Goal: Task Accomplishment & Management: Manage account settings

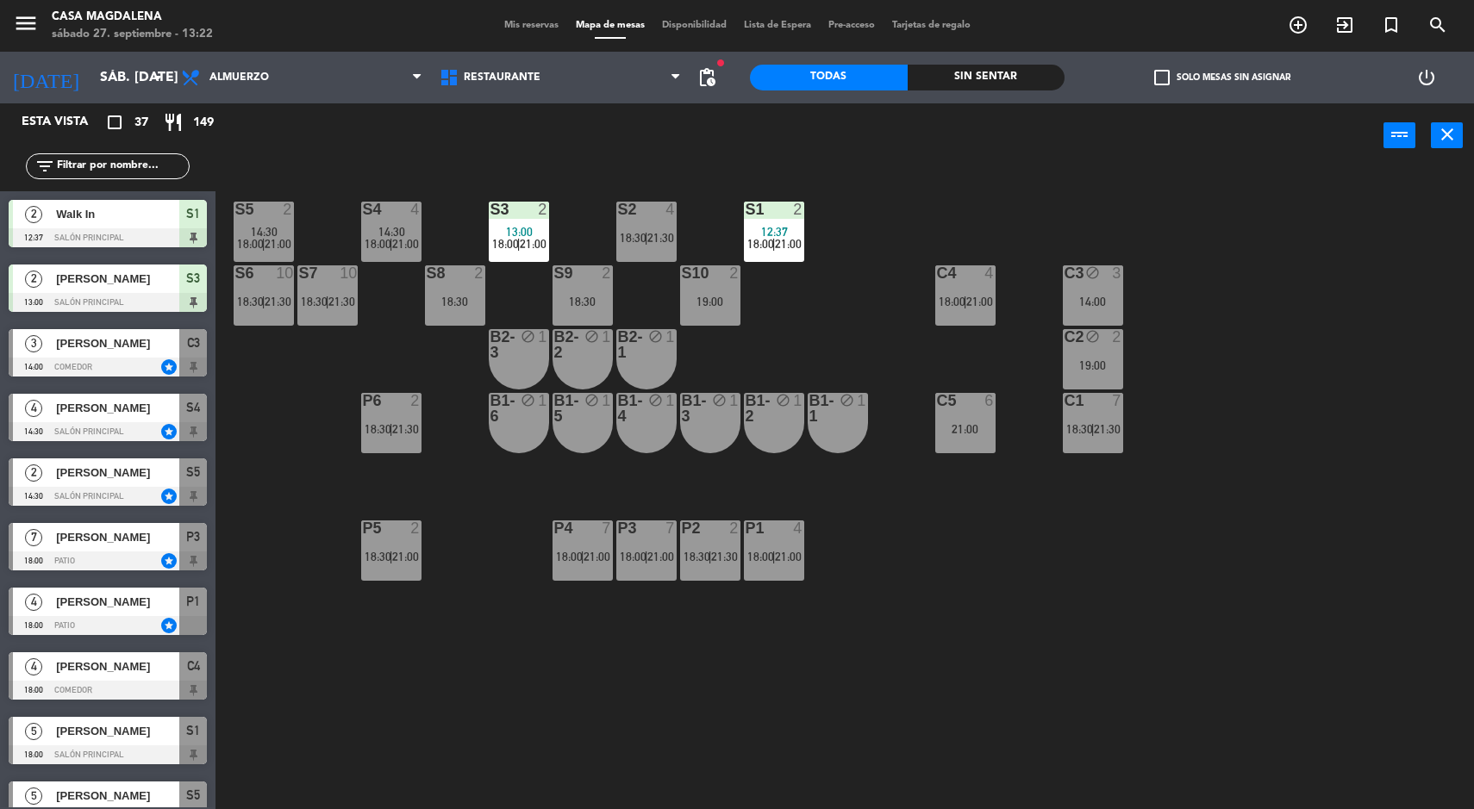
click at [1121, 367] on div "19:00" at bounding box center [1093, 365] width 60 height 12
click at [1281, 337] on div "S5 2 14:30 18:00 | 21:00 S4 4 14:30 18:00 | 21:00 S3 2 13:00 18:00 | 21:00 S2 4…" at bounding box center [852, 491] width 1244 height 641
click at [1343, 333] on div "S5 2 14:30 18:00 | 21:00 S4 4 14:30 18:00 | 21:00 S3 2 13:00 18:00 | 21:00 S2 4…" at bounding box center [852, 491] width 1244 height 641
click at [521, 23] on span "Mis reservas" at bounding box center [532, 25] width 72 height 9
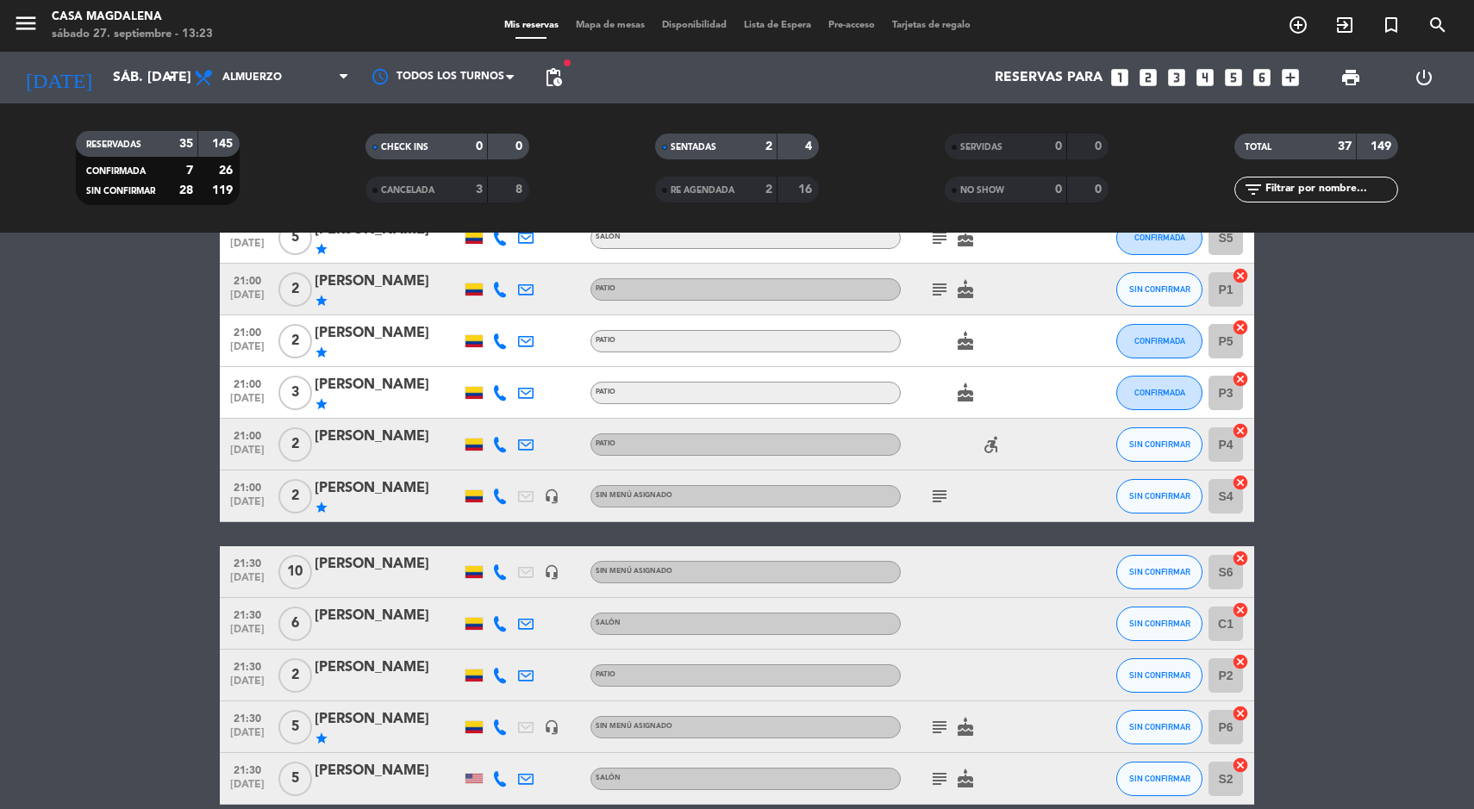
scroll to position [1617, 0]
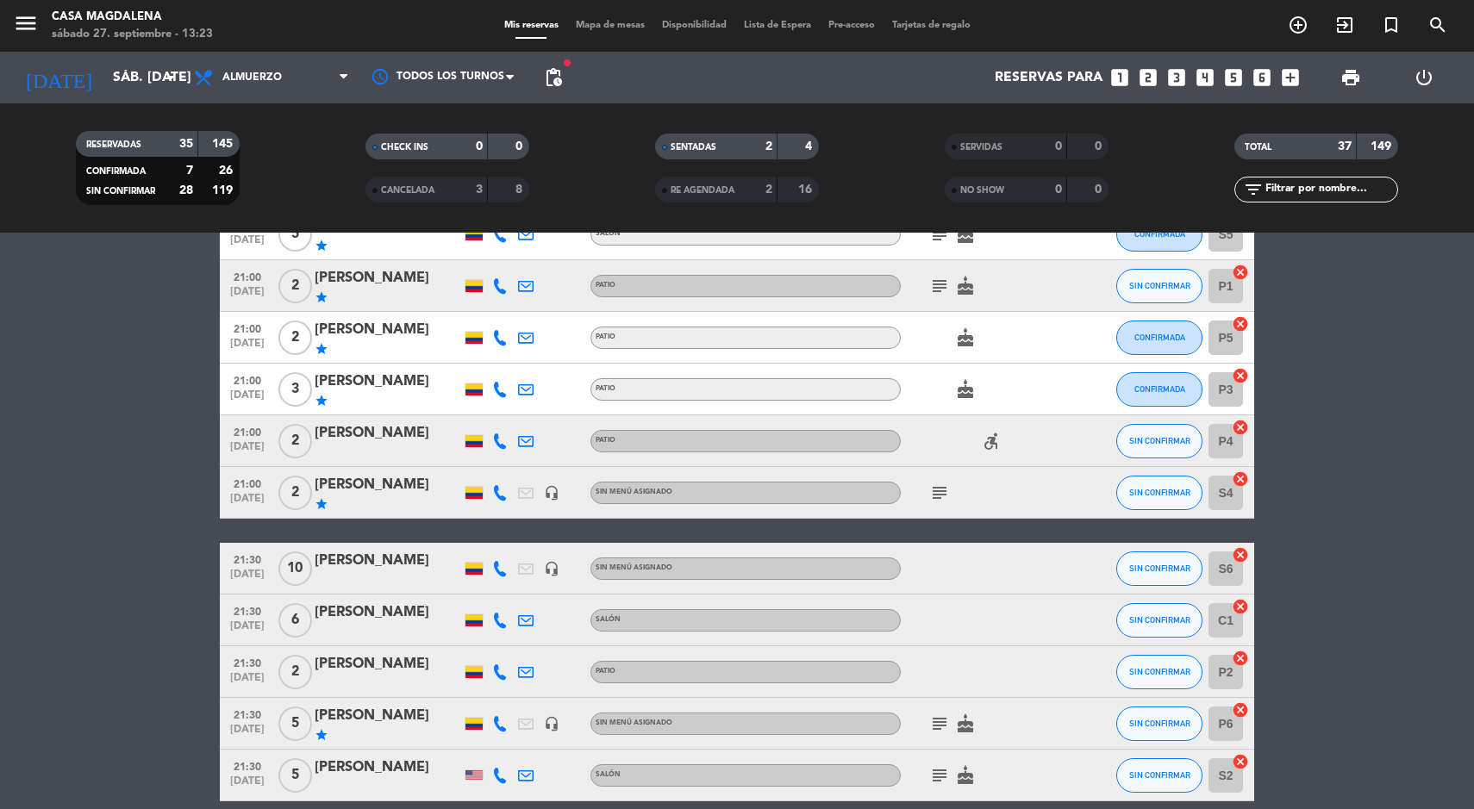
click at [500, 496] on icon at bounding box center [500, 493] width 16 height 16
click at [947, 497] on icon "subject" at bounding box center [939, 493] width 21 height 21
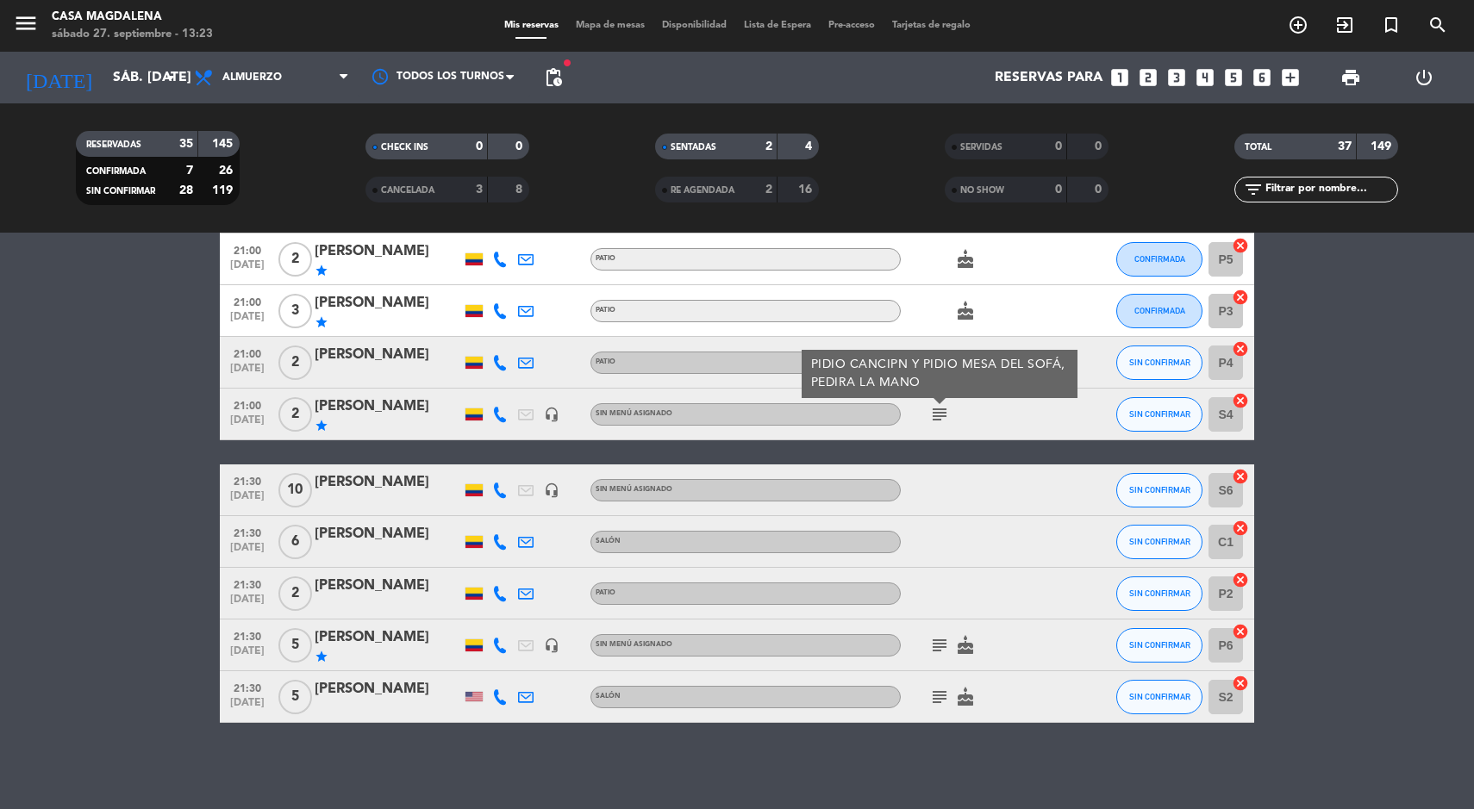
scroll to position [1694, 0]
click at [525, 490] on icon at bounding box center [526, 491] width 16 height 16
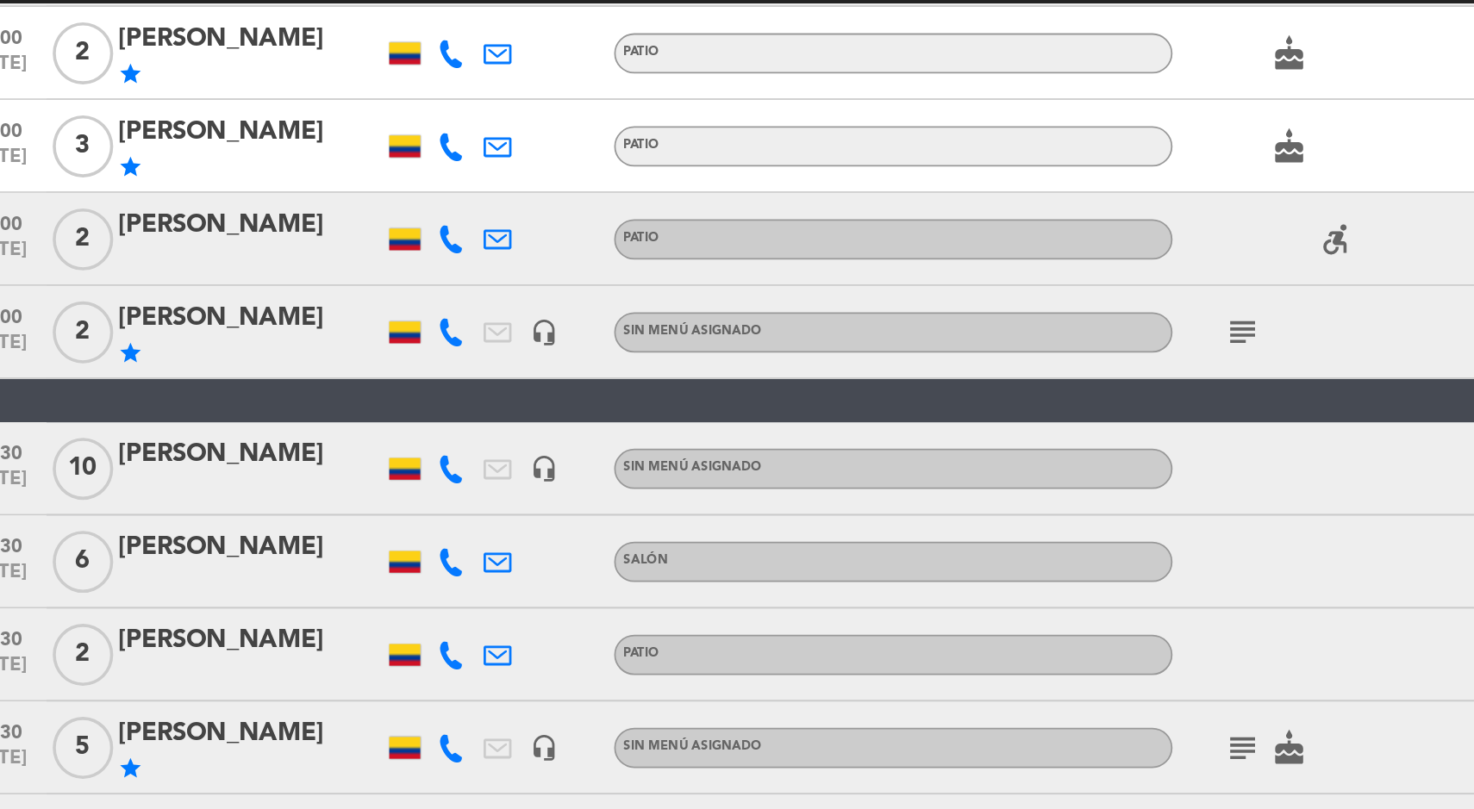
scroll to position [1692, 0]
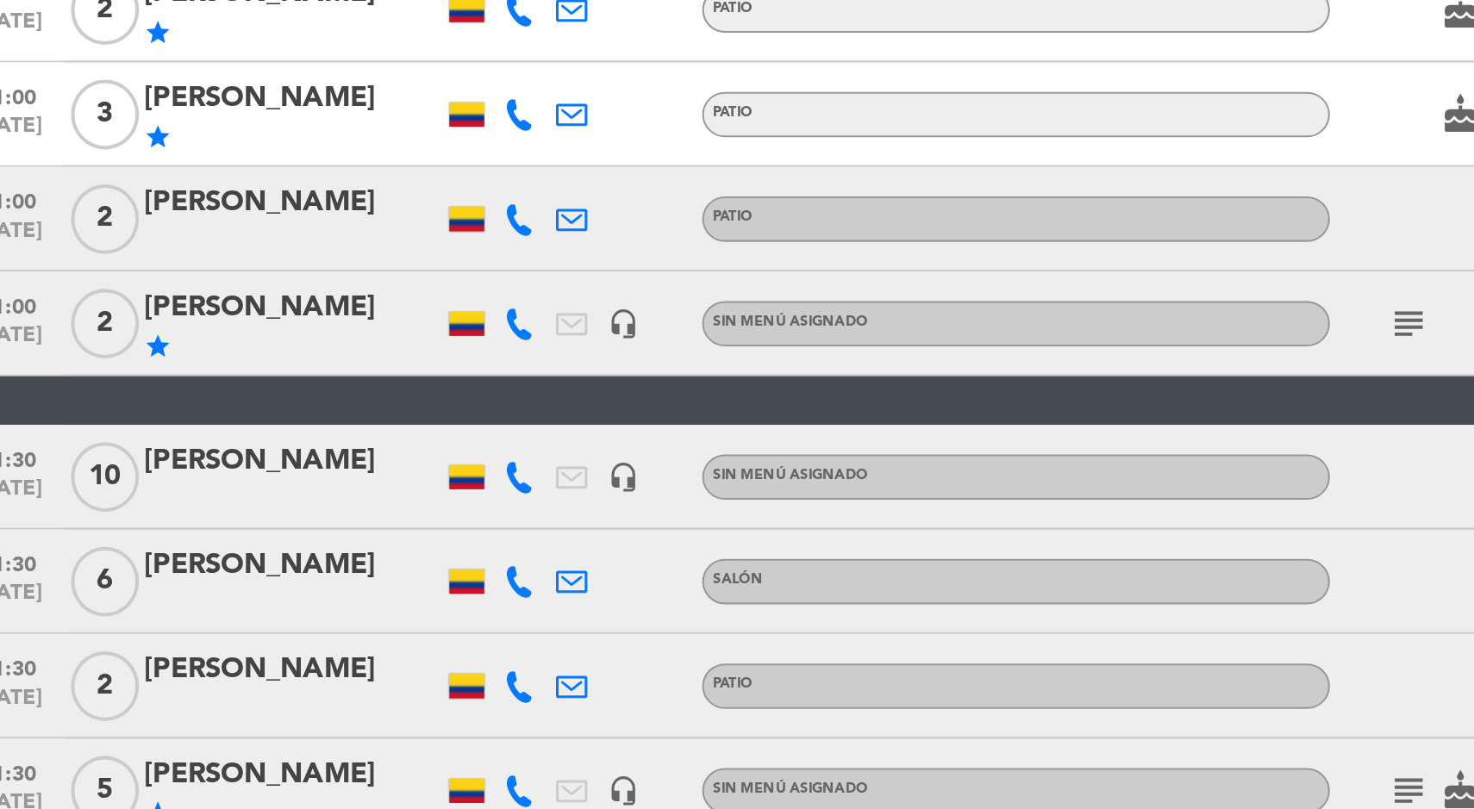
click at [475, 495] on div at bounding box center [473, 494] width 17 height 12
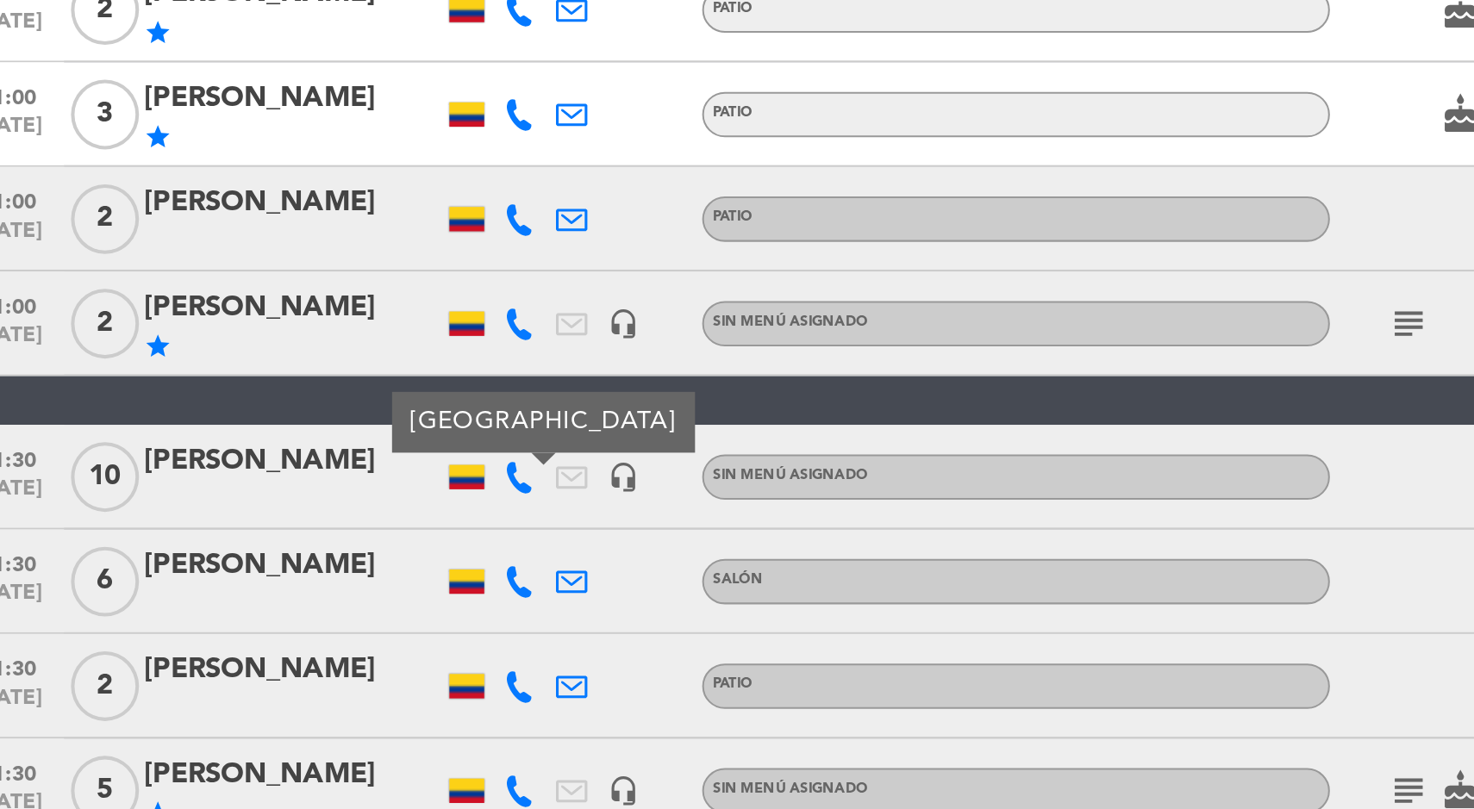
click at [501, 497] on icon at bounding box center [500, 494] width 16 height 16
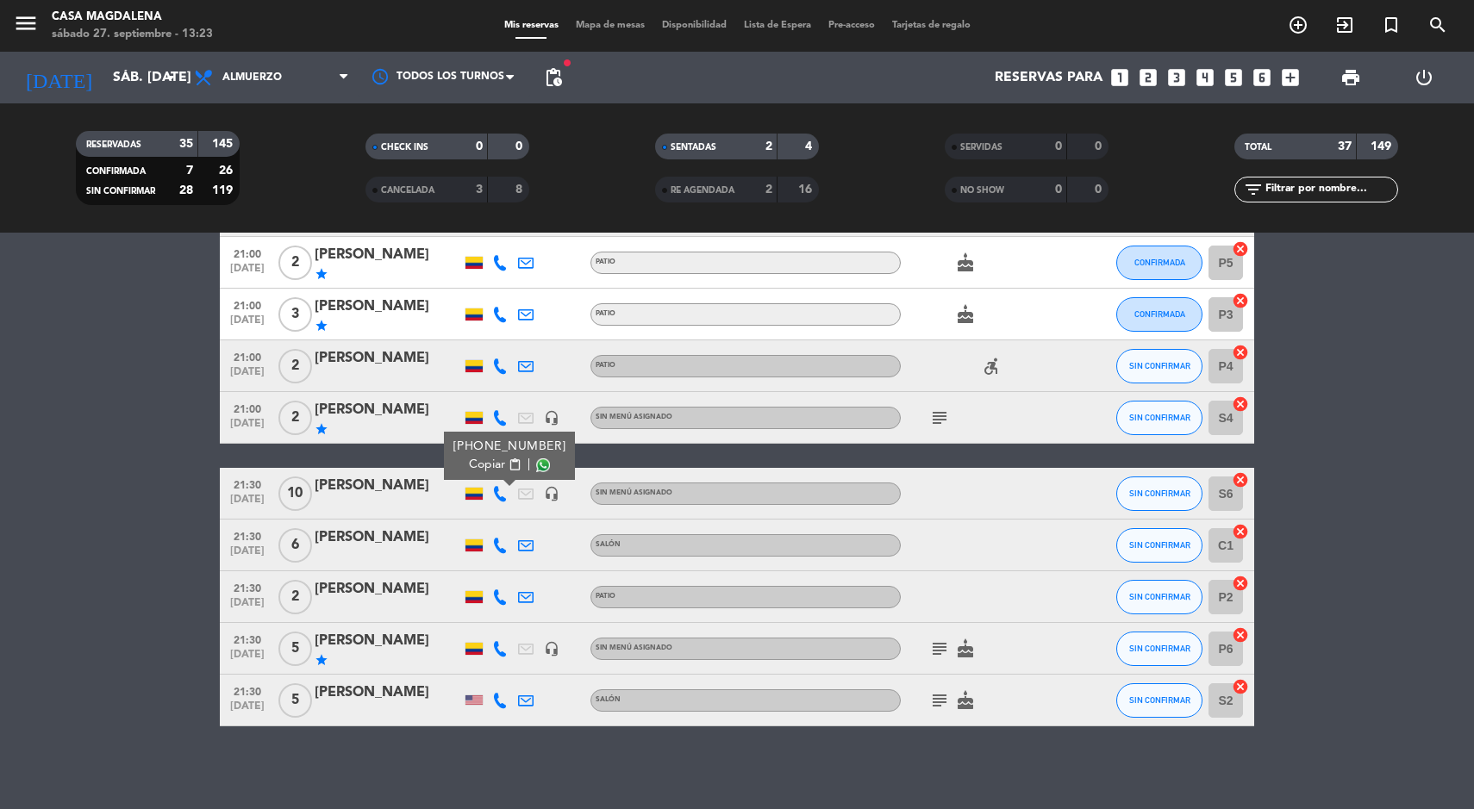
click at [579, 29] on span "Mapa de mesas" at bounding box center [610, 25] width 86 height 9
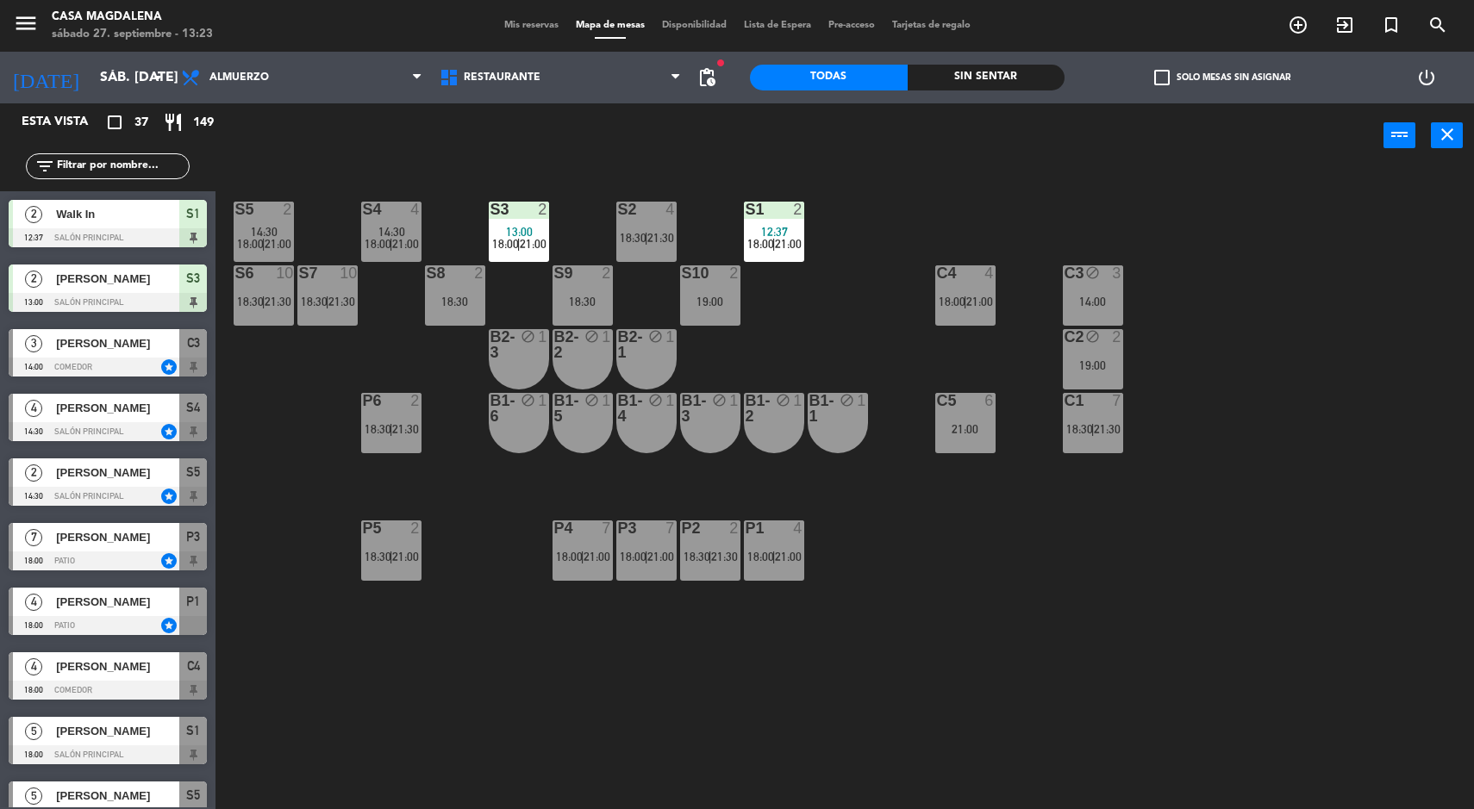
click at [1375, 506] on div "S5 2 14:30 18:00 | 21:00 S4 4 14:30 18:00 | 21:00 S3 2 13:00 18:00 | 21:00 S2 4…" at bounding box center [852, 491] width 1244 height 641
click at [591, 334] on icon "block" at bounding box center [591, 336] width 15 height 15
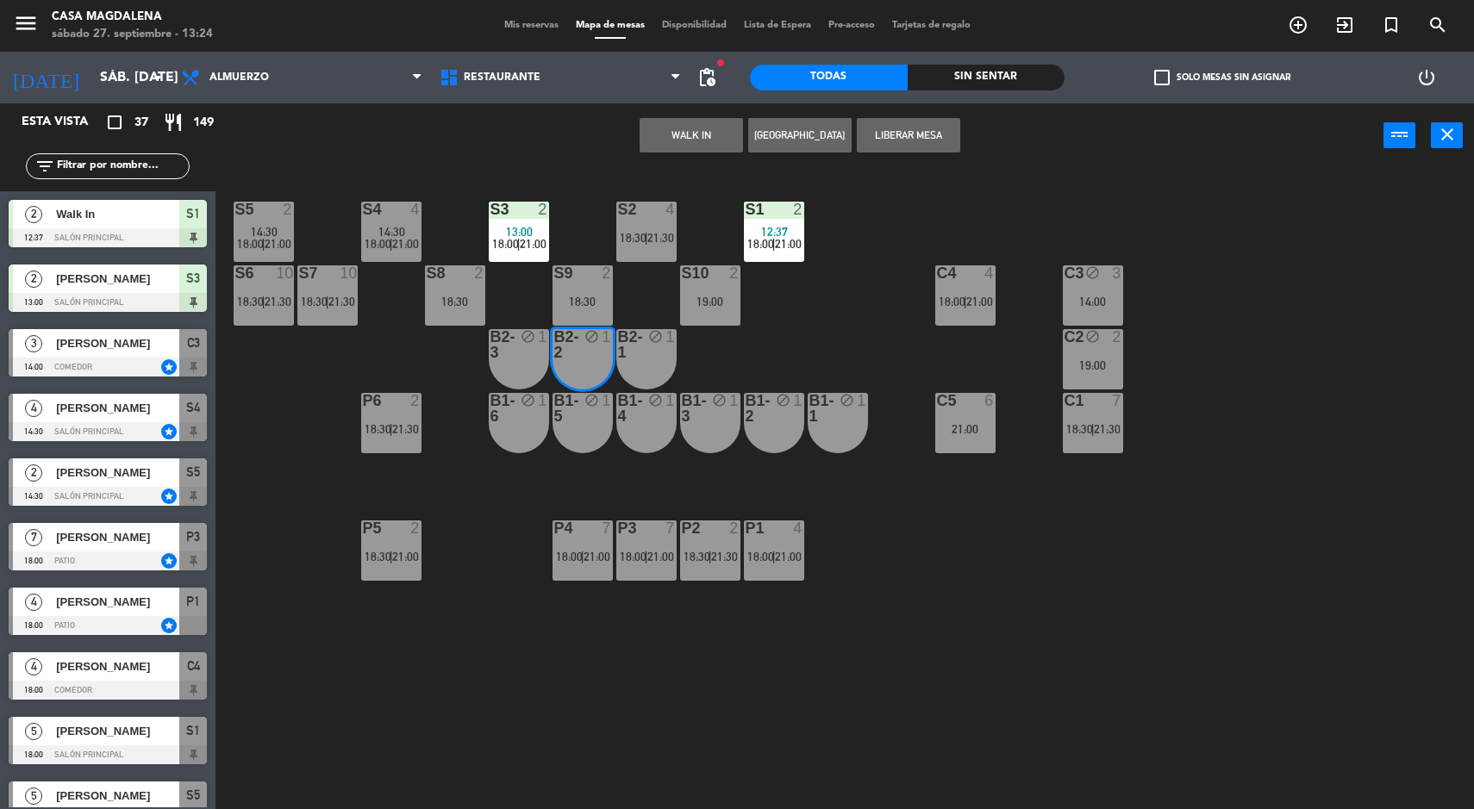
click at [679, 145] on button "WALK IN" at bounding box center [690, 135] width 103 height 34
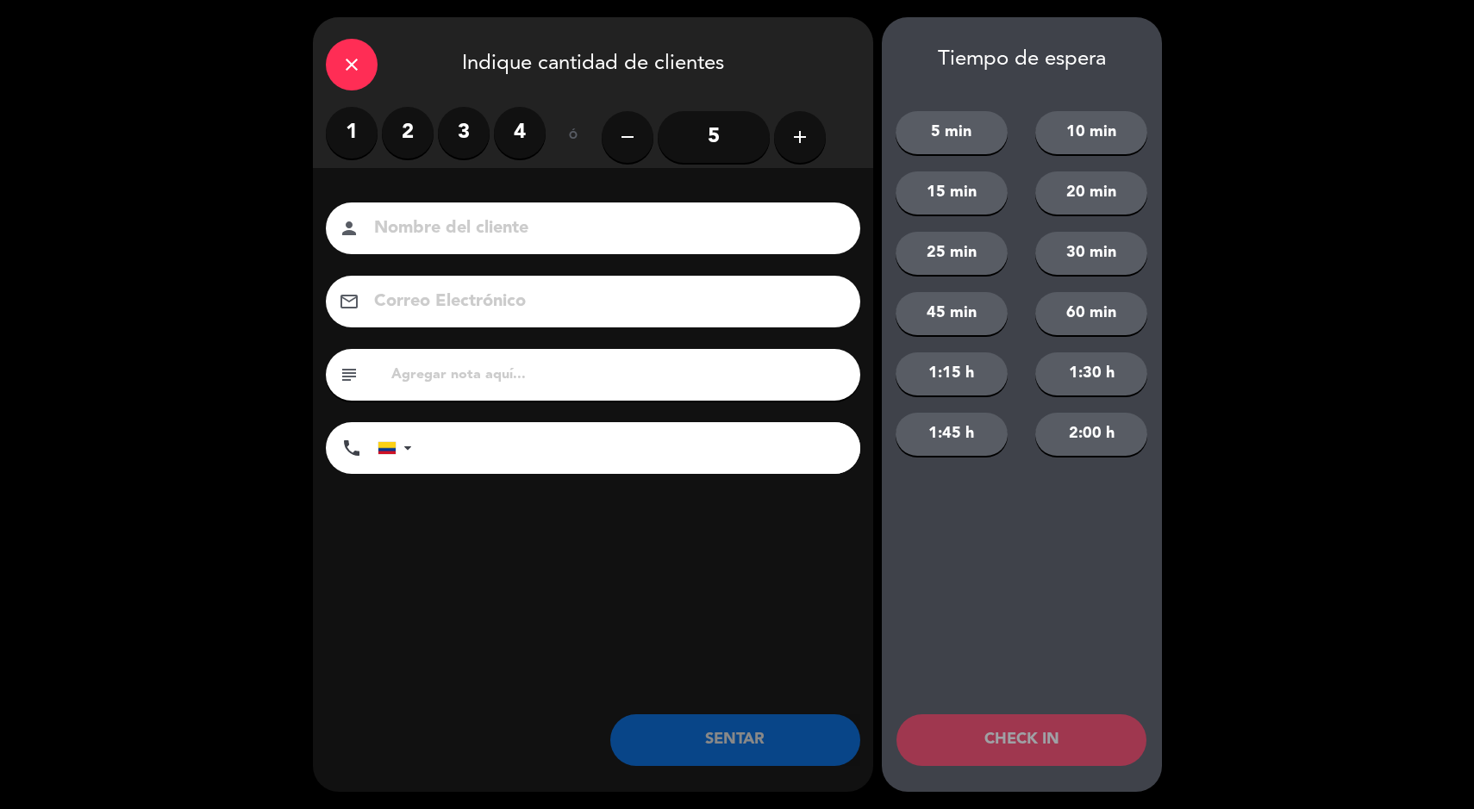
click at [349, 78] on div "close" at bounding box center [352, 65] width 52 height 52
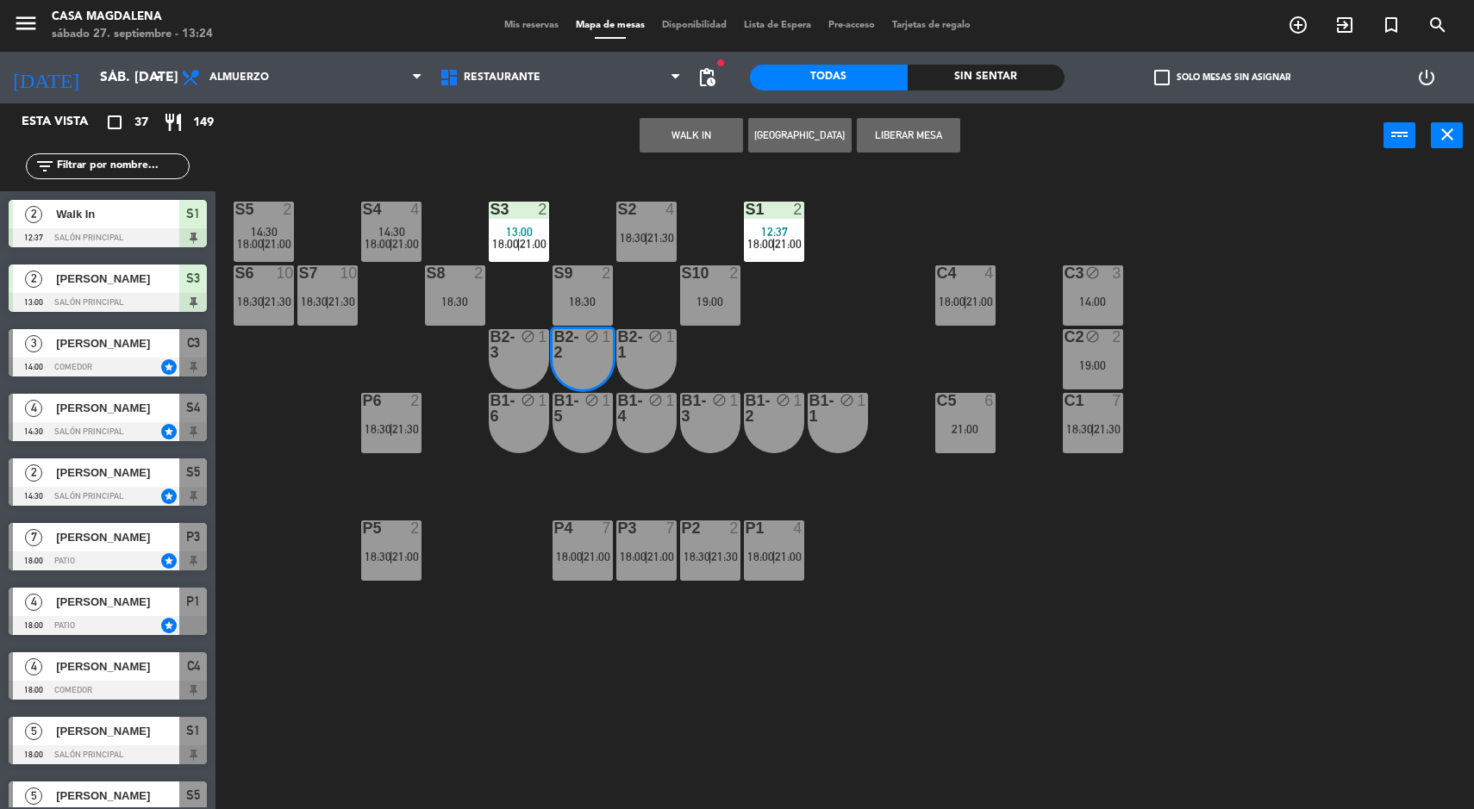
click at [578, 298] on div "18:30" at bounding box center [582, 302] width 60 height 12
click at [569, 356] on div "block" at bounding box center [582, 344] width 28 height 31
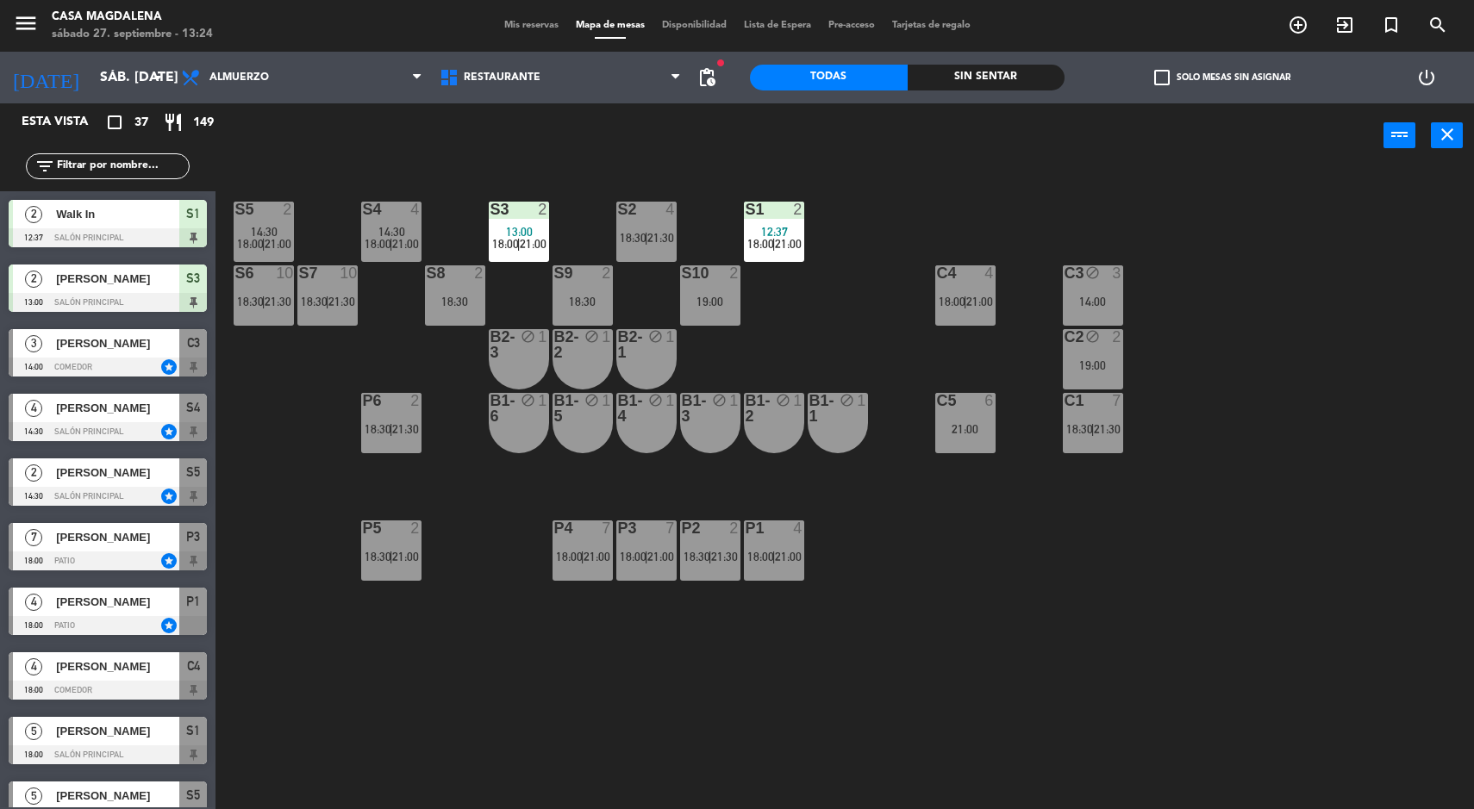
click at [577, 302] on div "18:30" at bounding box center [582, 302] width 60 height 12
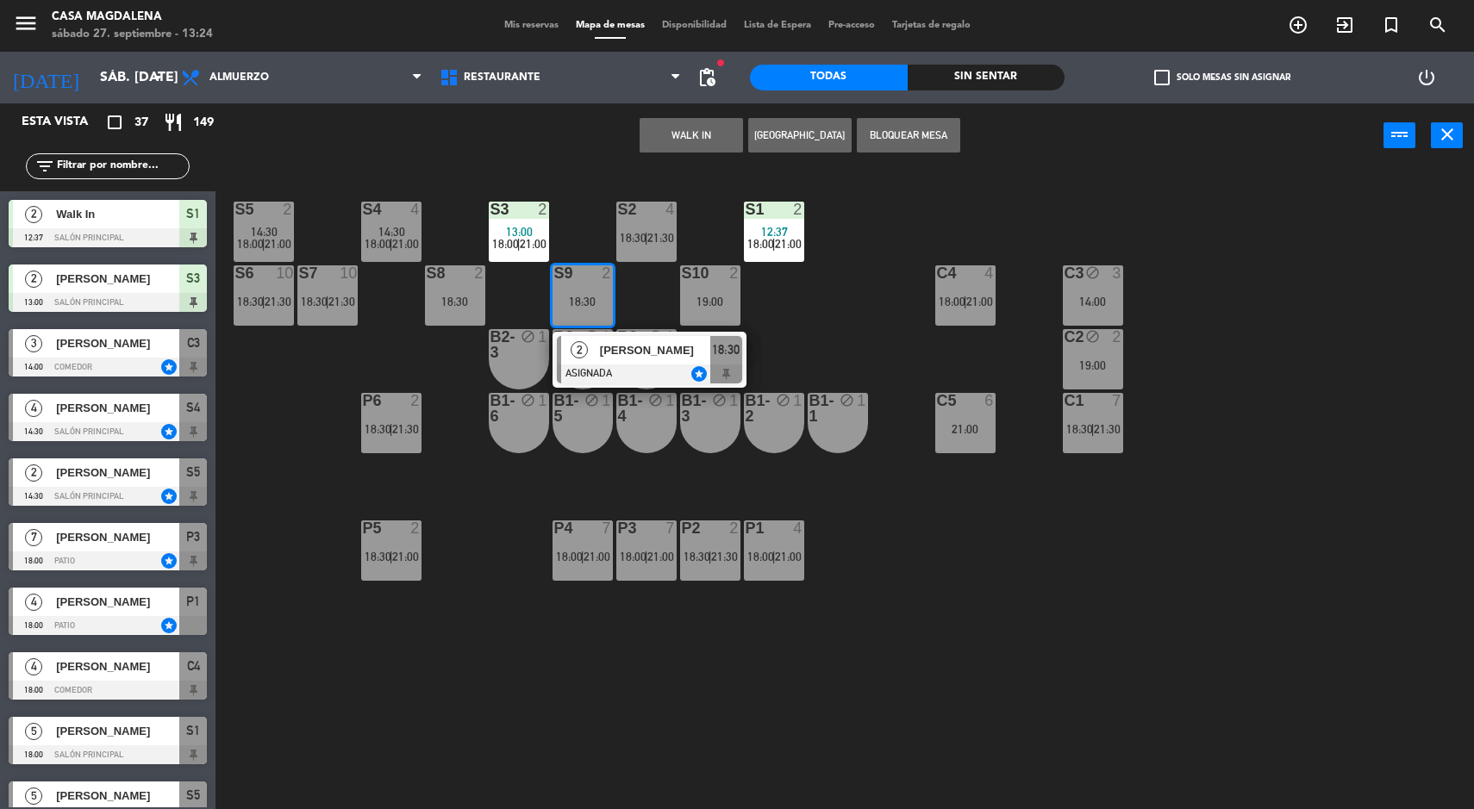
click at [667, 119] on button "WALK IN" at bounding box center [690, 135] width 103 height 34
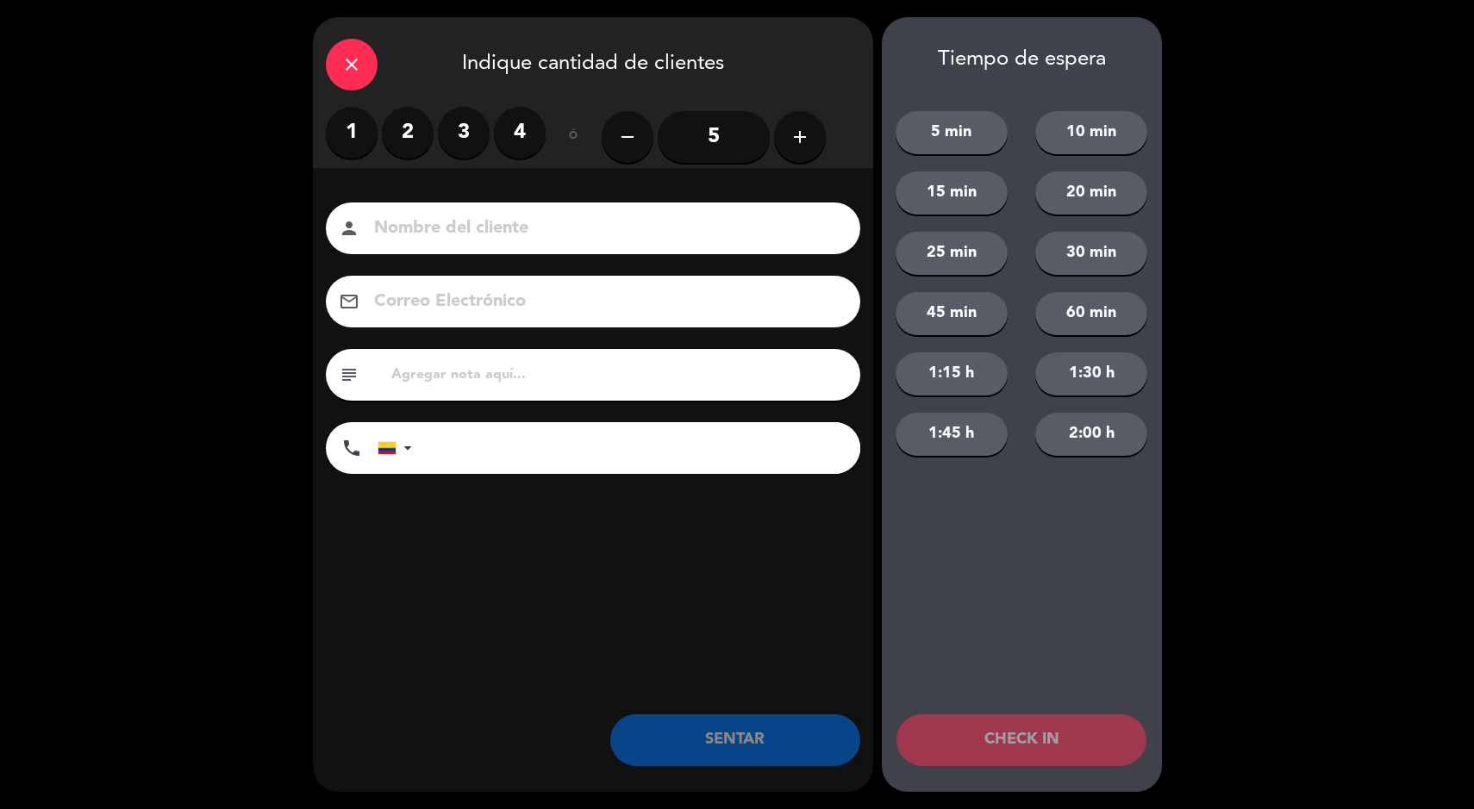
click at [422, 124] on label "2" at bounding box center [408, 133] width 52 height 52
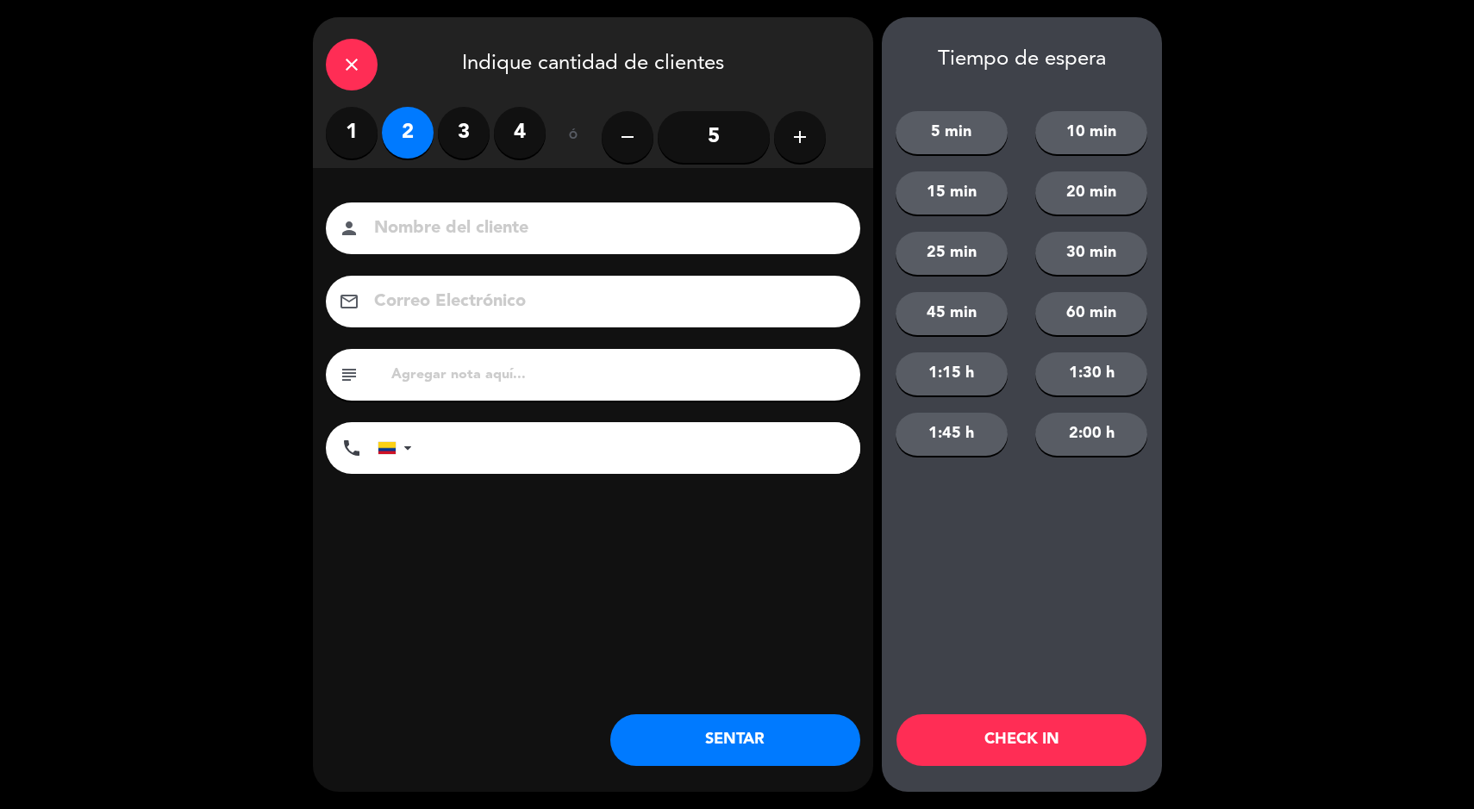
click at [702, 718] on button "SENTAR" at bounding box center [735, 740] width 250 height 52
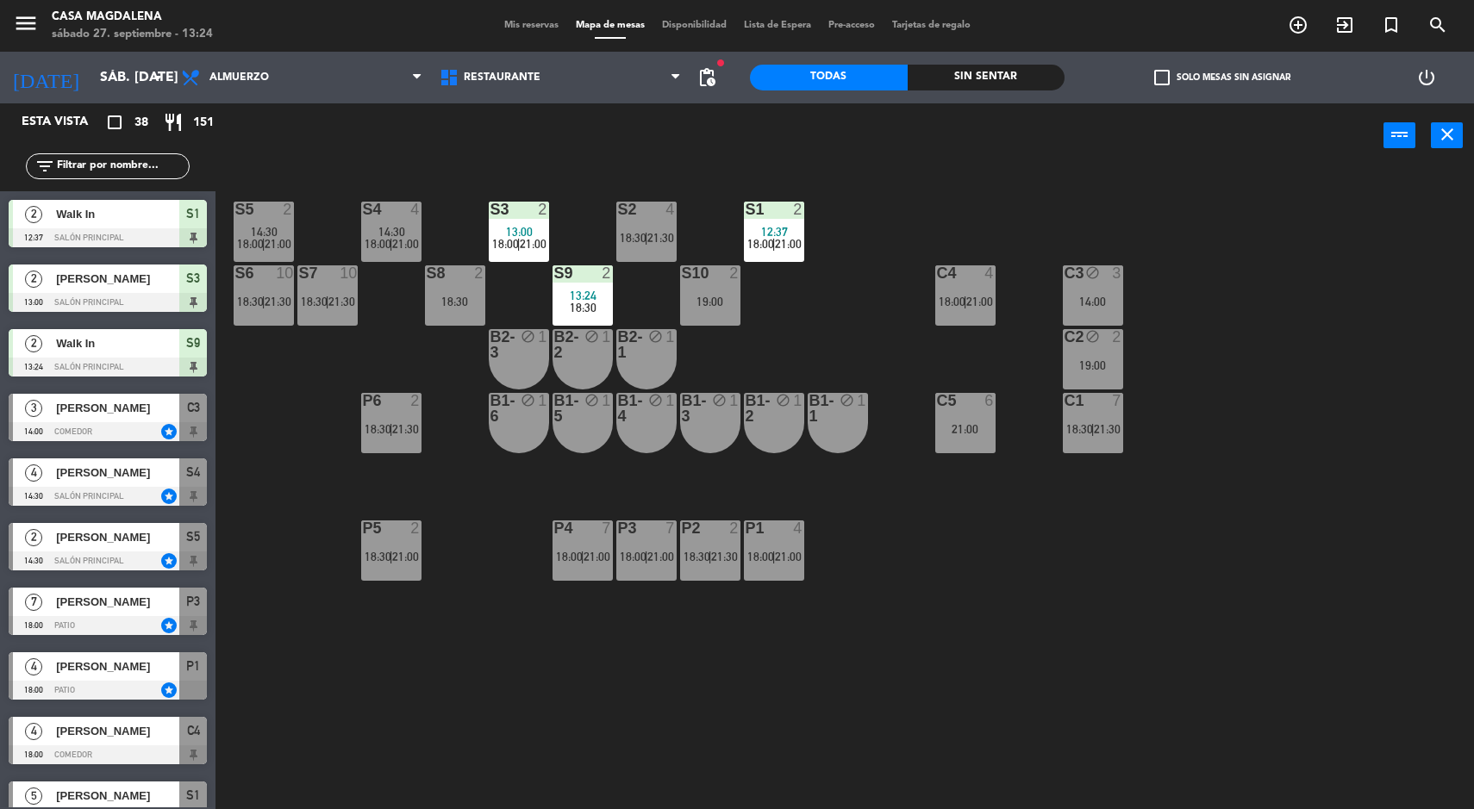
click at [678, 212] on div "4" at bounding box center [674, 210] width 28 height 16
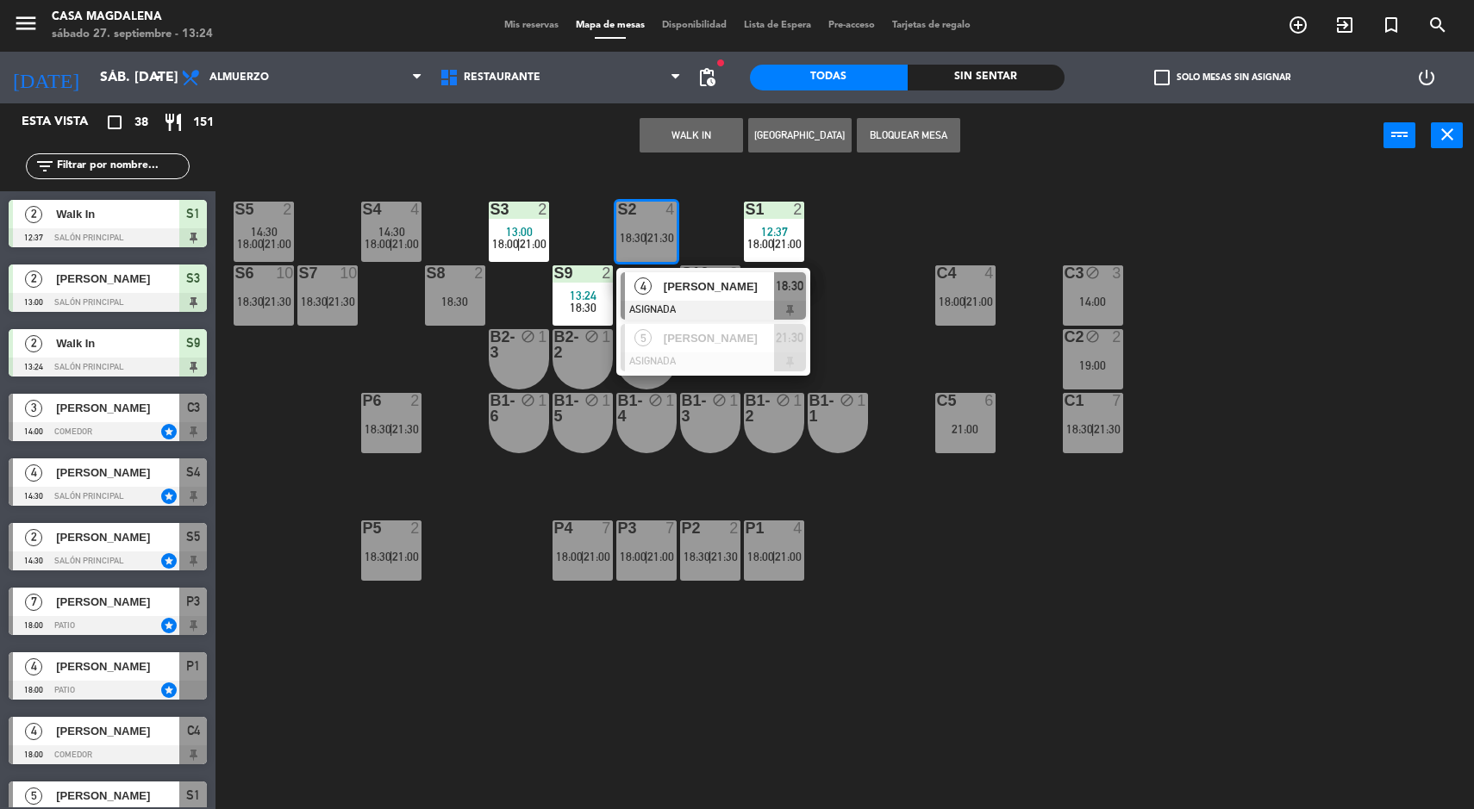
click at [667, 142] on button "WALK IN" at bounding box center [690, 135] width 103 height 34
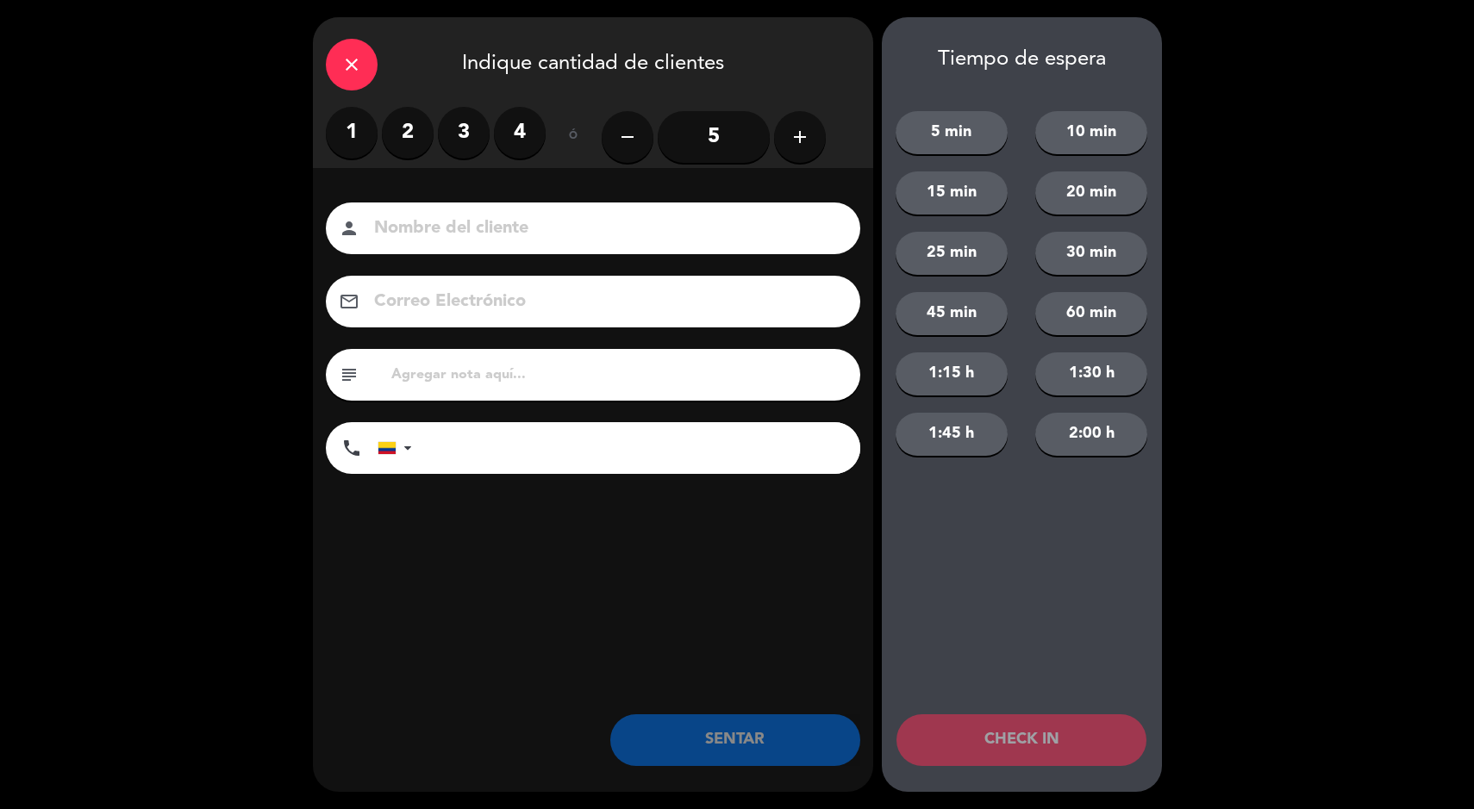
click at [423, 128] on label "2" at bounding box center [408, 133] width 52 height 52
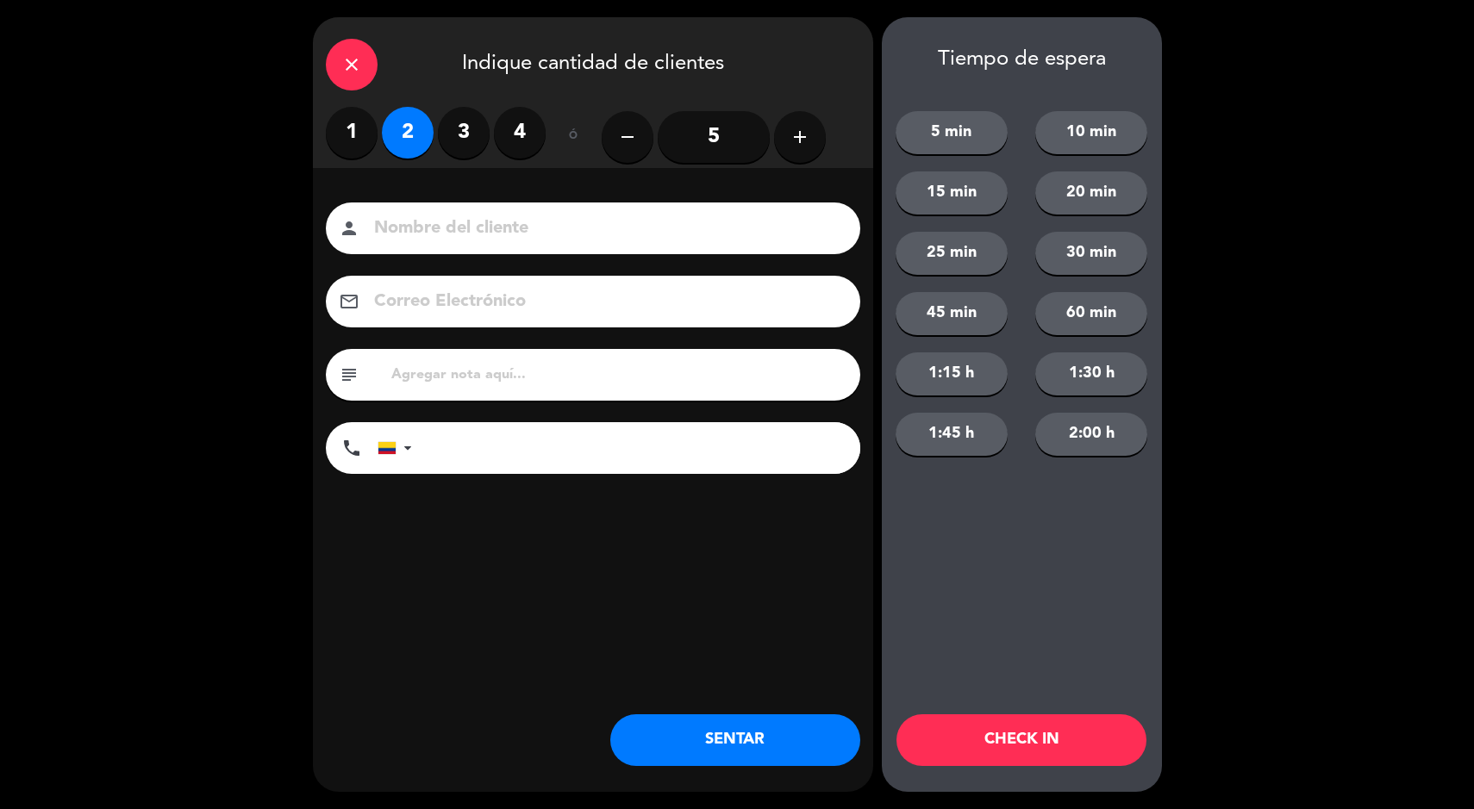
click at [730, 765] on button "SENTAR" at bounding box center [735, 740] width 250 height 52
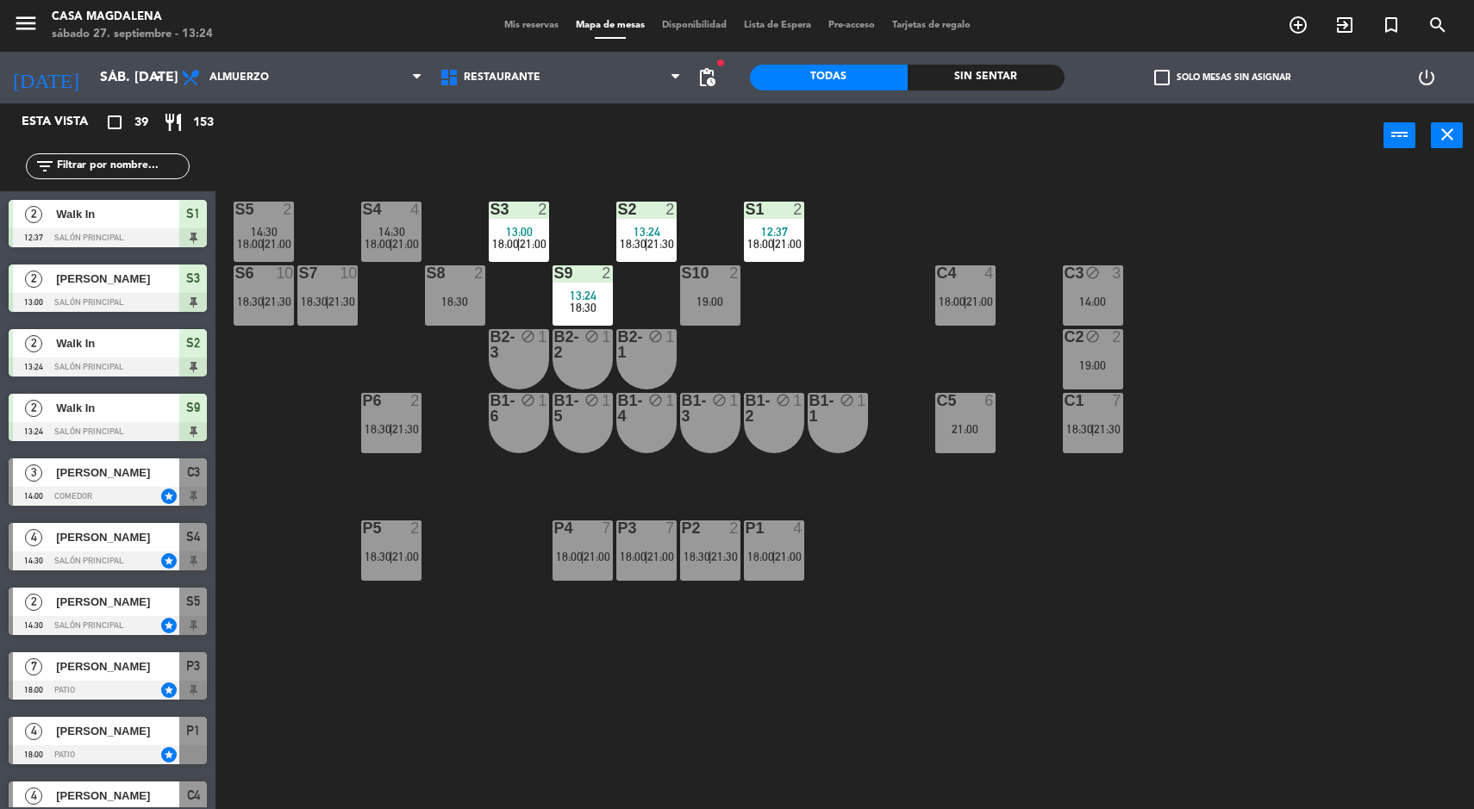
click at [1120, 340] on div "2" at bounding box center [1117, 337] width 10 height 16
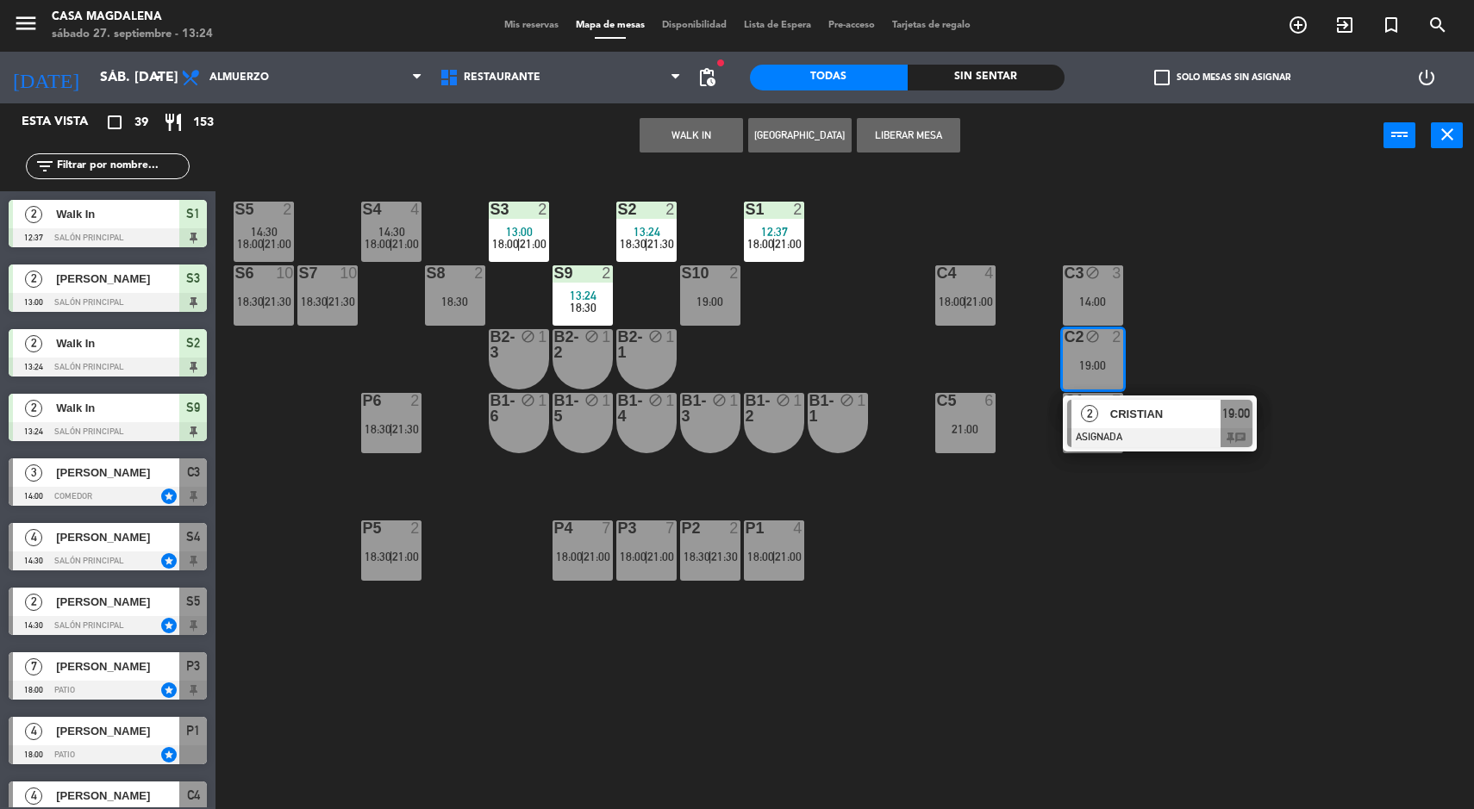
click at [1187, 609] on div "S5 2 14:30 18:00 | 21:00 S4 4 14:30 18:00 | 21:00 S3 2 13:00 18:00 | 21:00 S2 2…" at bounding box center [852, 491] width 1244 height 641
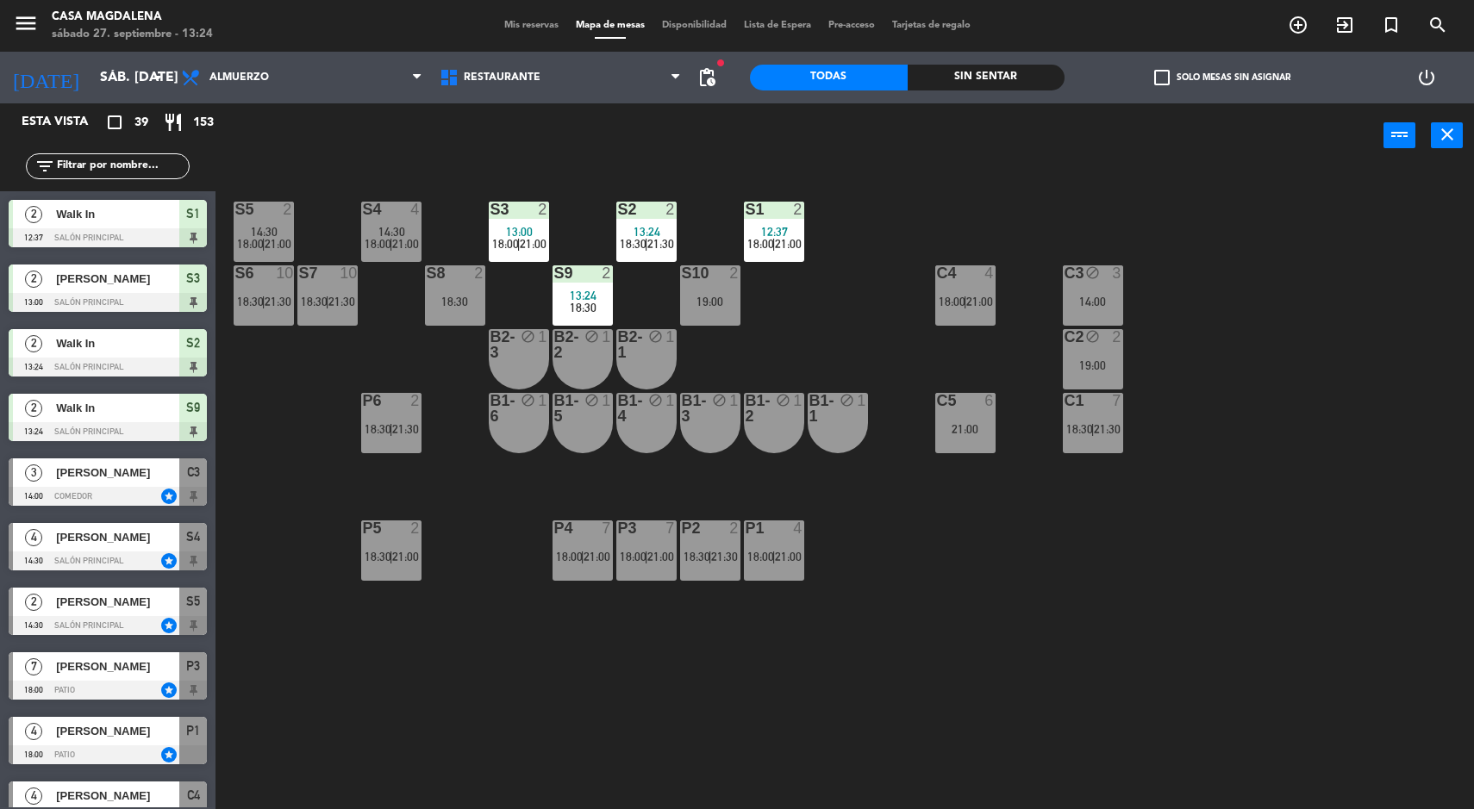
click at [1113, 371] on div "19:00" at bounding box center [1093, 365] width 60 height 12
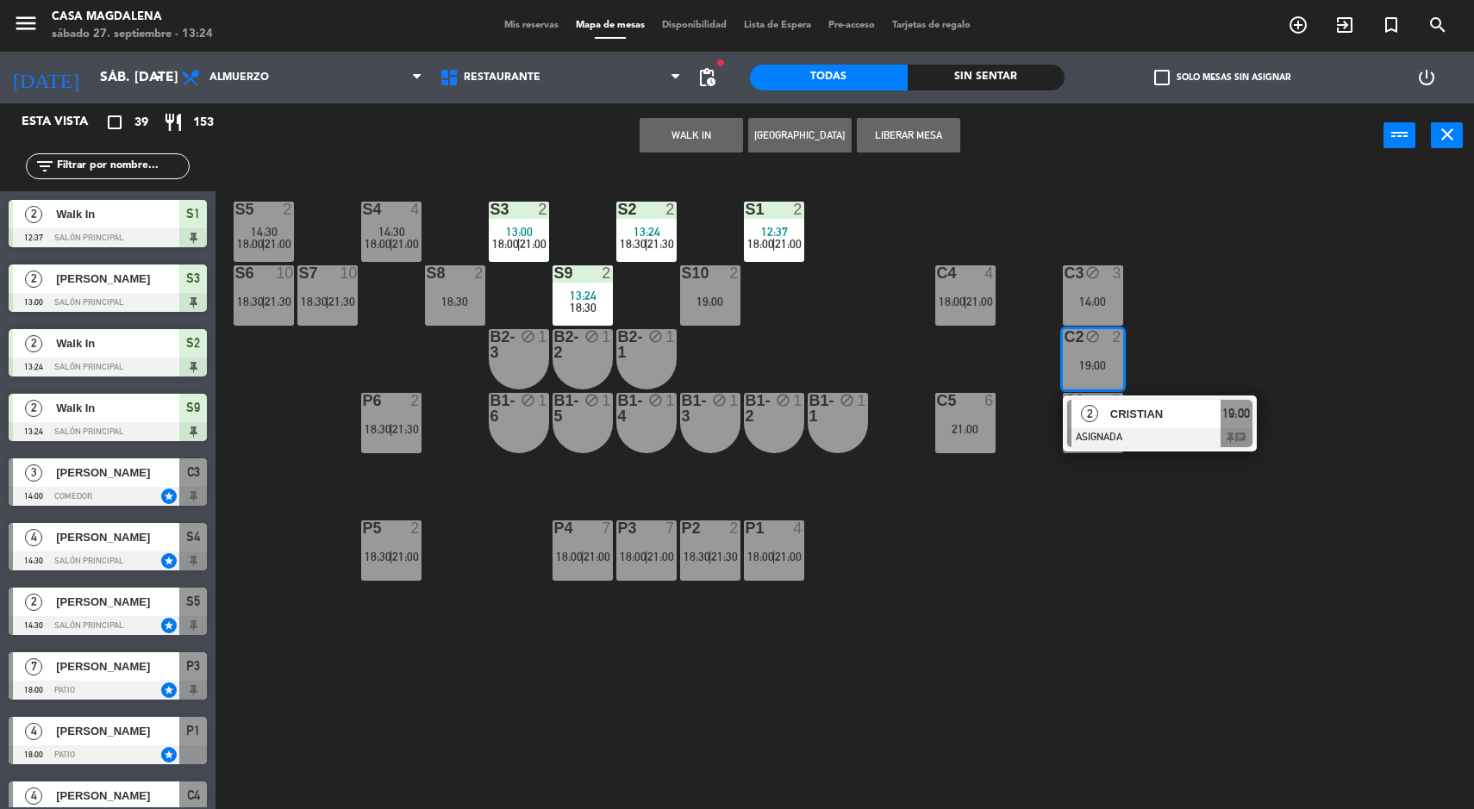
click at [1166, 428] on div at bounding box center [1159, 437] width 185 height 19
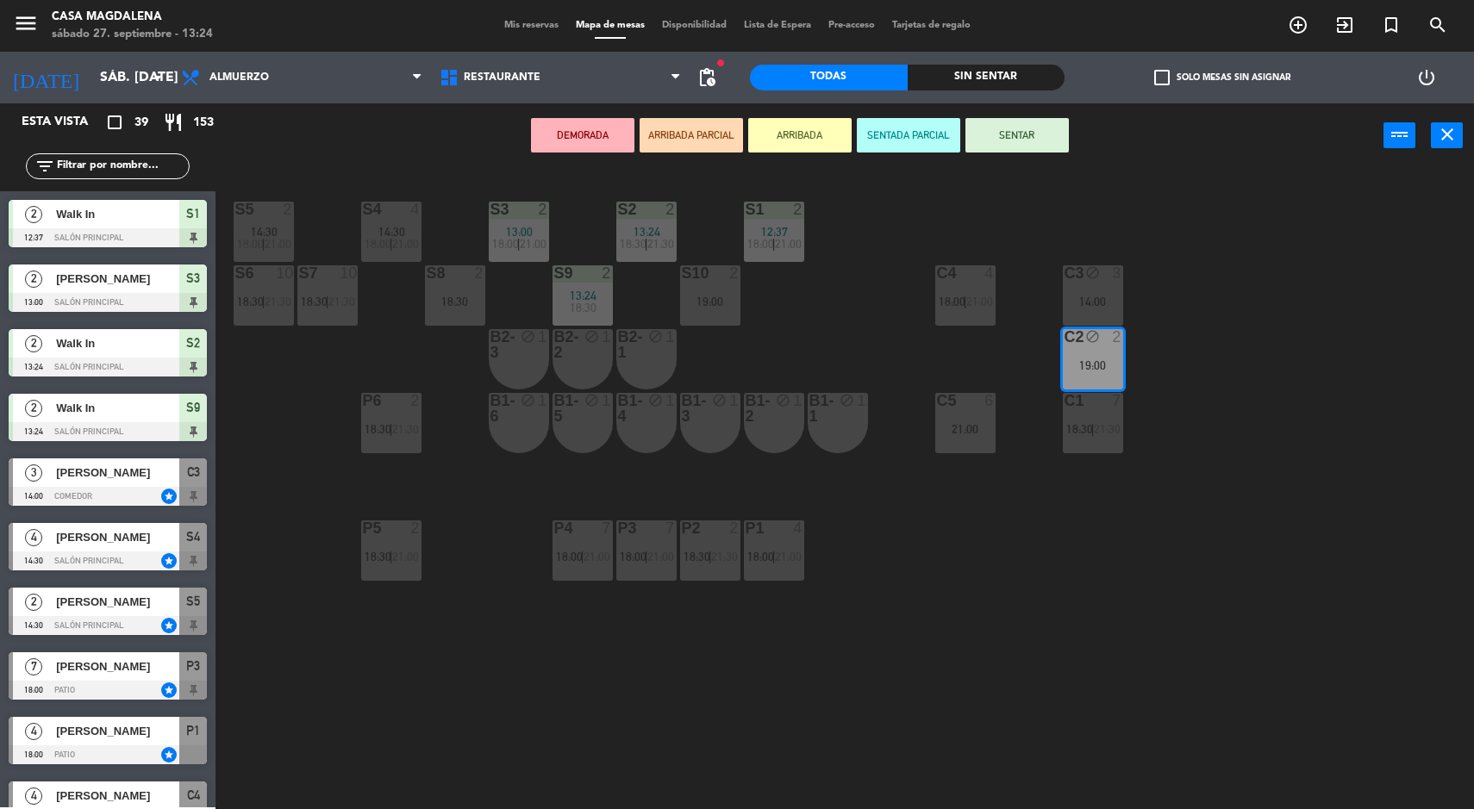
click at [845, 412] on div "block" at bounding box center [837, 408] width 28 height 31
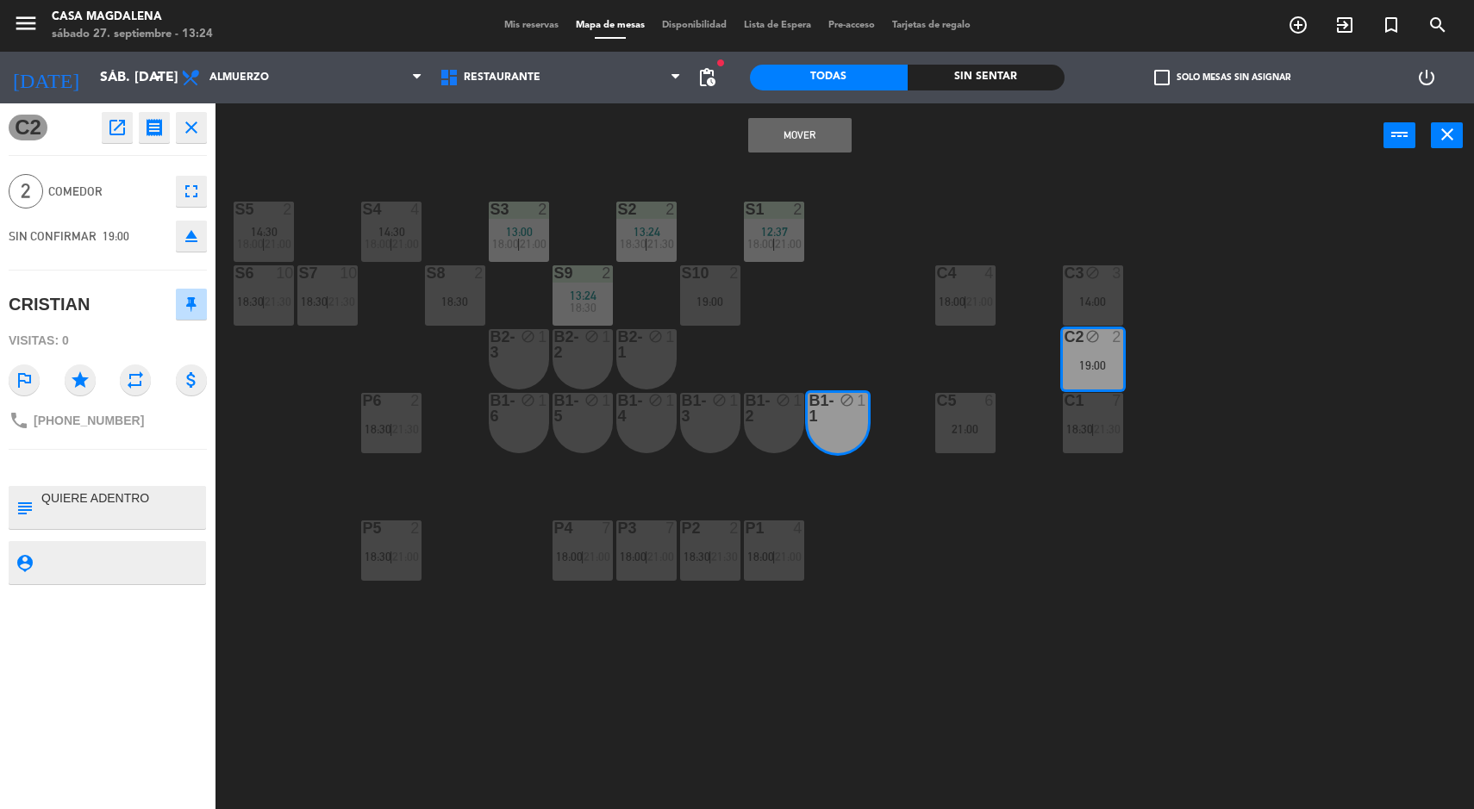
click at [807, 147] on button "Mover" at bounding box center [799, 135] width 103 height 34
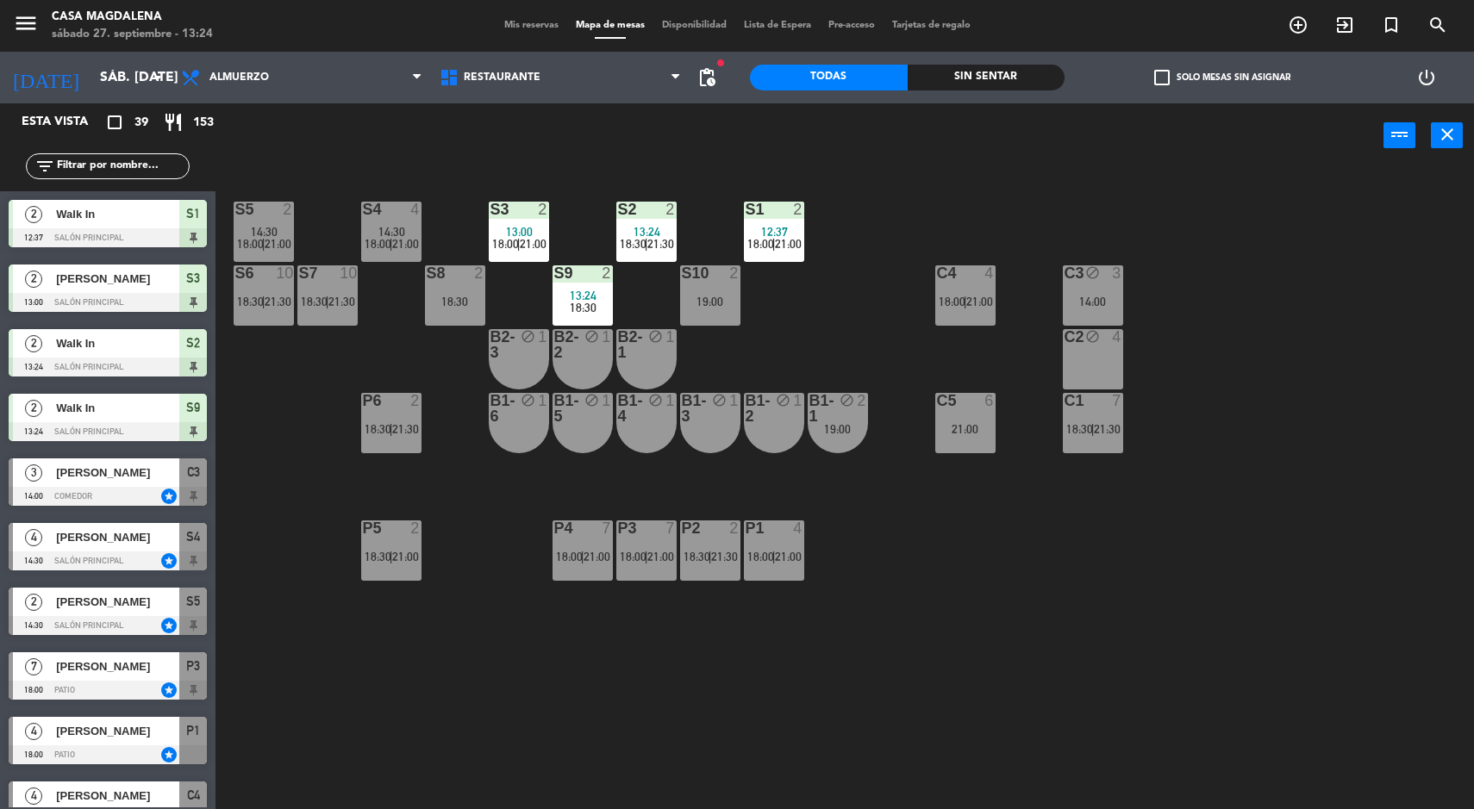
scroll to position [3, 0]
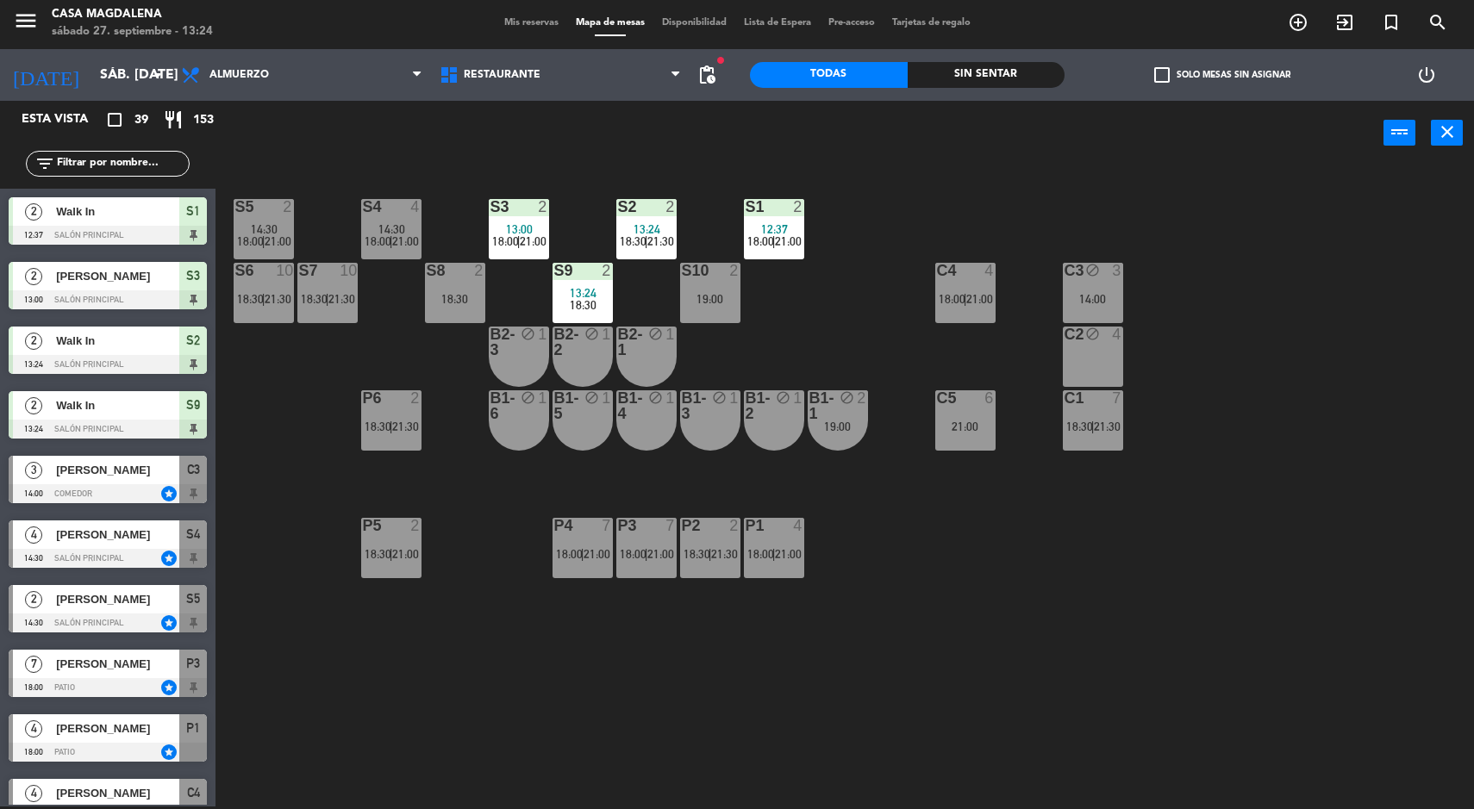
click at [1104, 445] on div "C1 7 18:30 | 21:30" at bounding box center [1093, 420] width 60 height 60
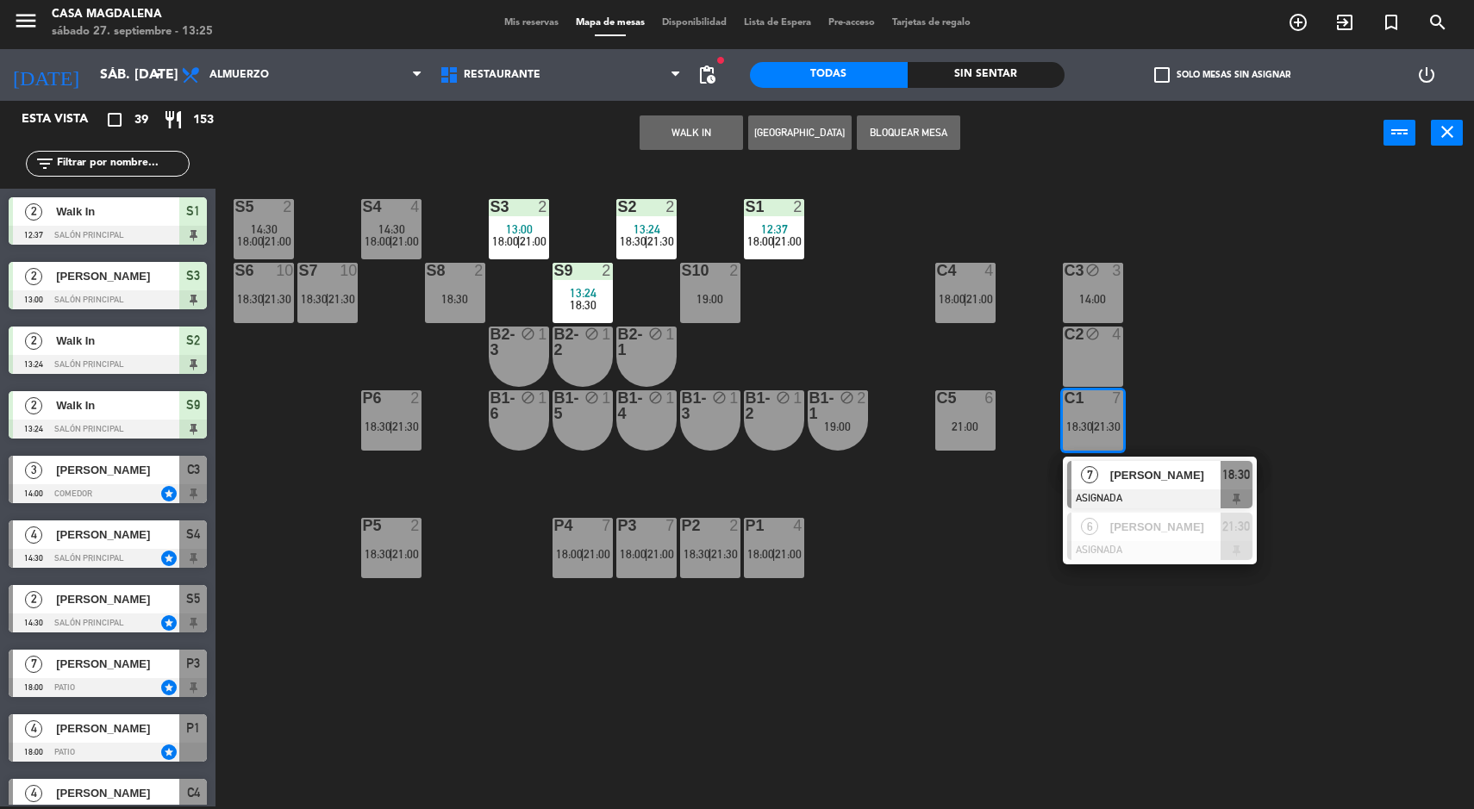
click at [1220, 476] on div "18:30" at bounding box center [1236, 475] width 32 height 28
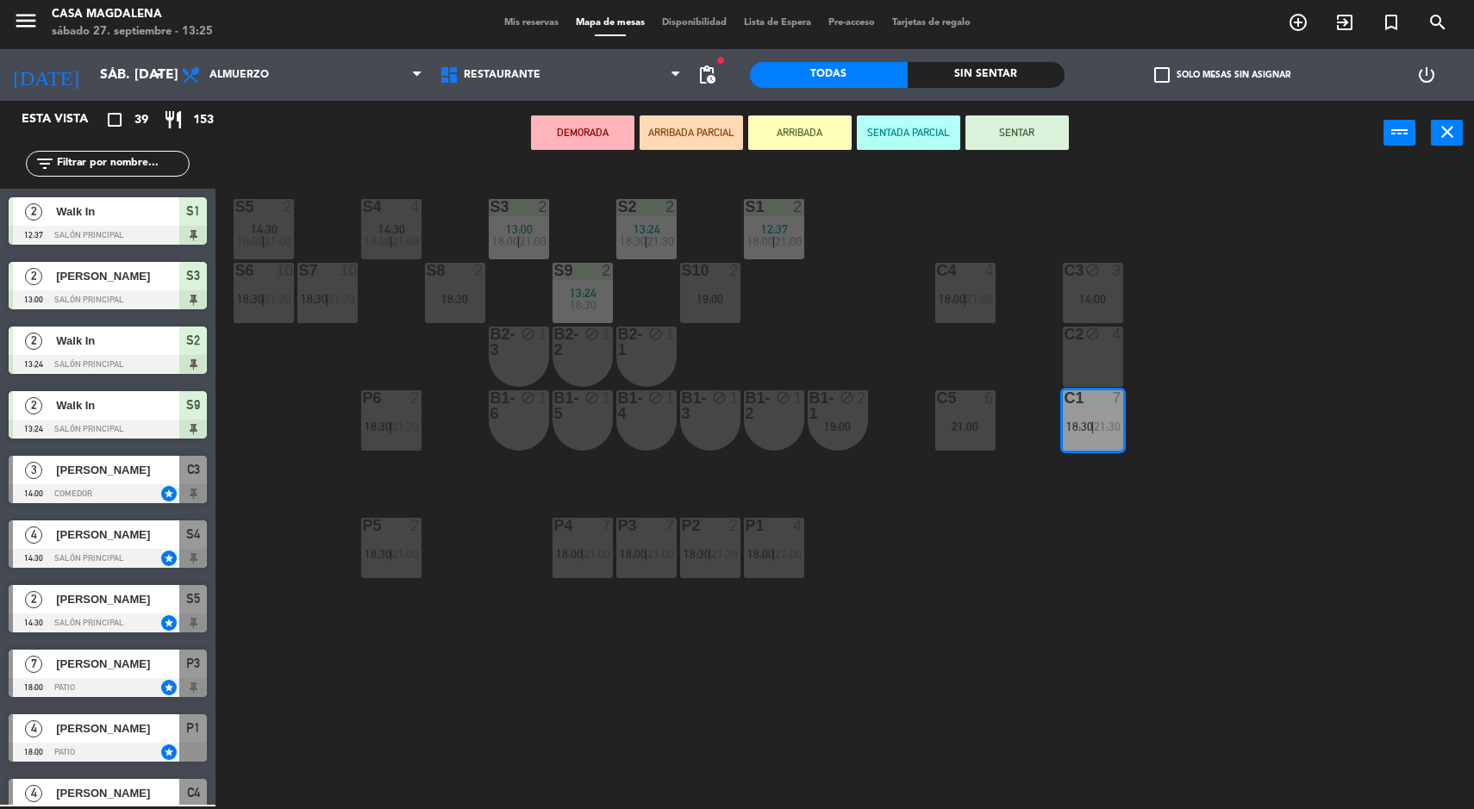
click at [1095, 340] on icon "block" at bounding box center [1092, 334] width 15 height 15
click at [1107, 304] on div "14:00" at bounding box center [1093, 299] width 60 height 12
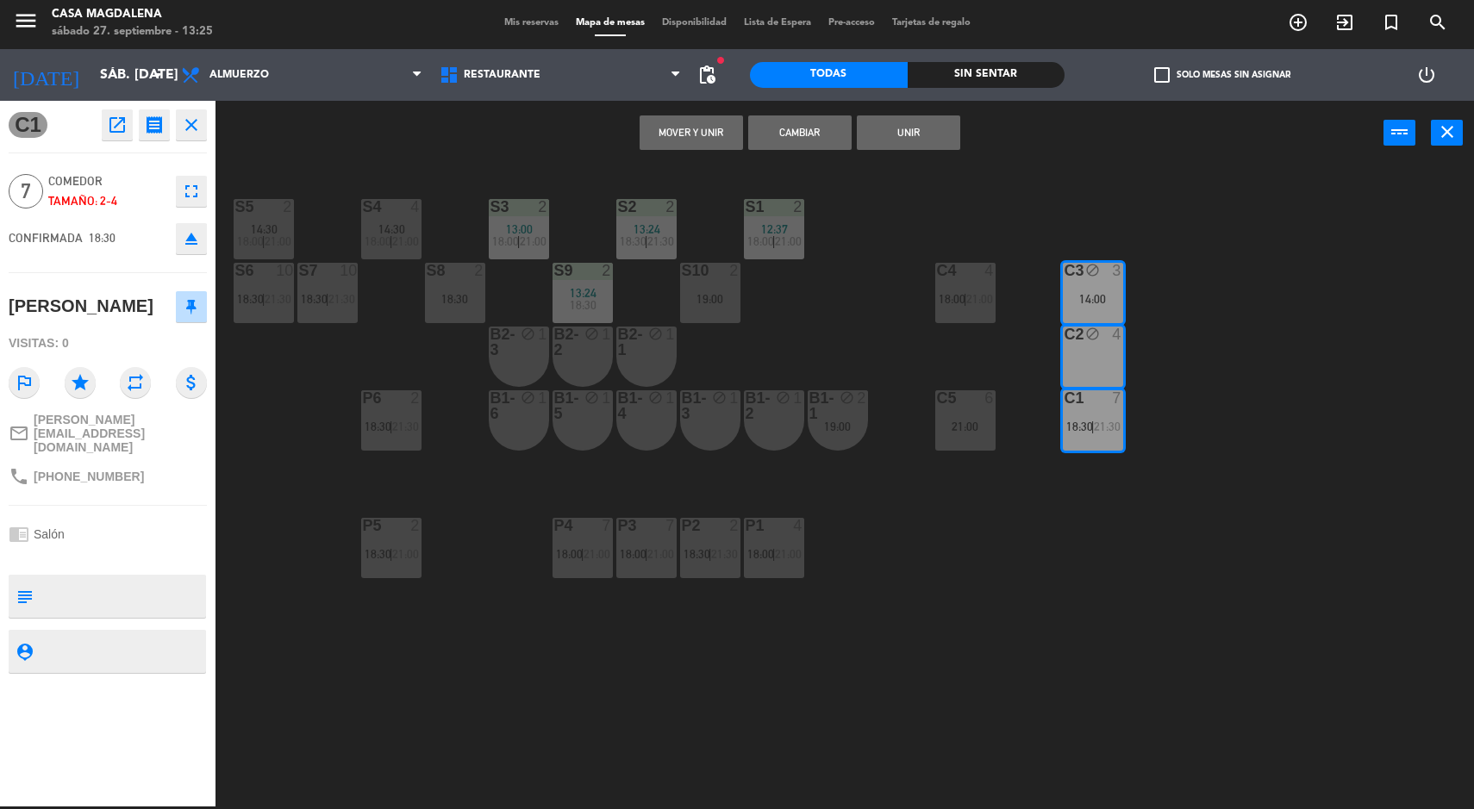
click at [696, 132] on button "Mover y Unir" at bounding box center [690, 132] width 103 height 34
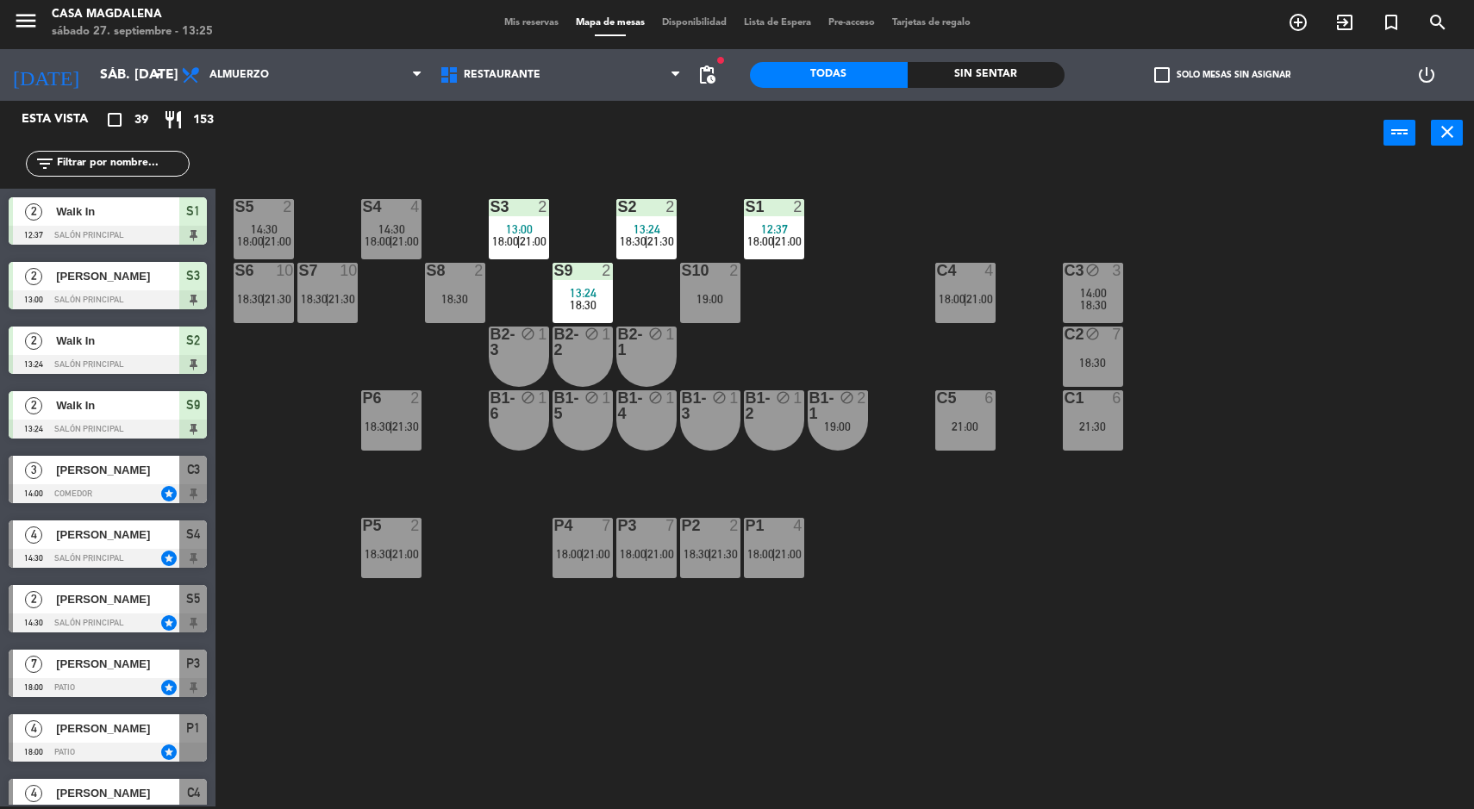
click at [1091, 440] on div "C1 6 21:30" at bounding box center [1093, 420] width 60 height 60
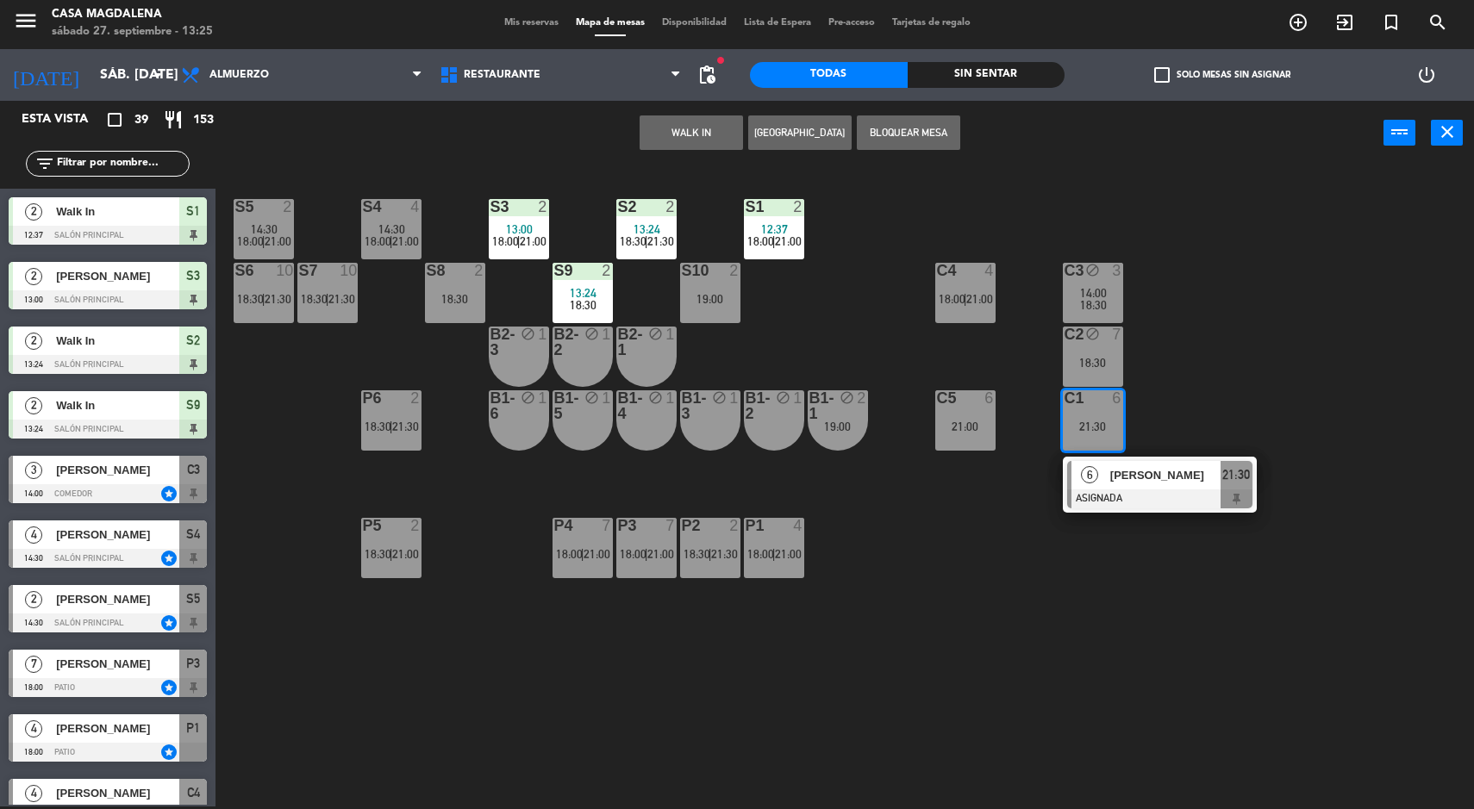
click at [1207, 502] on div at bounding box center [1159, 499] width 185 height 19
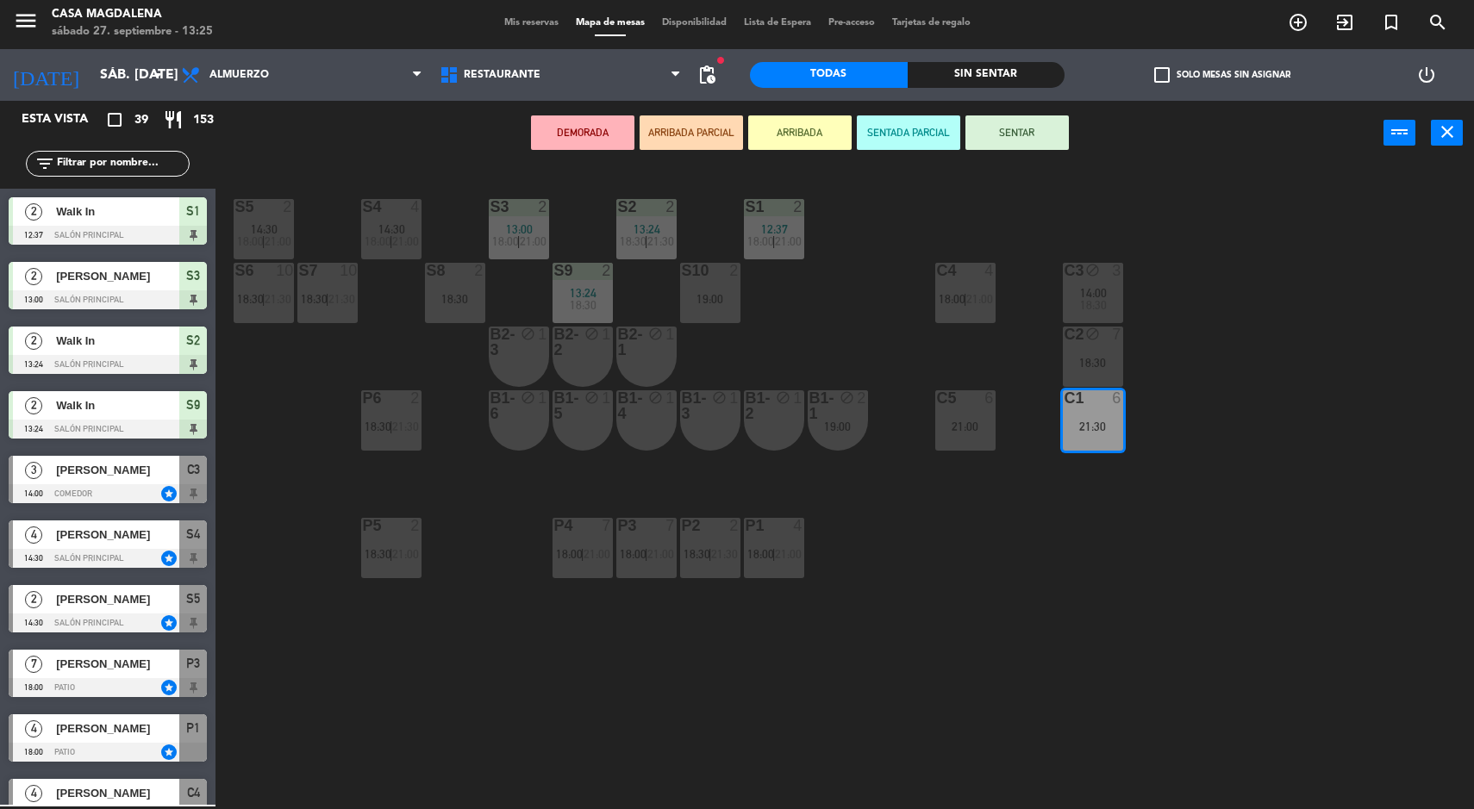
click at [1111, 353] on div "C2 block 7 18:30" at bounding box center [1093, 357] width 60 height 60
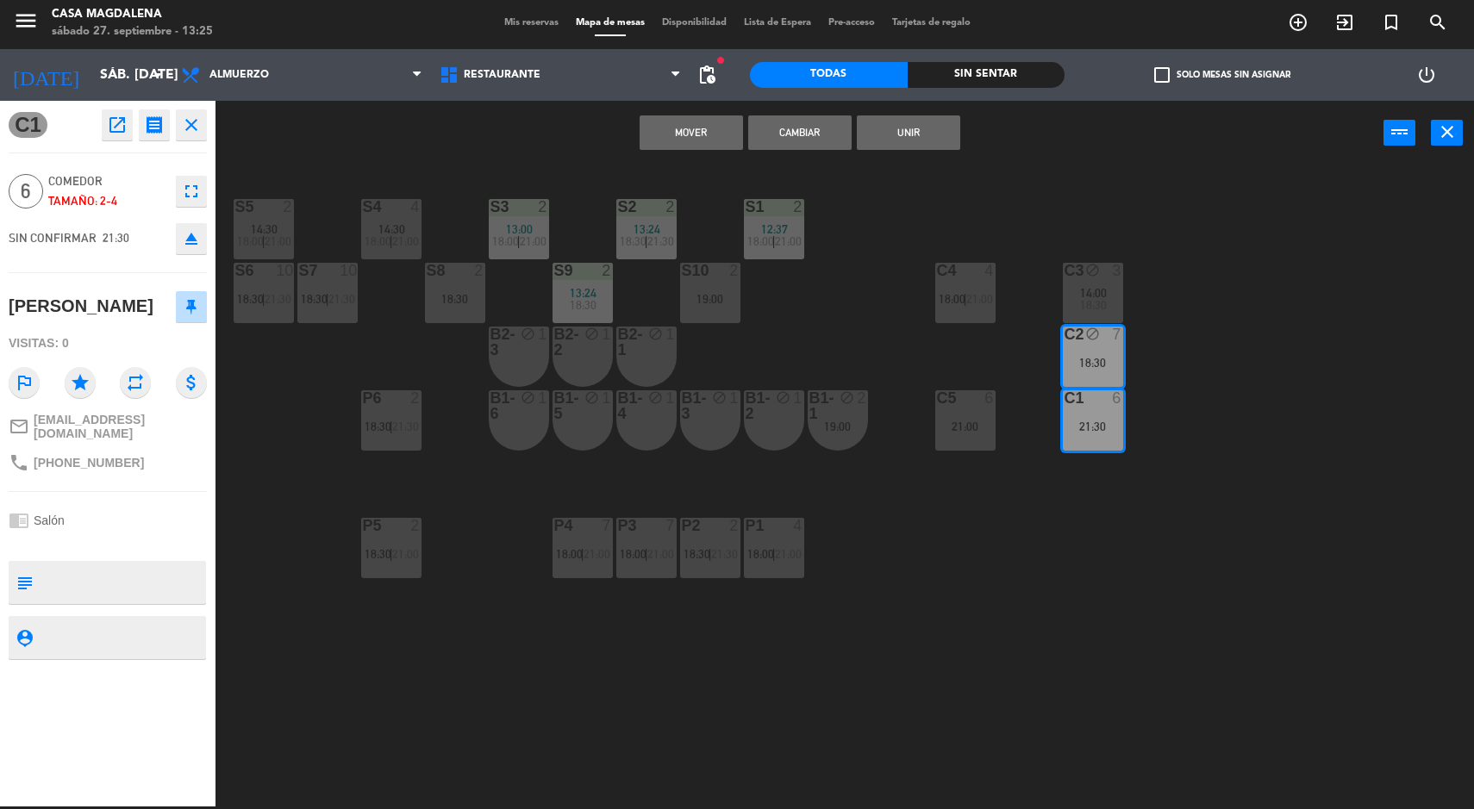
click at [1110, 288] on div "14:00" at bounding box center [1093, 293] width 60 height 12
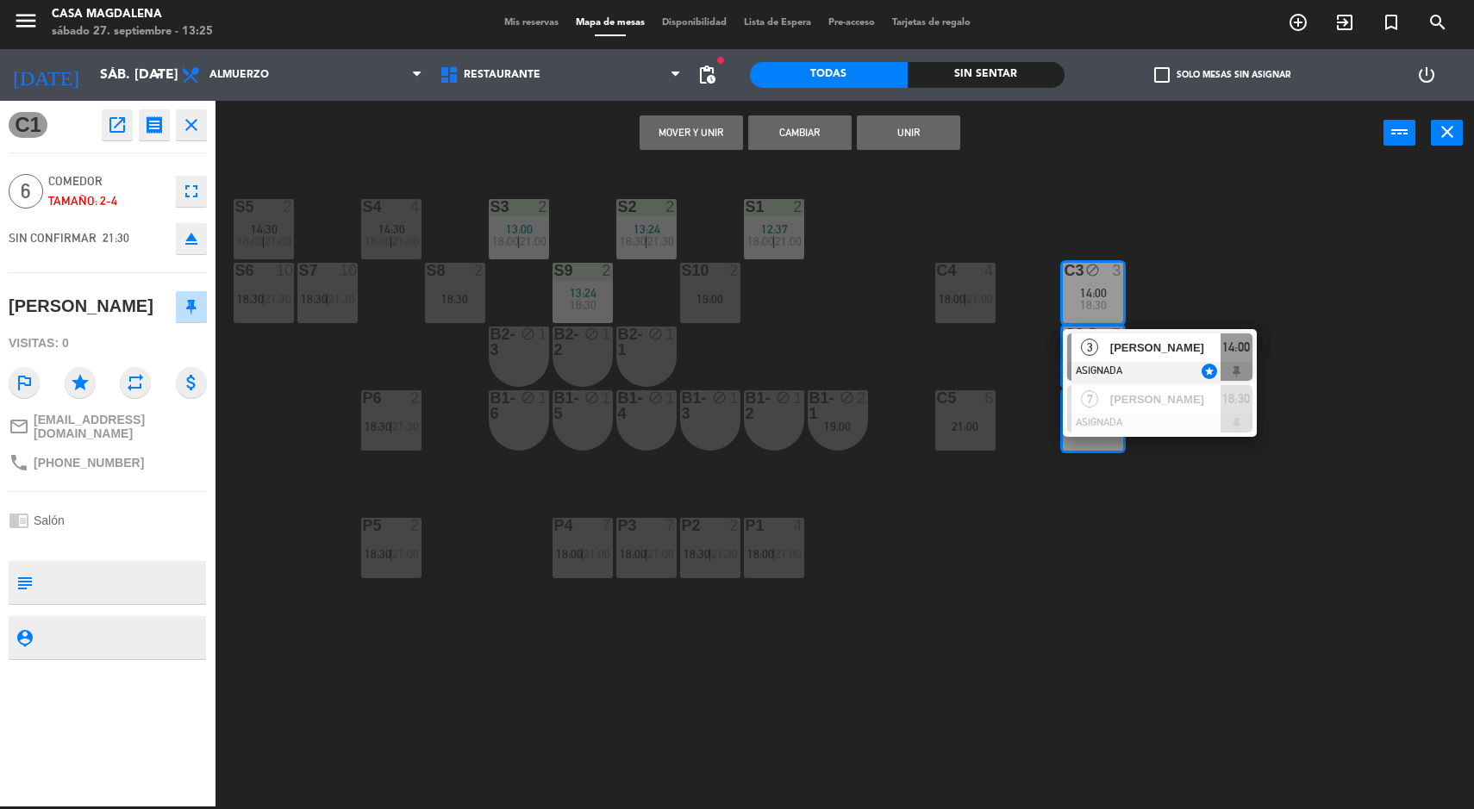
click at [694, 122] on button "Mover y Unir" at bounding box center [690, 132] width 103 height 34
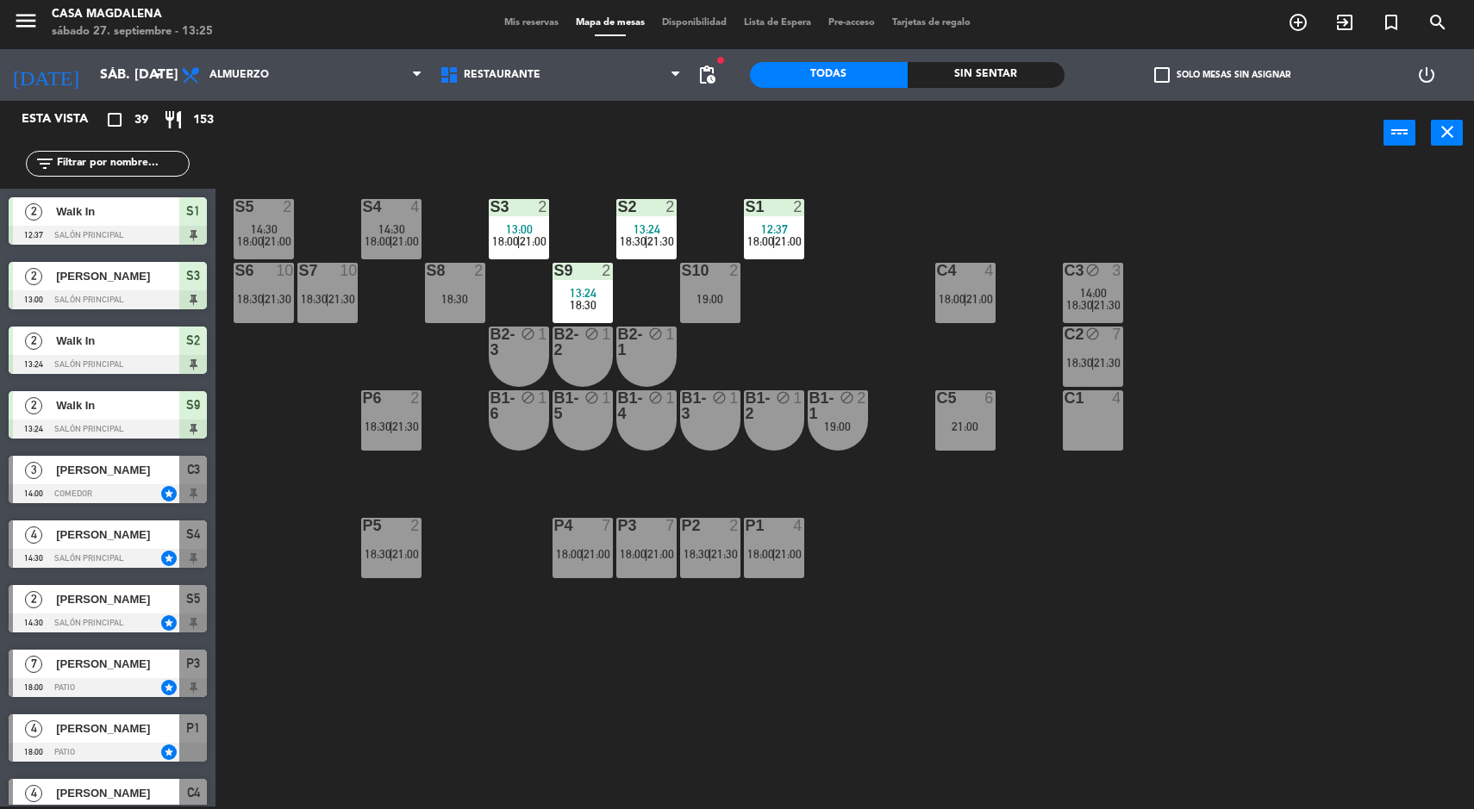
scroll to position [631, 0]
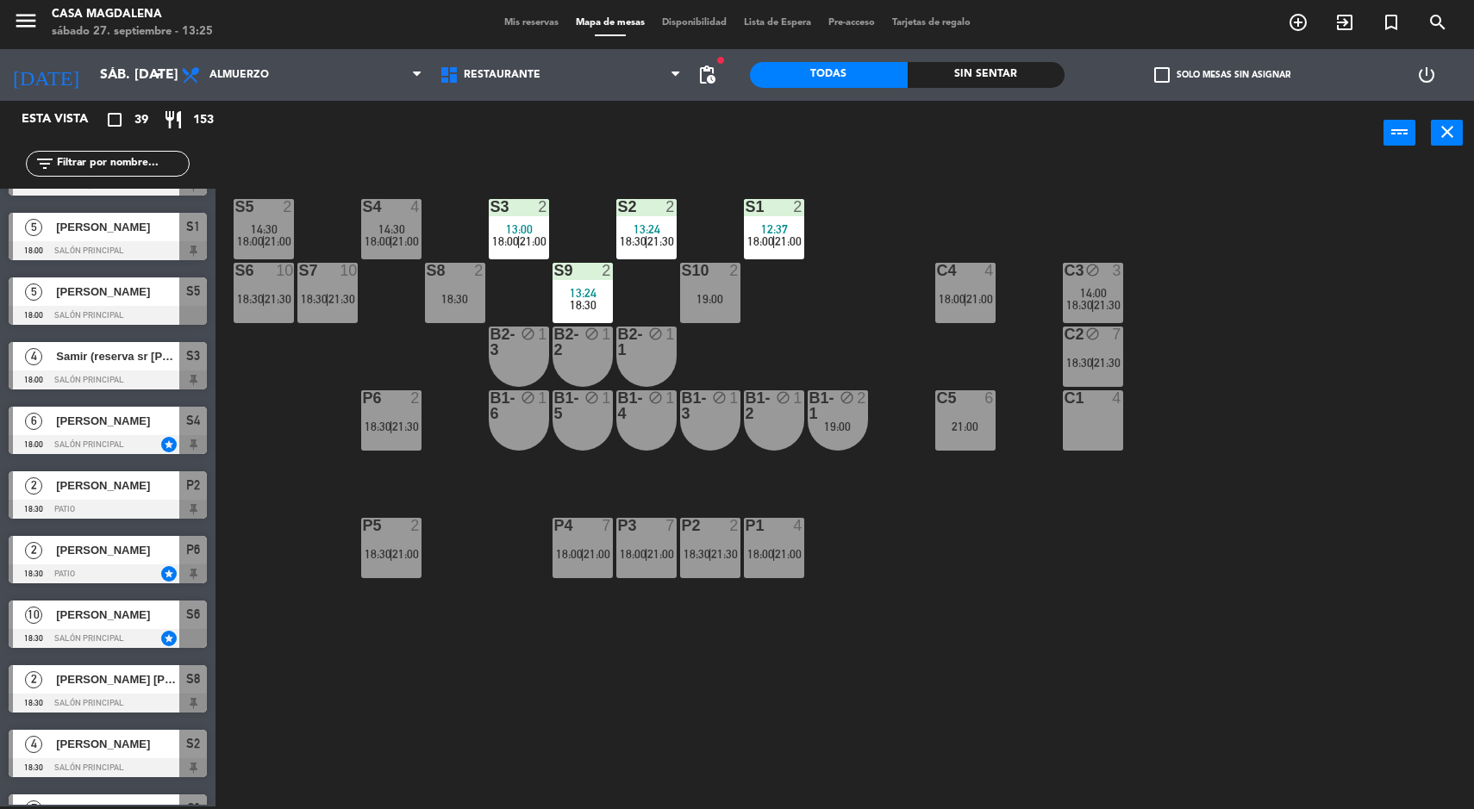
click at [867, 421] on div "19:00" at bounding box center [838, 427] width 60 height 12
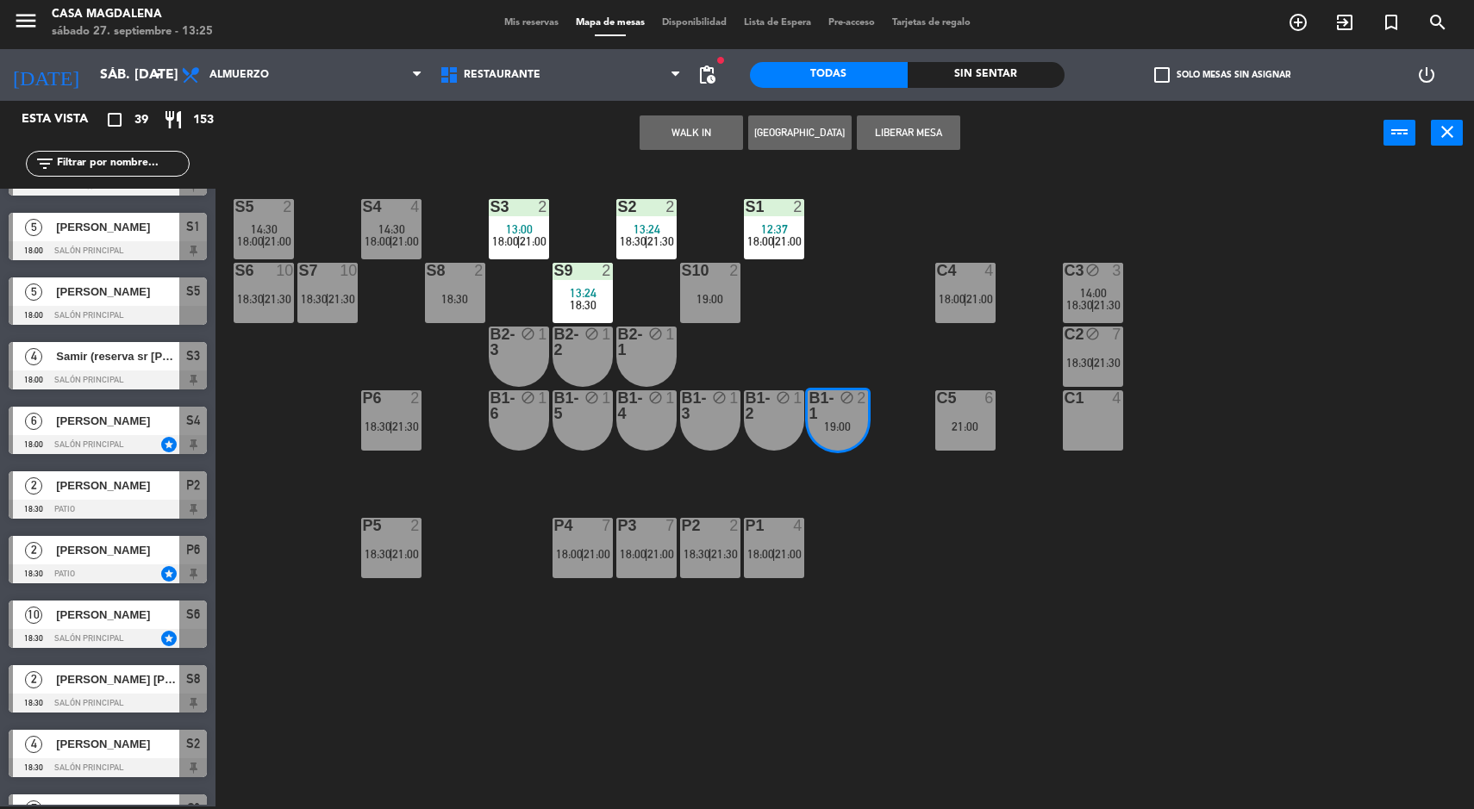
click at [1114, 427] on div "C1 4" at bounding box center [1093, 420] width 60 height 60
click at [785, 133] on button "Mover" at bounding box center [799, 132] width 103 height 34
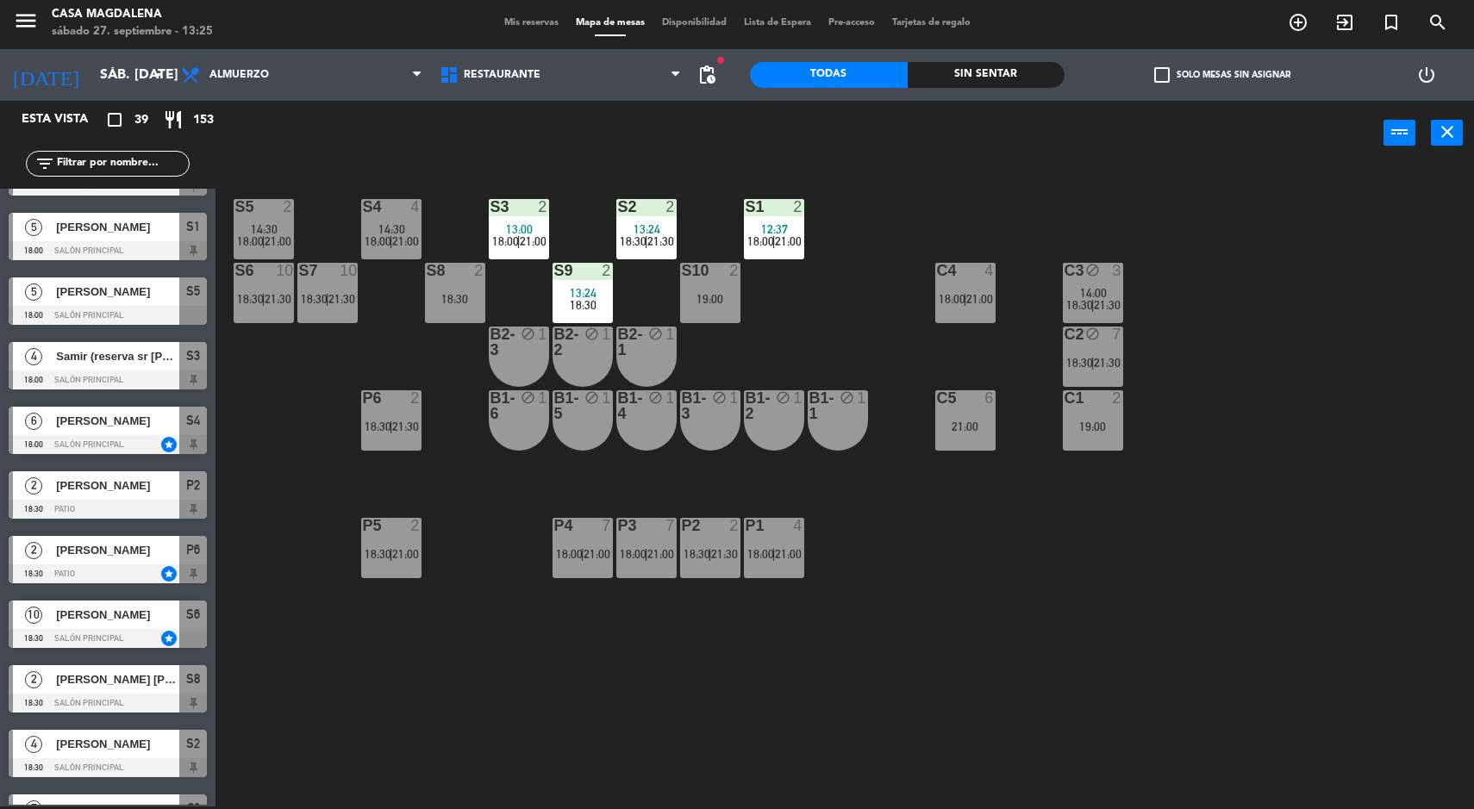
click at [438, 301] on div "18:30" at bounding box center [455, 299] width 60 height 12
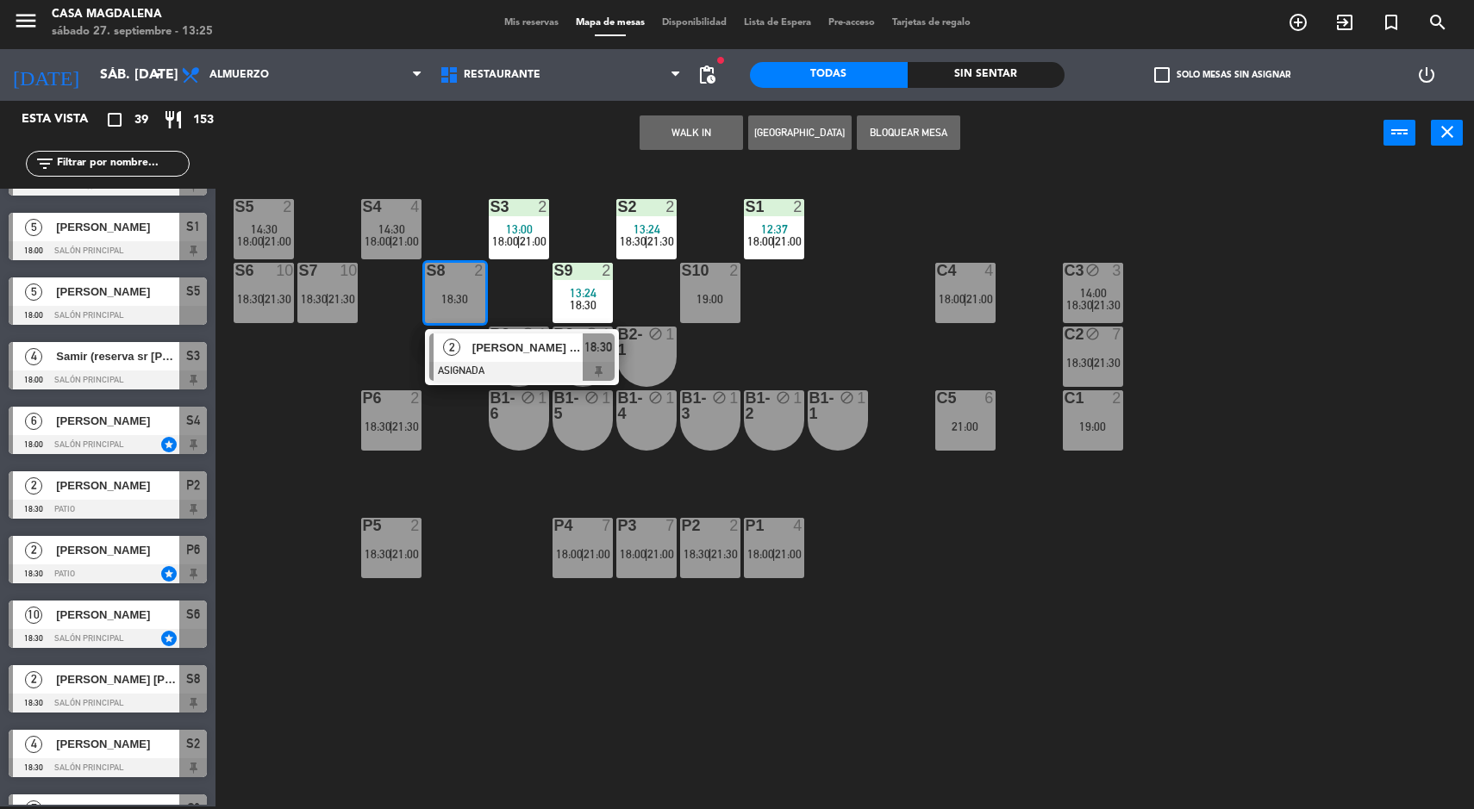
click at [558, 347] on span "[PERSON_NAME] [PERSON_NAME]" at bounding box center [527, 348] width 110 height 18
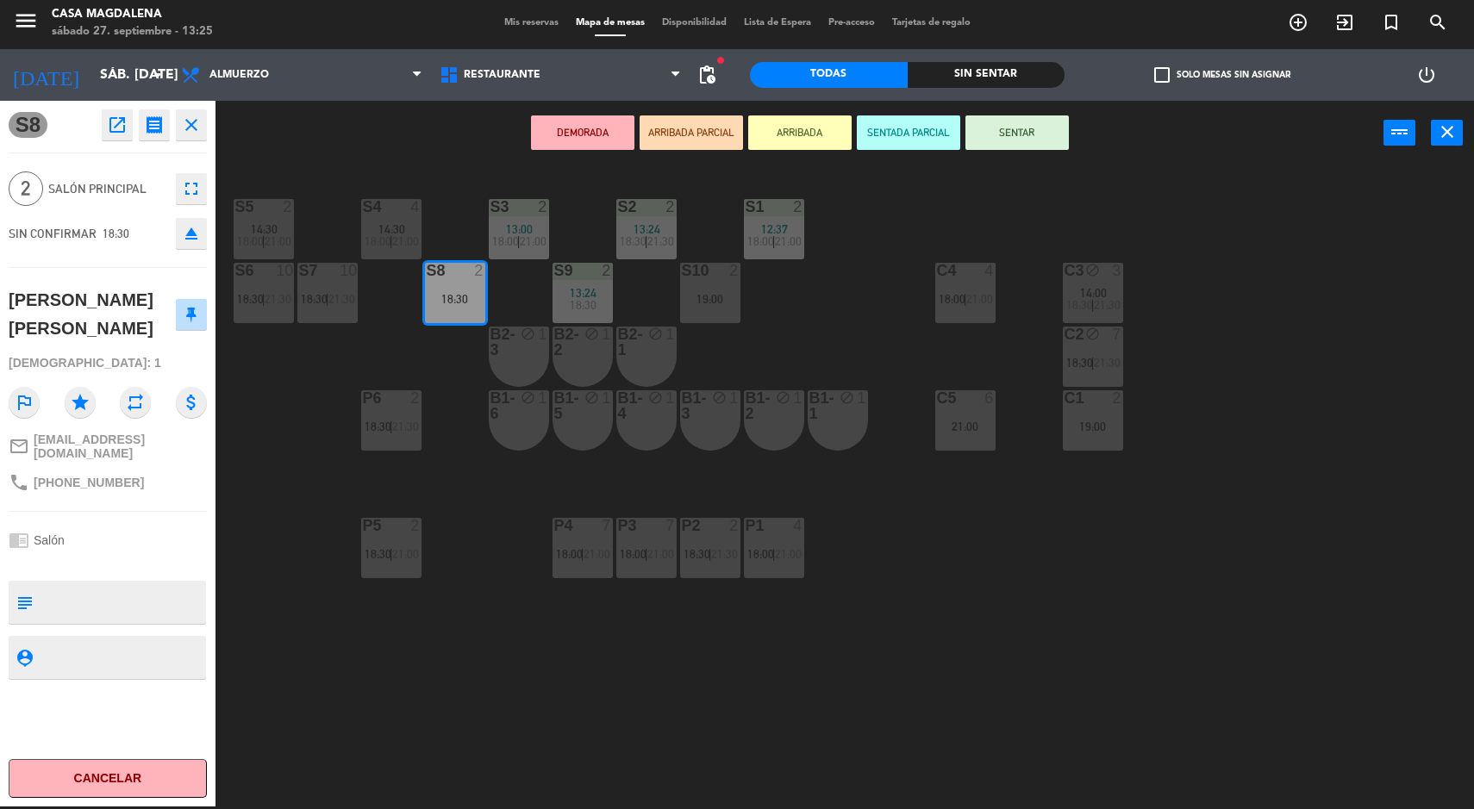
click at [1120, 431] on div "19:00" at bounding box center [1093, 427] width 60 height 12
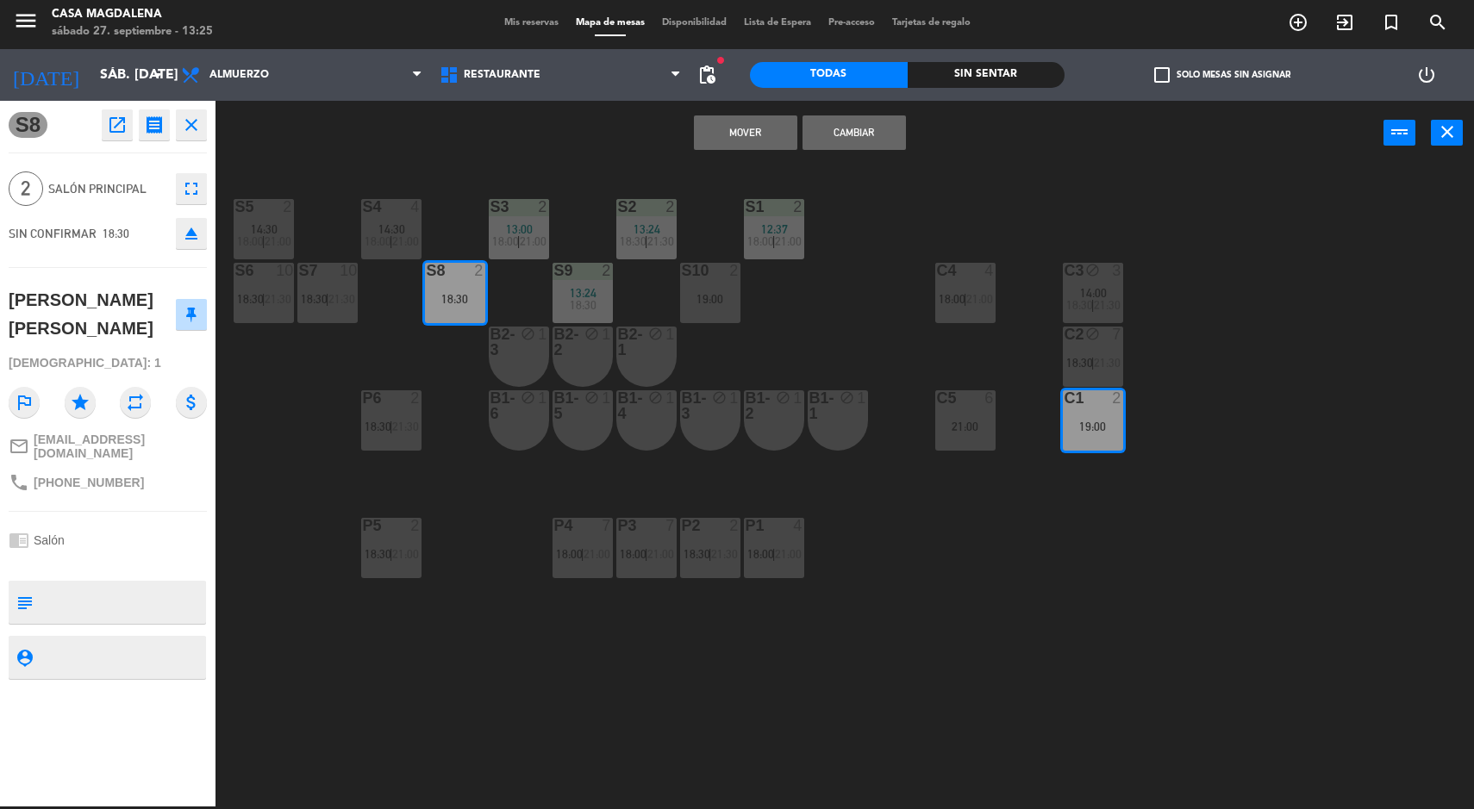
click at [754, 134] on button "Mover" at bounding box center [745, 132] width 103 height 34
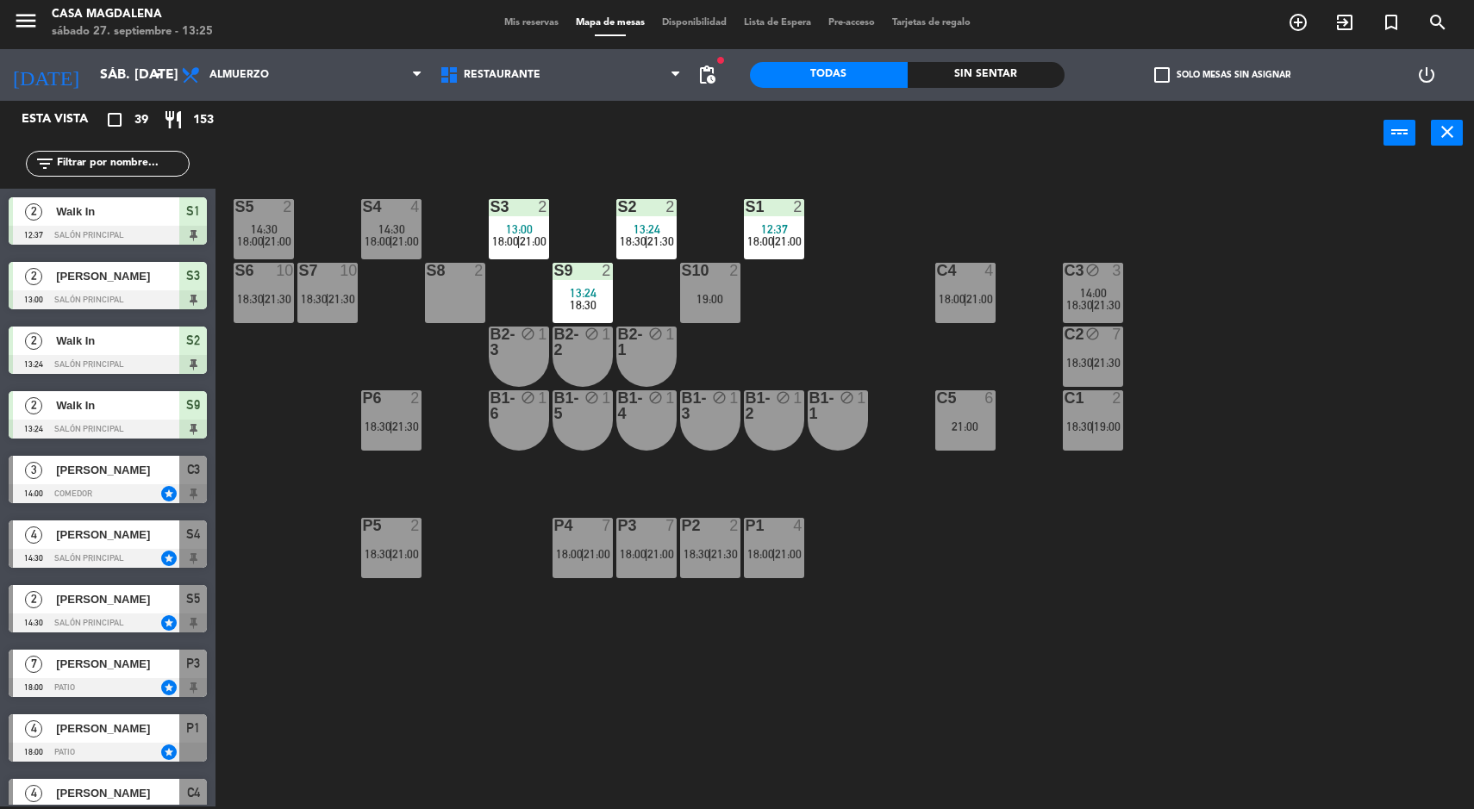
scroll to position [3, 0]
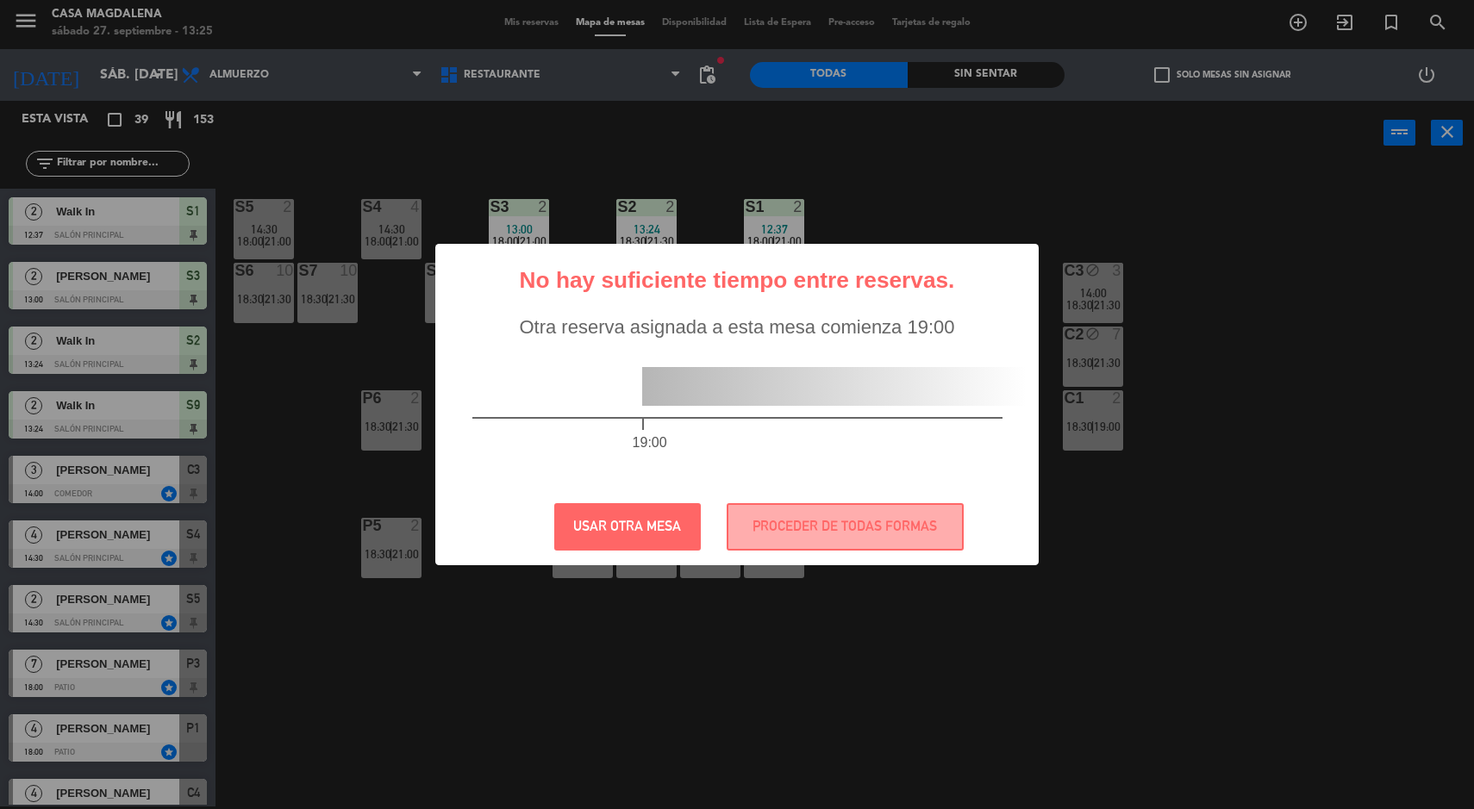
click at [651, 530] on button "USAR OTRA MESA" at bounding box center [627, 526] width 147 height 47
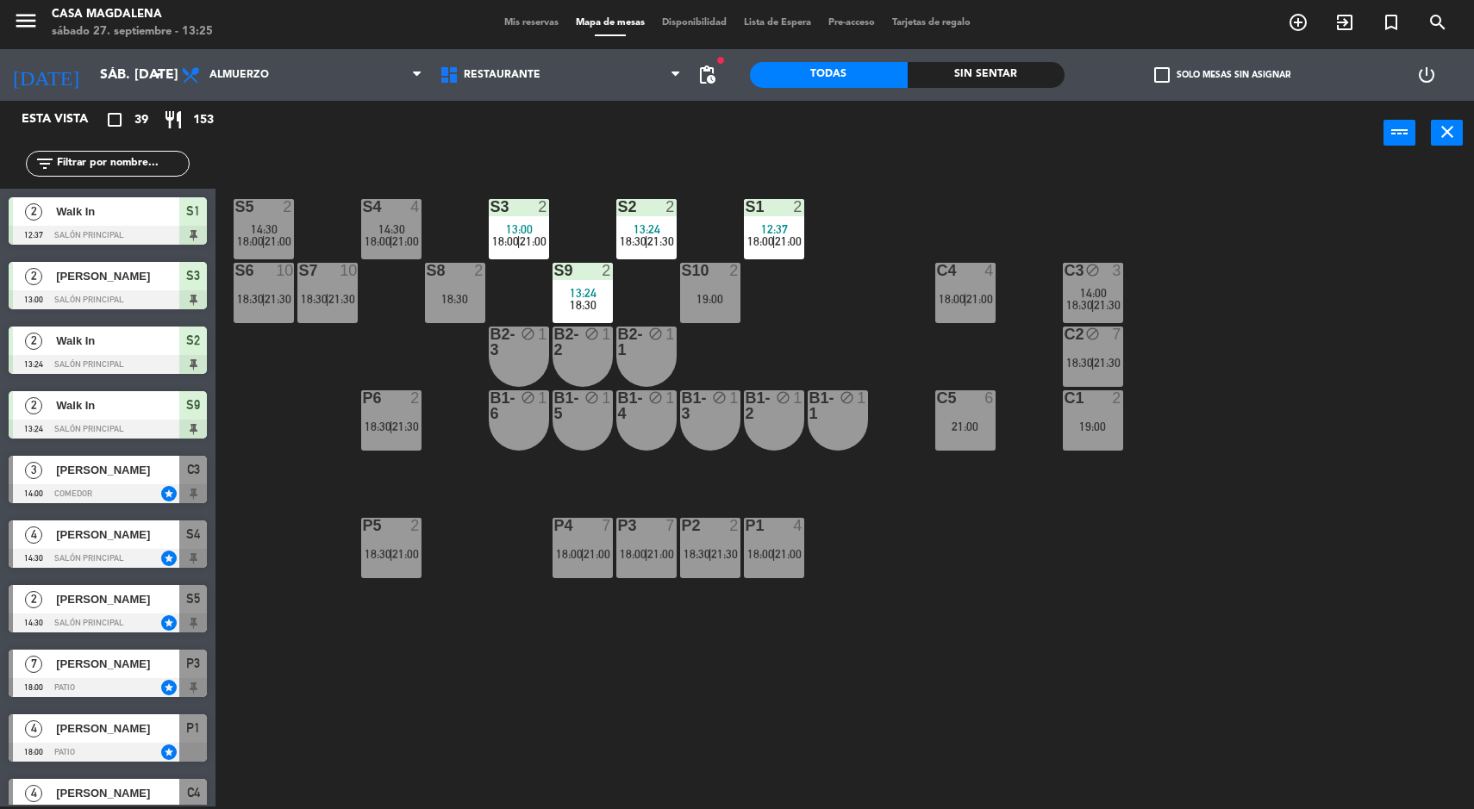
click at [474, 284] on div "S8 2 18:30" at bounding box center [455, 293] width 60 height 60
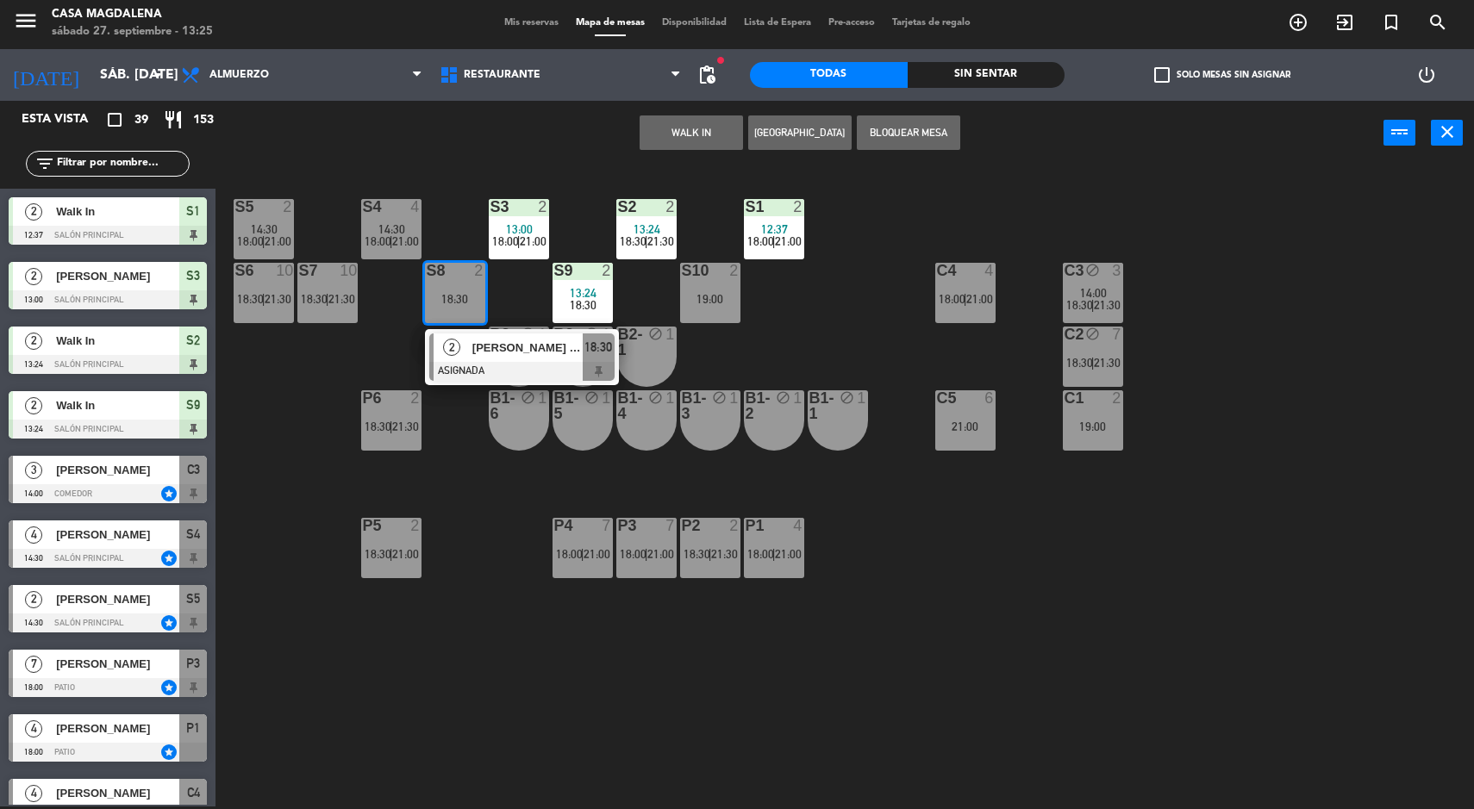
click at [541, 371] on div at bounding box center [521, 371] width 185 height 19
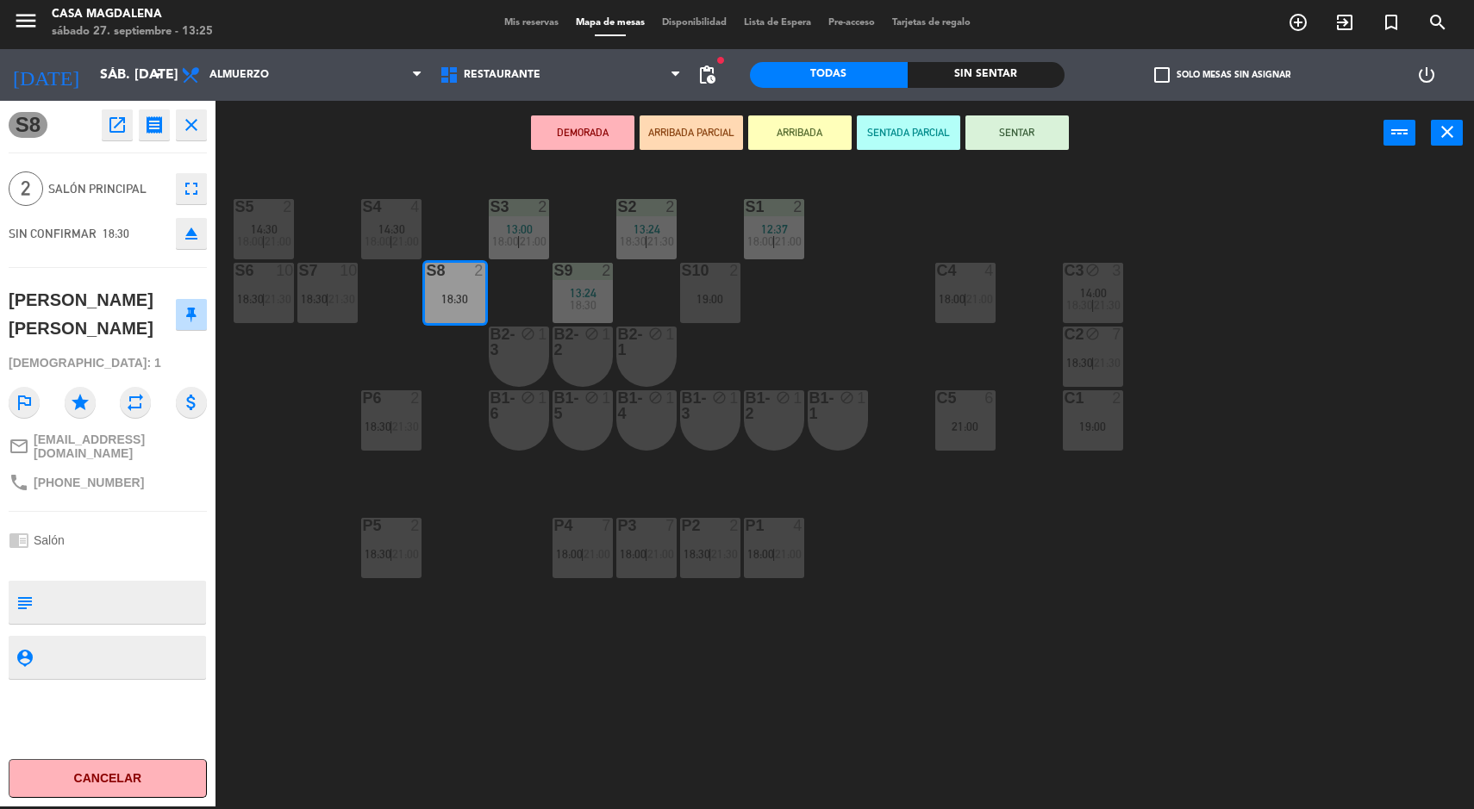
click at [856, 418] on div "1" at bounding box center [865, 405] width 28 height 31
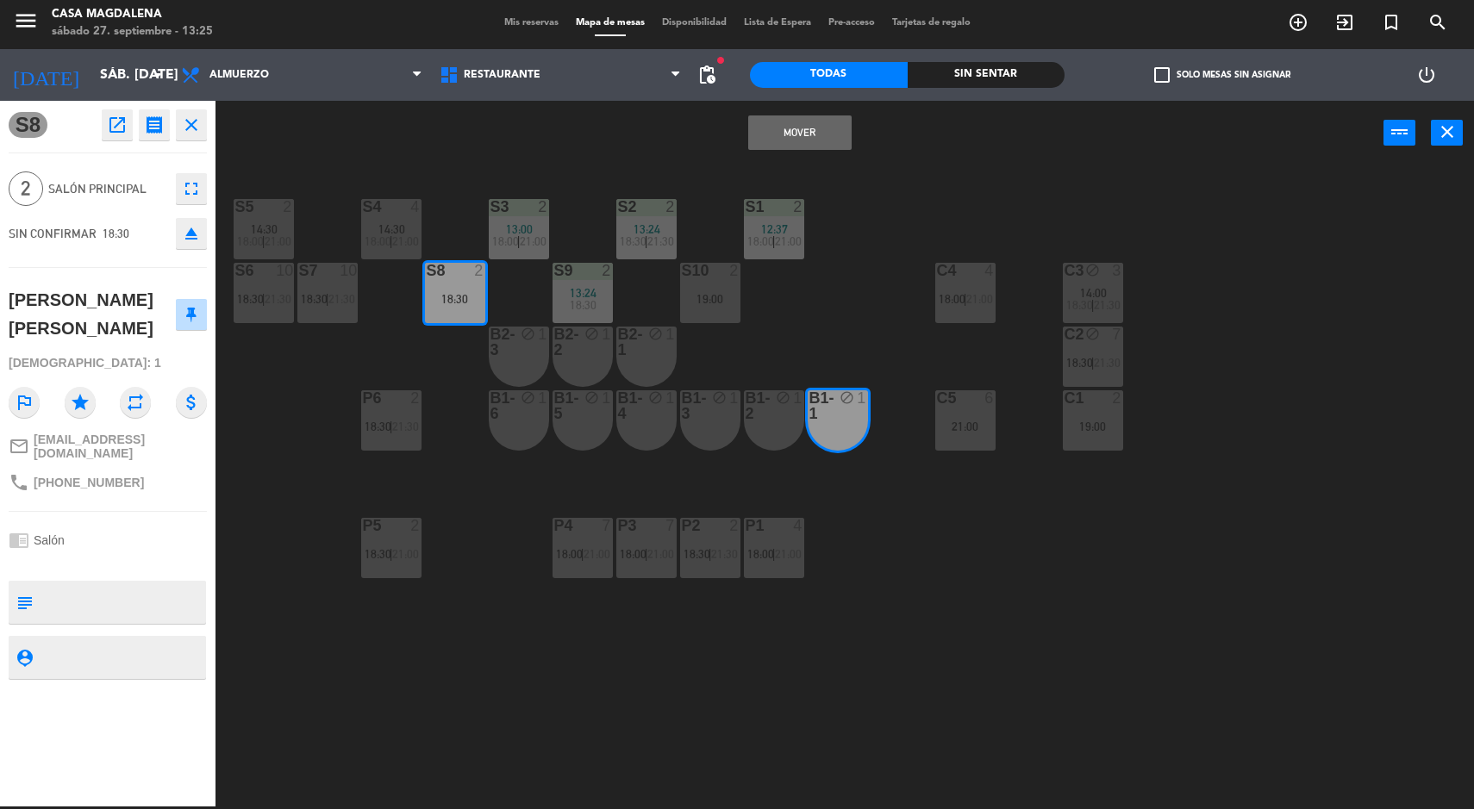
click at [870, 327] on div "S5 2 14:30 18:00 | 21:00 S4 4 14:30 18:00 | 21:00 S3 2 13:00 18:00 | 21:00 S2 2…" at bounding box center [852, 488] width 1244 height 641
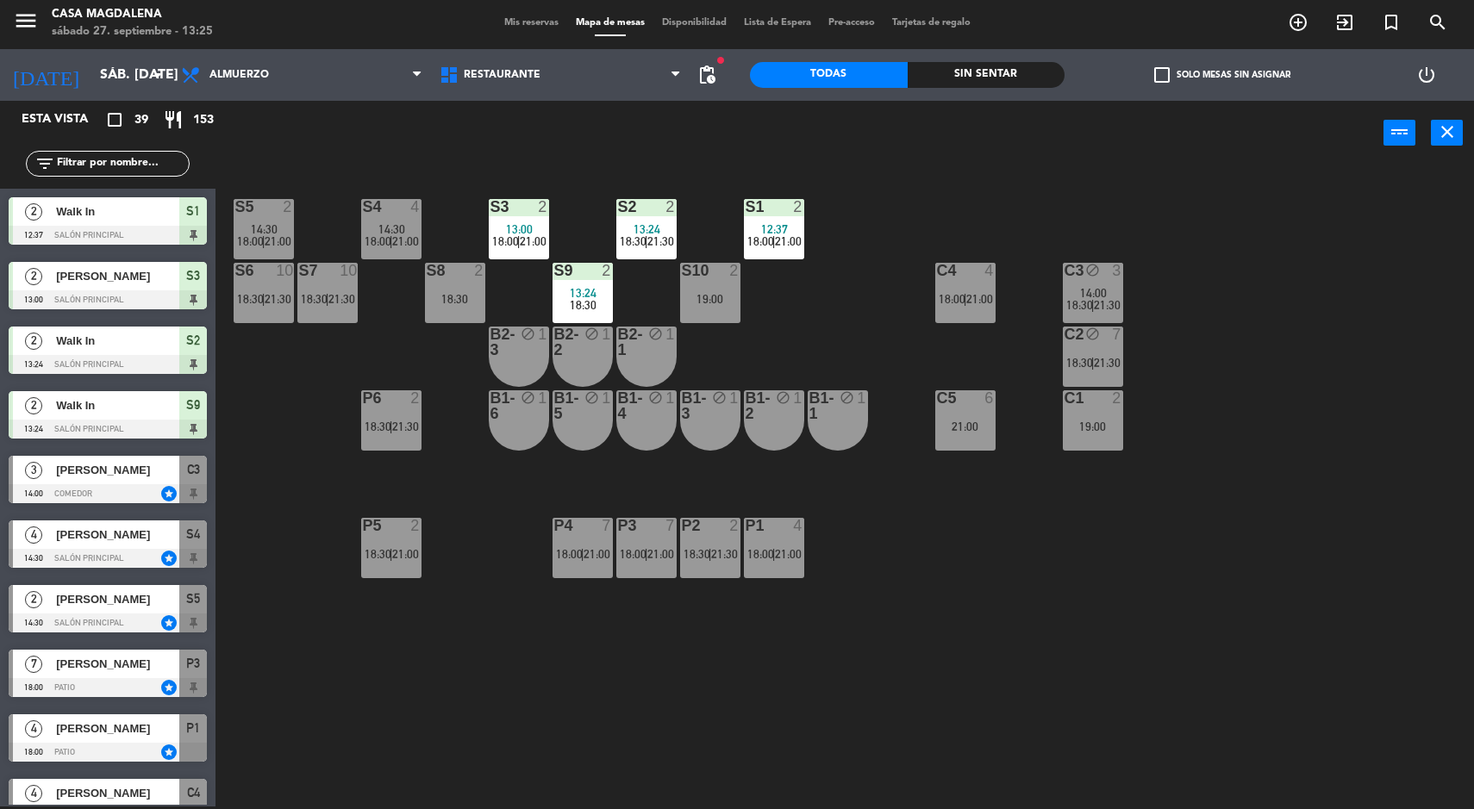
click at [737, 293] on div "19:00" at bounding box center [710, 299] width 60 height 12
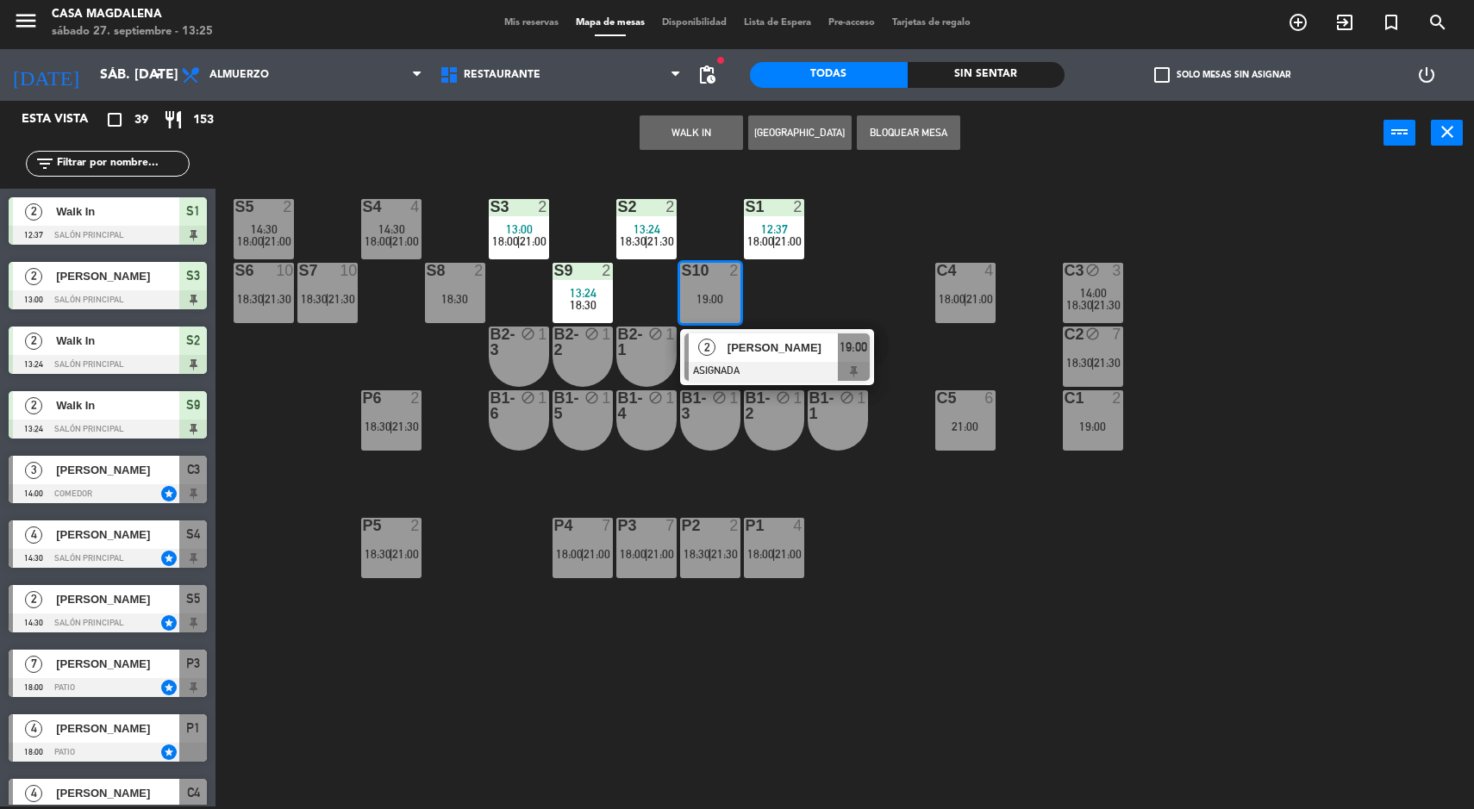
click at [805, 363] on div at bounding box center [776, 371] width 185 height 19
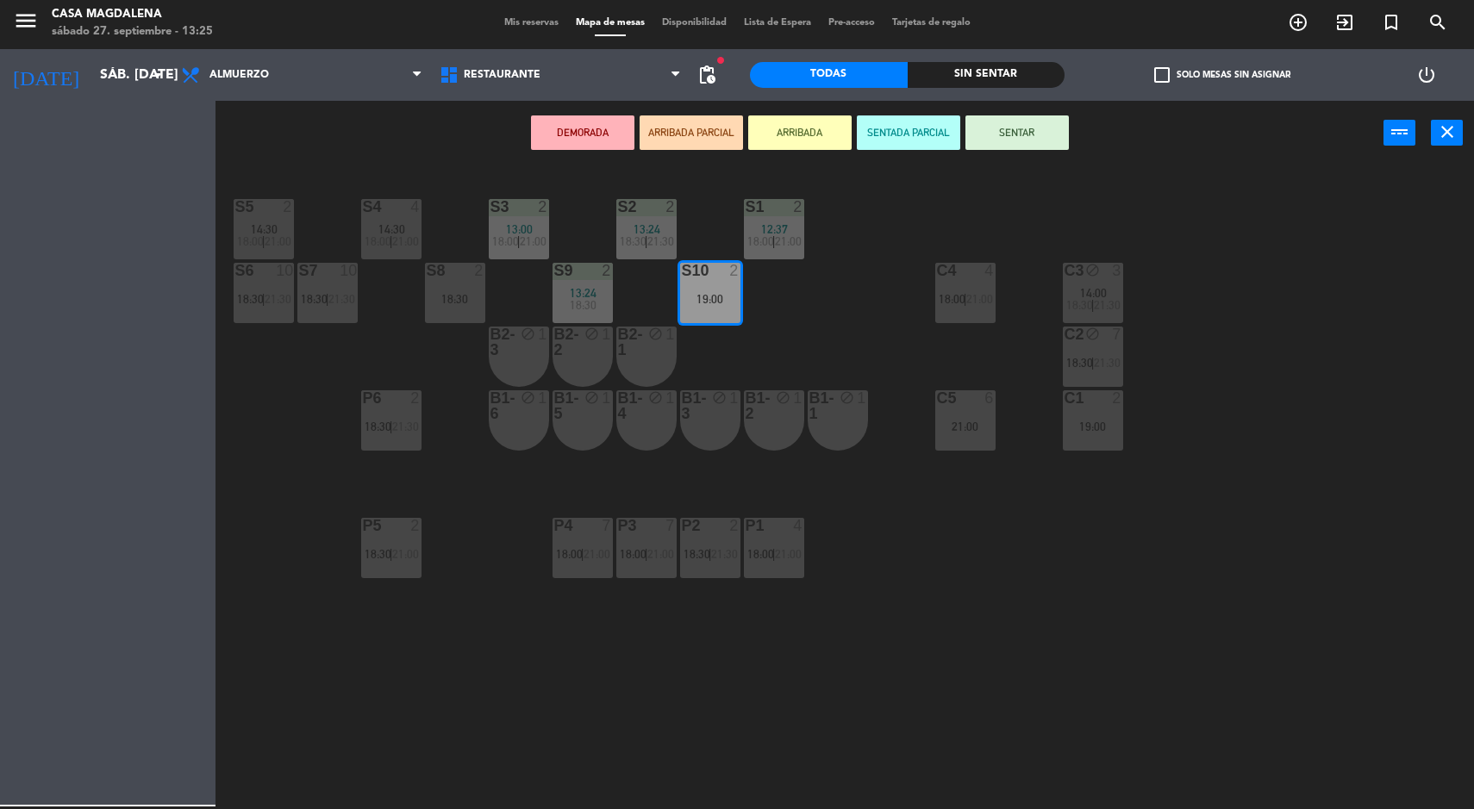
click at [475, 302] on div "18:30" at bounding box center [455, 299] width 60 height 12
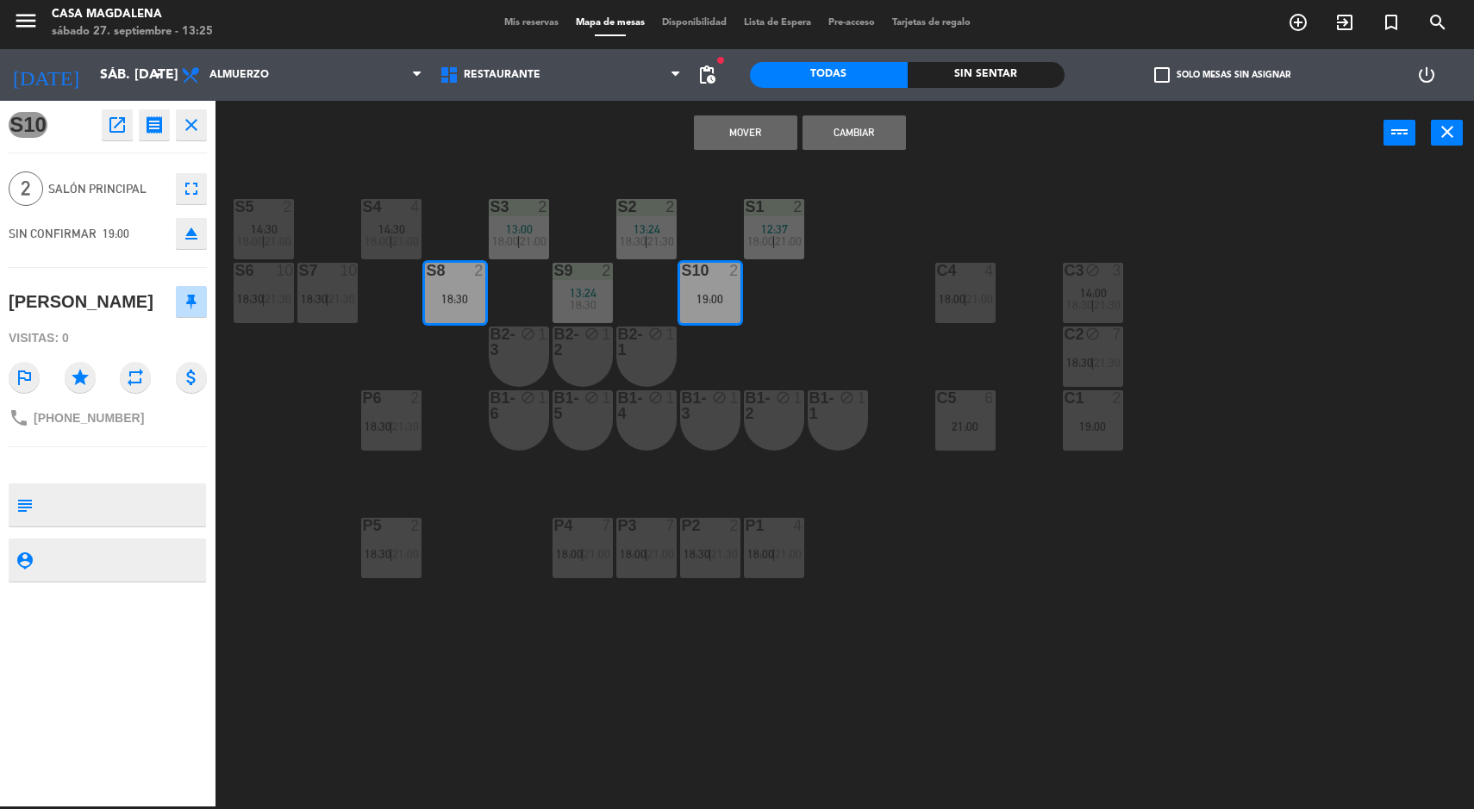
click at [833, 129] on button "Cambiar" at bounding box center [853, 132] width 103 height 34
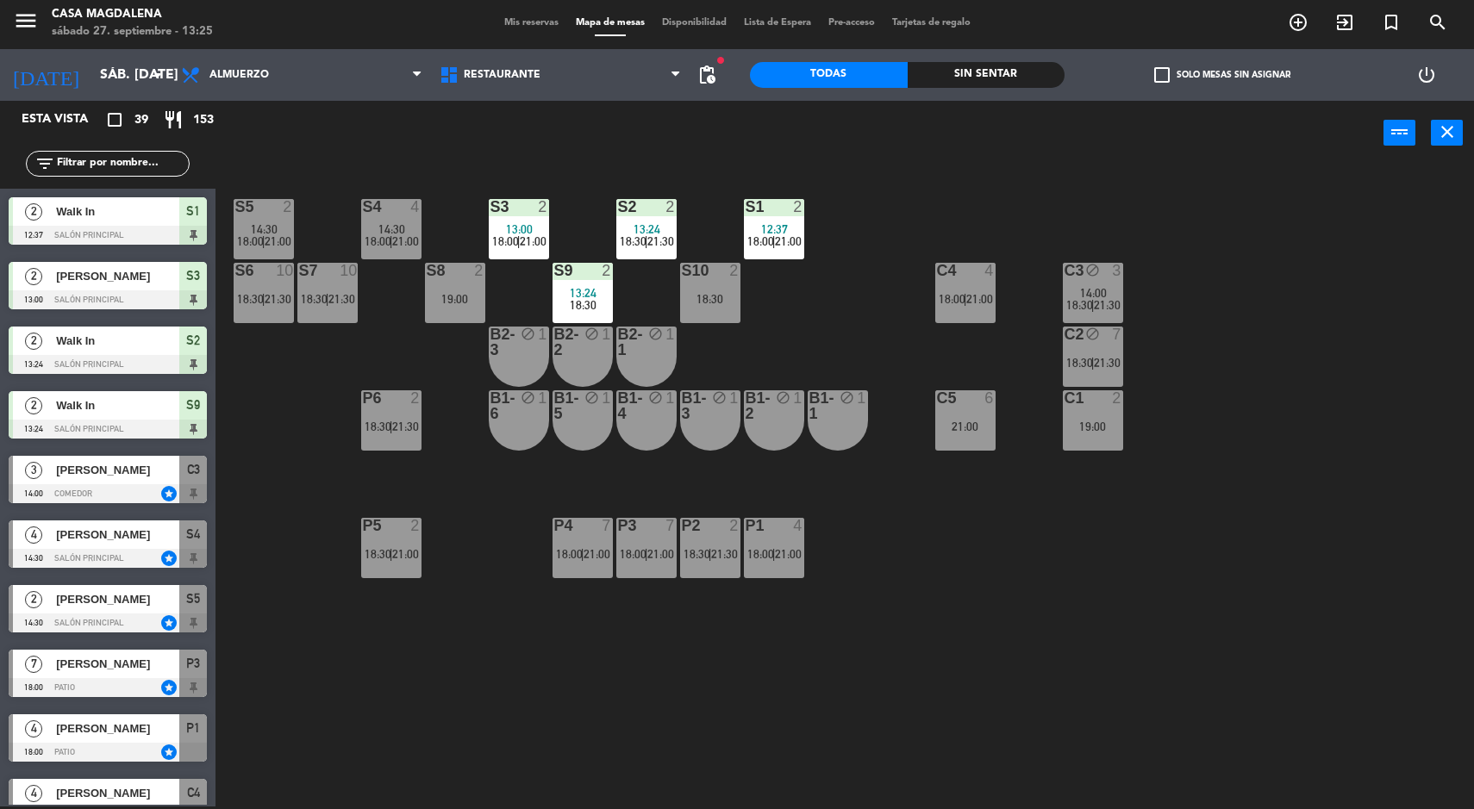
click at [732, 291] on div "S10 2 18:30" at bounding box center [710, 293] width 60 height 60
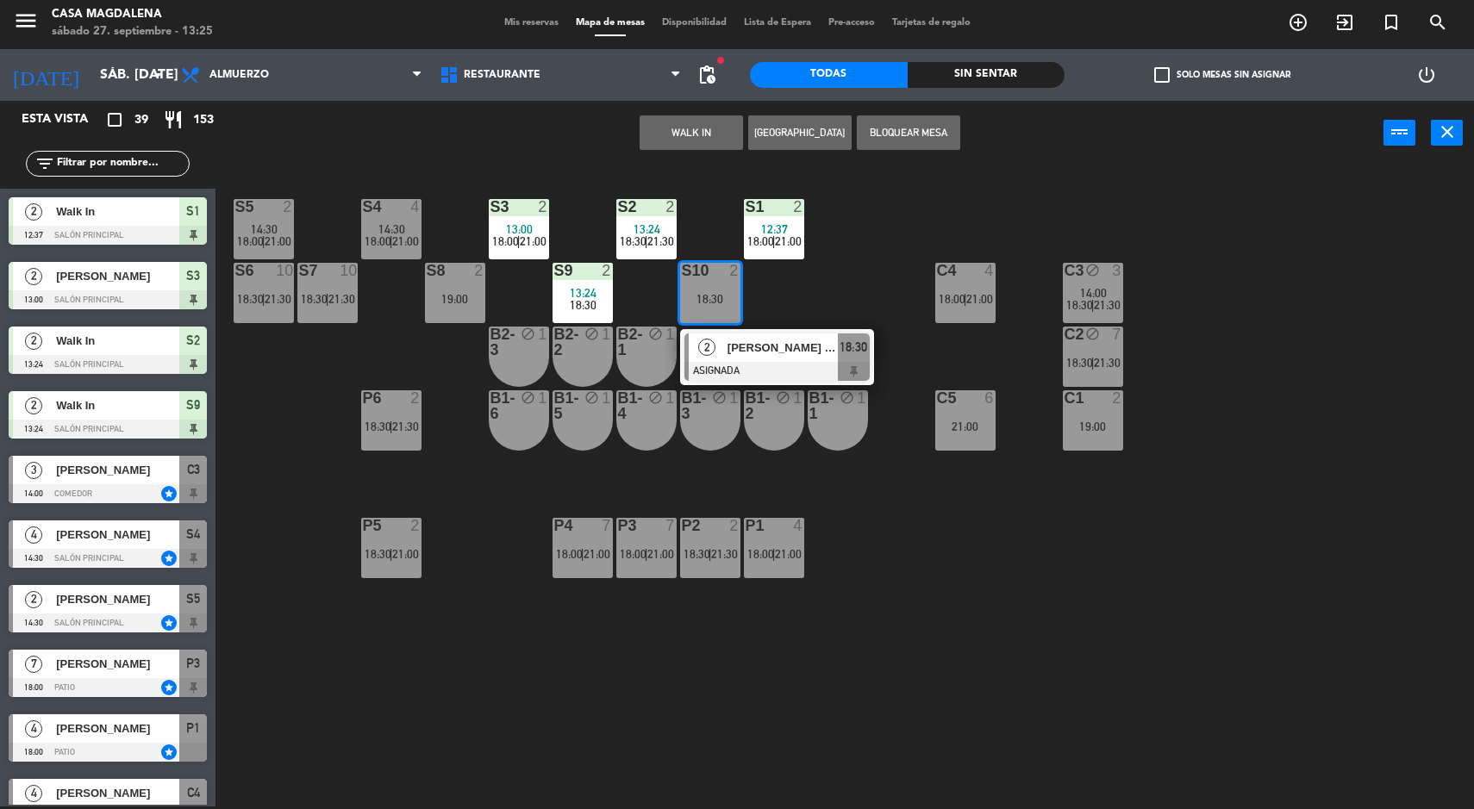
click at [831, 292] on div "S5 2 14:30 18:00 | 21:00 S4 4 14:30 18:00 | 21:00 S3 2 13:00 18:00 | 21:00 S2 2…" at bounding box center [852, 488] width 1244 height 641
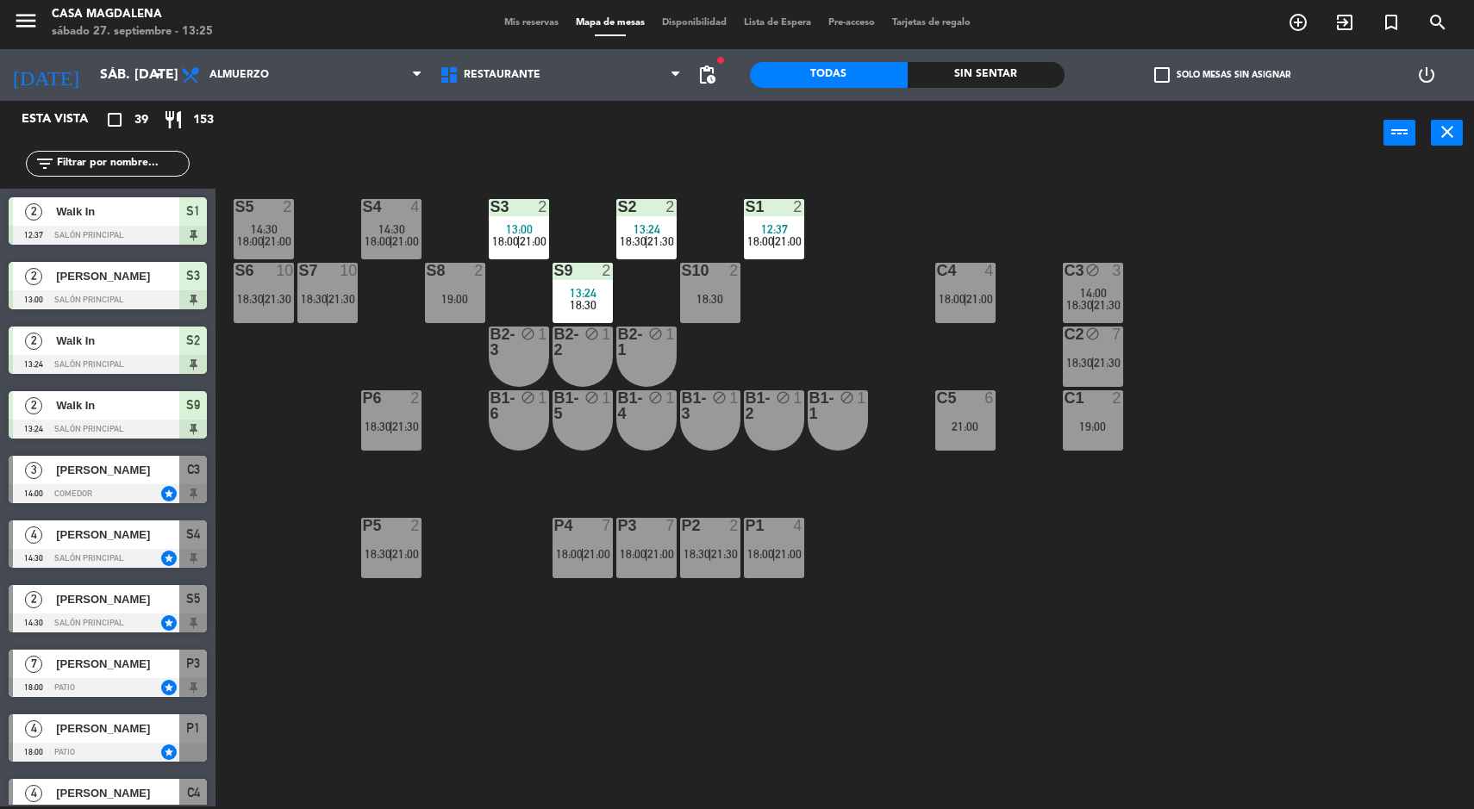
click at [406, 427] on span "21:30" at bounding box center [405, 427] width 27 height 14
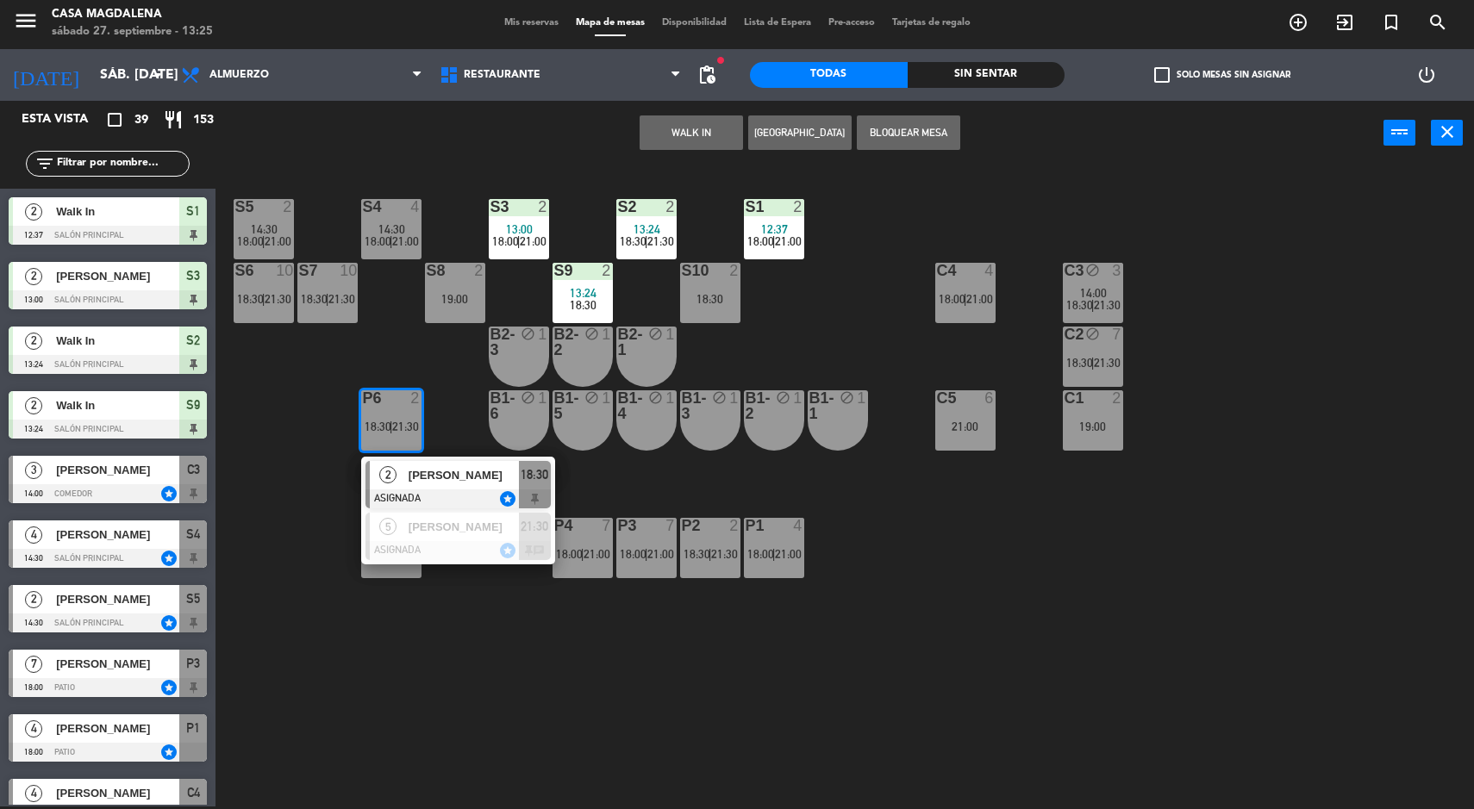
click at [535, 702] on div "S5 2 14:30 18:00 | 21:00 S4 4 14:30 18:00 | 21:00 S3 2 13:00 18:00 | 21:00 S2 2…" at bounding box center [852, 488] width 1244 height 641
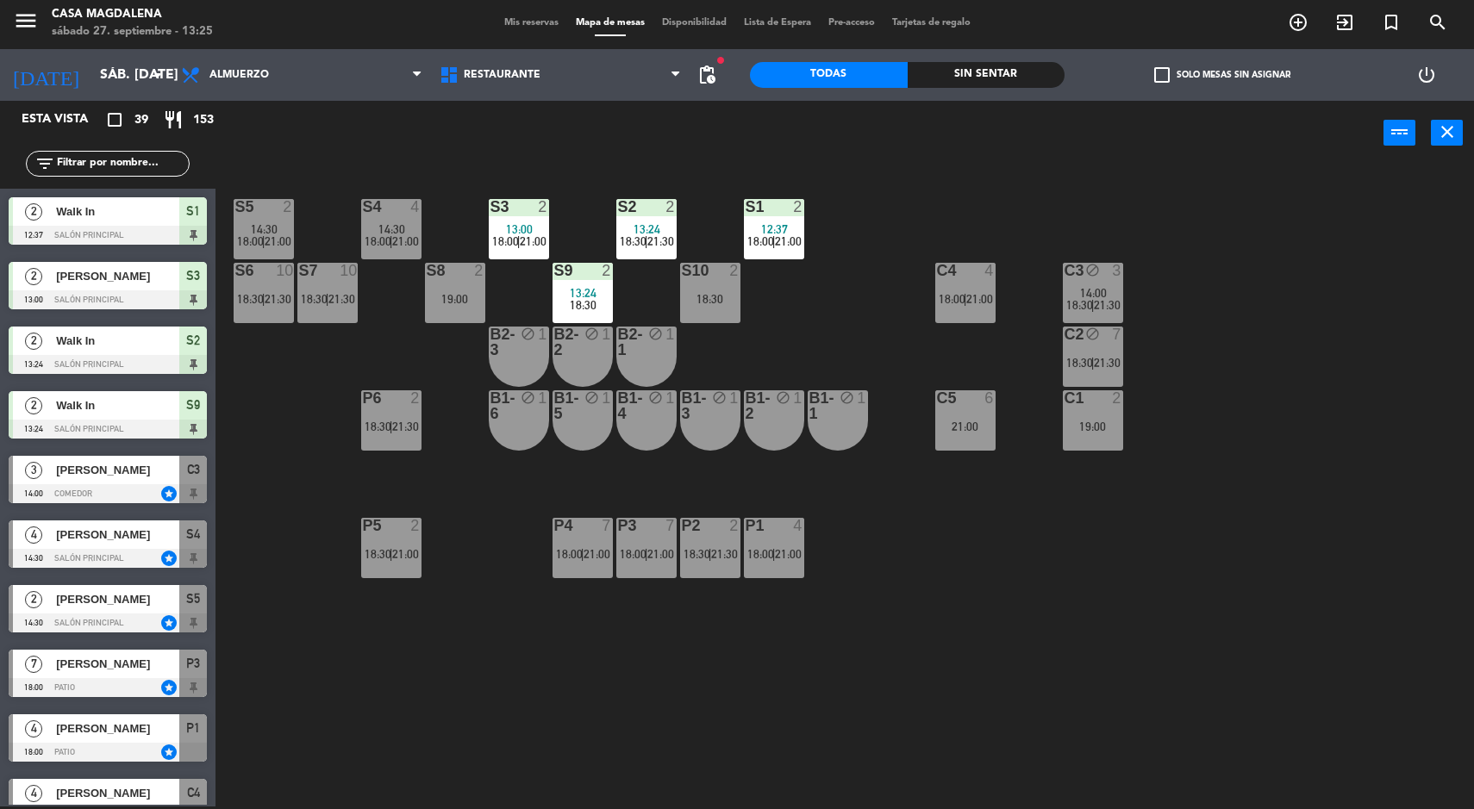
click at [412, 552] on span "21:00" at bounding box center [405, 554] width 27 height 14
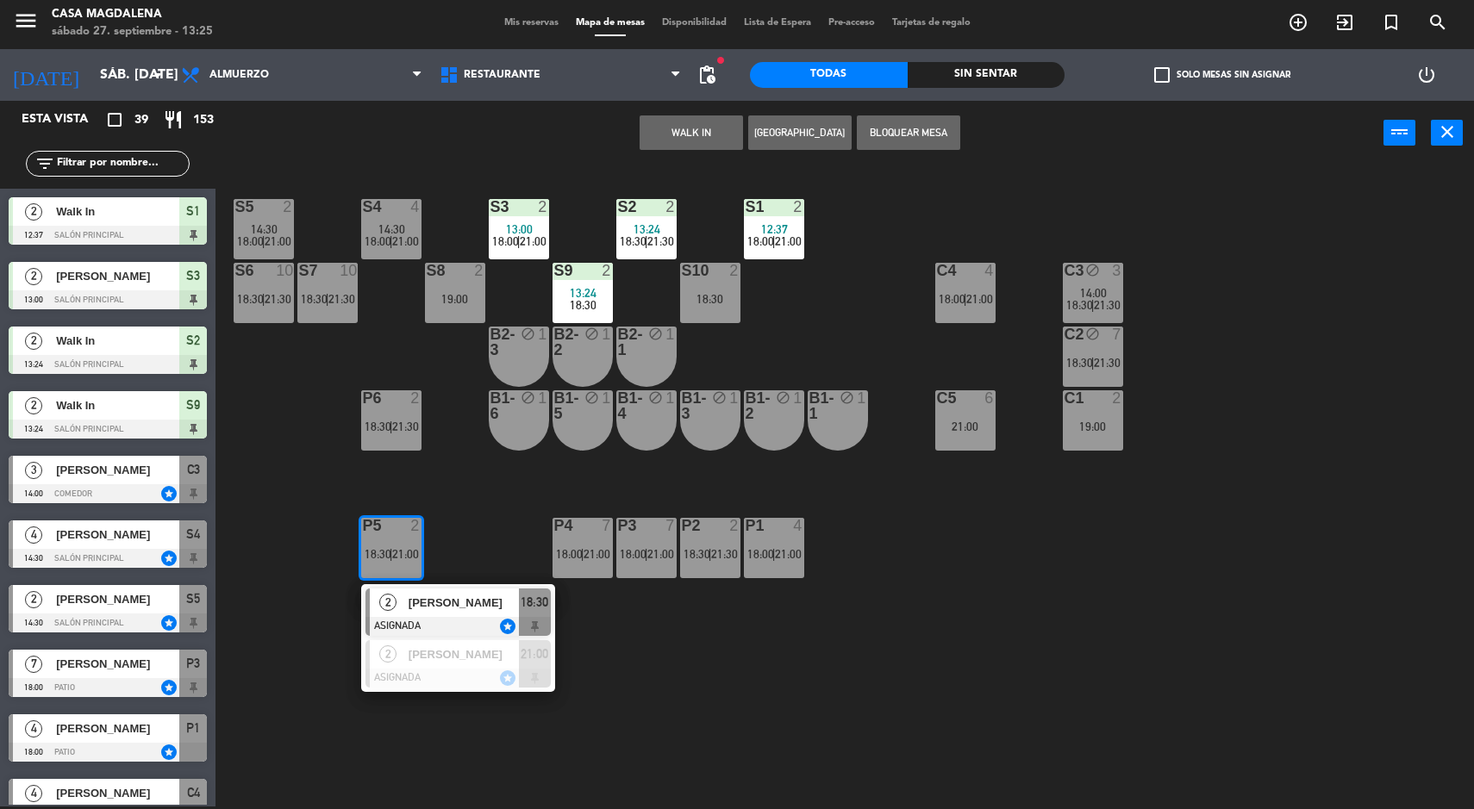
click at [733, 687] on div "S5 2 14:30 18:00 | 21:00 S4 4 14:30 18:00 | 21:00 S3 2 13:00 18:00 | 21:00 S2 2…" at bounding box center [852, 488] width 1244 height 641
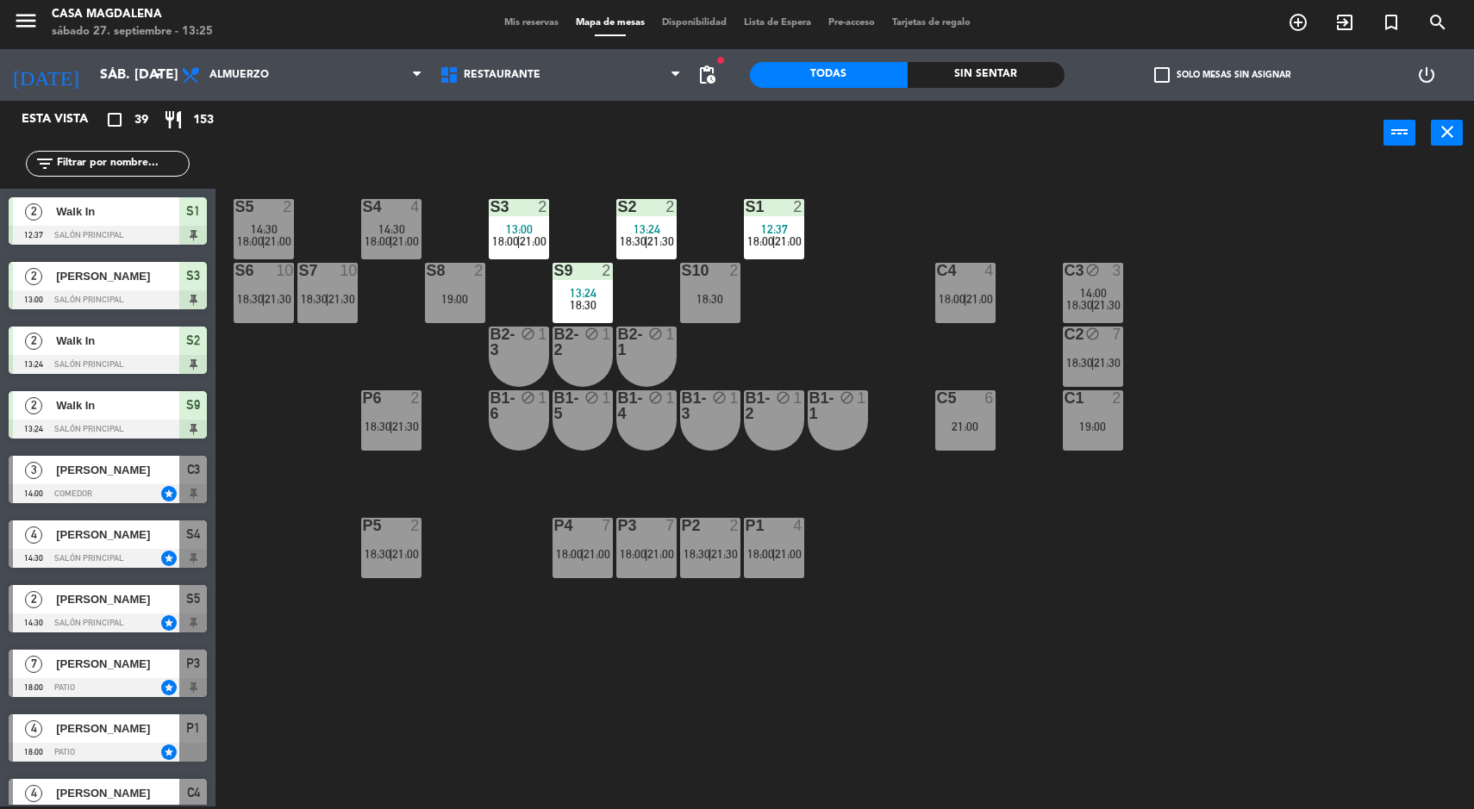
click at [411, 552] on span "21:00" at bounding box center [405, 554] width 27 height 14
click at [738, 674] on div "S5 2 14:30 18:00 | 21:00 S4 4 14:30 18:00 | 21:00 S3 2 13:00 18:00 | 21:00 S2 2…" at bounding box center [852, 488] width 1244 height 641
click at [520, 27] on span "Mis reservas" at bounding box center [532, 22] width 72 height 9
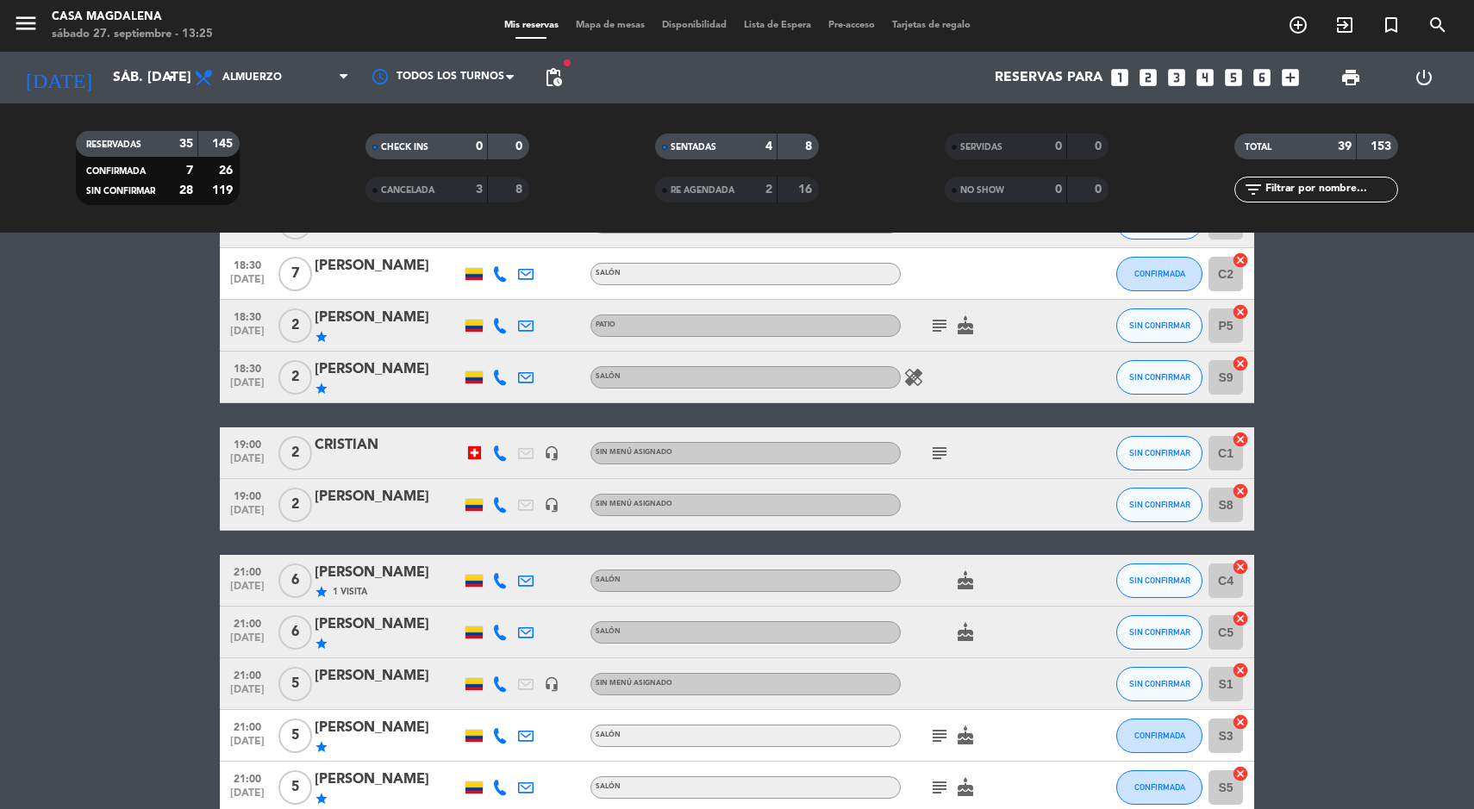
scroll to position [1823, 0]
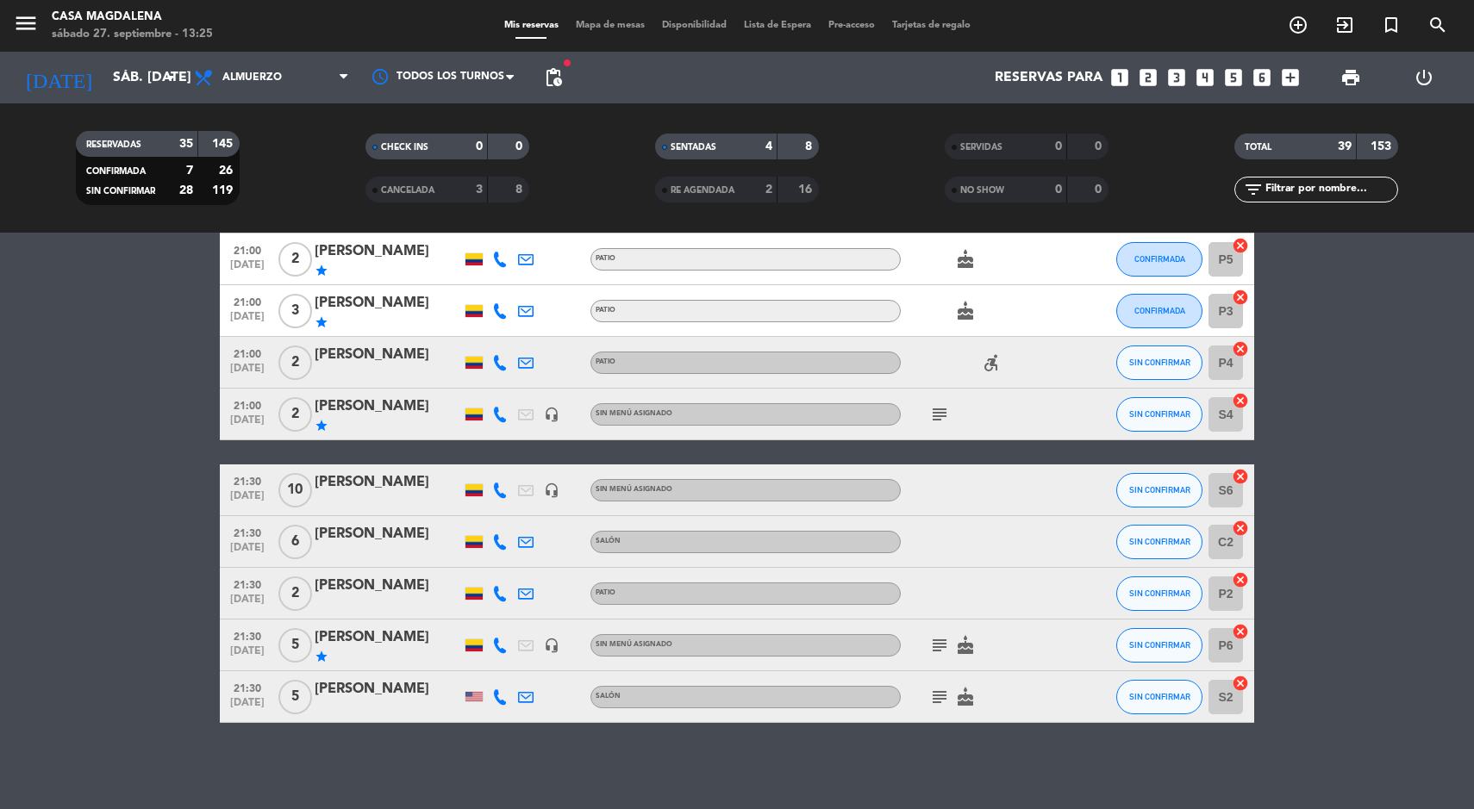
click at [502, 490] on icon at bounding box center [500, 491] width 16 height 16
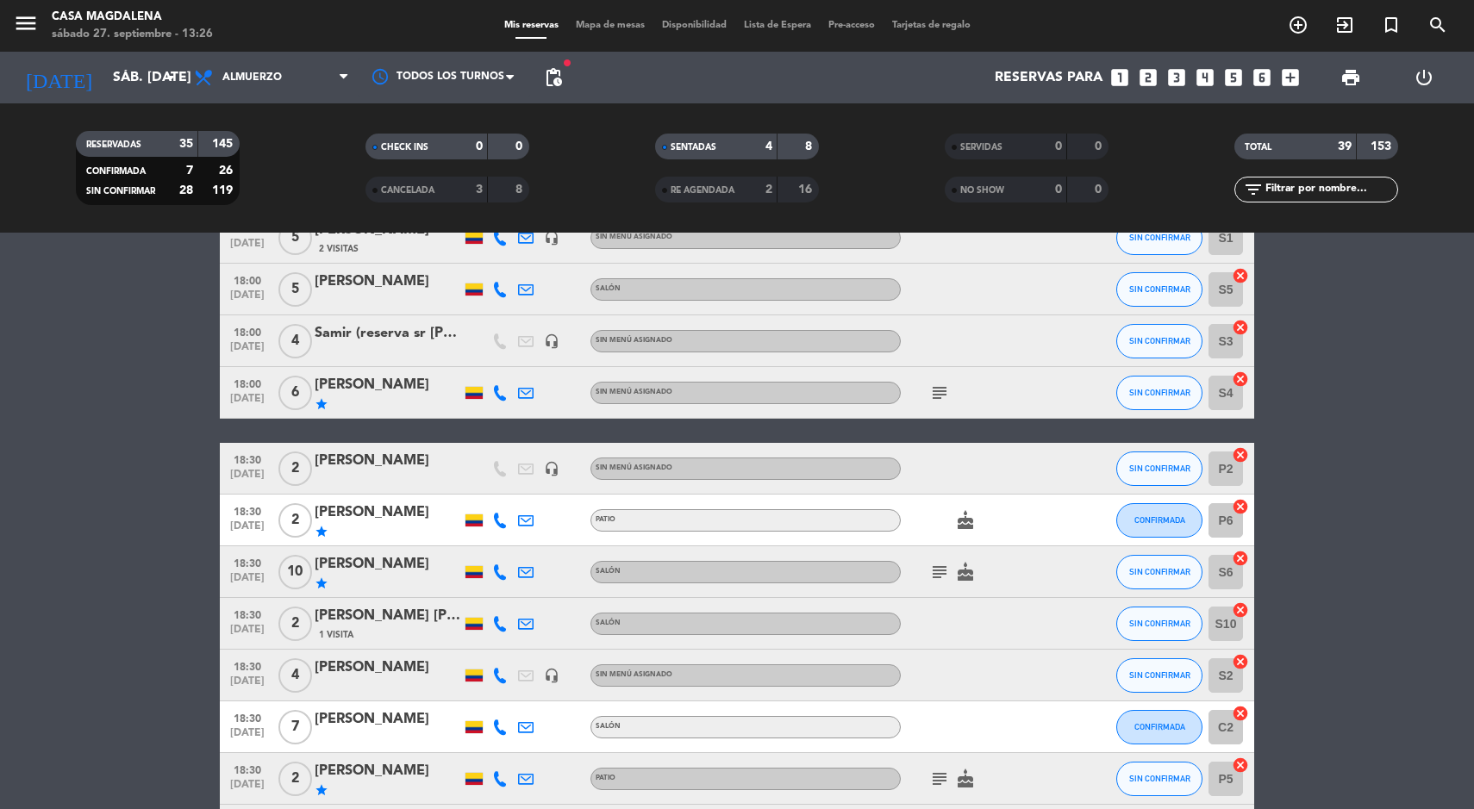
scroll to position [666, 0]
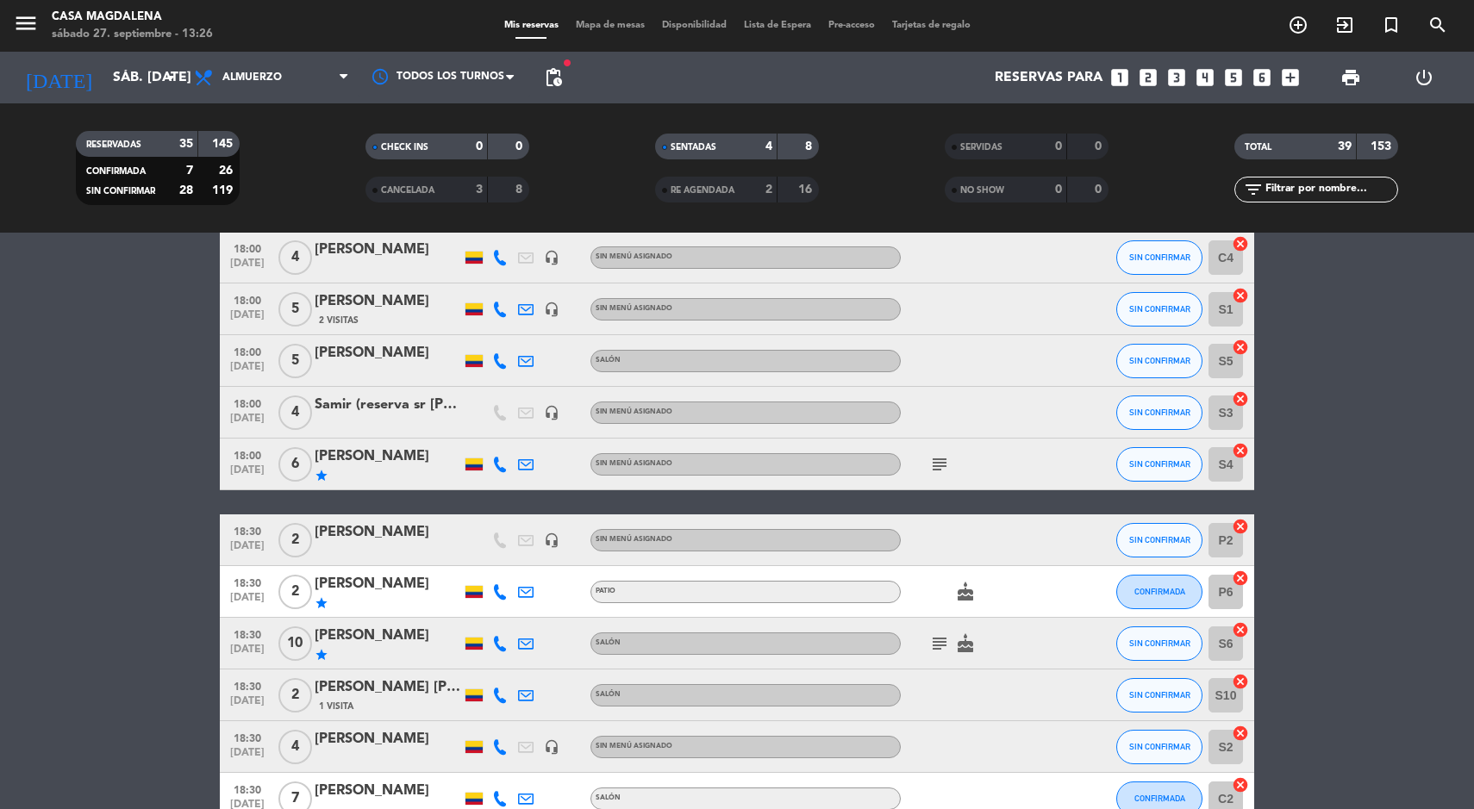
click at [580, 27] on span "Mapa de mesas" at bounding box center [610, 25] width 86 height 9
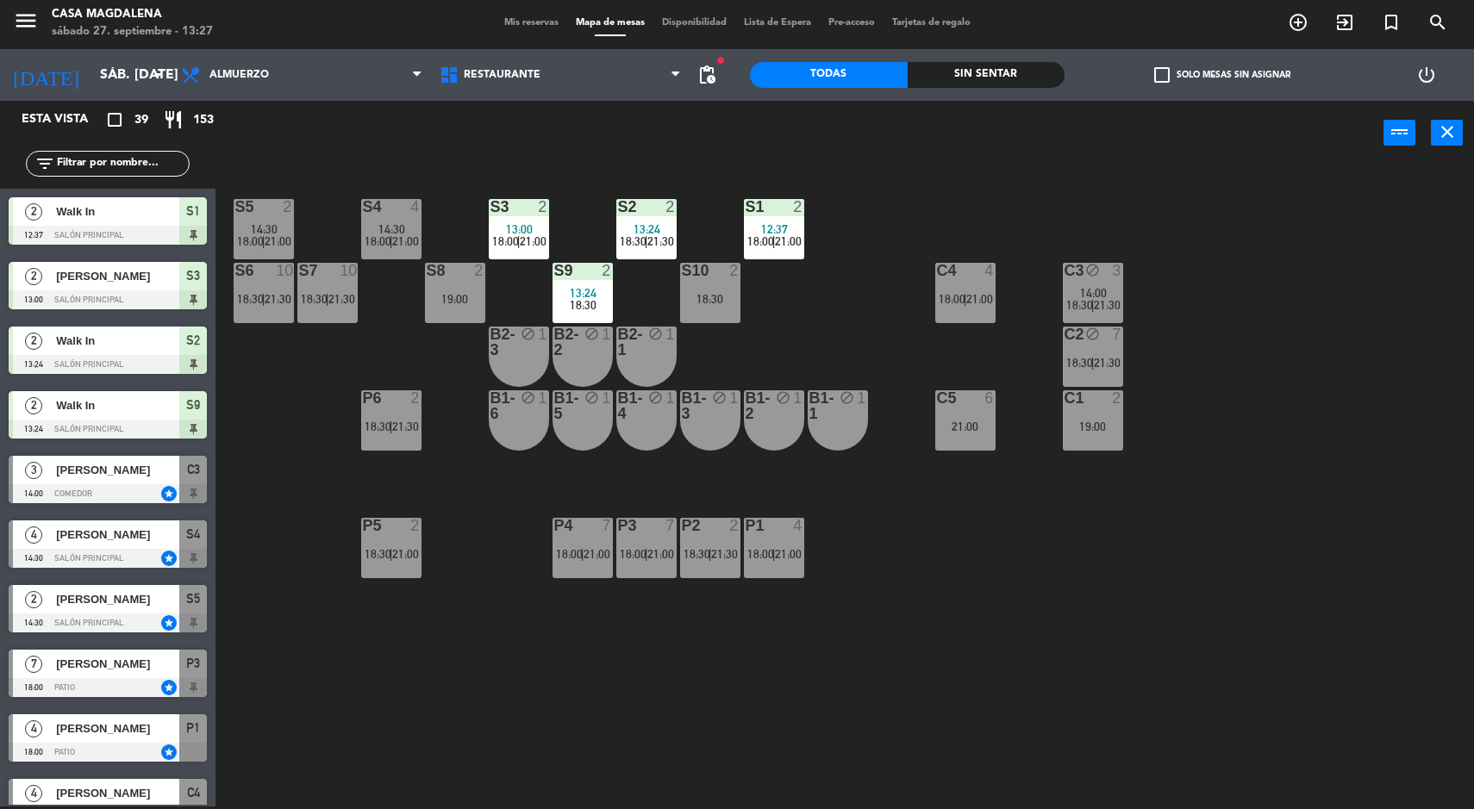
click at [364, 201] on div "S4" at bounding box center [363, 207] width 1 height 16
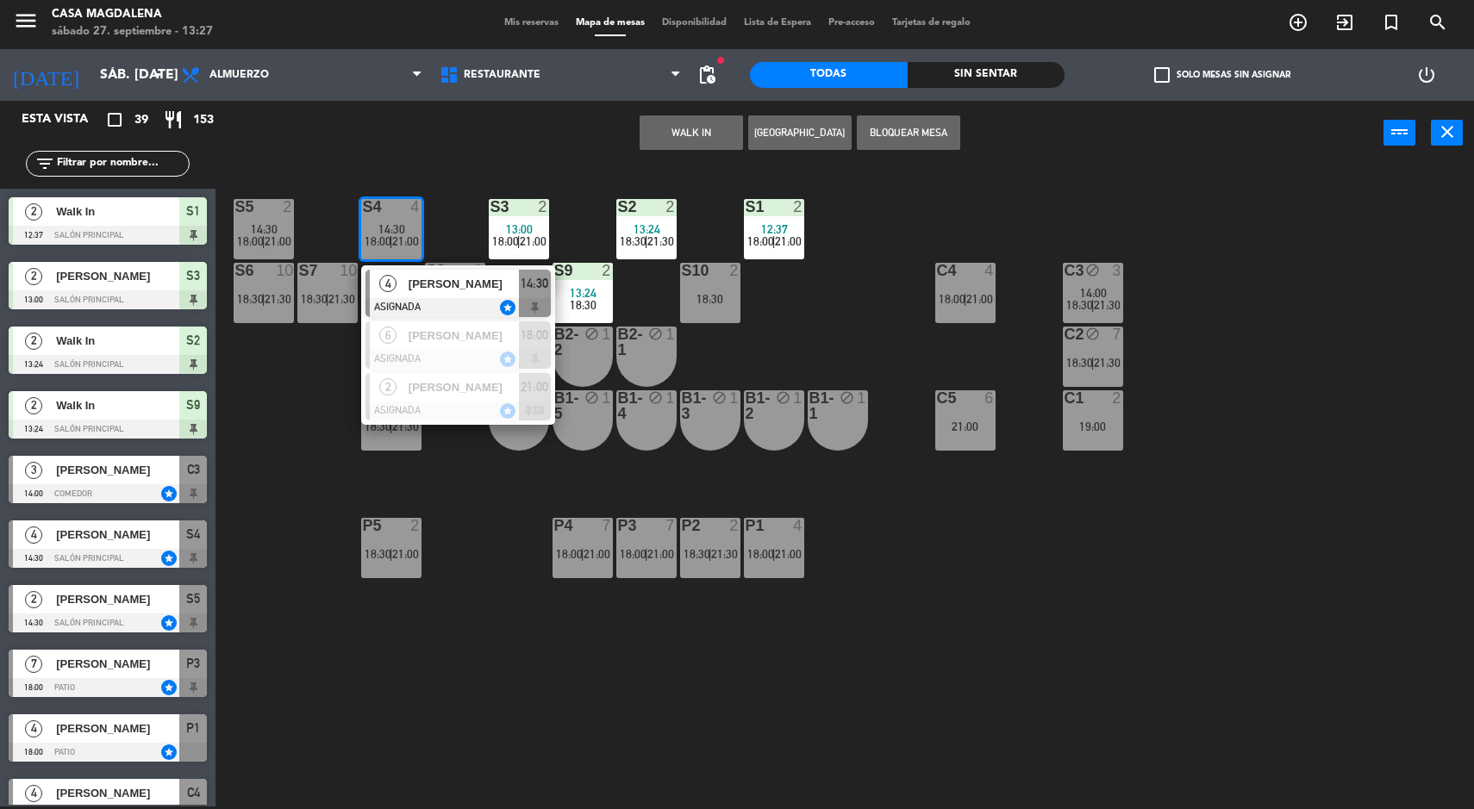
click at [1302, 611] on div "S5 2 14:30 18:00 | 21:00 S4 4 14:30 18:00 | 21:00 4 [PERSON_NAME] ASIGNADA star…" at bounding box center [852, 488] width 1244 height 641
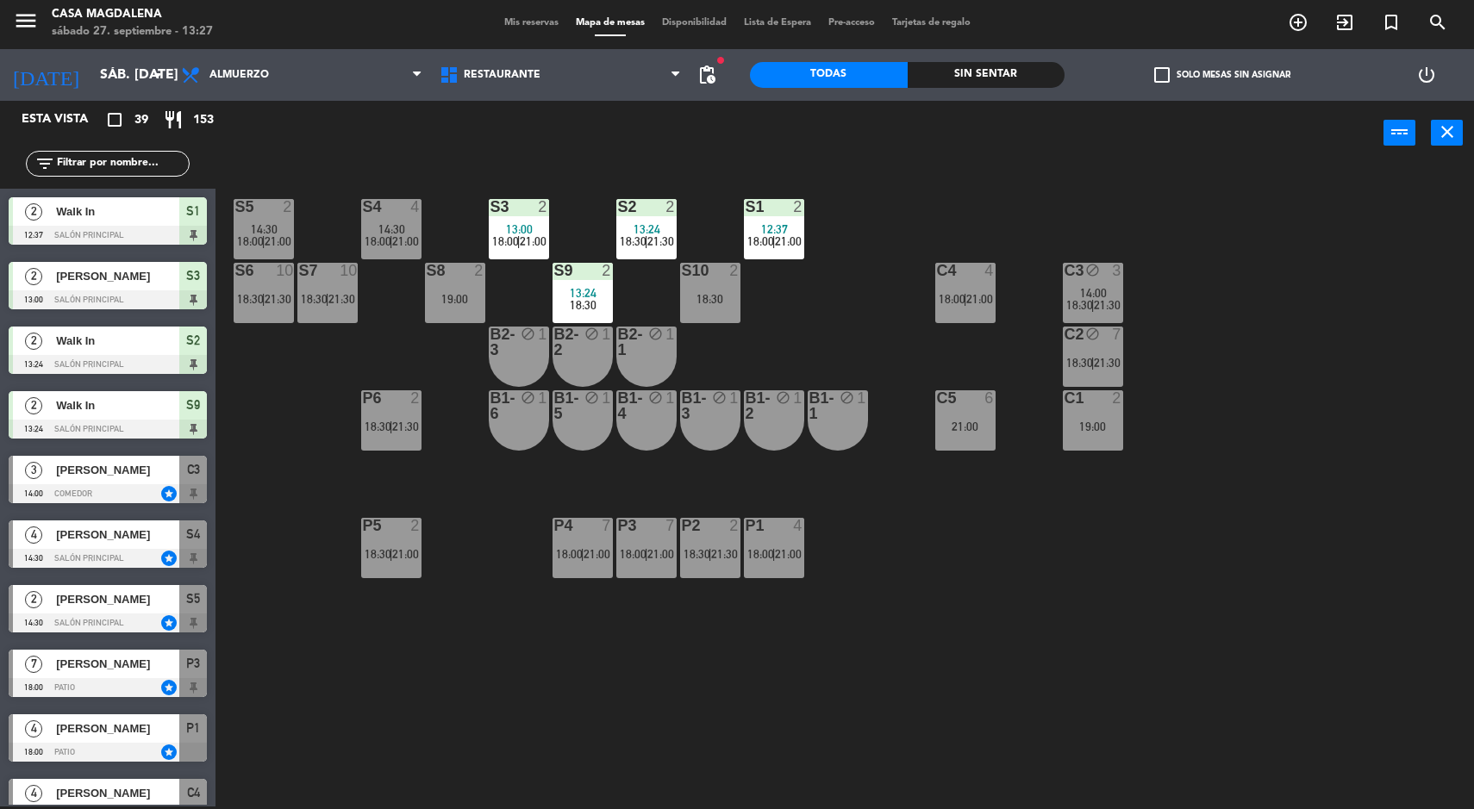
click at [385, 216] on div "S4 4 14:30 18:00 | 21:00" at bounding box center [391, 229] width 60 height 60
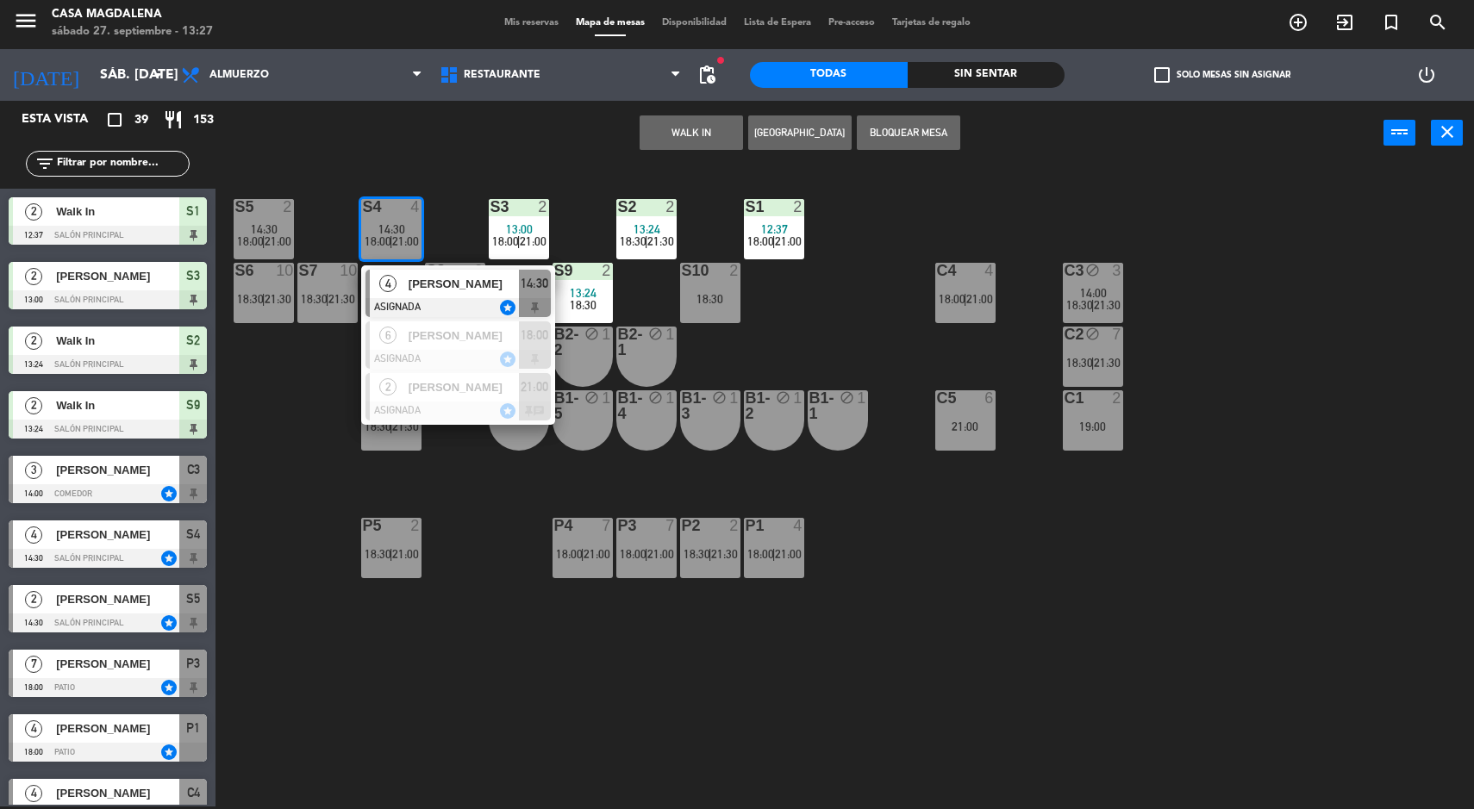
click at [275, 227] on span "14:30" at bounding box center [264, 229] width 27 height 14
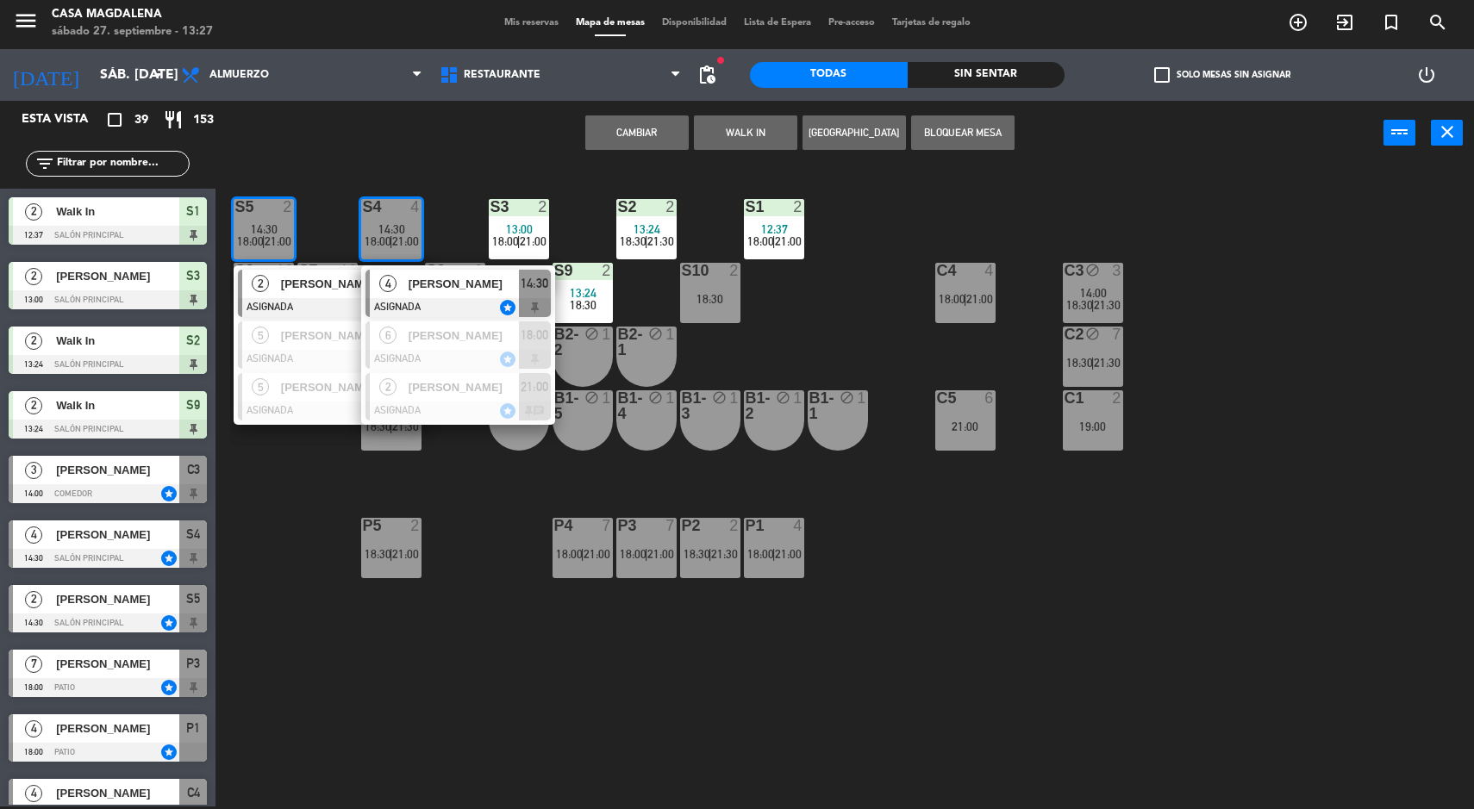
click at [1297, 608] on div "S5 2 14:30 18:00 | 21:00 2 [PERSON_NAME] ASIGNADA star 14:30 5 [PERSON_NAME] AS…" at bounding box center [852, 488] width 1244 height 641
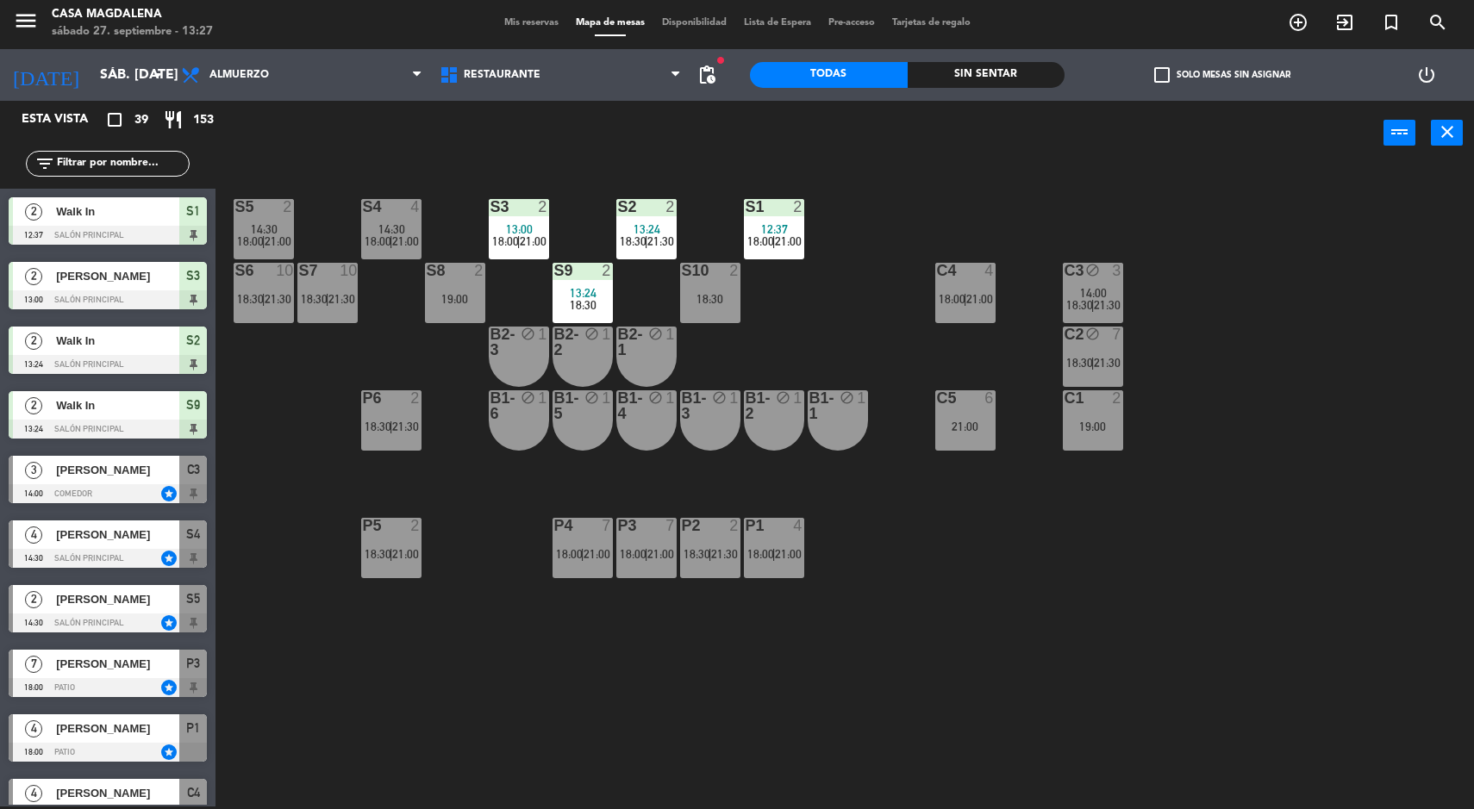
click at [388, 225] on span "14:30" at bounding box center [391, 229] width 27 height 14
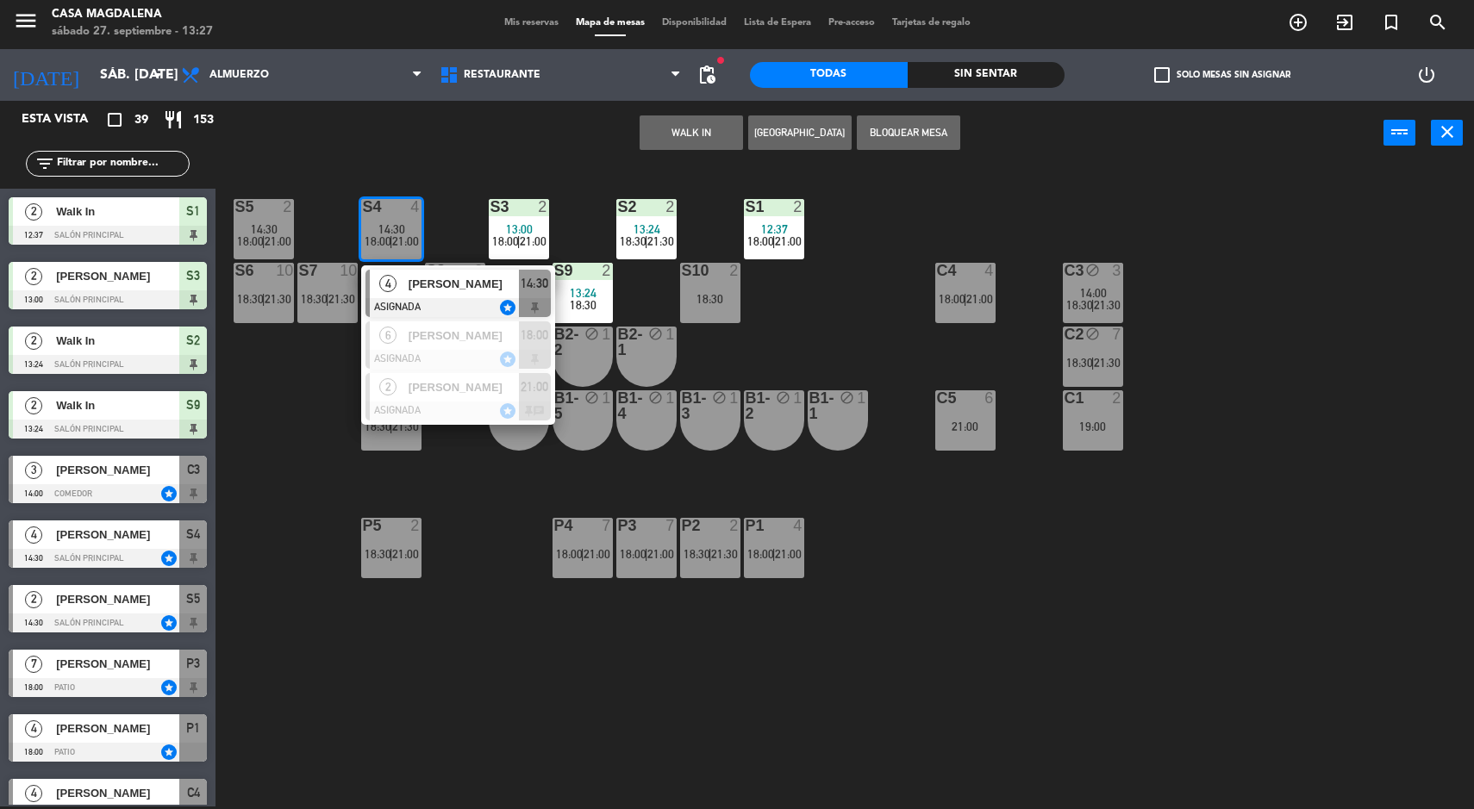
click at [428, 275] on span "[PERSON_NAME]" at bounding box center [464, 284] width 110 height 18
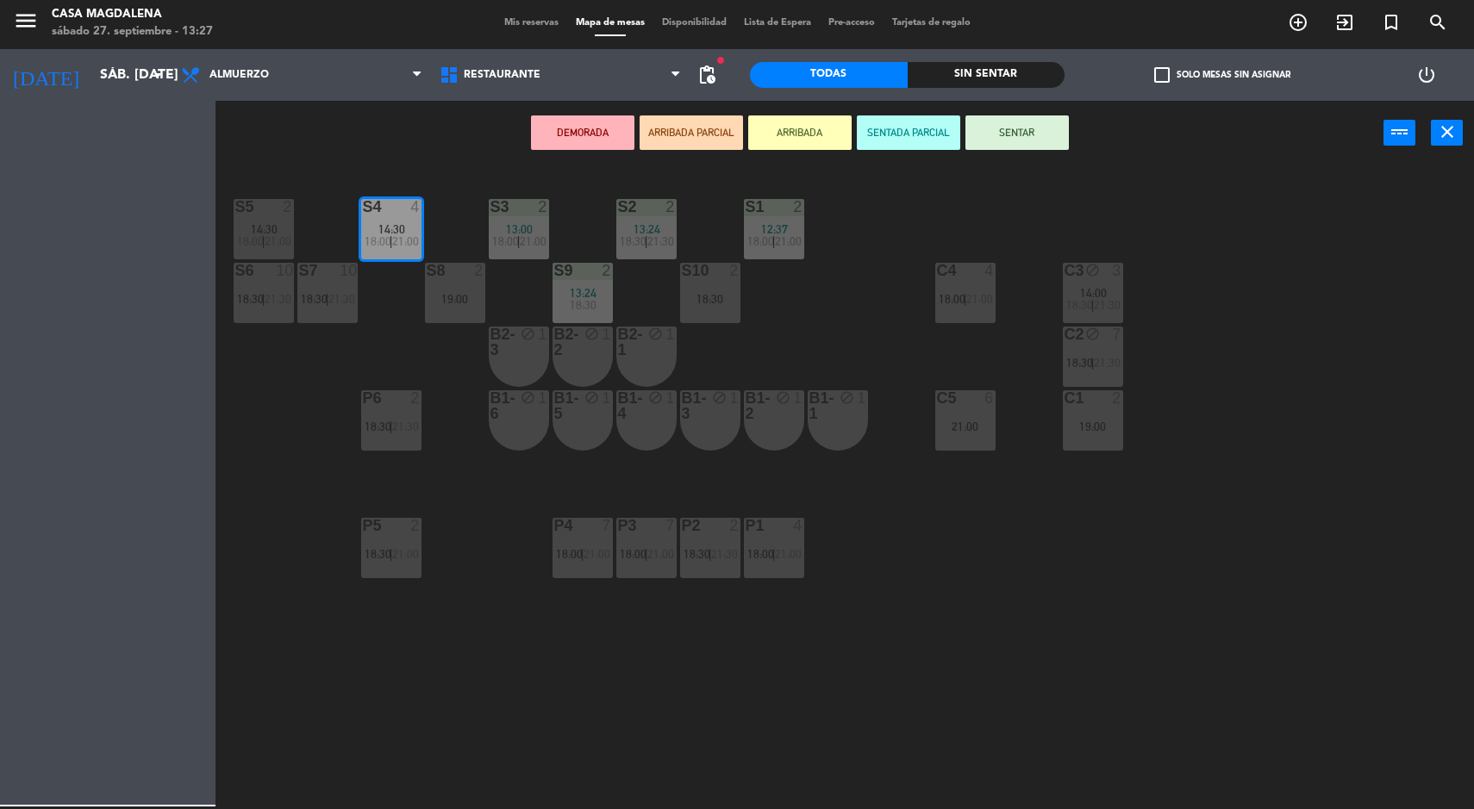
click at [264, 214] on div at bounding box center [263, 207] width 28 height 16
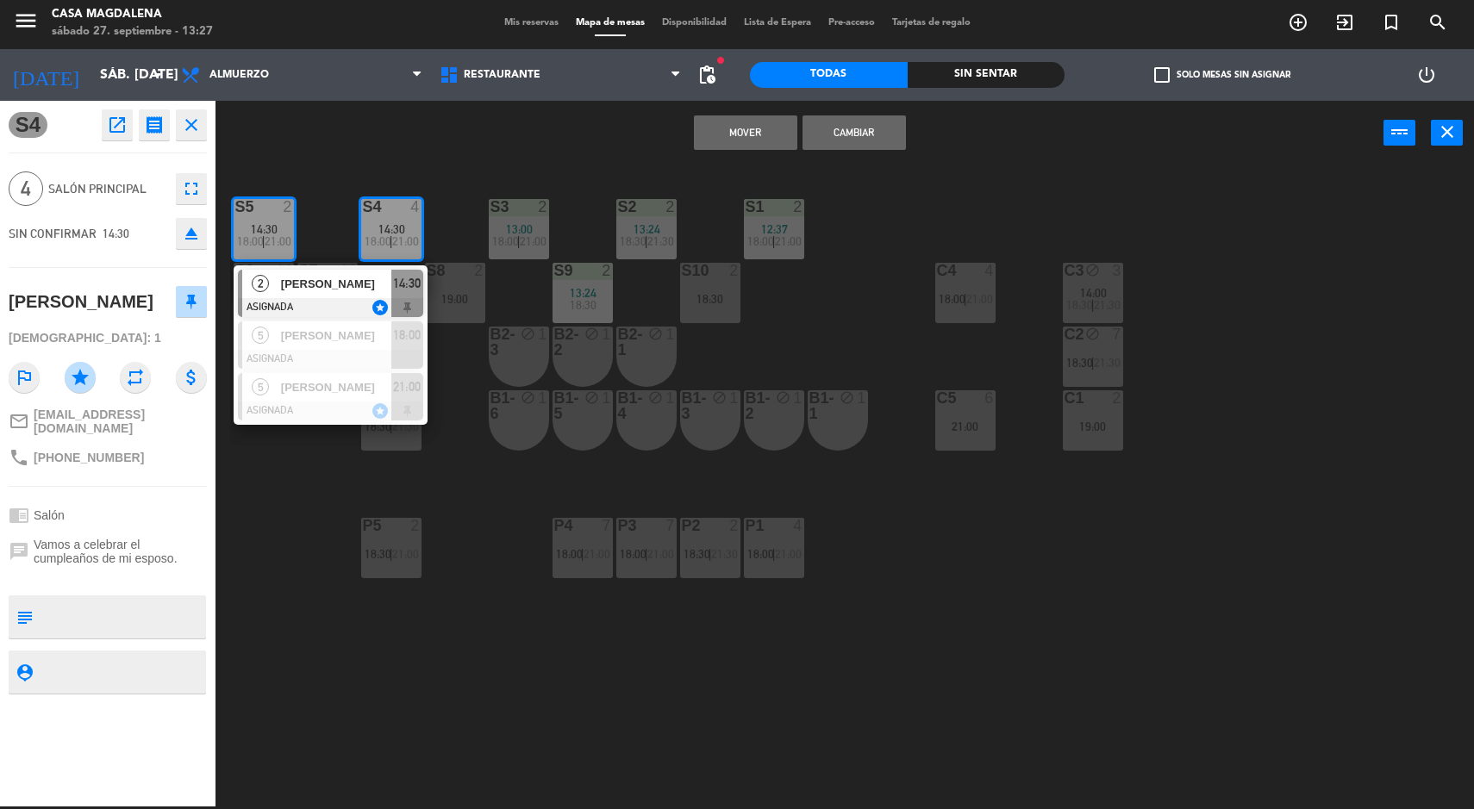
click at [298, 270] on div "[PERSON_NAME]" at bounding box center [335, 284] width 112 height 28
click at [334, 285] on span "[PERSON_NAME]" at bounding box center [336, 284] width 110 height 18
click at [821, 116] on button "Cambiar" at bounding box center [853, 132] width 103 height 34
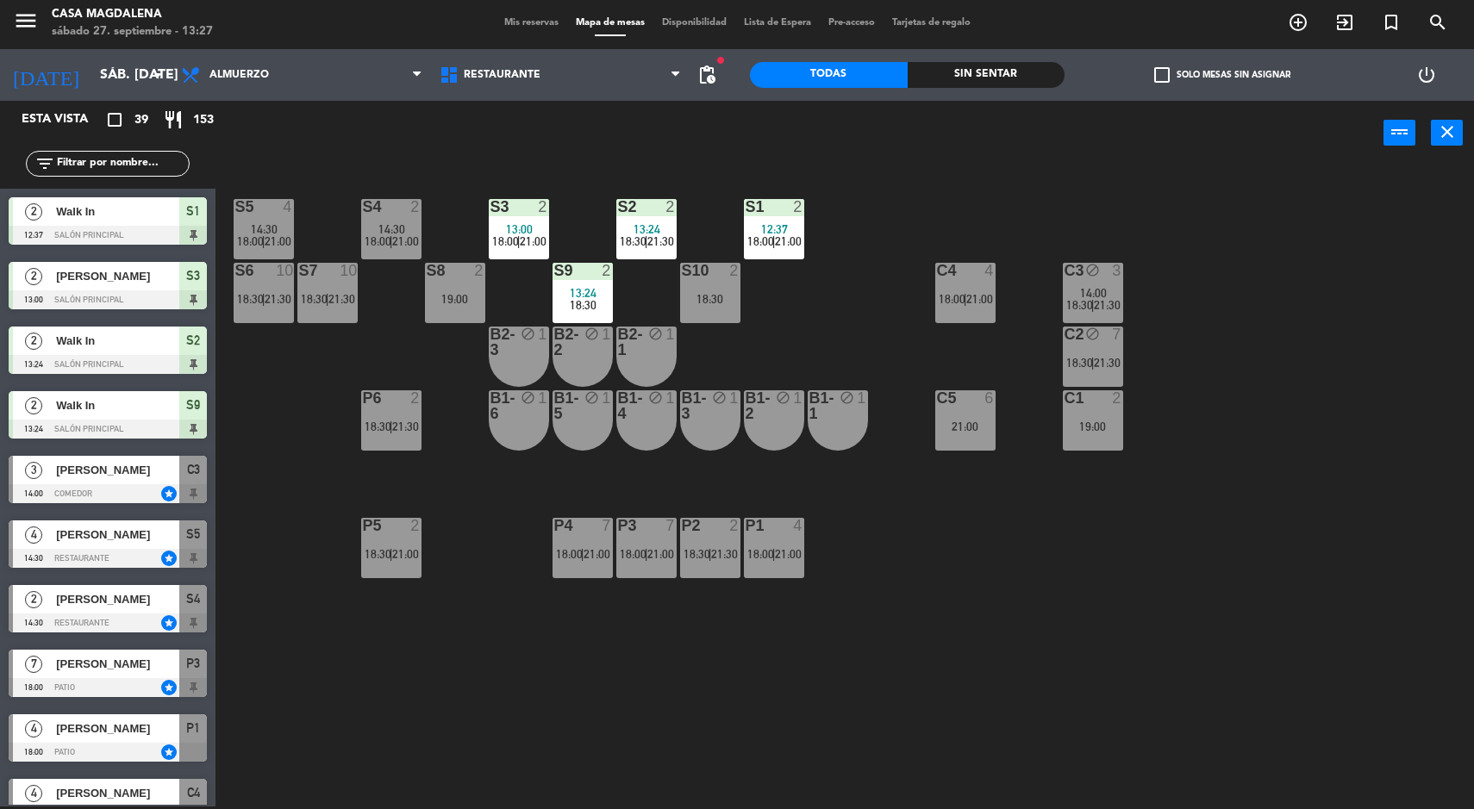
click at [363, 206] on div "S4" at bounding box center [363, 207] width 1 height 16
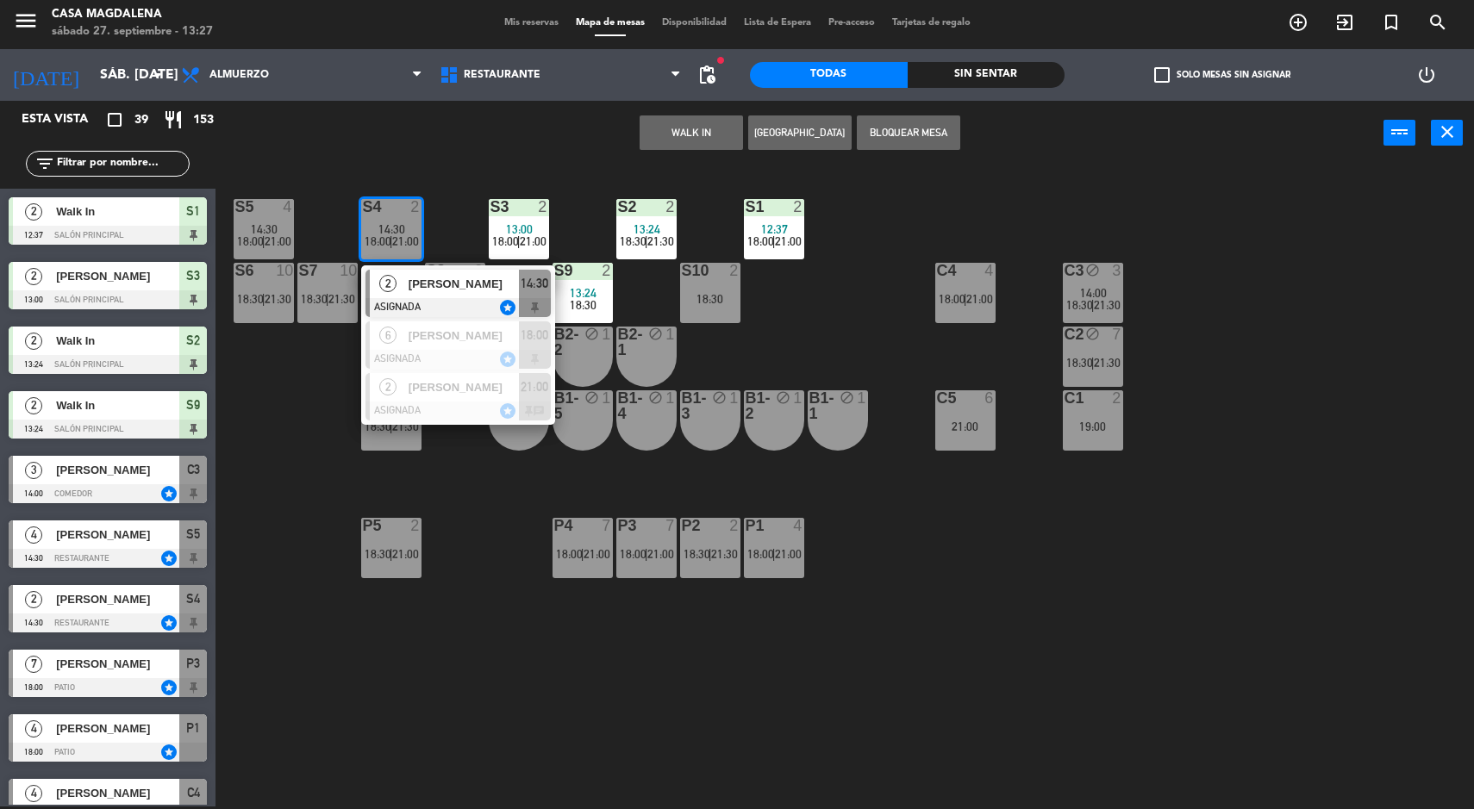
click at [399, 303] on div at bounding box center [457, 307] width 185 height 19
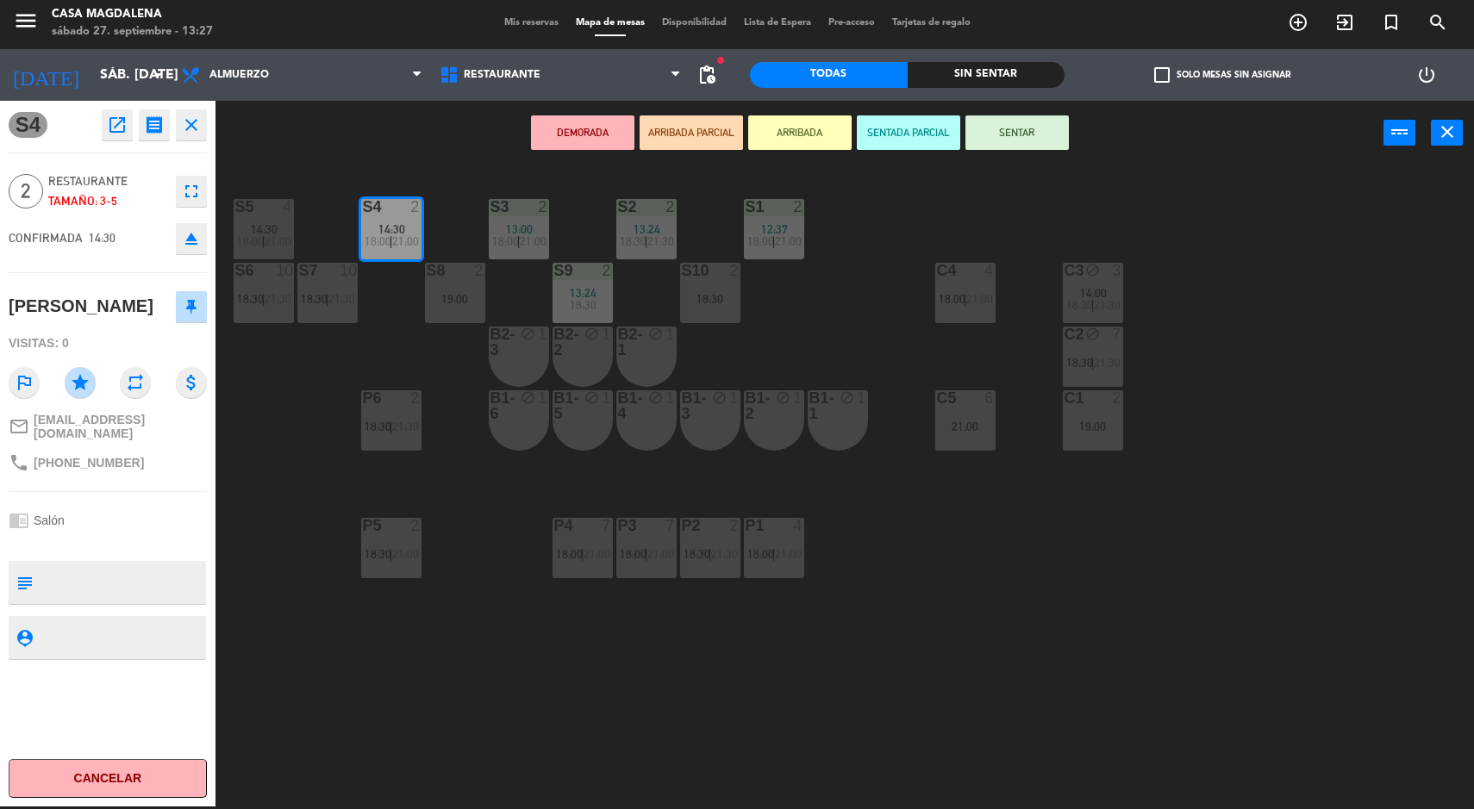
click at [1068, 359] on span "18:30" at bounding box center [1079, 363] width 27 height 14
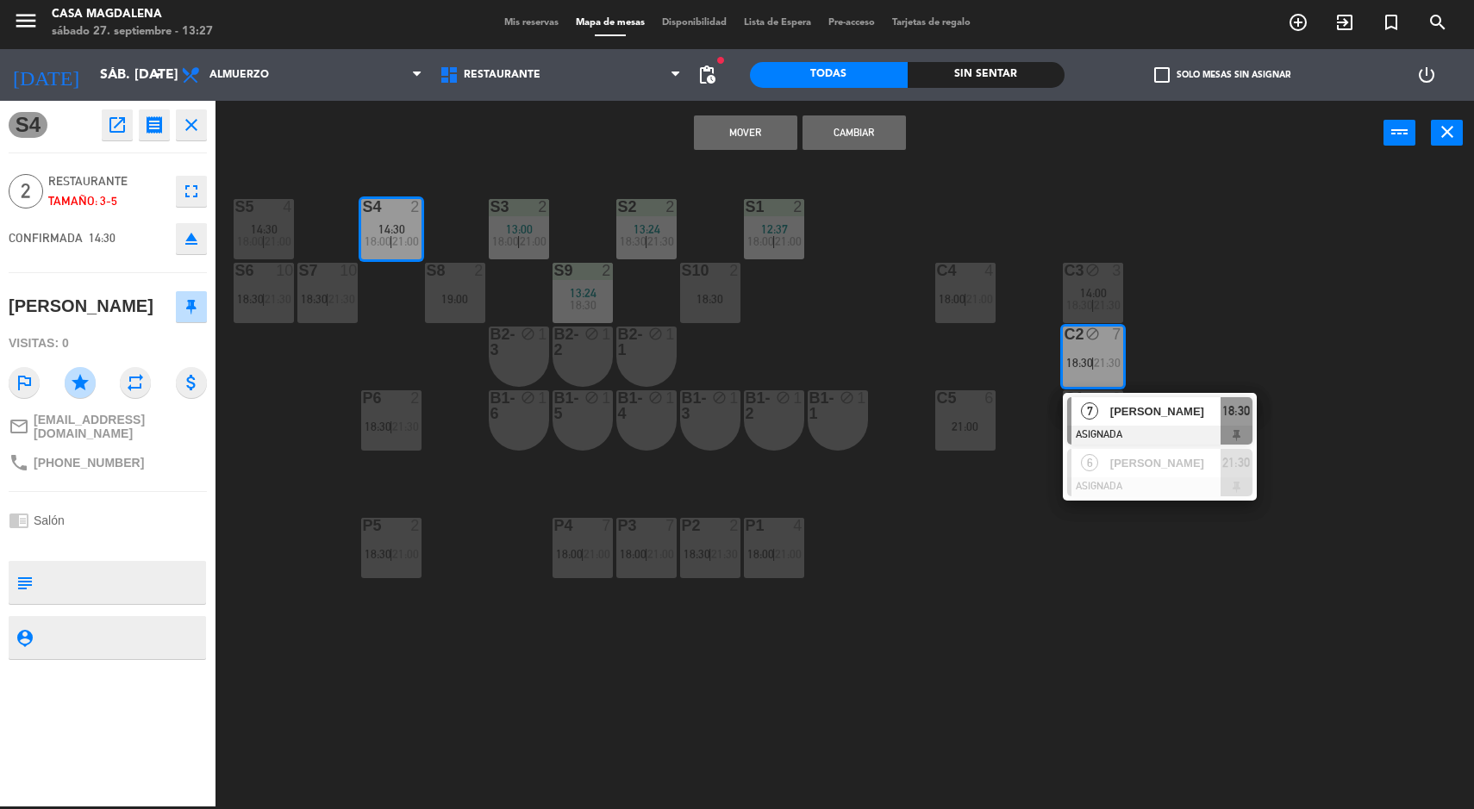
click at [718, 132] on button "Mover" at bounding box center [745, 132] width 103 height 34
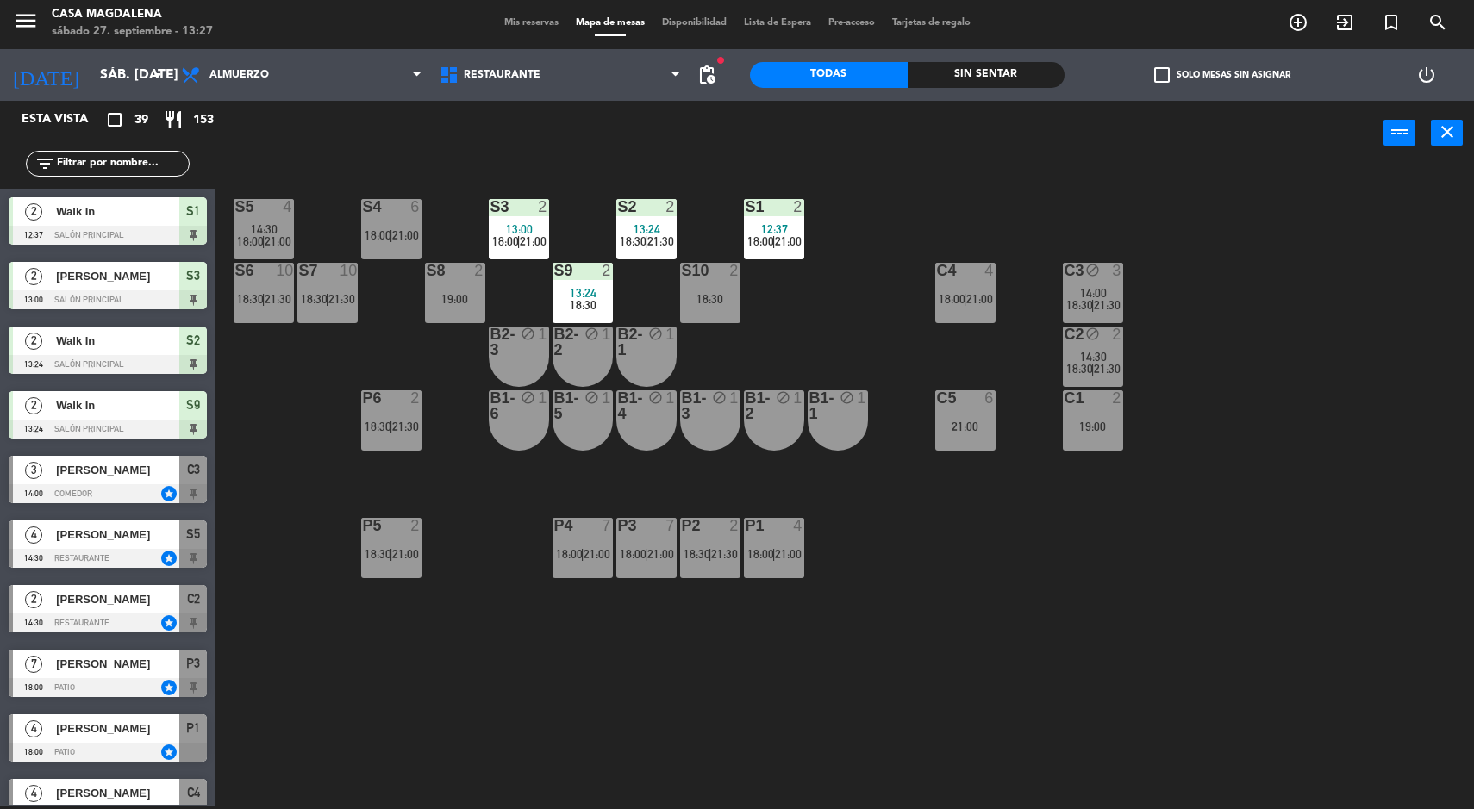
click at [390, 204] on div at bounding box center [391, 207] width 28 height 16
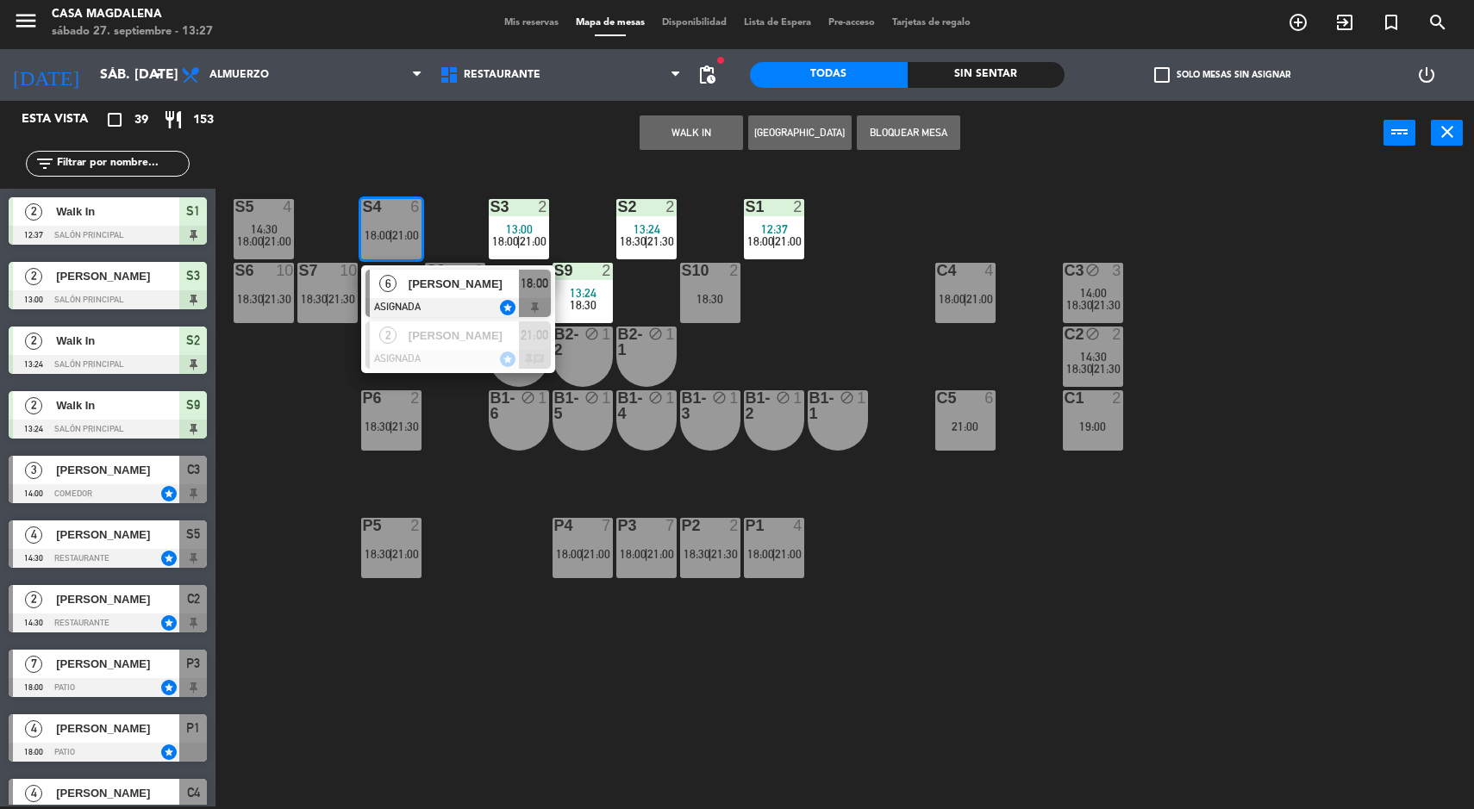
click at [686, 132] on button "WALK IN" at bounding box center [690, 132] width 103 height 34
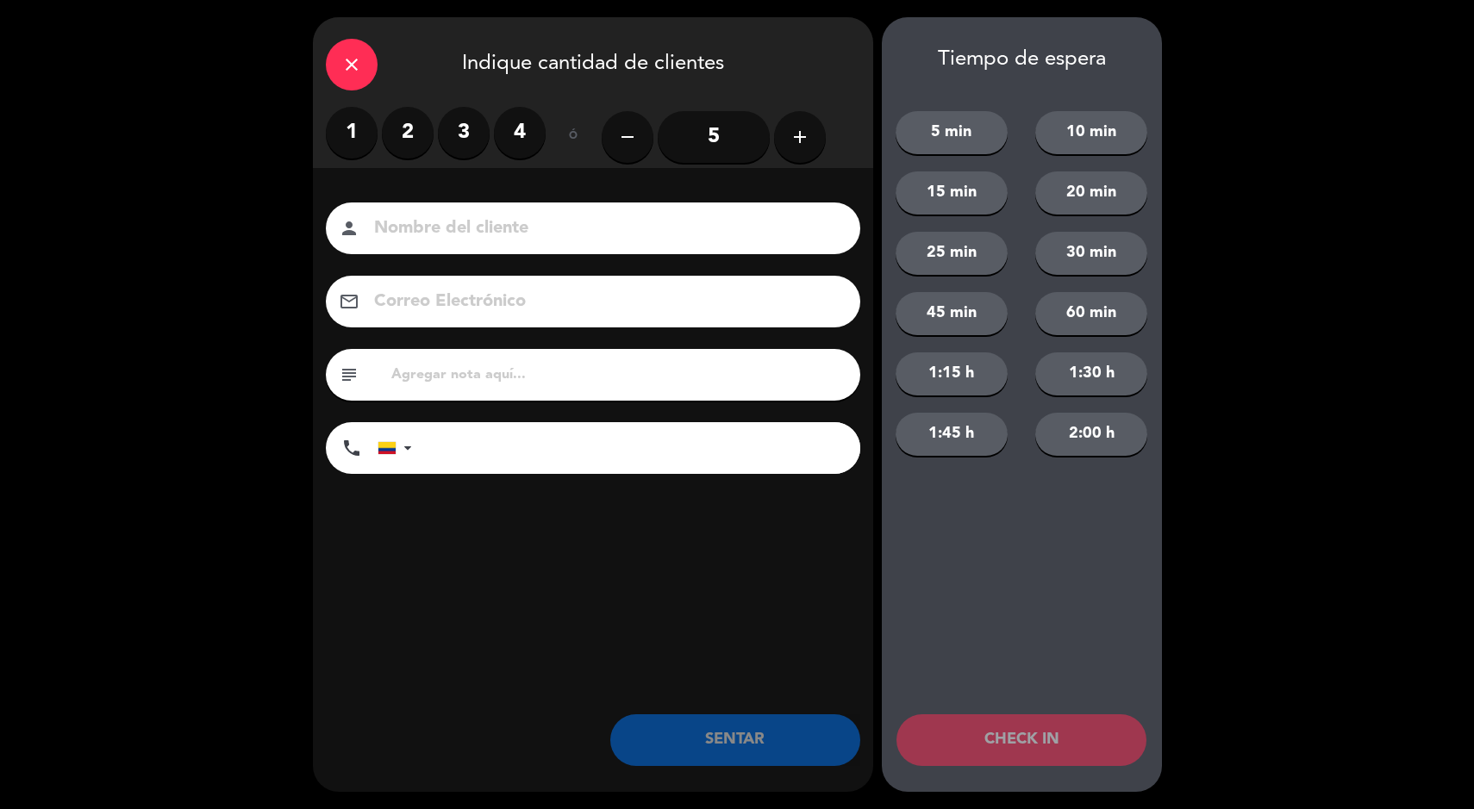
click at [409, 108] on label "2" at bounding box center [408, 133] width 52 height 52
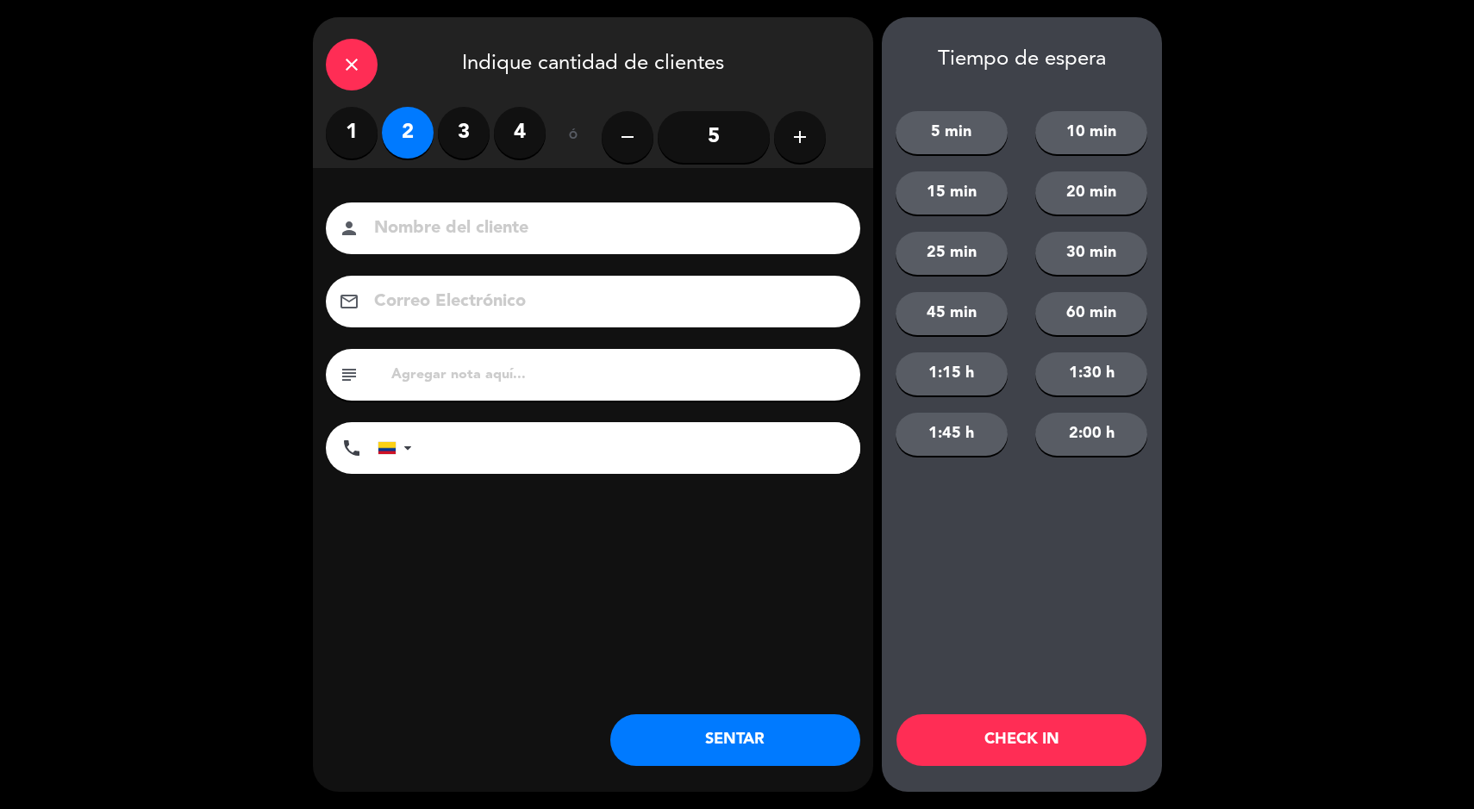
click at [706, 743] on button "SENTAR" at bounding box center [735, 740] width 250 height 52
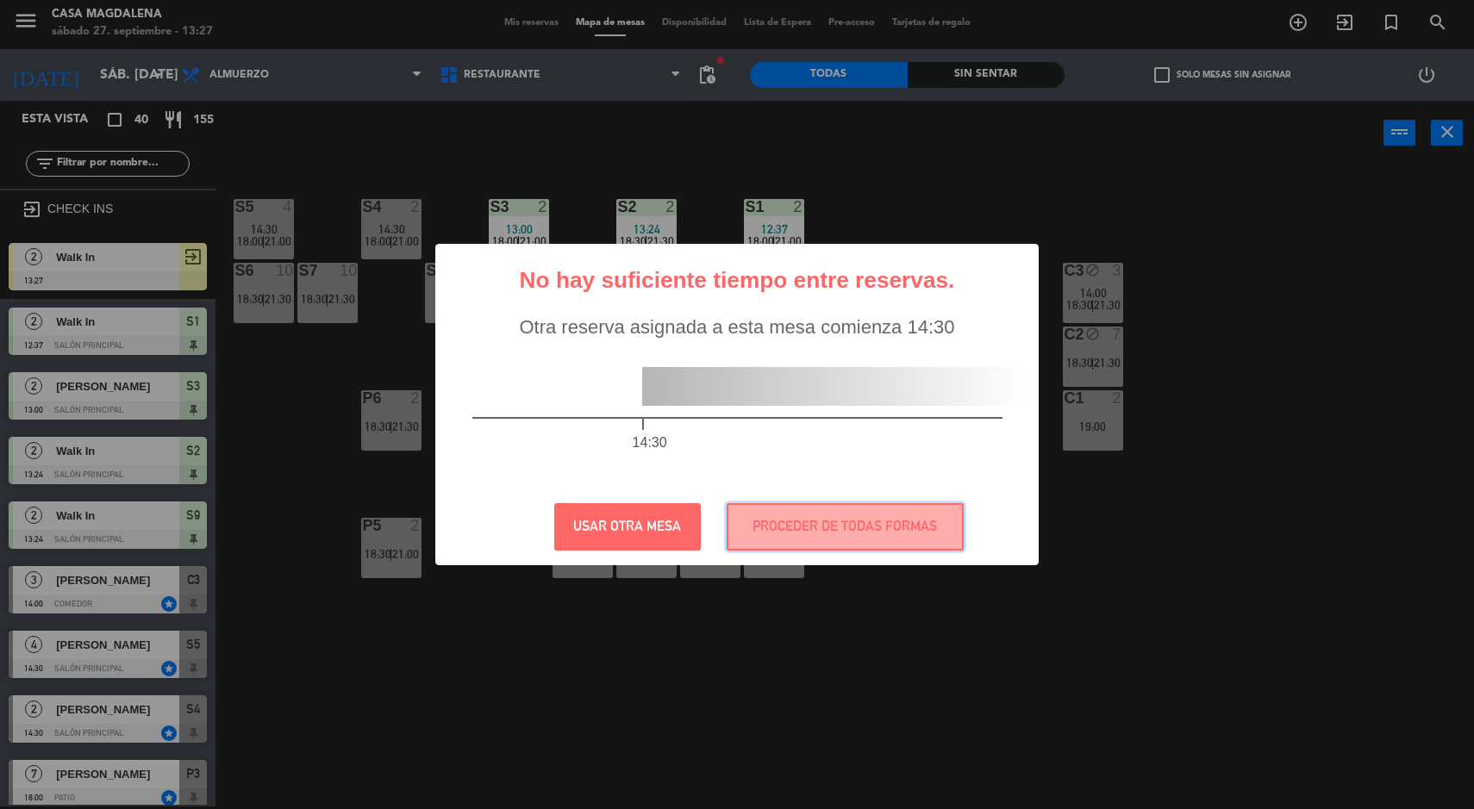
click at [797, 527] on button "PROCEDER DE TODAS FORMAS" at bounding box center [845, 526] width 237 height 47
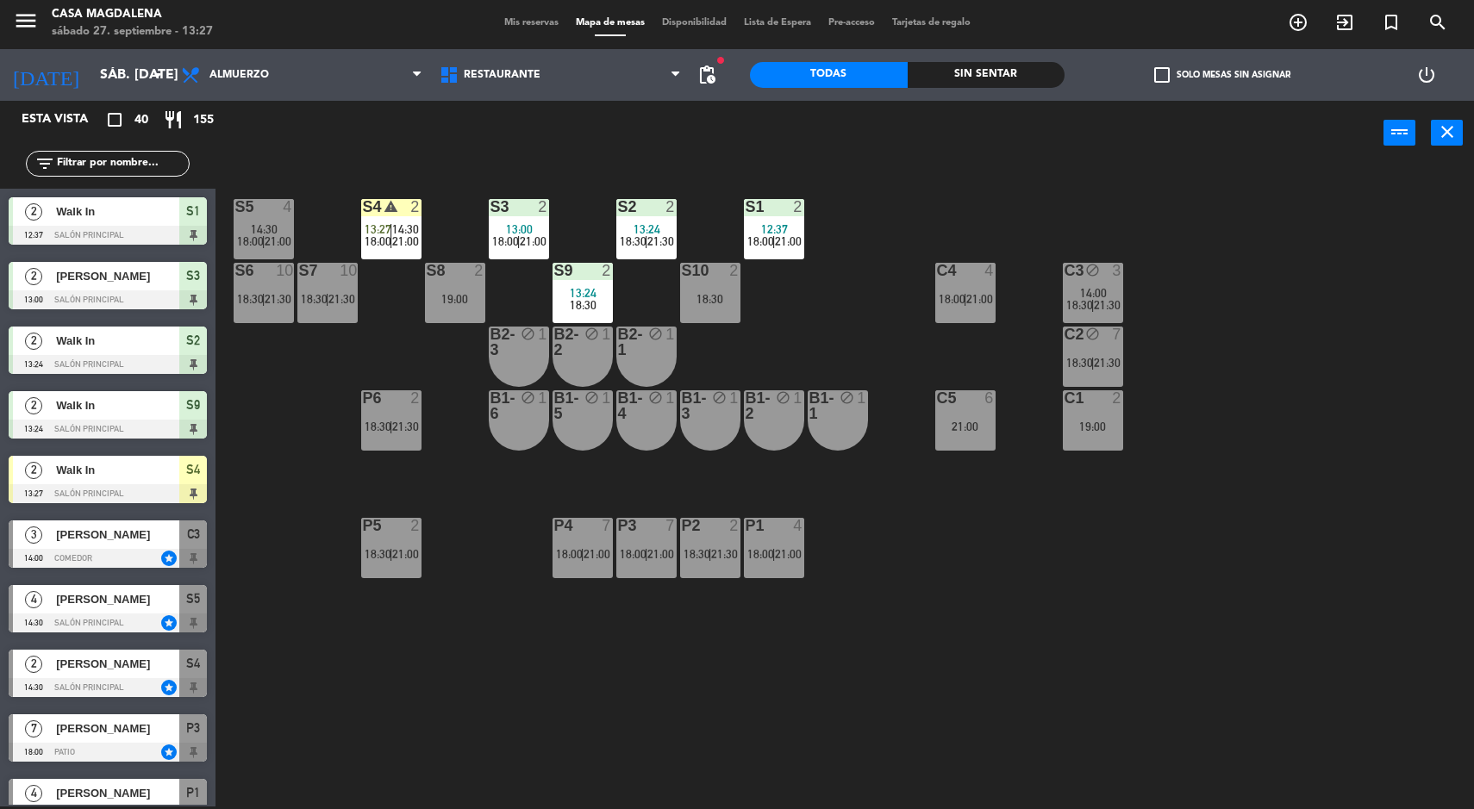
click at [263, 642] on div "S5 4 14:30 18:00 | 21:00 S4 warning 2 13:27 | 14:30 18:00 | 21:00 S3 2 13:00 18…" at bounding box center [852, 488] width 1244 height 641
click at [403, 233] on span "14:30" at bounding box center [405, 229] width 27 height 14
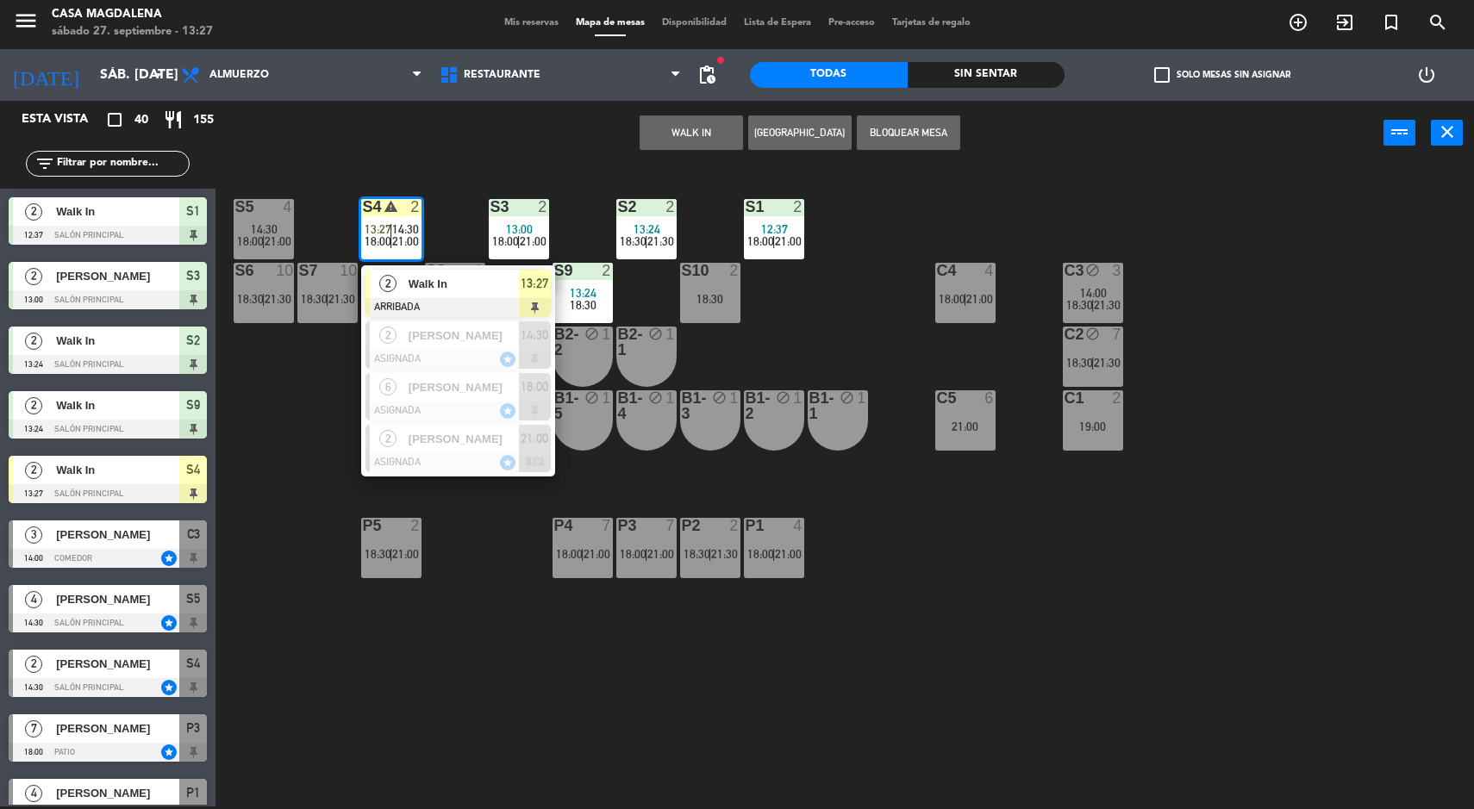
click at [414, 336] on span "[PERSON_NAME]" at bounding box center [464, 336] width 110 height 18
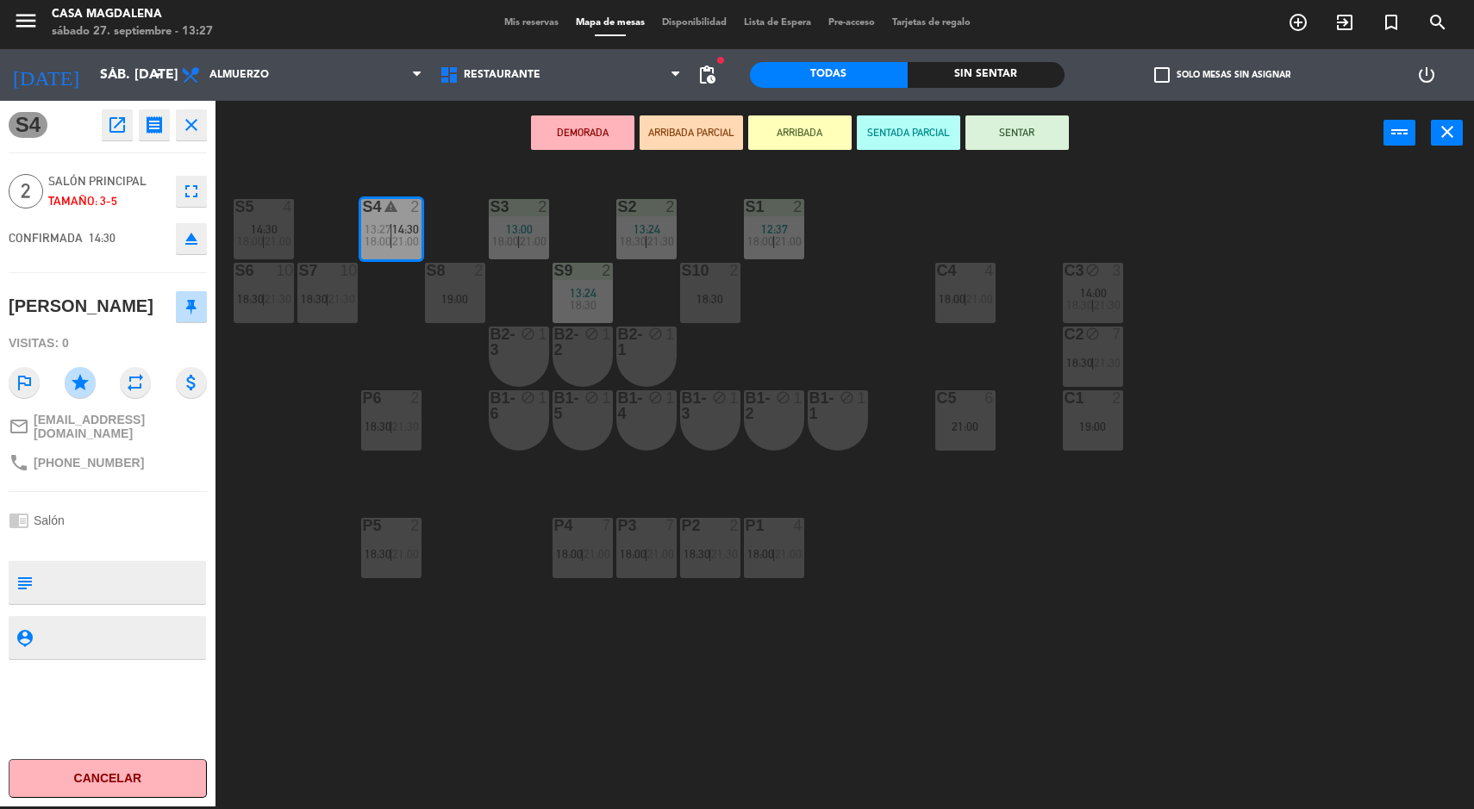
click at [1071, 358] on span "18:30" at bounding box center [1079, 363] width 27 height 14
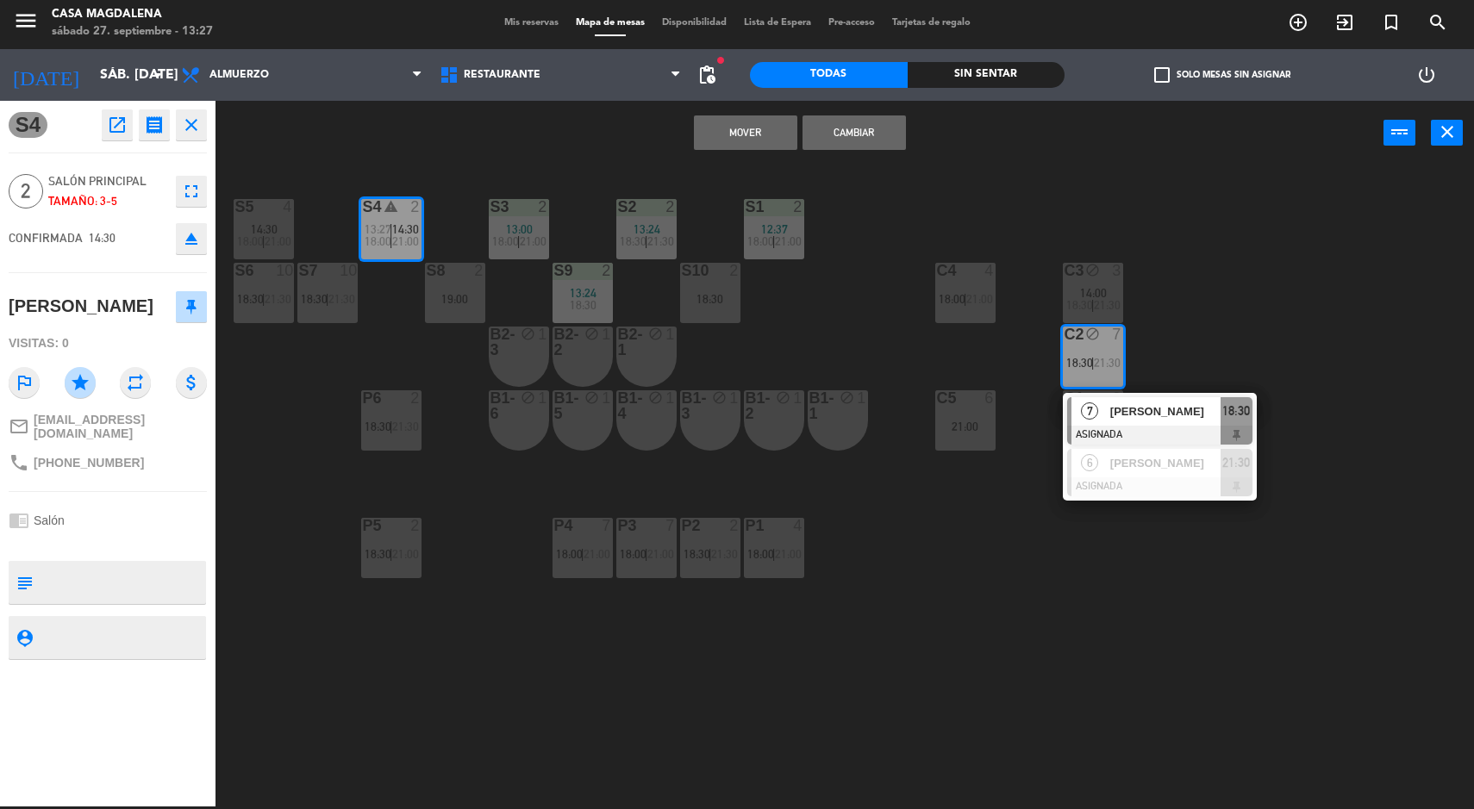
click at [737, 129] on button "Mover" at bounding box center [745, 132] width 103 height 34
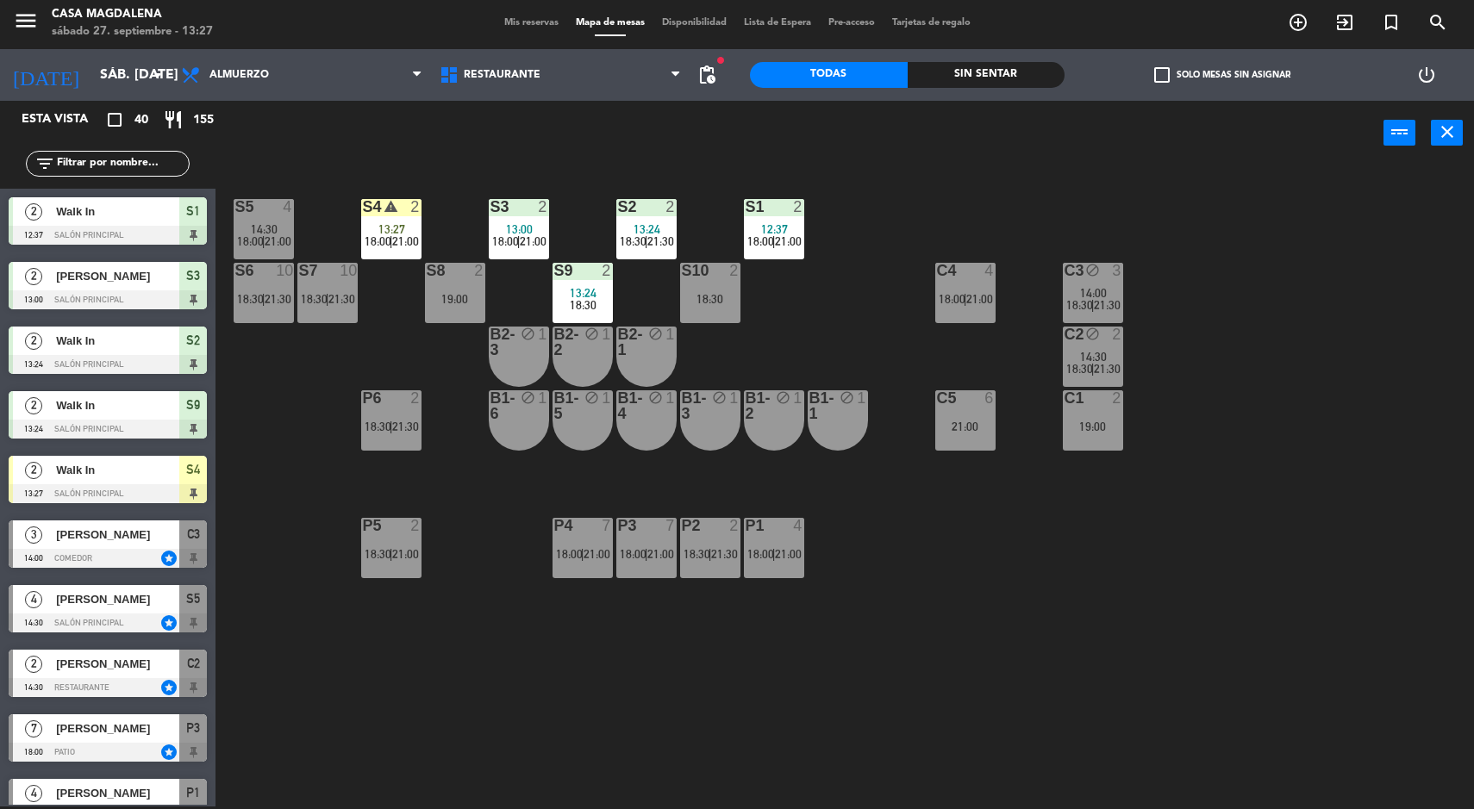
click at [364, 208] on div "S4" at bounding box center [363, 207] width 1 height 16
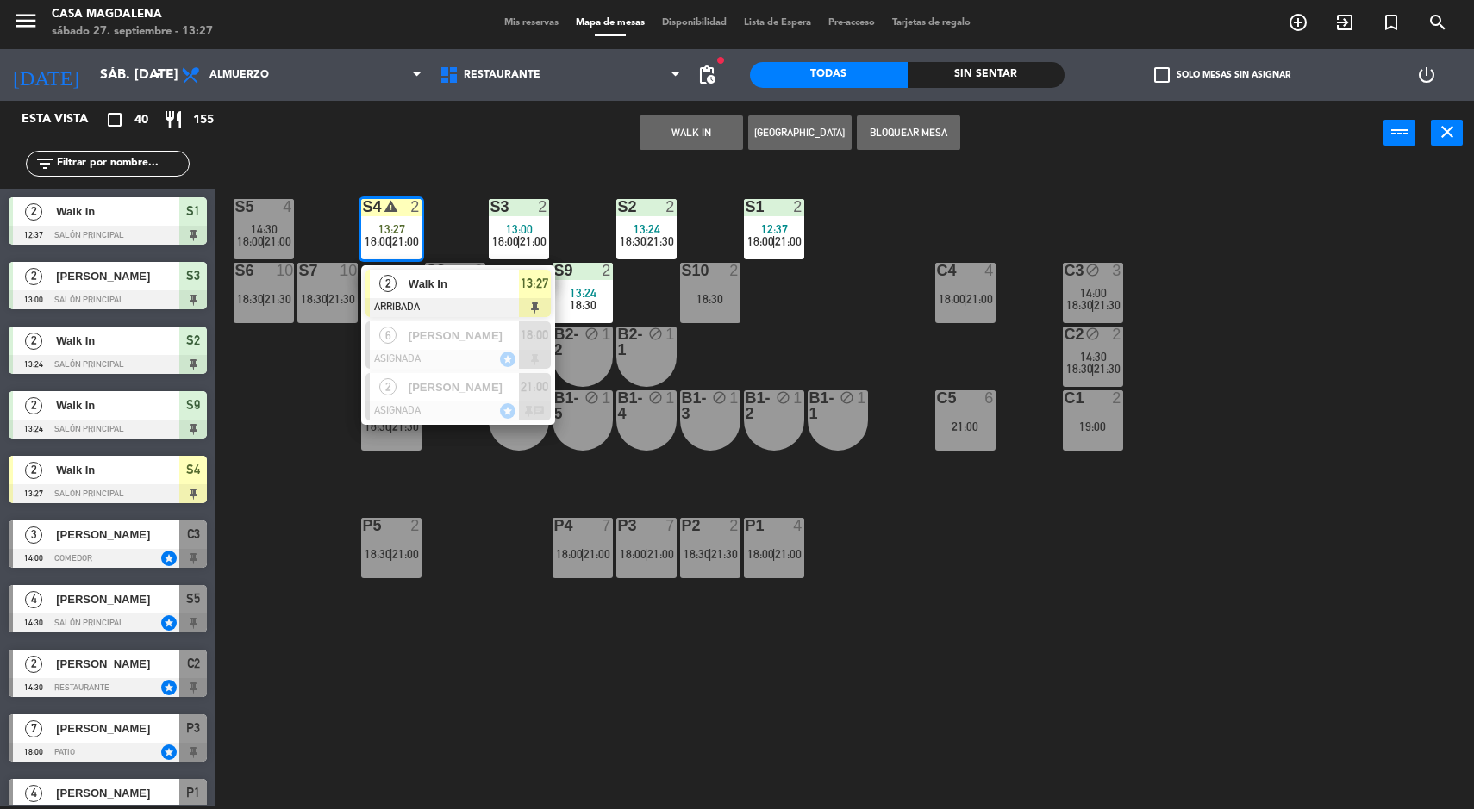
click at [418, 298] on div at bounding box center [457, 307] width 185 height 19
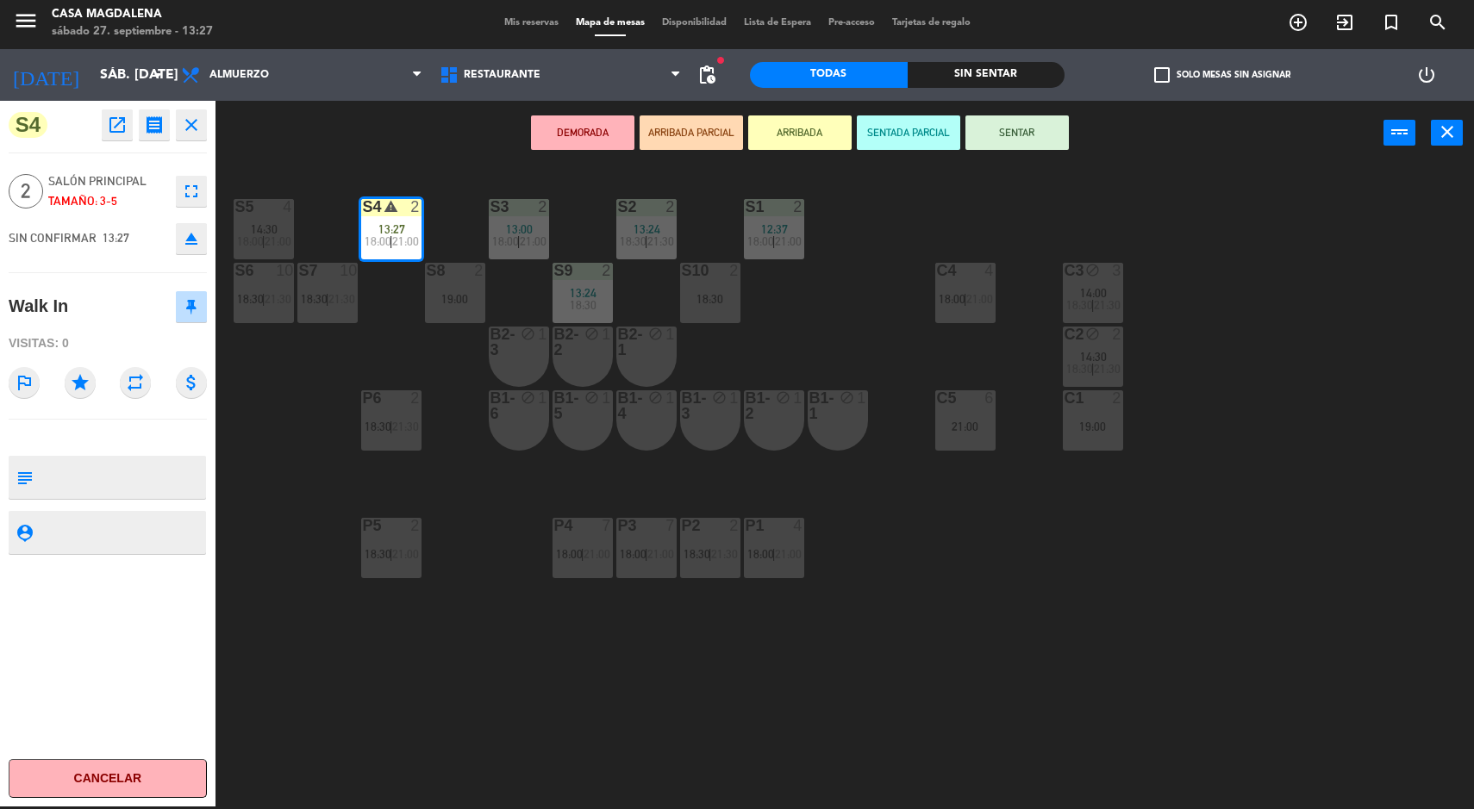
click at [1098, 596] on div "S5 4 14:30 18:00 | 21:00 S4 warning 2 13:27 18:00 | 21:00 S3 2 13:00 18:00 | 21…" at bounding box center [852, 488] width 1244 height 641
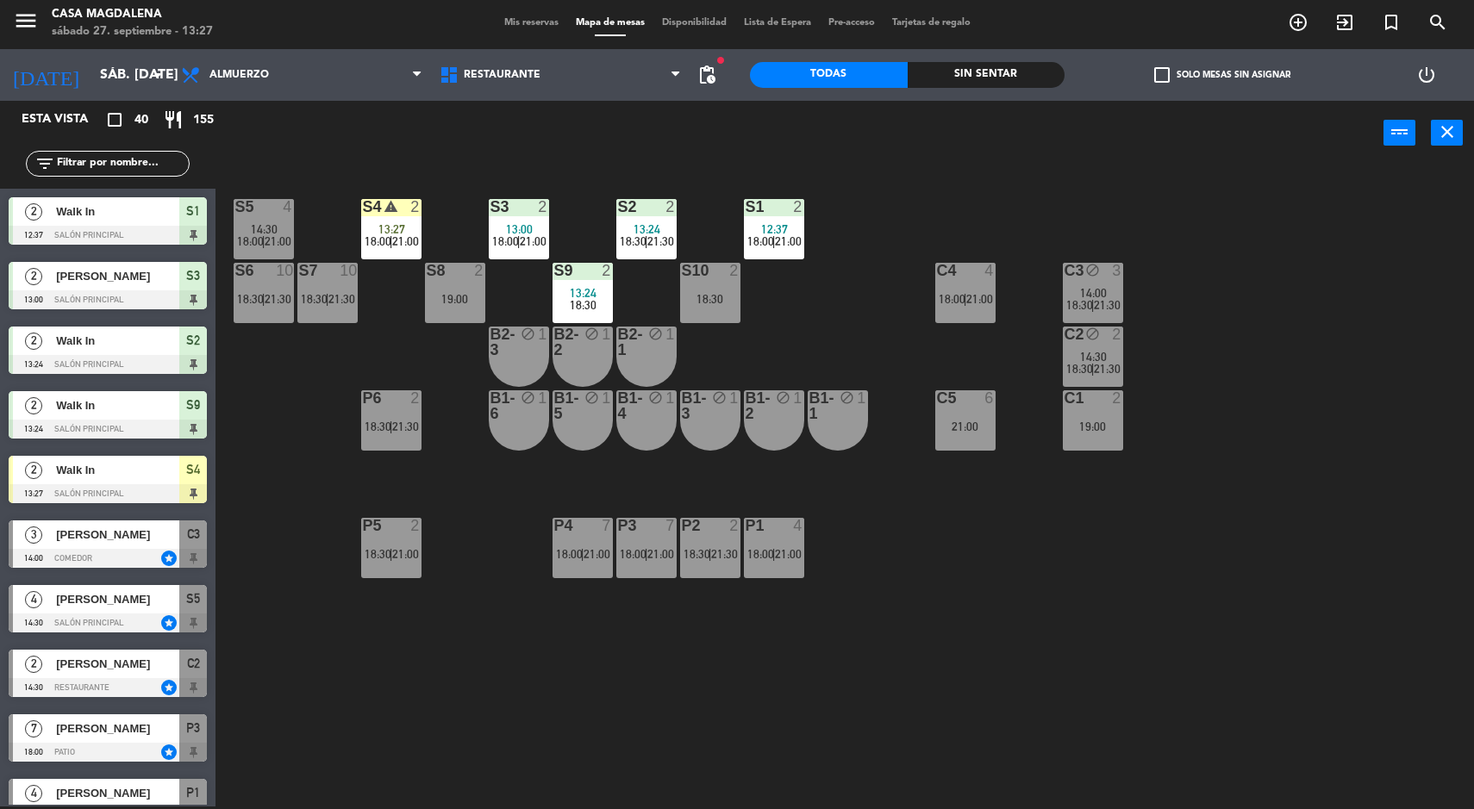
click at [395, 233] on span "13:27" at bounding box center [391, 229] width 27 height 14
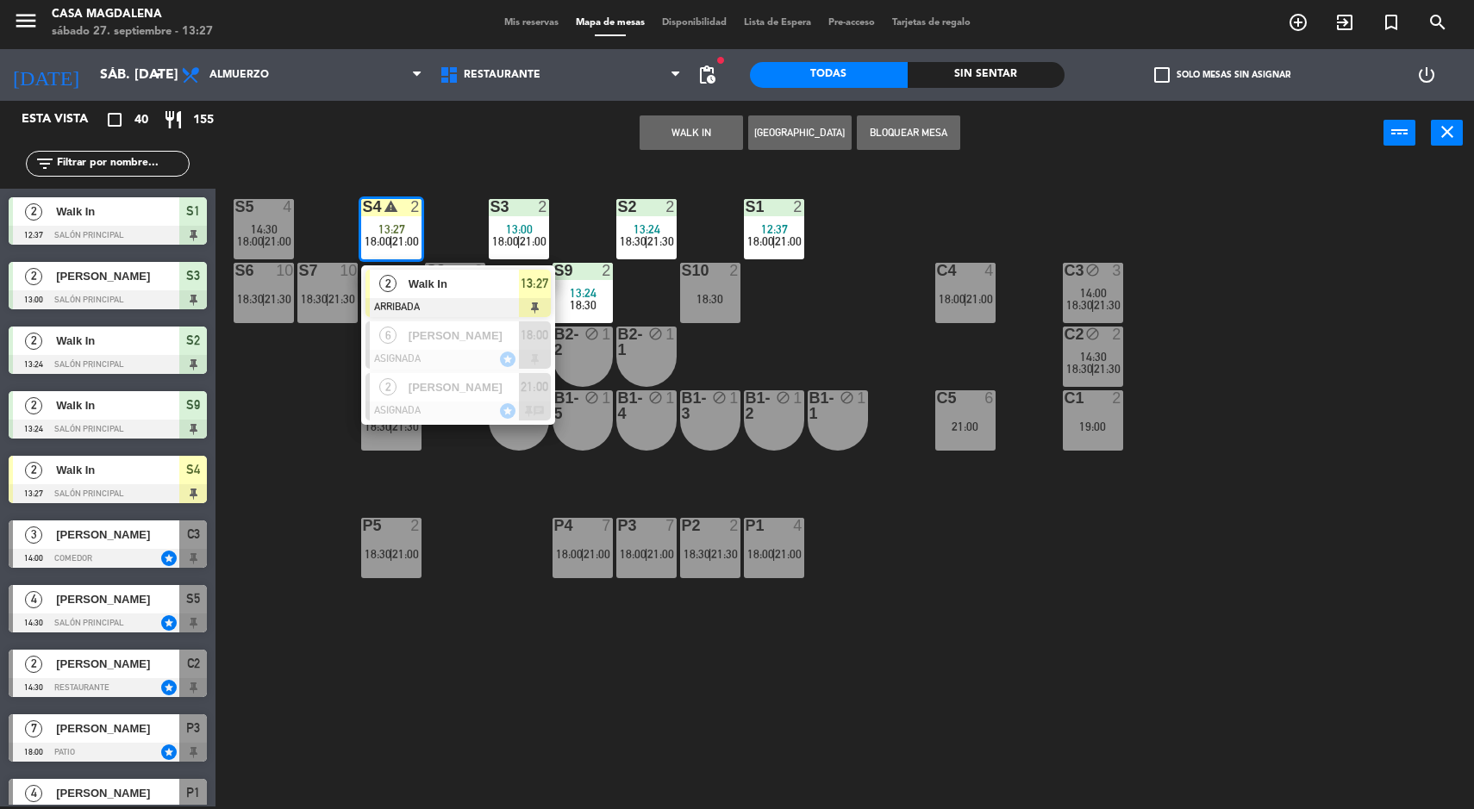
click at [415, 283] on span "Walk In" at bounding box center [464, 284] width 110 height 18
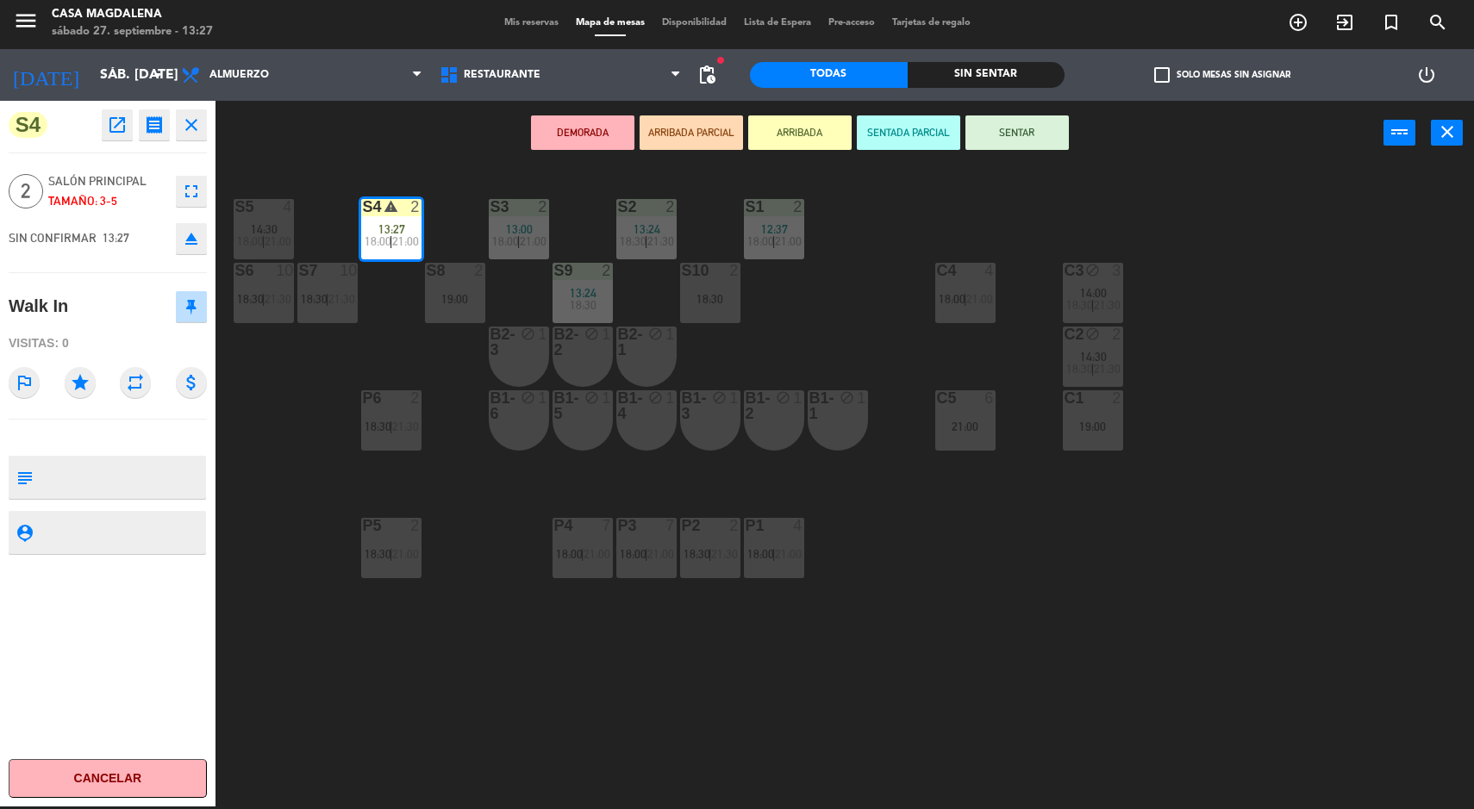
click at [1024, 146] on button "SENTAR" at bounding box center [1016, 132] width 103 height 34
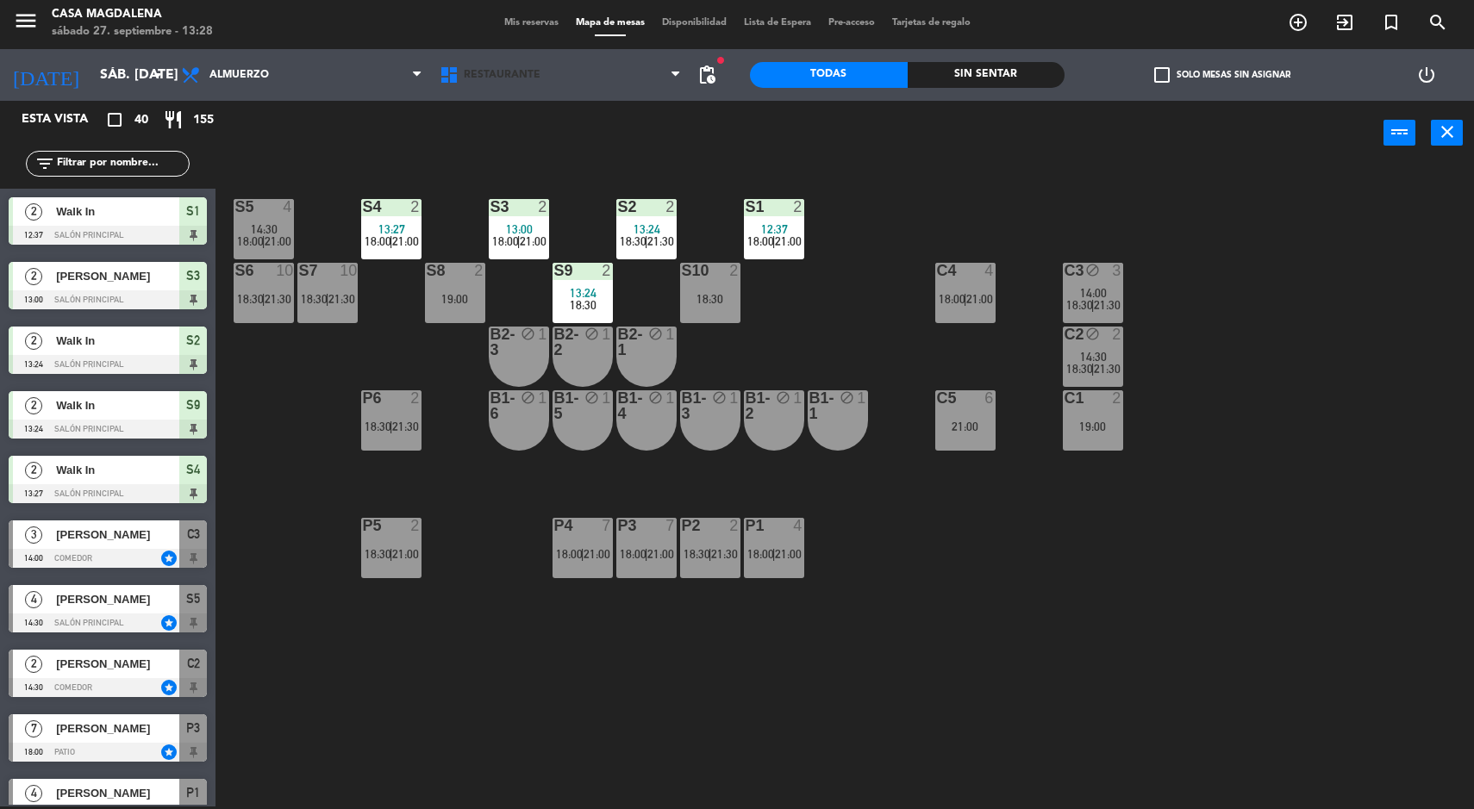
click at [524, 75] on span "Restaurante" at bounding box center [502, 75] width 77 height 12
click at [527, 19] on span "Mis reservas" at bounding box center [532, 22] width 72 height 9
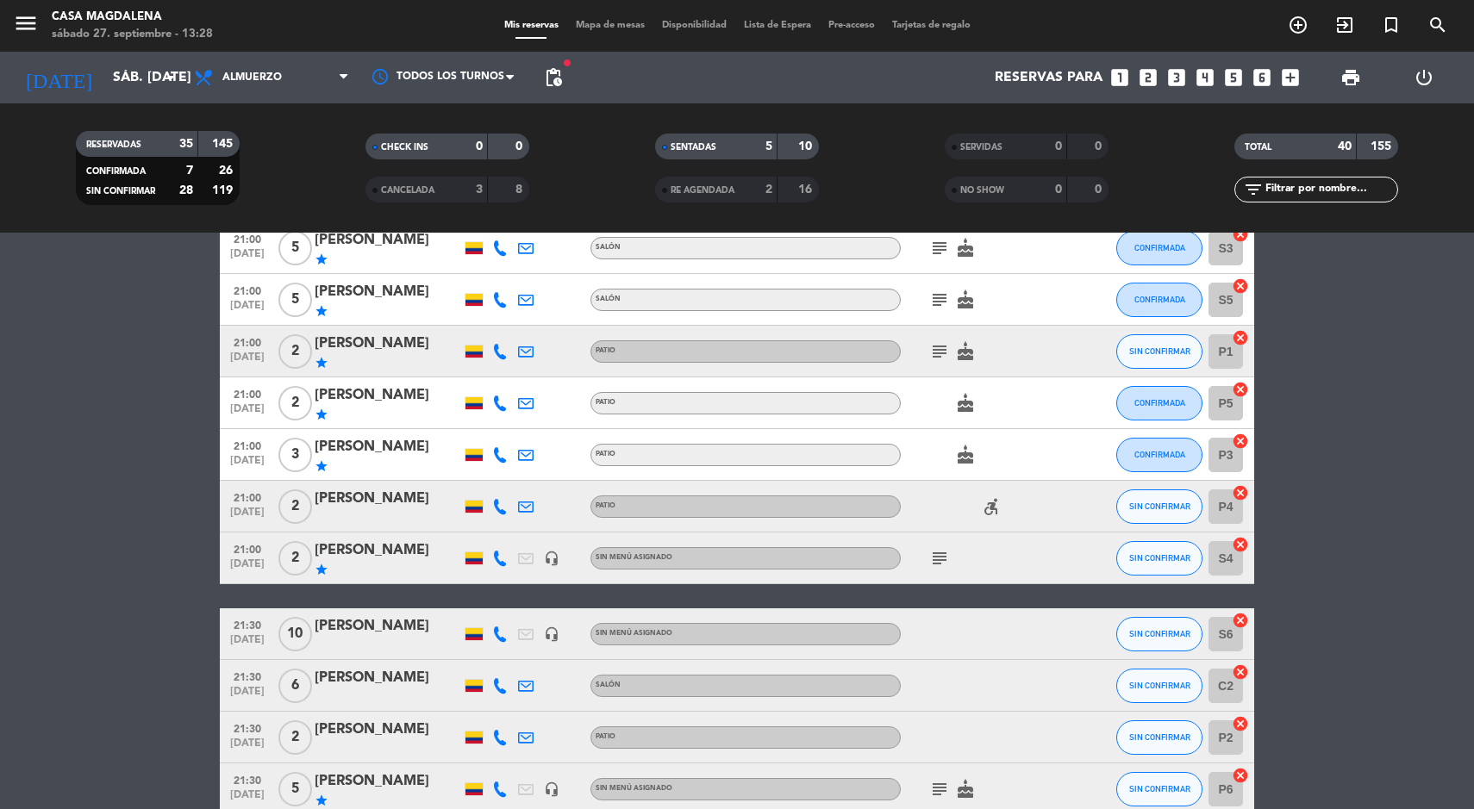
scroll to position [1899, 0]
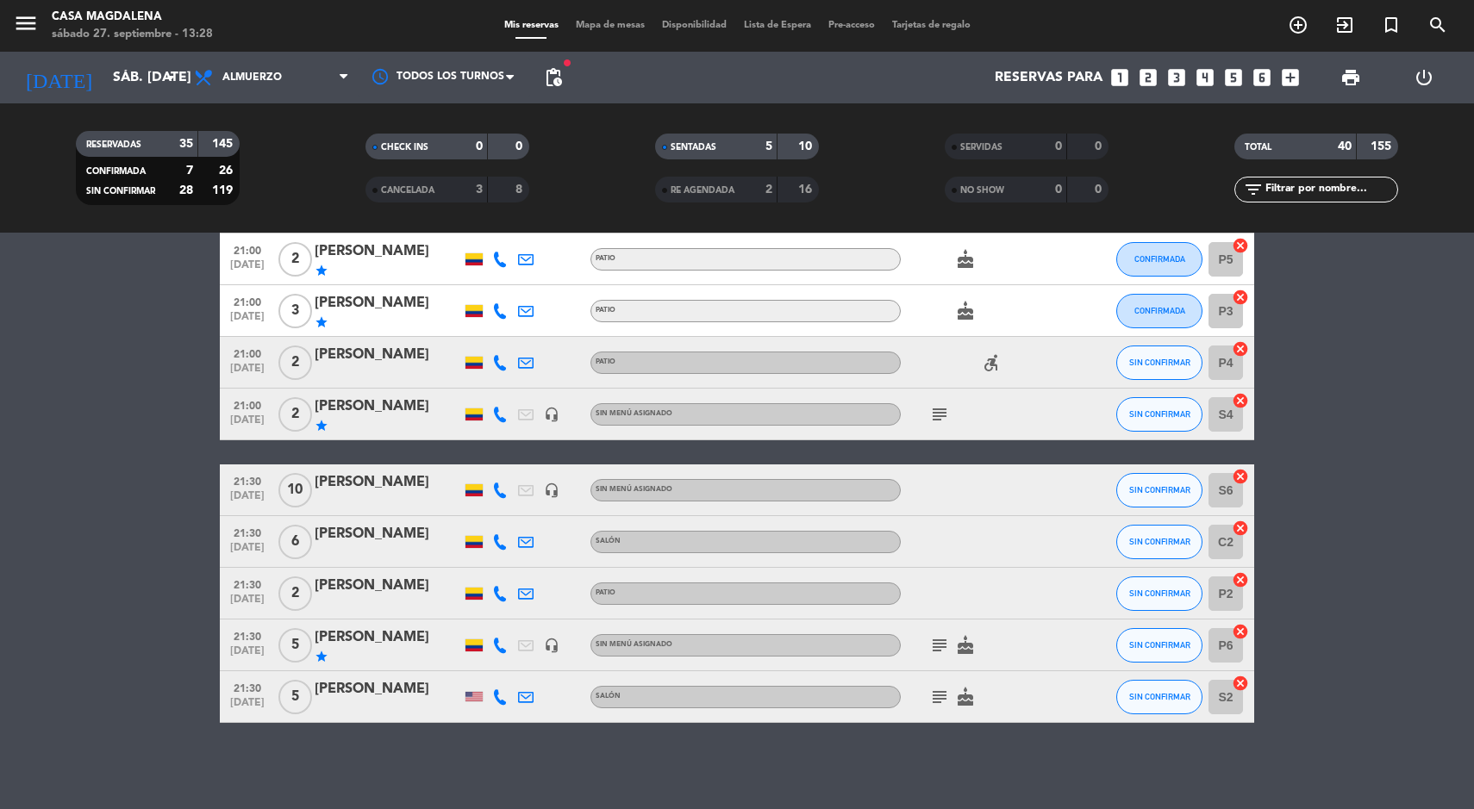
click at [502, 546] on icon at bounding box center [500, 542] width 16 height 16
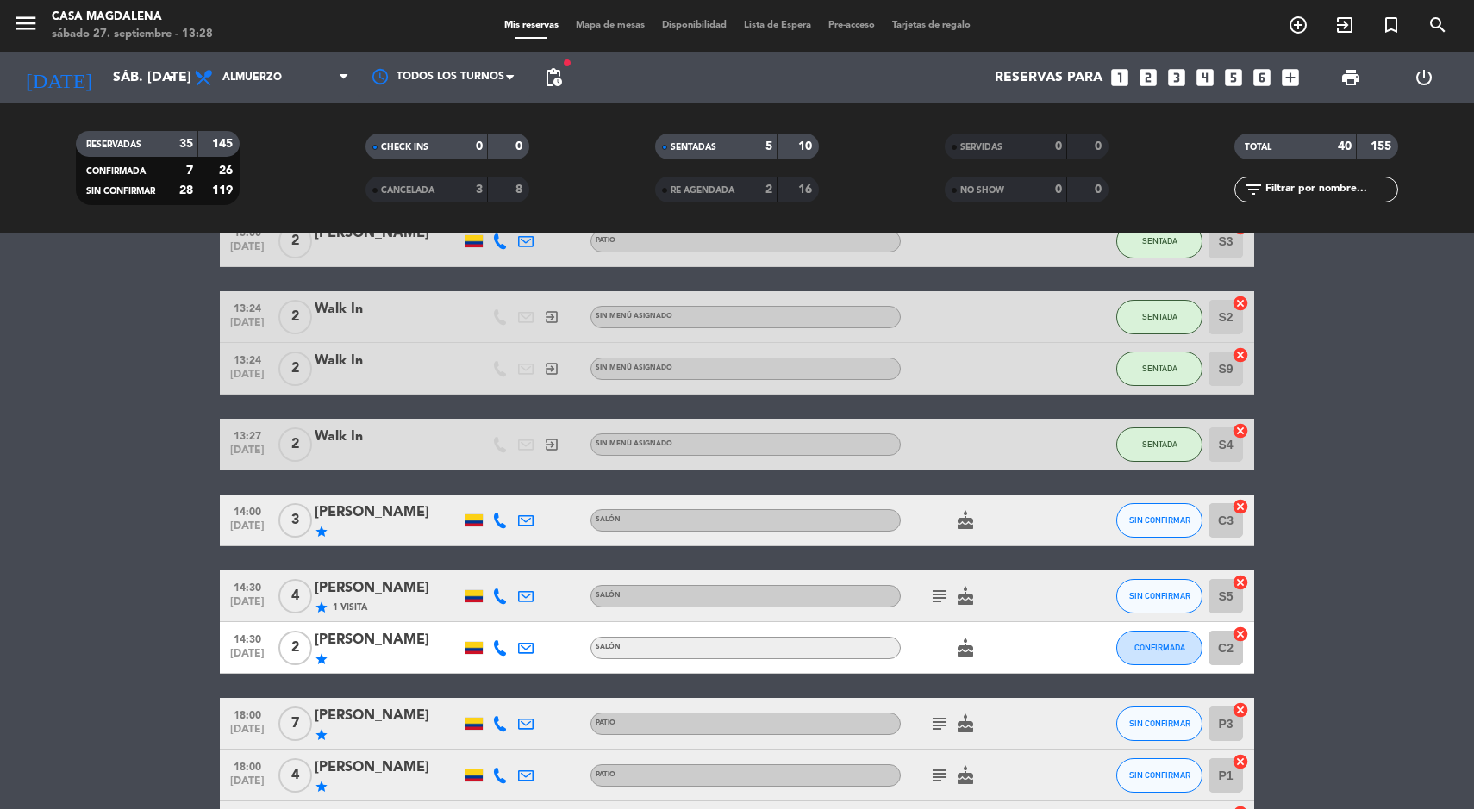
scroll to position [132, 0]
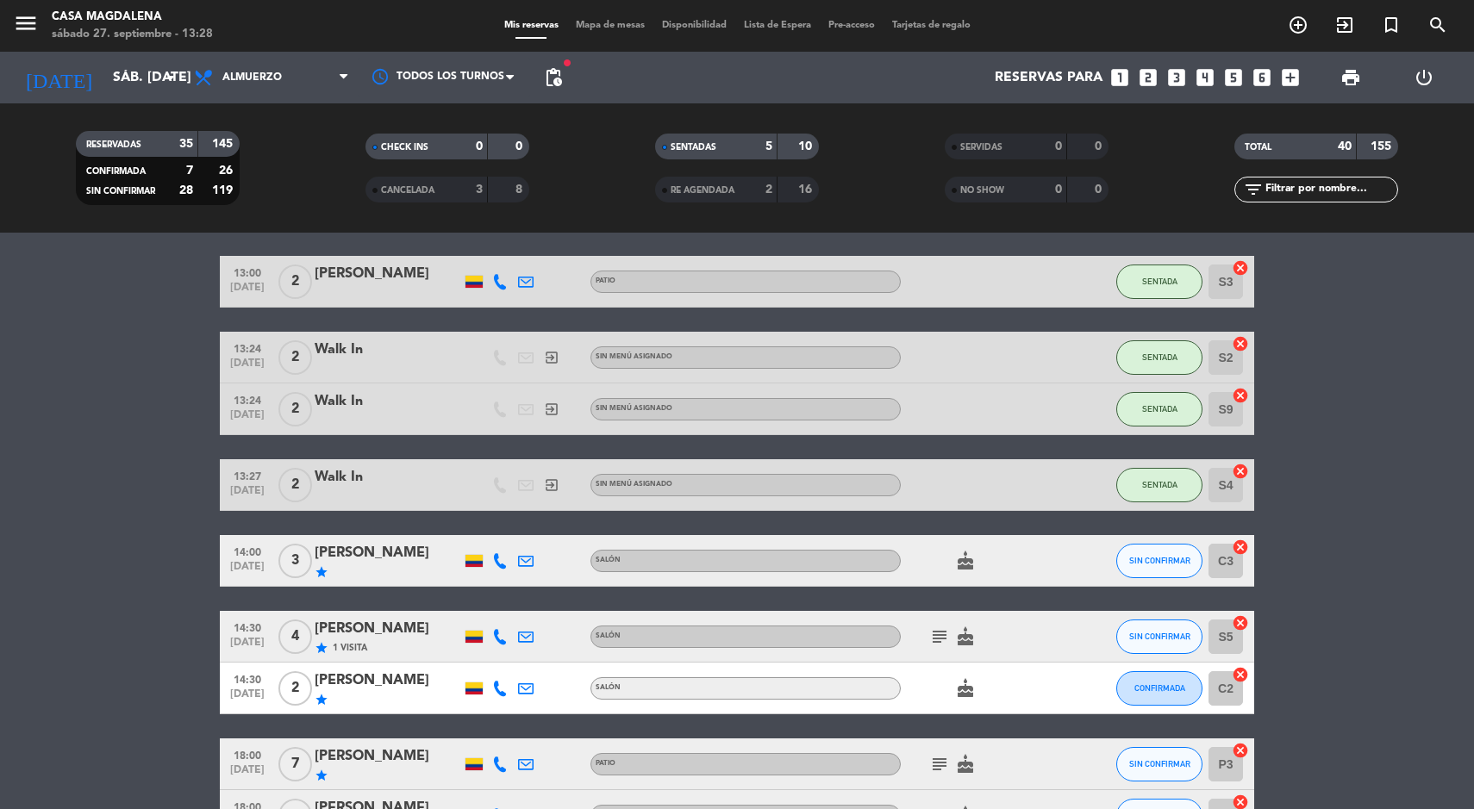
click at [608, 27] on span "Mapa de mesas" at bounding box center [610, 25] width 86 height 9
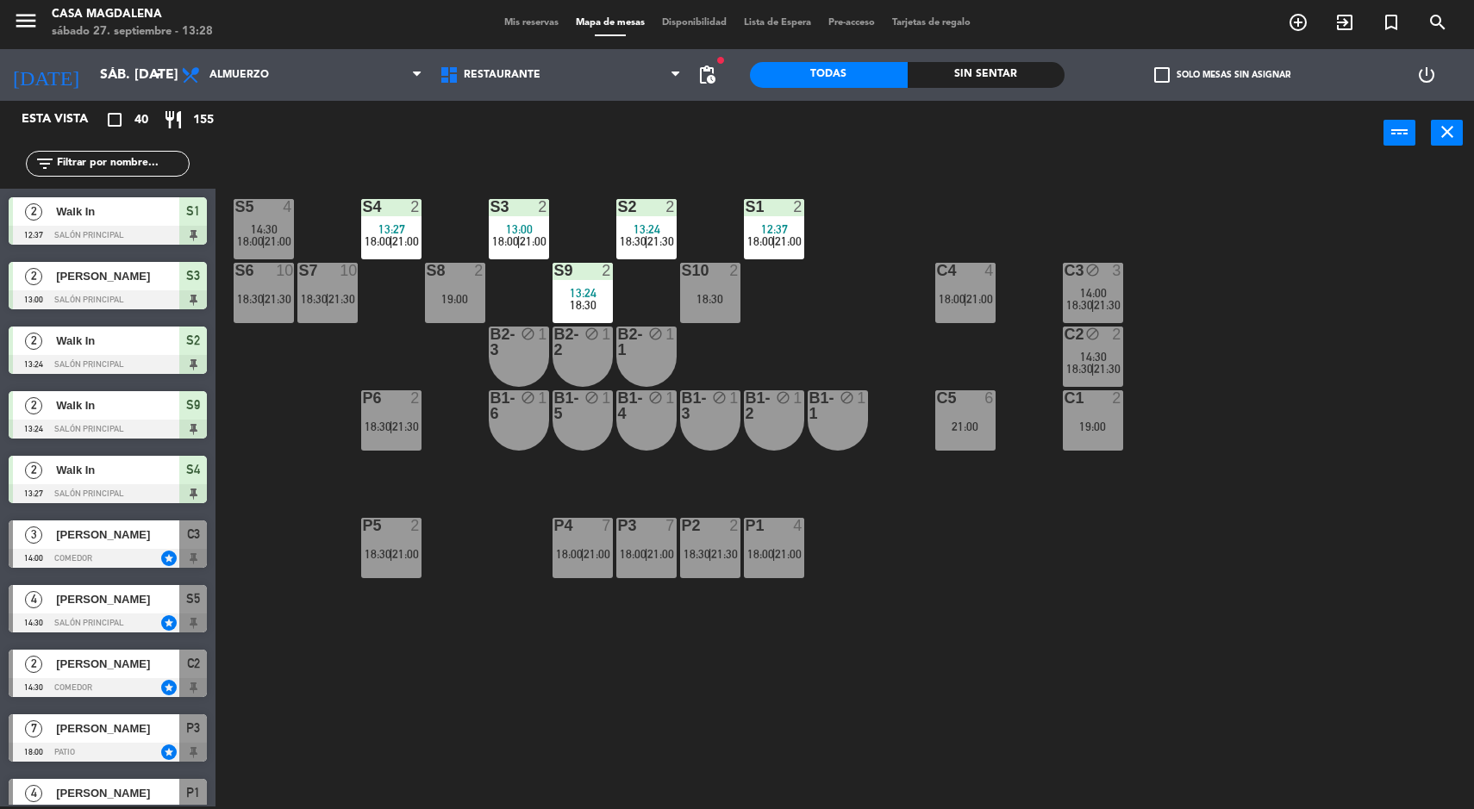
click at [1120, 291] on div "14:00" at bounding box center [1093, 293] width 60 height 12
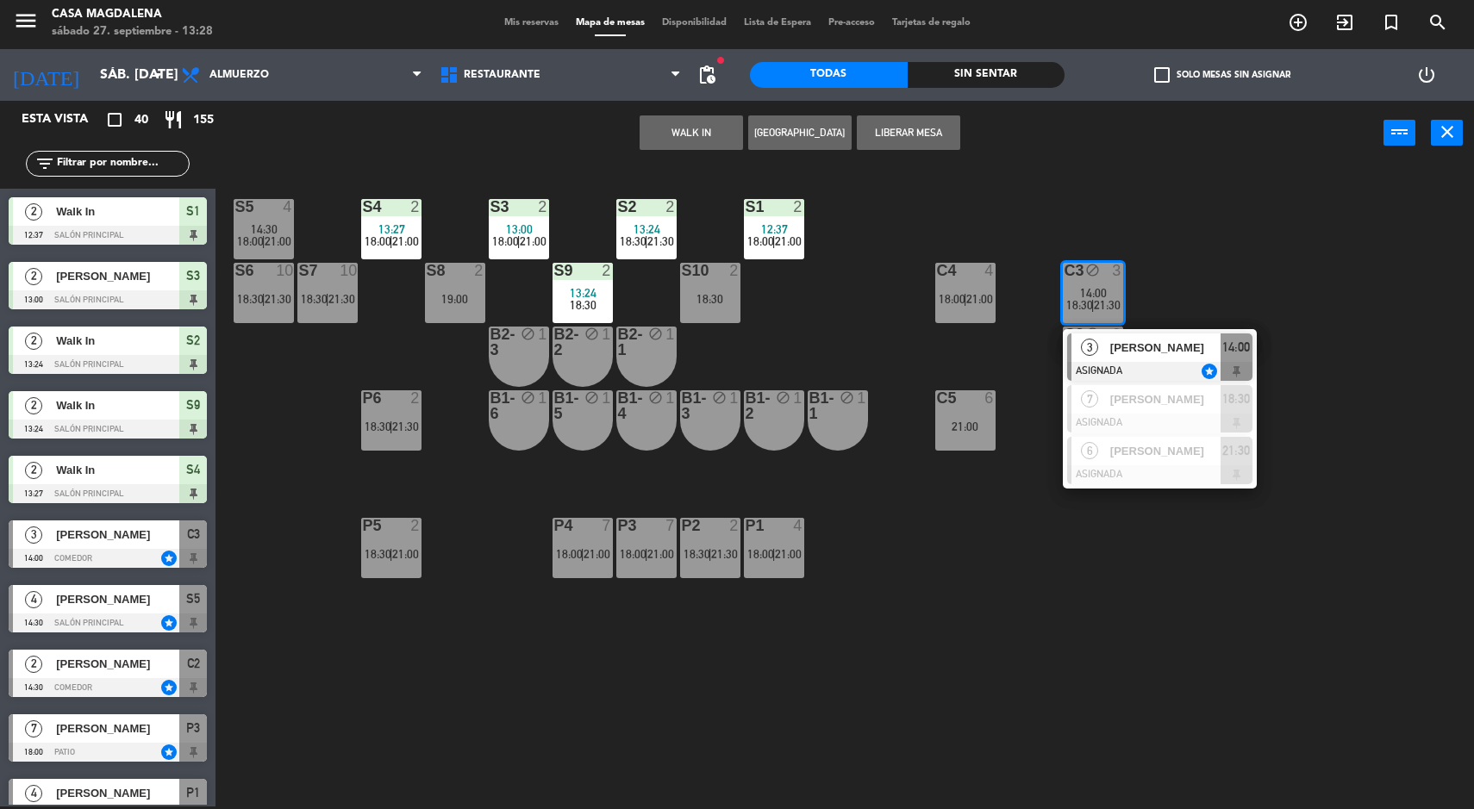
click at [1214, 366] on div at bounding box center [1159, 371] width 185 height 19
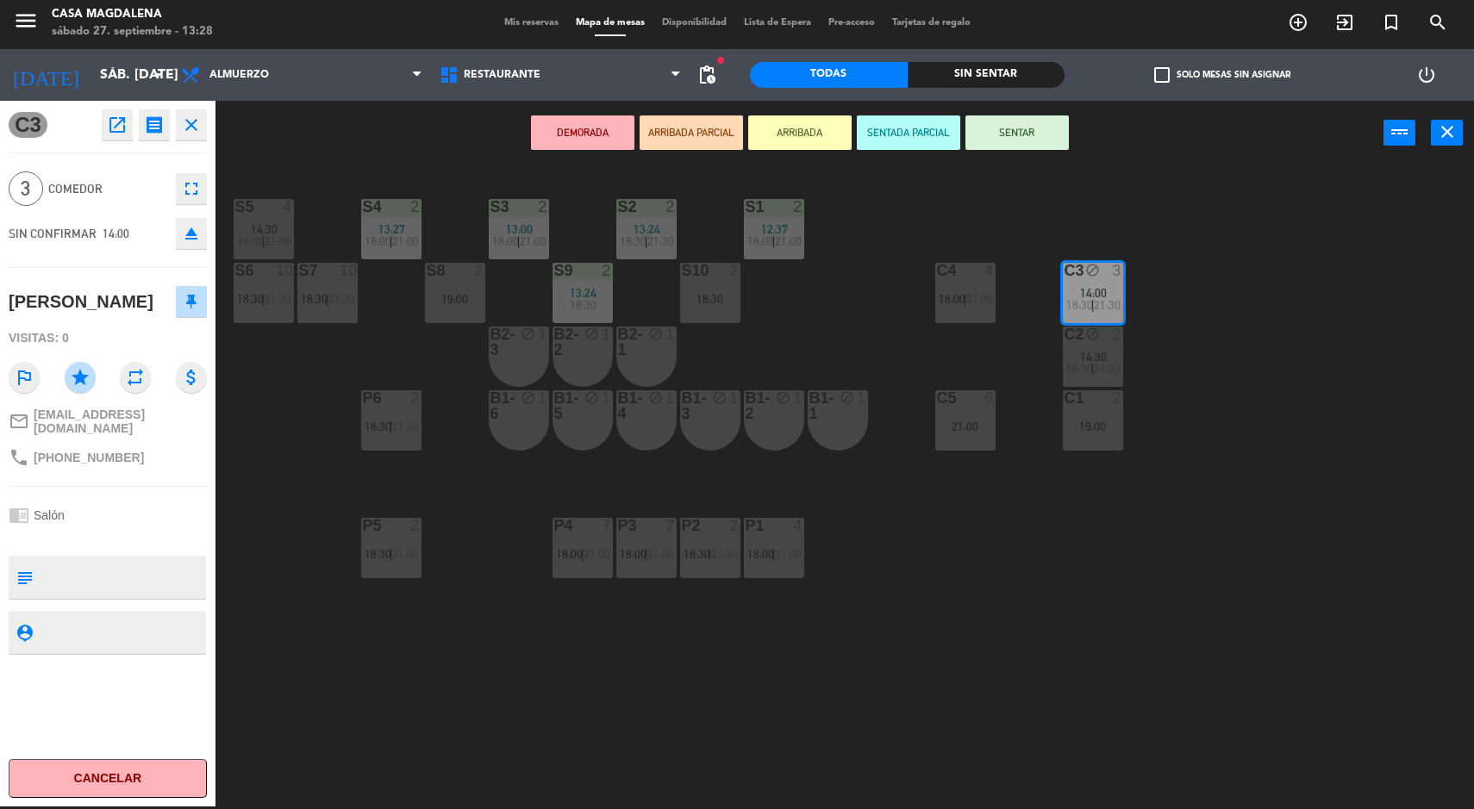
click at [1111, 427] on div "19:00" at bounding box center [1093, 427] width 60 height 12
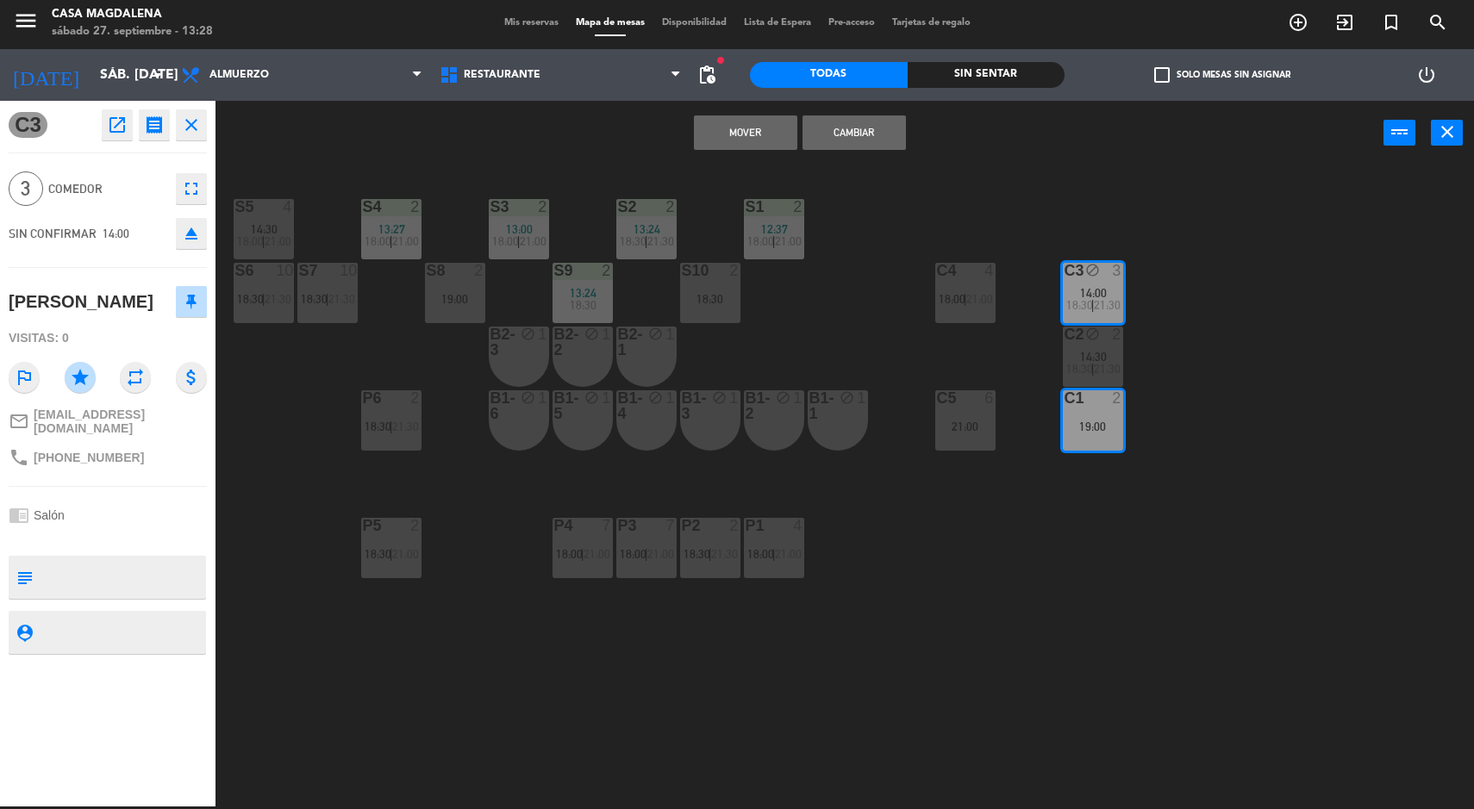
click at [744, 132] on button "Mover" at bounding box center [745, 132] width 103 height 34
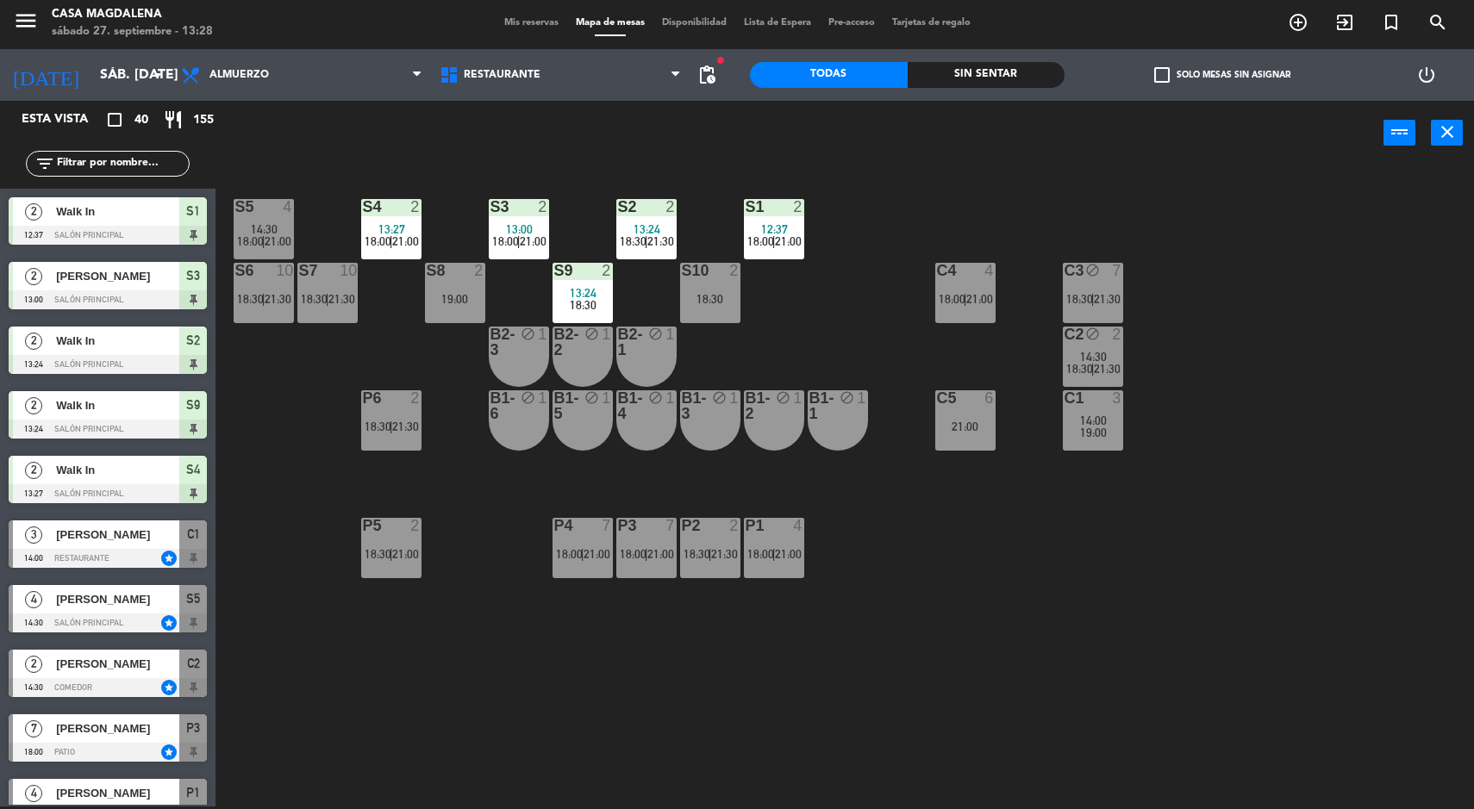
click at [1121, 274] on div "7" at bounding box center [1117, 271] width 10 height 16
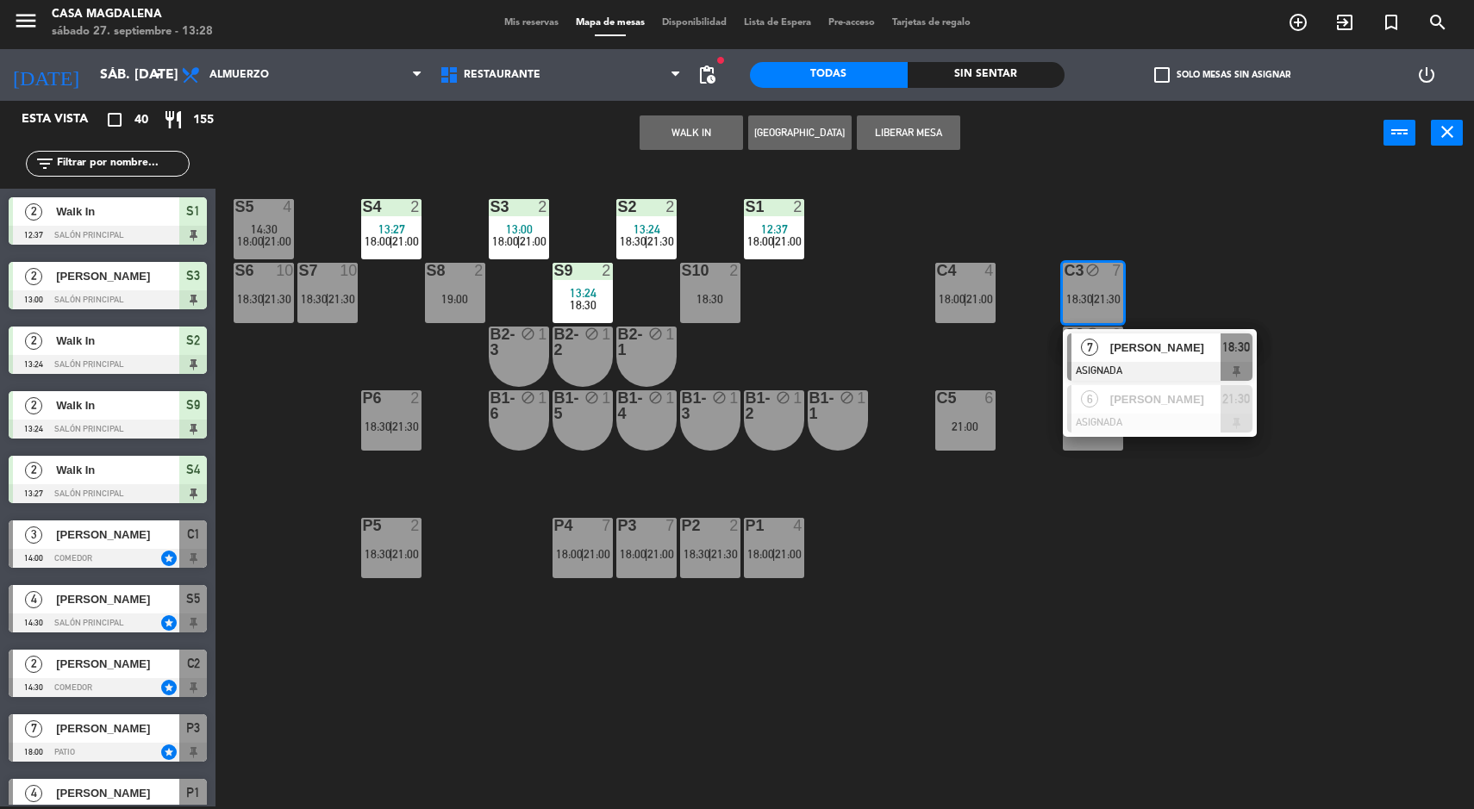
click at [695, 132] on button "WALK IN" at bounding box center [690, 132] width 103 height 34
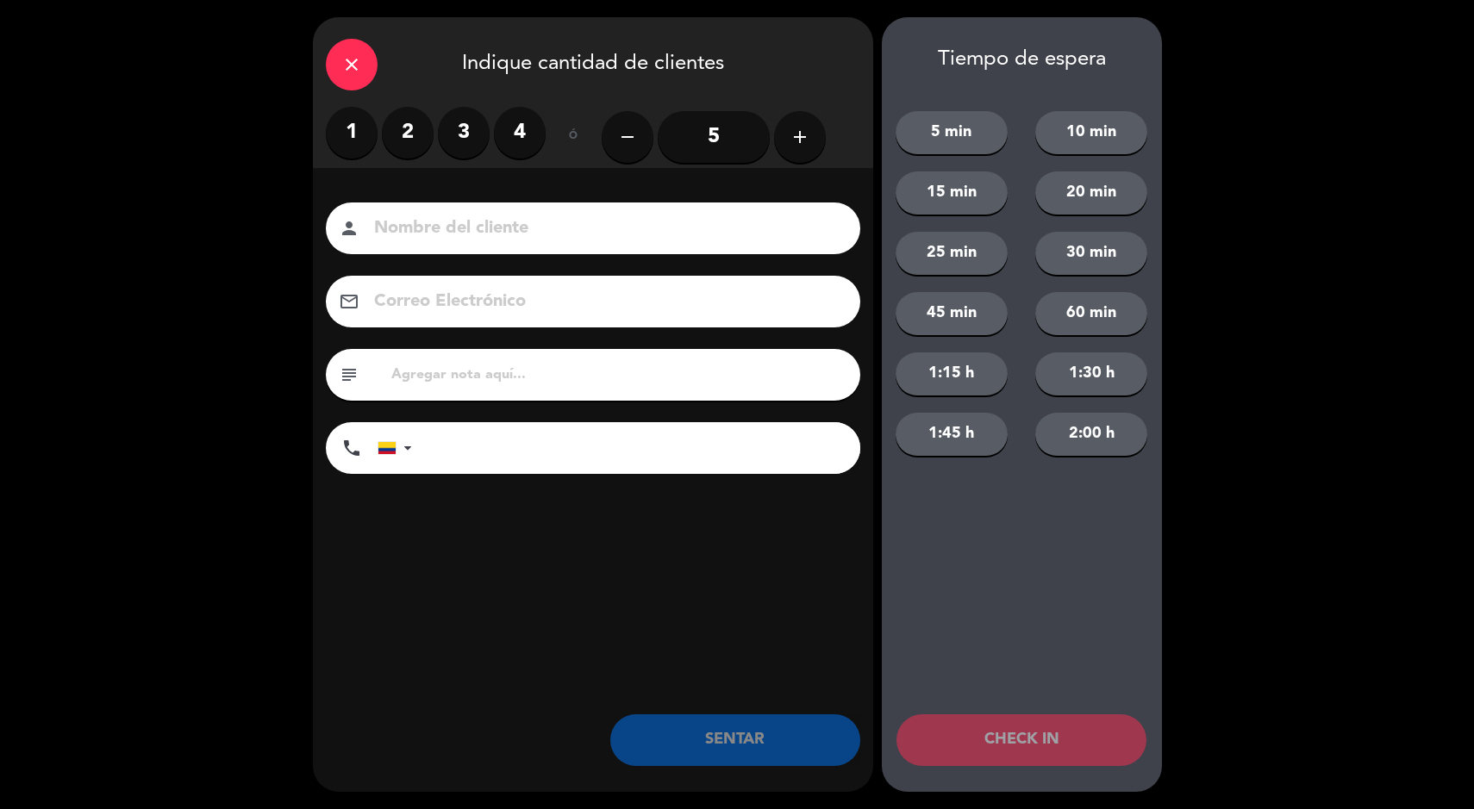
click at [389, 156] on div "1 2 3 4" at bounding box center [436, 133] width 220 height 52
click at [445, 122] on label "3" at bounding box center [464, 133] width 52 height 52
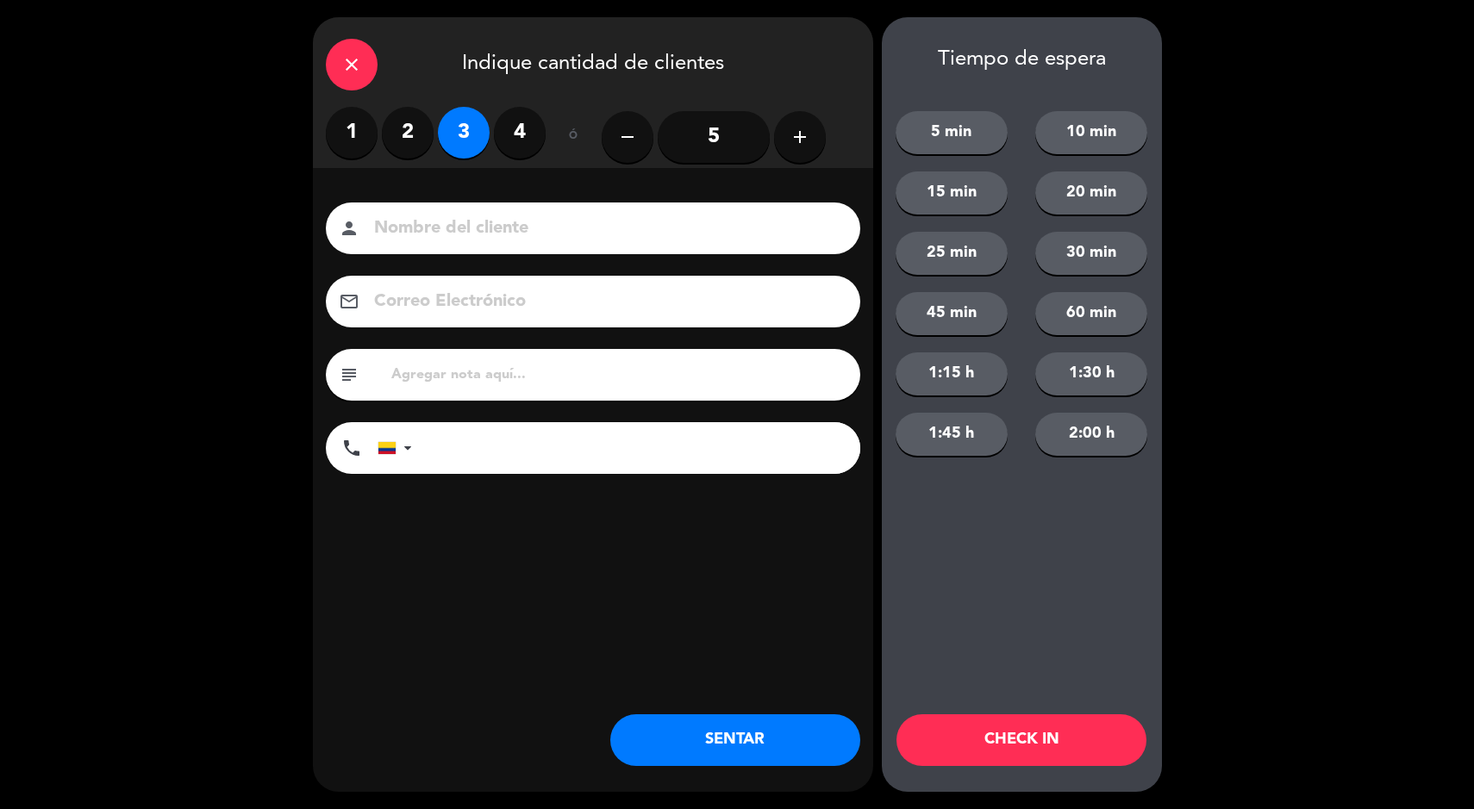
click at [422, 126] on label "2" at bounding box center [408, 133] width 52 height 52
click at [733, 728] on button "SENTAR" at bounding box center [735, 740] width 250 height 52
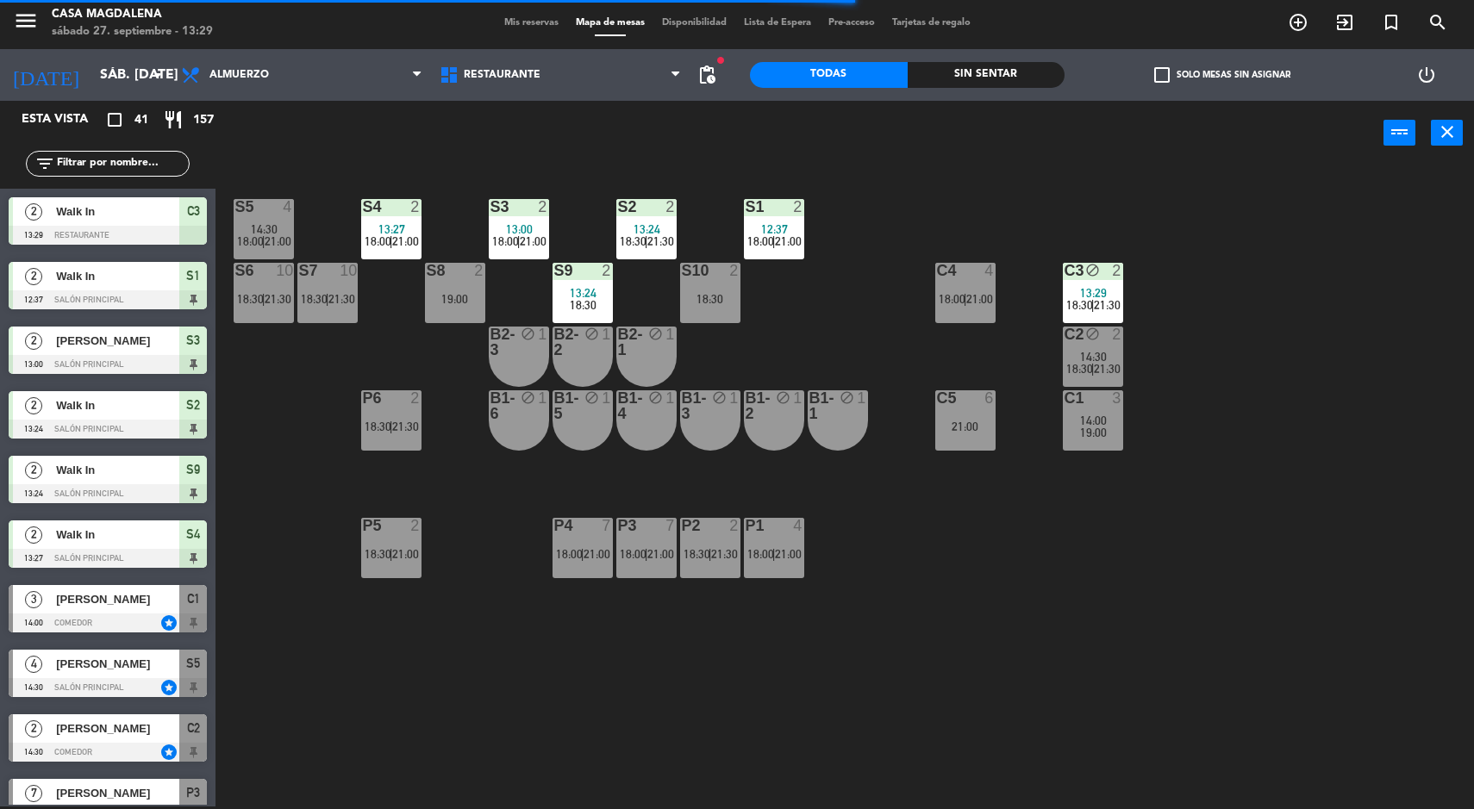
click at [1250, 671] on div "S5 4 14:30 18:00 | 21:00 S4 2 13:27 18:00 | 21:00 S3 2 13:00 18:00 | 21:00 S2 2…" at bounding box center [852, 488] width 1244 height 641
click at [1215, 658] on div "S5 4 14:30 18:00 | 21:00 S4 2 13:27 18:00 | 21:00 S3 2 13:00 18:00 | 21:00 S2 2…" at bounding box center [852, 488] width 1244 height 641
click at [1244, 613] on div "S5 4 14:30 18:00 | 21:00 S4 2 13:27 18:00 | 21:00 S3 2 13:00 18:00 | 21:00 S2 2…" at bounding box center [852, 488] width 1244 height 641
click at [496, 22] on span "Mis reservas" at bounding box center [532, 22] width 72 height 9
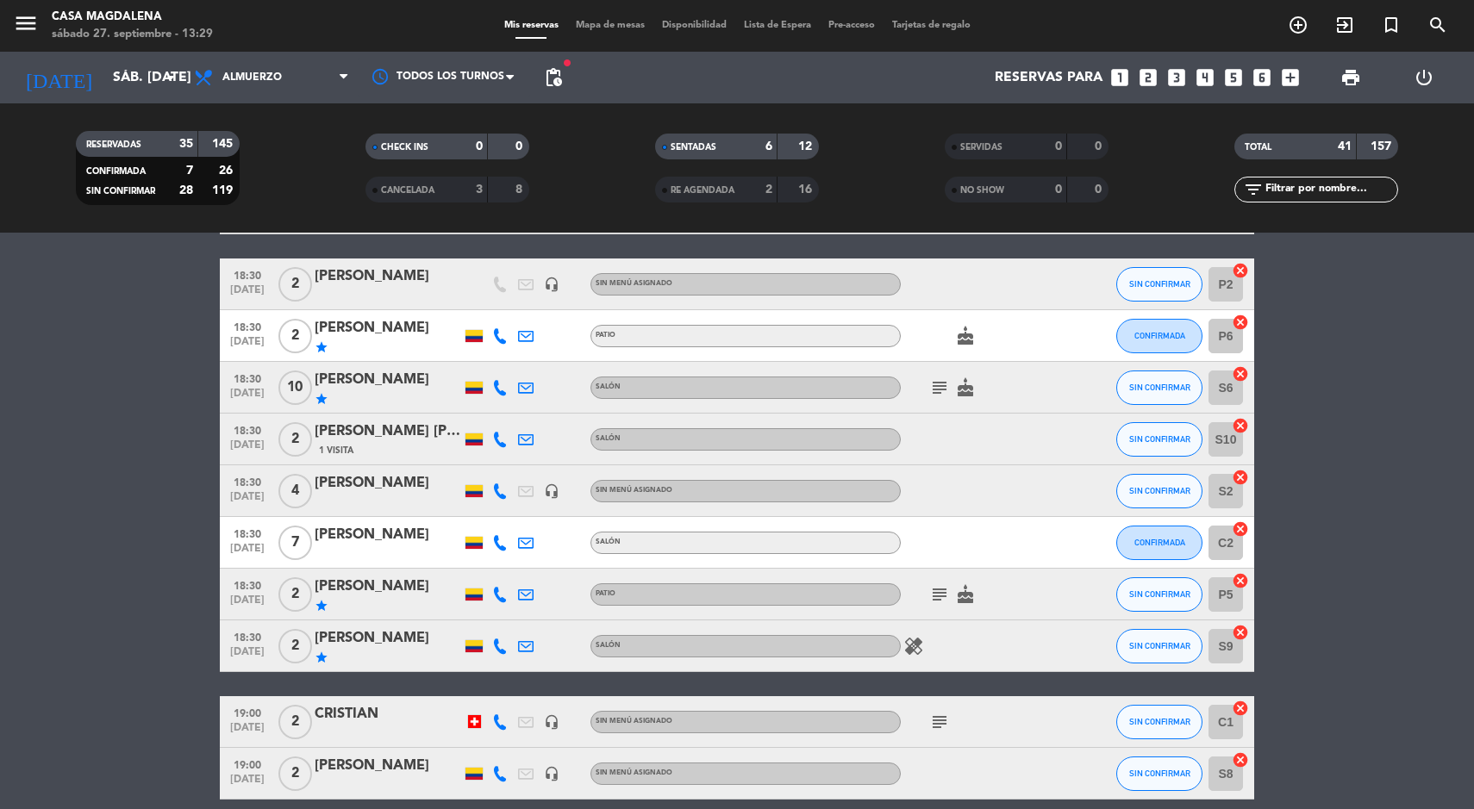
scroll to position [1974, 0]
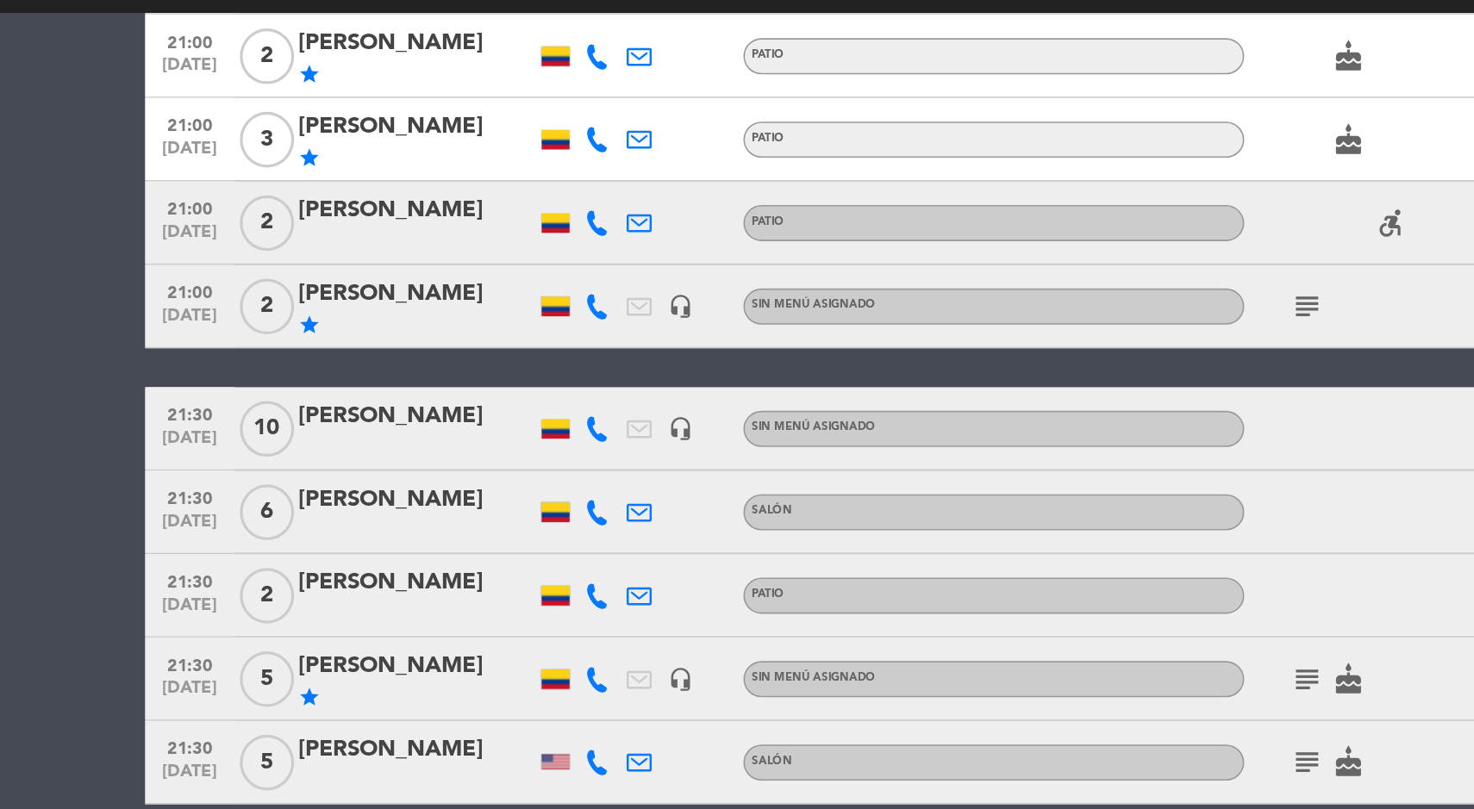
click at [500, 541] on icon at bounding box center [500, 542] width 16 height 16
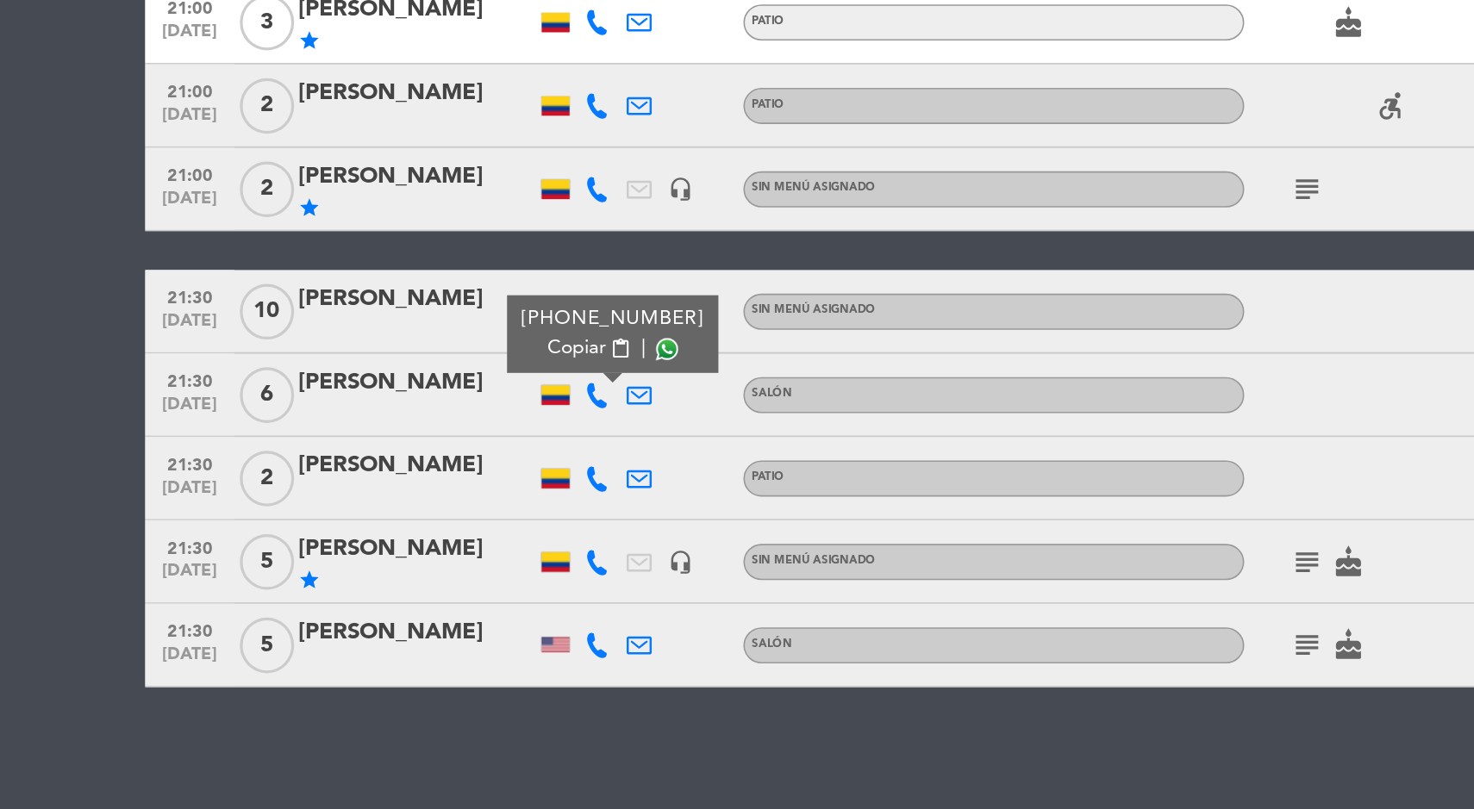
scroll to position [0, 0]
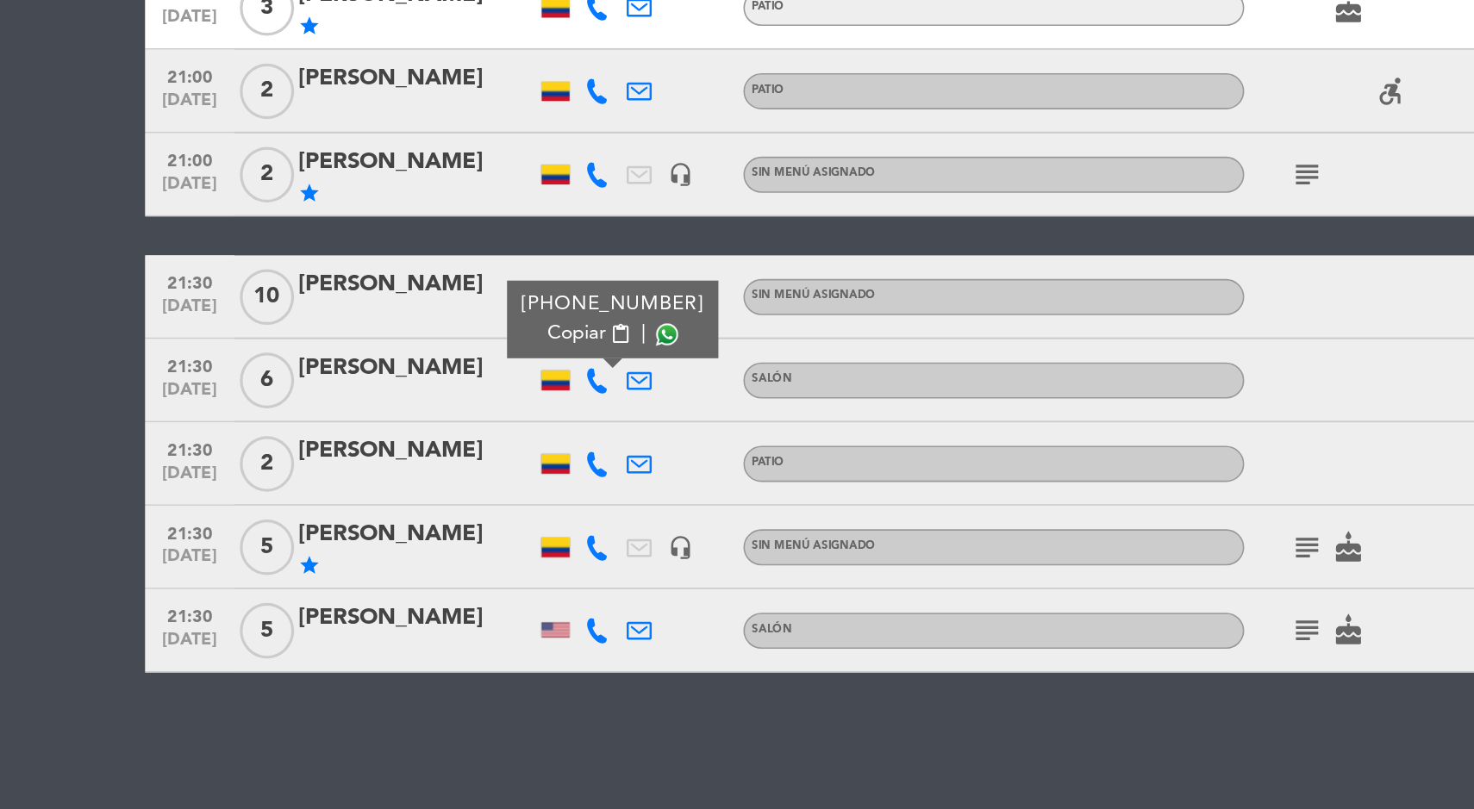
click at [502, 590] on icon at bounding box center [500, 594] width 16 height 16
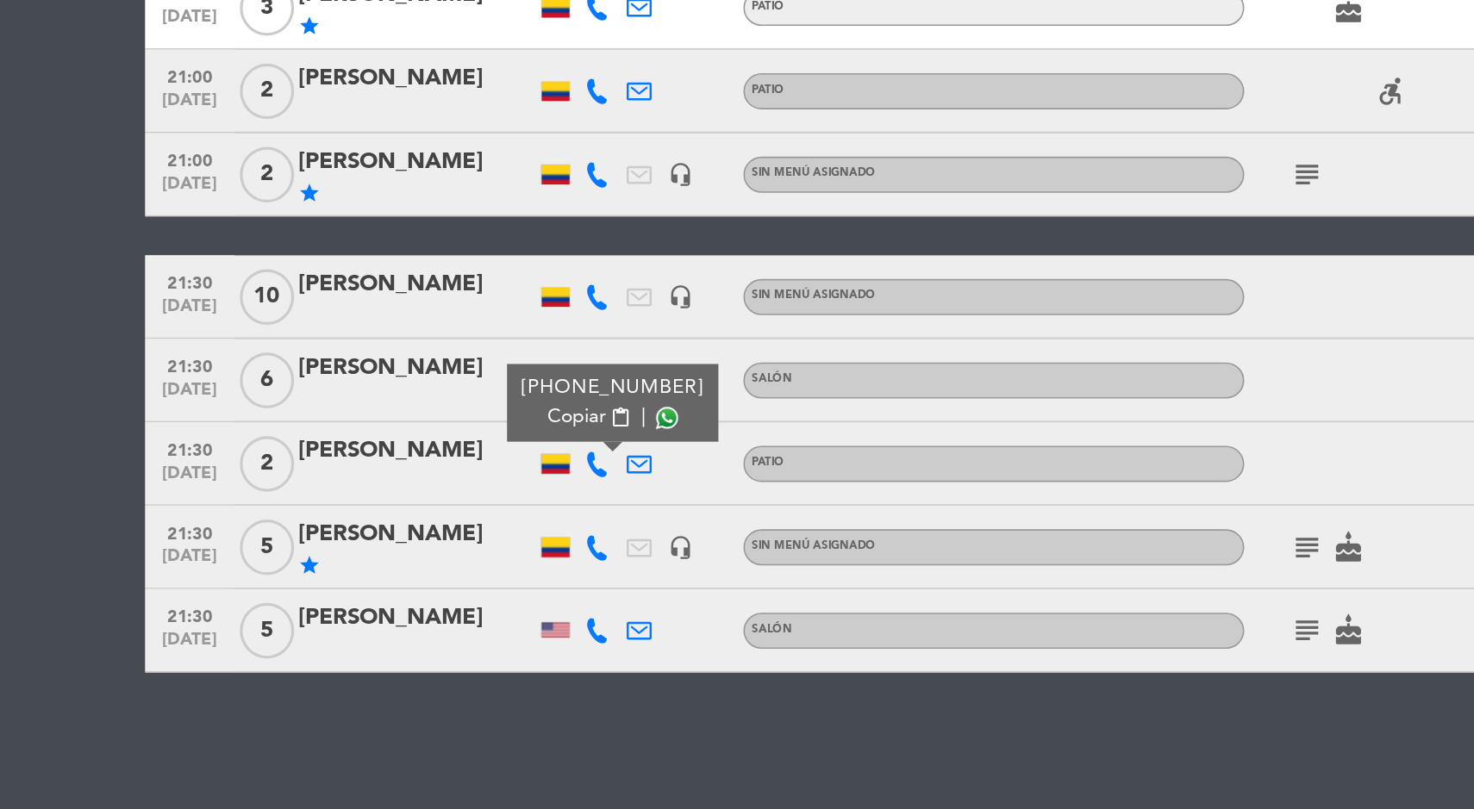
click at [498, 646] on icon at bounding box center [500, 646] width 16 height 16
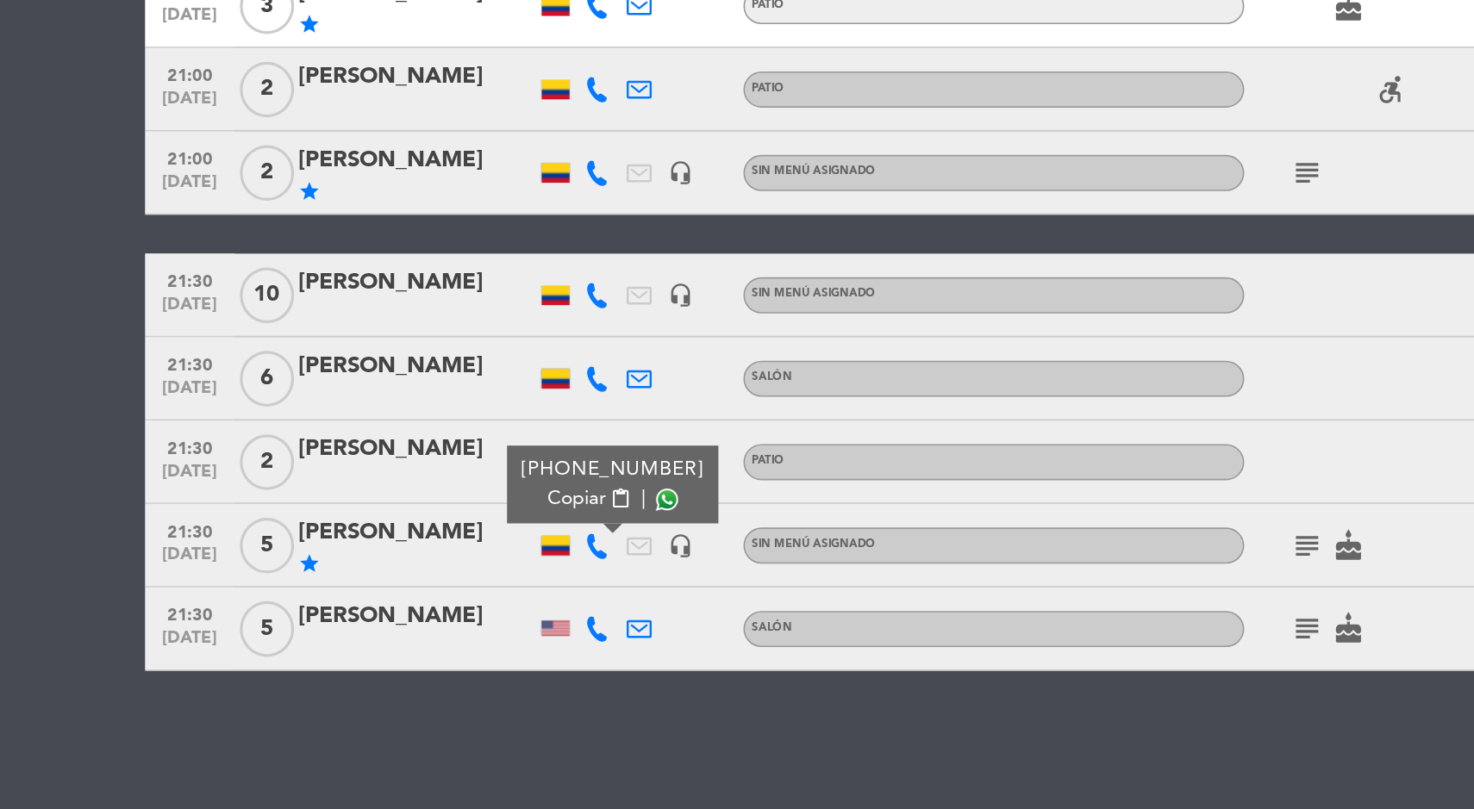
click at [373, 698] on div "[PERSON_NAME]" at bounding box center [388, 689] width 147 height 22
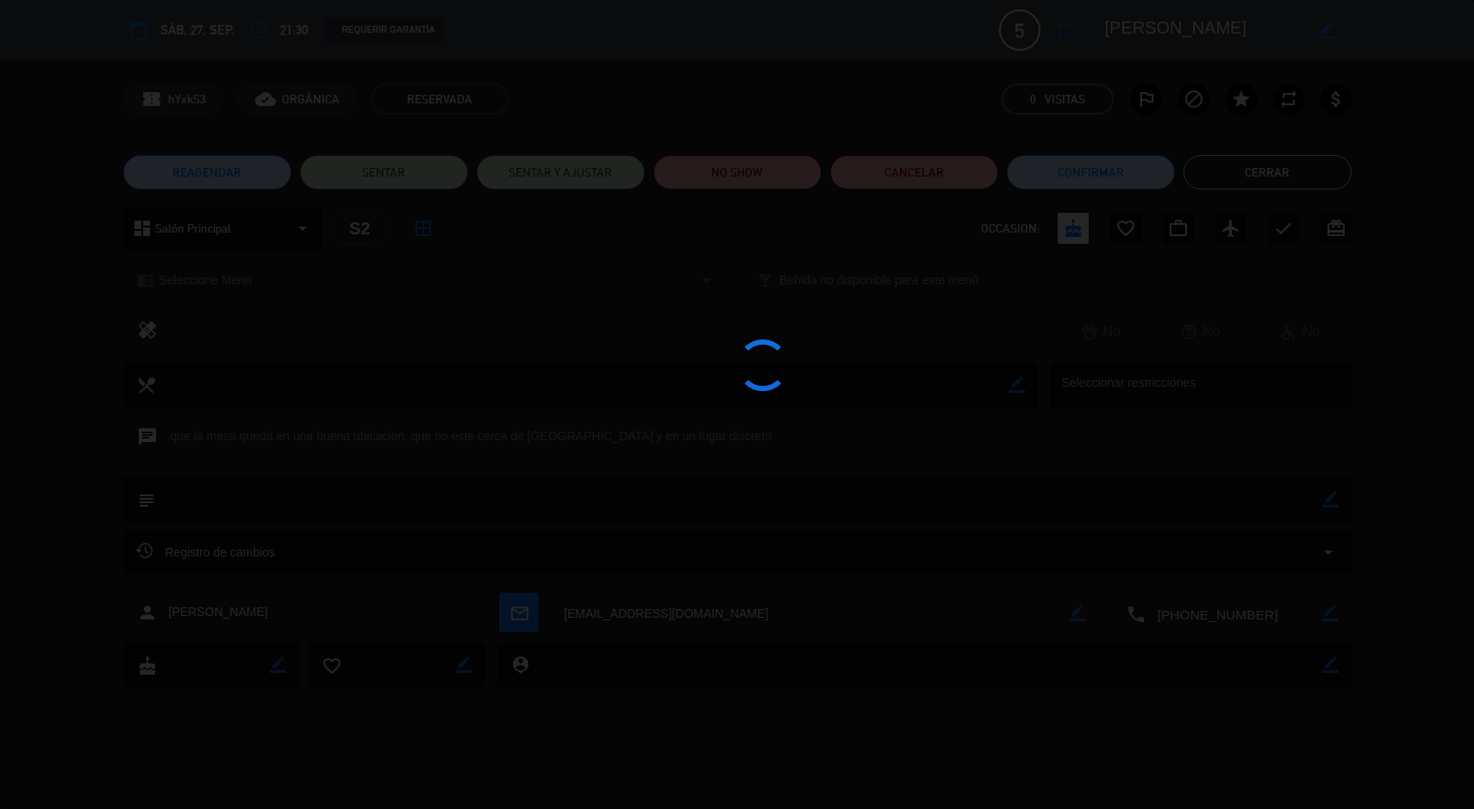
click at [1308, 182] on div at bounding box center [737, 404] width 1474 height 809
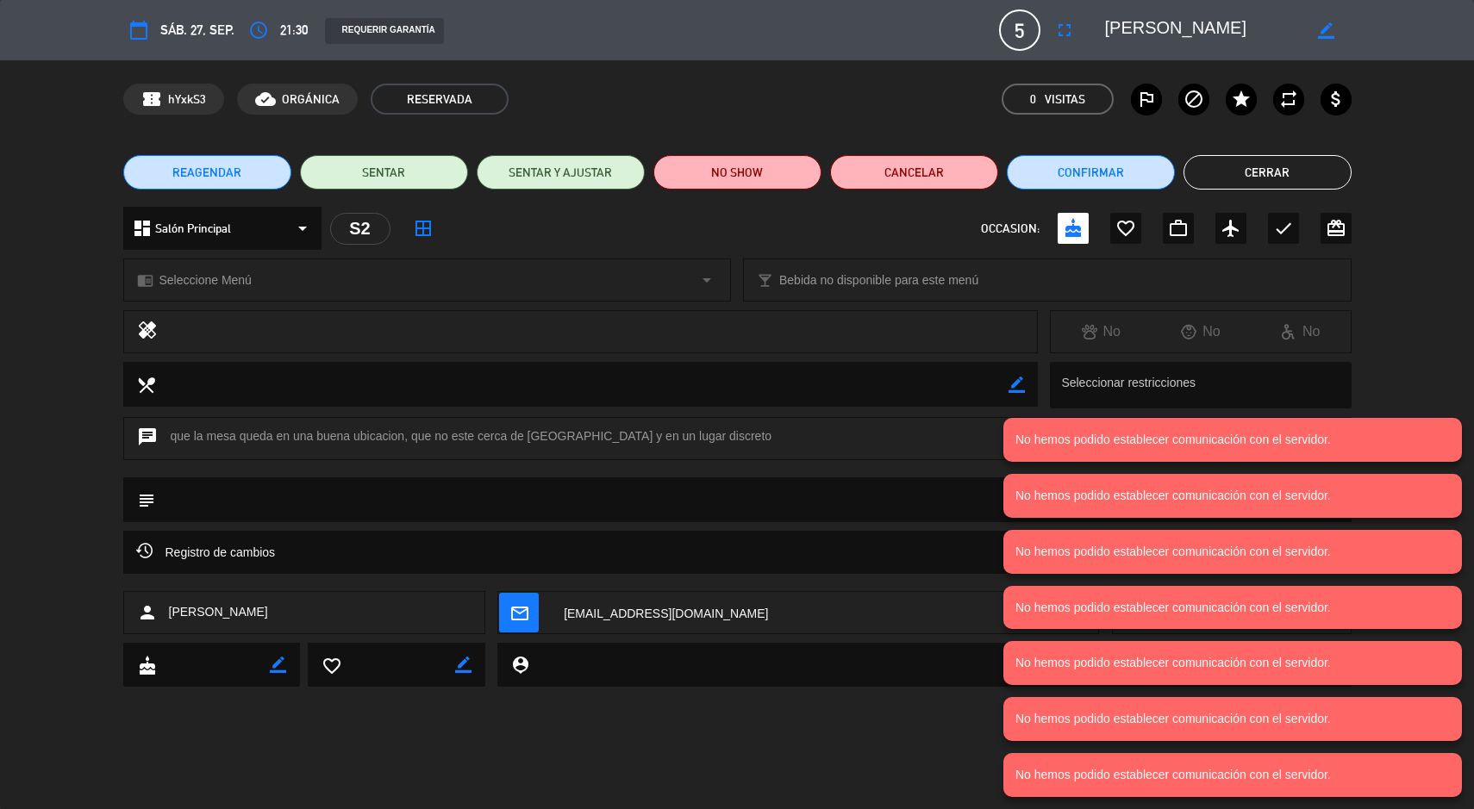
click at [1334, 185] on button "Cerrar" at bounding box center [1267, 172] width 168 height 34
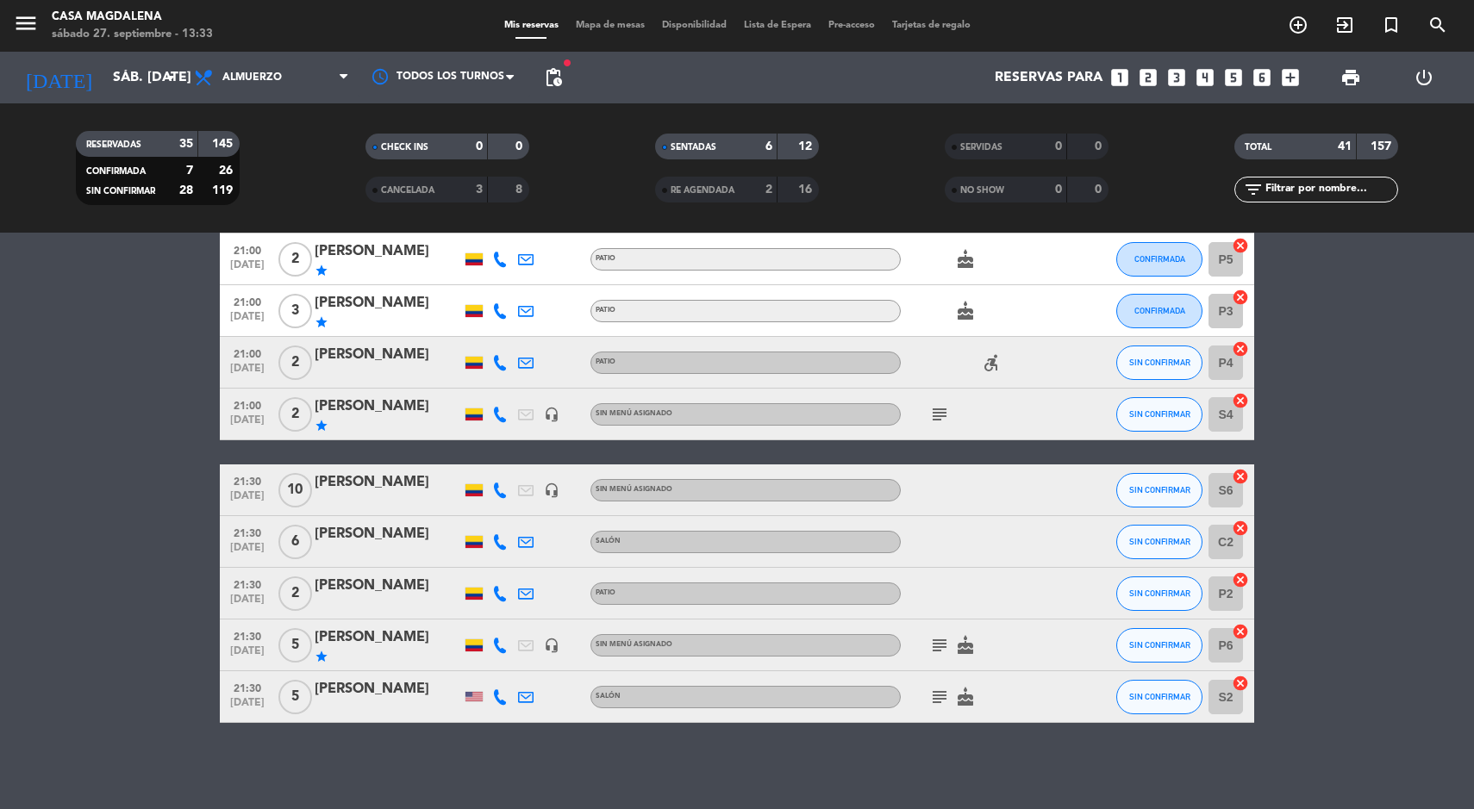
click at [35, 21] on icon "menu" at bounding box center [26, 23] width 26 height 26
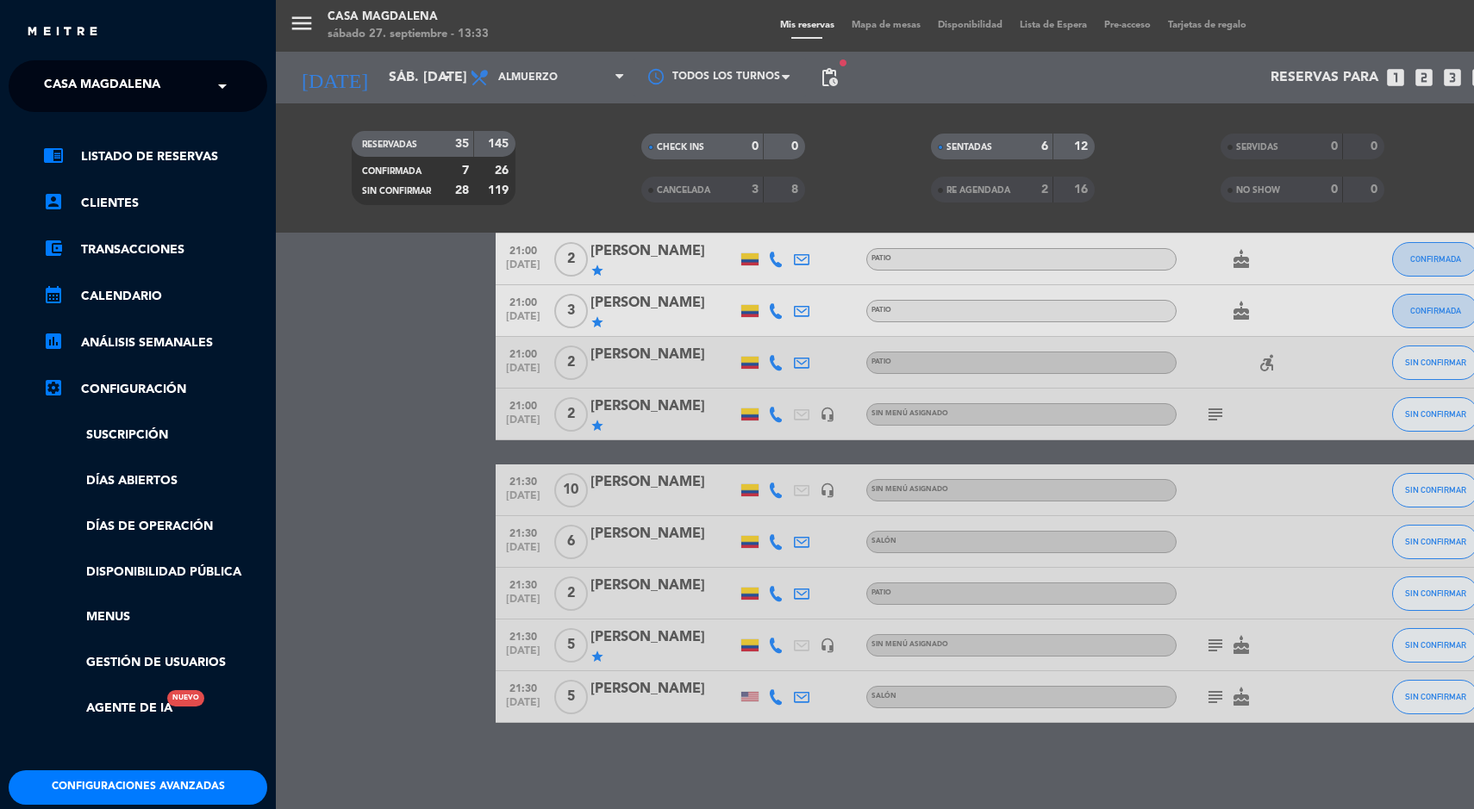
click at [122, 85] on span "Casa Magdalena" at bounding box center [102, 86] width 116 height 36
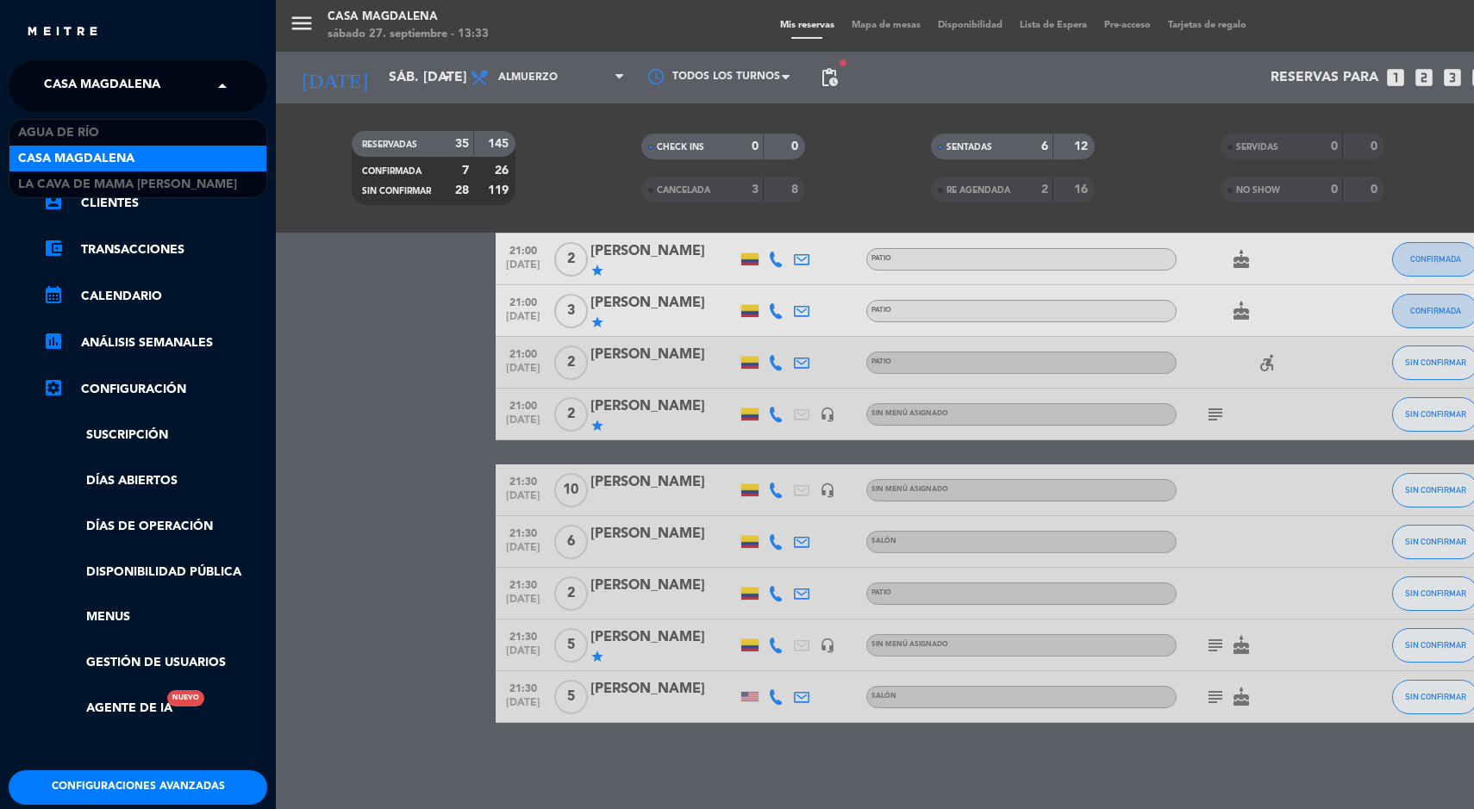
click at [104, 185] on span "La Cava de Mama [PERSON_NAME]" at bounding box center [127, 185] width 219 height 20
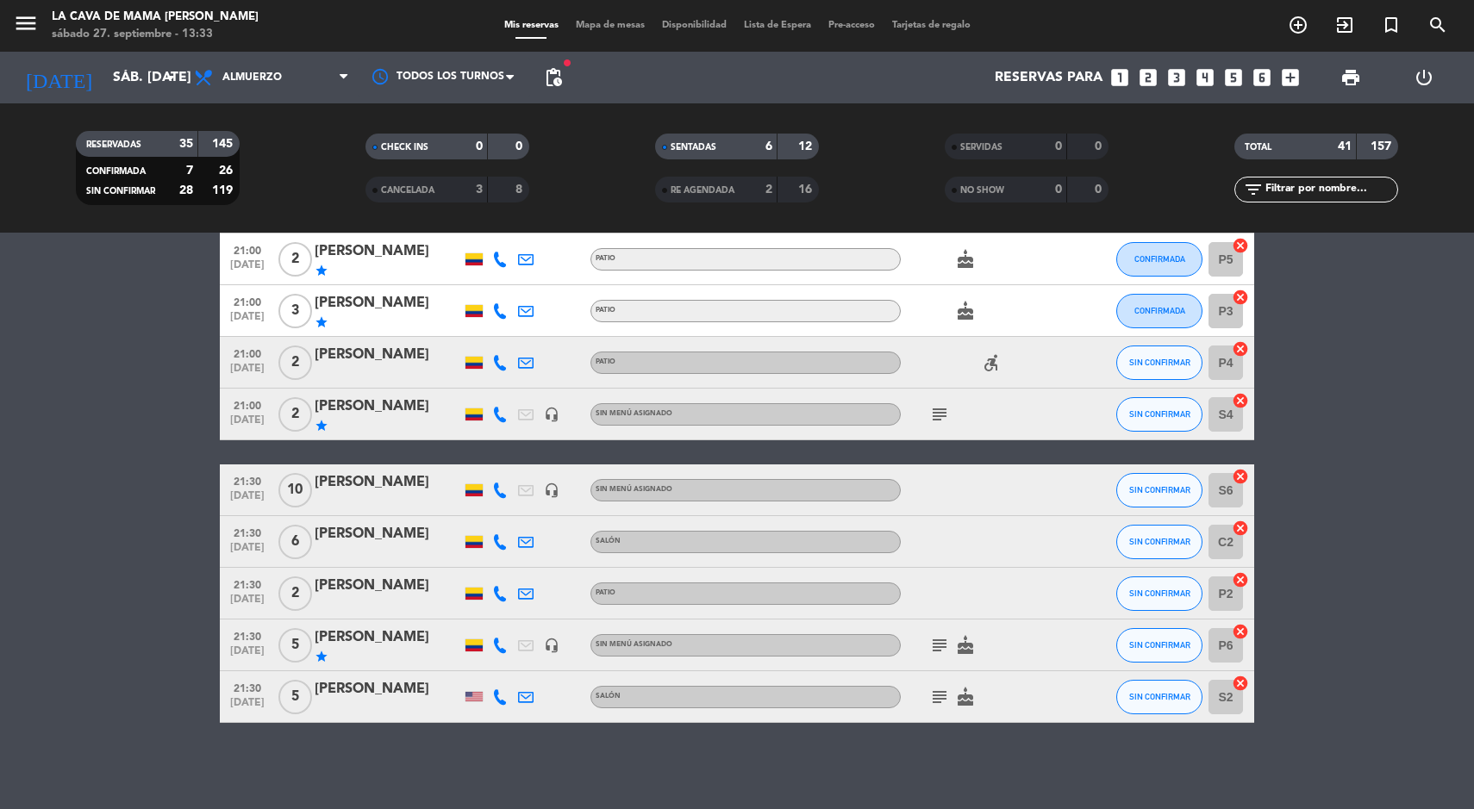
click at [596, 26] on span "Mapa de mesas" at bounding box center [610, 25] width 86 height 9
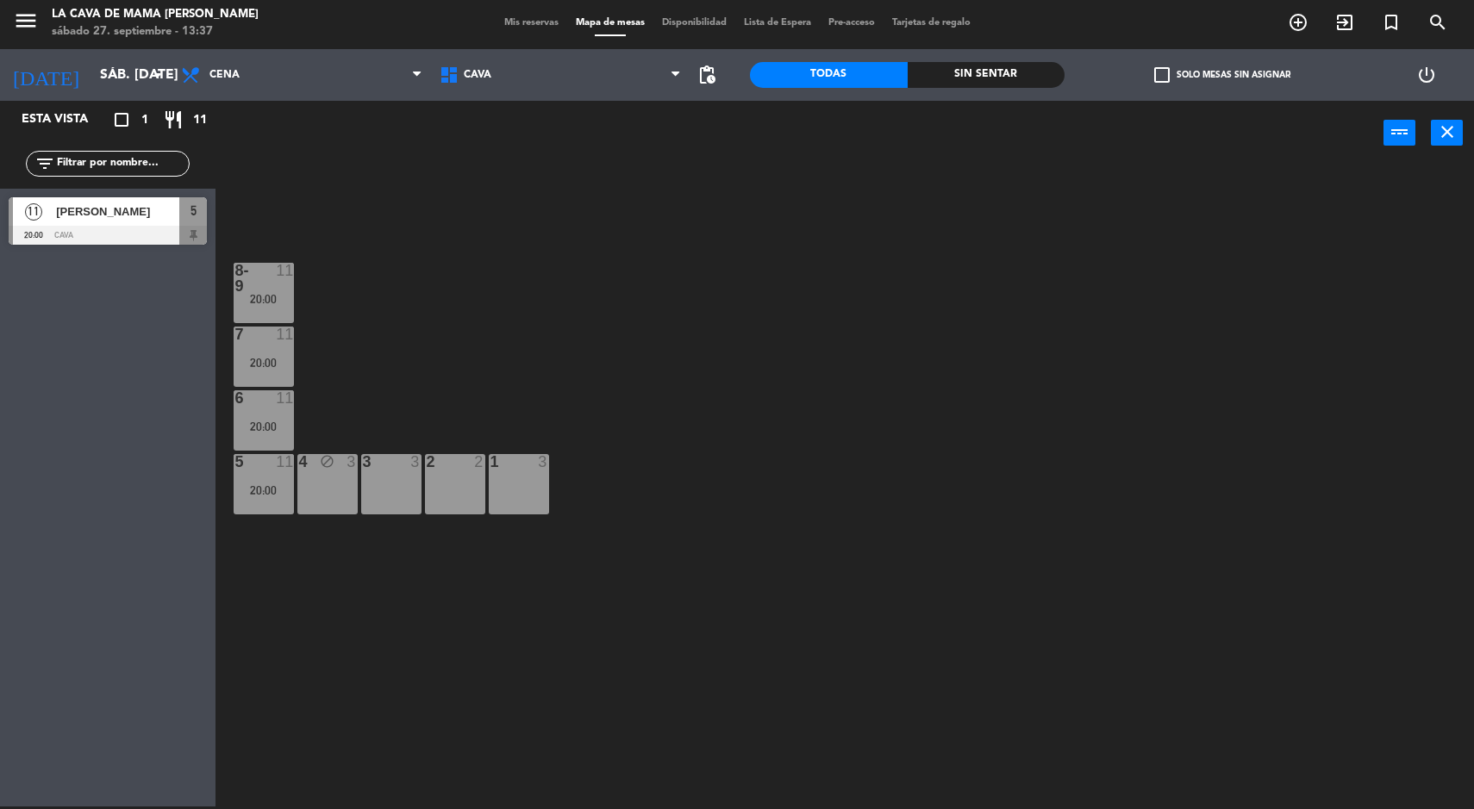
click at [143, 204] on span "[PERSON_NAME]" at bounding box center [117, 212] width 123 height 18
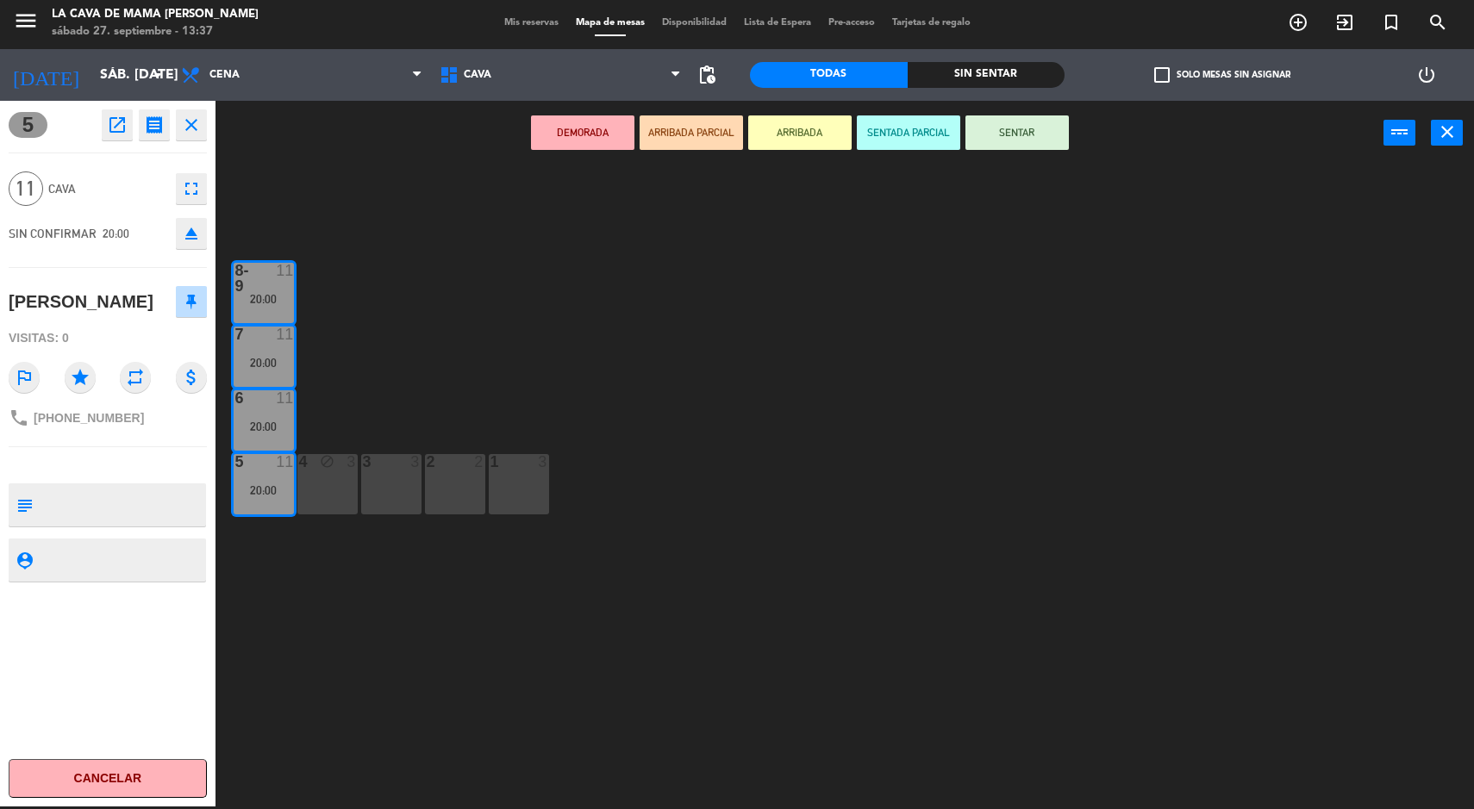
click at [113, 121] on icon "open_in_new" at bounding box center [117, 125] width 21 height 21
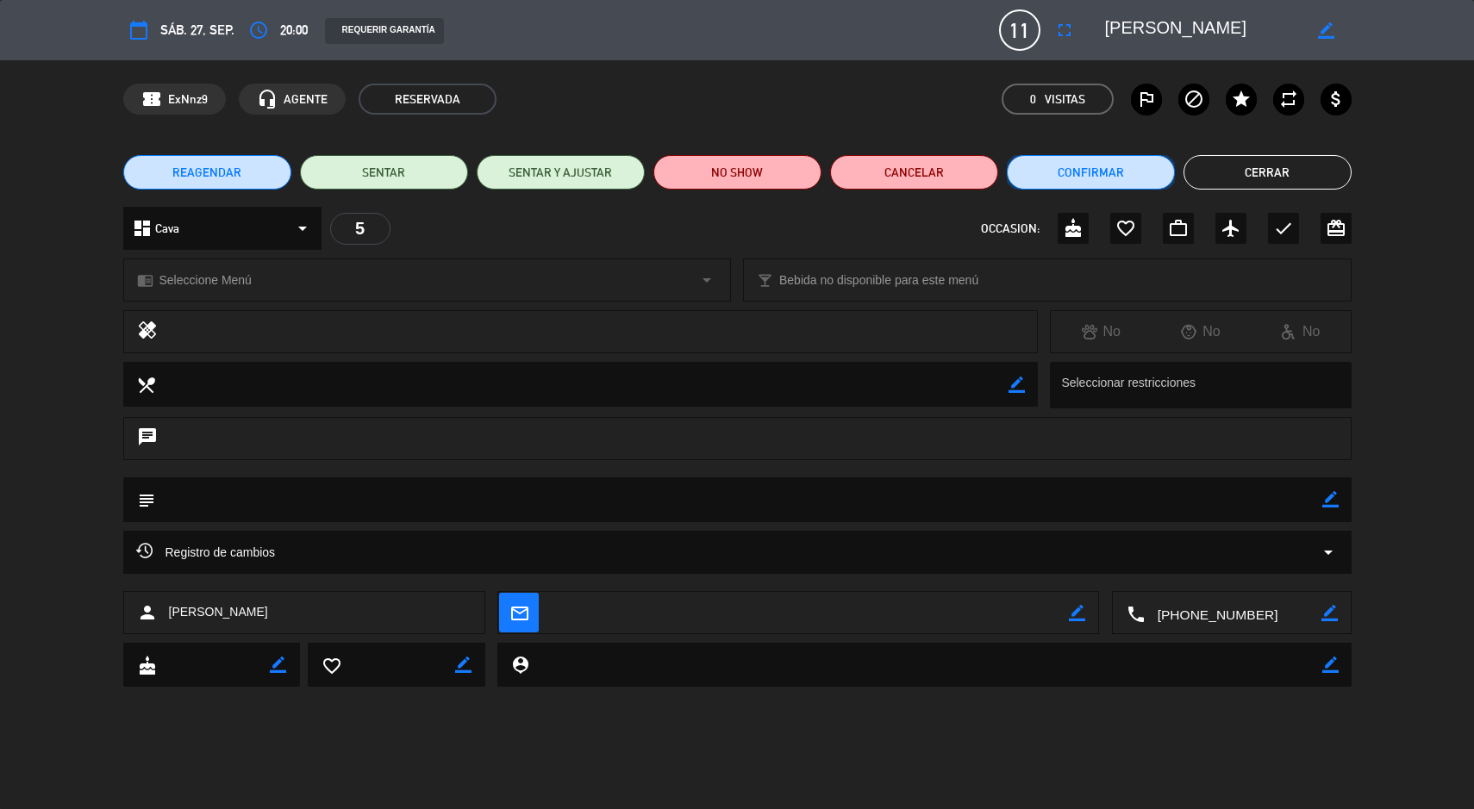
click at [1062, 166] on button "Confirmar" at bounding box center [1091, 172] width 168 height 34
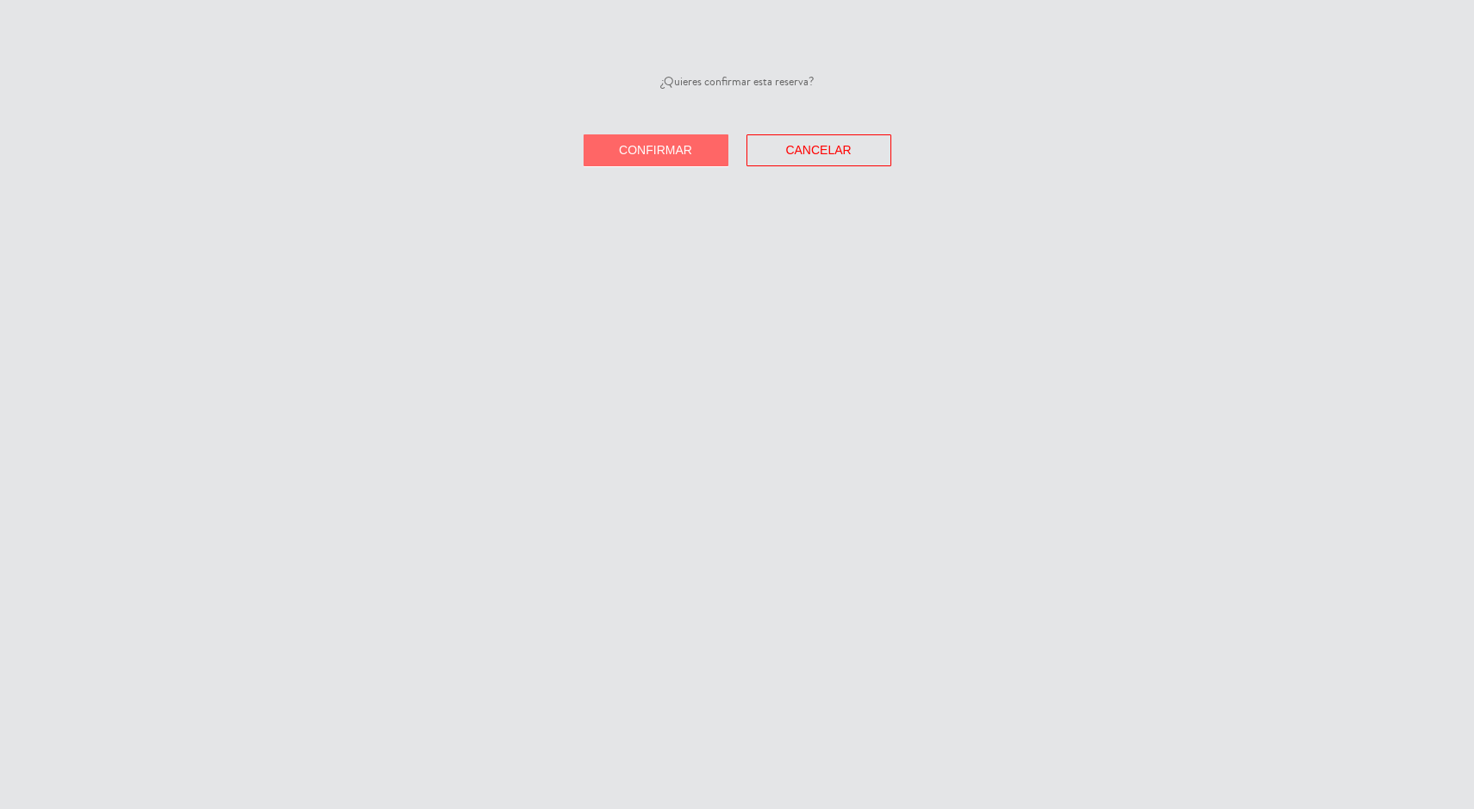
click at [630, 144] on span "Confirmar" at bounding box center [655, 150] width 73 height 14
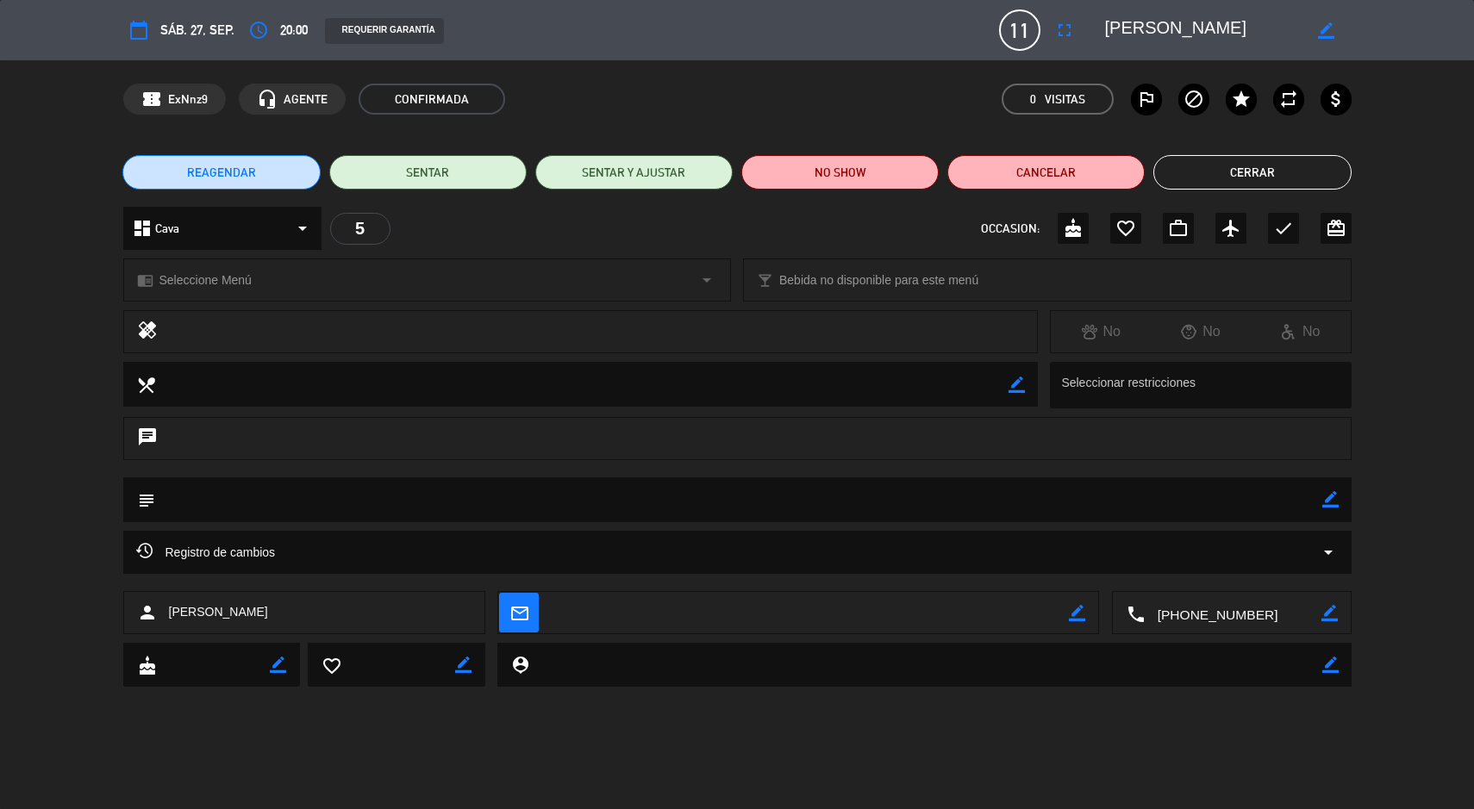
click at [1239, 183] on button "Cerrar" at bounding box center [1251, 172] width 197 height 34
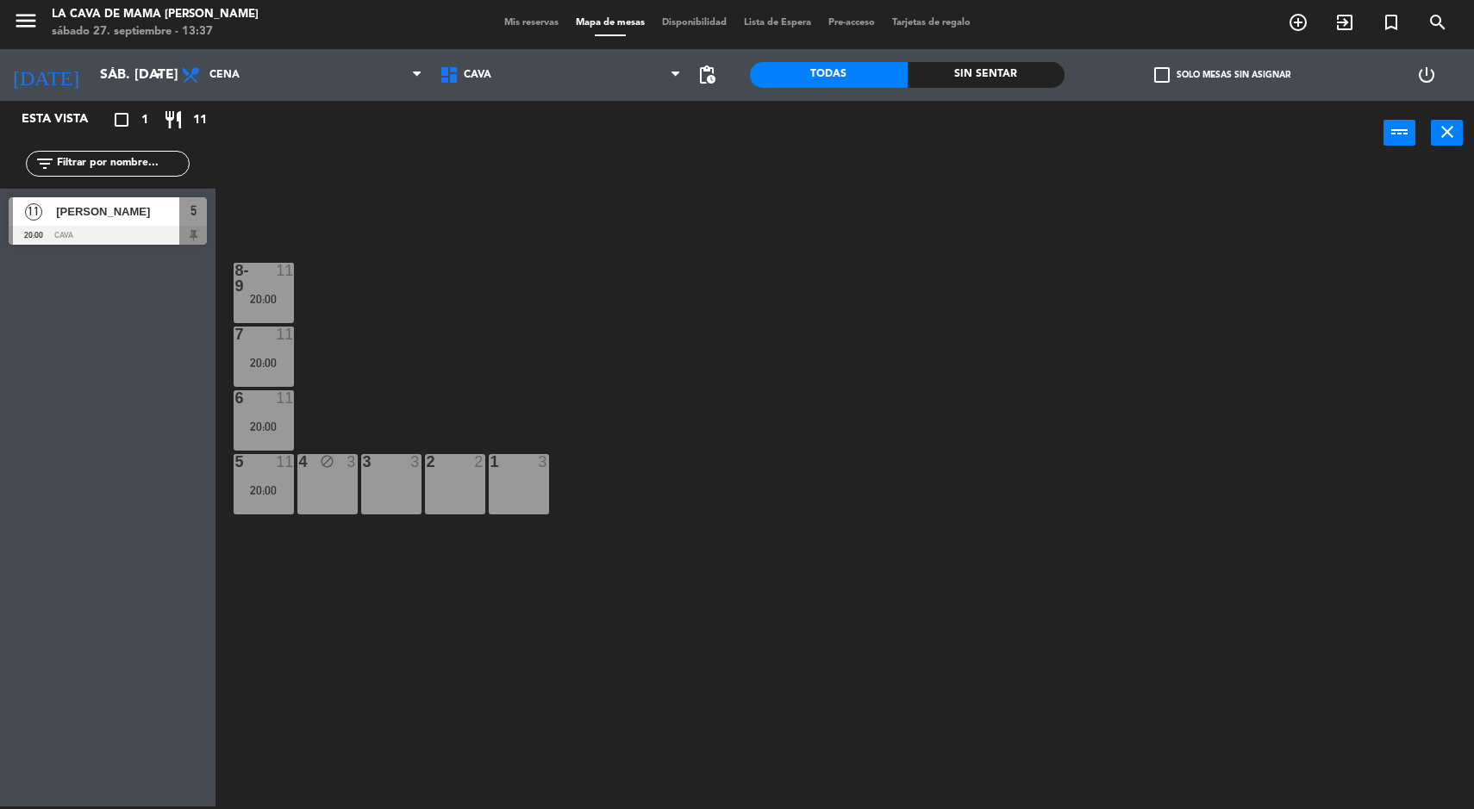
click at [242, 490] on div "20:00" at bounding box center [264, 490] width 60 height 12
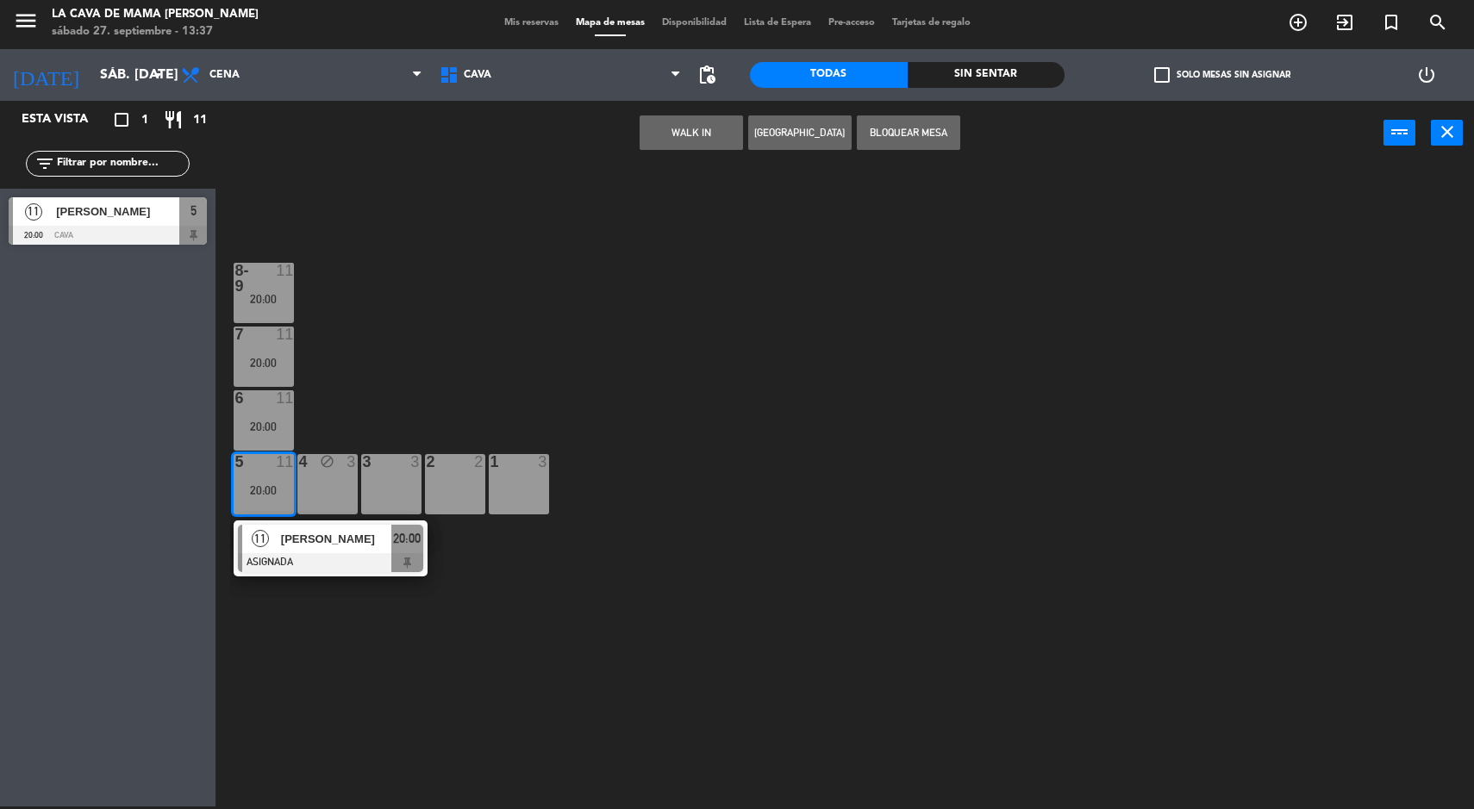
click at [389, 567] on div at bounding box center [330, 562] width 185 height 19
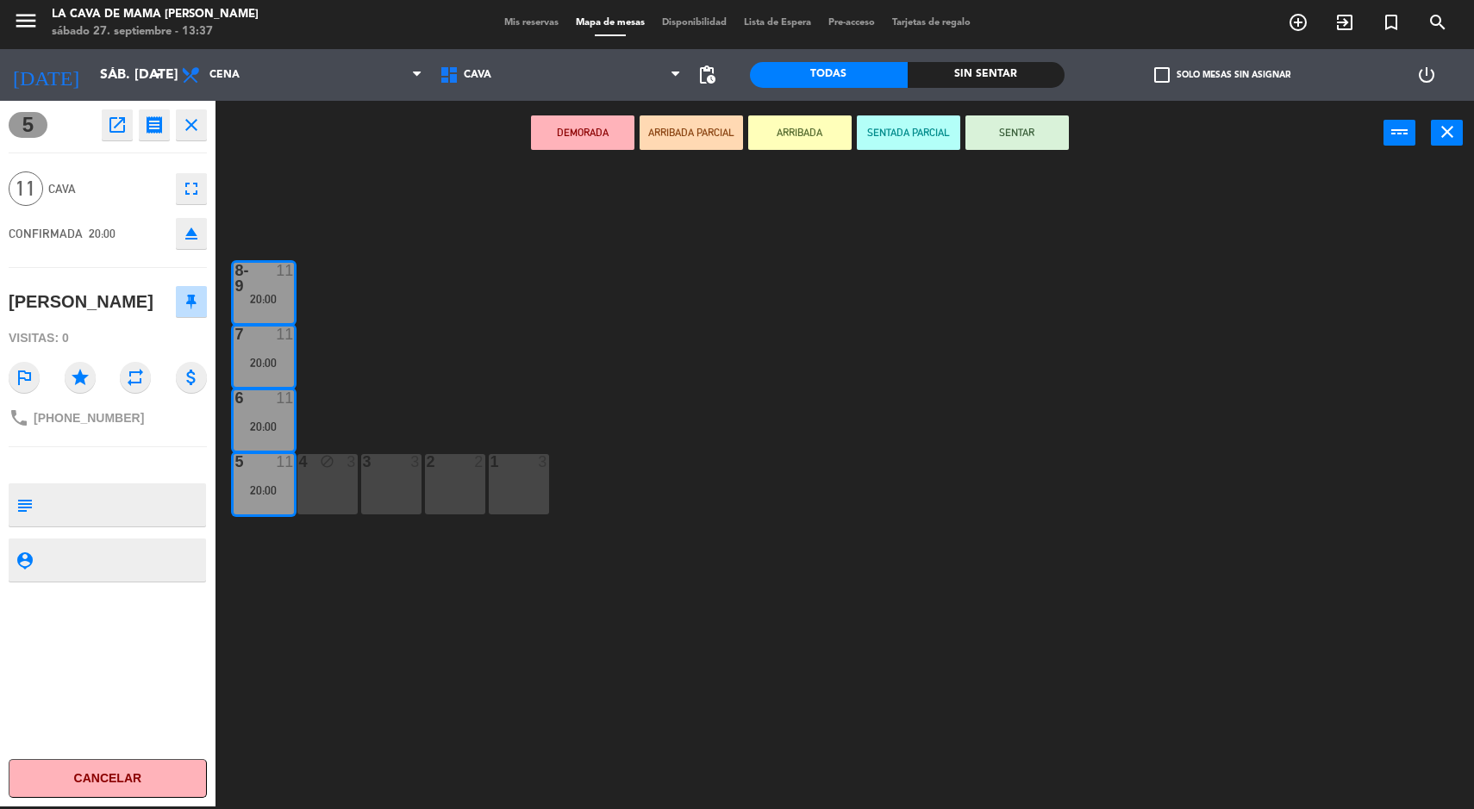
click at [538, 481] on div "1 3" at bounding box center [519, 484] width 60 height 60
click at [458, 501] on div "2 2" at bounding box center [455, 484] width 60 height 60
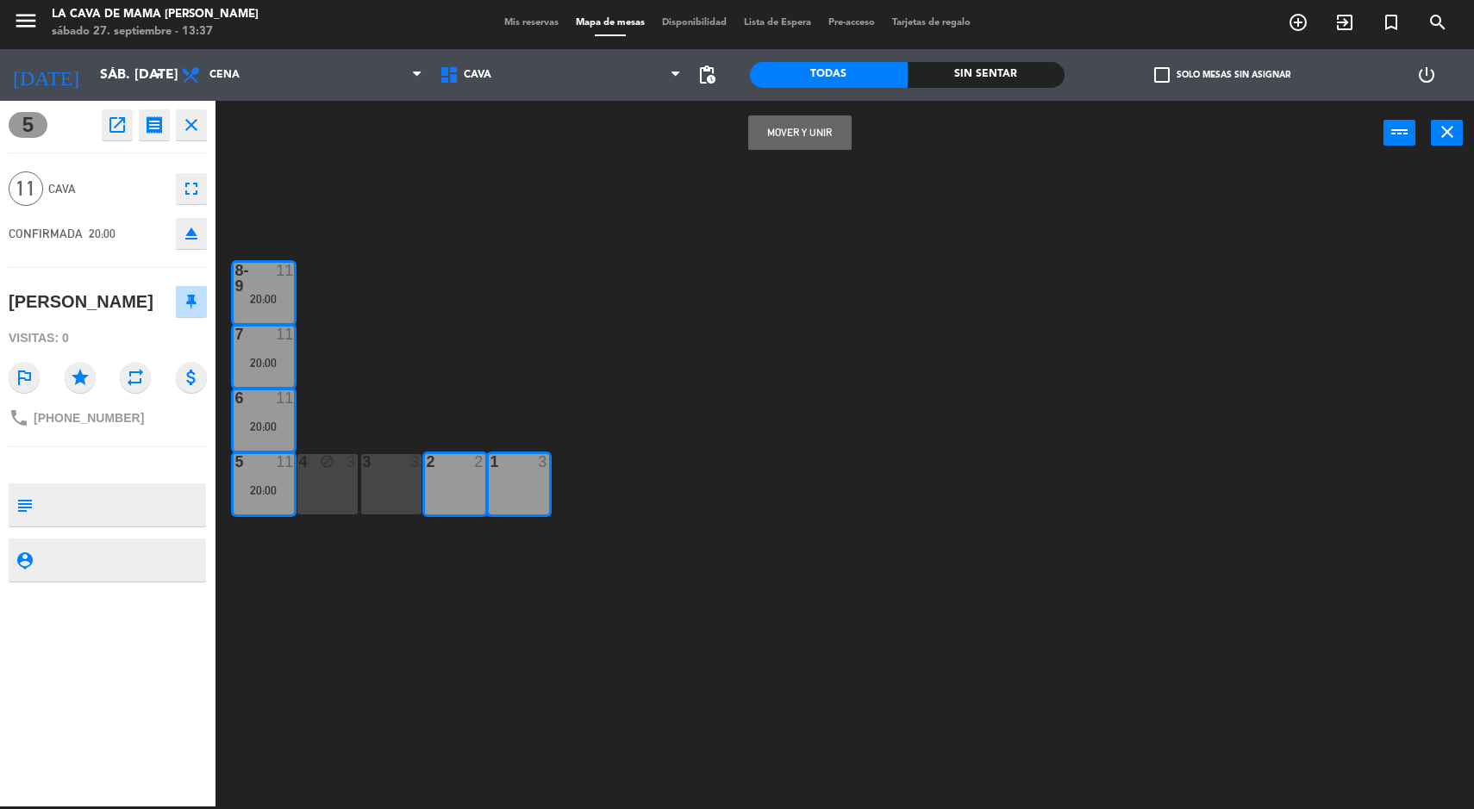
click at [410, 495] on div "3 3" at bounding box center [391, 484] width 60 height 60
click at [333, 486] on div "4 block 3" at bounding box center [327, 484] width 60 height 60
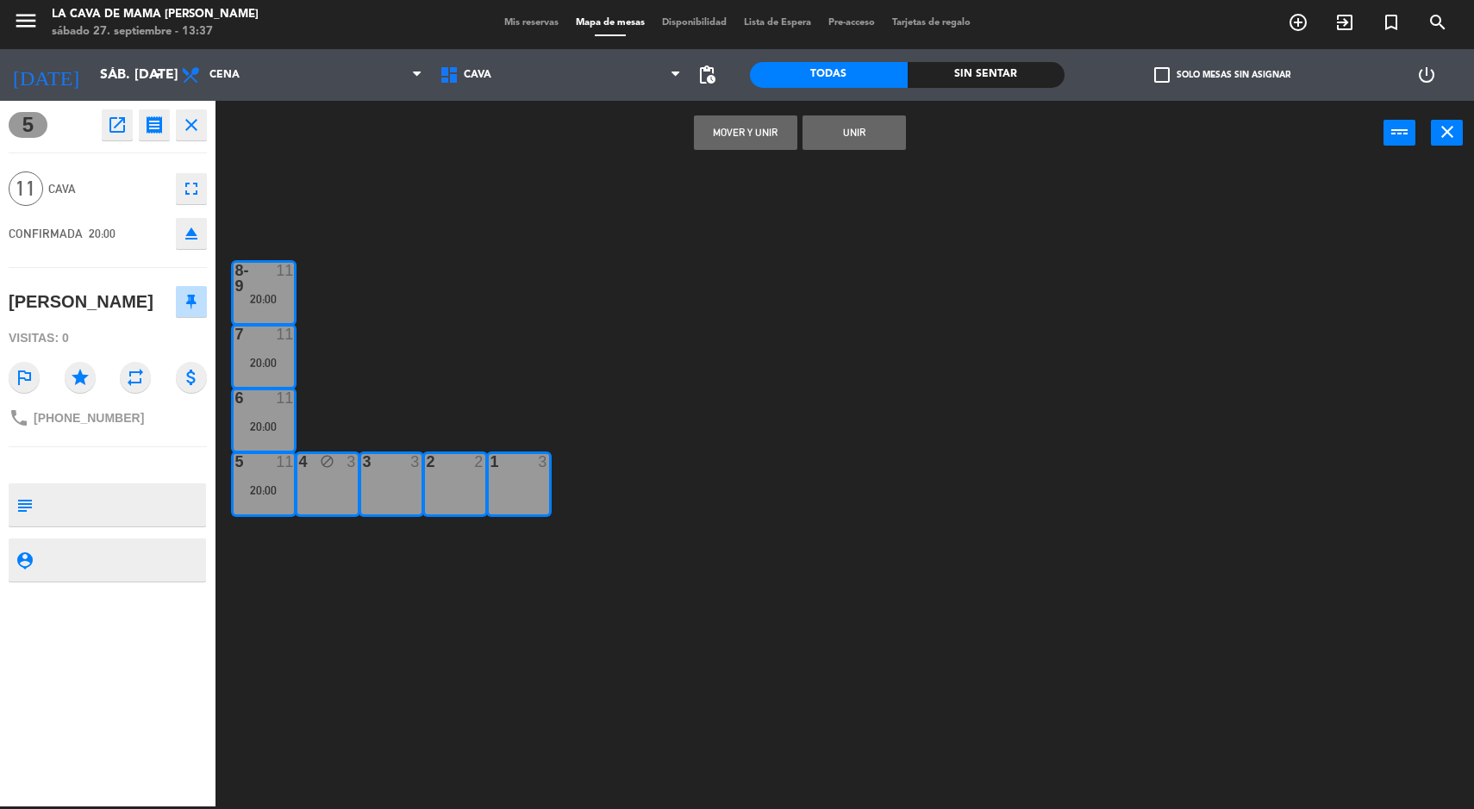
click at [717, 132] on button "Mover y Unir" at bounding box center [745, 132] width 103 height 34
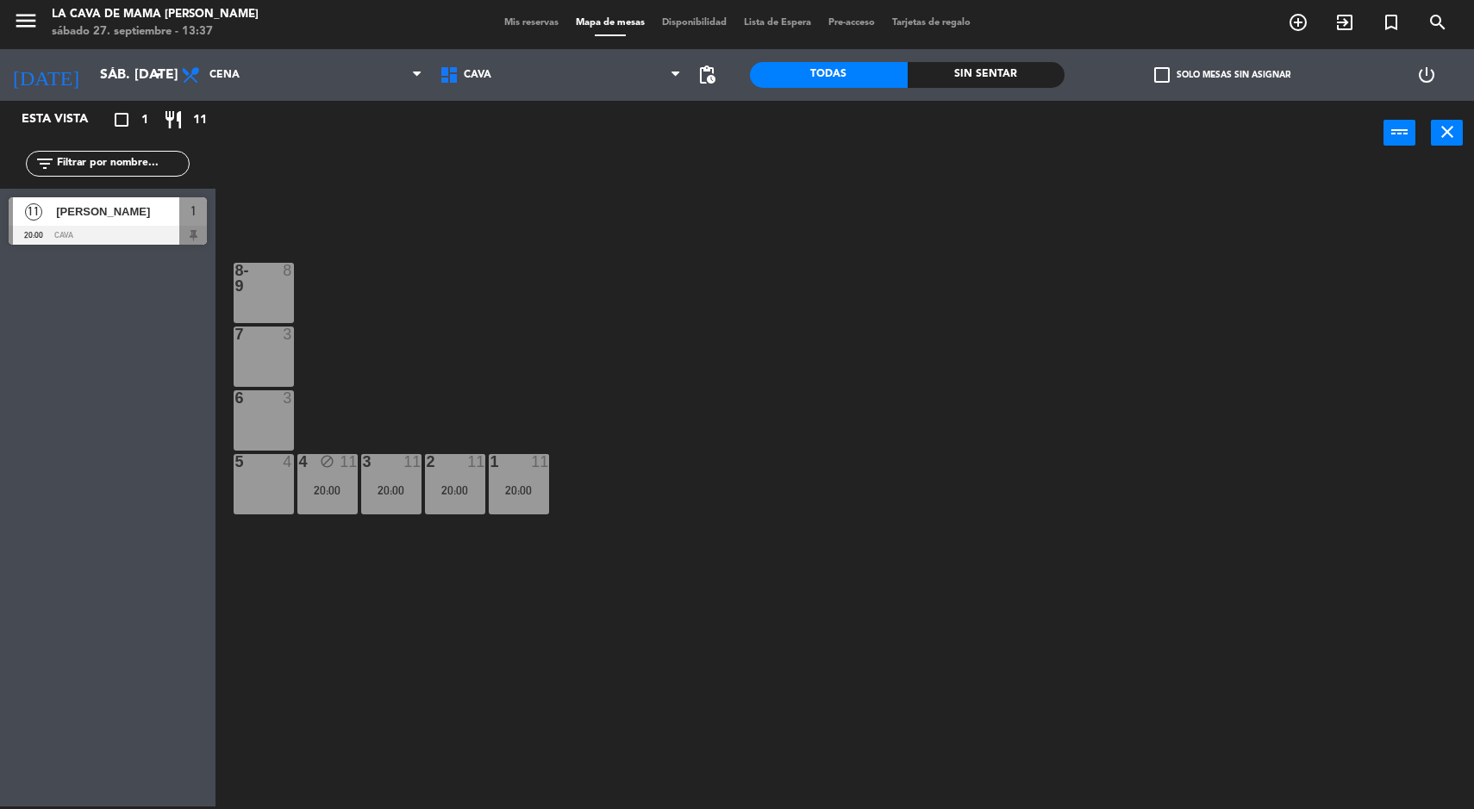
click at [330, 488] on div "20:00" at bounding box center [327, 490] width 60 height 12
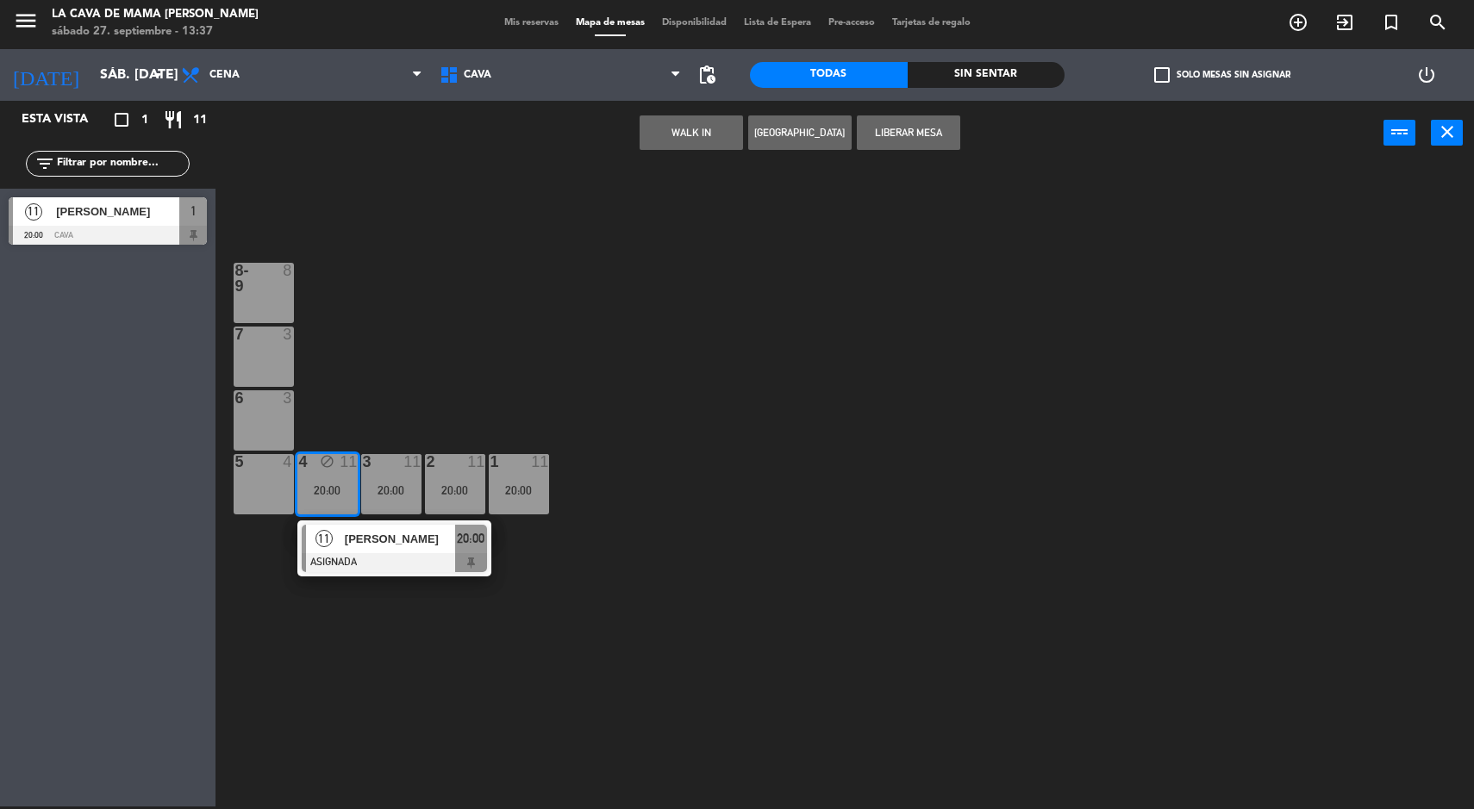
click at [331, 562] on div at bounding box center [394, 562] width 185 height 19
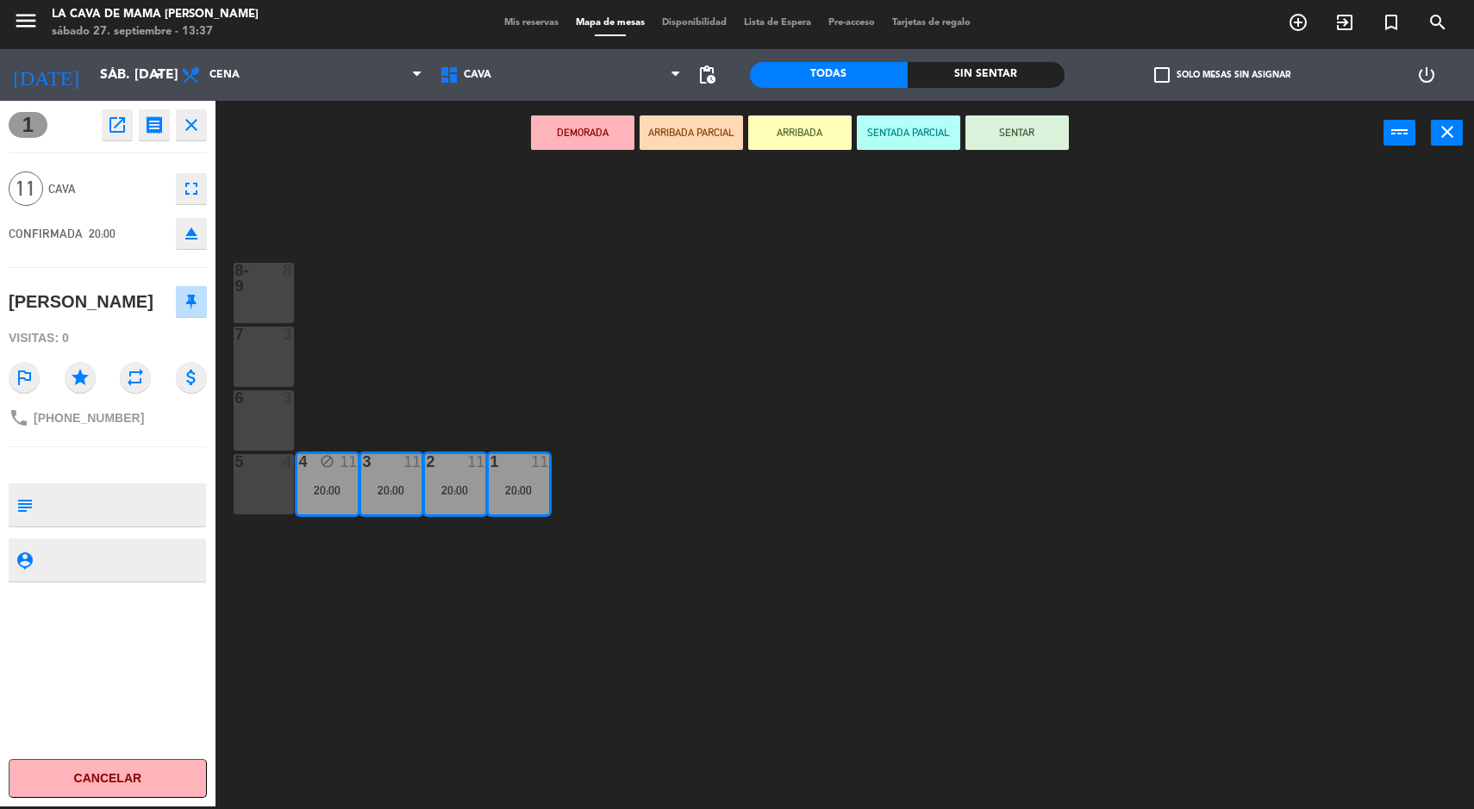
click at [382, 346] on div "8-9 8 7 3 6 3 5 4 4 block 11 20:00 3 11 20:00 2 11 20:00 1 11 20:00" at bounding box center [852, 488] width 1244 height 641
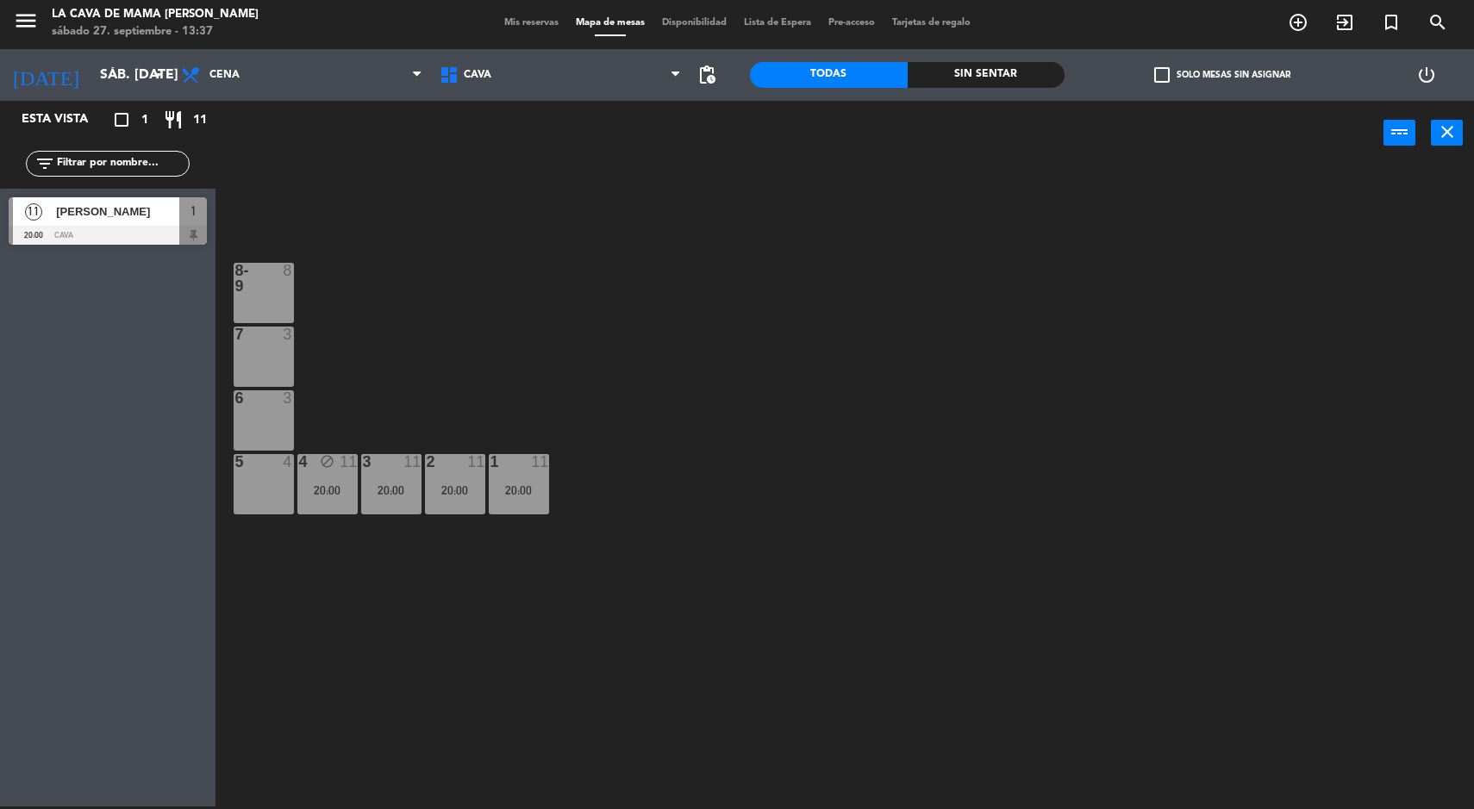
click at [321, 496] on div "4 block 11 20:00" at bounding box center [327, 484] width 60 height 60
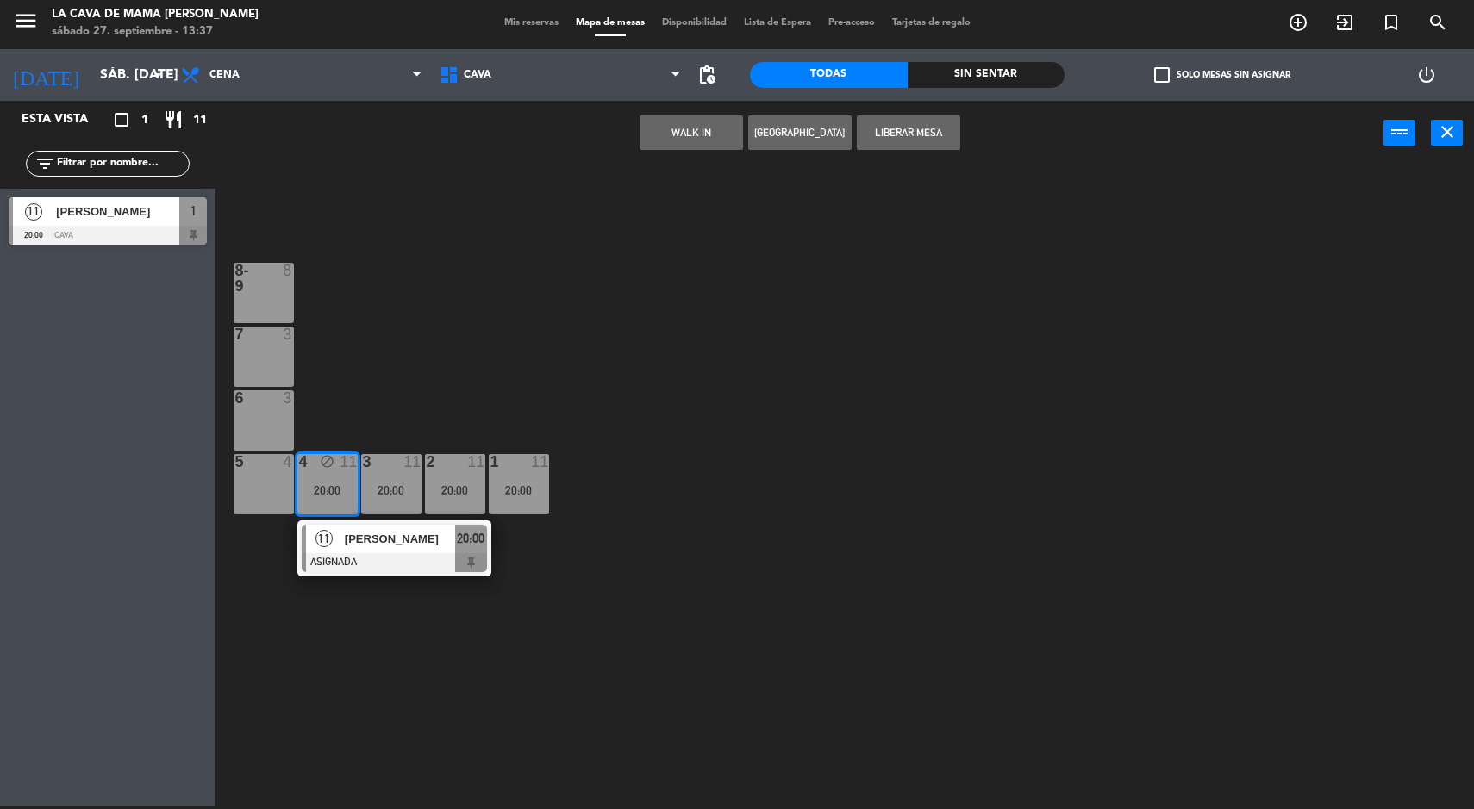
click at [902, 128] on button "Liberar Mesa" at bounding box center [908, 132] width 103 height 34
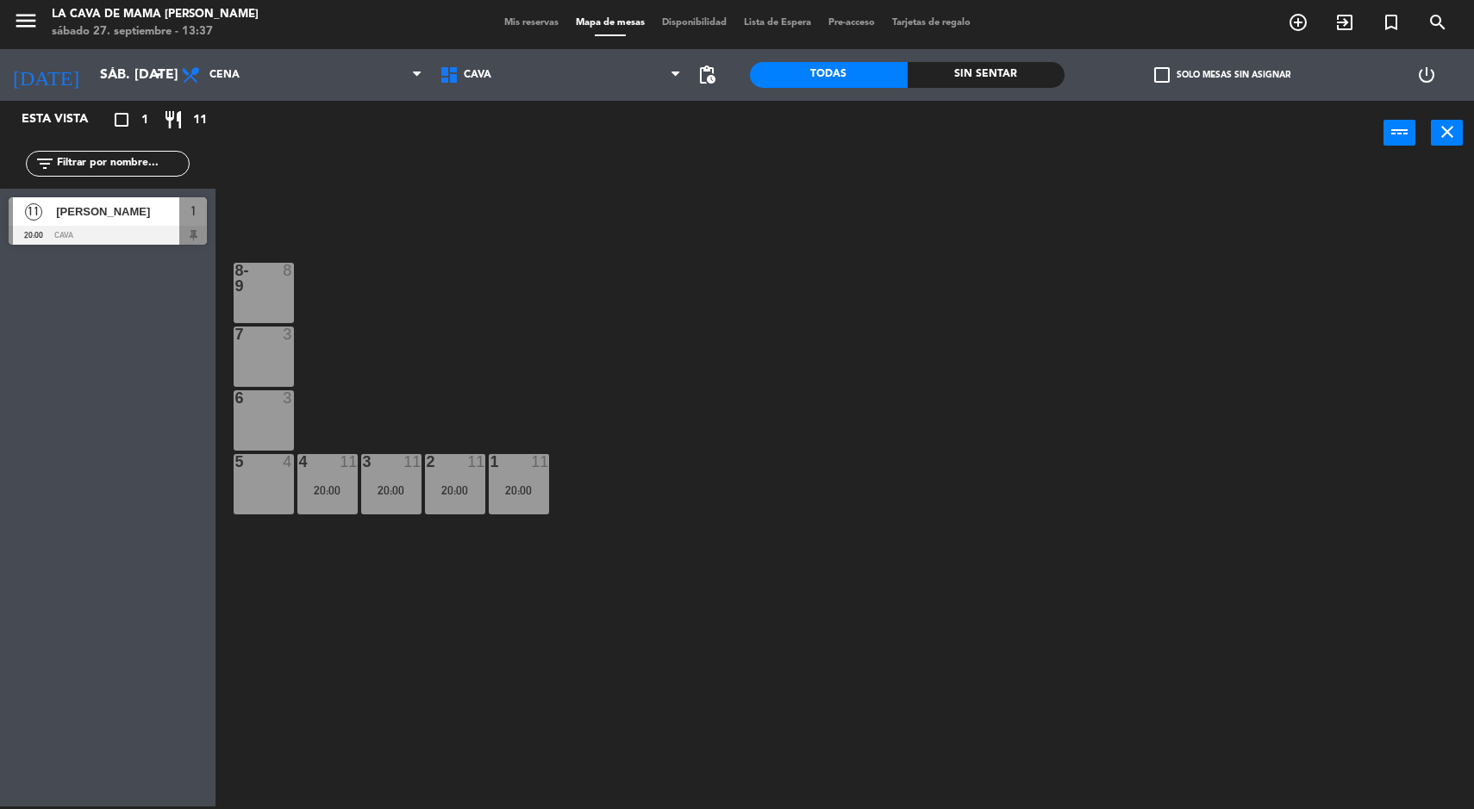
click at [272, 421] on div "6 3" at bounding box center [264, 420] width 60 height 60
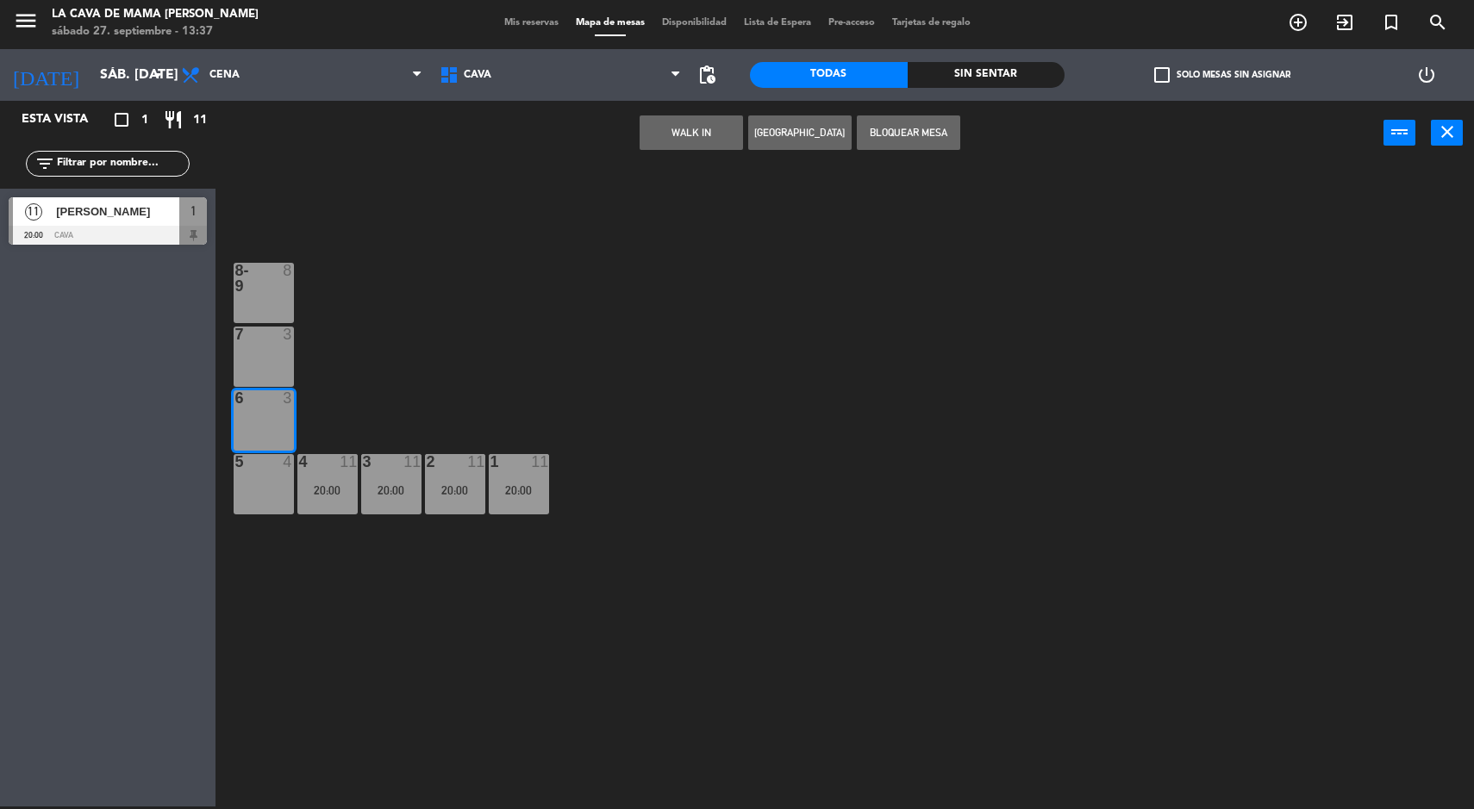
click at [898, 134] on button "Bloquear Mesa" at bounding box center [908, 132] width 103 height 34
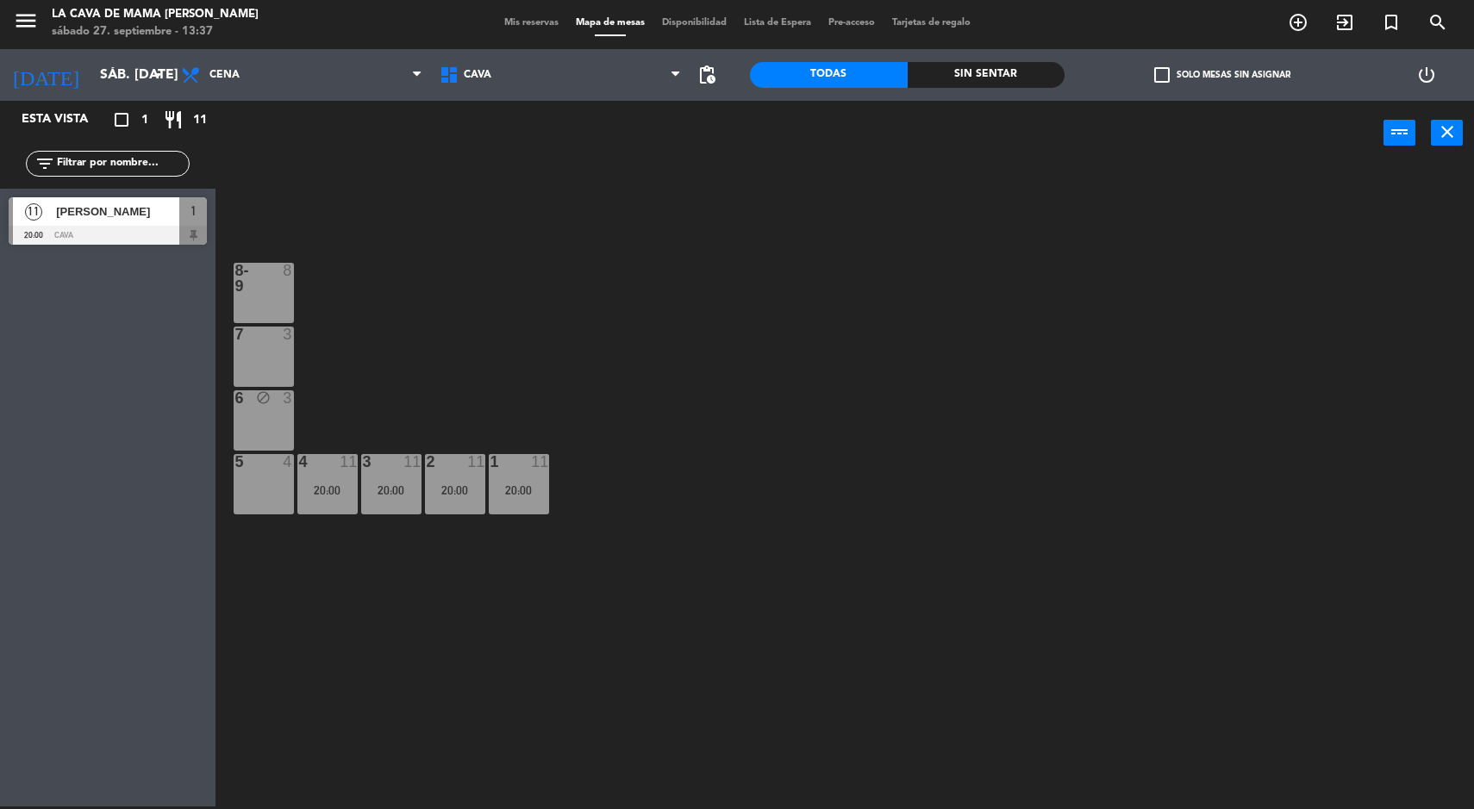
click at [332, 491] on div "20:00" at bounding box center [327, 490] width 60 height 12
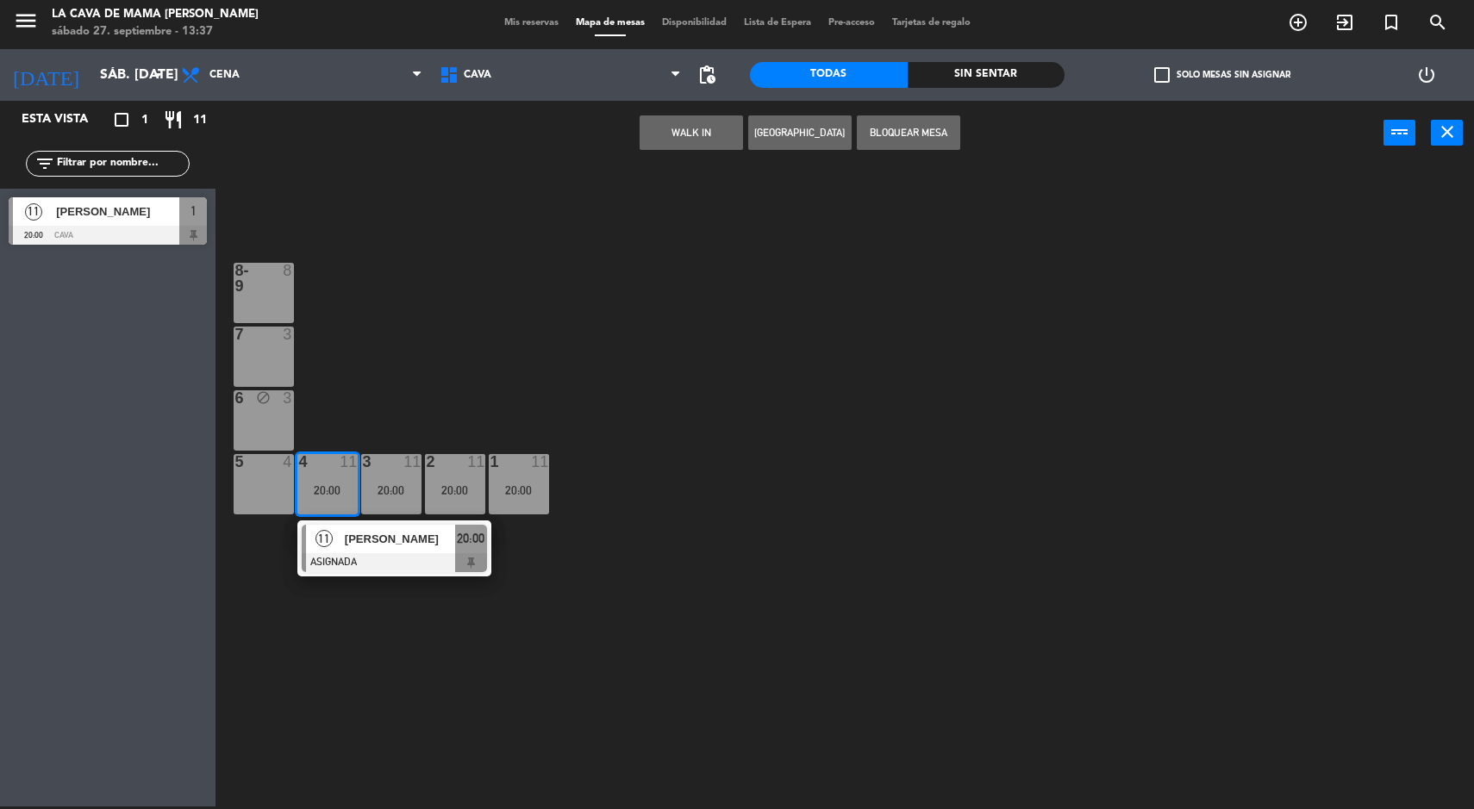
click at [336, 543] on div "11" at bounding box center [324, 539] width 37 height 28
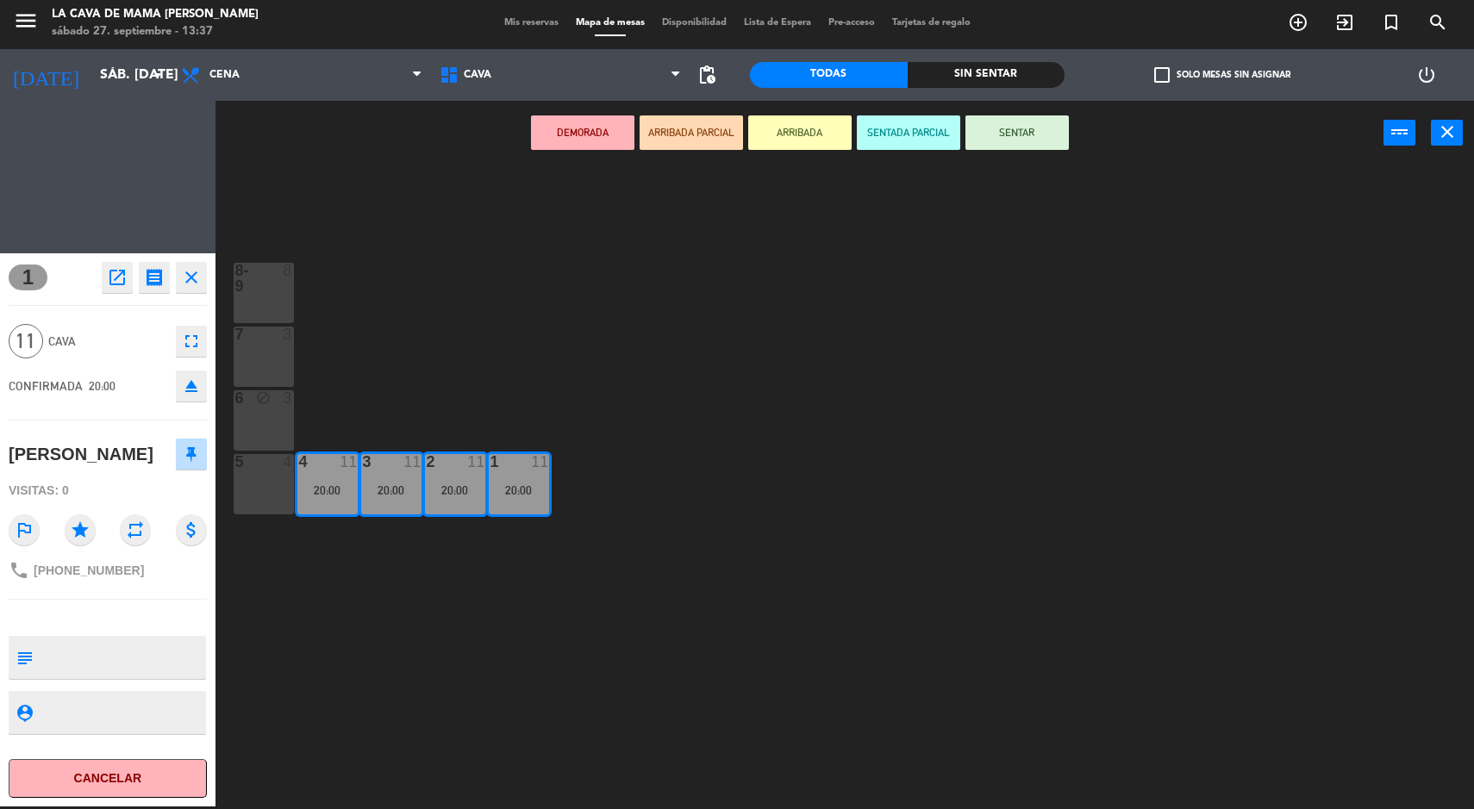
click at [265, 478] on div "5 4" at bounding box center [264, 484] width 60 height 60
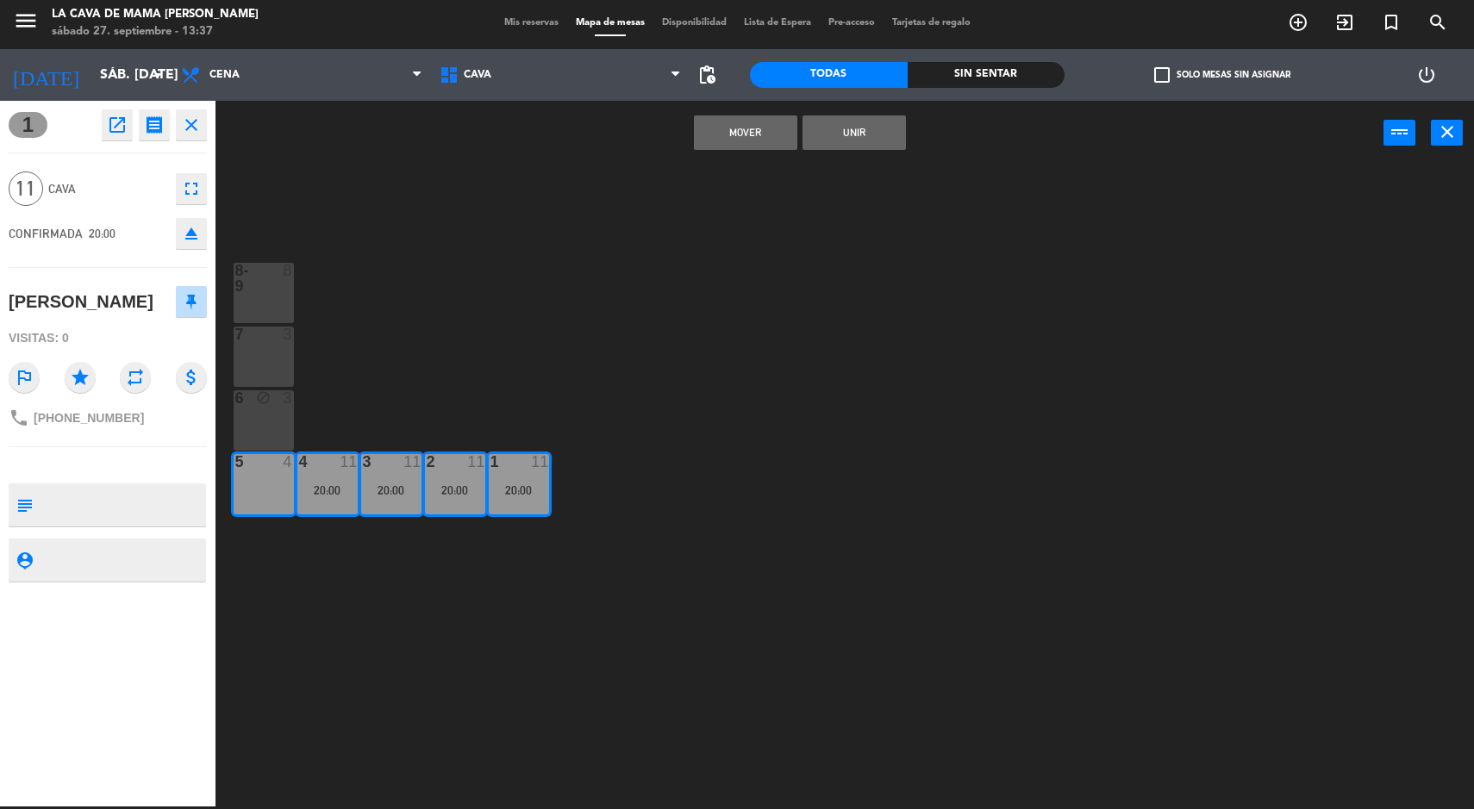
click at [864, 147] on button "Unir" at bounding box center [853, 132] width 103 height 34
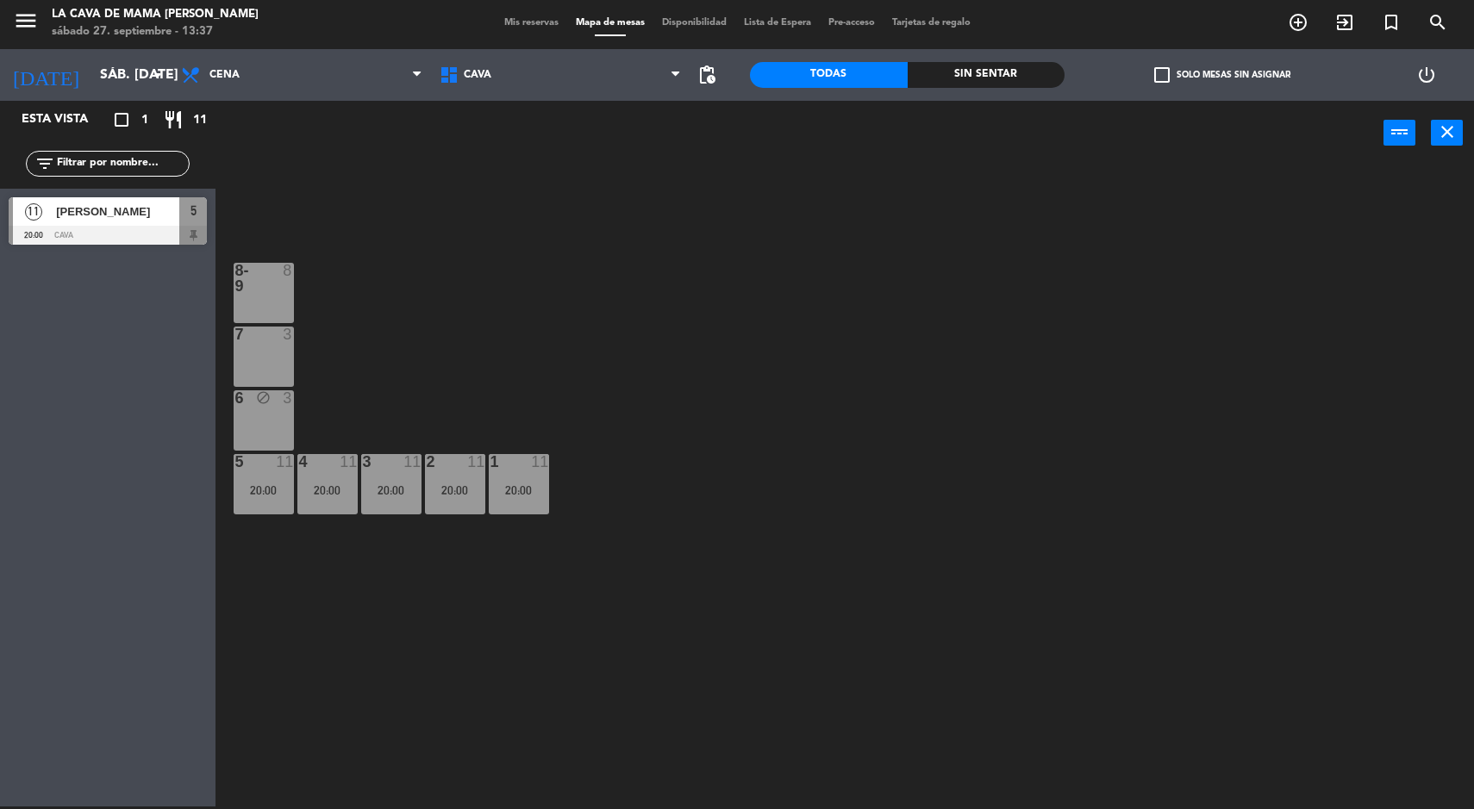
click at [276, 371] on div "7 3" at bounding box center [264, 357] width 60 height 60
click at [795, 339] on div "8-9 8 7 3 6 block 3 5 11 20:00 4 11 20:00 3 11 20:00 2 11 20:00 1 11 20:00" at bounding box center [852, 488] width 1244 height 641
click at [92, 74] on input "sáb. [DATE]" at bounding box center [182, 76] width 182 height 34
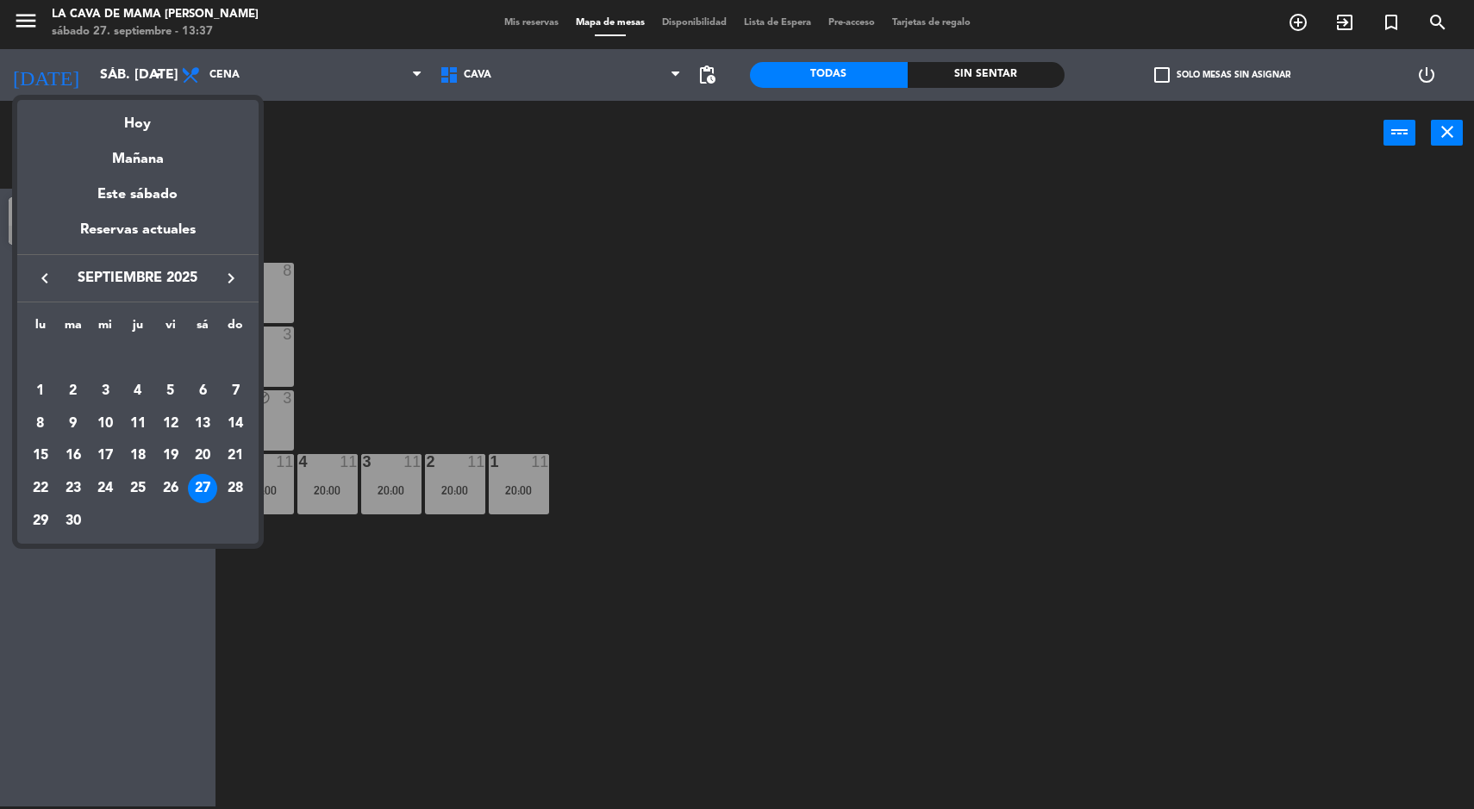
click at [130, 116] on div "Hoy" at bounding box center [137, 117] width 241 height 35
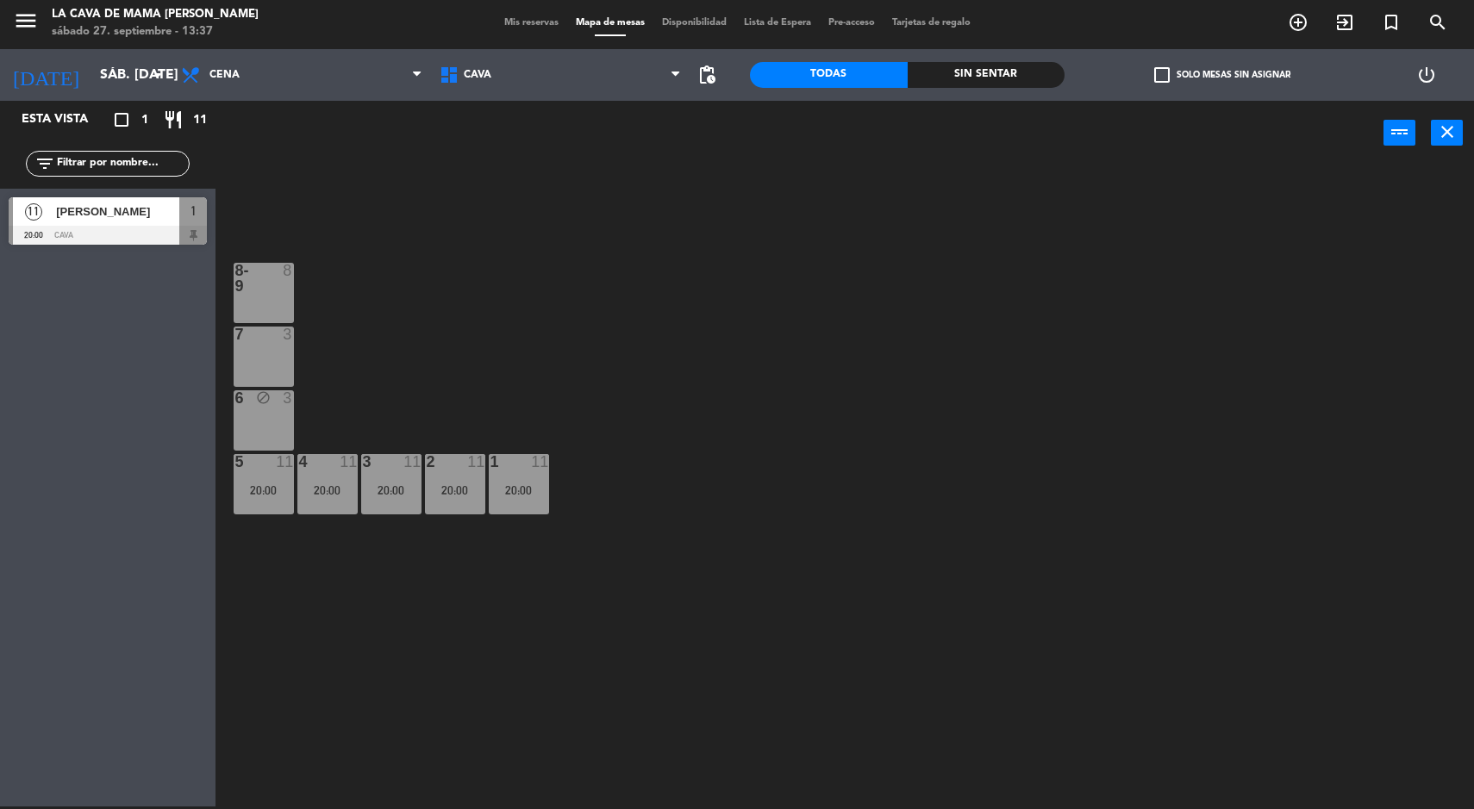
click at [22, 16] on icon "menu" at bounding box center [26, 21] width 26 height 26
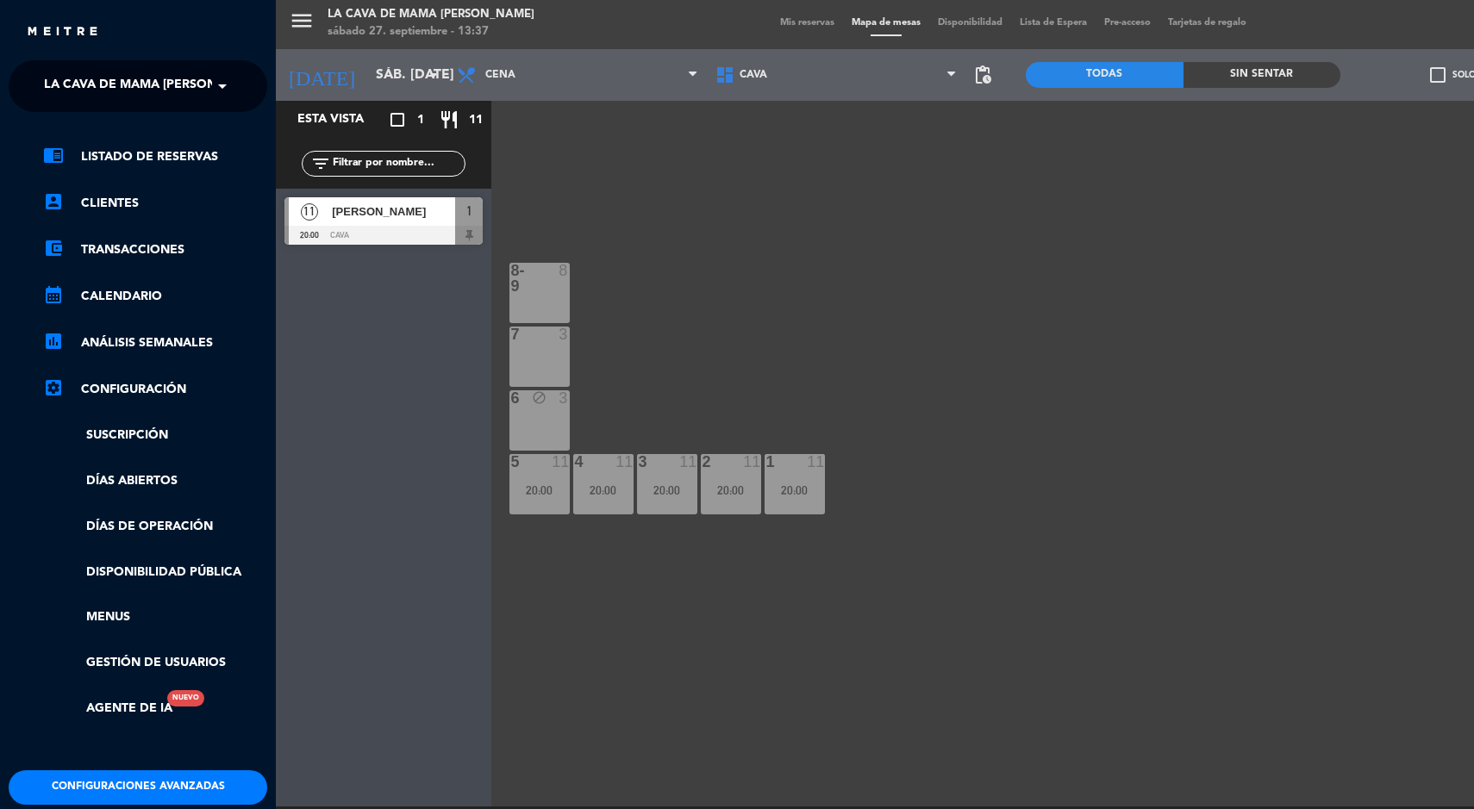
click at [79, 86] on span "La Cava de Mama [PERSON_NAME]" at bounding box center [153, 86] width 219 height 36
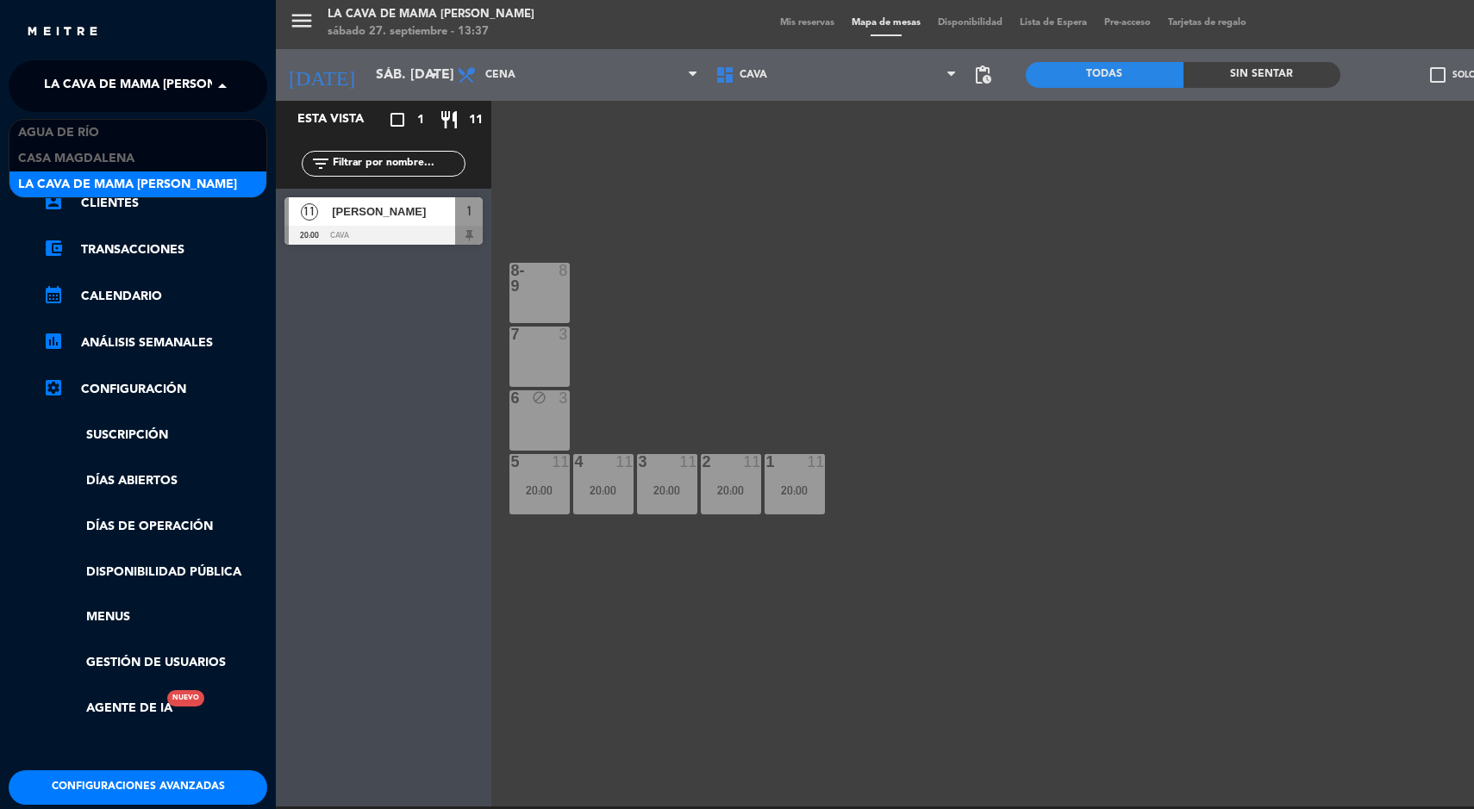
click at [113, 162] on span "Casa Magdalena" at bounding box center [76, 159] width 116 height 20
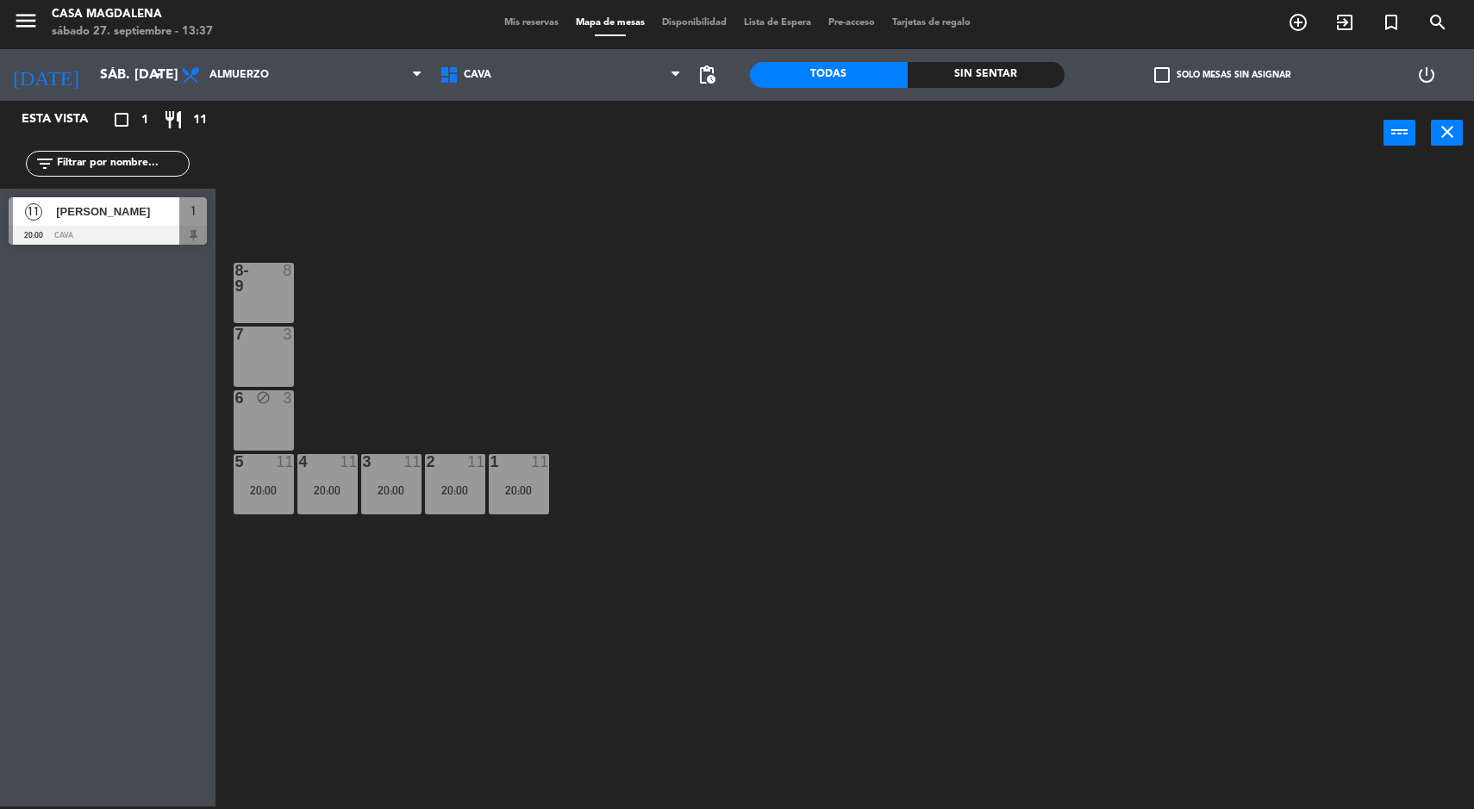
click at [501, 20] on span "Mis reservas" at bounding box center [532, 22] width 72 height 9
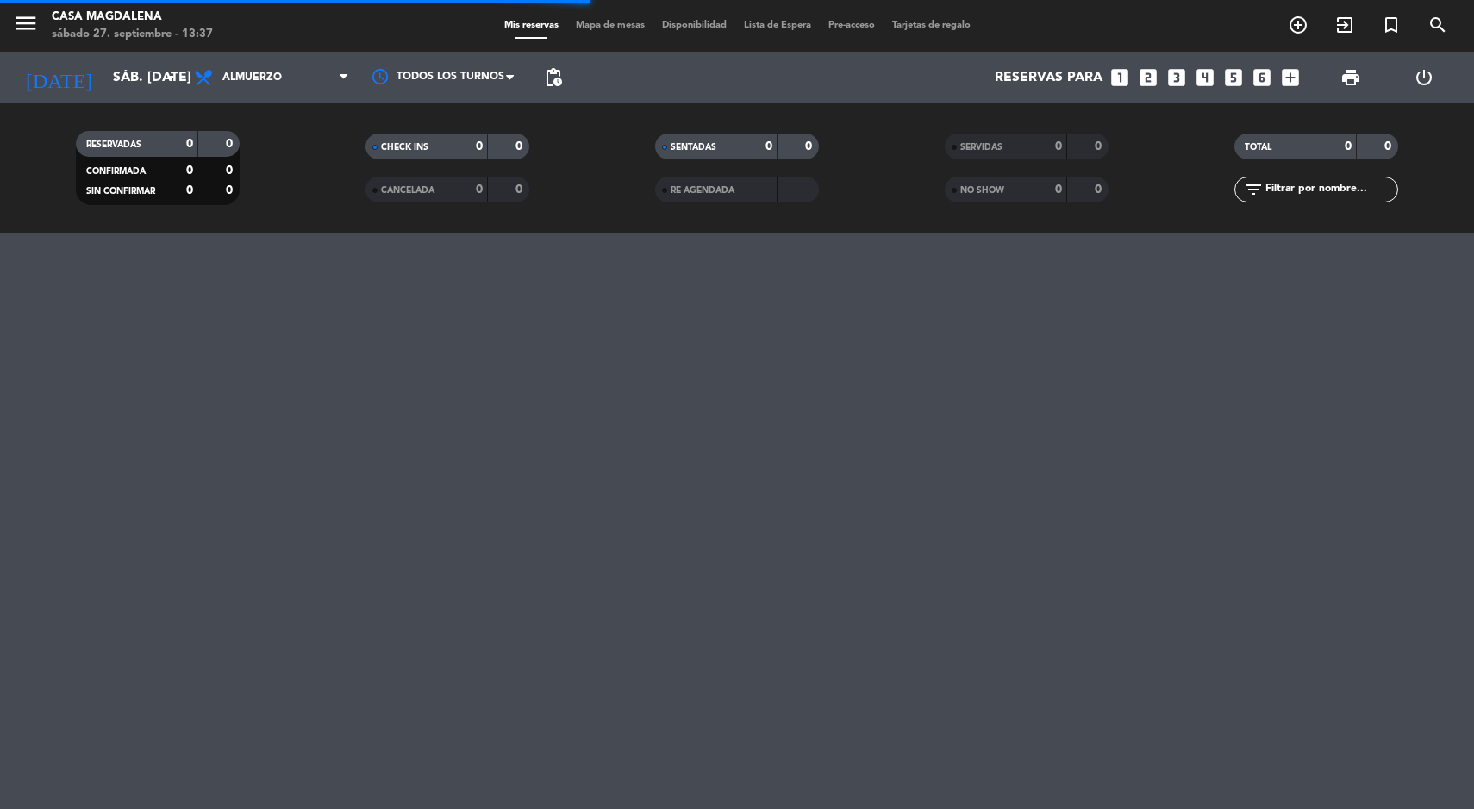
click at [575, 47] on div "menu Casa [PERSON_NAME] 27. septiembre - 13:37 Mis reservas Mapa de mesas Dispo…" at bounding box center [737, 26] width 1474 height 52
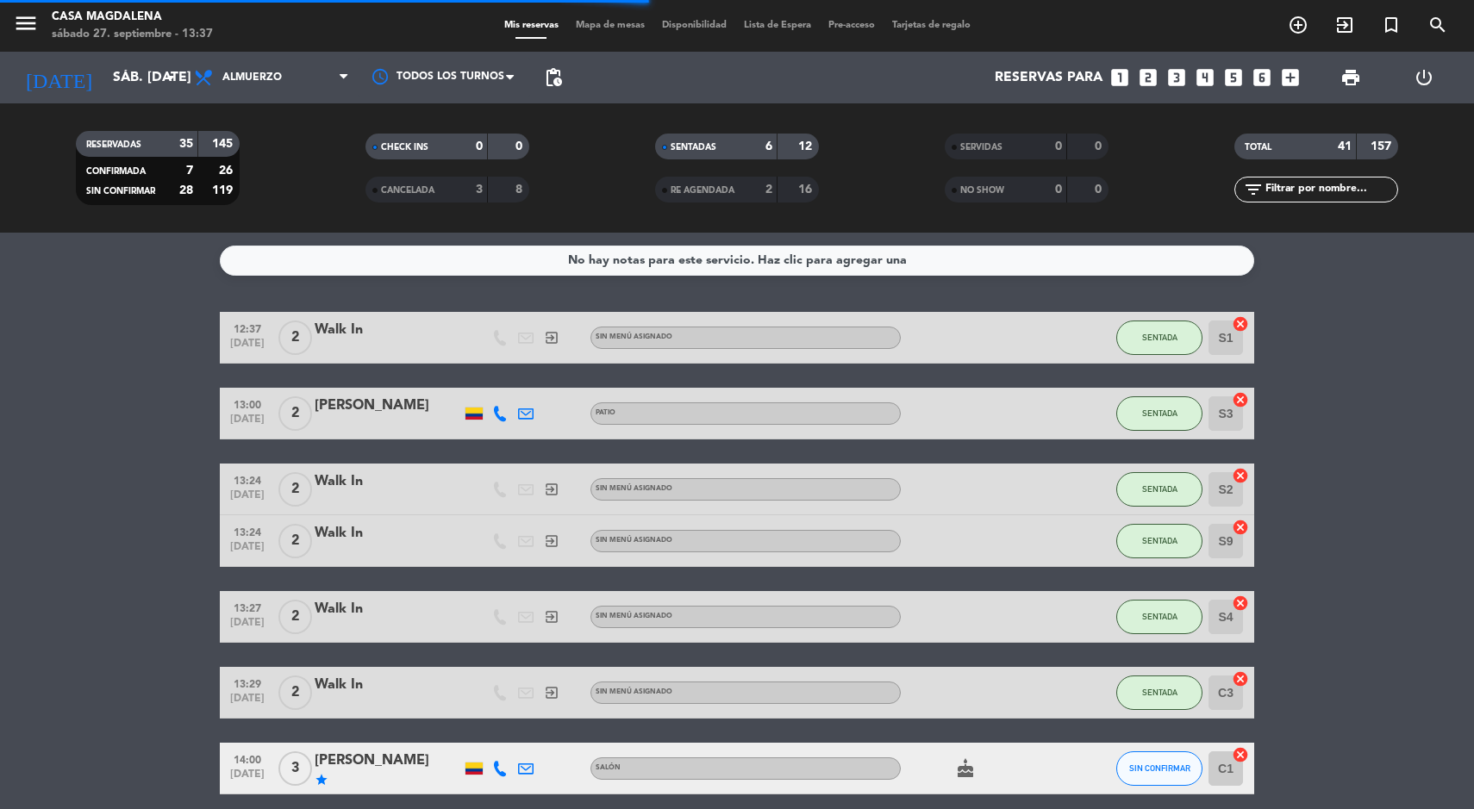
click at [581, 25] on span "Mapa de mesas" at bounding box center [610, 25] width 86 height 9
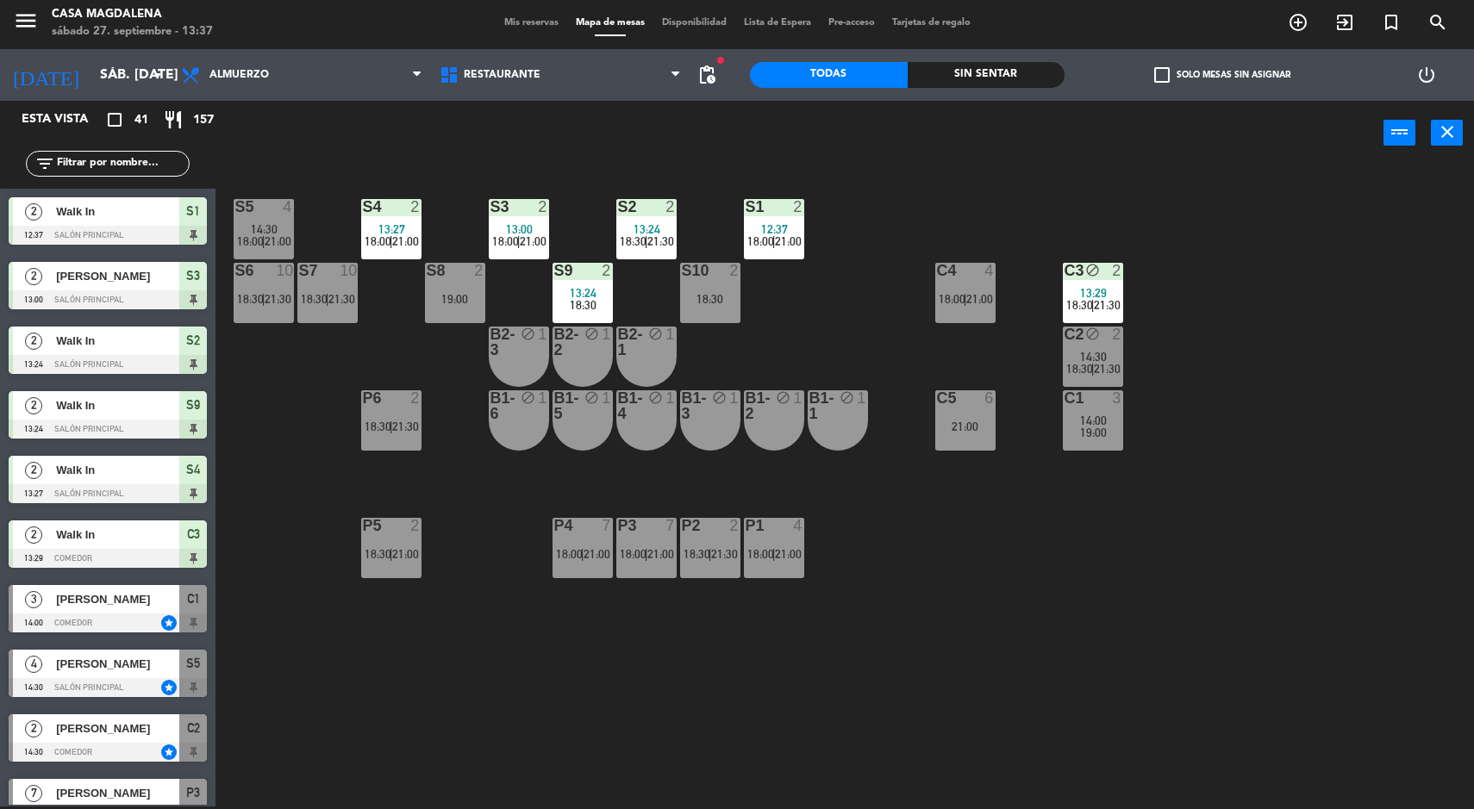
click at [496, 18] on span "Mis reservas" at bounding box center [532, 22] width 72 height 9
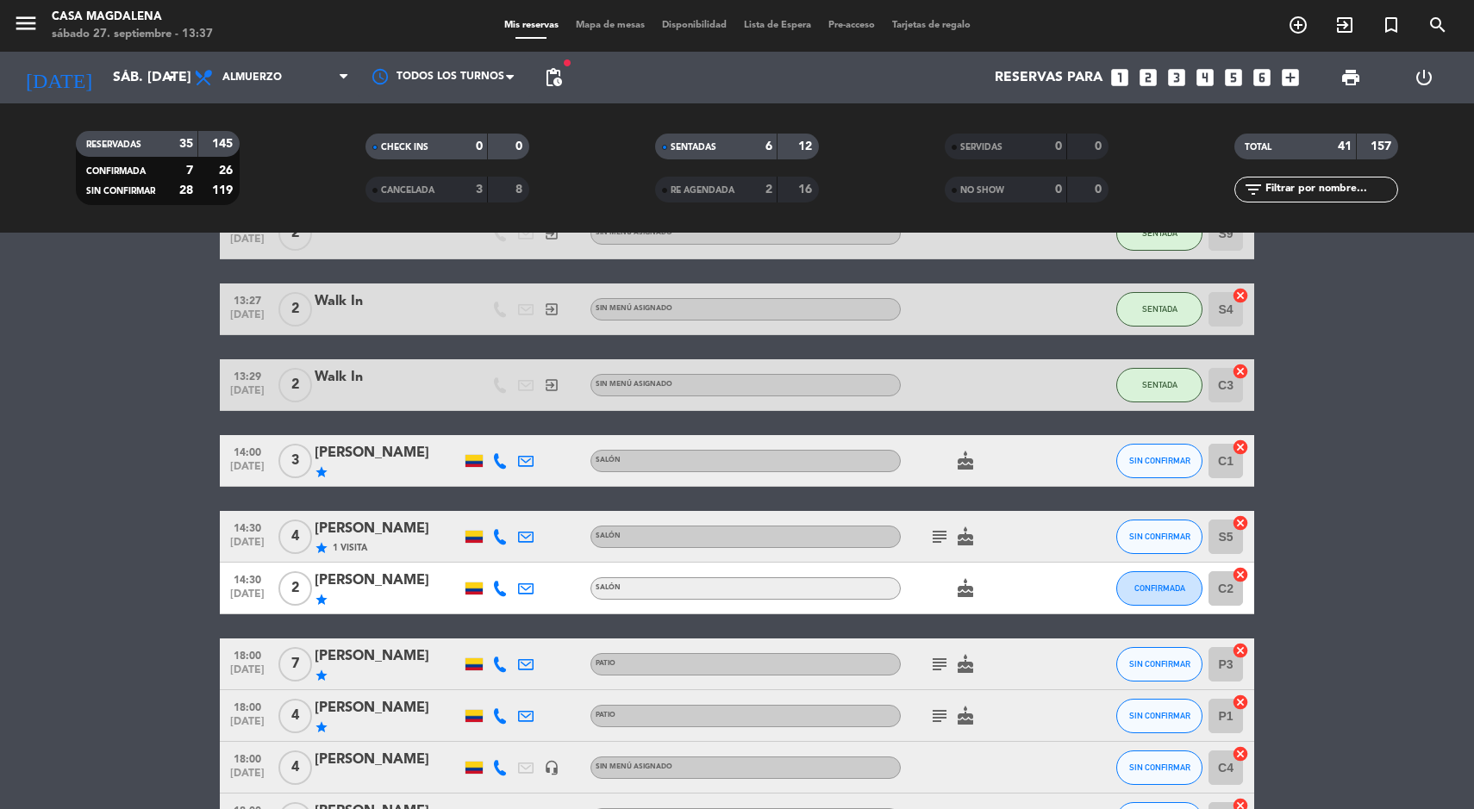
scroll to position [327, 0]
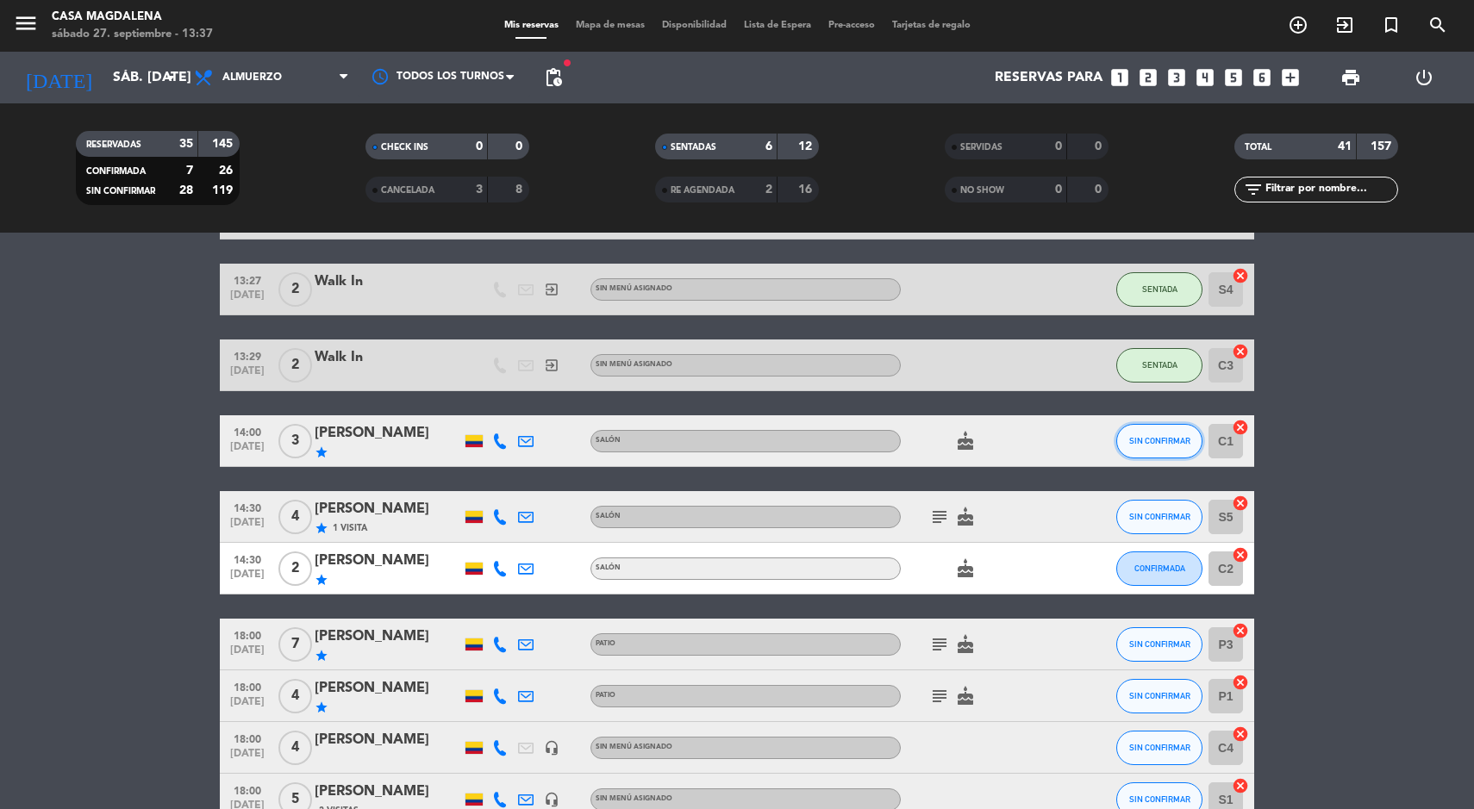
click at [1156, 440] on span "SIN CONFIRMAR" at bounding box center [1159, 440] width 61 height 9
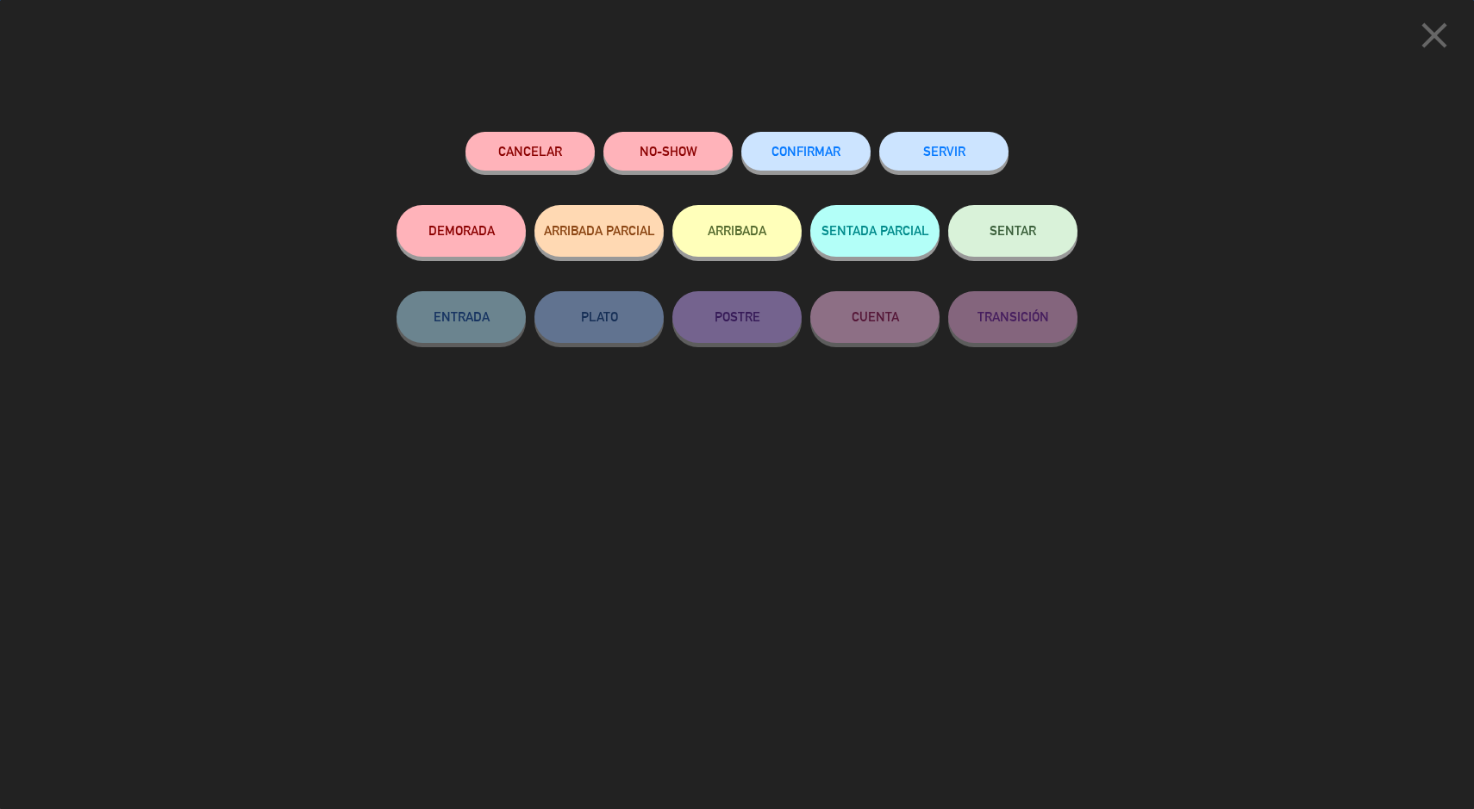
click at [794, 136] on button "CONFIRMAR" at bounding box center [805, 151] width 129 height 39
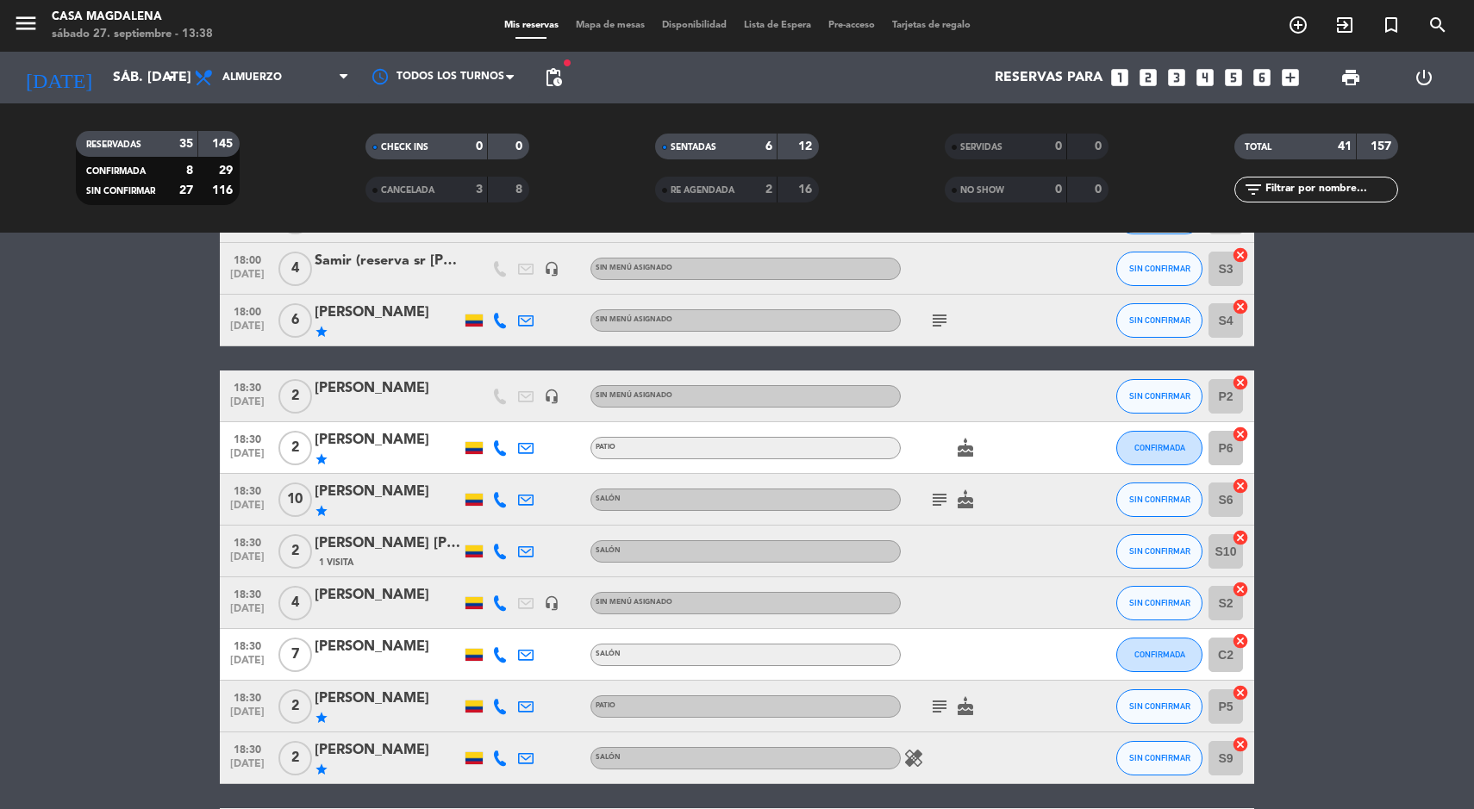
scroll to position [963, 0]
click at [1168, 495] on span "SIN CONFIRMAR" at bounding box center [1159, 498] width 61 height 9
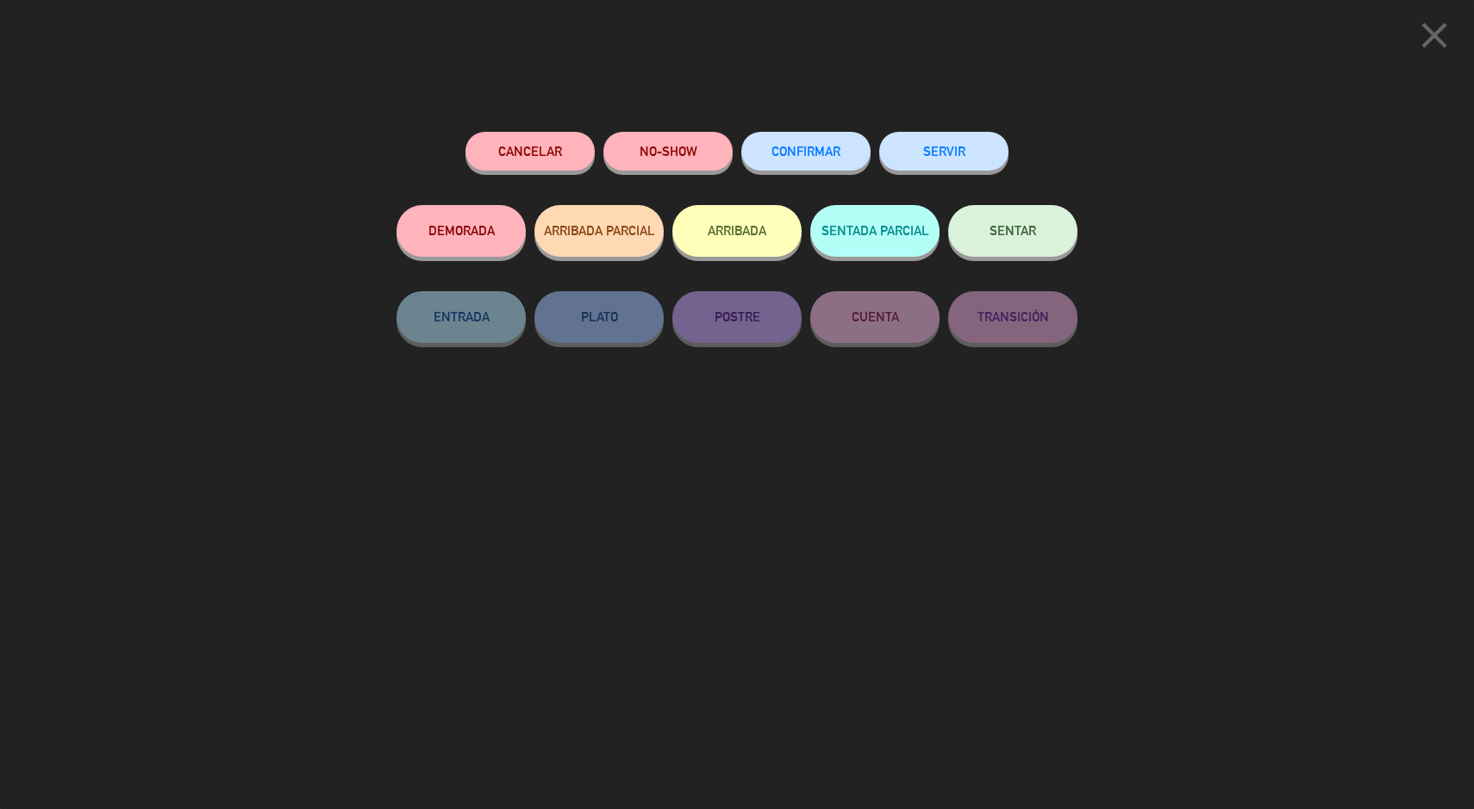
click at [764, 139] on button "CONFIRMAR" at bounding box center [805, 151] width 129 height 39
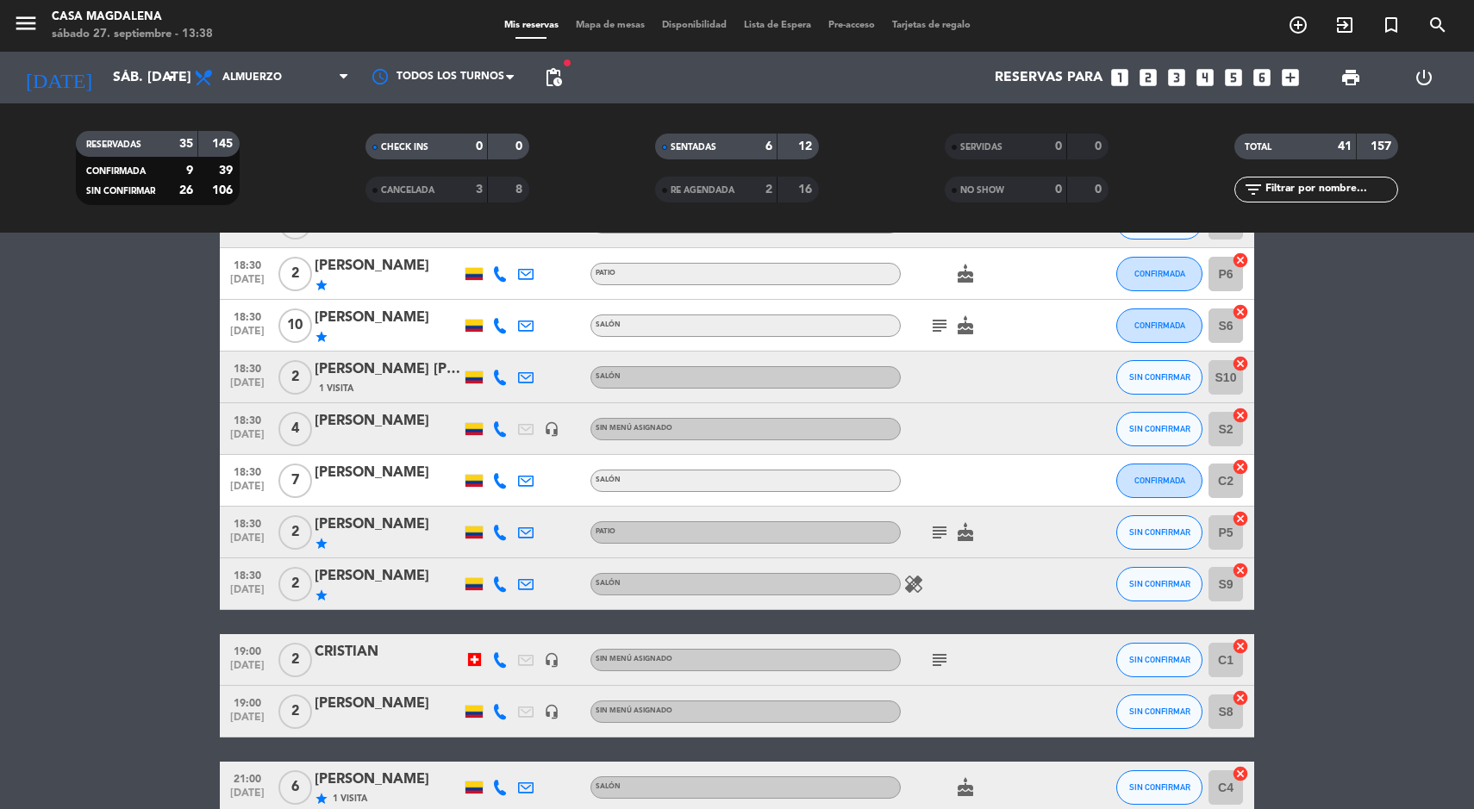
scroll to position [1137, 0]
click at [1154, 427] on span "SIN CONFIRMAR" at bounding box center [1159, 427] width 61 height 9
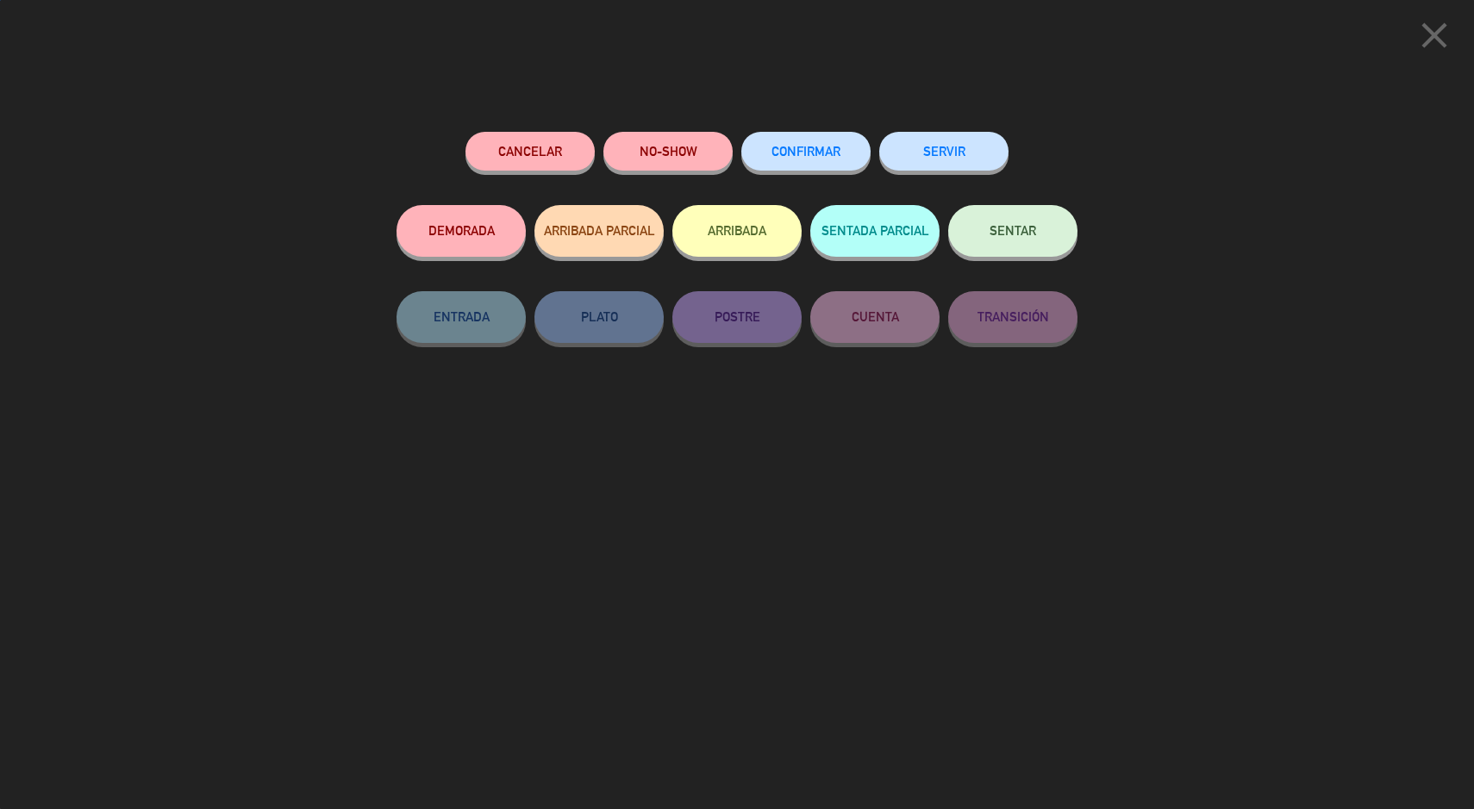
click at [783, 134] on div "CONFIRMAR" at bounding box center [805, 168] width 129 height 73
click at [802, 151] on span "CONFIRMAR" at bounding box center [805, 151] width 69 height 15
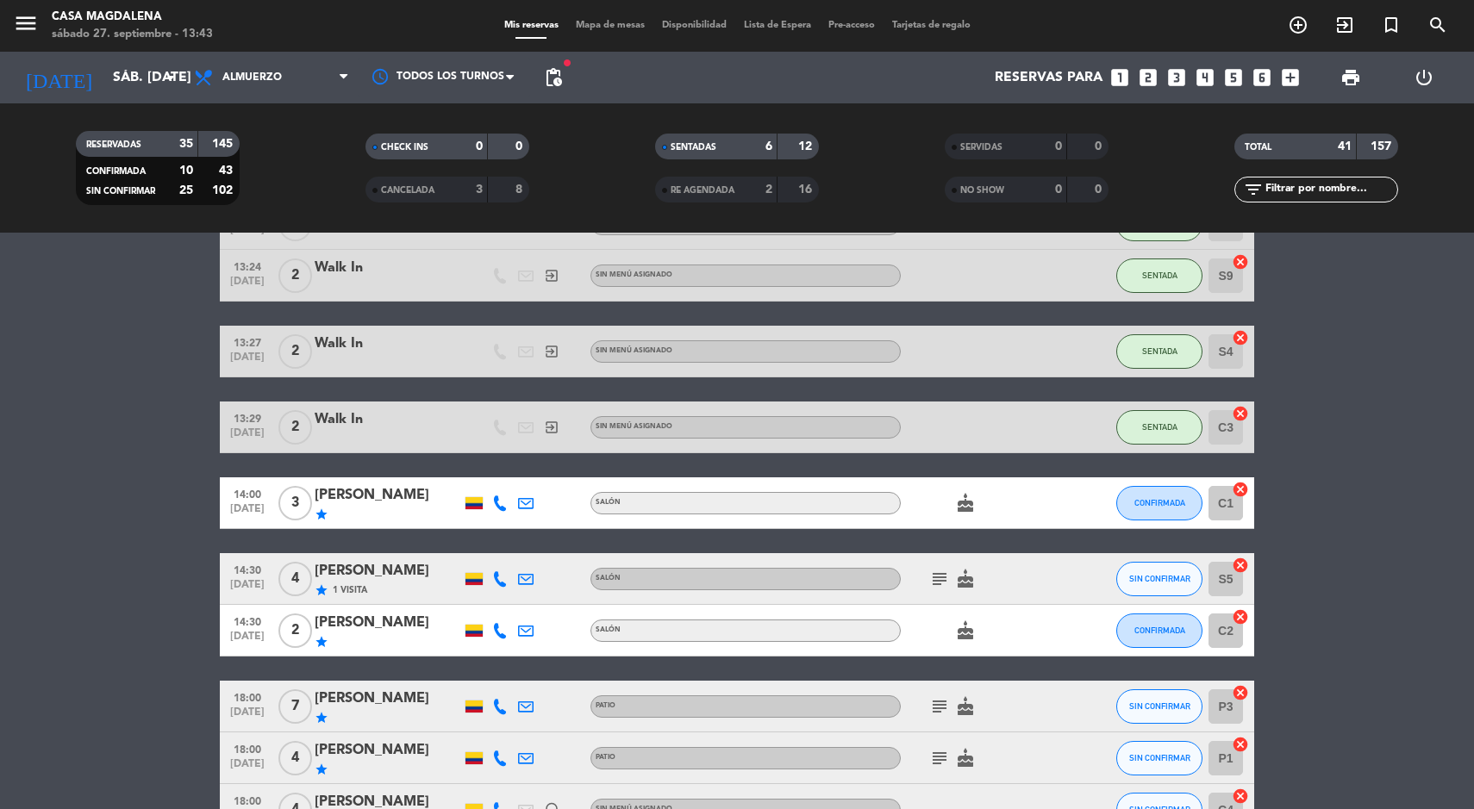
scroll to position [356, 0]
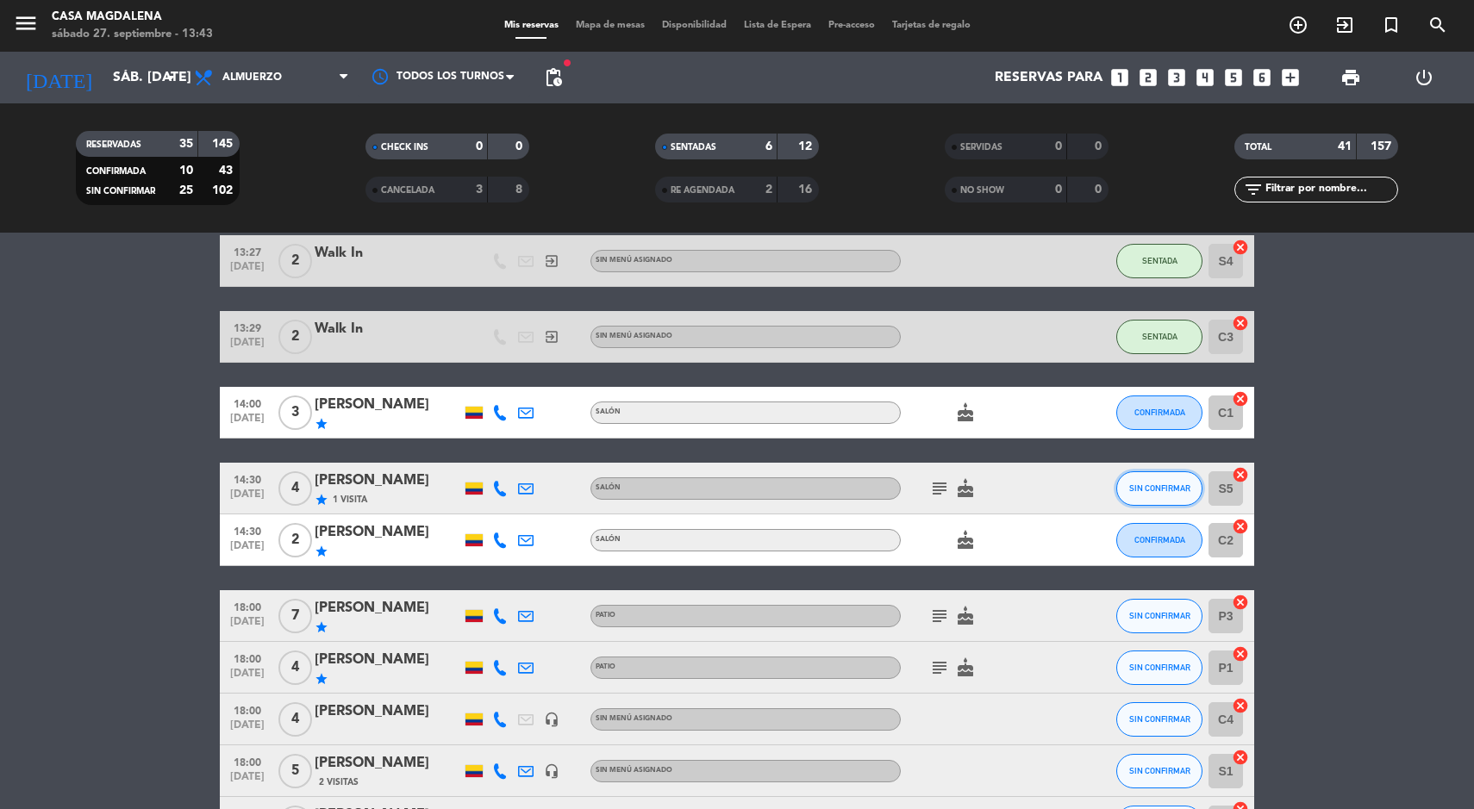
click at [1143, 488] on span "SIN CONFIRMAR" at bounding box center [1159, 487] width 61 height 9
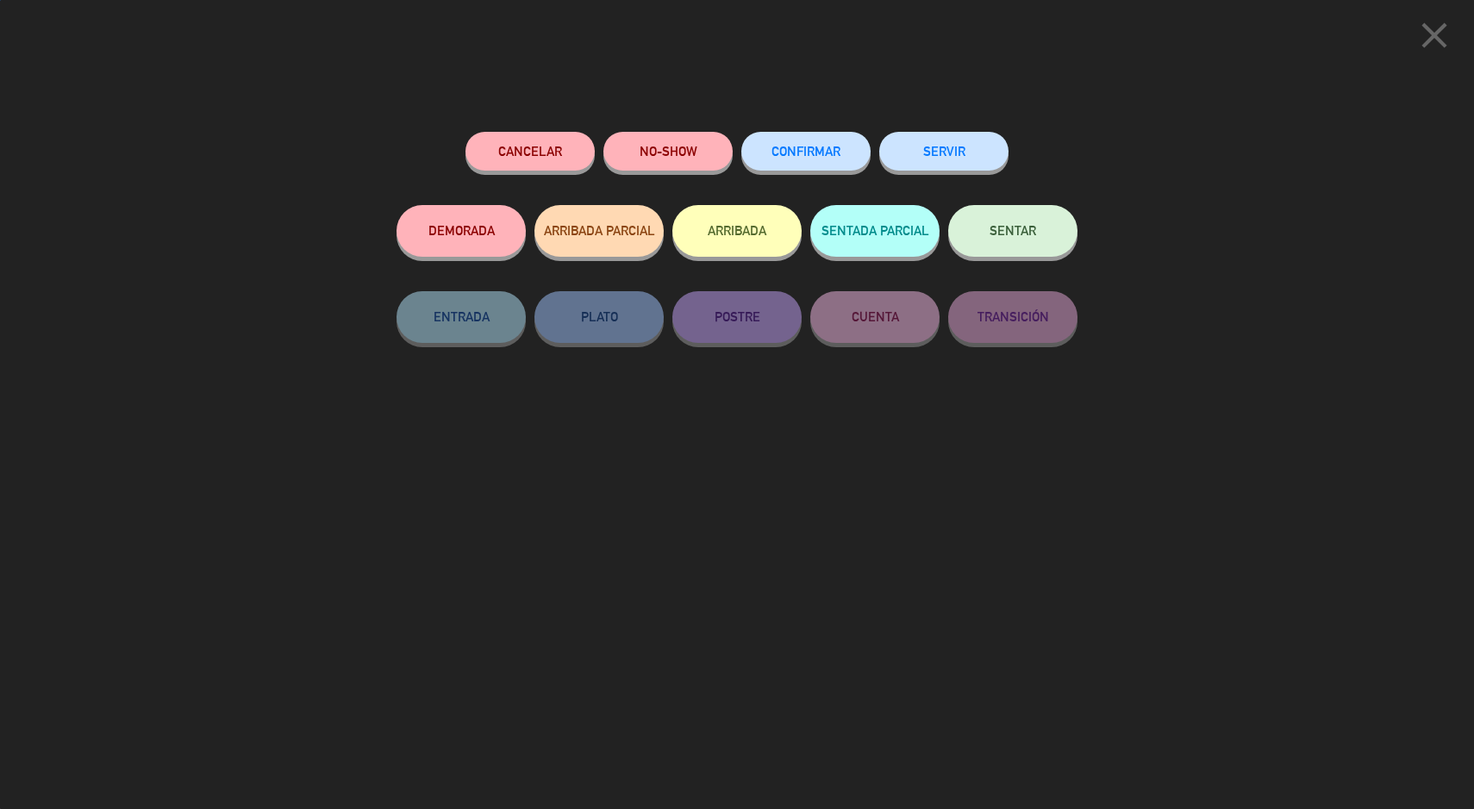
click at [784, 165] on button "CONFIRMAR" at bounding box center [805, 151] width 129 height 39
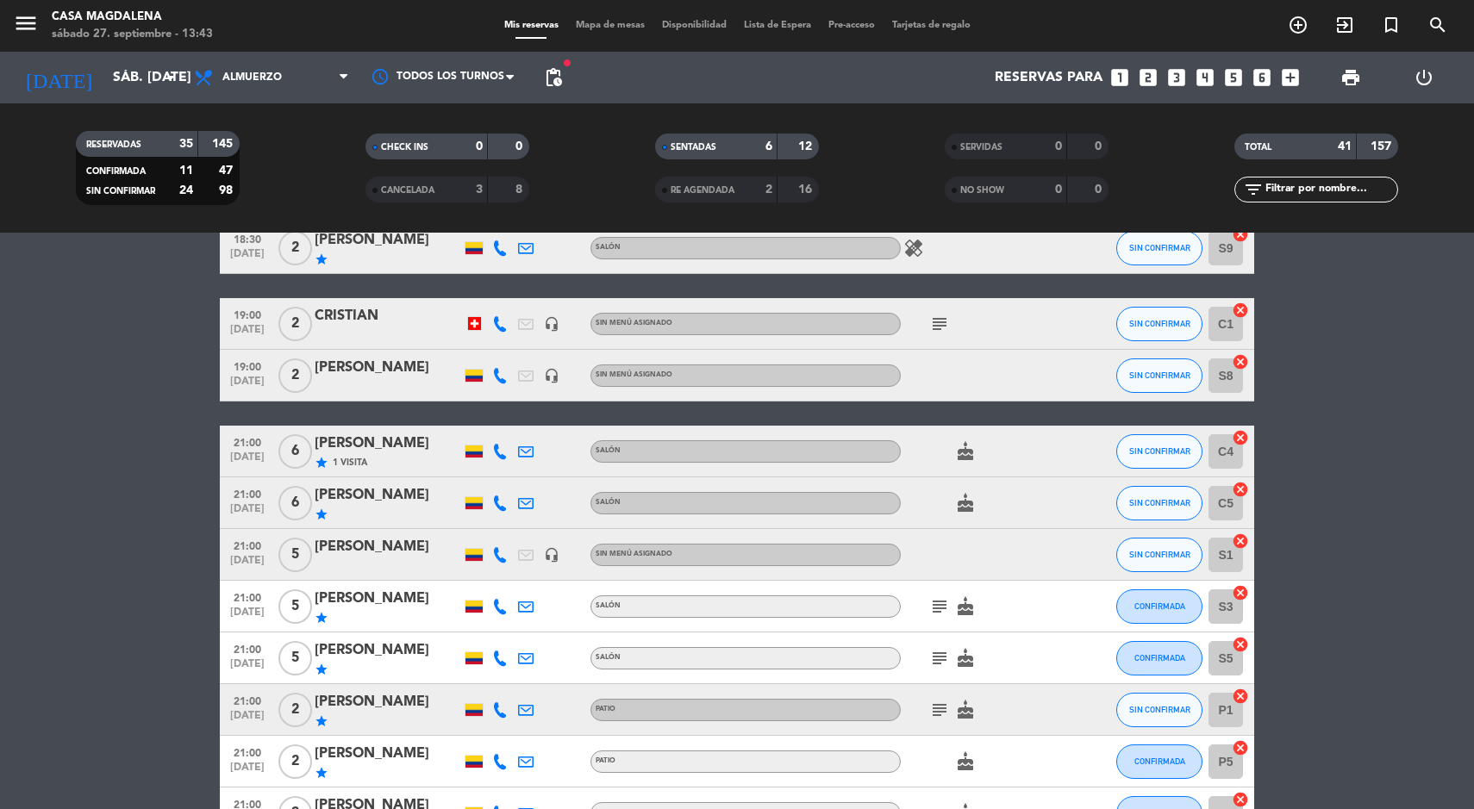
scroll to position [1381, 0]
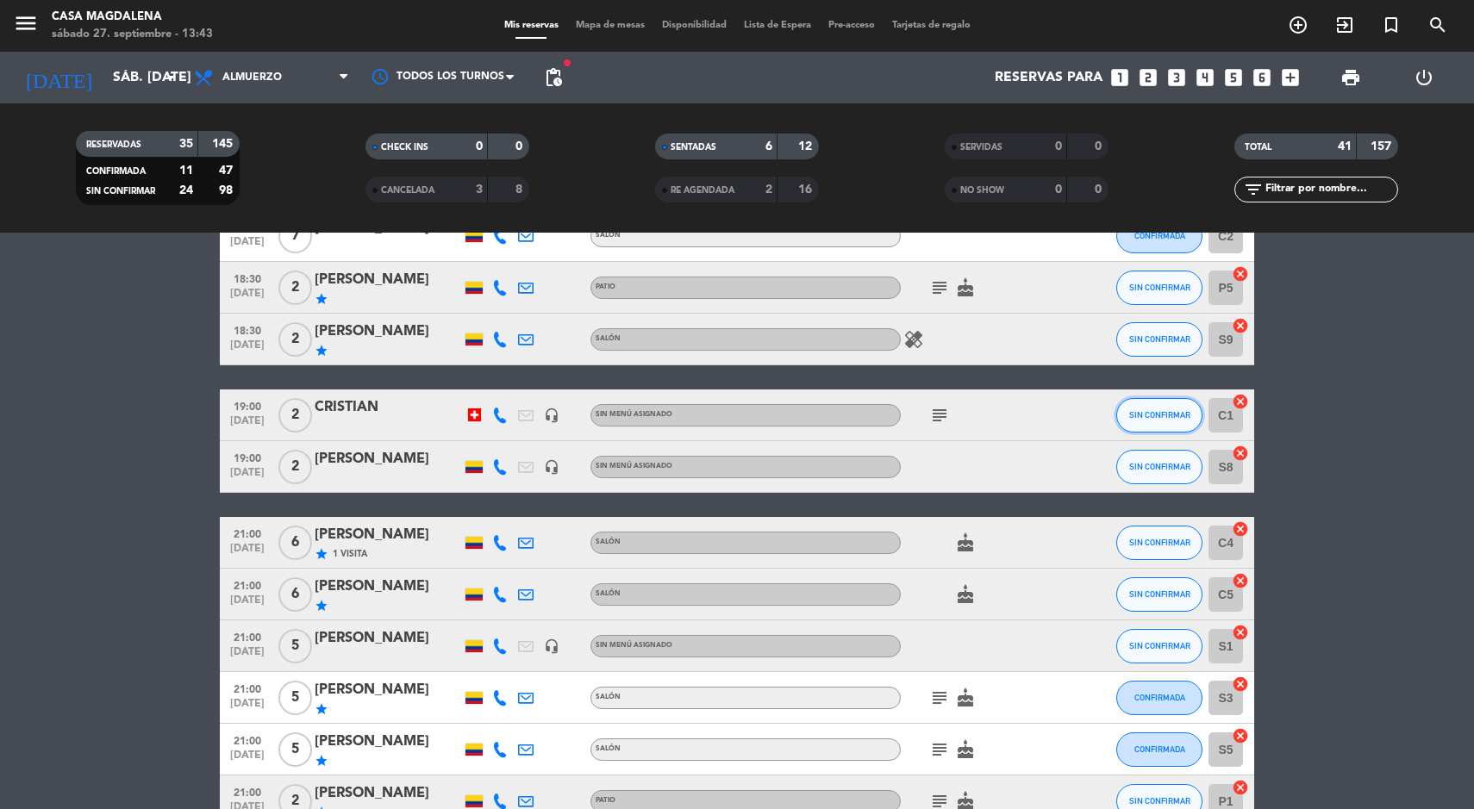
click at [1164, 402] on button "SIN CONFIRMAR" at bounding box center [1159, 415] width 86 height 34
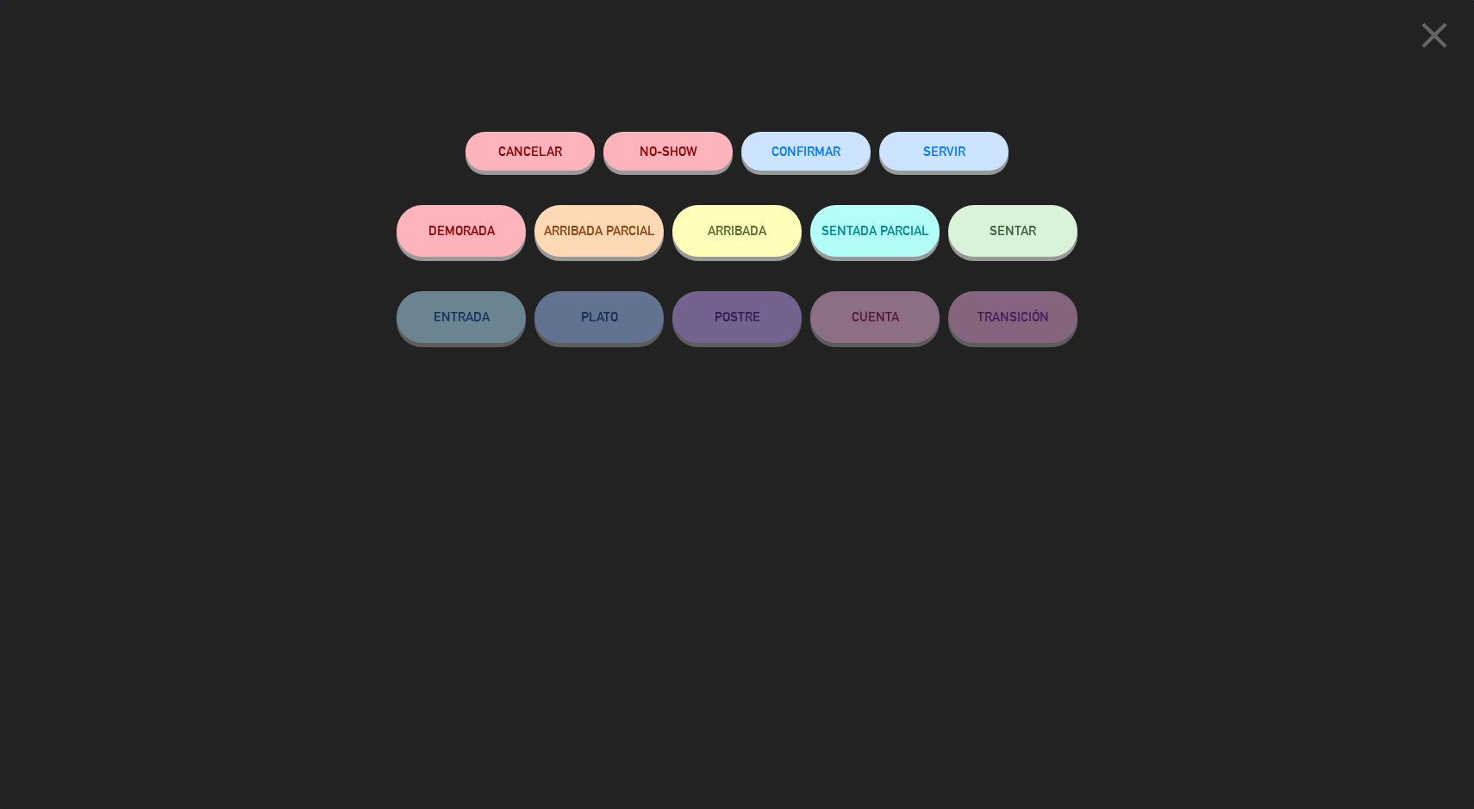
click at [813, 152] on span "CONFIRMAR" at bounding box center [805, 151] width 69 height 15
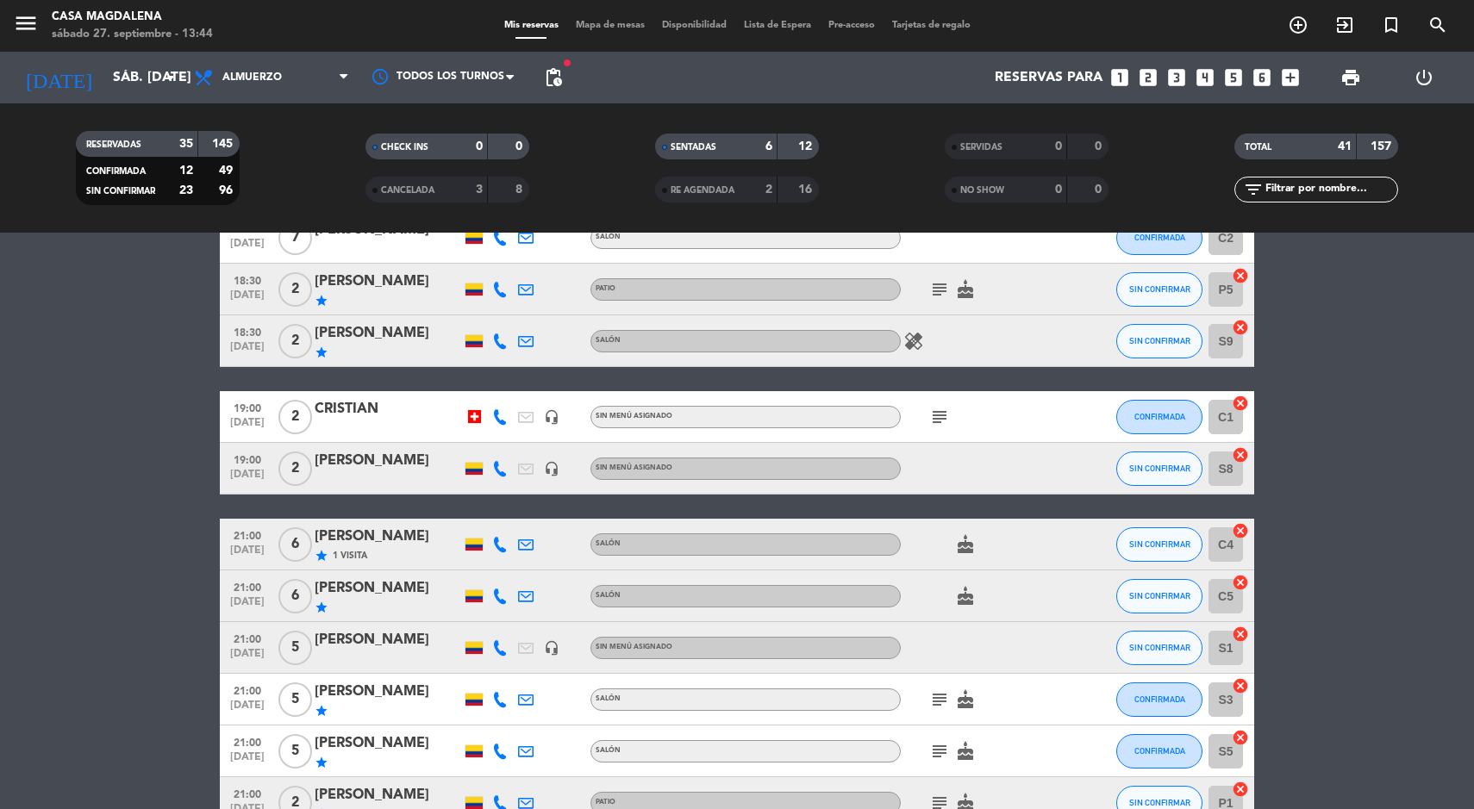
scroll to position [1380, 0]
click at [621, 27] on span "Mapa de mesas" at bounding box center [610, 25] width 86 height 9
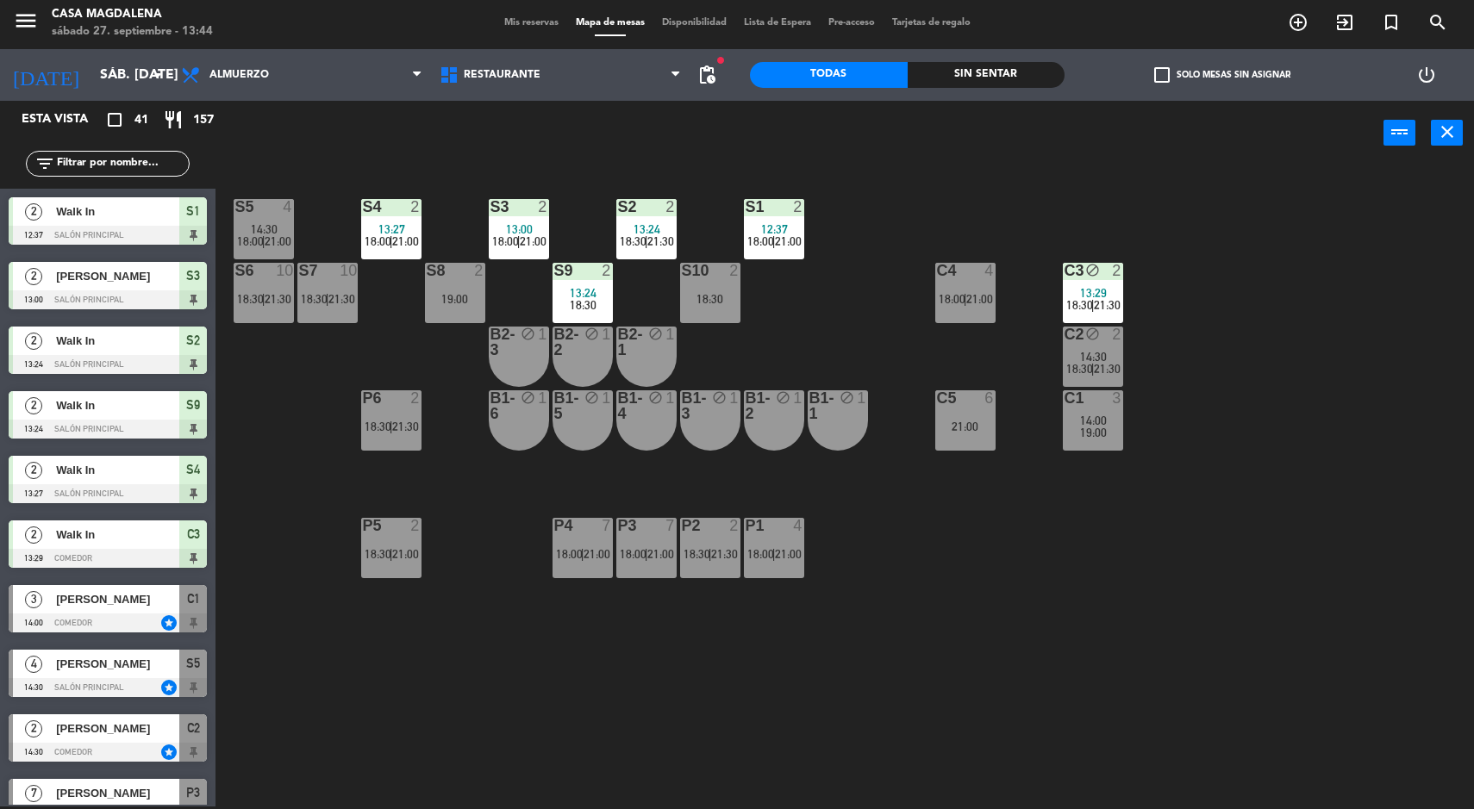
click at [511, 231] on span "13:00" at bounding box center [519, 229] width 27 height 14
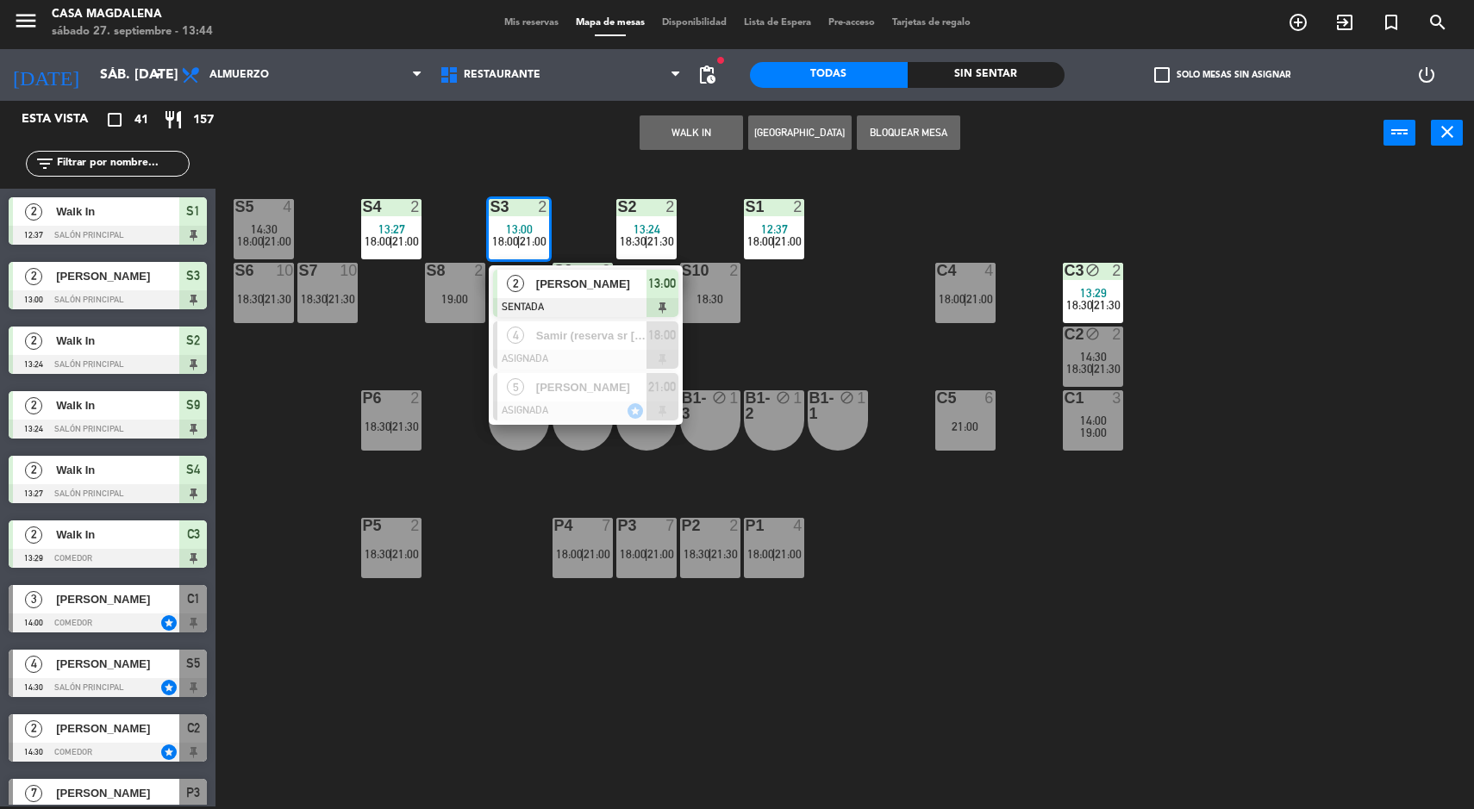
click at [637, 284] on span "[PERSON_NAME]" at bounding box center [591, 284] width 110 height 18
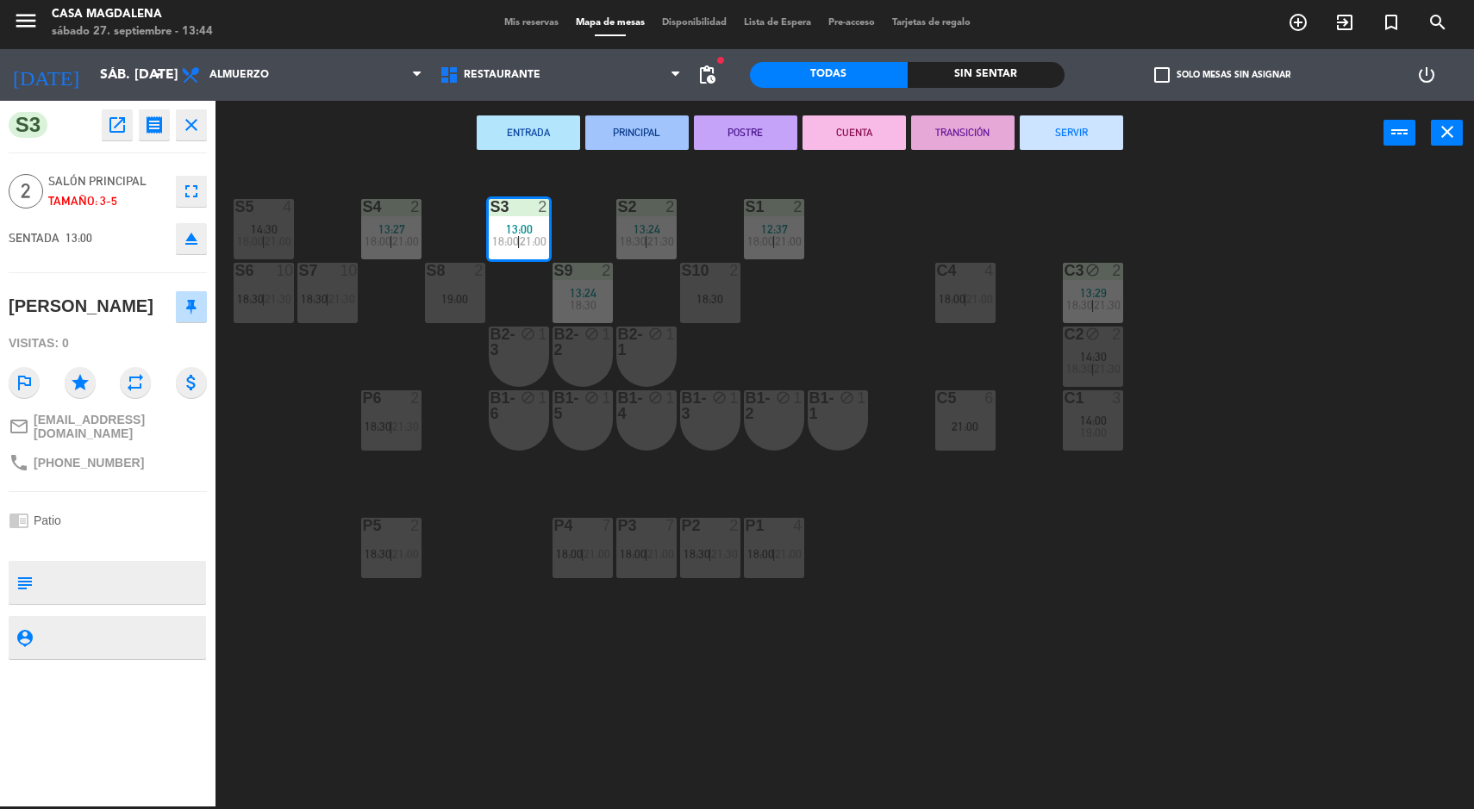
click at [1101, 140] on button "SERVIR" at bounding box center [1071, 132] width 103 height 34
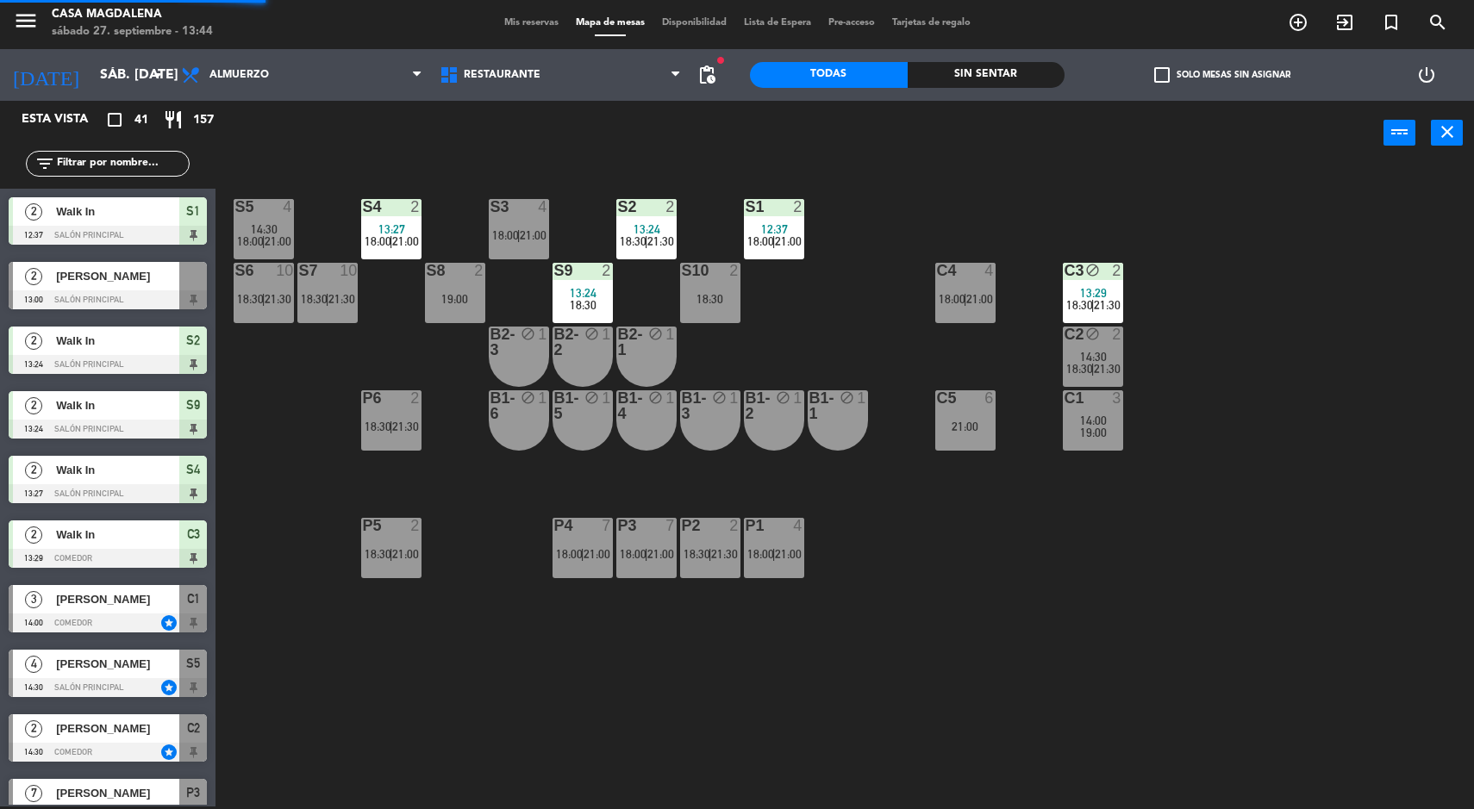
click at [1123, 336] on div "2" at bounding box center [1121, 335] width 28 height 16
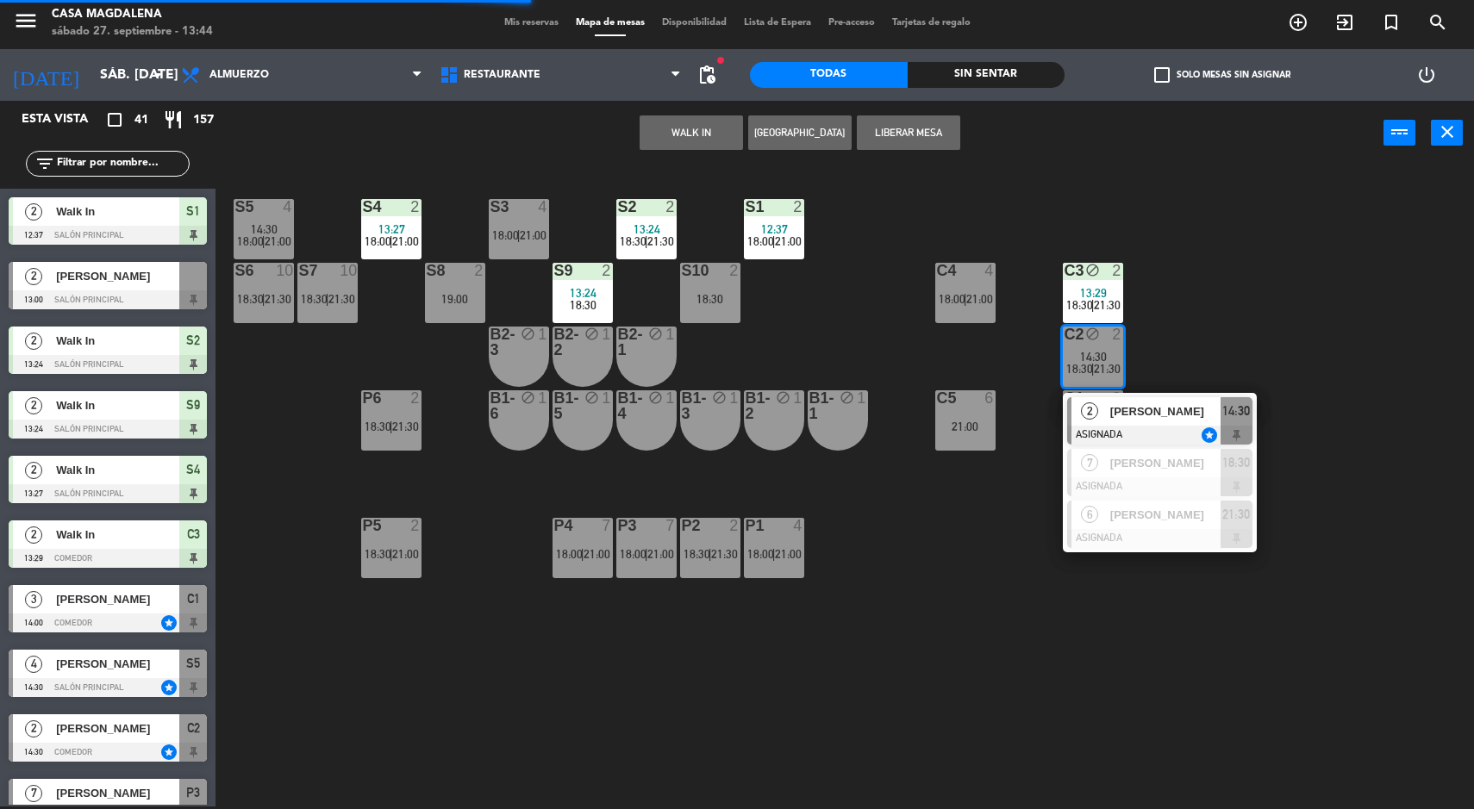
click at [1344, 614] on div "S5 4 14:30 18:00 | 21:00 S4 2 13:27 18:00 | 21:00 S3 4 18:00 | 21:00 S2 2 13:24…" at bounding box center [852, 488] width 1244 height 641
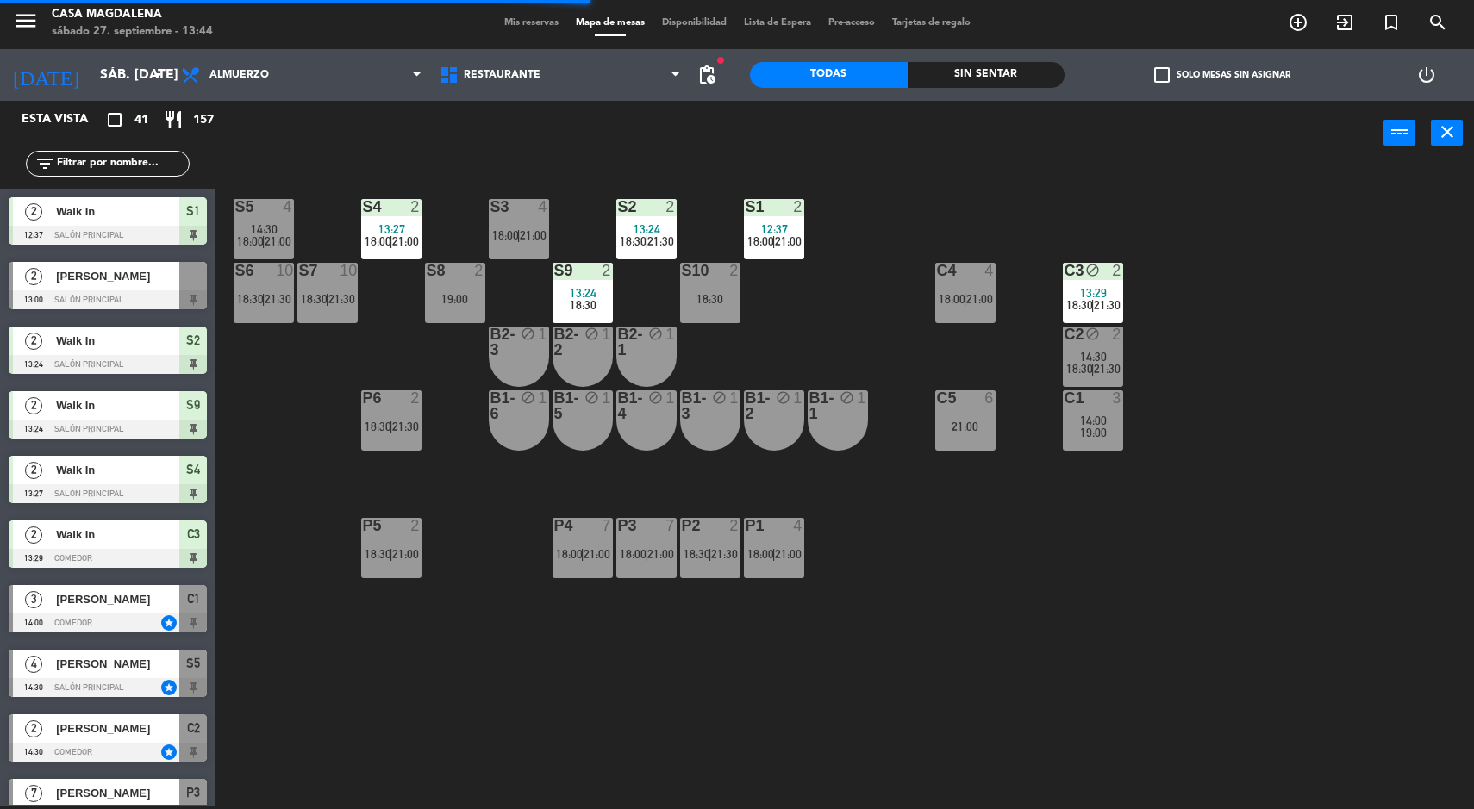
click at [1113, 405] on div "3" at bounding box center [1117, 398] width 10 height 16
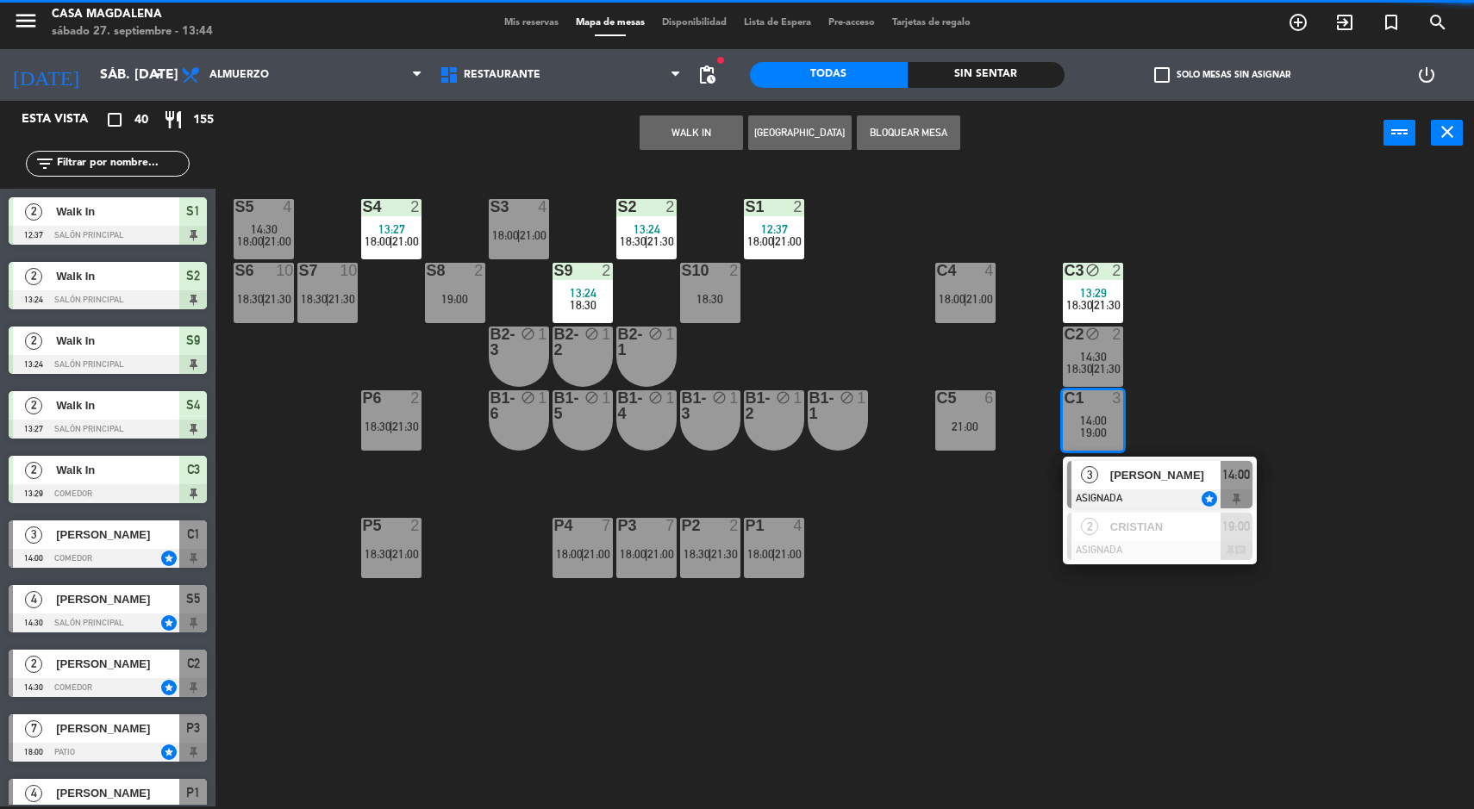
click at [1184, 462] on div "[PERSON_NAME]" at bounding box center [1164, 475] width 112 height 28
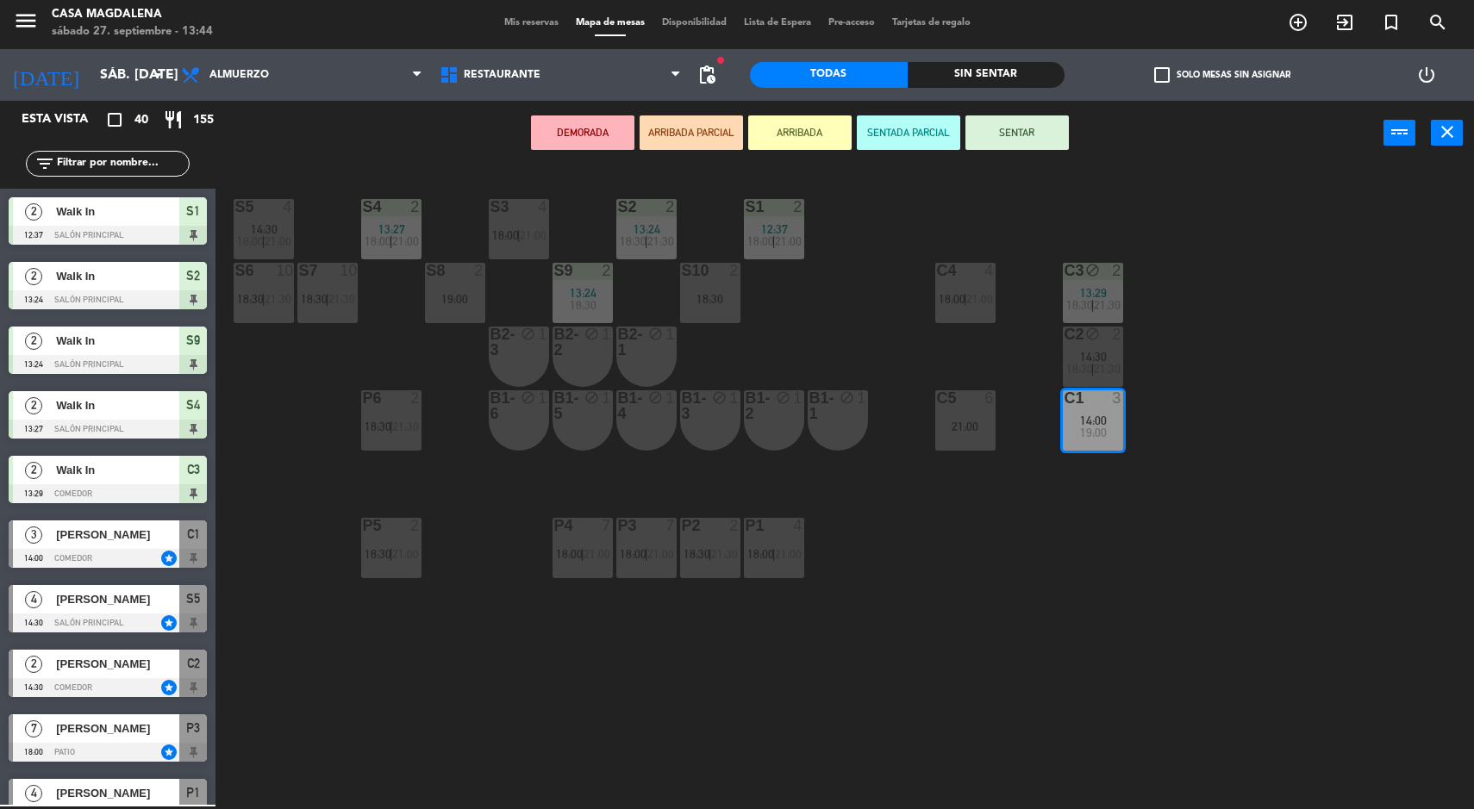
click at [537, 220] on div "S3 4 18:00 | 21:00" at bounding box center [519, 229] width 60 height 60
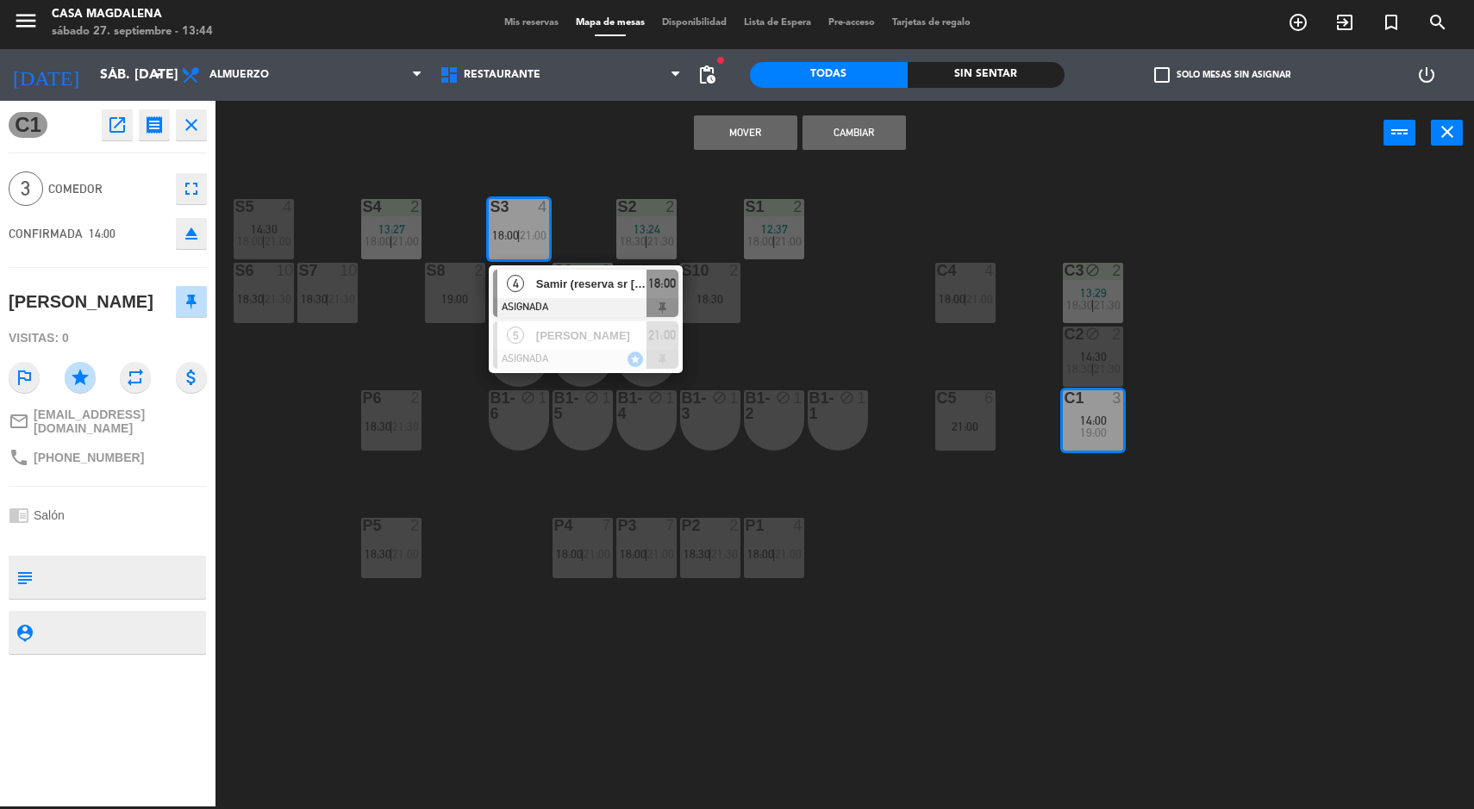
click at [751, 136] on button "Mover" at bounding box center [745, 132] width 103 height 34
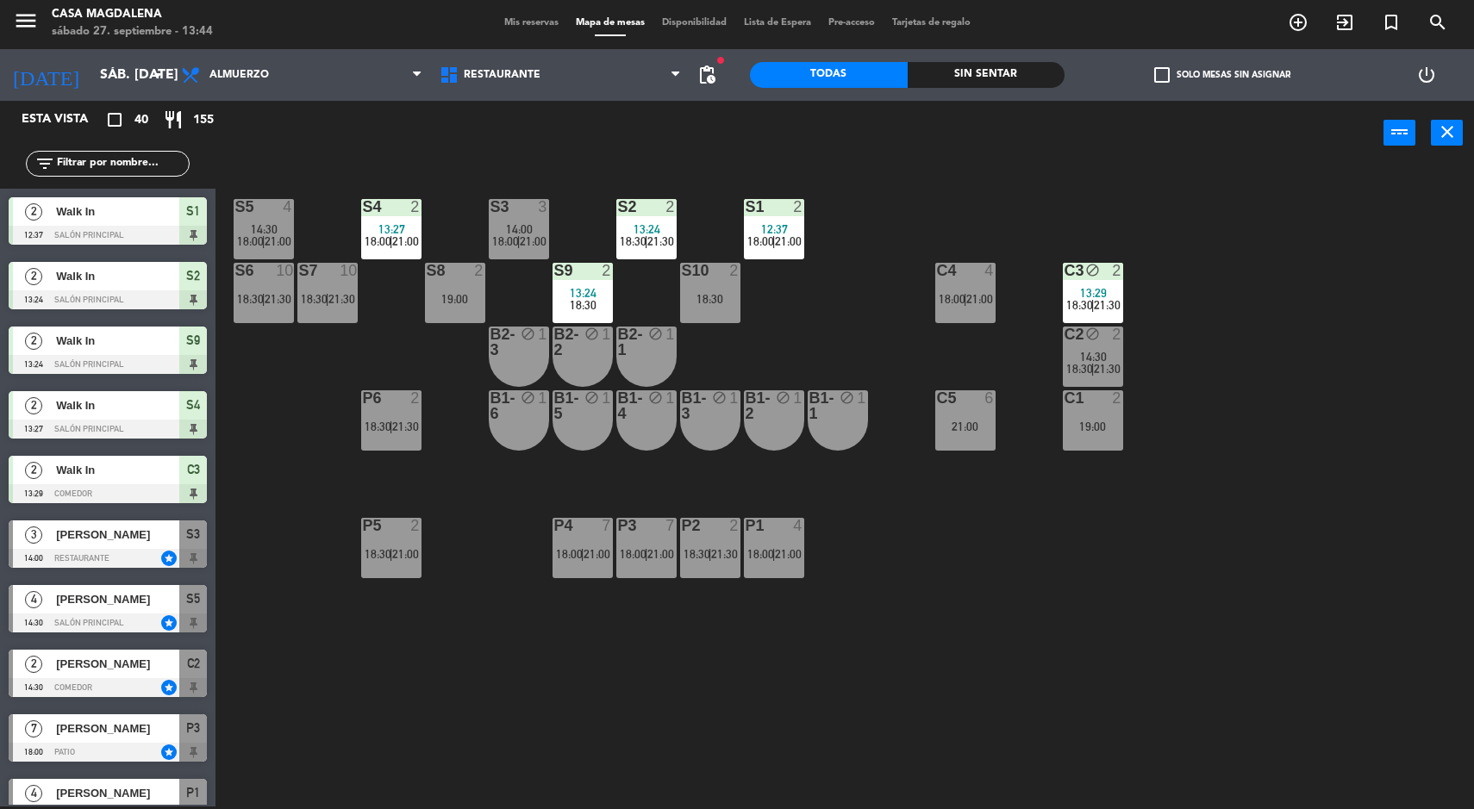
click at [983, 80] on div "Sin sentar" at bounding box center [987, 75] width 158 height 26
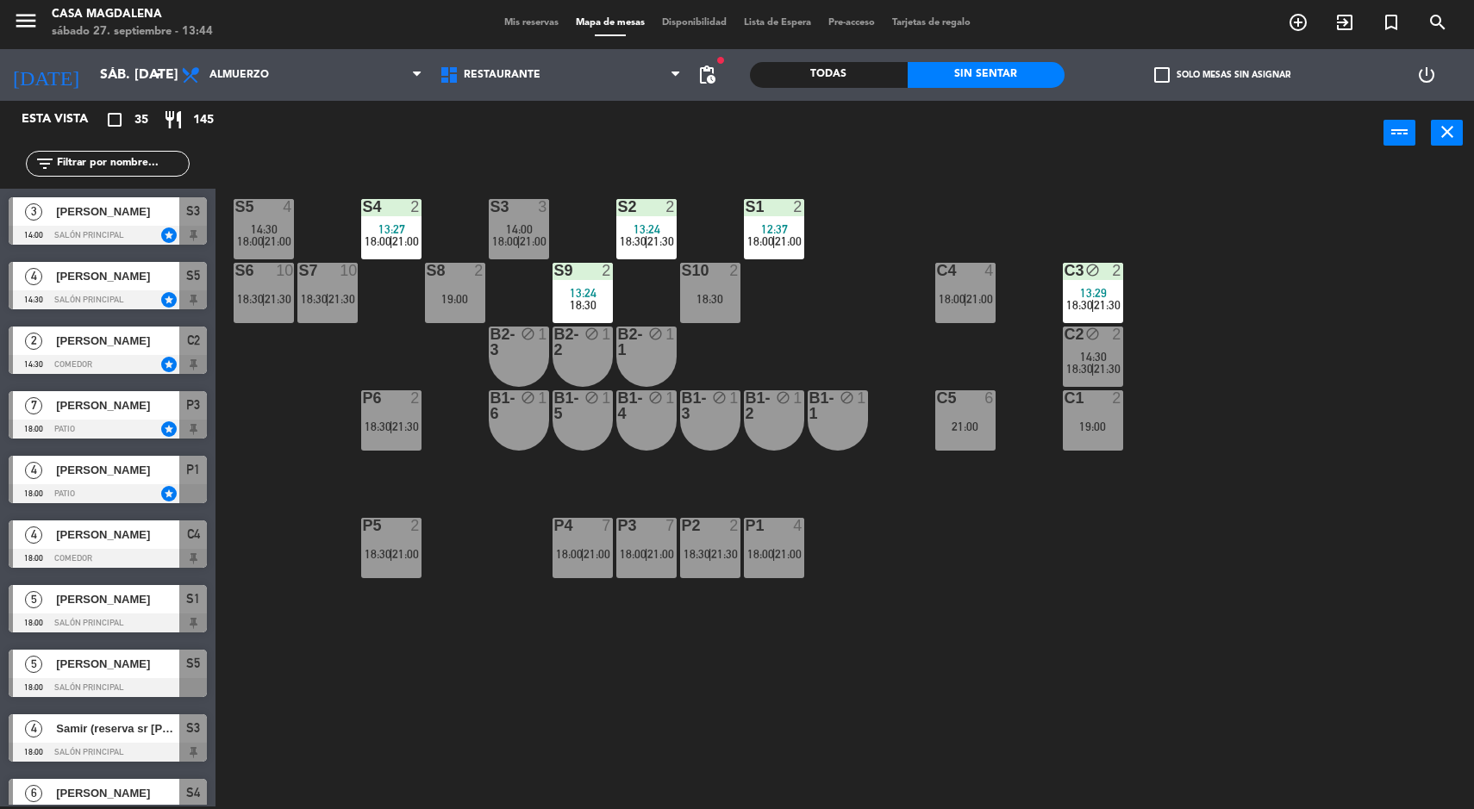
click at [853, 79] on div "Todas" at bounding box center [829, 75] width 158 height 26
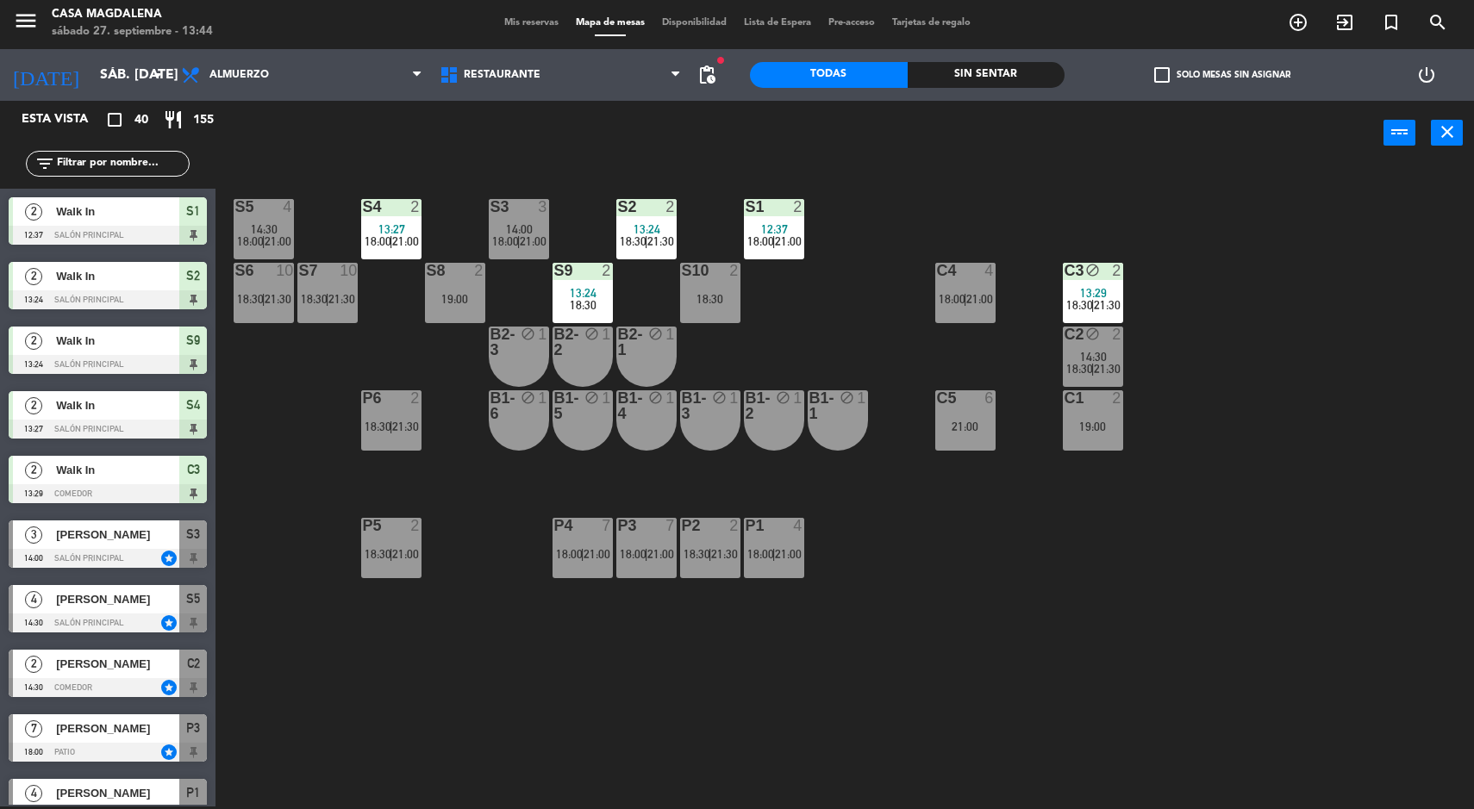
click at [992, 74] on div "Sin sentar" at bounding box center [987, 75] width 158 height 26
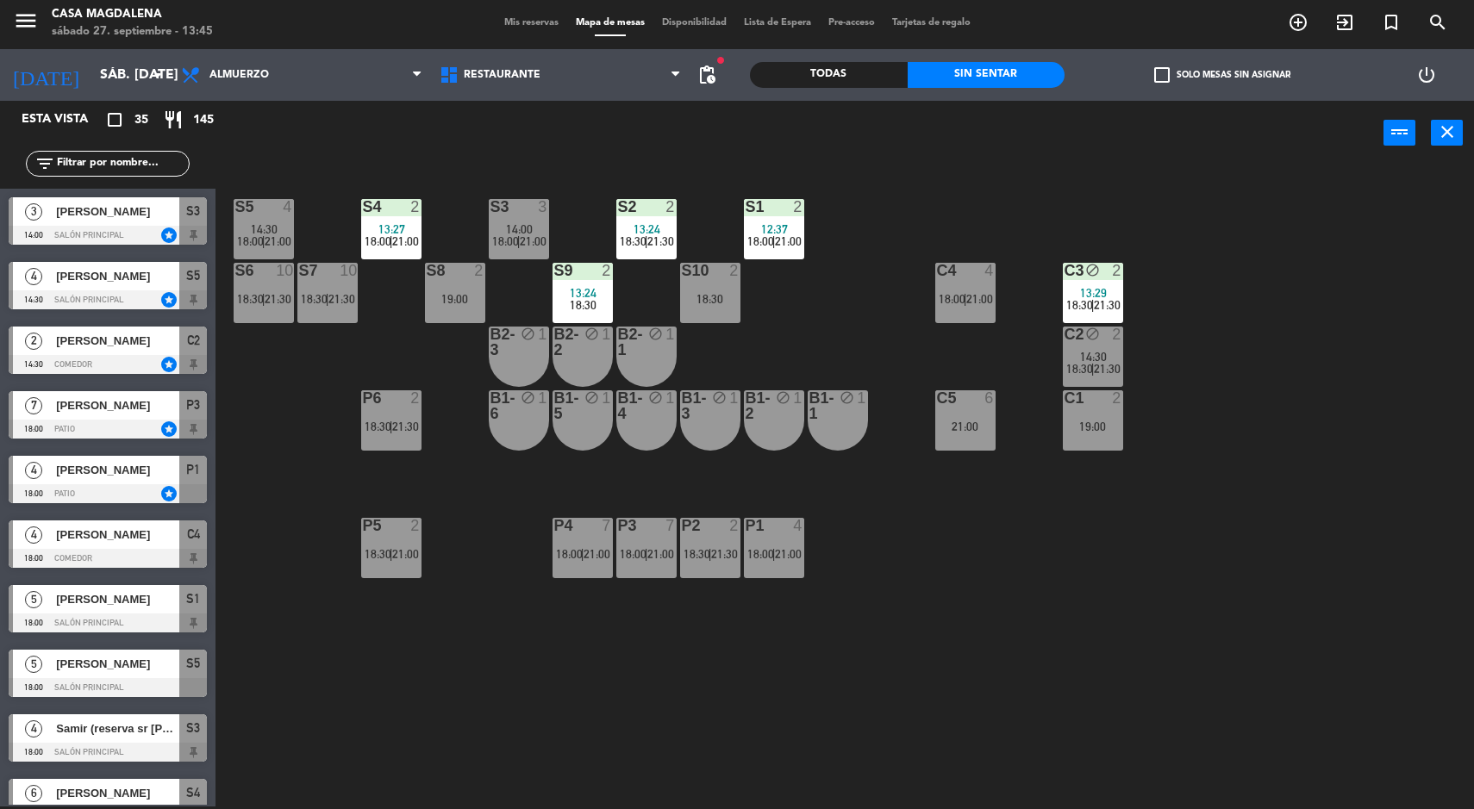
click at [1093, 368] on span "|" at bounding box center [1092, 369] width 3 height 14
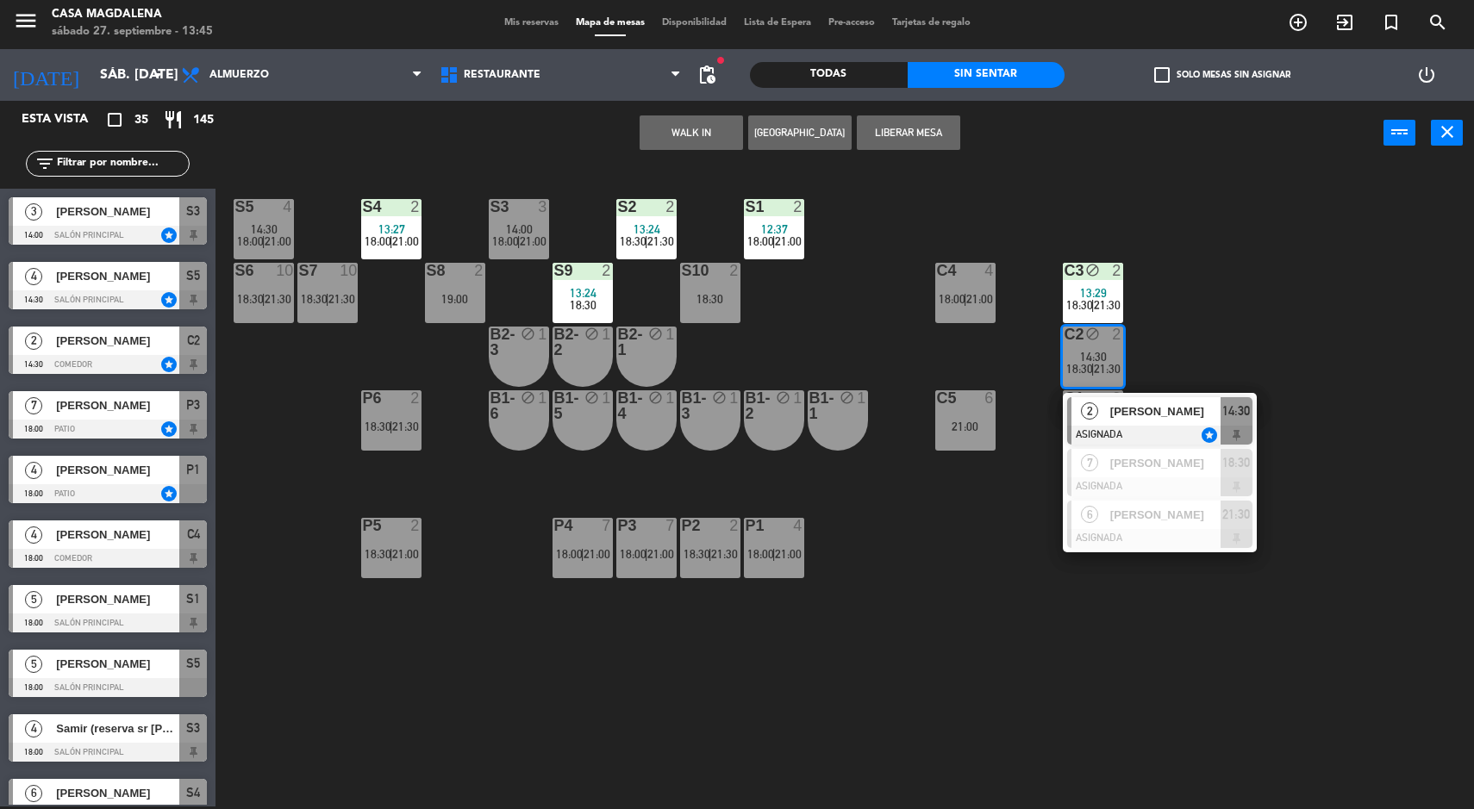
click at [1215, 527] on div "[PERSON_NAME]" at bounding box center [1164, 515] width 112 height 28
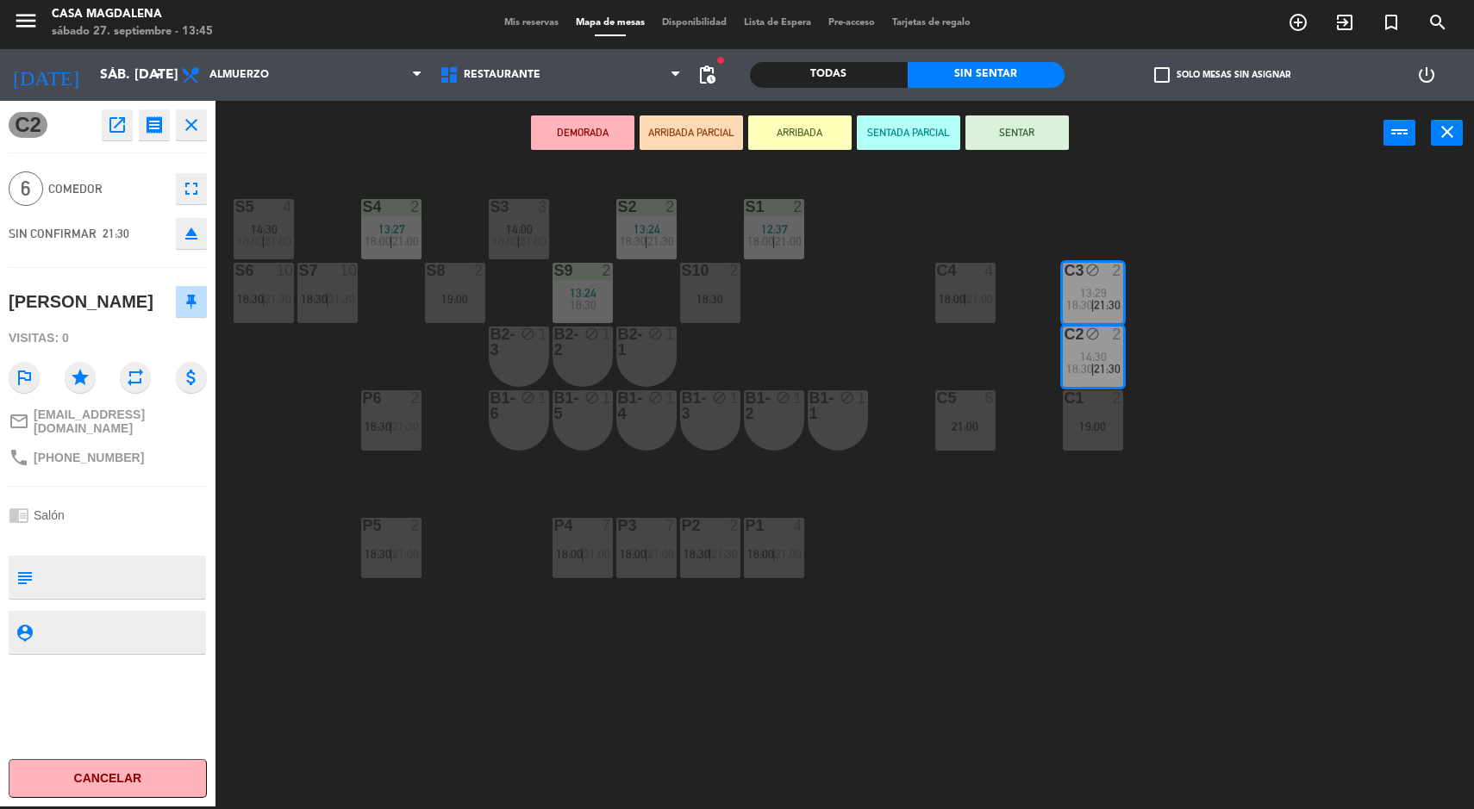
click at [1268, 488] on div "S5 4 14:30 18:00 | 21:00 S4 2 13:27 18:00 | 21:00 S3 3 14:00 18:00 | 21:00 S2 2…" at bounding box center [852, 488] width 1244 height 641
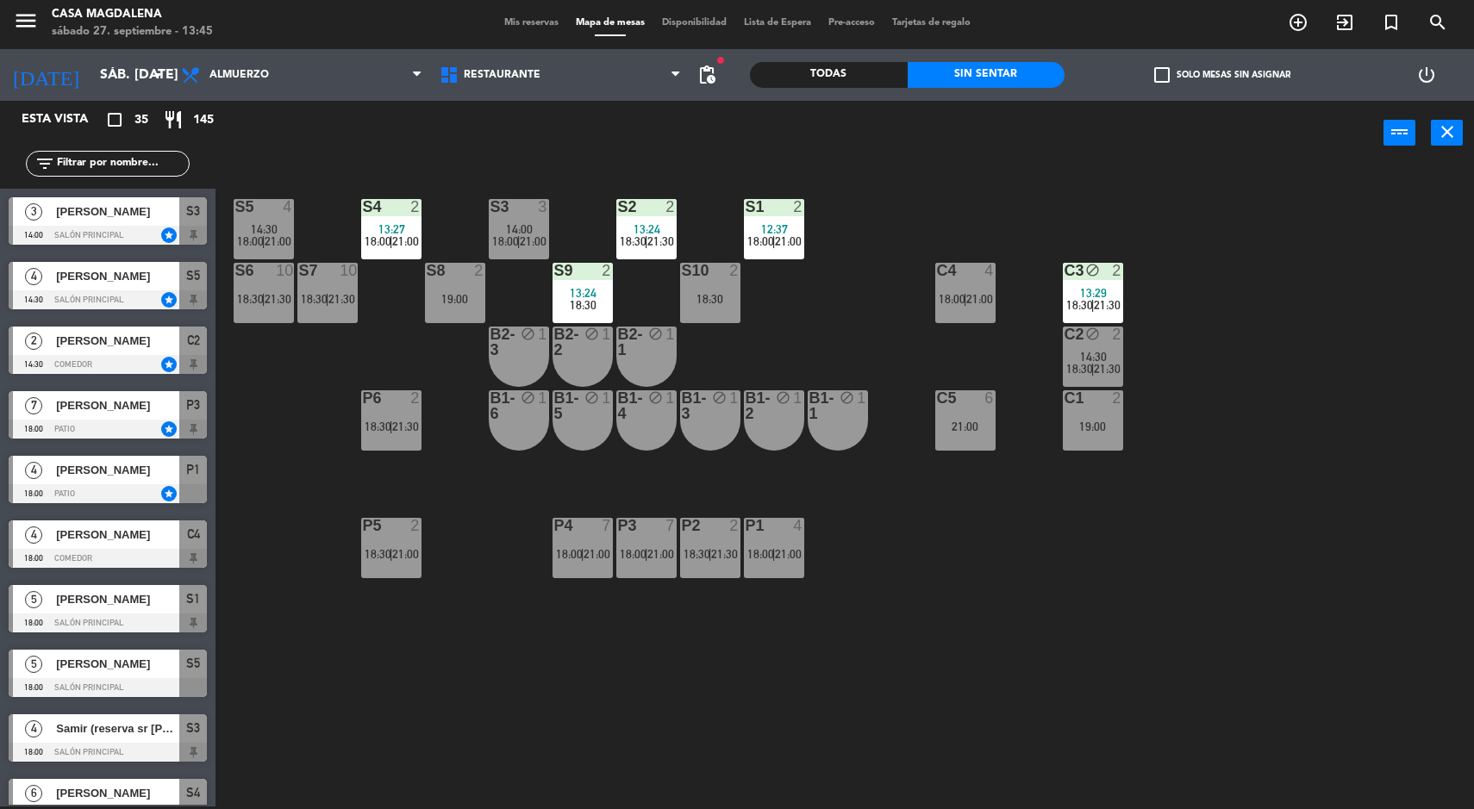
click at [1097, 352] on span "14:30" at bounding box center [1093, 357] width 27 height 14
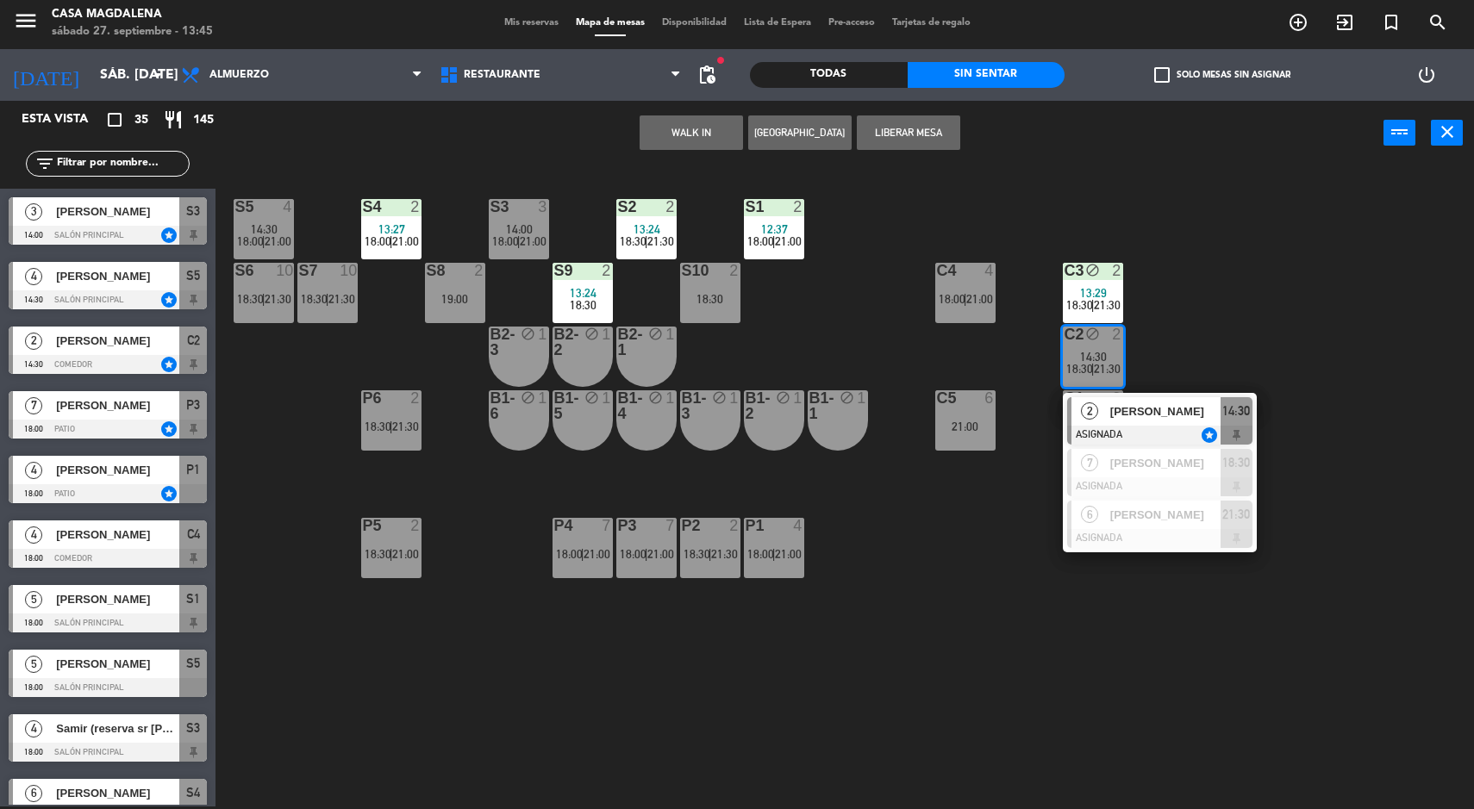
scroll to position [540, 0]
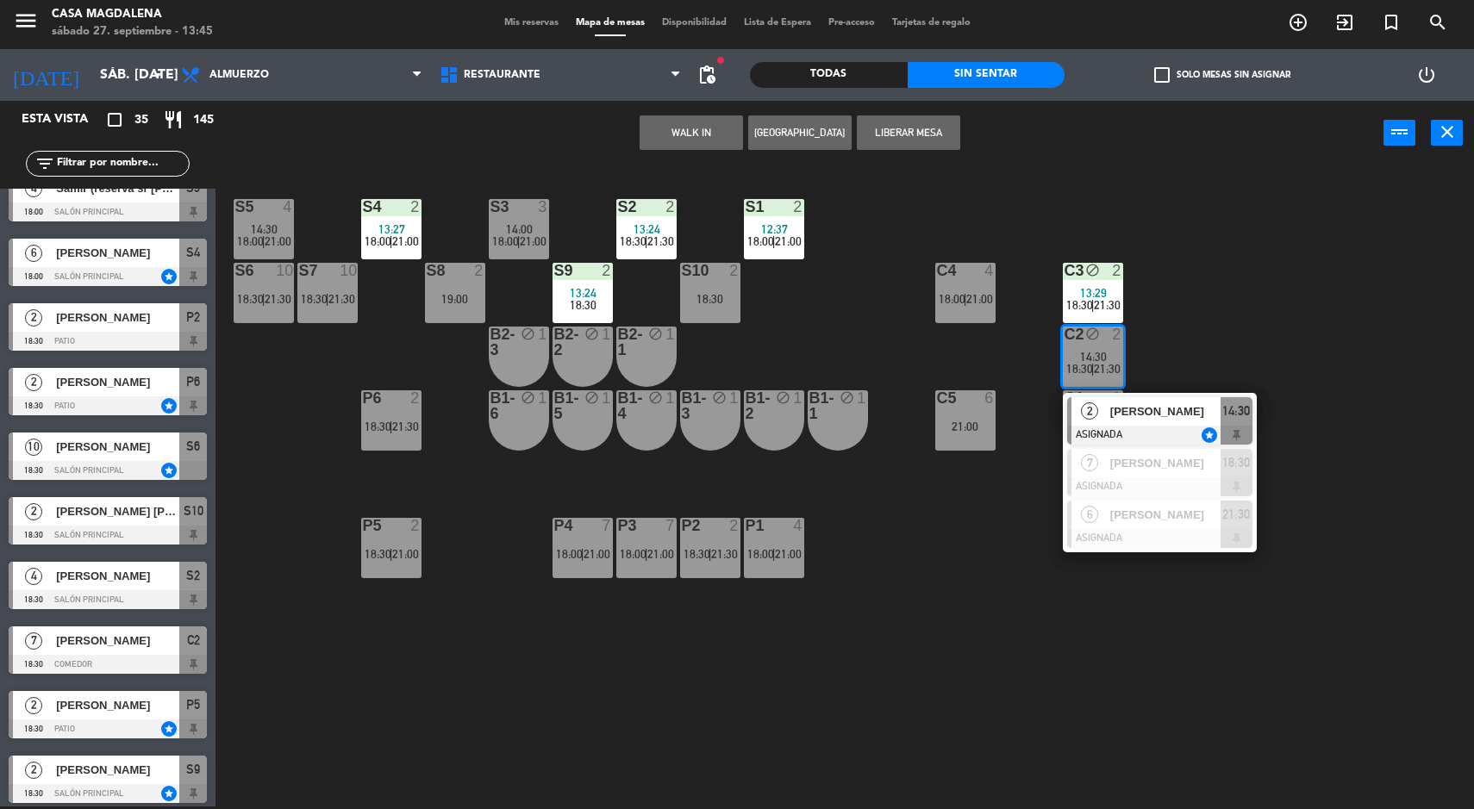
click at [1198, 468] on span "[PERSON_NAME]" at bounding box center [1165, 463] width 110 height 18
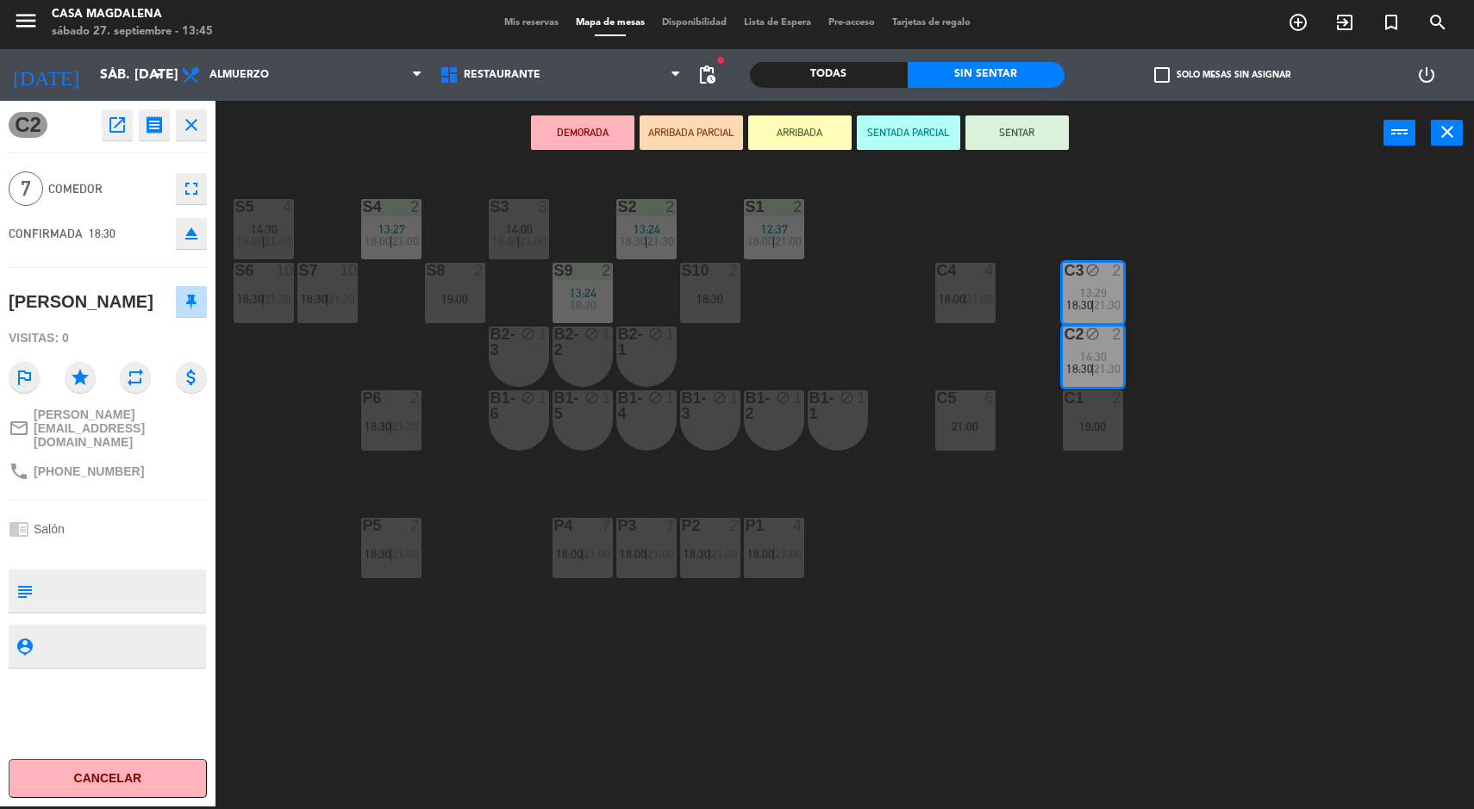
click at [194, 197] on icon "fullscreen" at bounding box center [191, 188] width 21 height 21
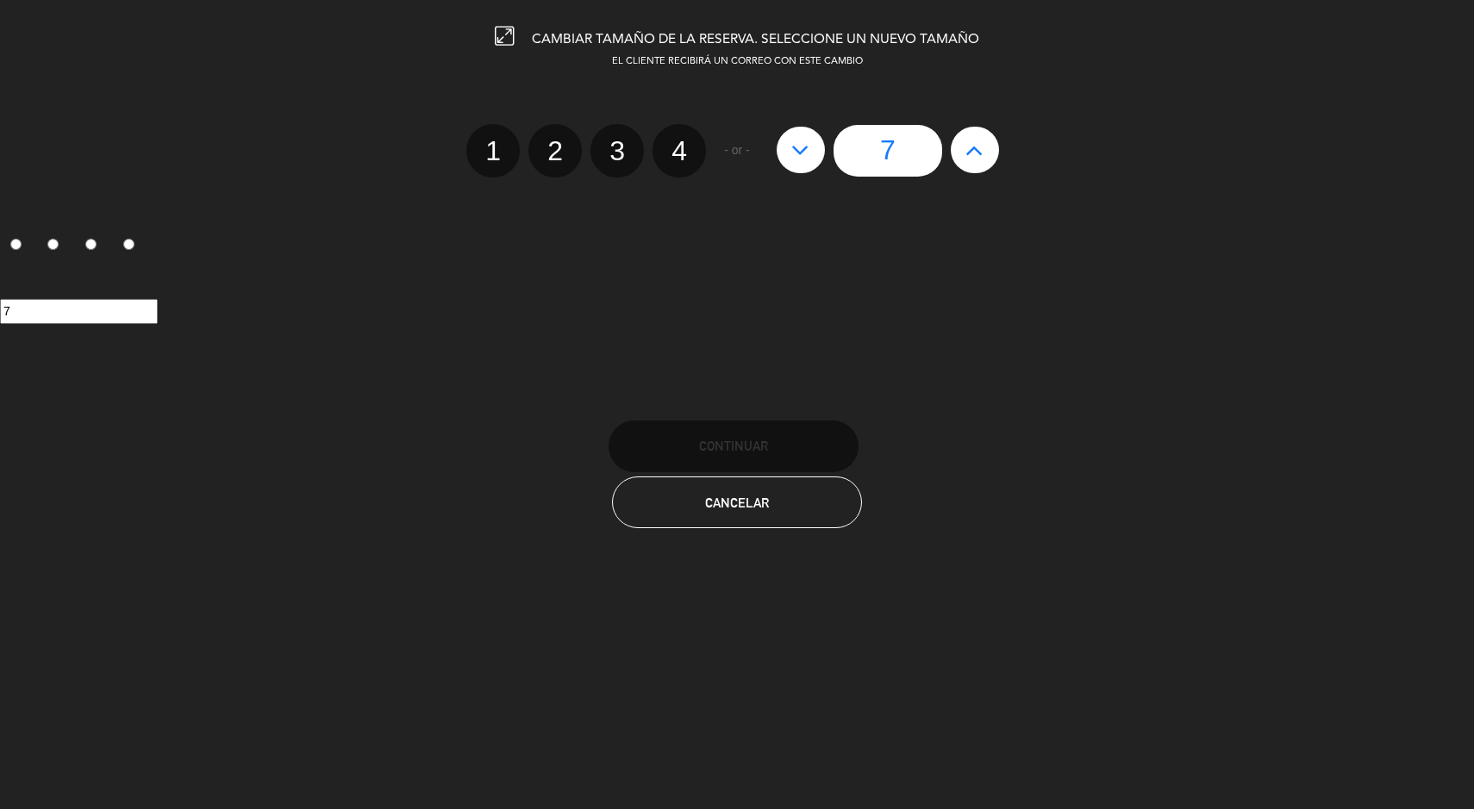
click at [952, 160] on div "7" at bounding box center [888, 151] width 240 height 52
click at [933, 156] on input "7" at bounding box center [887, 151] width 109 height 52
click at [972, 147] on icon at bounding box center [974, 150] width 18 height 28
type input "8"
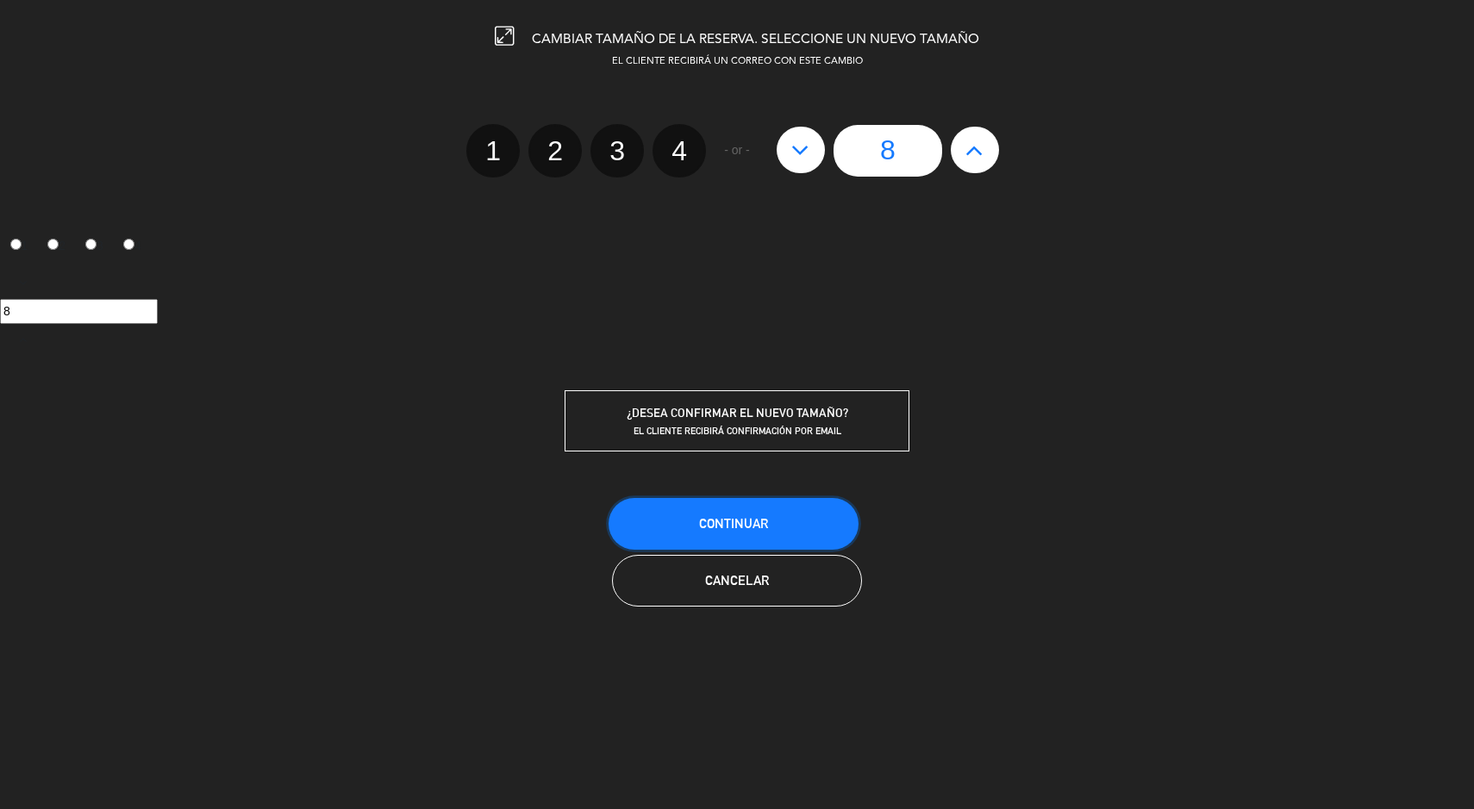
click at [801, 515] on button "Continuar" at bounding box center [733, 524] width 250 height 52
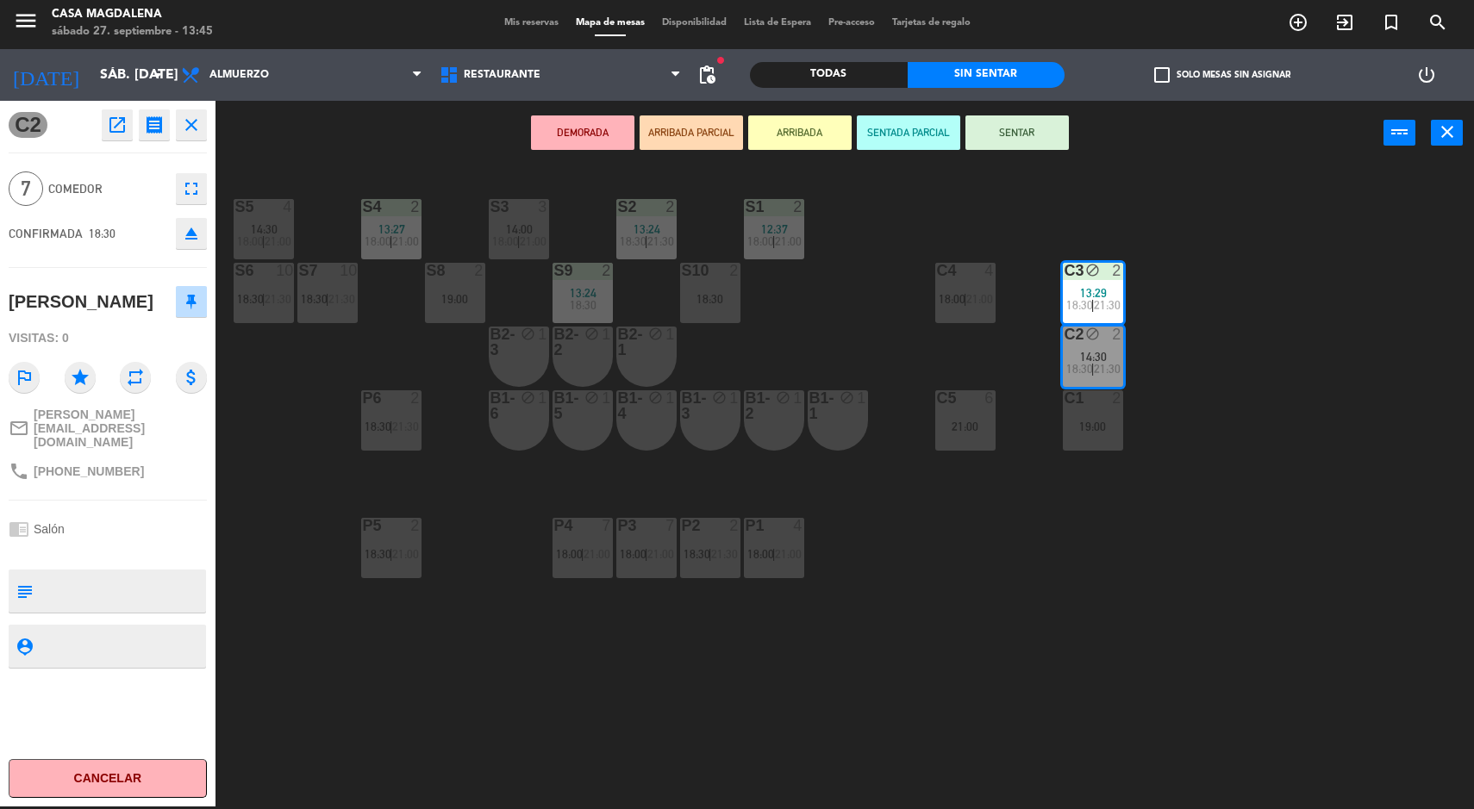
click at [1257, 492] on div "S5 4 14:30 18:00 | 21:00 S4 2 13:27 18:00 | 21:00 S3 3 14:00 18:00 | 21:00 S2 2…" at bounding box center [852, 488] width 1244 height 641
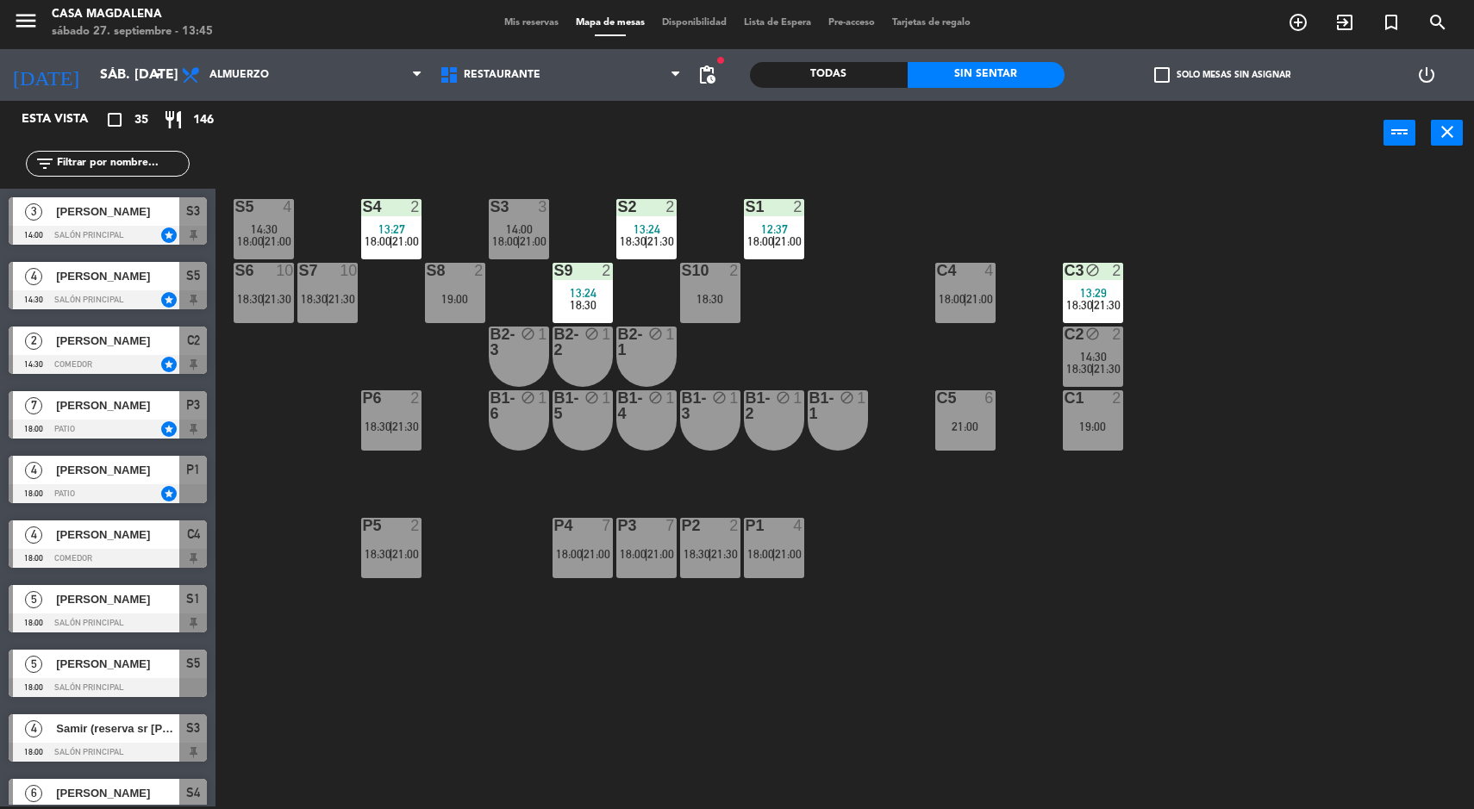
scroll to position [3, 0]
click at [1078, 356] on div "14:30" at bounding box center [1093, 357] width 60 height 12
click at [1340, 556] on div "S5 4 14:30 18:00 | 21:00 S4 2 13:27 18:00 | 21:00 S3 3 14:00 18:00 | 21:00 S2 2…" at bounding box center [852, 488] width 1244 height 641
click at [777, 204] on div at bounding box center [773, 207] width 28 height 16
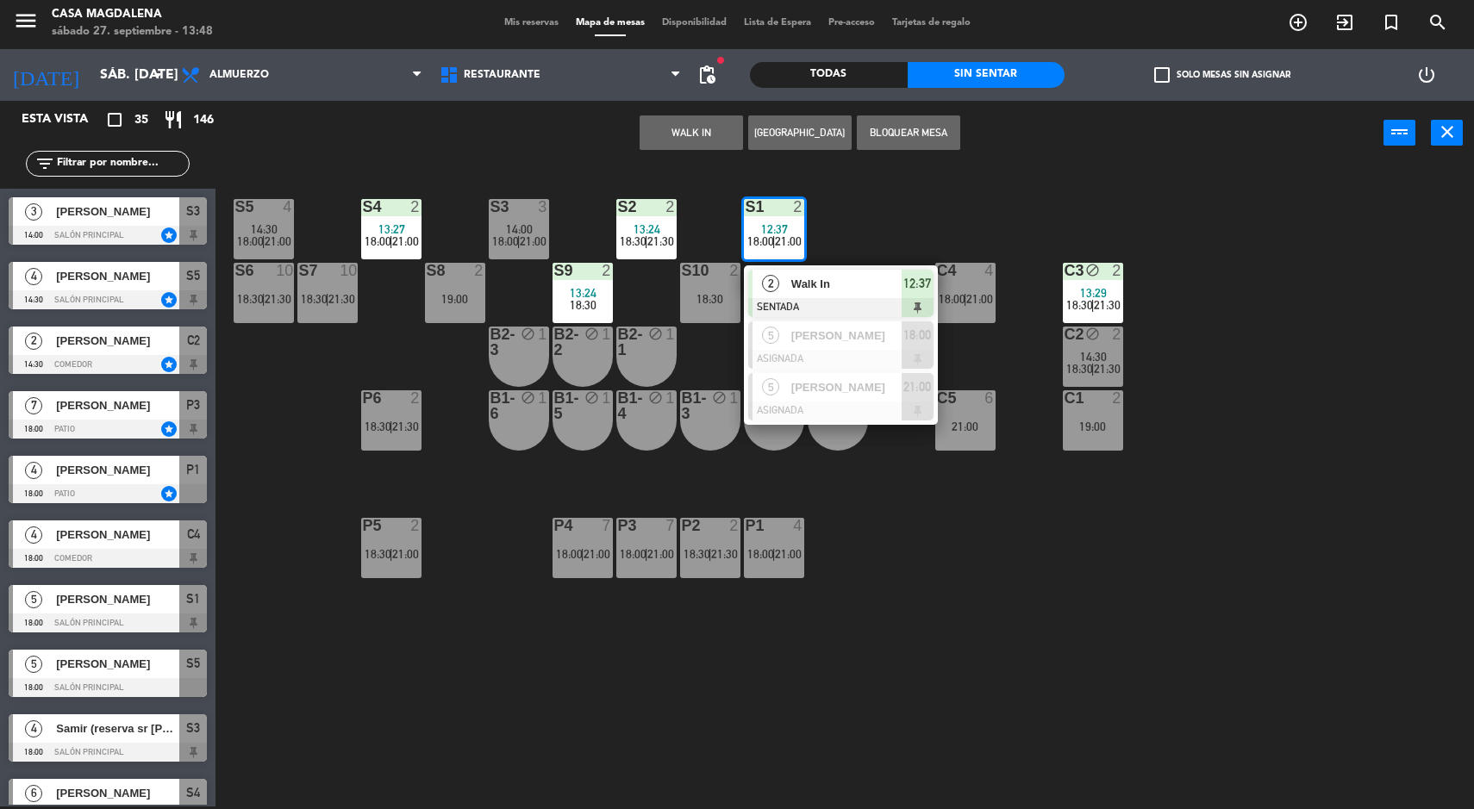
click at [776, 281] on span "2" at bounding box center [770, 283] width 17 height 17
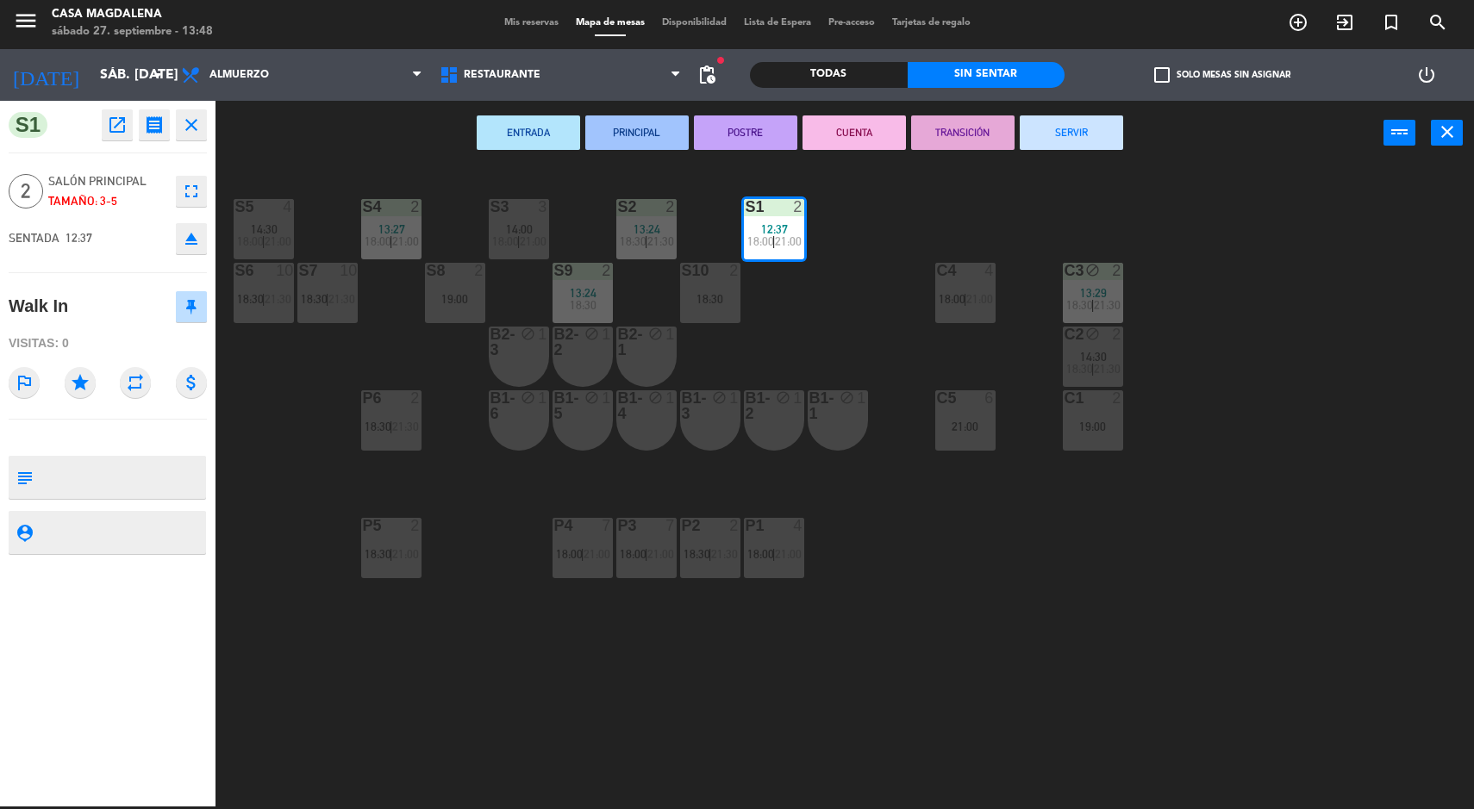
click at [1079, 115] on button "SERVIR" at bounding box center [1071, 132] width 103 height 34
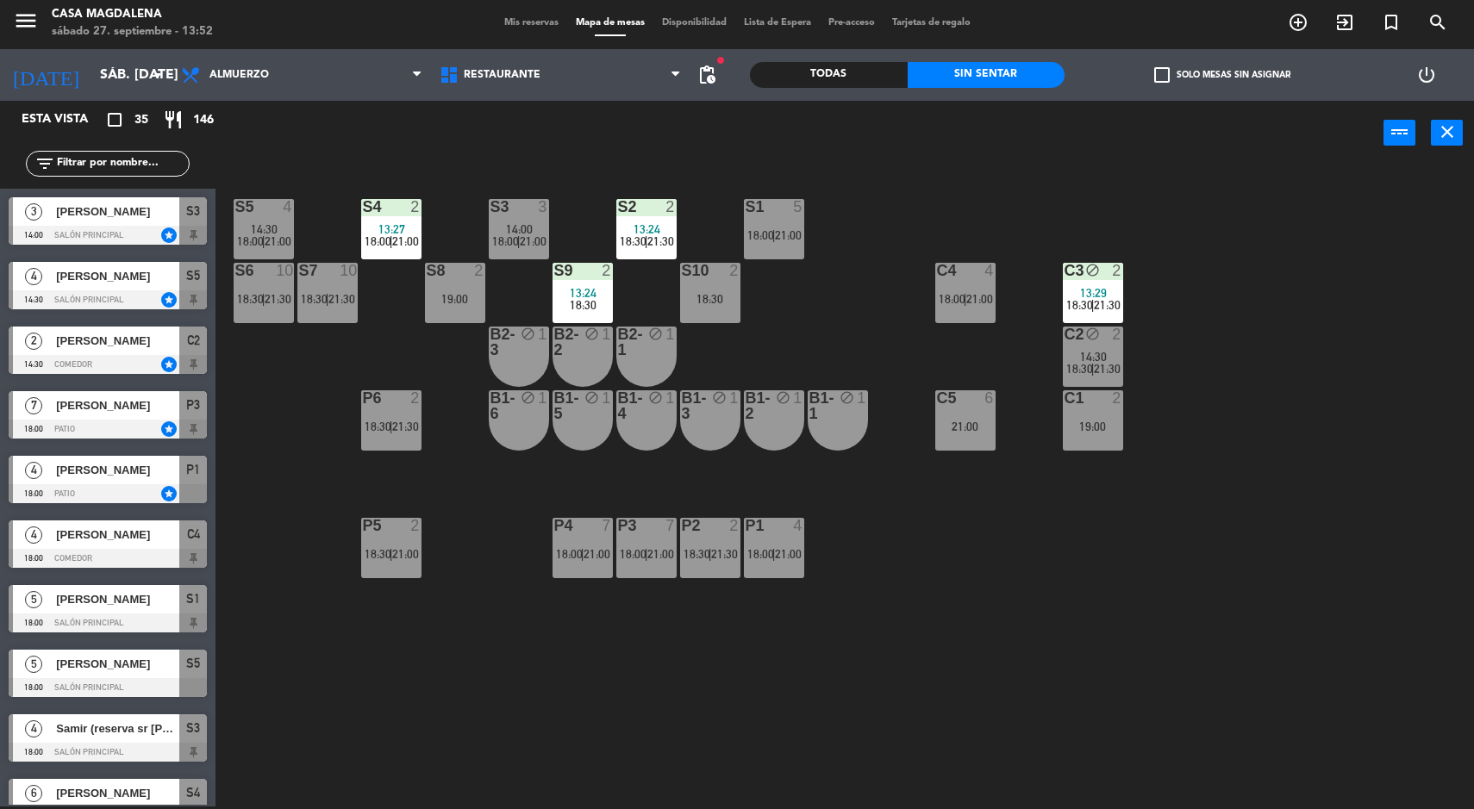
click at [1063, 362] on div "14:30 18:30 | 21:30" at bounding box center [1093, 363] width 60 height 24
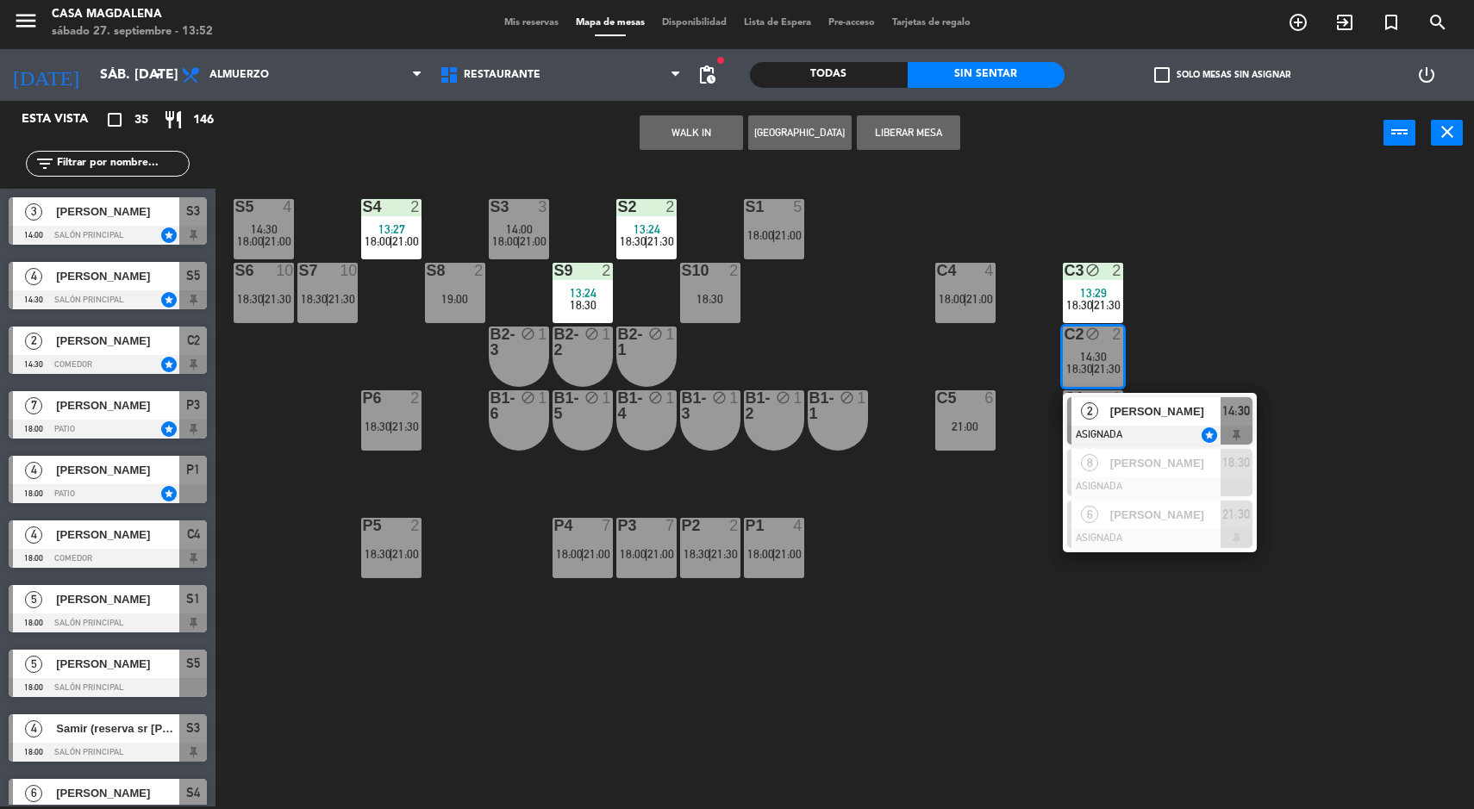
click at [1121, 263] on div "2" at bounding box center [1117, 271] width 10 height 16
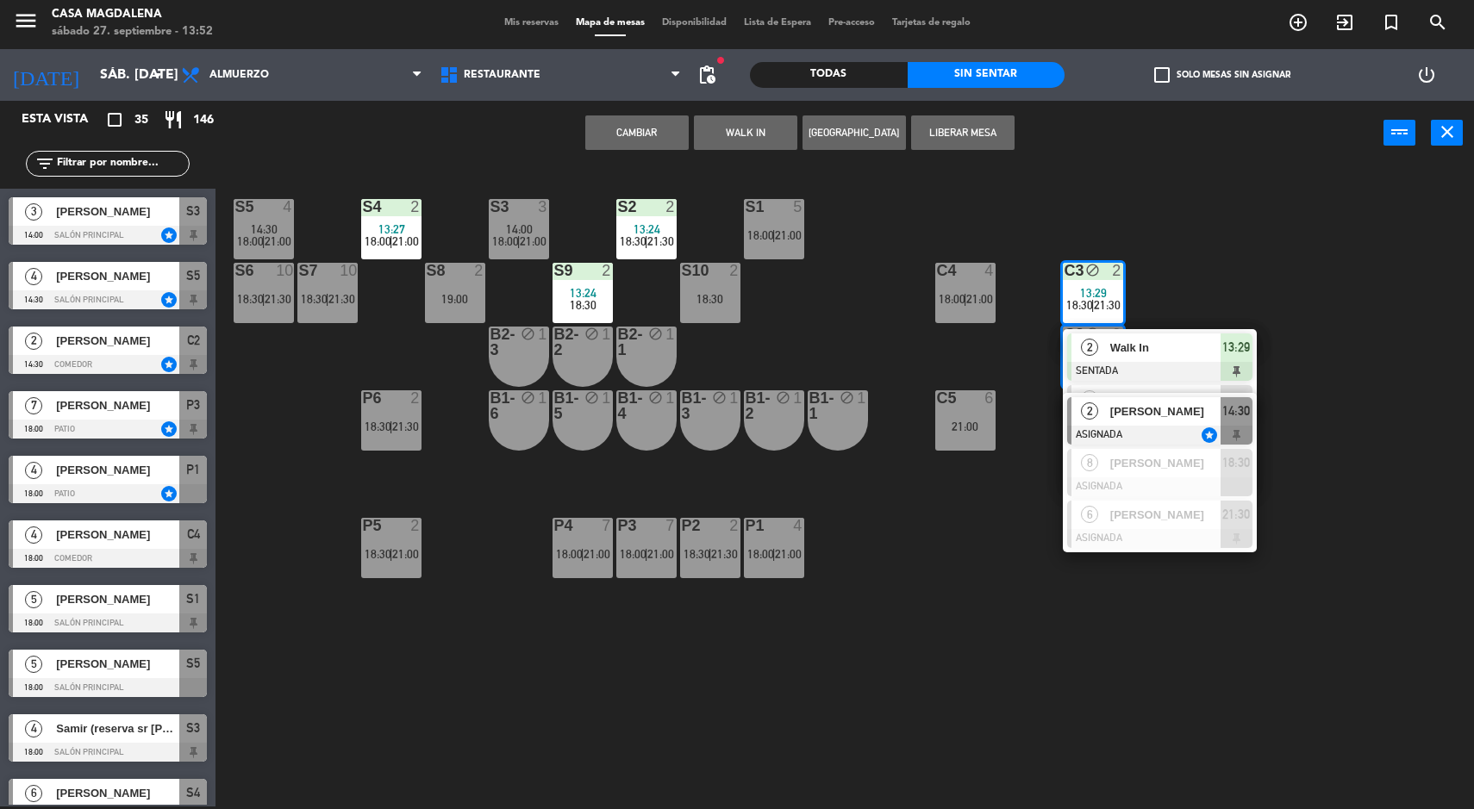
click at [1007, 116] on button "Liberar Mesa" at bounding box center [962, 132] width 103 height 34
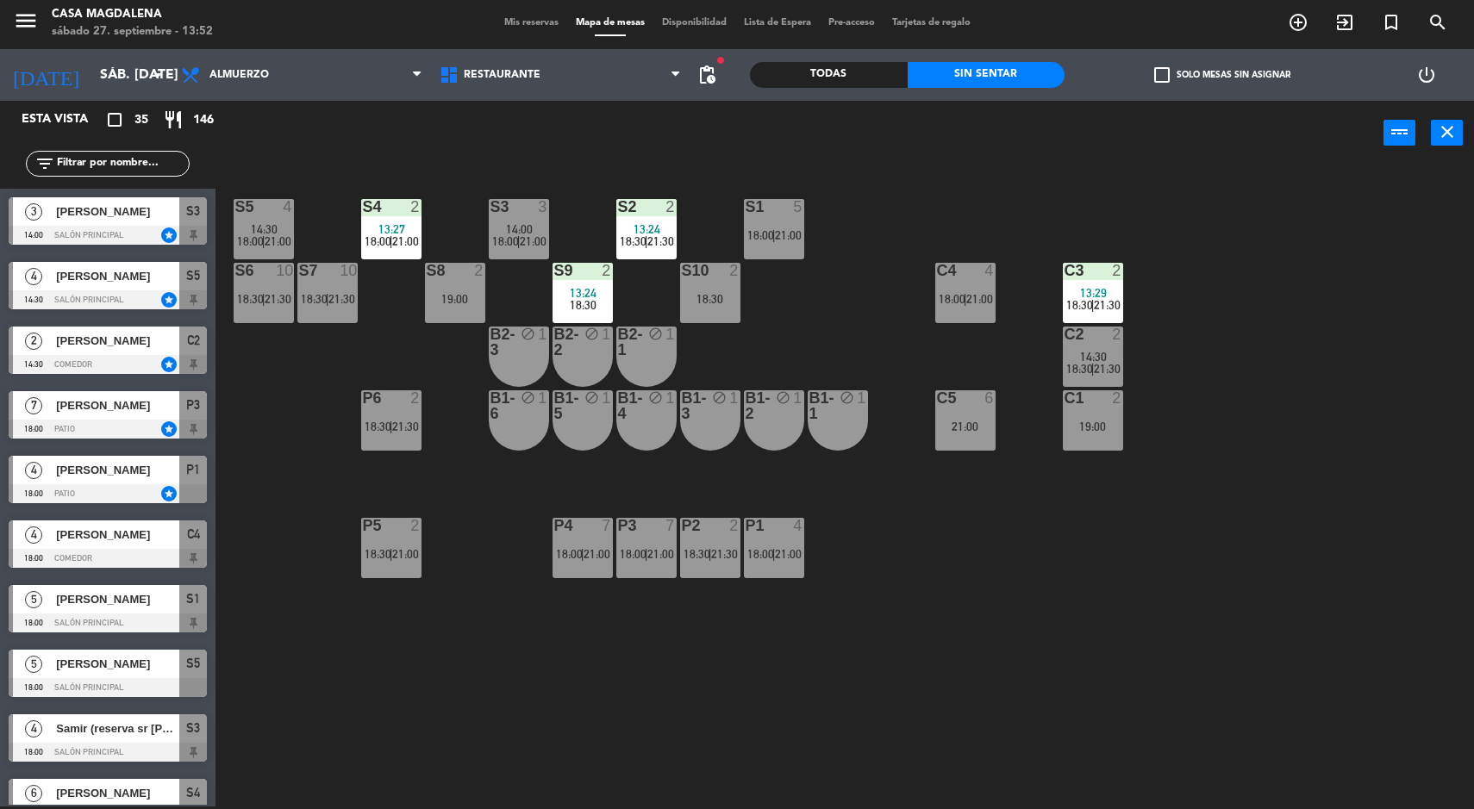
click at [1232, 265] on div "S5 4 14:30 18:00 | 21:00 S4 2 13:27 18:00 | 21:00 S3 3 14:00 18:00 | 21:00 S2 2…" at bounding box center [852, 488] width 1244 height 641
click at [518, 168] on div "S5 4 14:30 18:00 | 21:00 S4 2 13:27 18:00 | 21:00 S3 3 14:00 18:00 | 21:00 S2 2…" at bounding box center [852, 488] width 1244 height 641
click at [840, 327] on div "S5 4 14:30 18:00 | 21:00 S4 2 13:27 18:00 | 21:00 S3 3 14:00 18:00 | 21:00 S2 2…" at bounding box center [852, 488] width 1244 height 641
click at [794, 574] on div "P1 4 18:00 | 21:00" at bounding box center [774, 548] width 60 height 60
click at [970, 540] on div "S5 4 14:30 18:00 | 21:00 S4 2 13:27 18:00 | 21:00 S3 3 14:00 18:00 | 21:00 S2 2…" at bounding box center [852, 488] width 1244 height 641
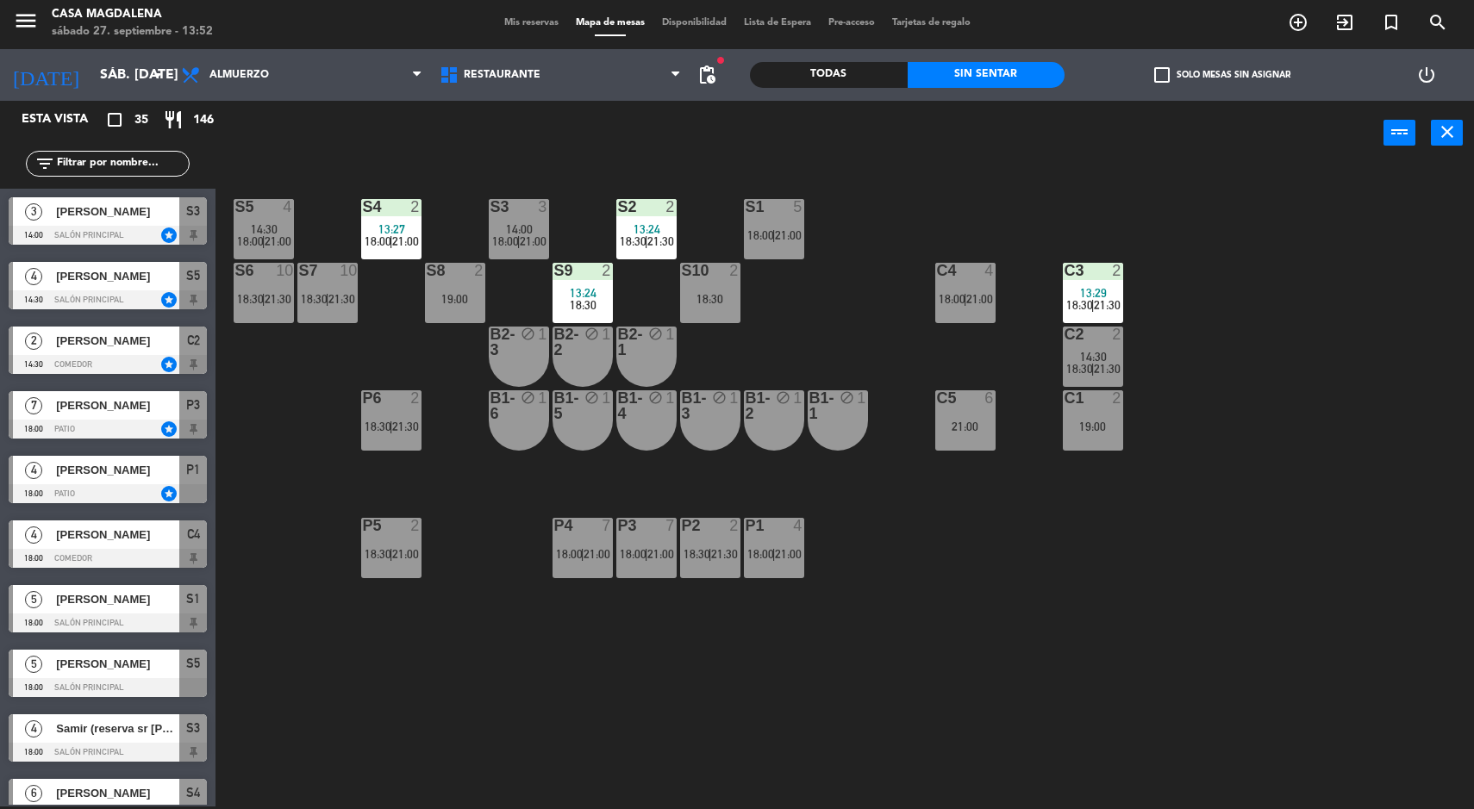
click at [623, 539] on div "P3 7 18:00 | 21:00" at bounding box center [646, 548] width 60 height 60
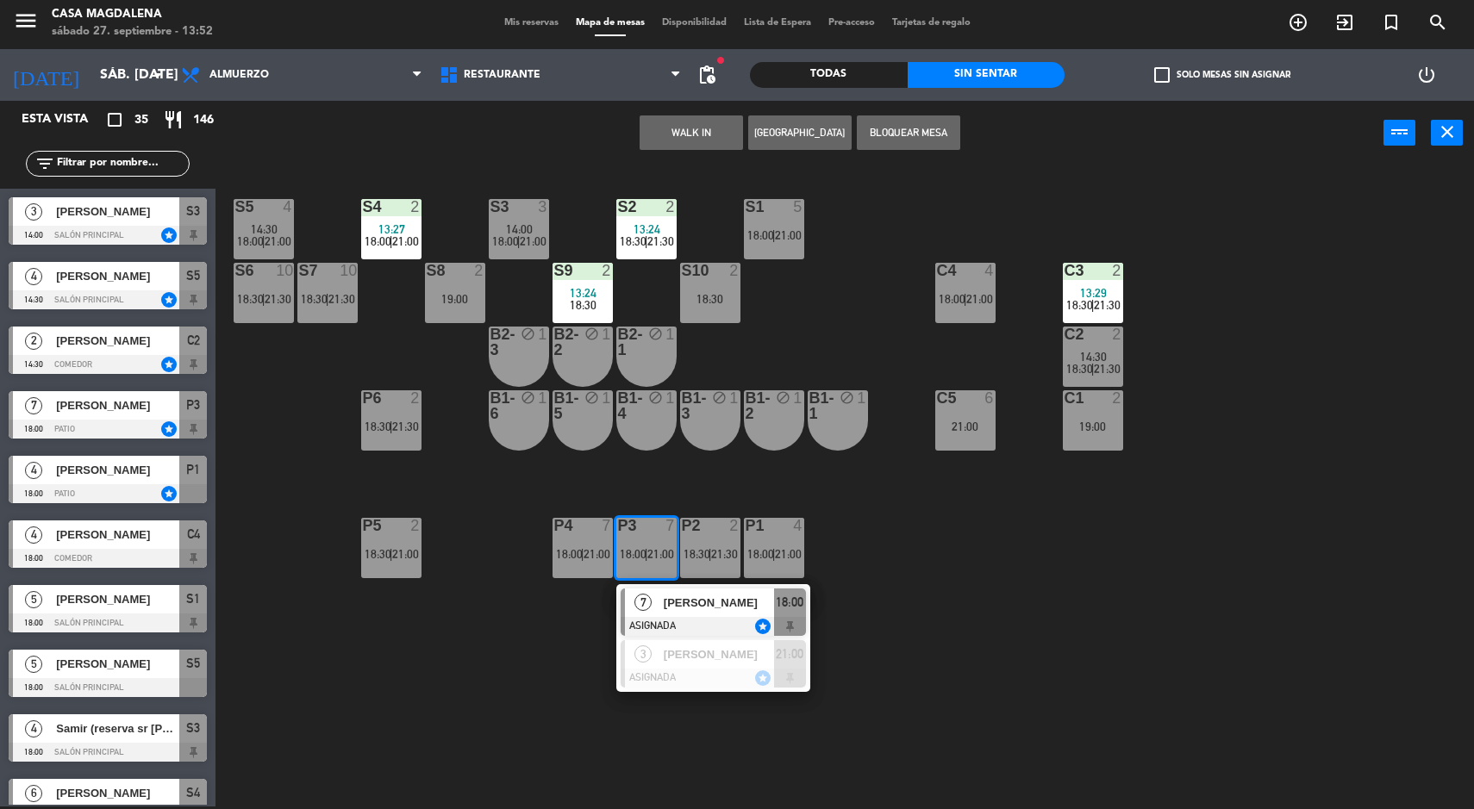
click at [716, 608] on span "[PERSON_NAME]" at bounding box center [719, 603] width 110 height 18
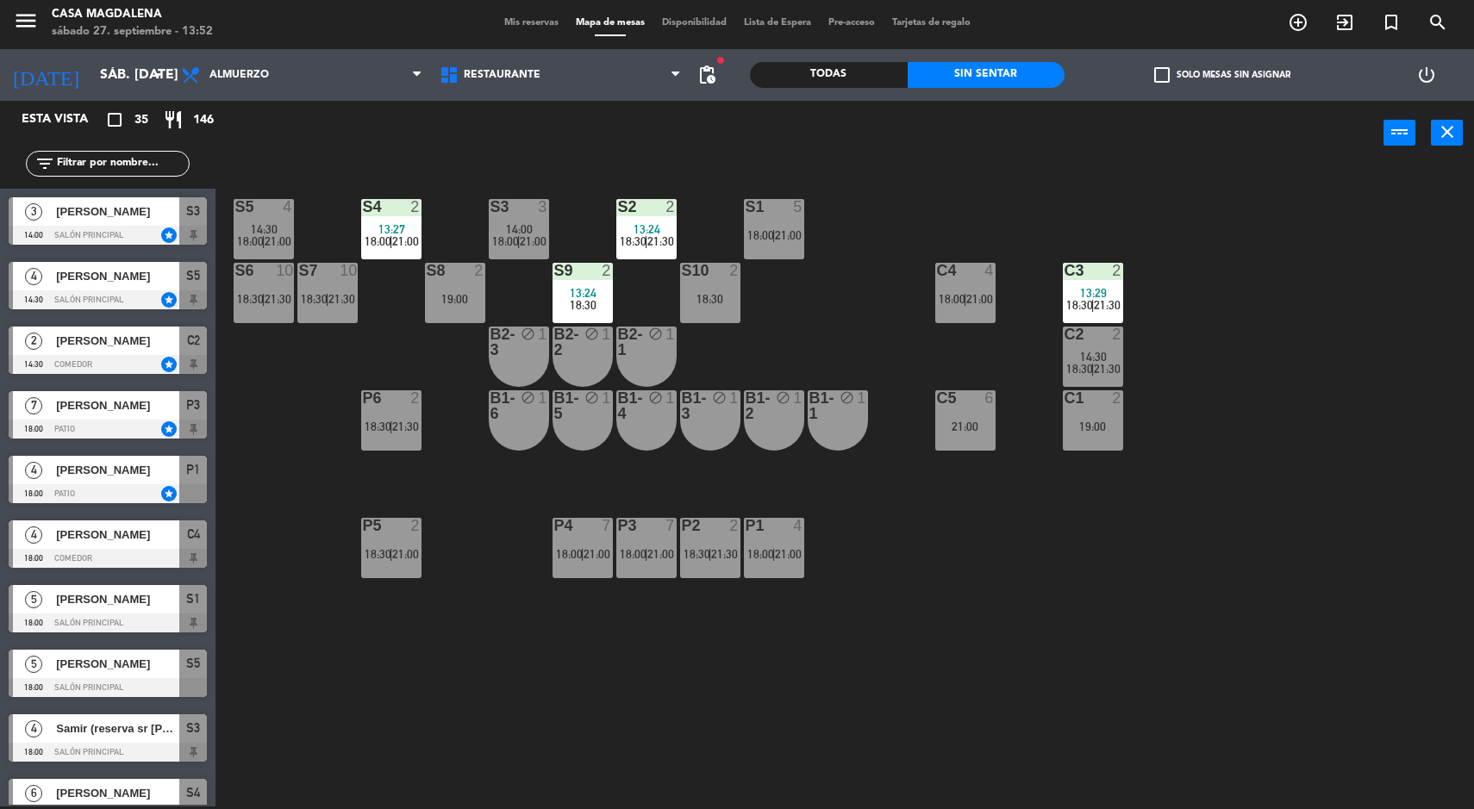
click at [910, 564] on div "S5 4 14:30 18:00 | 21:00 S4 2 13:27 18:00 | 21:00 S3 3 14:00 18:00 | 21:00 S2 2…" at bounding box center [852, 488] width 1244 height 641
click at [783, 541] on div "P1 4 18:00 | 21:00" at bounding box center [774, 548] width 60 height 60
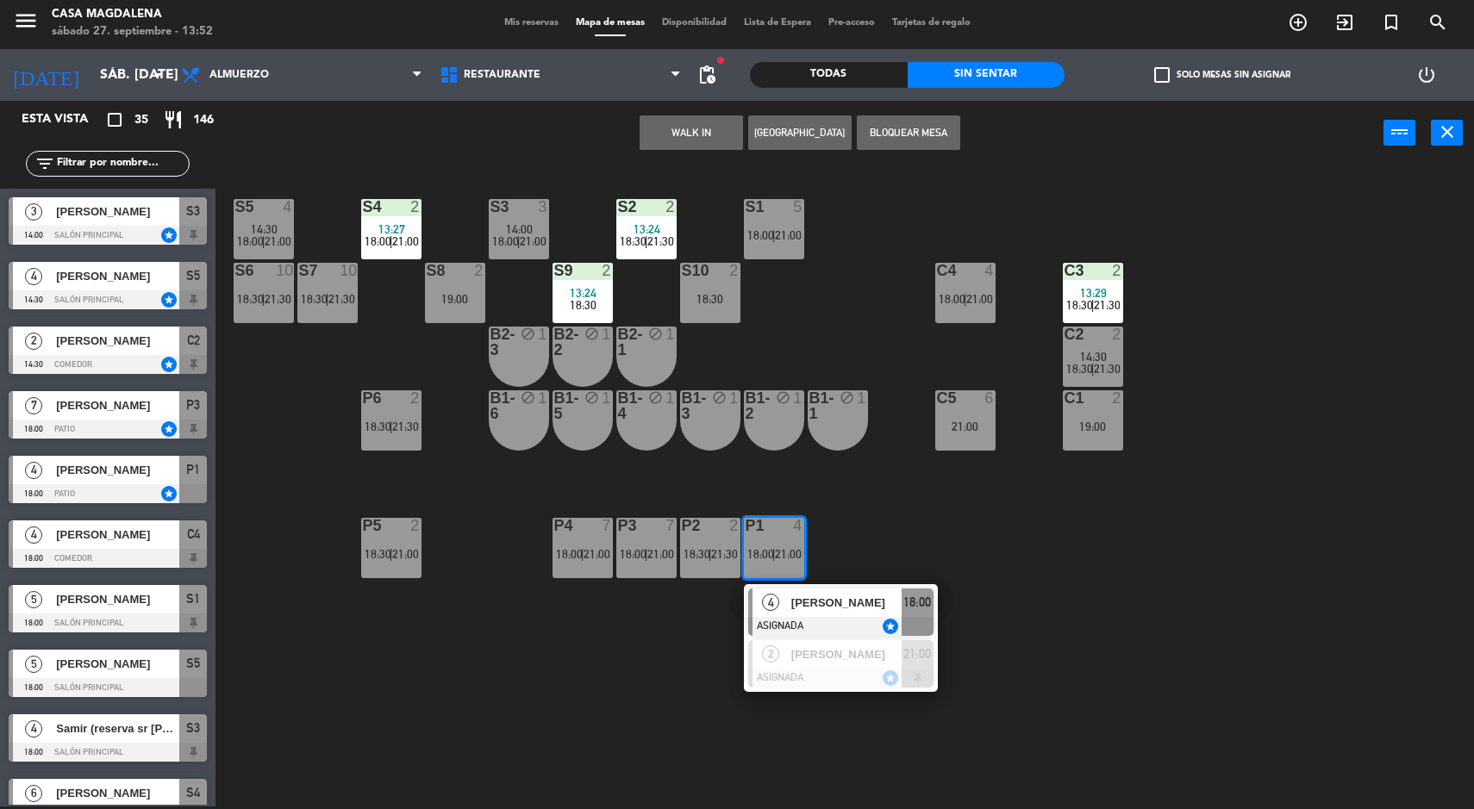
click at [873, 617] on div at bounding box center [840, 626] width 185 height 19
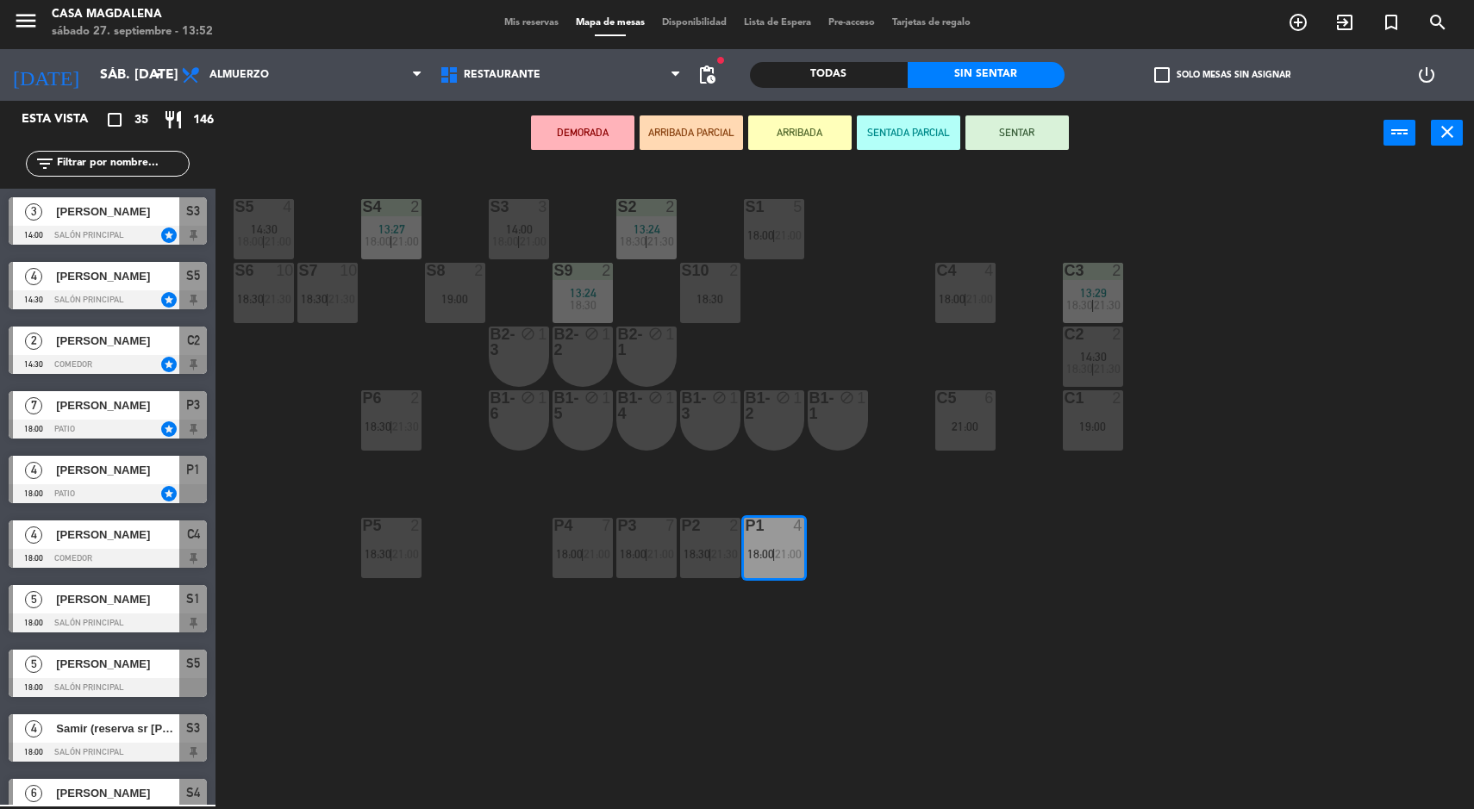
click at [972, 578] on div "S5 4 14:30 18:00 | 21:00 S4 2 13:27 18:00 | 21:00 S3 3 14:00 18:00 | 21:00 S2 2…" at bounding box center [852, 488] width 1244 height 641
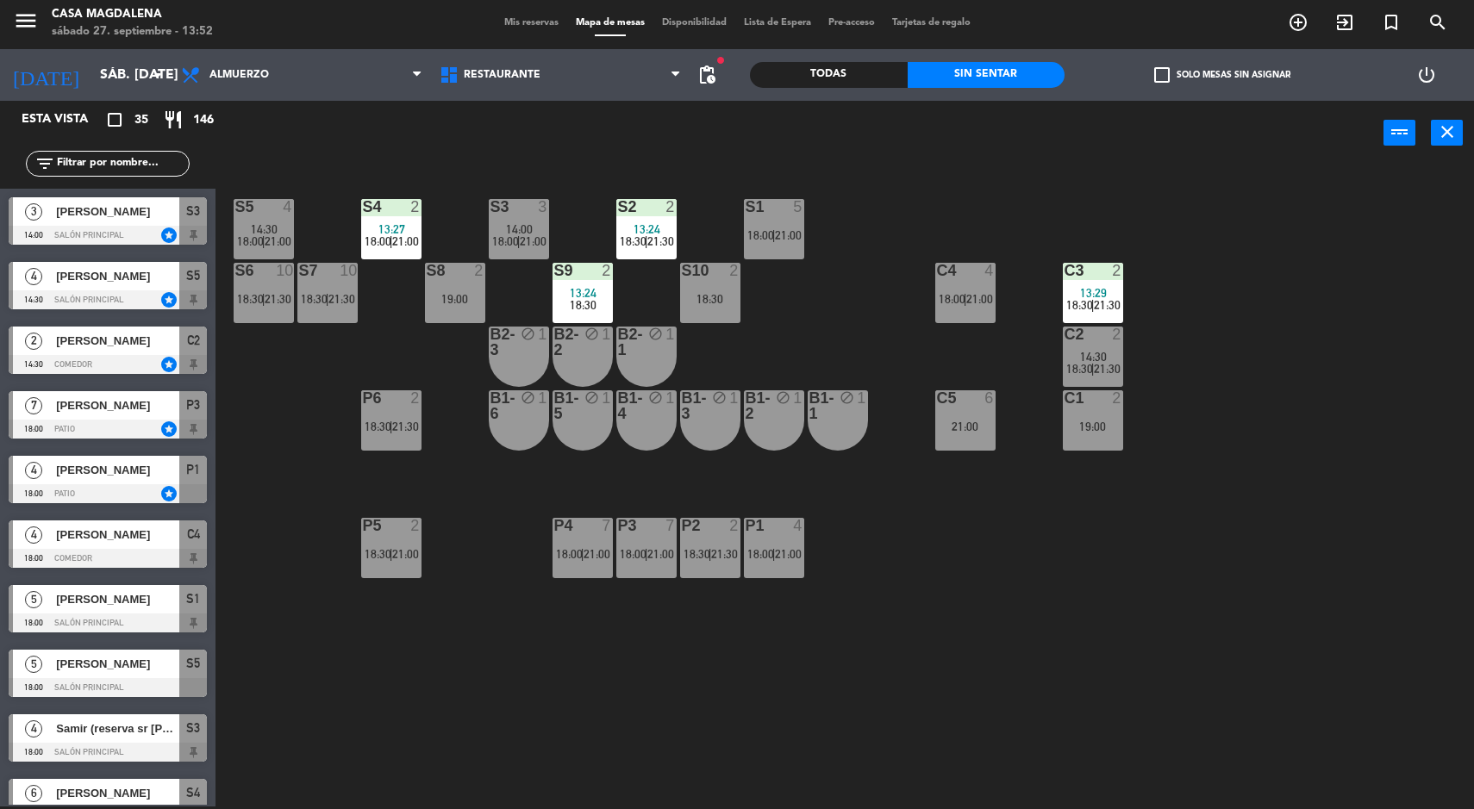
click at [724, 557] on span "21:30" at bounding box center [724, 554] width 27 height 14
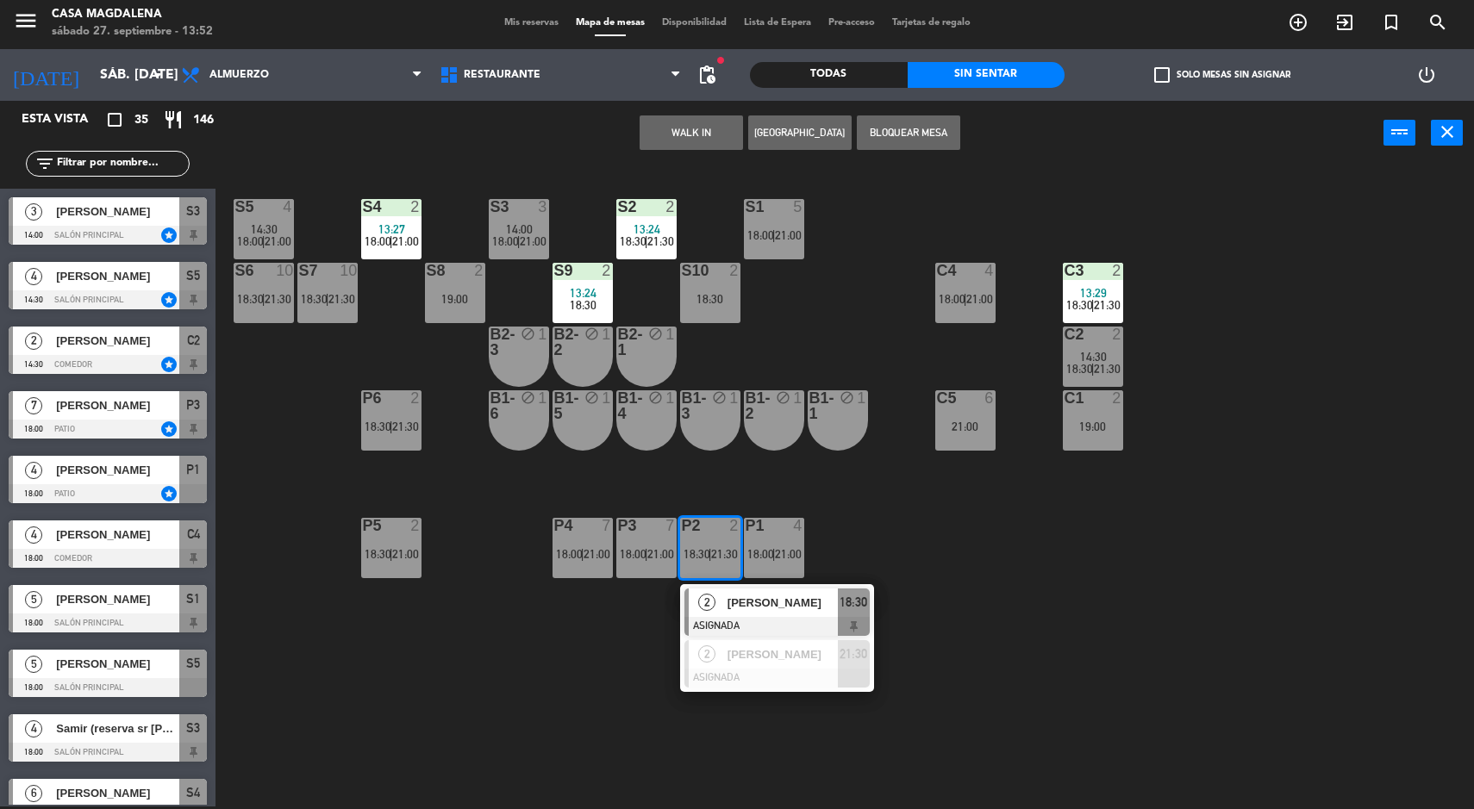
click at [1017, 565] on div "S5 4 14:30 18:00 | 21:00 S4 2 13:27 18:00 | 21:00 S3 3 14:00 18:00 | 21:00 S2 2…" at bounding box center [852, 488] width 1244 height 641
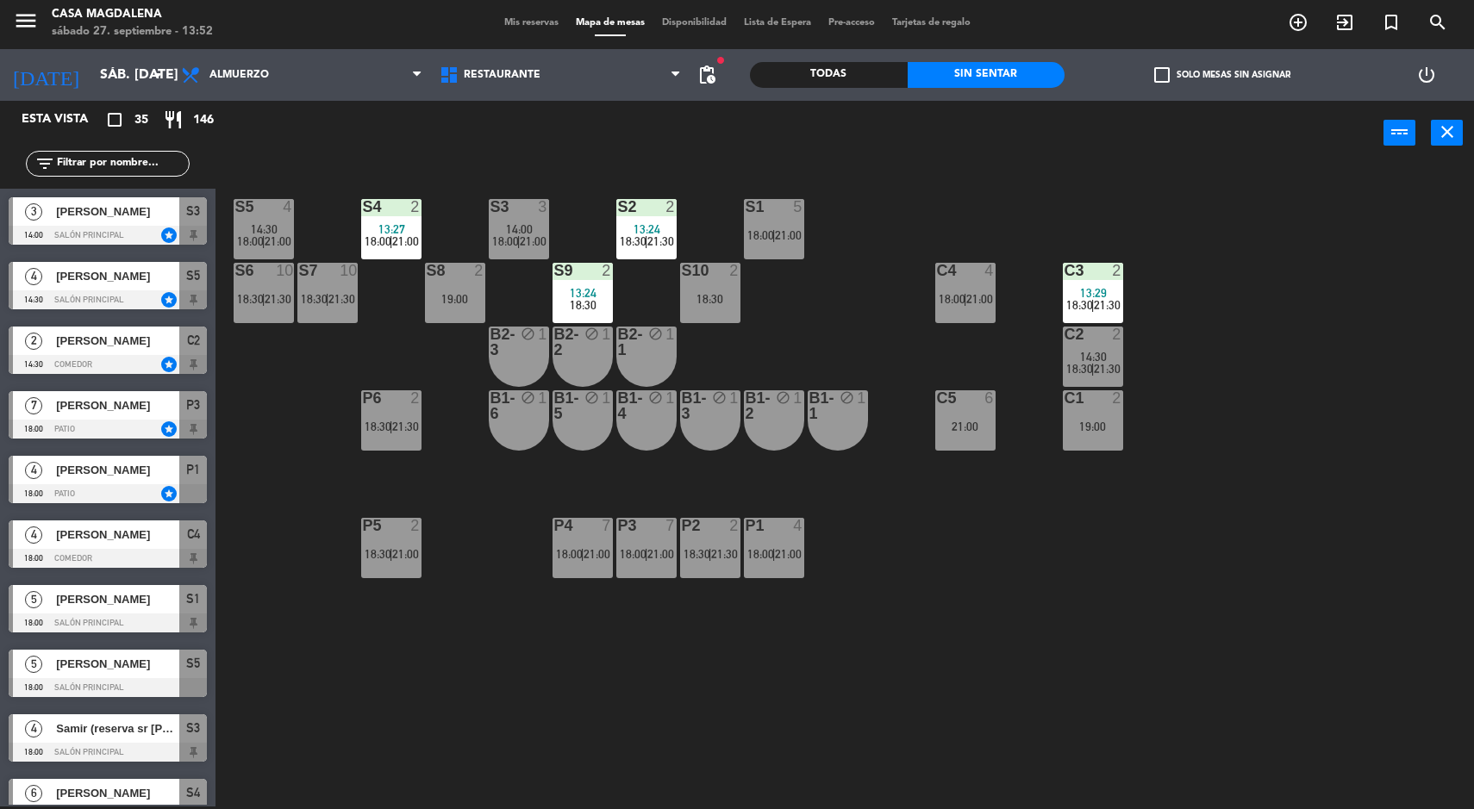
click at [662, 554] on span "21:00" at bounding box center [660, 554] width 27 height 14
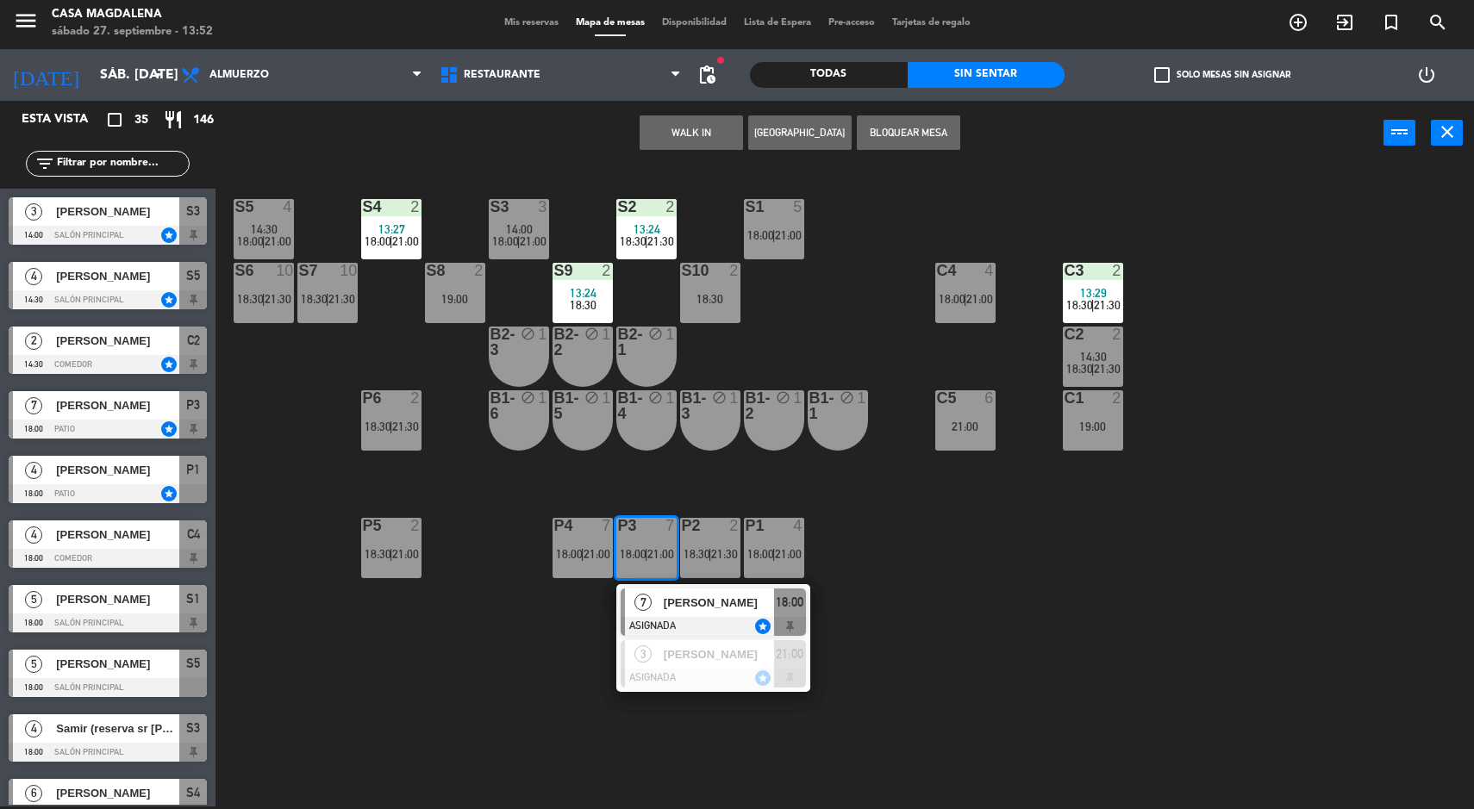
click at [659, 677] on div at bounding box center [713, 678] width 185 height 19
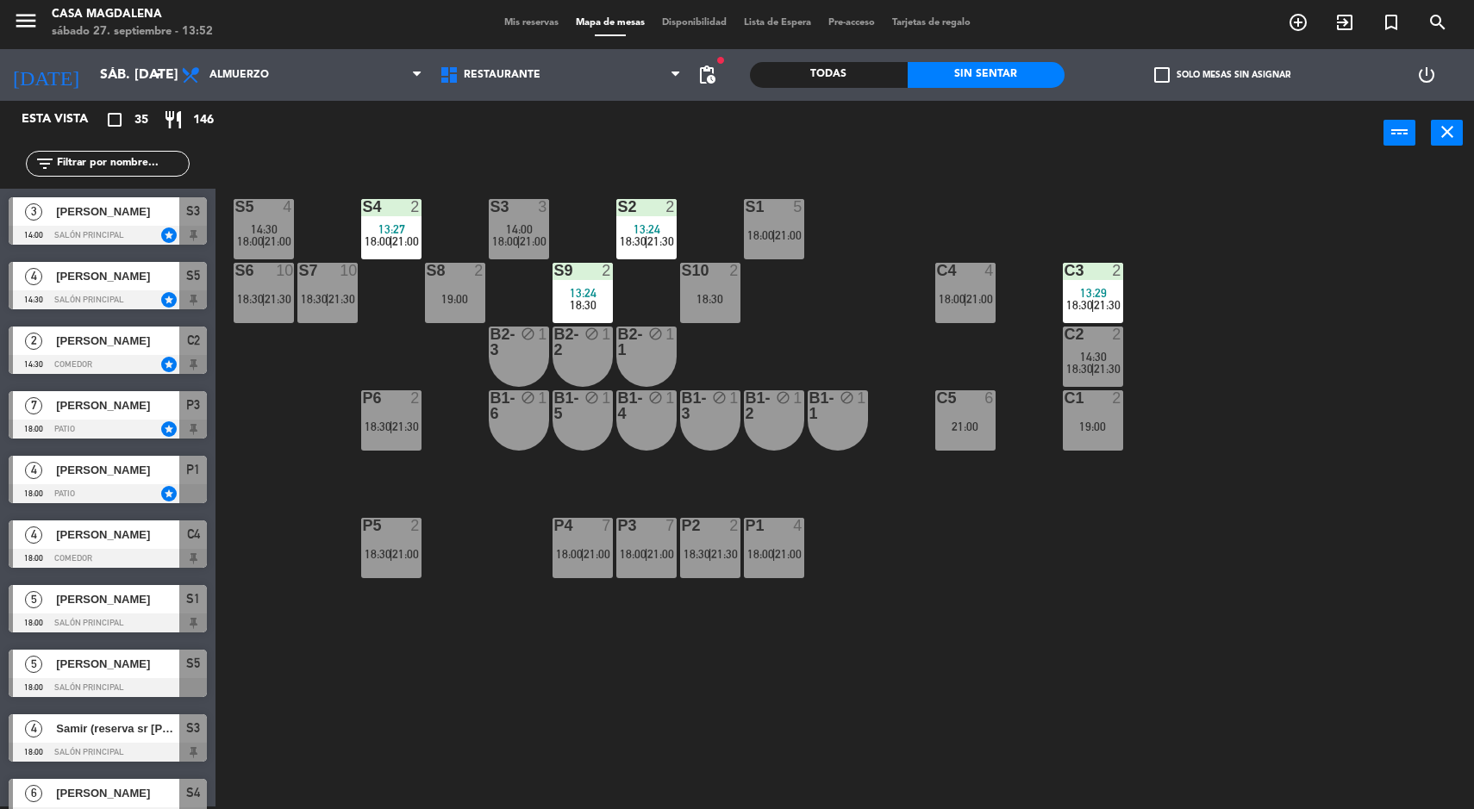
click at [964, 564] on div "S5 4 14:30 18:00 | 21:00 S4 2 13:27 18:00 | 21:00 S3 3 14:00 18:00 | 21:00 S2 2…" at bounding box center [852, 488] width 1244 height 641
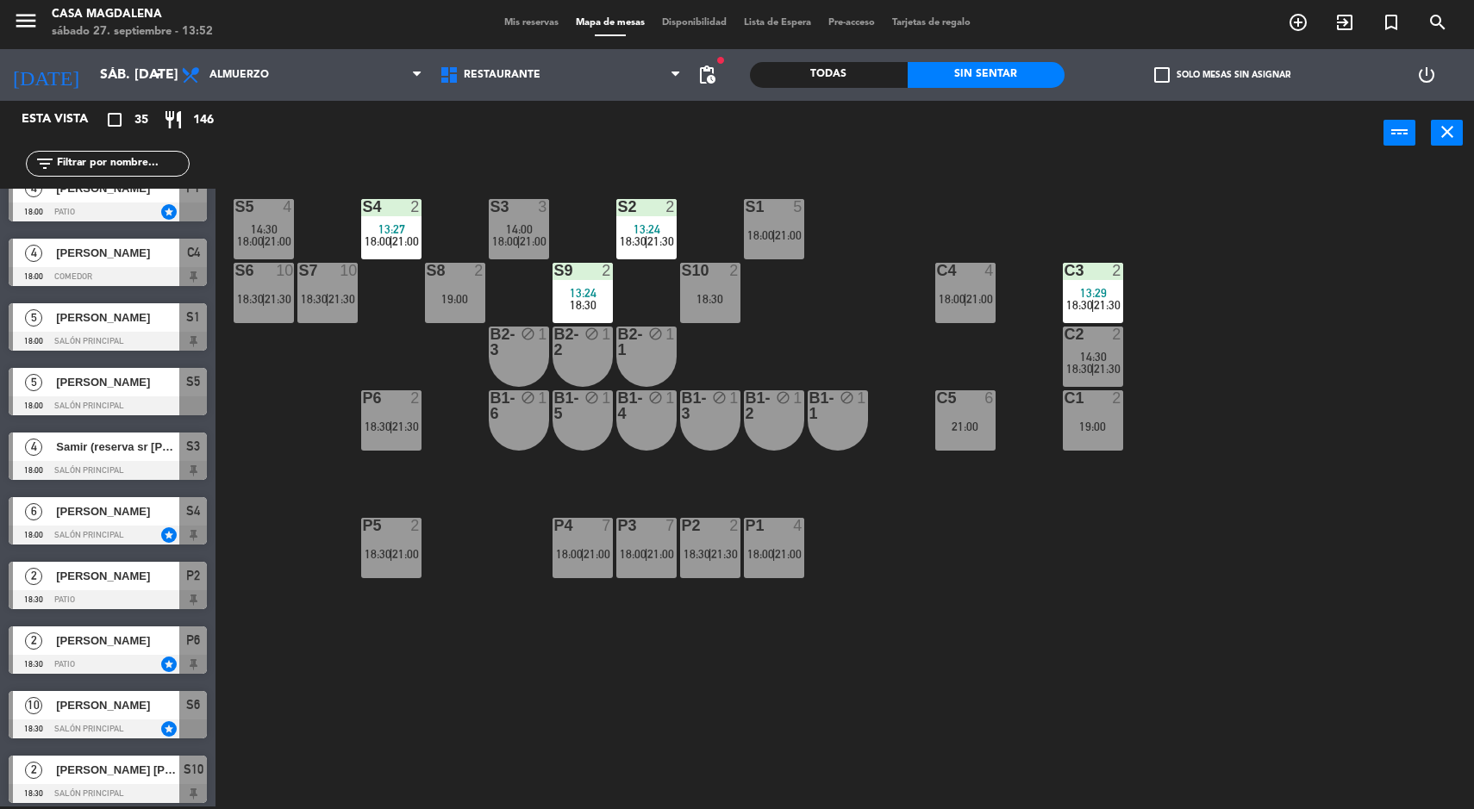
click at [603, 574] on div "P4 7 18:00 | 21:00" at bounding box center [582, 548] width 60 height 60
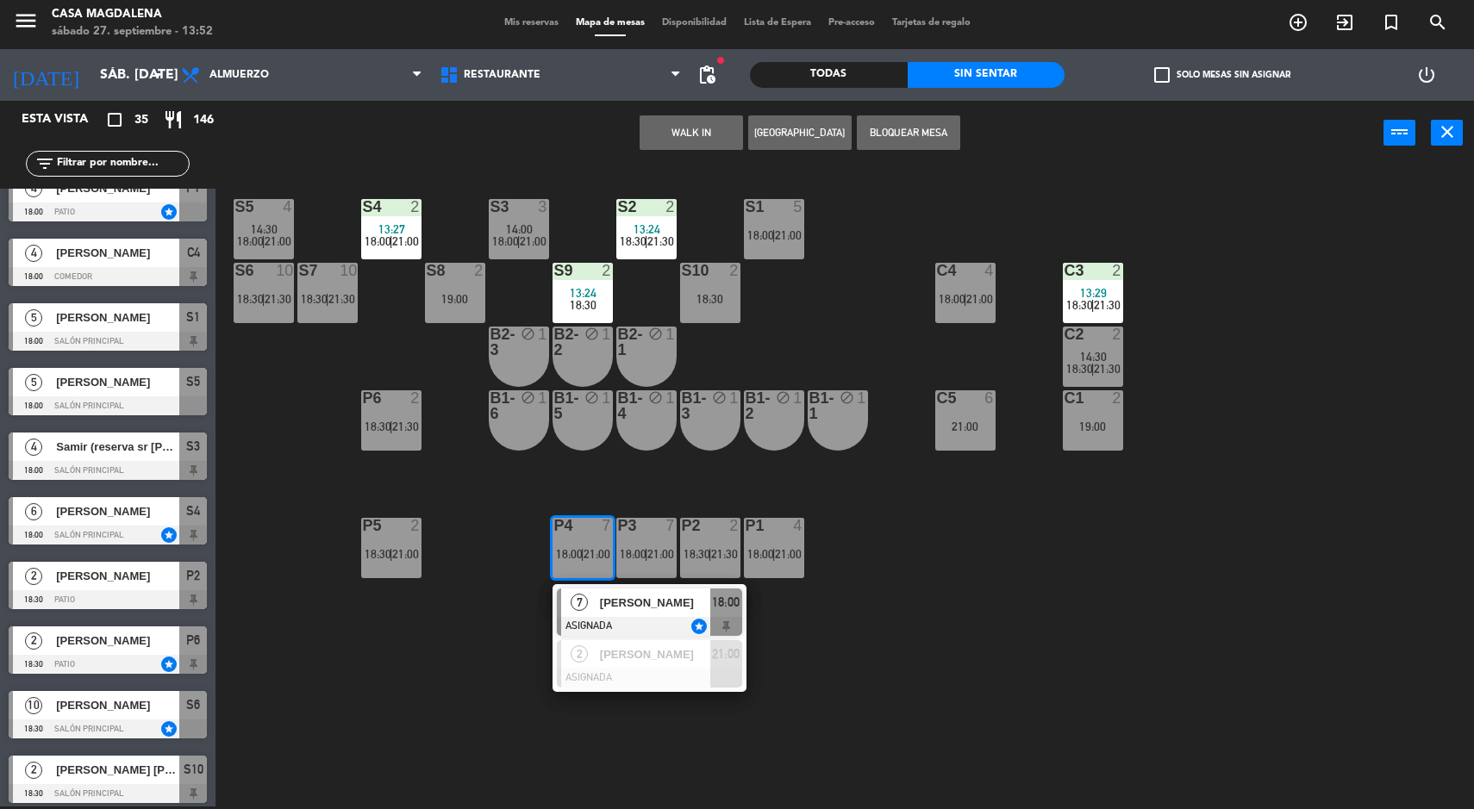
click at [633, 662] on span "[PERSON_NAME]" at bounding box center [655, 655] width 110 height 18
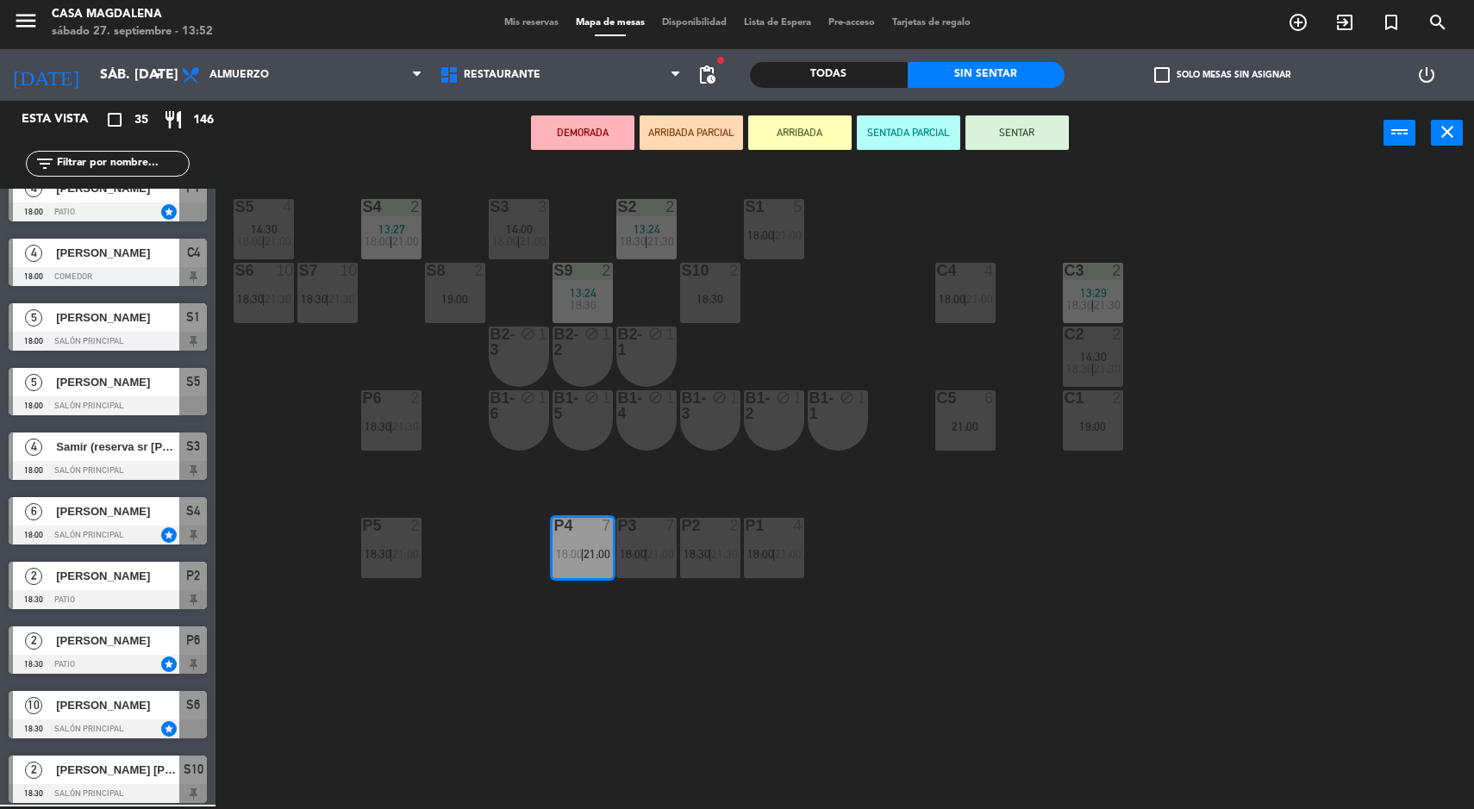
click at [951, 561] on div "S5 4 14:30 18:00 | 21:00 S4 2 13:27 18:00 | 21:00 S3 3 14:00 18:00 | 21:00 S2 2…" at bounding box center [852, 488] width 1244 height 641
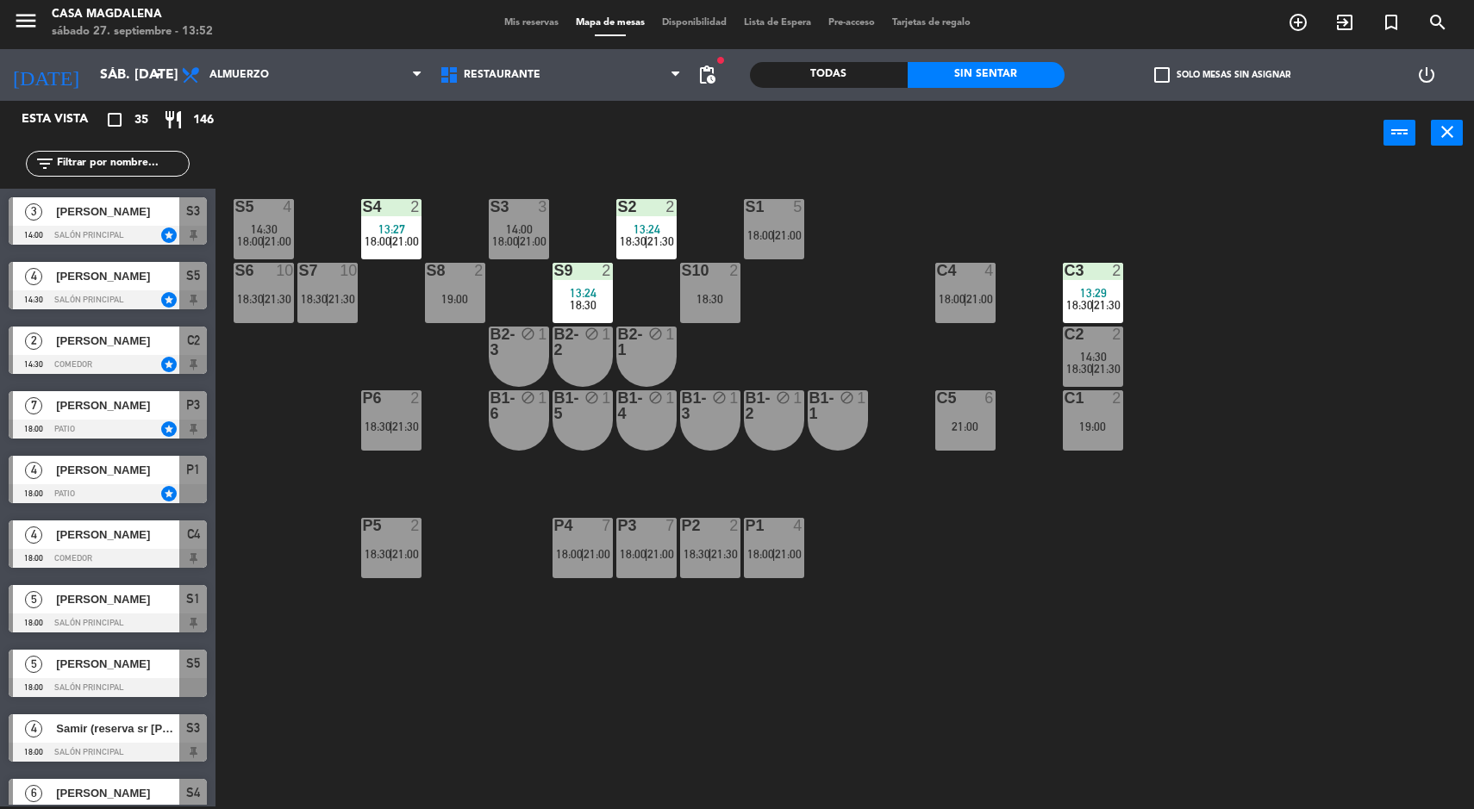
scroll to position [346, 0]
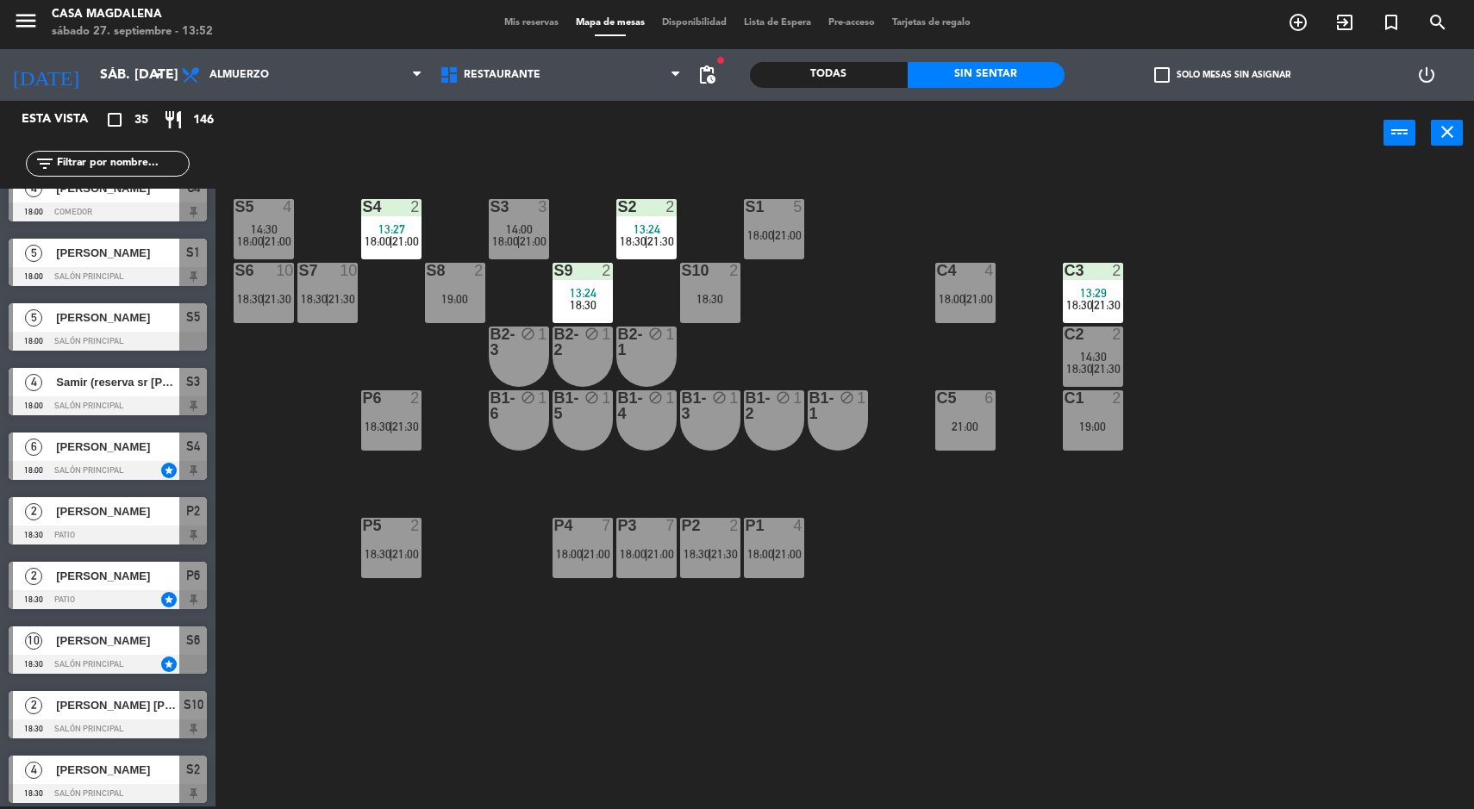
click at [728, 298] on div "18:30" at bounding box center [710, 299] width 60 height 12
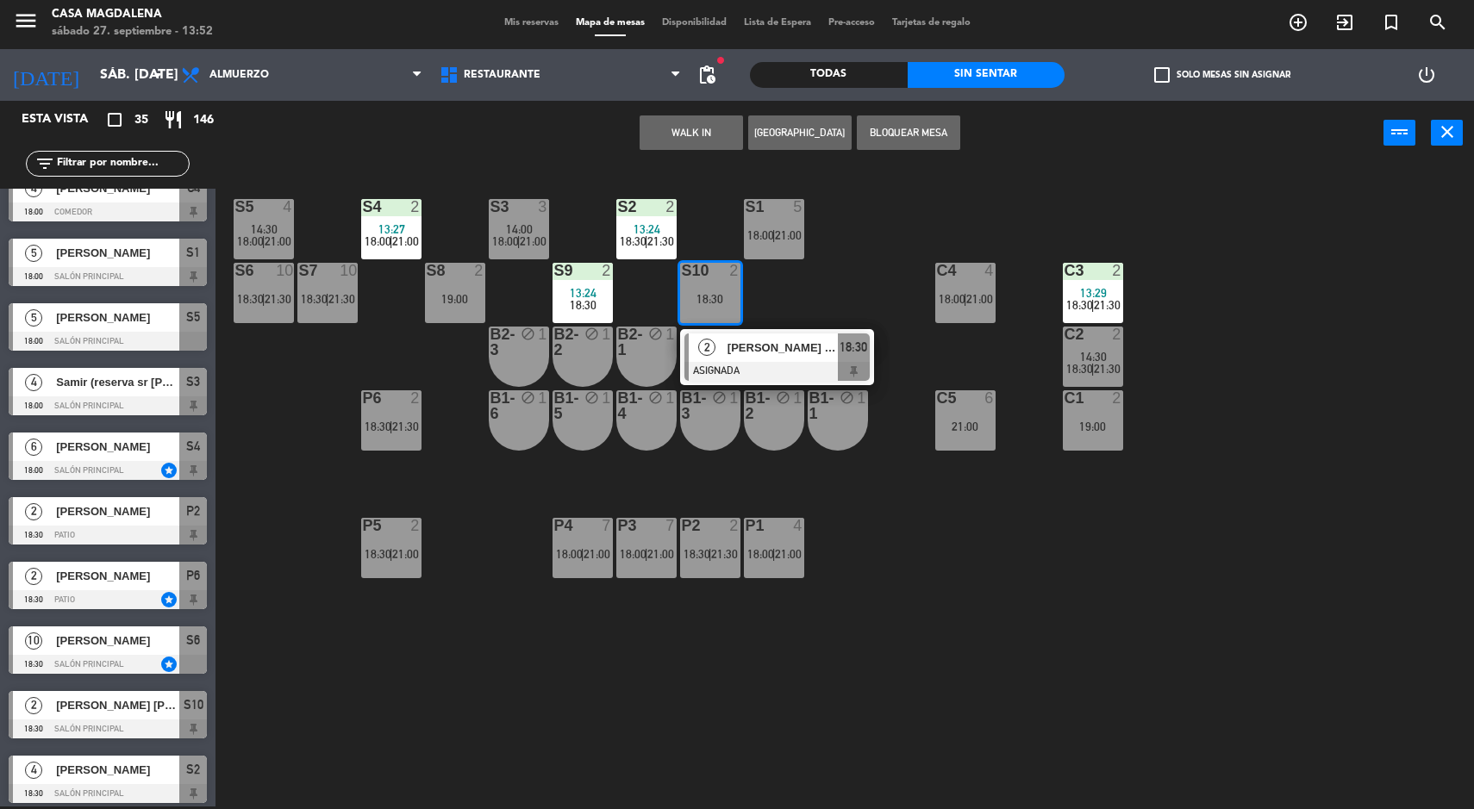
click at [789, 367] on div at bounding box center [776, 371] width 185 height 19
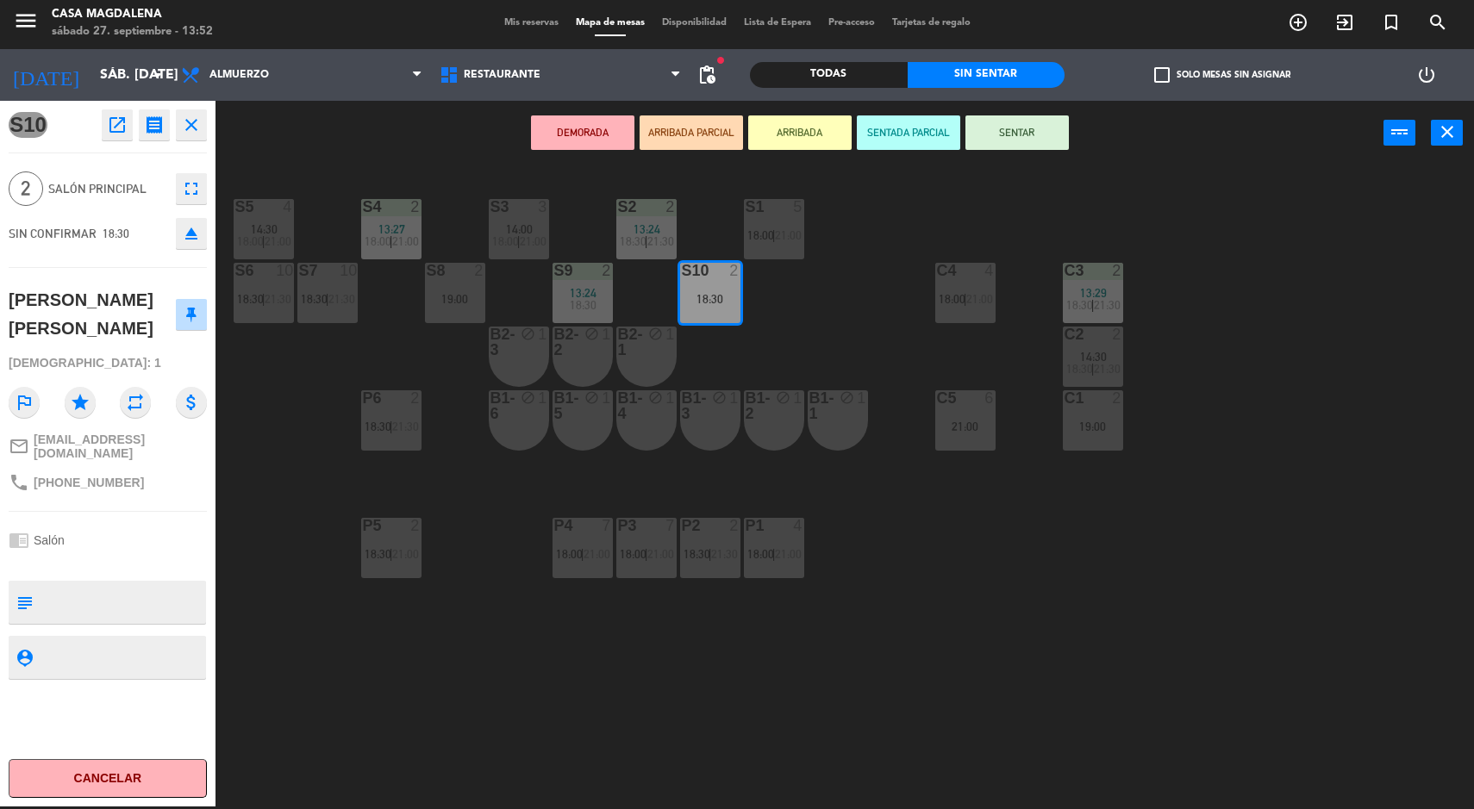
click at [584, 306] on span "18:30" at bounding box center [583, 305] width 27 height 14
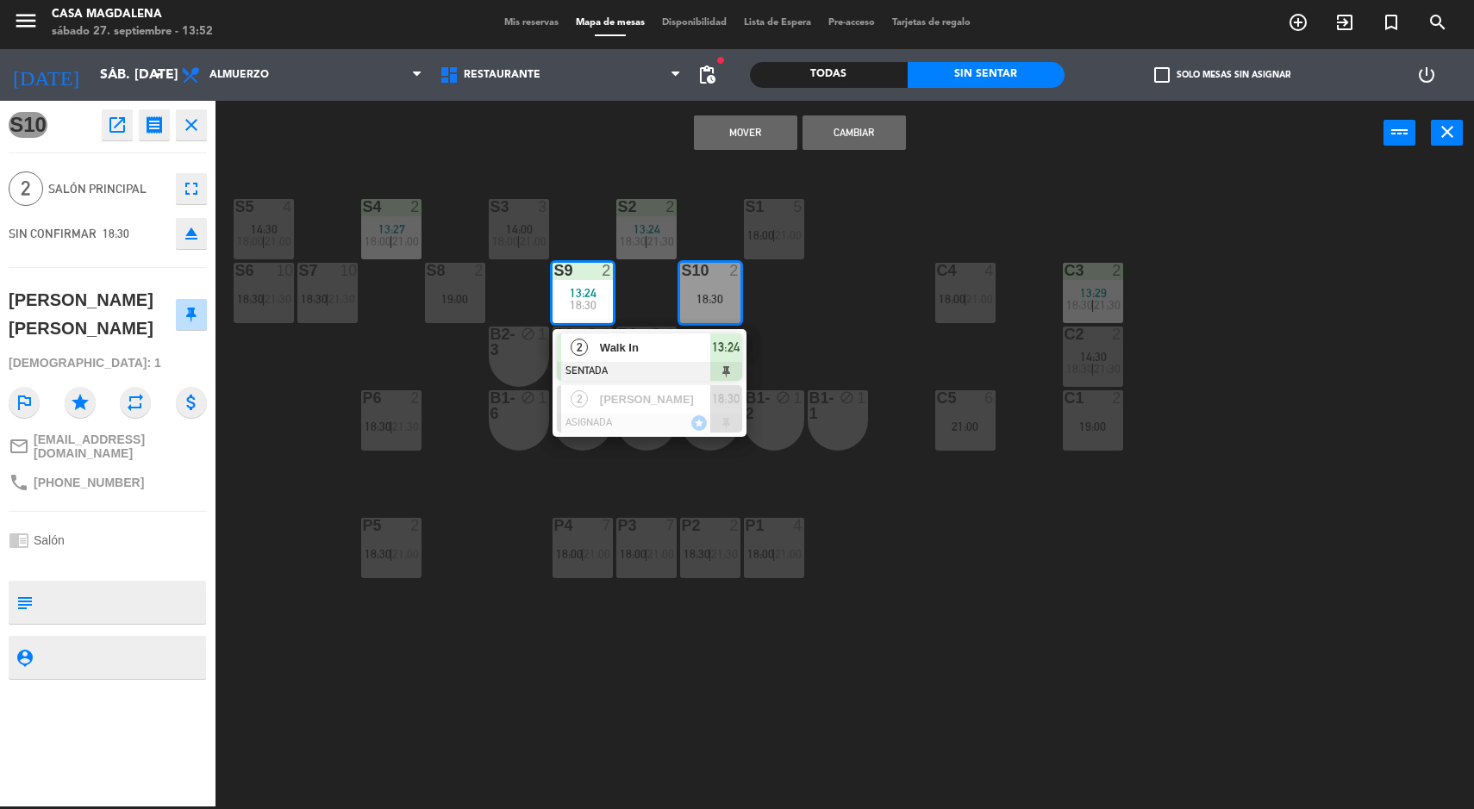
click at [667, 399] on span "[PERSON_NAME]" at bounding box center [655, 399] width 110 height 18
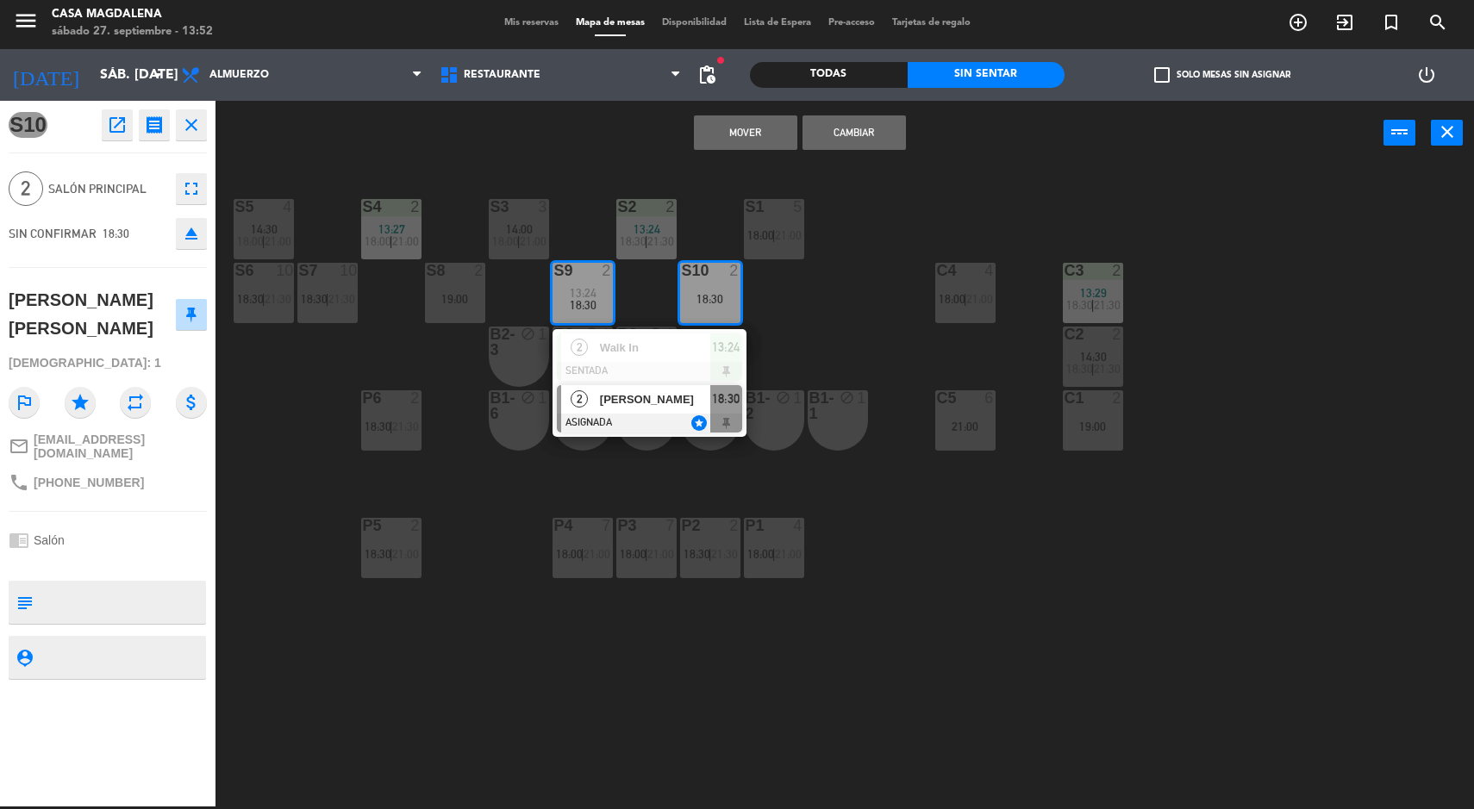
click at [870, 137] on button "Cambiar" at bounding box center [853, 132] width 103 height 34
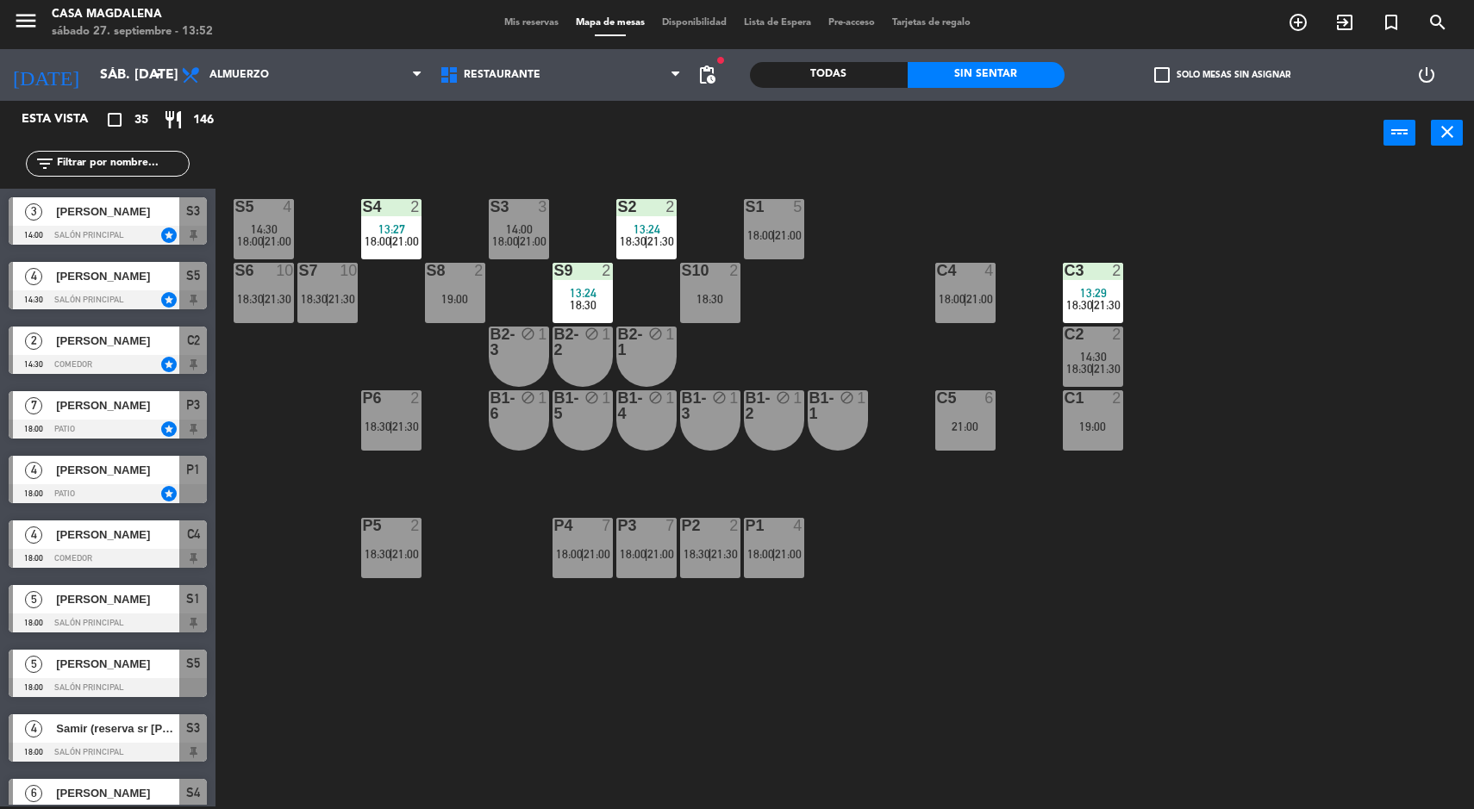
scroll to position [3, 0]
click at [727, 315] on div "S10 2 18:30" at bounding box center [710, 293] width 60 height 60
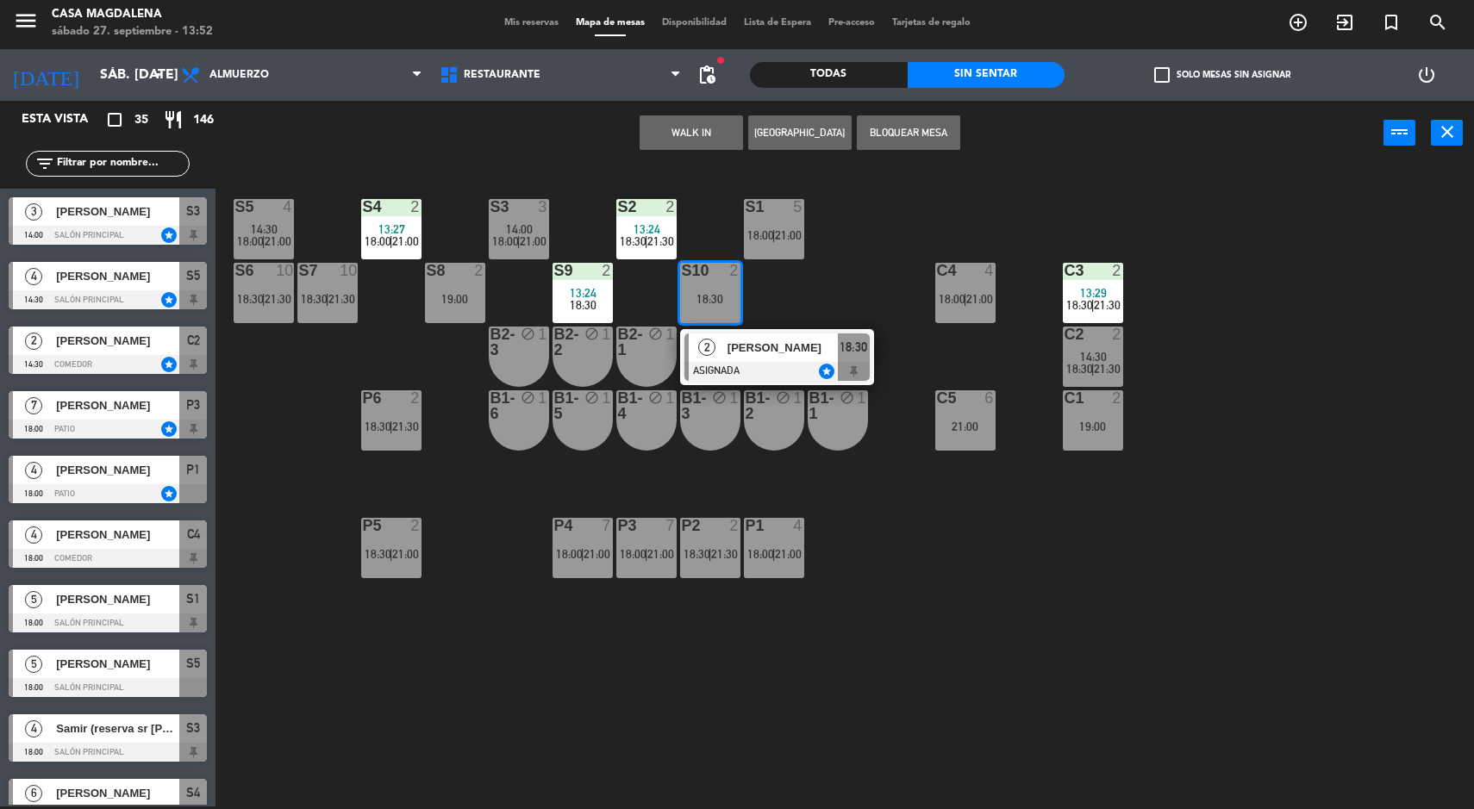
click at [882, 294] on div "S5 4 14:30 18:00 | 21:00 S4 2 13:27 18:00 | 21:00 S3 3 14:00 18:00 | 21:00 S2 2…" at bounding box center [852, 488] width 1244 height 641
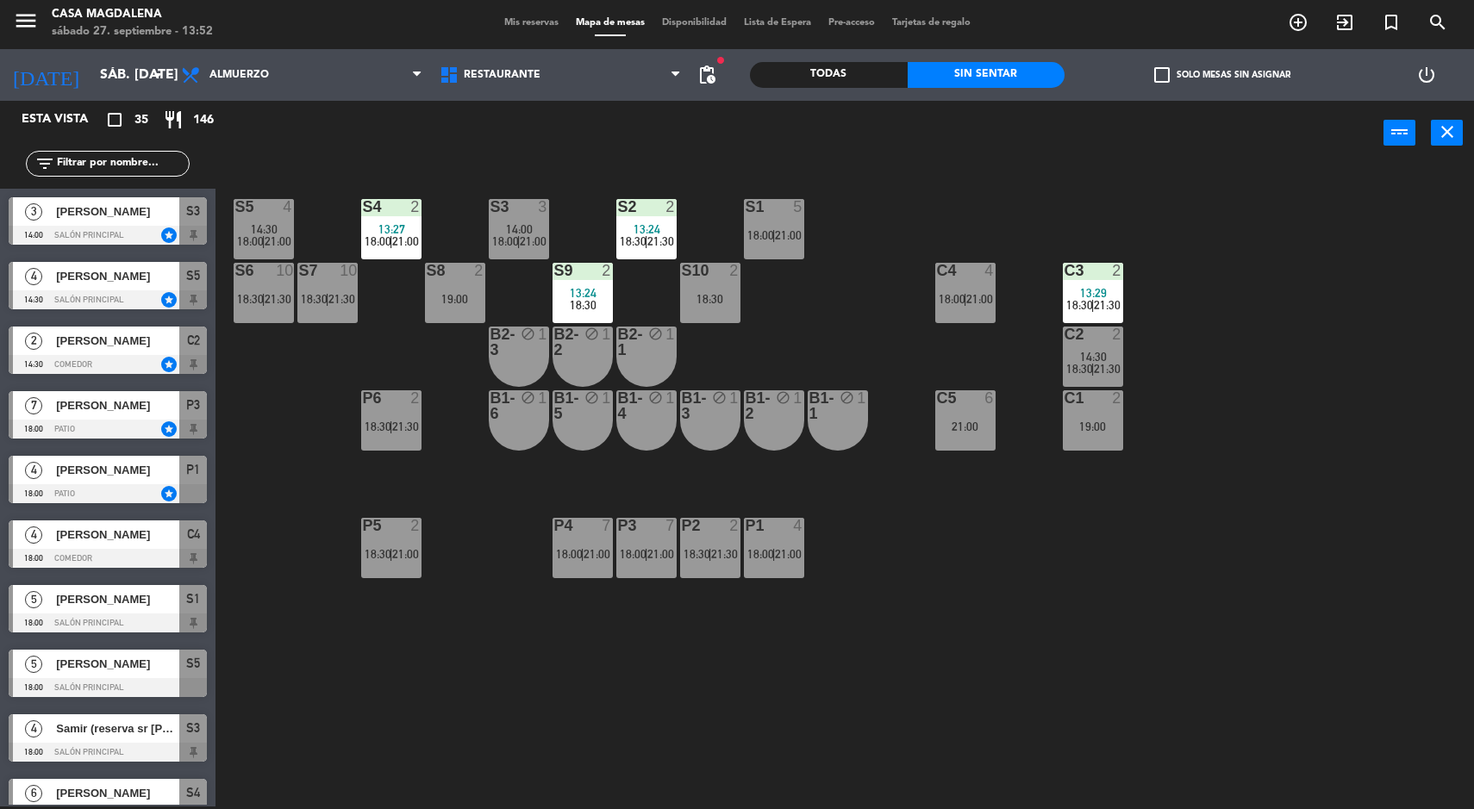
click at [1121, 421] on div "19:00" at bounding box center [1093, 427] width 60 height 12
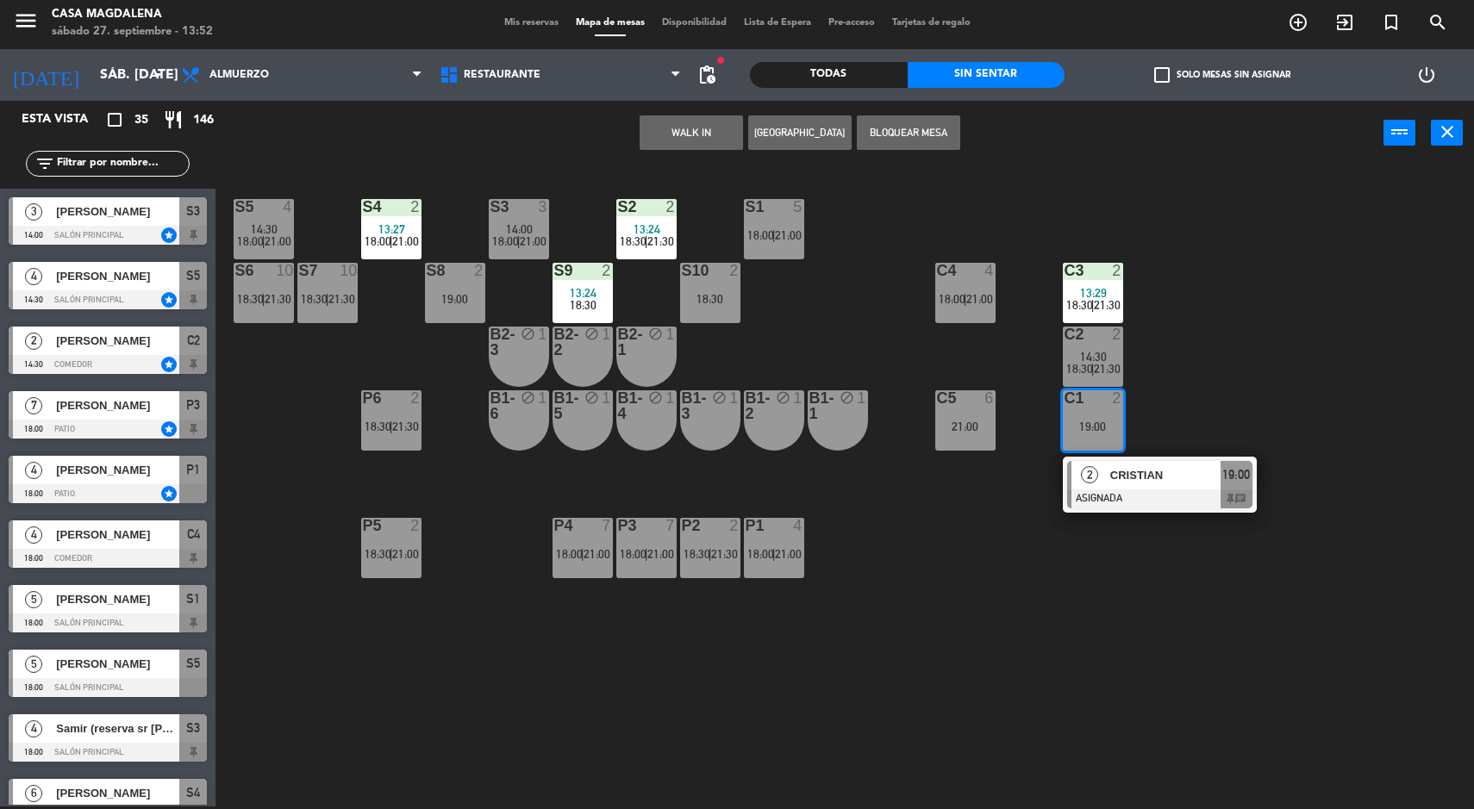
click at [1356, 415] on div "S5 4 14:30 18:00 | 21:00 S4 2 13:27 18:00 | 21:00 S3 3 14:00 18:00 | 21:00 S2 2…" at bounding box center [852, 488] width 1244 height 641
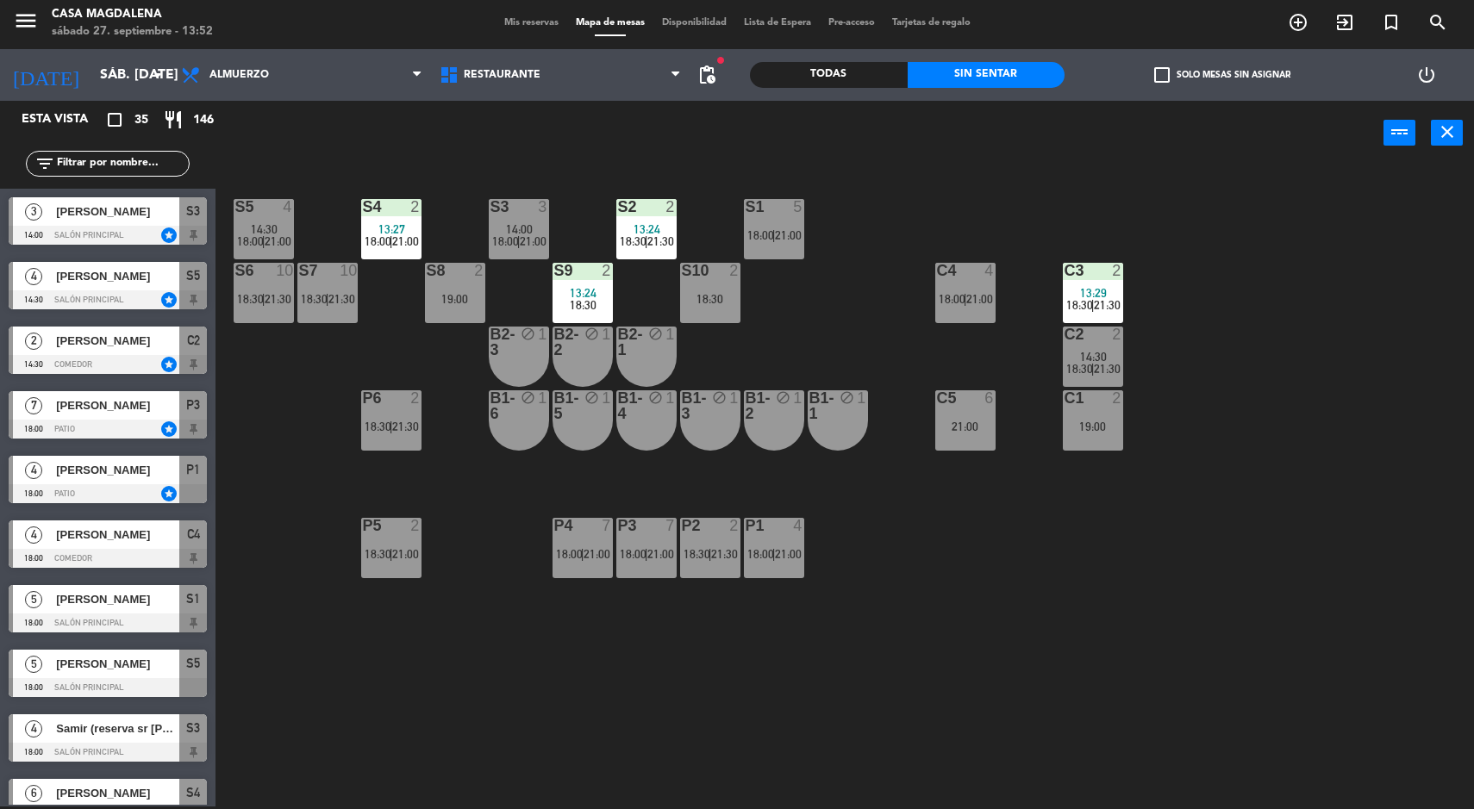
click at [1116, 348] on div "C2 2 14:30 18:30 | 21:30" at bounding box center [1093, 357] width 60 height 60
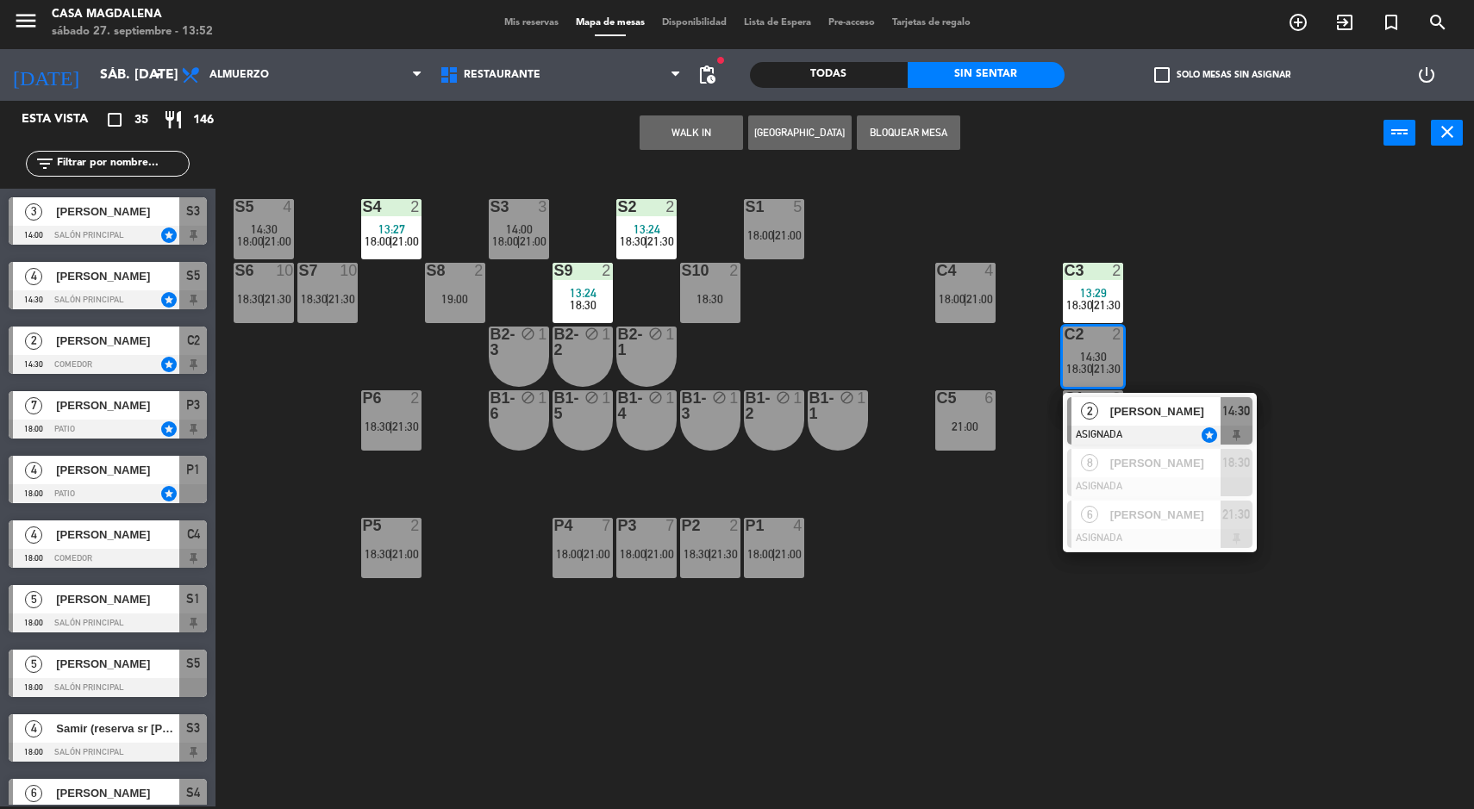
click at [1388, 433] on div "S5 4 14:30 18:00 | 21:00 S4 2 13:27 18:00 | 21:00 S3 3 14:00 18:00 | 21:00 S2 2…" at bounding box center [852, 488] width 1244 height 641
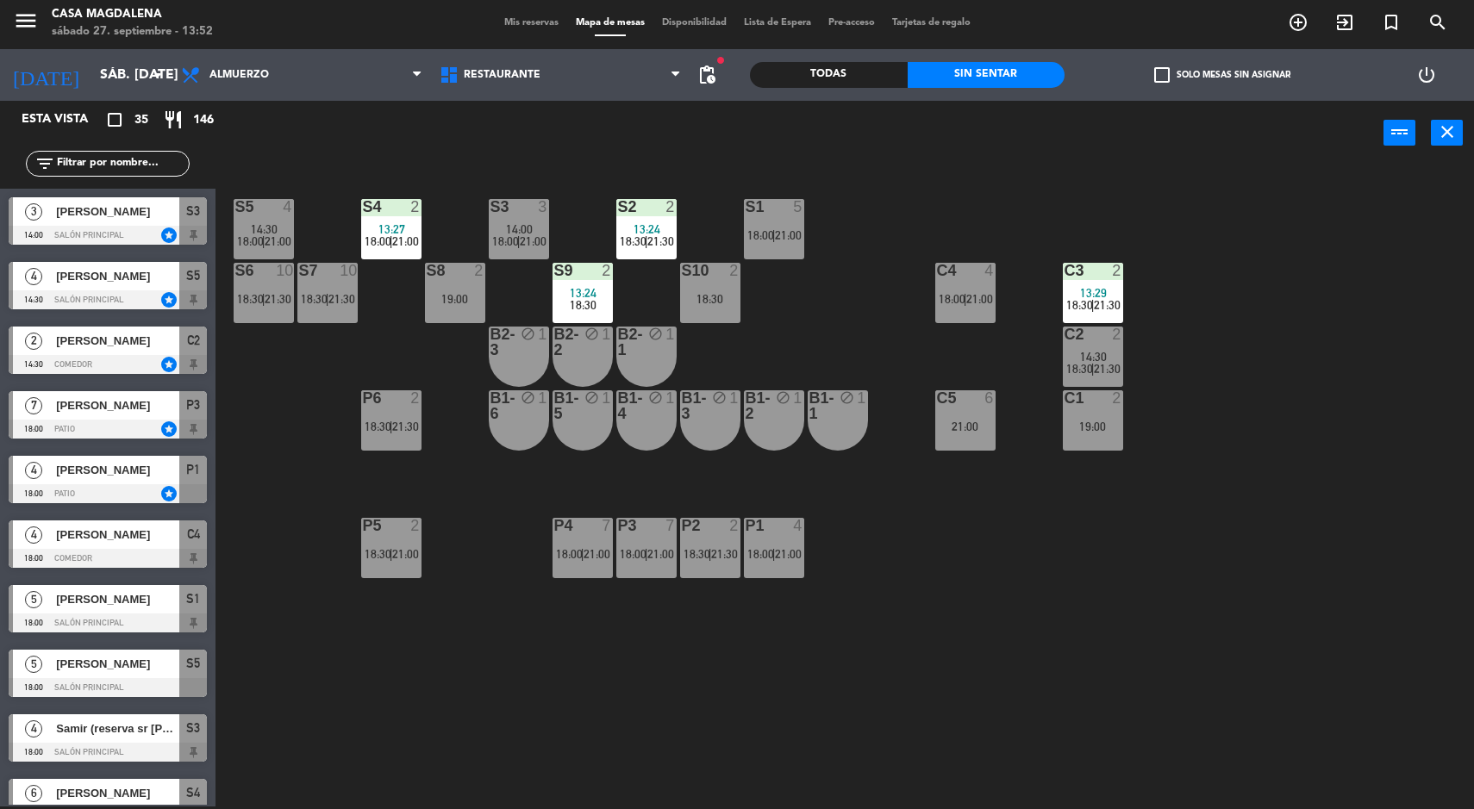
click at [845, 335] on div "S5 4 14:30 18:00 | 21:00 S4 2 13:27 18:00 | 21:00 S3 3 14:00 18:00 | 21:00 S2 2…" at bounding box center [852, 488] width 1244 height 641
click at [1325, 281] on div "S5 4 14:30 18:00 | 21:00 S4 2 13:27 18:00 | 21:00 S3 3 14:00 18:00 | 21:00 S2 2…" at bounding box center [852, 488] width 1244 height 641
click at [1301, 271] on div "S5 4 14:30 18:00 | 21:00 S4 2 13:27 18:00 | 21:00 S3 3 14:00 18:00 | 21:00 S2 2…" at bounding box center [852, 488] width 1244 height 641
click at [951, 277] on div at bounding box center [965, 271] width 28 height 16
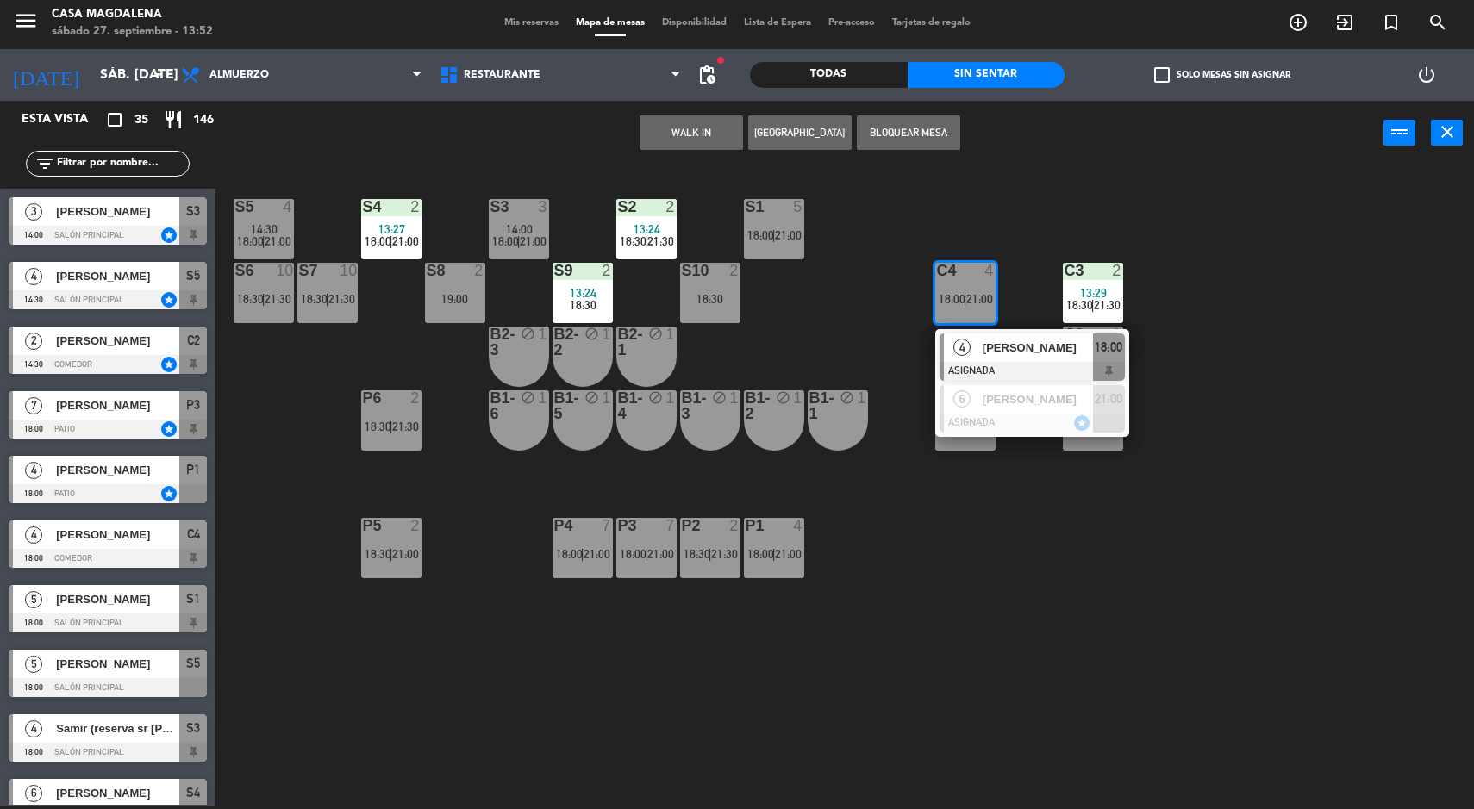
click at [1246, 338] on div "S5 4 14:30 18:00 | 21:00 S4 2 13:27 18:00 | 21:00 S3 3 14:00 18:00 | 21:00 S2 2…" at bounding box center [852, 488] width 1244 height 641
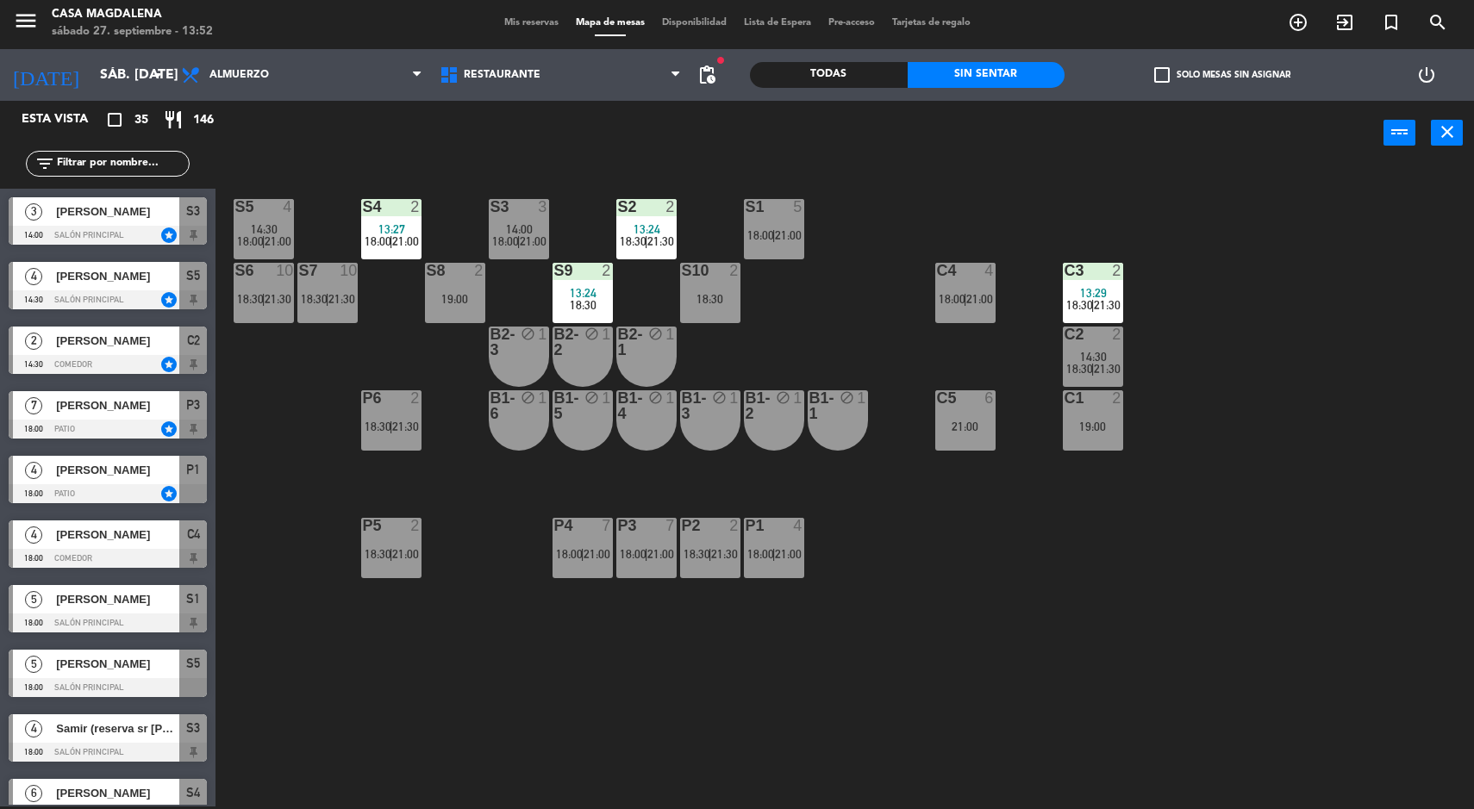
click at [522, 28] on span "Mis reservas" at bounding box center [532, 22] width 72 height 9
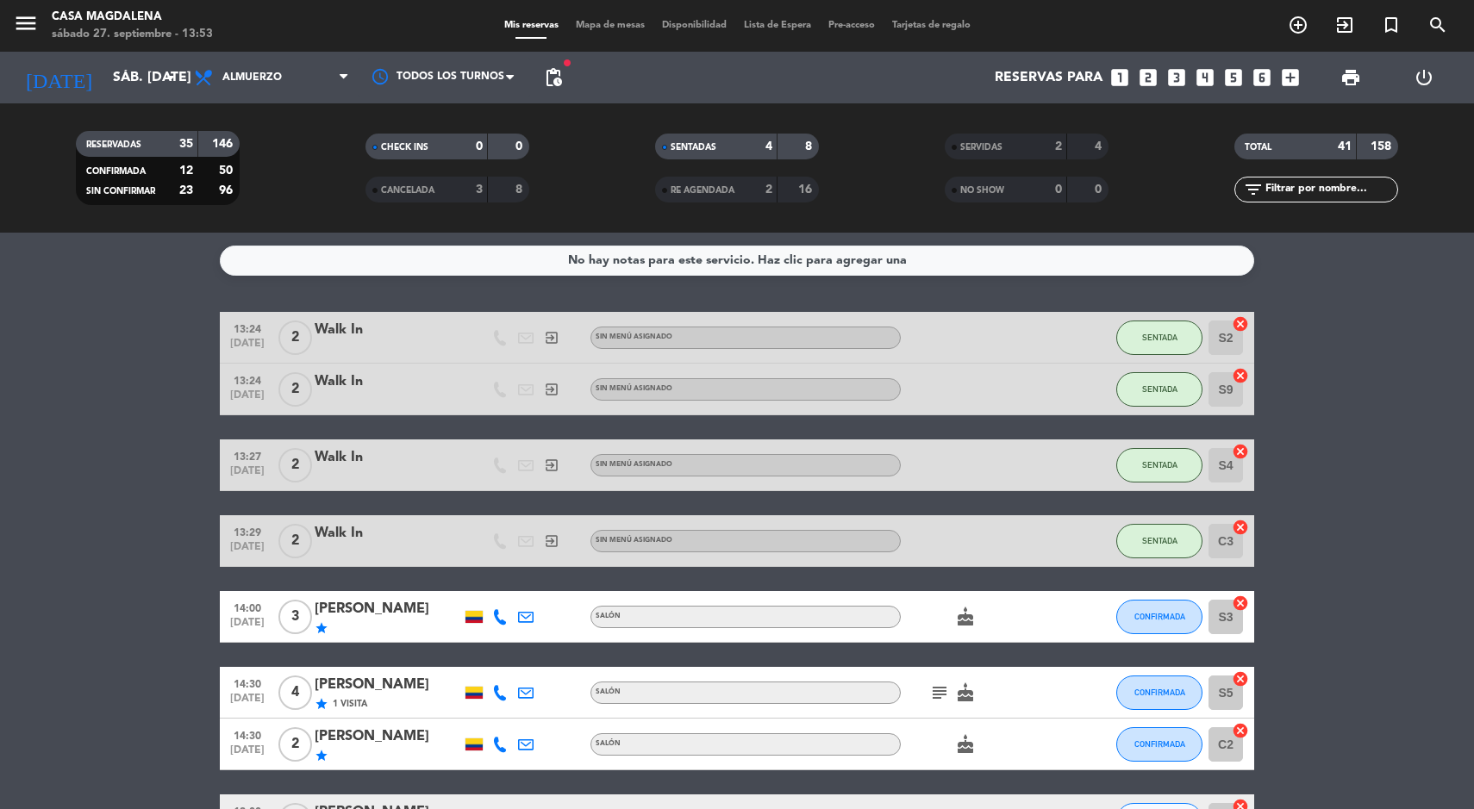
click at [567, 28] on span "Mapa de mesas" at bounding box center [610, 25] width 86 height 9
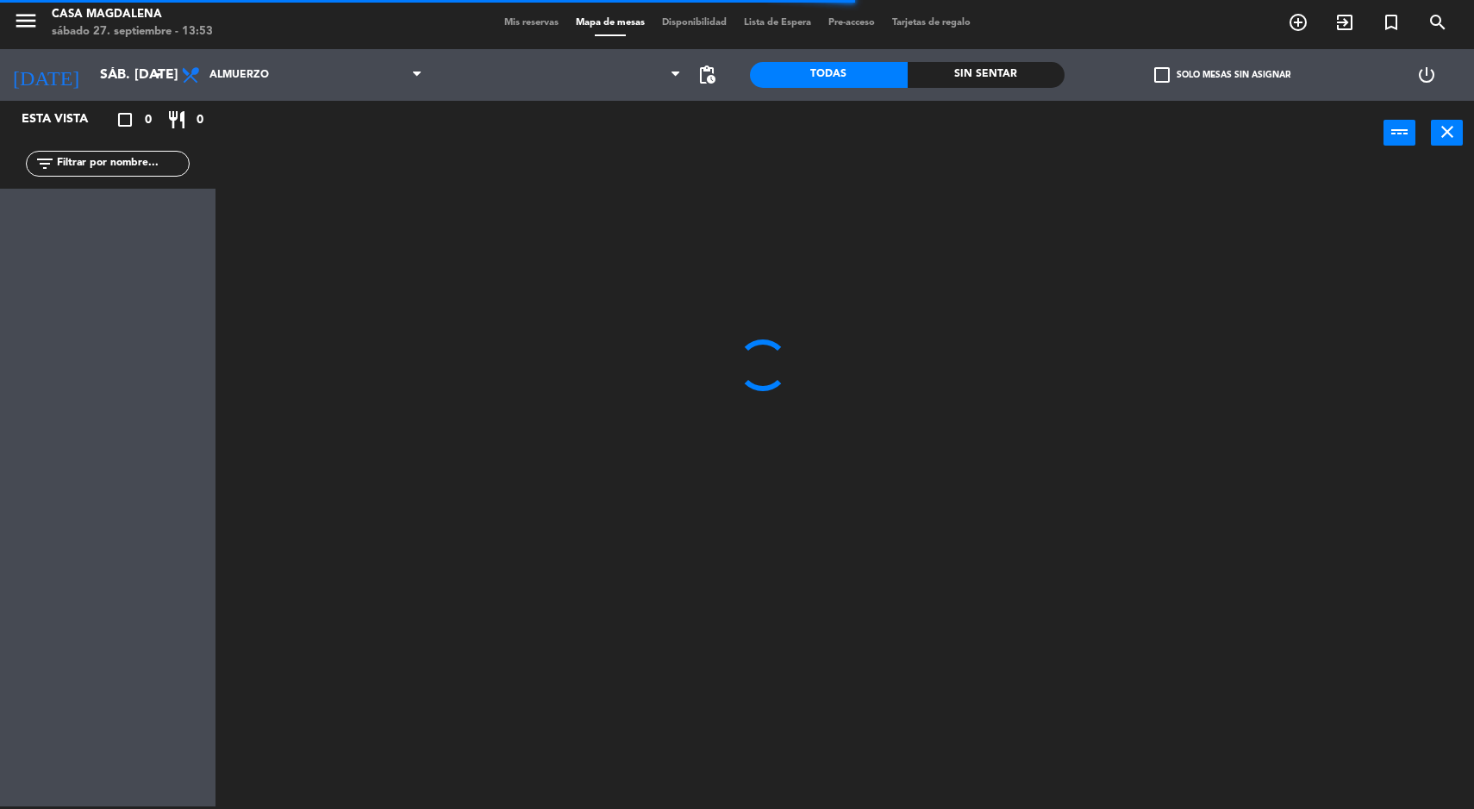
click at [1278, 681] on div at bounding box center [852, 488] width 1244 height 641
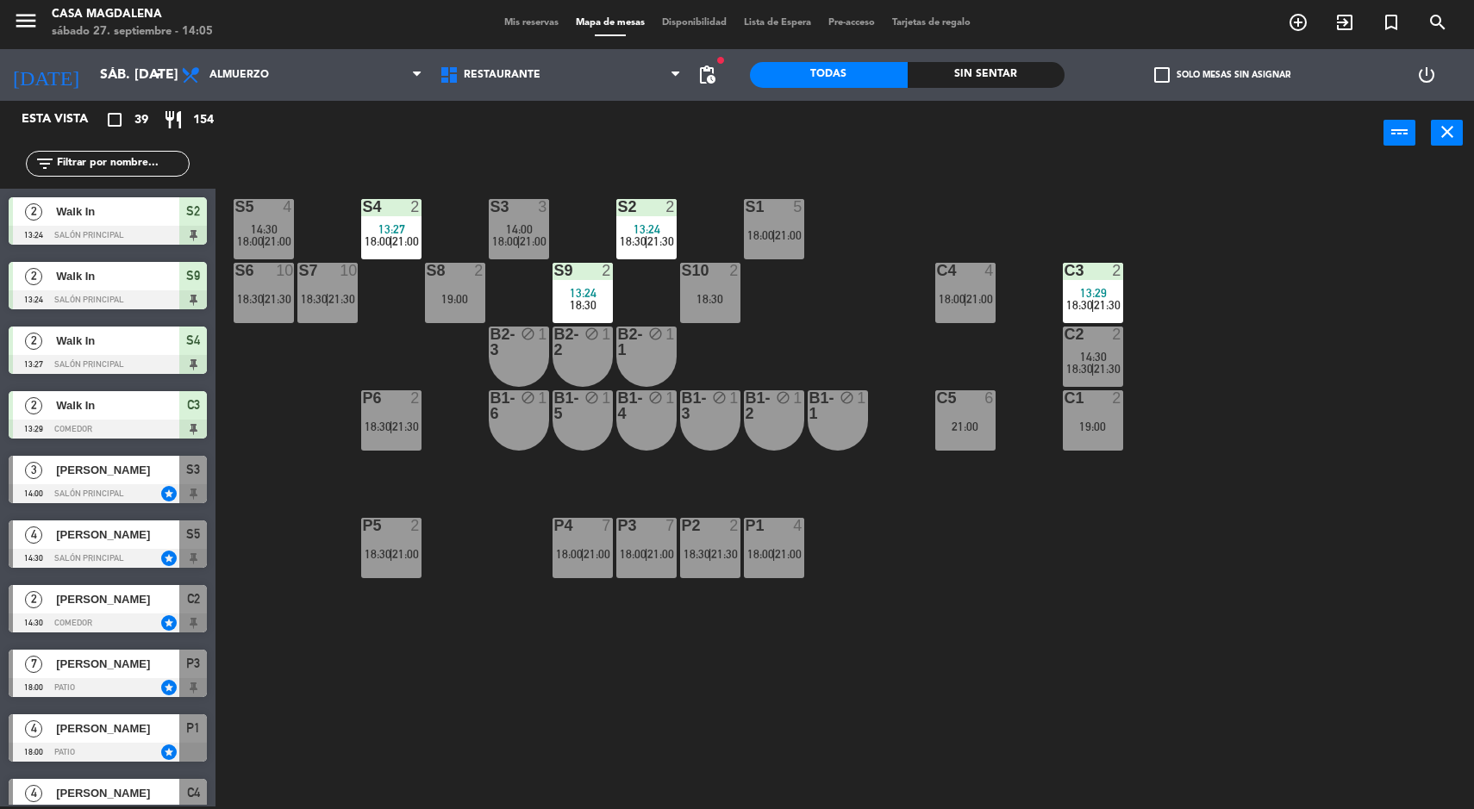
click at [1294, 577] on div "S5 4 14:30 18:00 | 21:00 S4 2 13:27 18:00 | 21:00 S3 3 14:00 18:00 | 21:00 S2 2…" at bounding box center [852, 488] width 1244 height 641
click at [982, 80] on div "Sin sentar" at bounding box center [987, 75] width 158 height 26
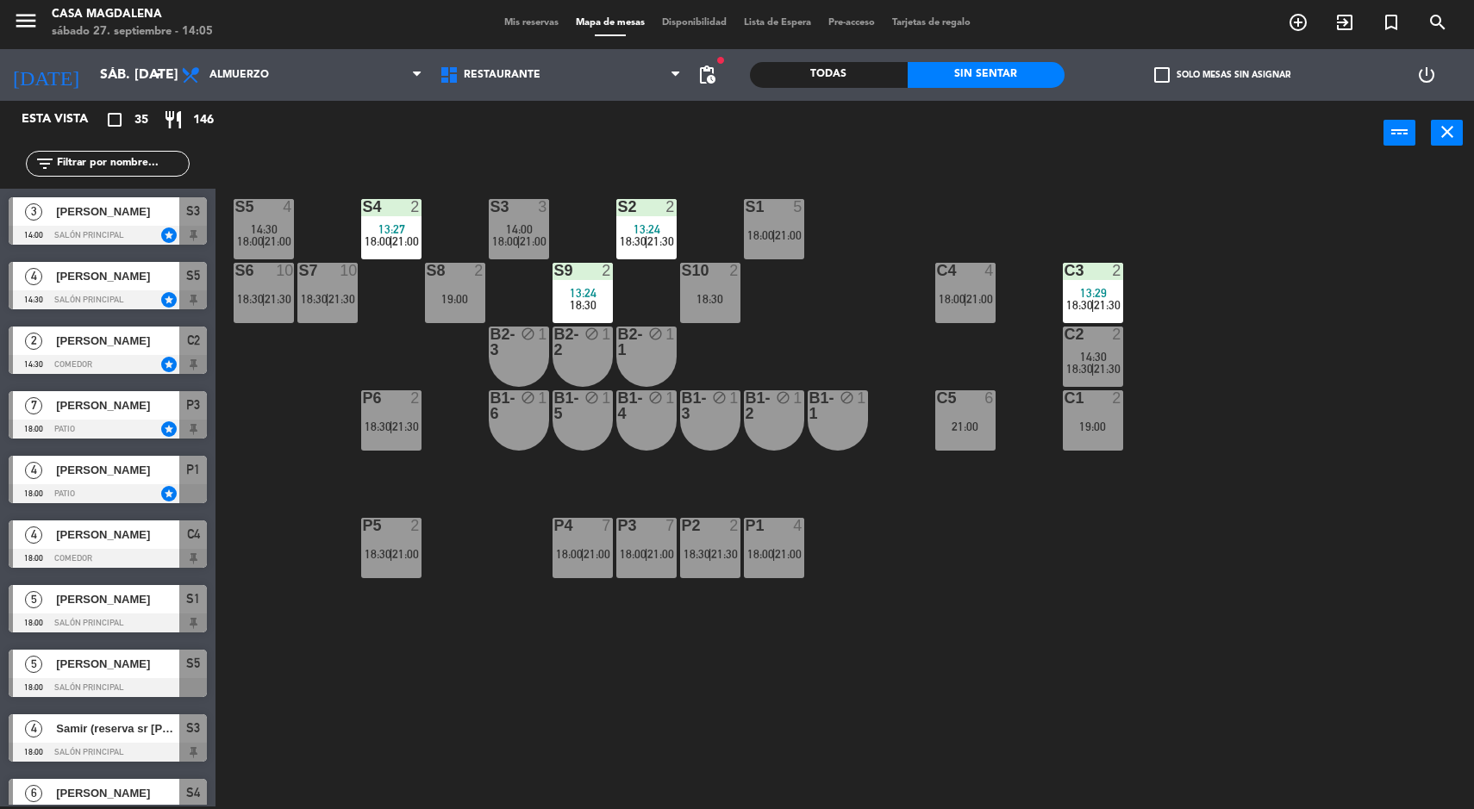
click at [10, 214] on div at bounding box center [11, 220] width 4 height 47
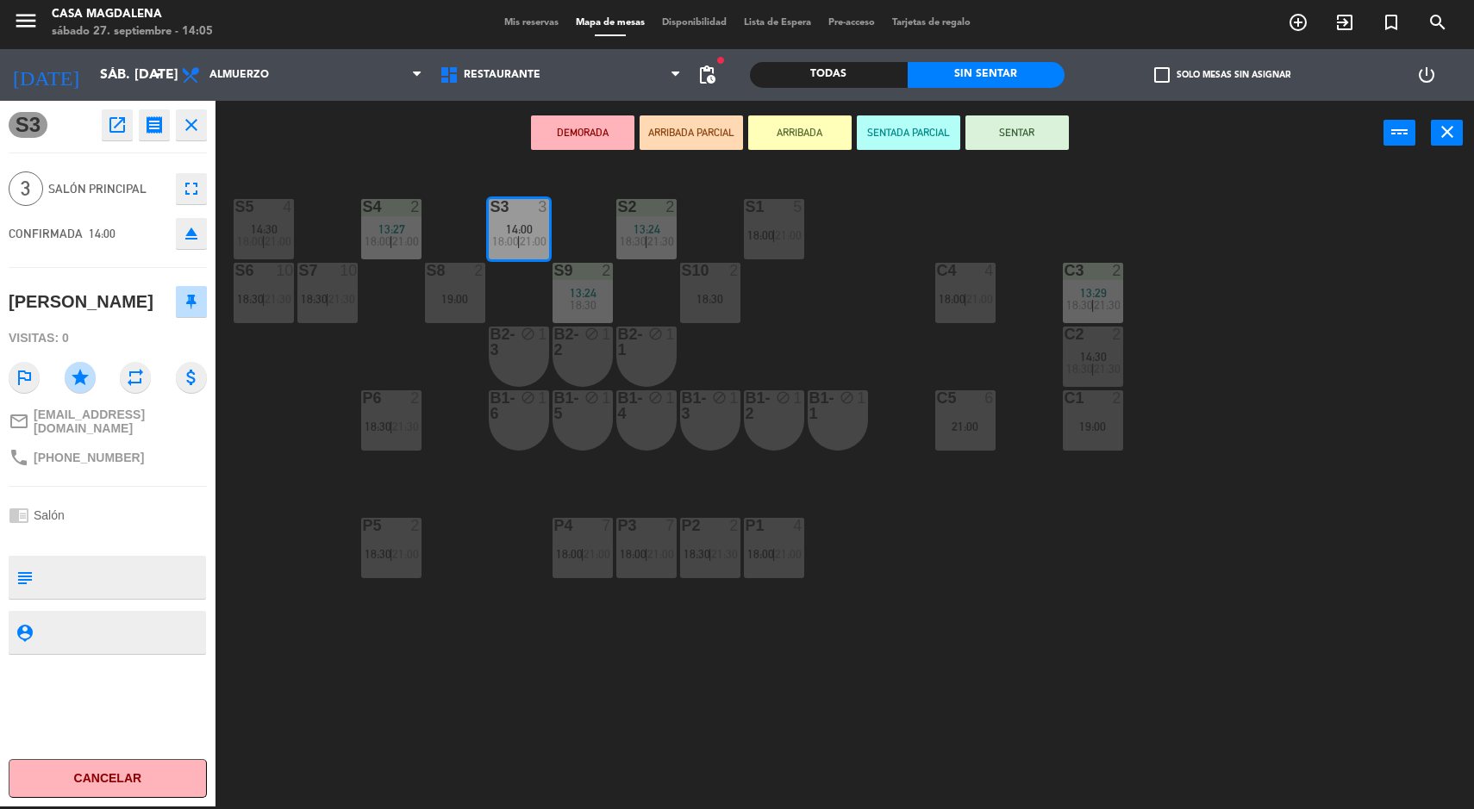
click at [1251, 608] on div "S5 4 14:30 18:00 | 21:00 S4 2 13:27 18:00 | 21:00 S3 3 14:00 18:00 | 21:00 S2 2…" at bounding box center [852, 488] width 1244 height 641
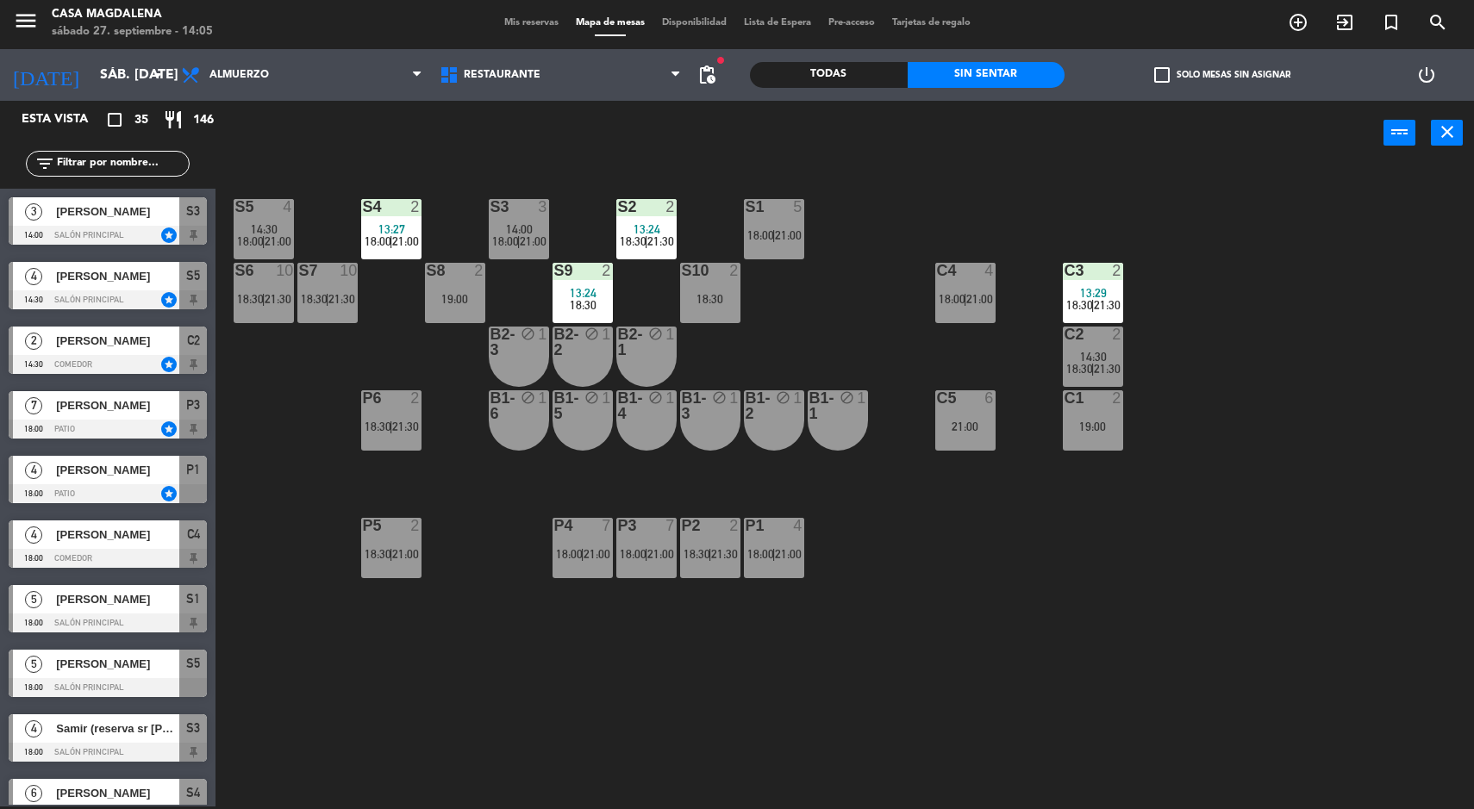
click at [57, 366] on div at bounding box center [108, 364] width 198 height 19
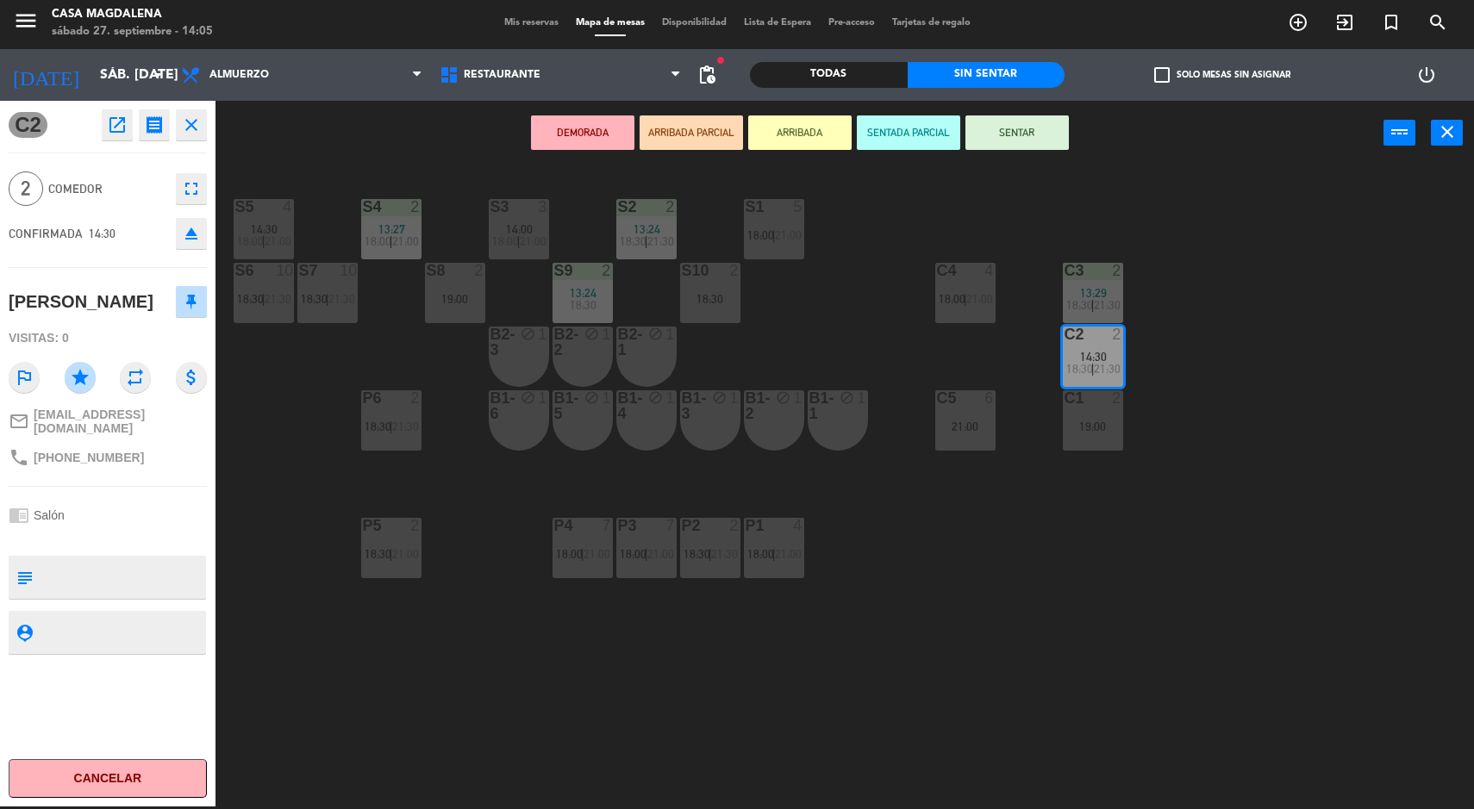
click at [1017, 132] on button "SENTAR" at bounding box center [1016, 132] width 103 height 34
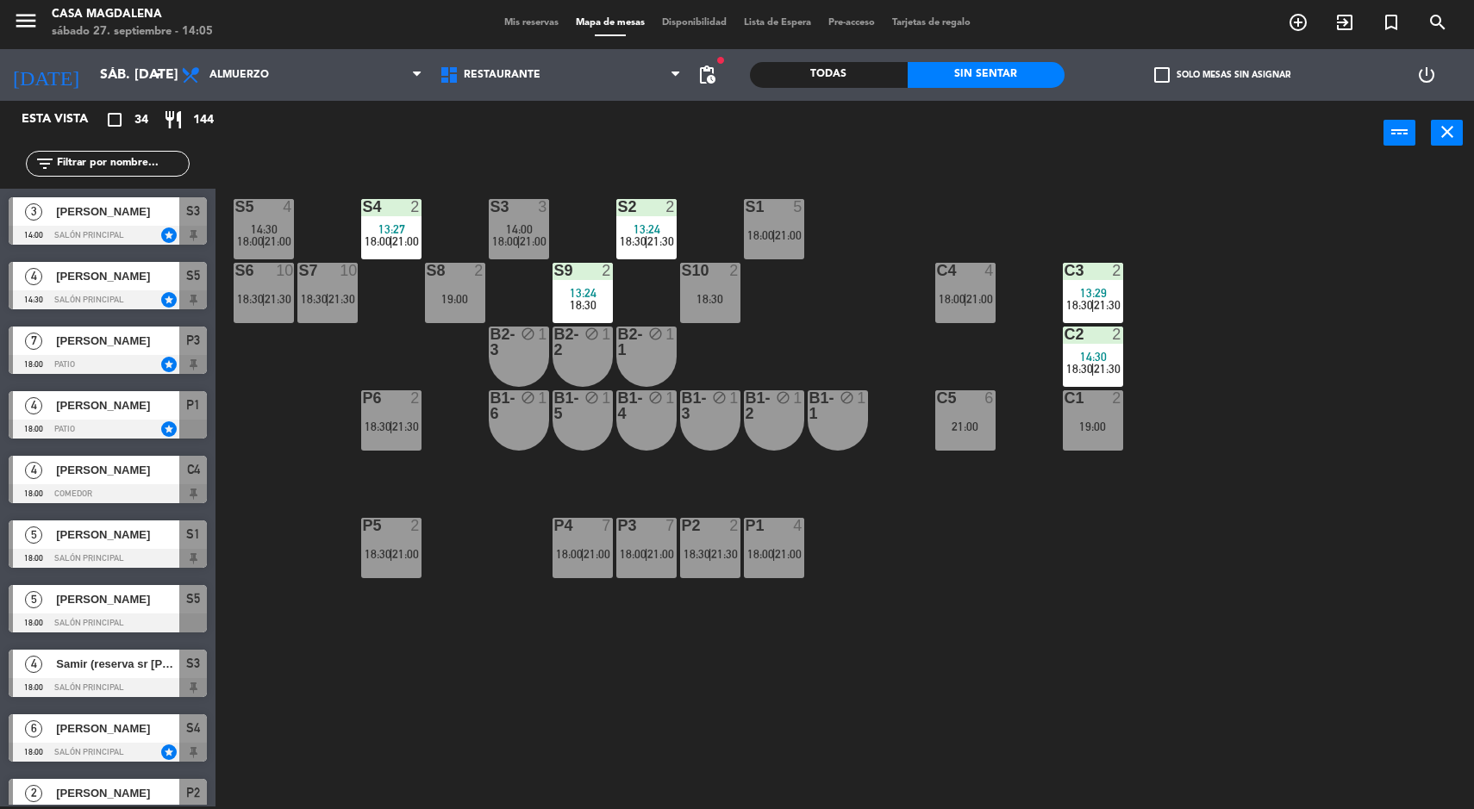
click at [788, 206] on div "5" at bounding box center [802, 207] width 28 height 16
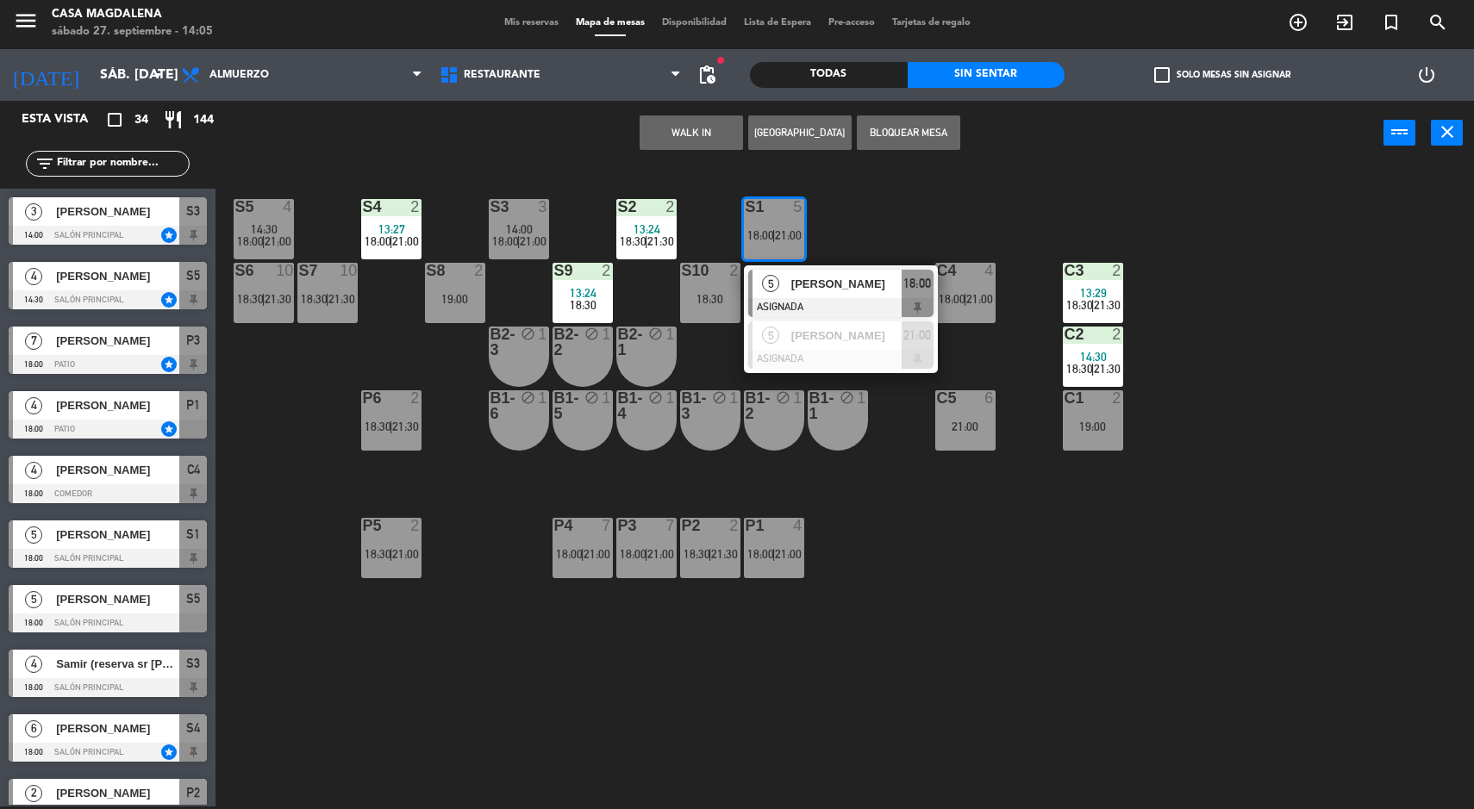
click at [984, 591] on div "S5 4 14:30 18:00 | 21:00 S4 2 13:27 18:00 | 21:00 S3 3 14:00 18:00 | 21:00 S2 2…" at bounding box center [852, 488] width 1244 height 641
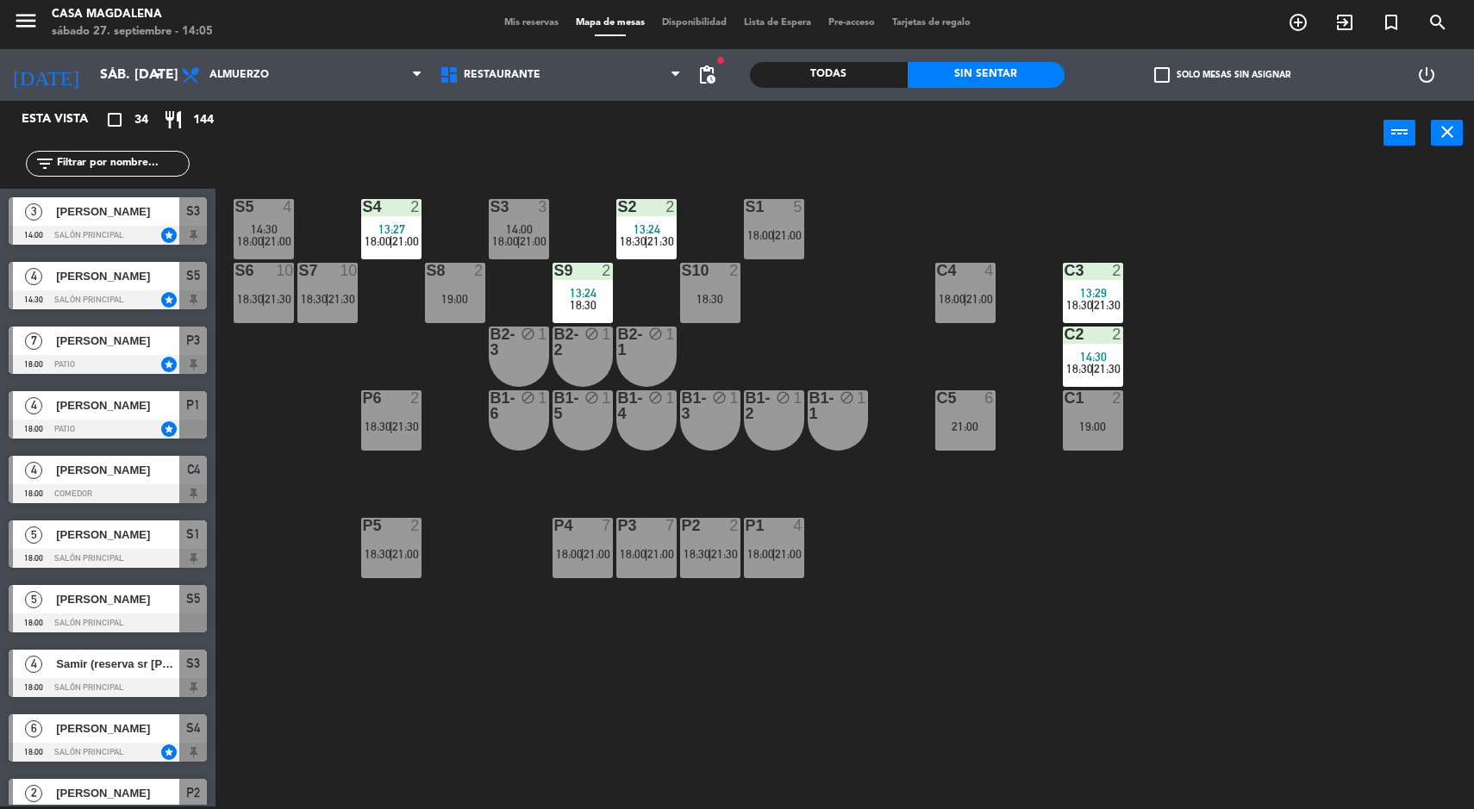
click at [1065, 337] on div "C2" at bounding box center [1064, 335] width 1 height 16
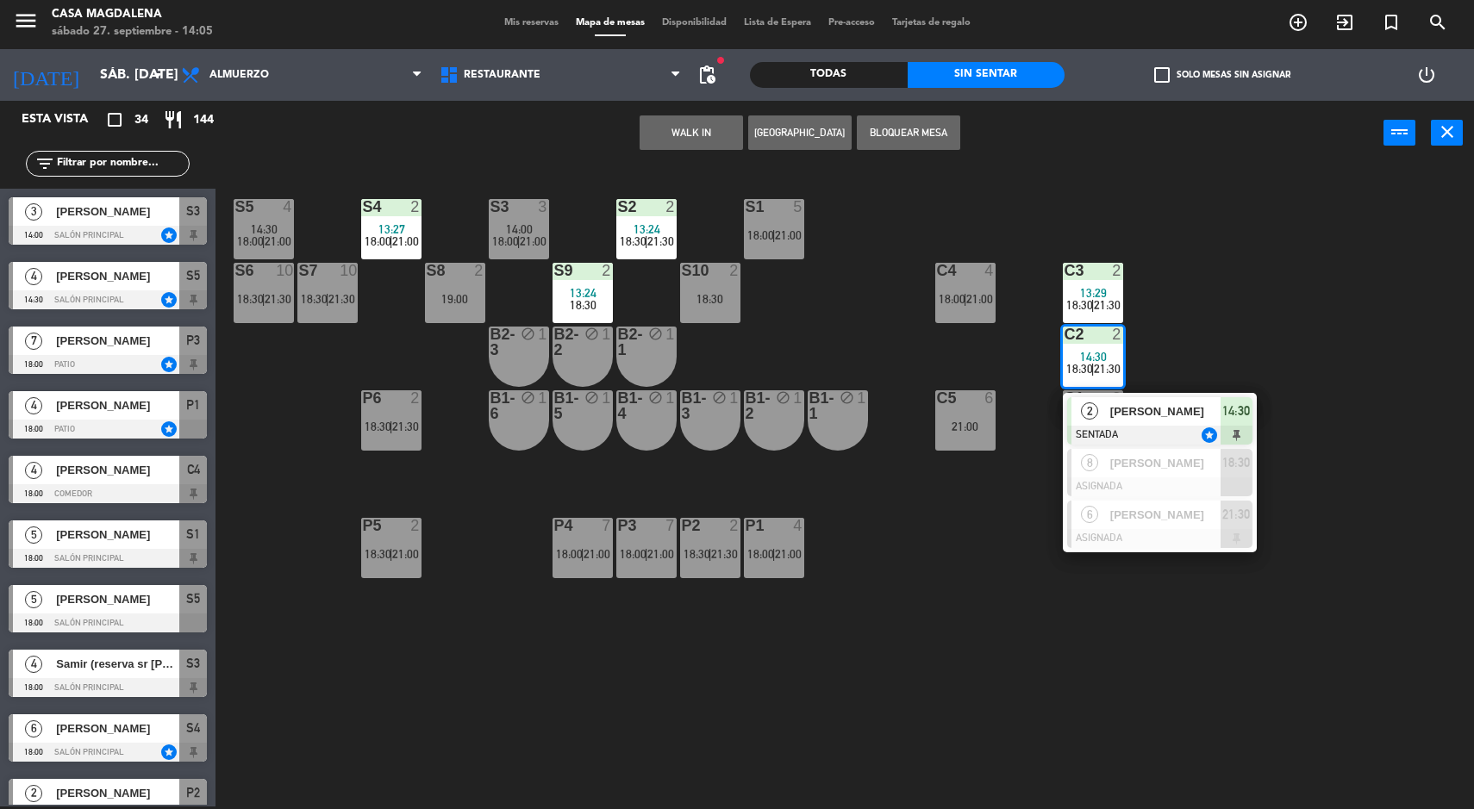
click at [1091, 405] on span "2" at bounding box center [1089, 410] width 17 height 17
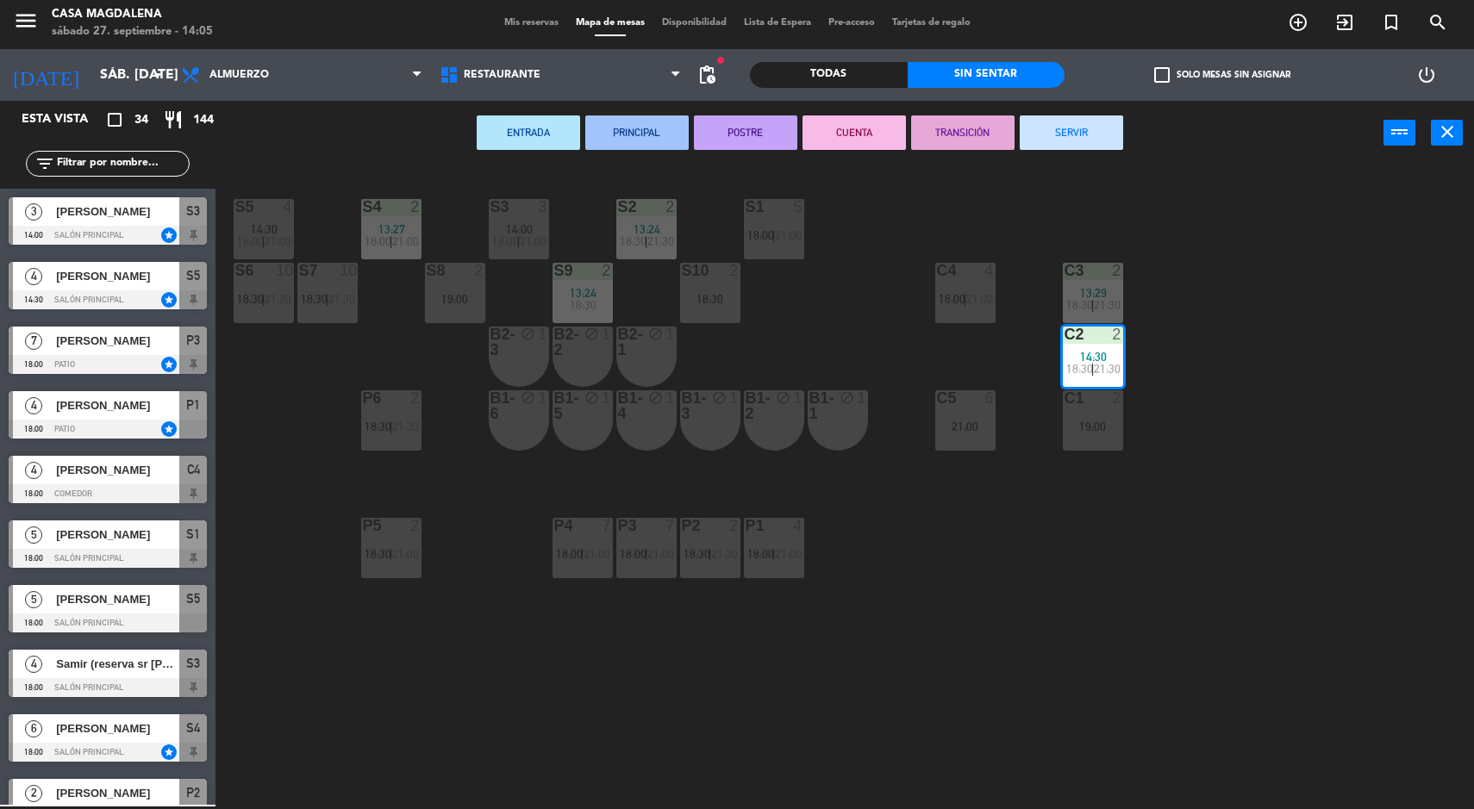
click at [784, 216] on div "S1 5 18:00 | 21:00" at bounding box center [774, 229] width 60 height 60
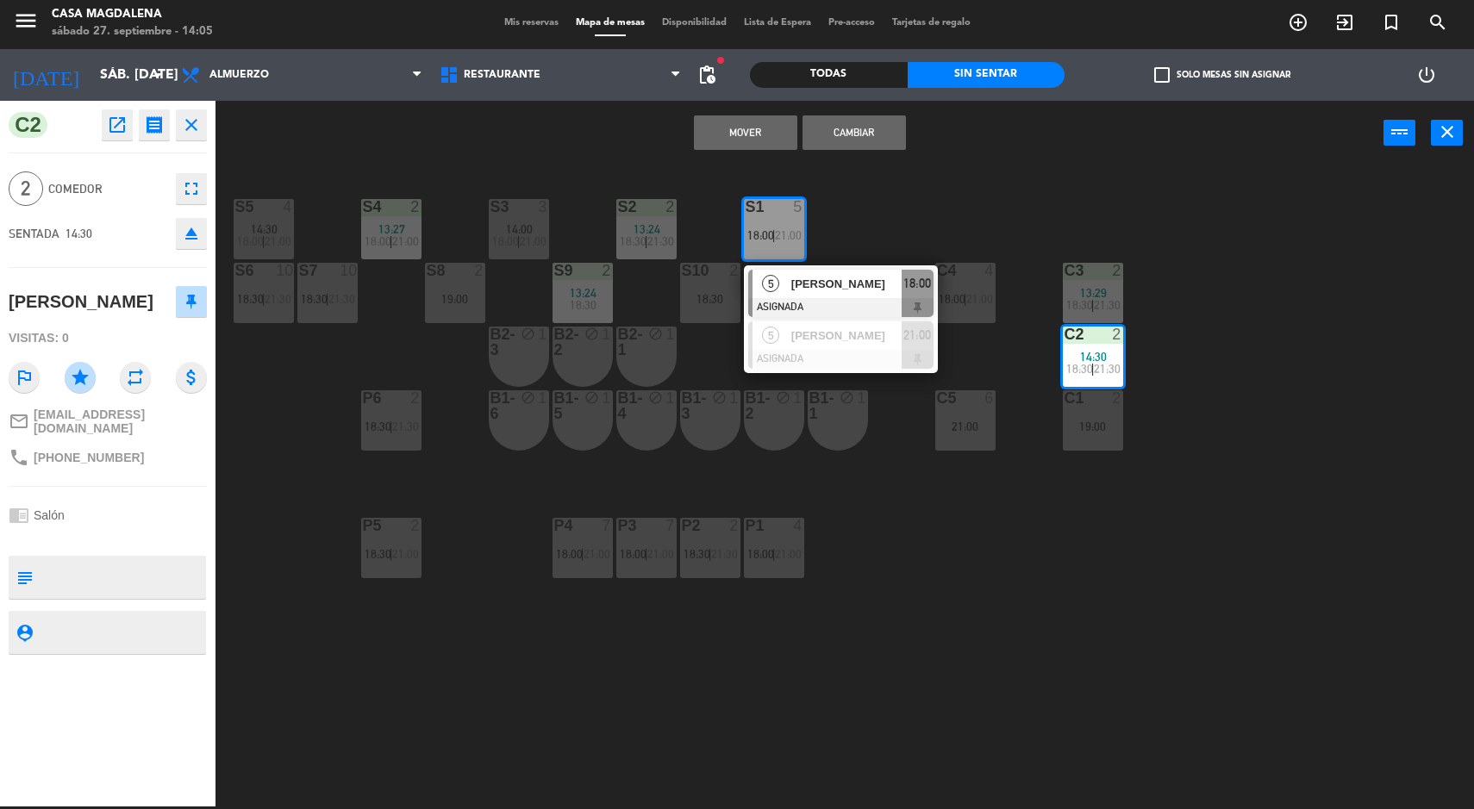
click at [741, 134] on button "Mover" at bounding box center [745, 132] width 103 height 34
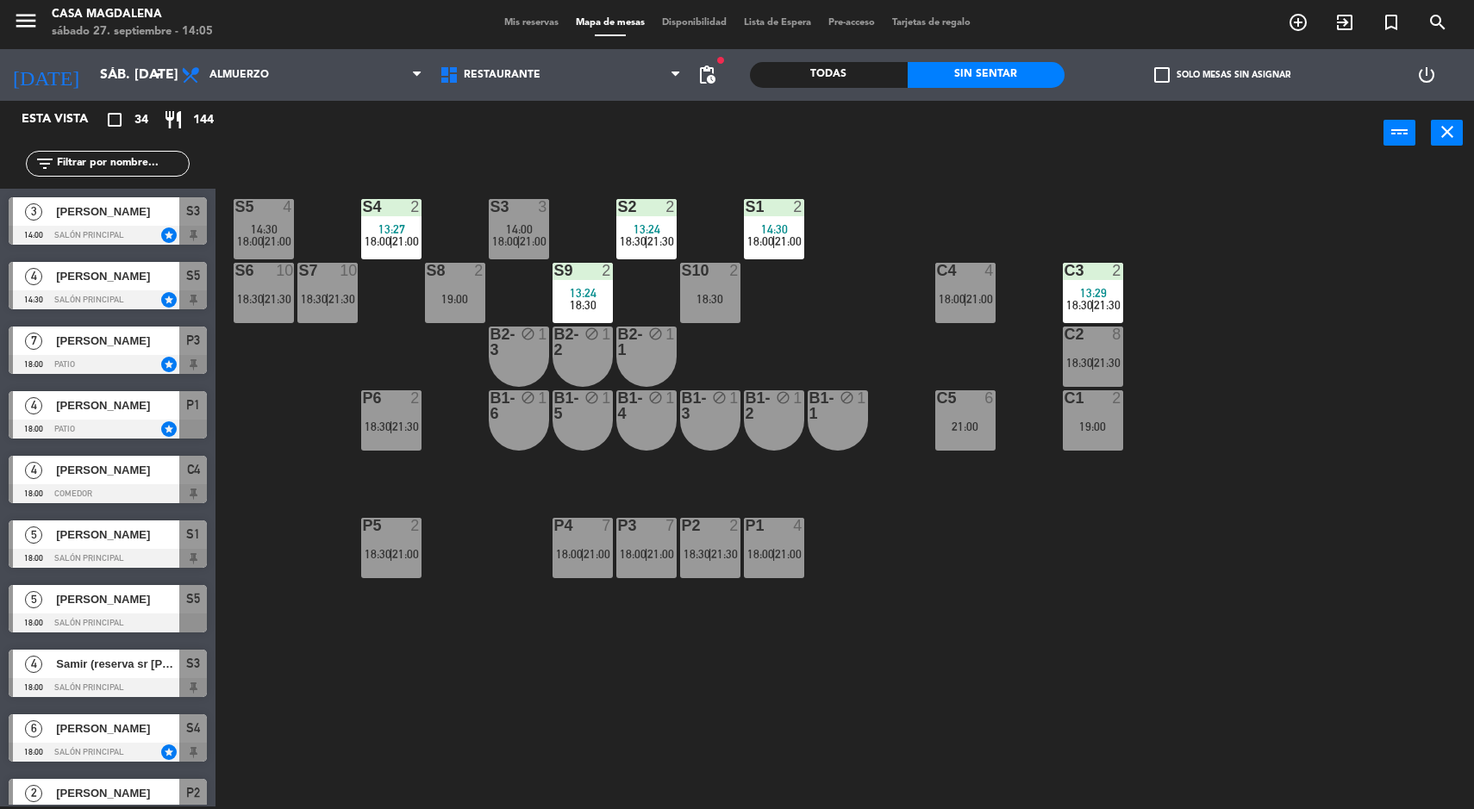
click at [1084, 271] on div at bounding box center [1092, 271] width 28 height 16
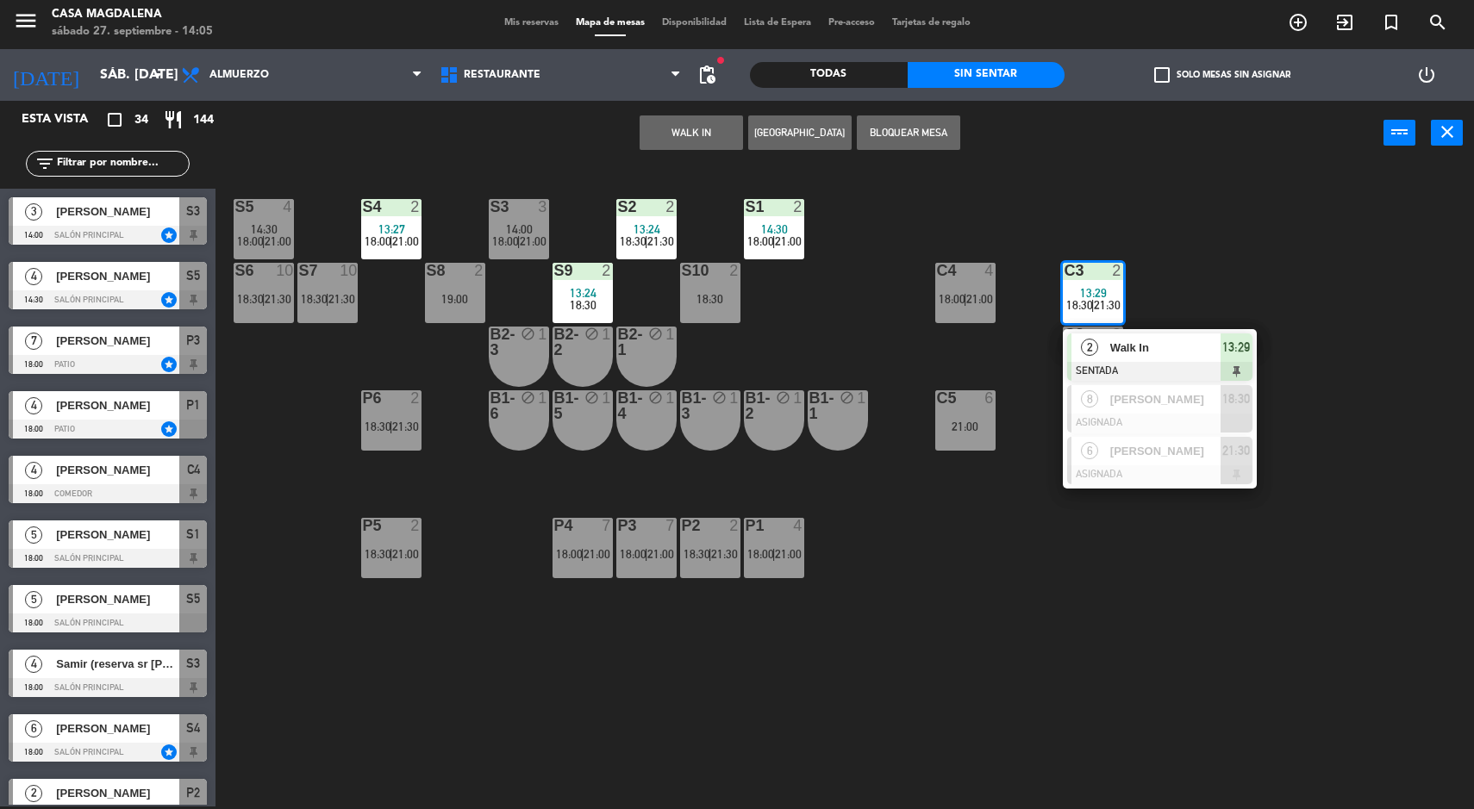
click at [993, 635] on div "S5 4 14:30 18:00 | 21:00 S4 2 13:27 18:00 | 21:00 S3 3 14:00 18:00 | 21:00 S2 2…" at bounding box center [852, 488] width 1244 height 641
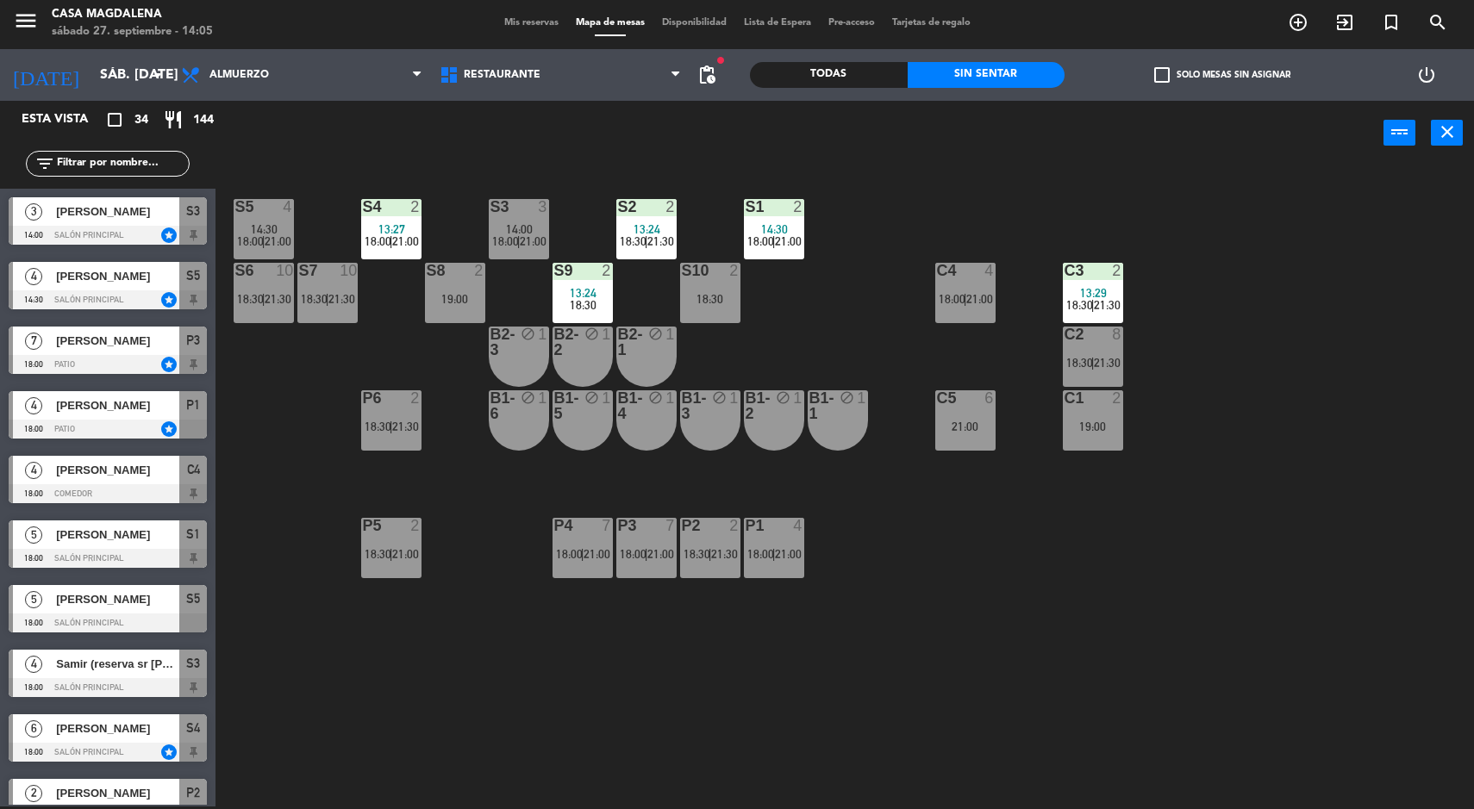
click at [543, 206] on div "3" at bounding box center [543, 207] width 10 height 16
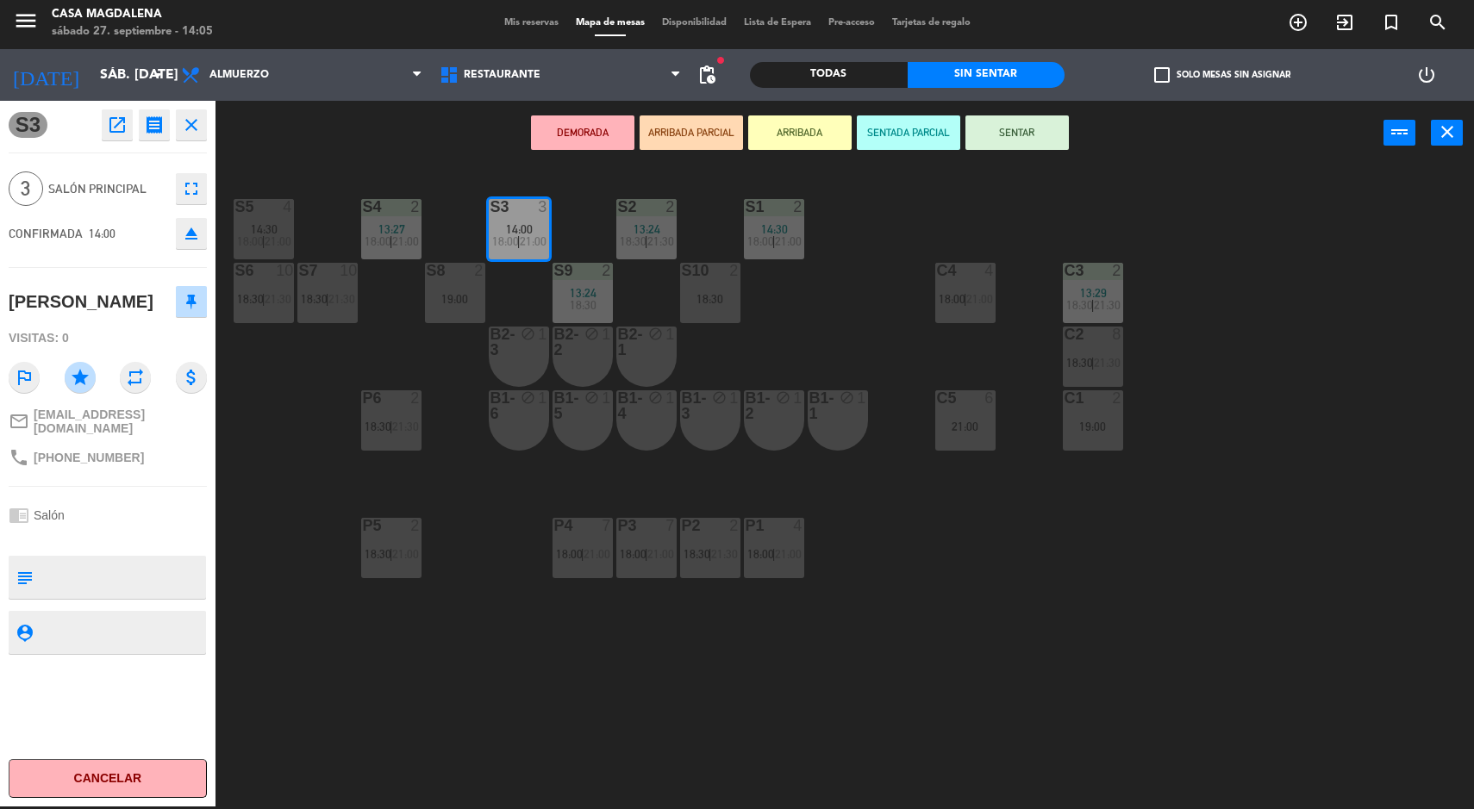
click at [1065, 271] on div "C3" at bounding box center [1064, 271] width 1 height 16
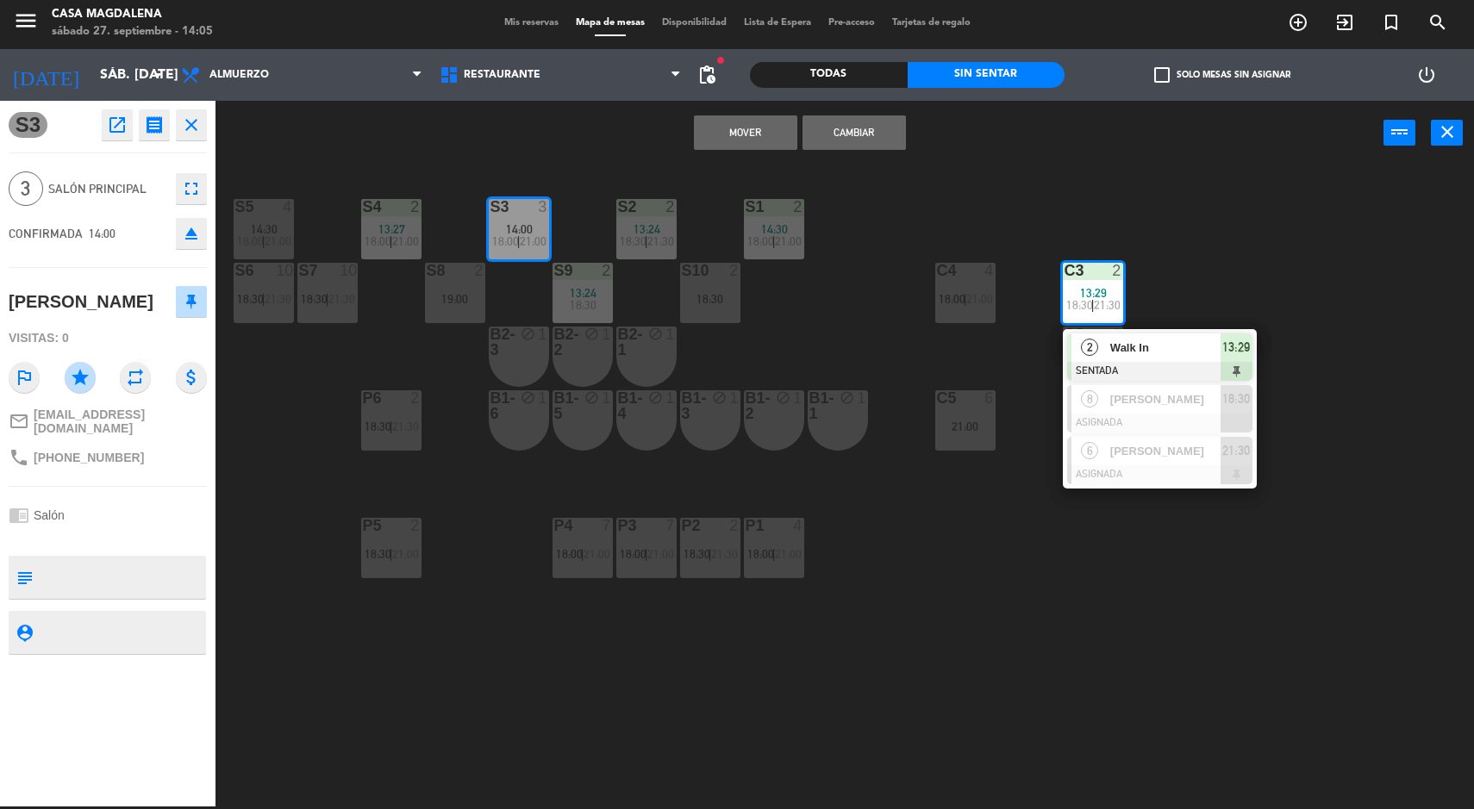
click at [1090, 350] on span "2" at bounding box center [1089, 347] width 17 height 17
click at [853, 136] on button "Cambiar" at bounding box center [853, 132] width 103 height 34
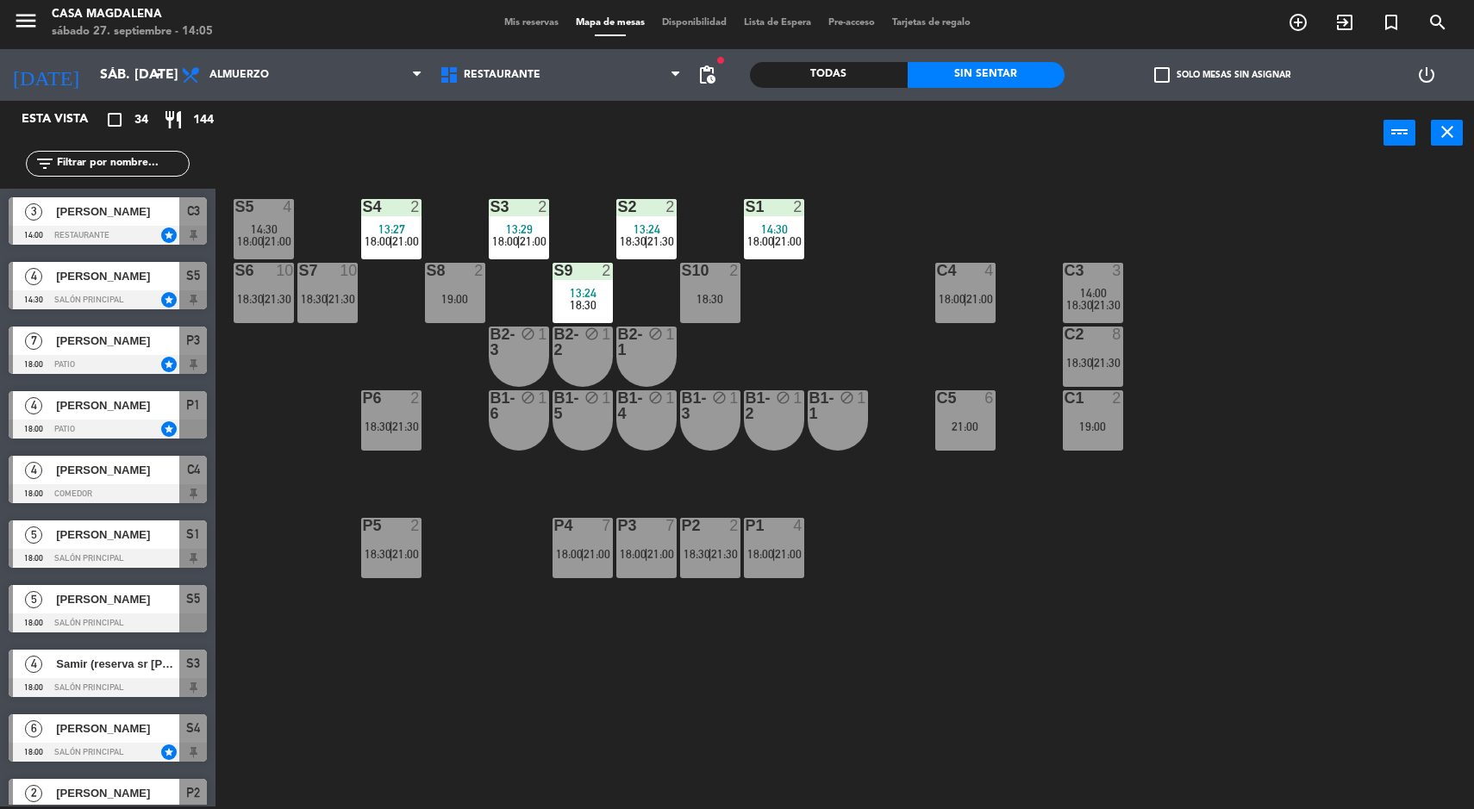
click at [862, 280] on div "S5 4 14:30 18:00 | 21:00 S4 2 13:27 18:00 | 21:00 S3 2 13:29 18:00 | 21:00 S2 2…" at bounding box center [852, 488] width 1244 height 641
click at [270, 501] on div "S5 4 14:30 18:00 | 21:00 S4 2 13:27 18:00 | 21:00 S3 2 13:29 18:00 | 21:00 S2 2…" at bounding box center [852, 488] width 1244 height 641
click at [1325, 552] on div "S5 4 14:30 18:00 | 21:00 S4 2 13:27 18:00 | 21:00 S3 2 13:29 18:00 | 21:00 S2 2…" at bounding box center [852, 488] width 1244 height 641
click at [1300, 526] on div "S5 4 14:30 18:00 | 21:00 S4 2 13:27 18:00 | 21:00 S3 2 13:29 18:00 | 21:00 S2 2…" at bounding box center [852, 488] width 1244 height 641
click at [1297, 237] on div "S5 4 14:30 18:00 | 21:00 S4 2 13:27 18:00 | 21:00 S3 2 13:29 18:00 | 21:00 S2 2…" at bounding box center [852, 488] width 1244 height 641
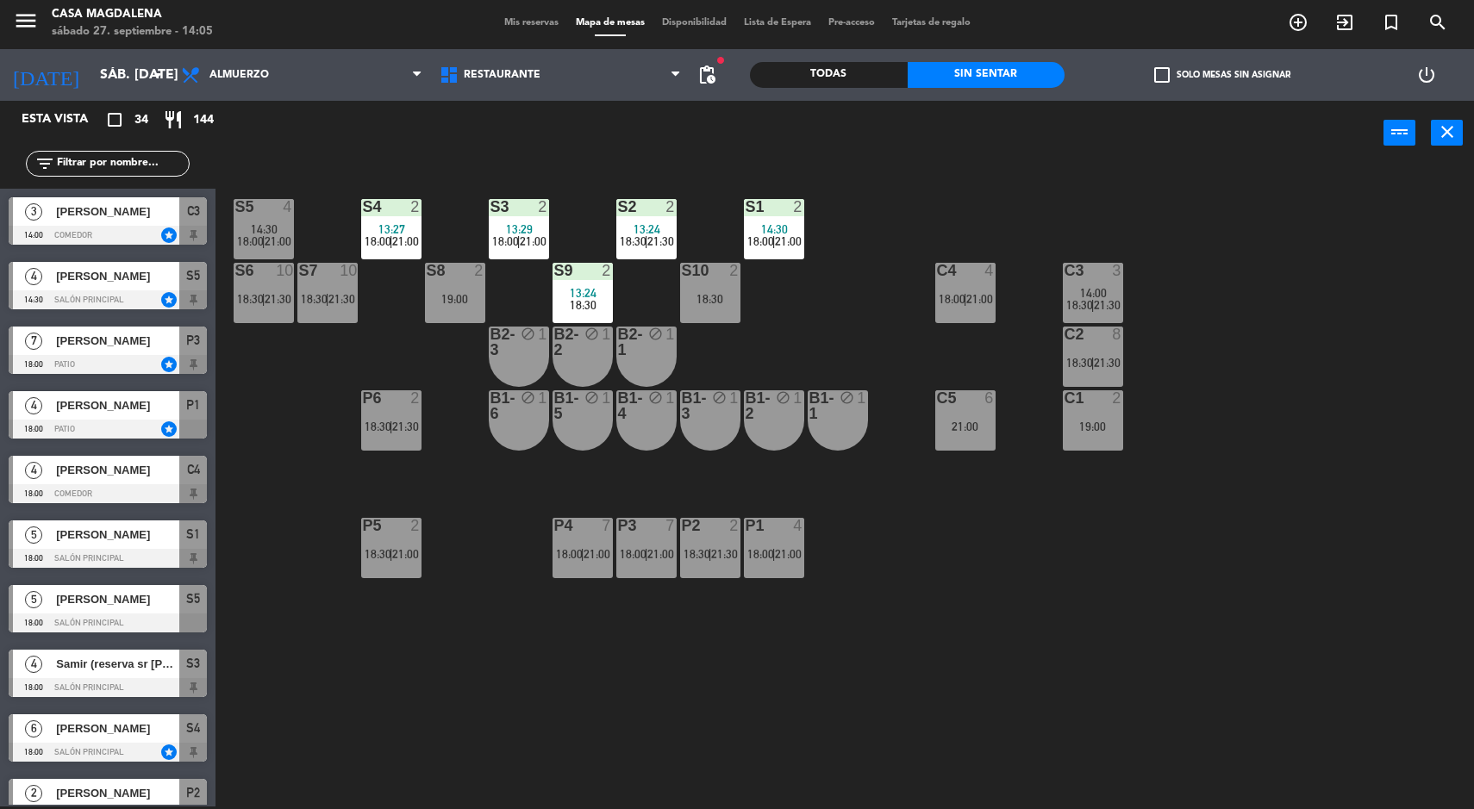
click at [1288, 326] on div "S5 4 14:30 18:00 | 21:00 S4 2 13:27 18:00 | 21:00 S3 2 13:29 18:00 | 21:00 S2 2…" at bounding box center [852, 488] width 1244 height 641
click at [1312, 661] on div "S5 4 14:30 18:00 | 21:00 S4 2 13:27 18:00 | 21:00 S3 2 13:29 18:00 | 21:00 S2 2…" at bounding box center [852, 488] width 1244 height 641
click at [1281, 588] on div "S5 4 14:30 18:00 | 21:00 S4 2 13:27 18:00 | 21:00 S3 2 13:29 18:00 | 21:00 S2 2…" at bounding box center [852, 488] width 1244 height 641
click at [1090, 272] on div at bounding box center [1092, 271] width 28 height 16
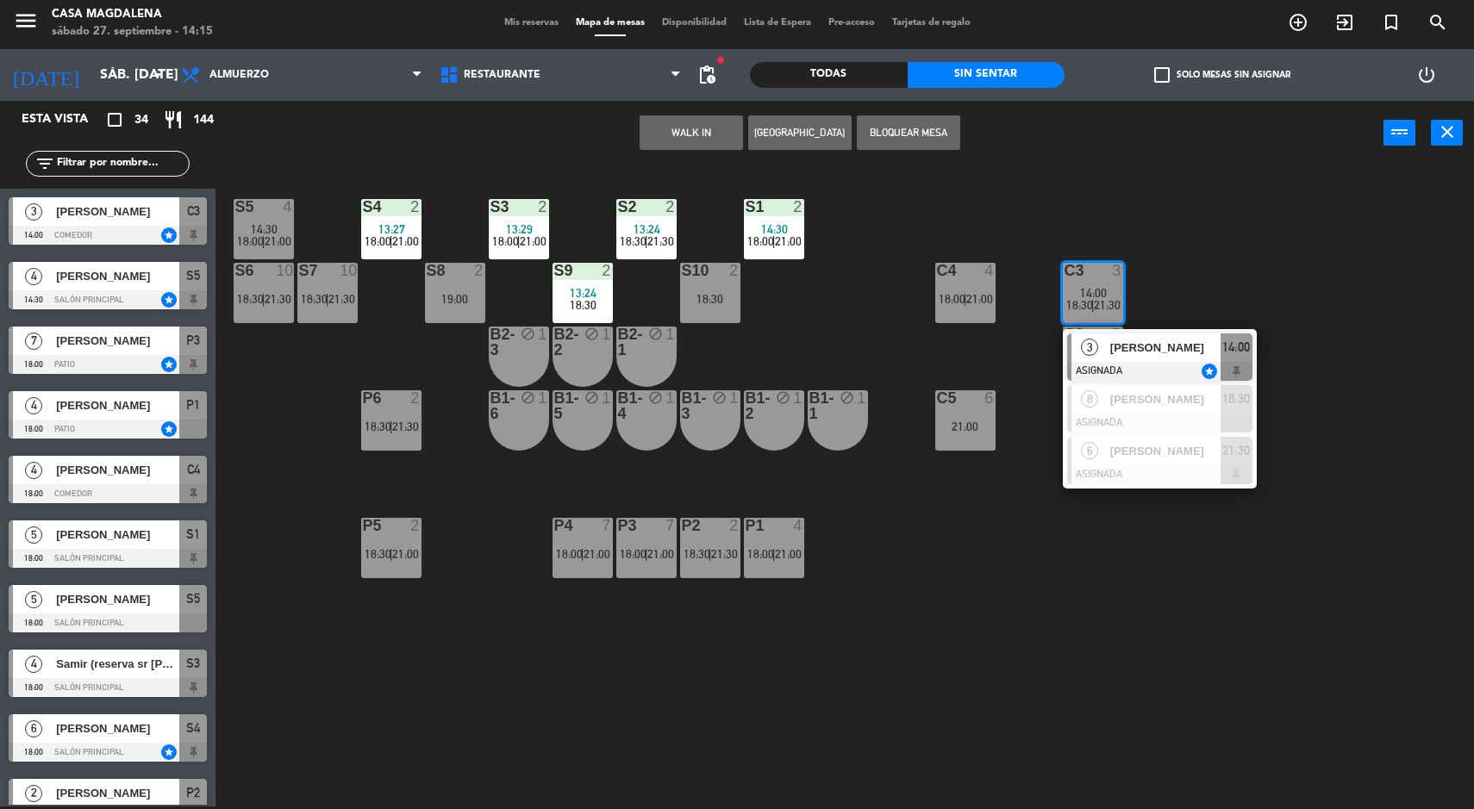
click at [1069, 365] on div at bounding box center [1159, 371] width 185 height 19
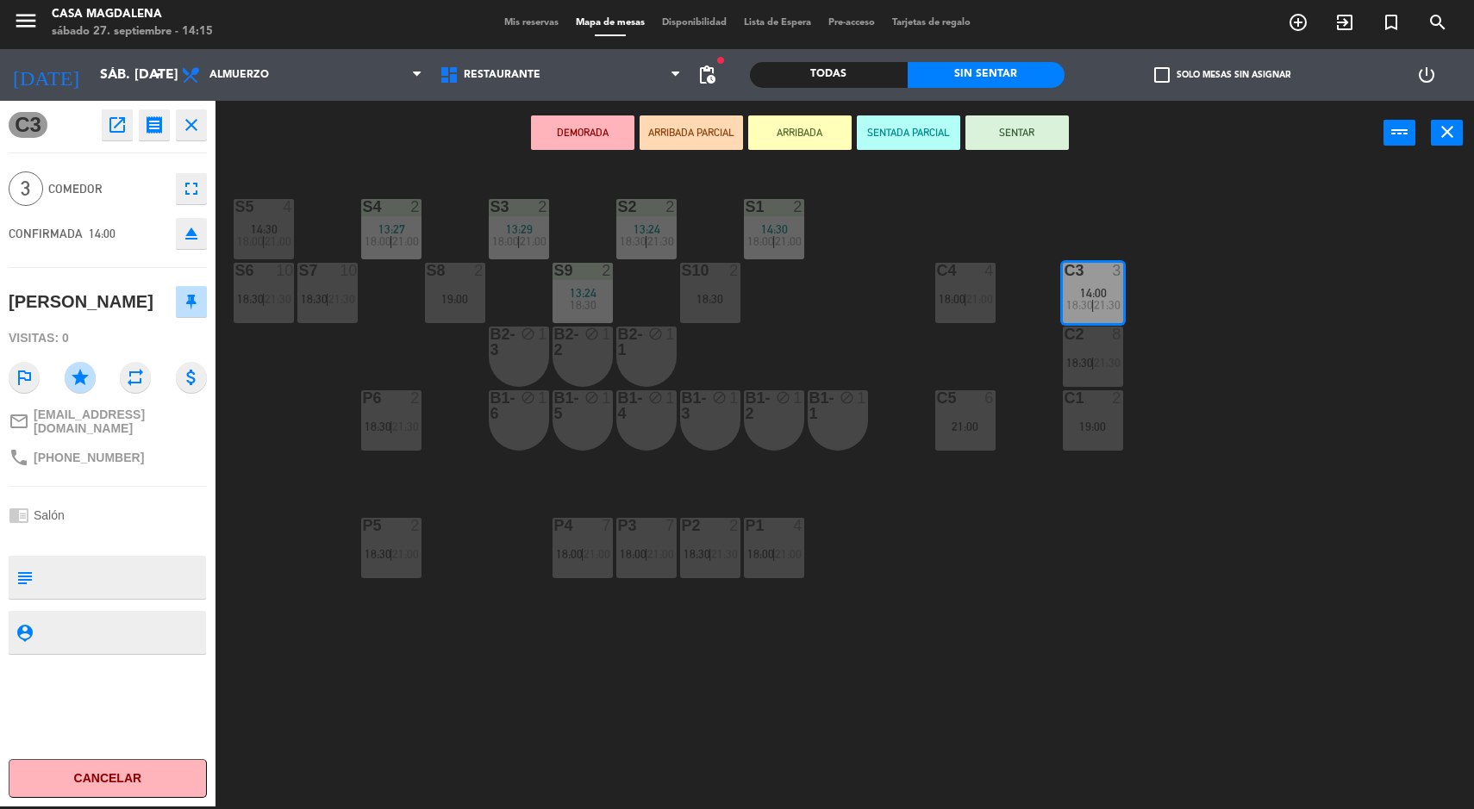
click at [556, 143] on button "DEMORADA" at bounding box center [582, 132] width 103 height 34
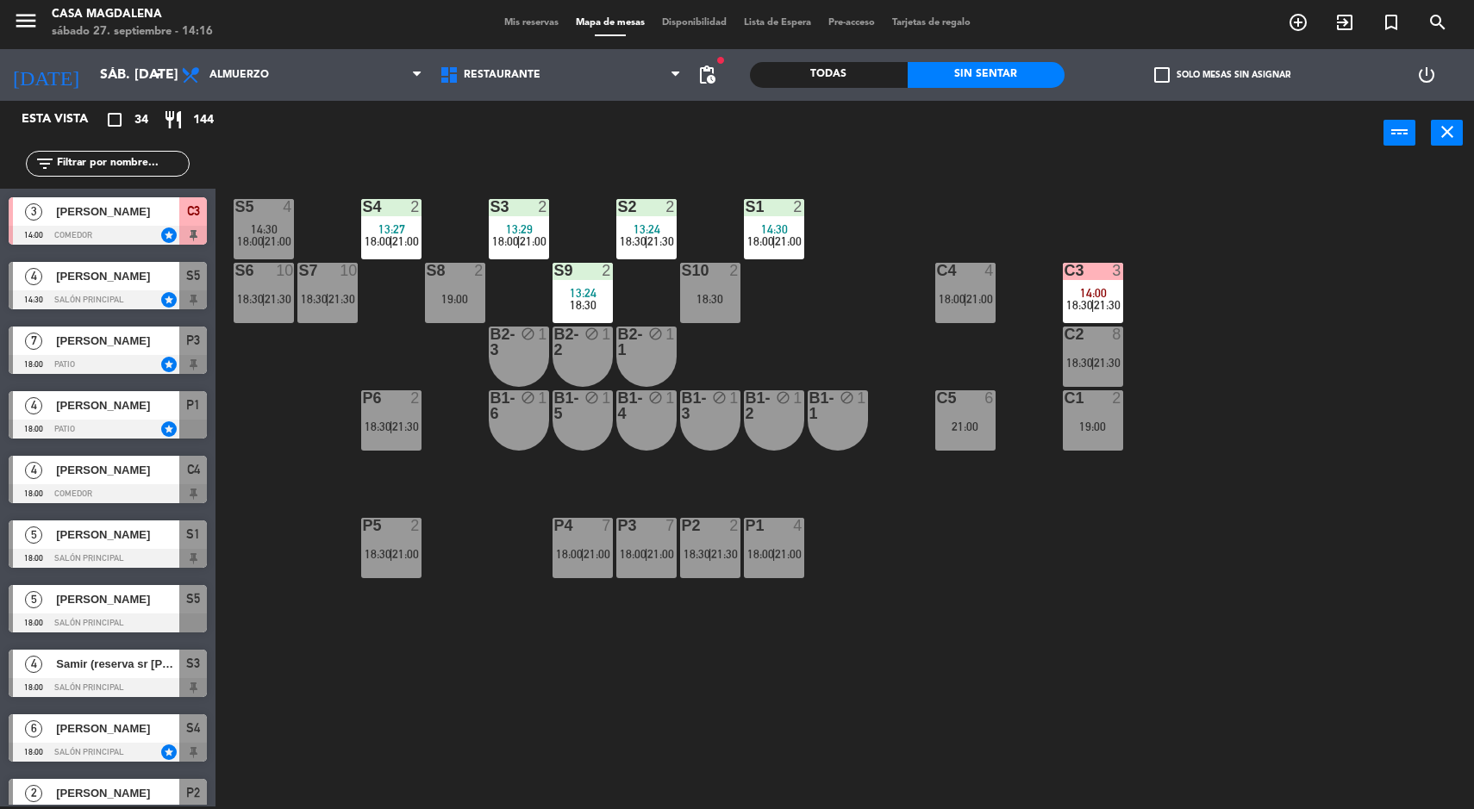
click at [278, 240] on span "21:00" at bounding box center [278, 241] width 27 height 14
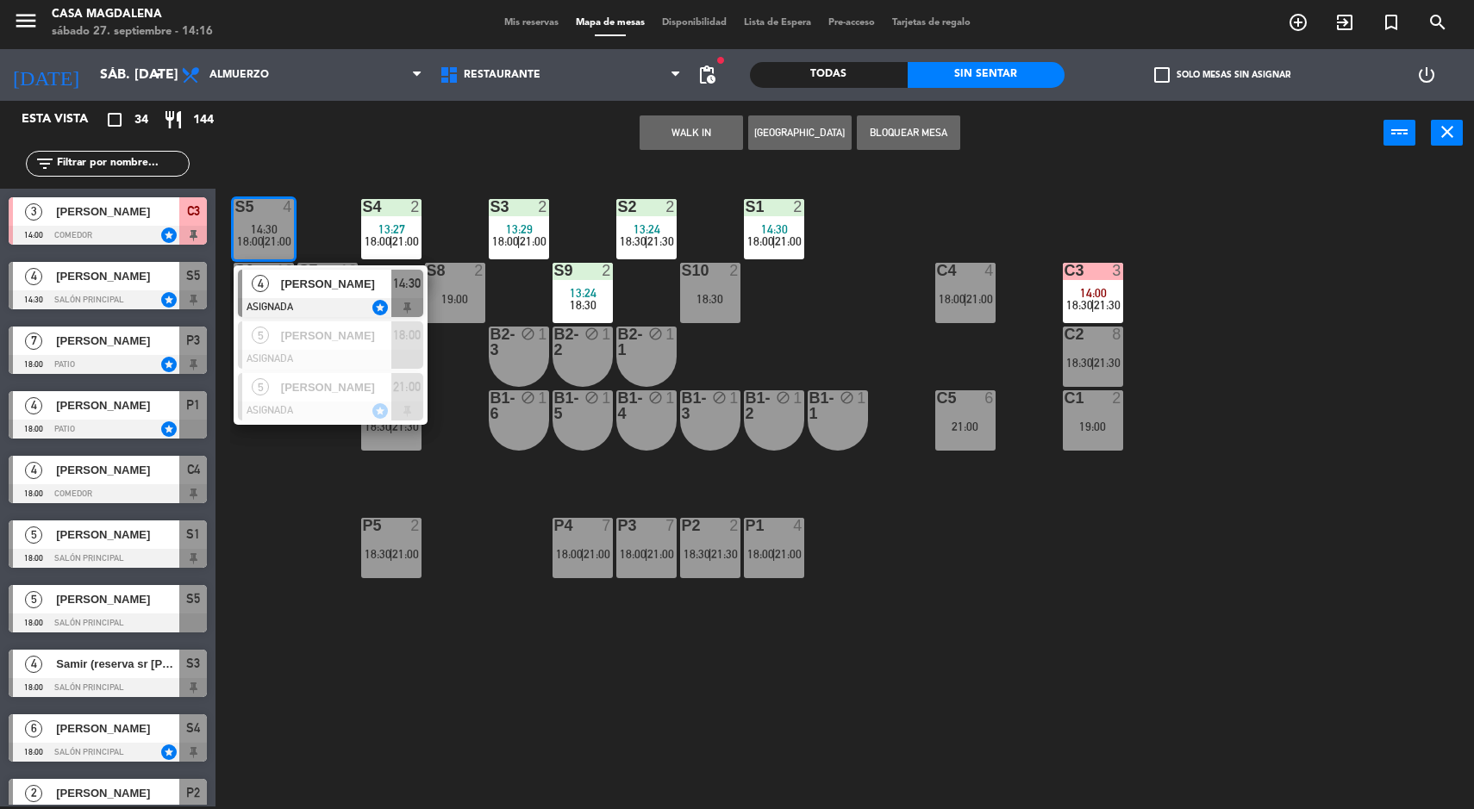
click at [373, 277] on span "[PERSON_NAME]" at bounding box center [336, 284] width 110 height 18
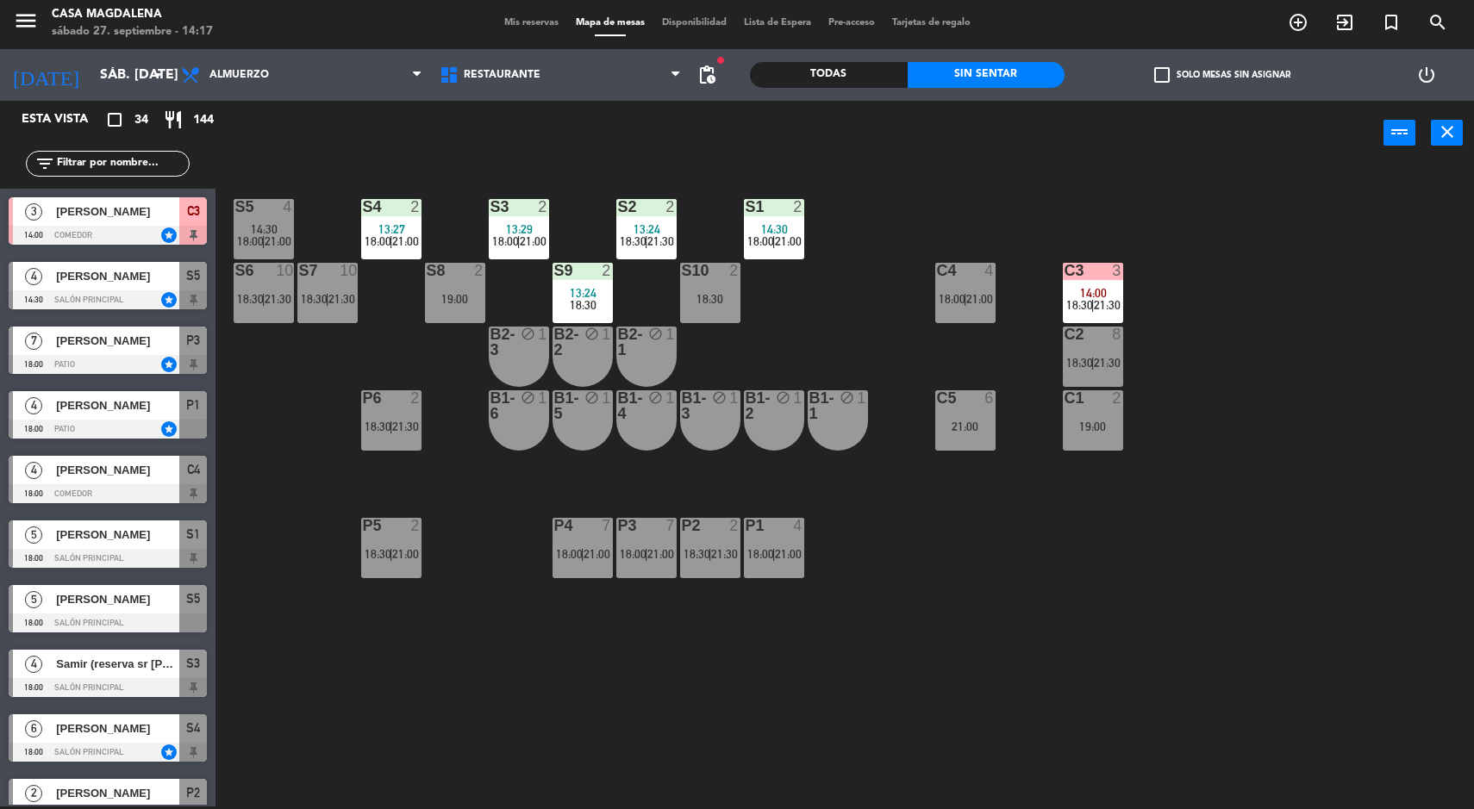
click at [1199, 606] on div "S5 4 14:30 18:00 | 21:00 S4 2 13:27 18:00 | 21:00 S3 2 13:29 18:00 | 21:00 S2 2…" at bounding box center [852, 488] width 1244 height 641
click at [781, 231] on span "14:30" at bounding box center [774, 229] width 27 height 14
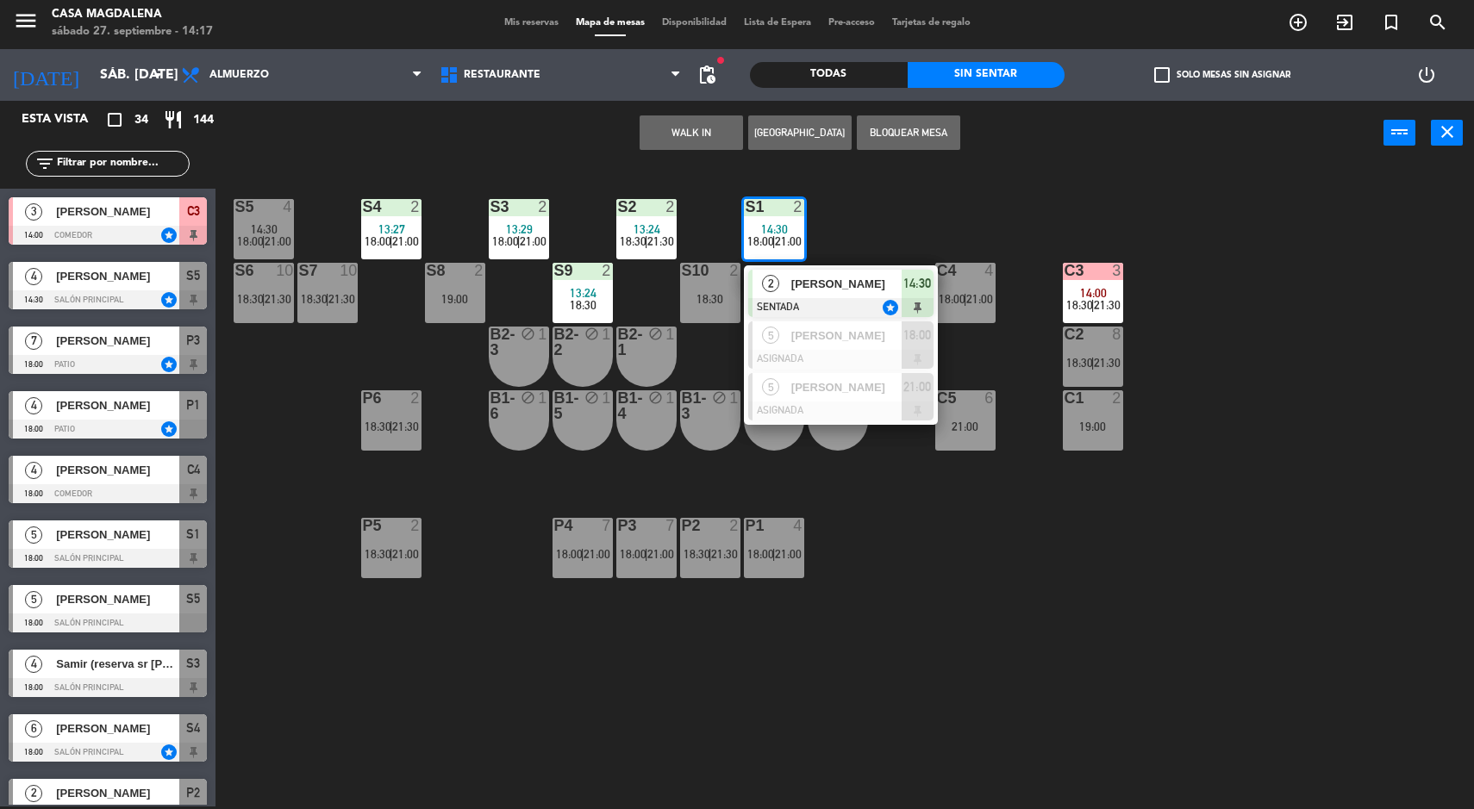
click at [876, 294] on div "[PERSON_NAME]" at bounding box center [845, 284] width 112 height 28
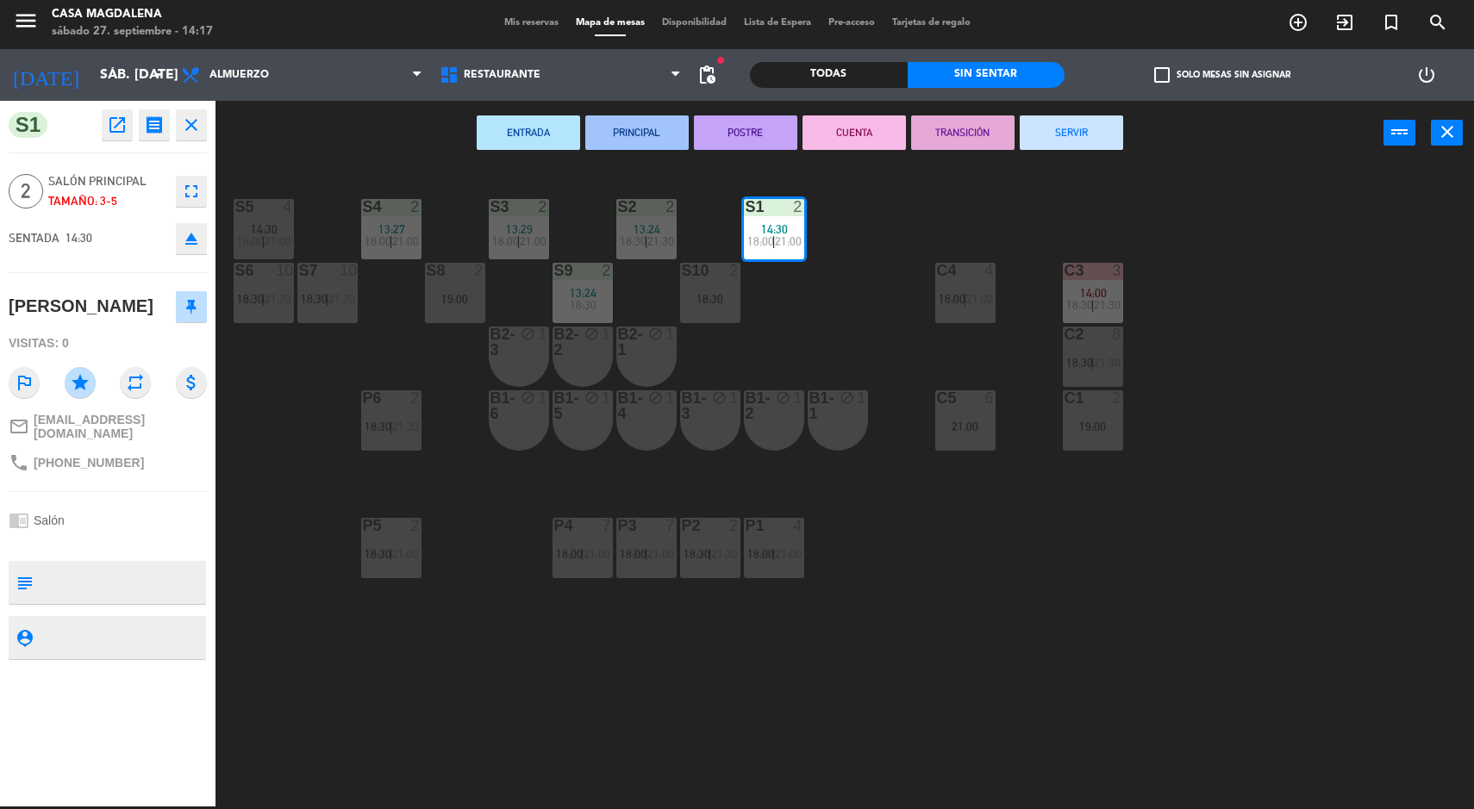
click at [1246, 653] on div "S5 4 14:30 18:00 | 21:00 S4 2 13:27 18:00 | 21:00 S3 2 13:29 18:00 | 21:00 S2 2…" at bounding box center [852, 488] width 1244 height 641
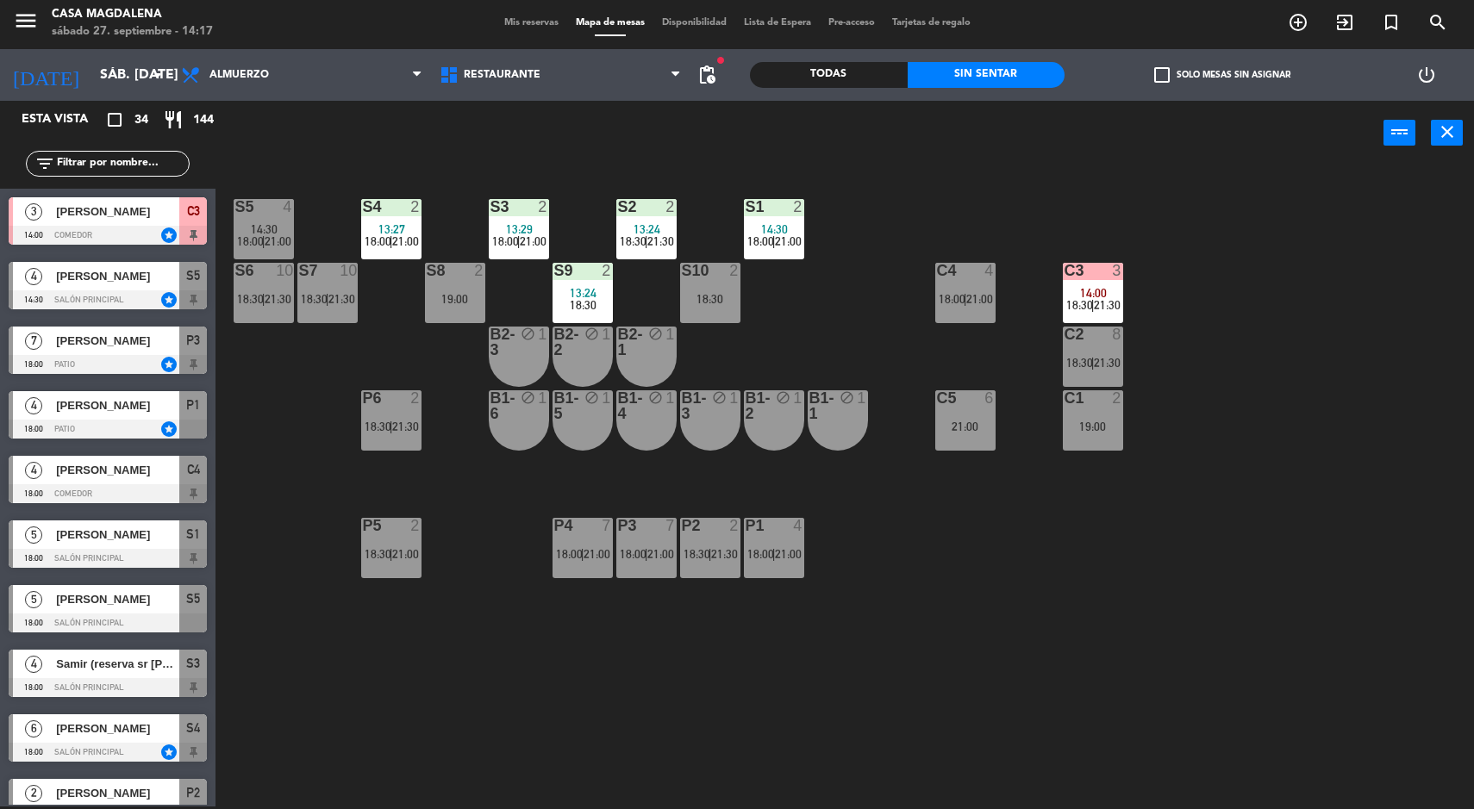
click at [1358, 622] on div "S5 4 14:30 18:00 | 21:00 S4 2 13:27 18:00 | 21:00 S3 2 13:29 18:00 | 21:00 S2 2…" at bounding box center [852, 488] width 1244 height 641
click at [1264, 621] on div "S5 4 14:30 18:00 | 21:00 S4 2 13:27 18:00 | 21:00 S3 2 13:29 18:00 | 21:00 S2 2…" at bounding box center [852, 488] width 1244 height 641
click at [761, 238] on span "18:00" at bounding box center [760, 241] width 27 height 14
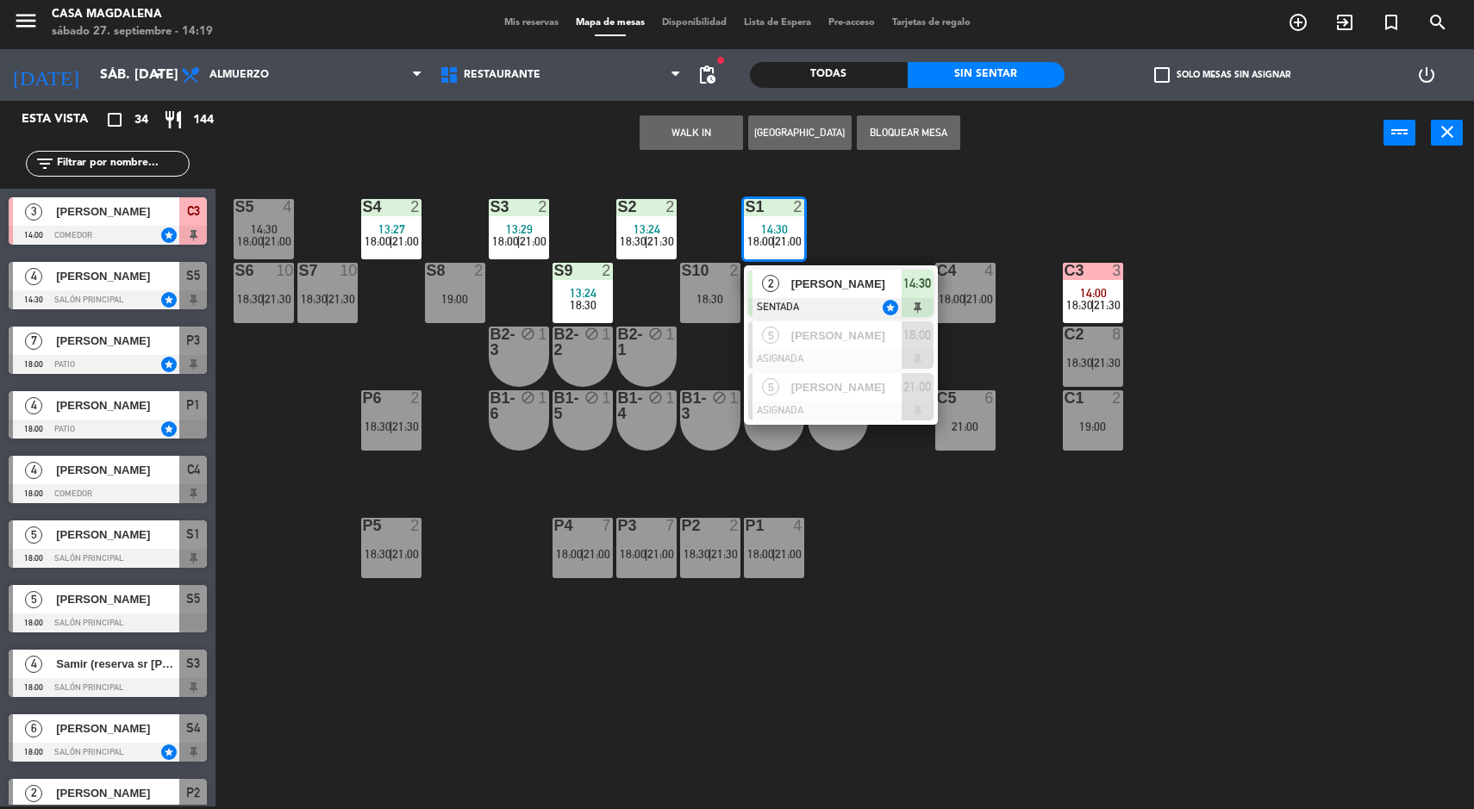
click at [923, 562] on div "S5 4 14:30 18:00 | 21:00 S4 2 13:27 18:00 | 21:00 S3 2 13:29 18:00 | 21:00 S2 2…" at bounding box center [852, 488] width 1244 height 641
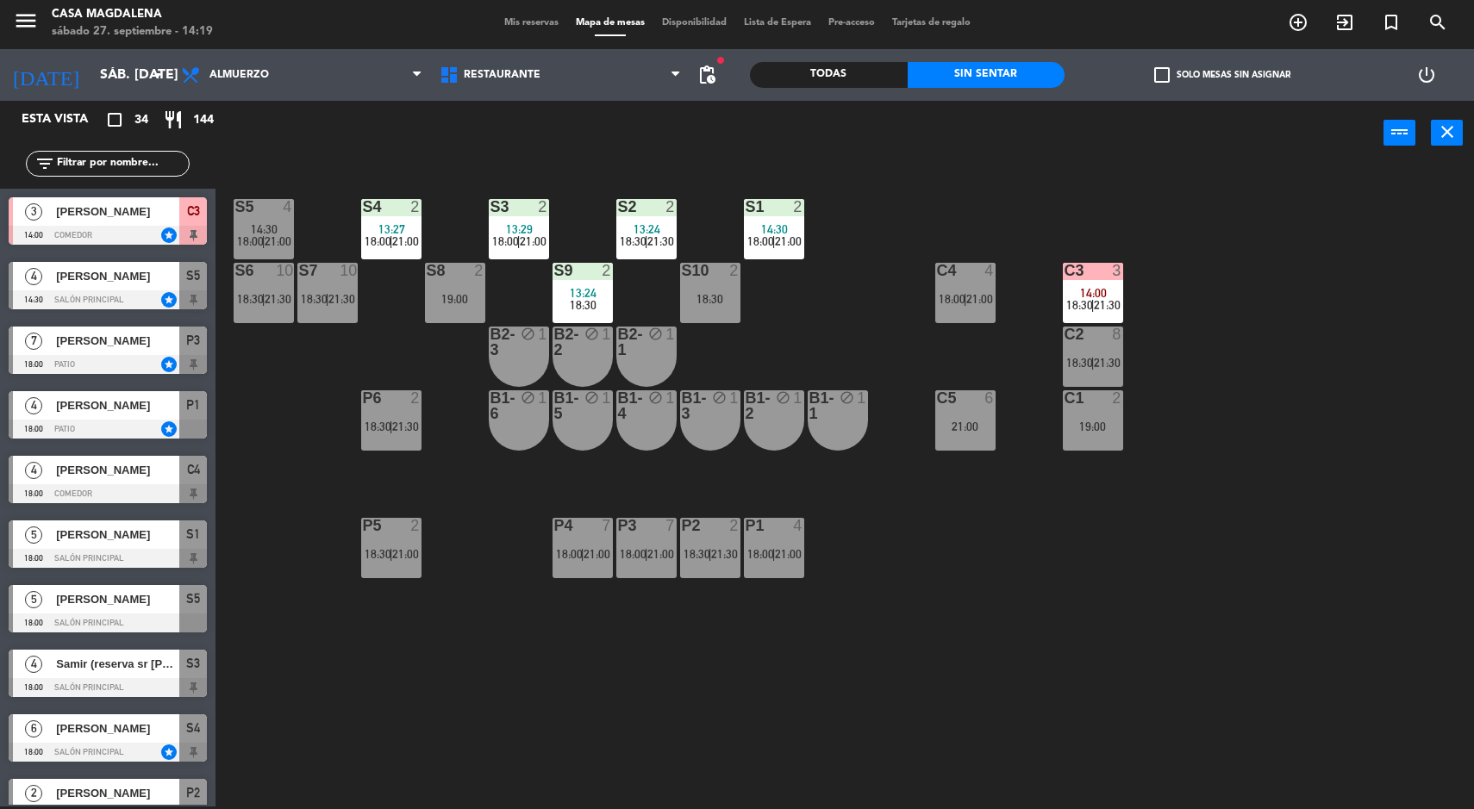
click at [655, 233] on span "13:24" at bounding box center [646, 229] width 27 height 14
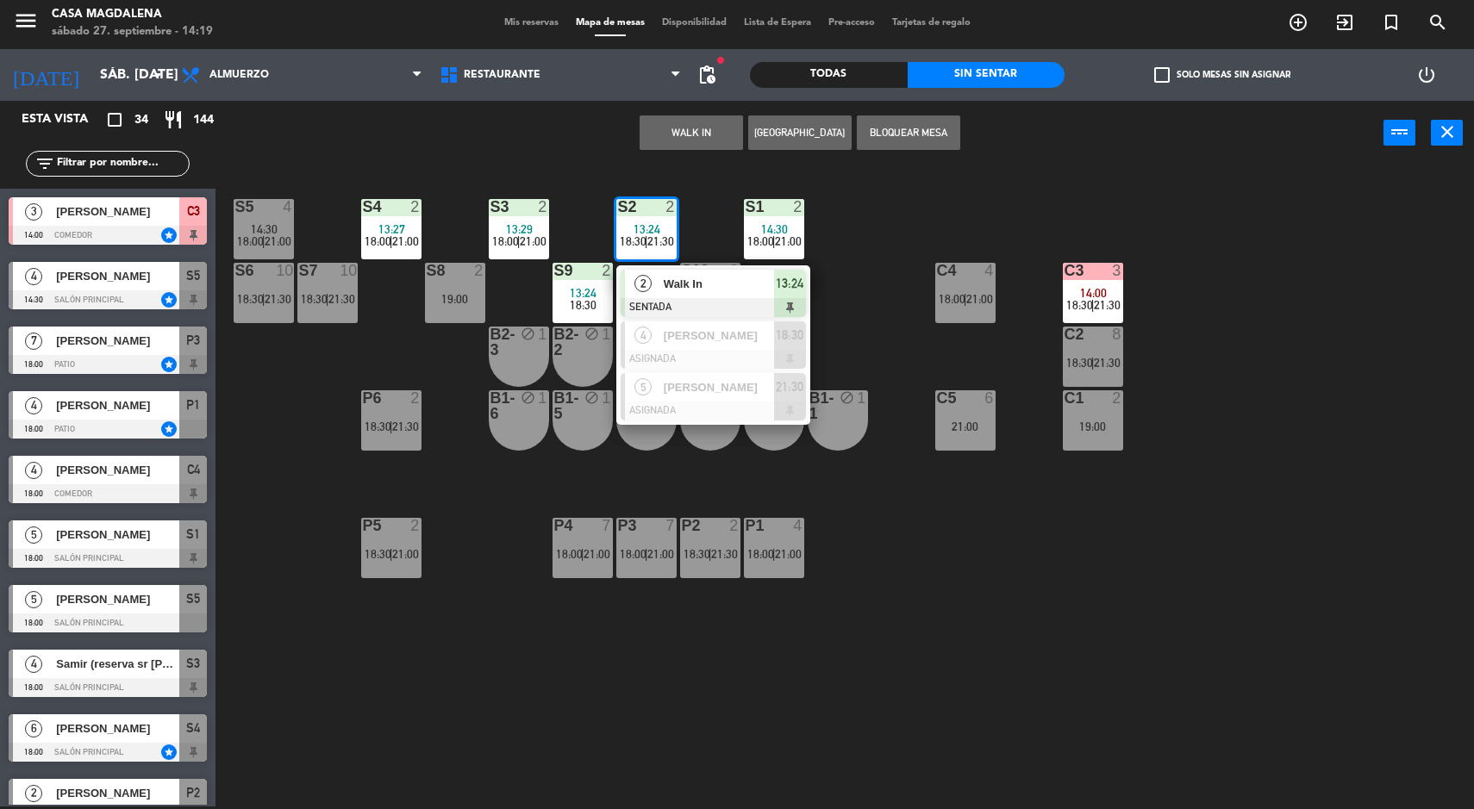
click at [967, 593] on div "S5 4 14:30 18:00 | 21:00 S4 2 13:27 18:00 | 21:00 S3 2 13:29 18:00 | 21:00 S2 2…" at bounding box center [852, 488] width 1244 height 641
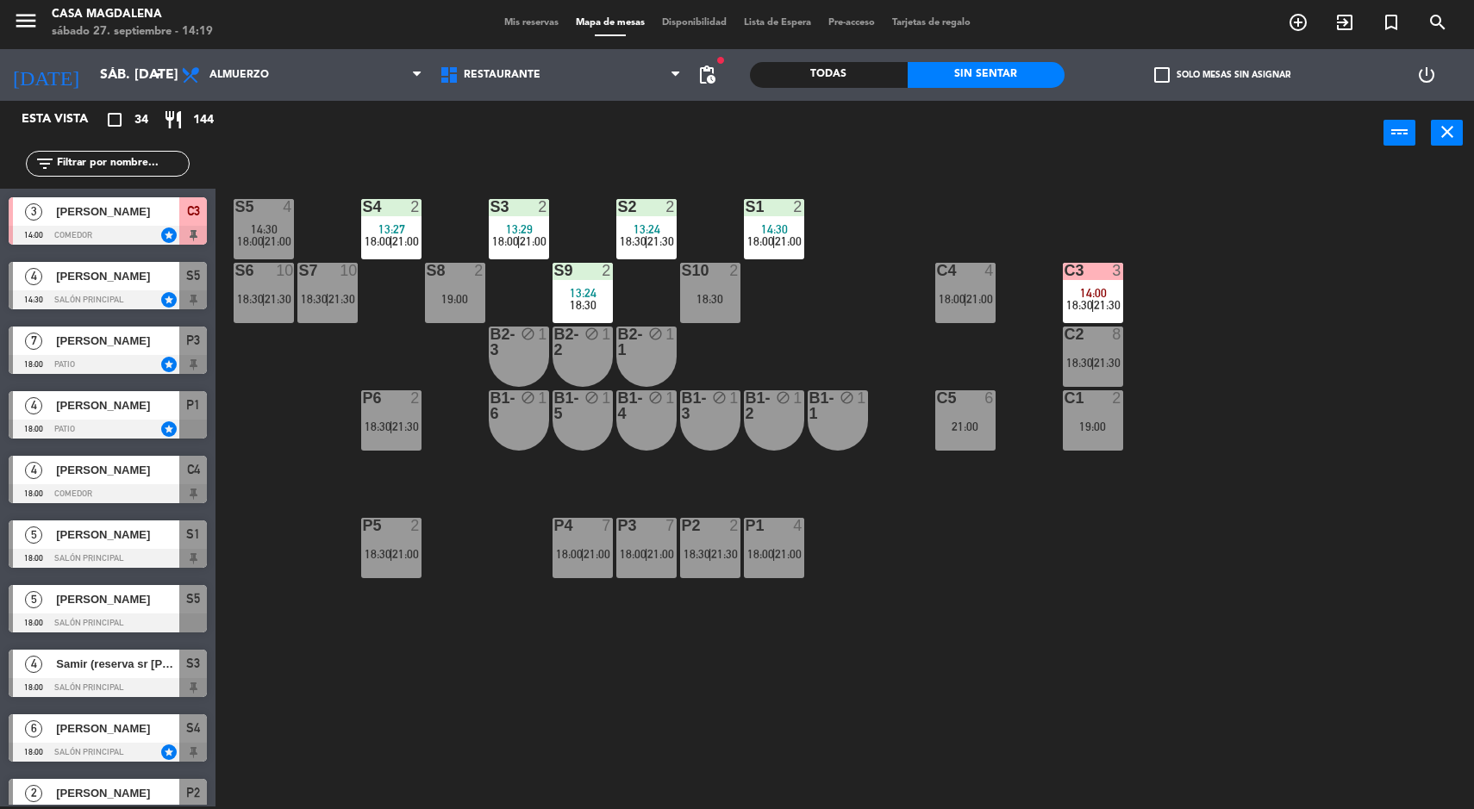
click at [502, 243] on span "18:00" at bounding box center [505, 241] width 27 height 14
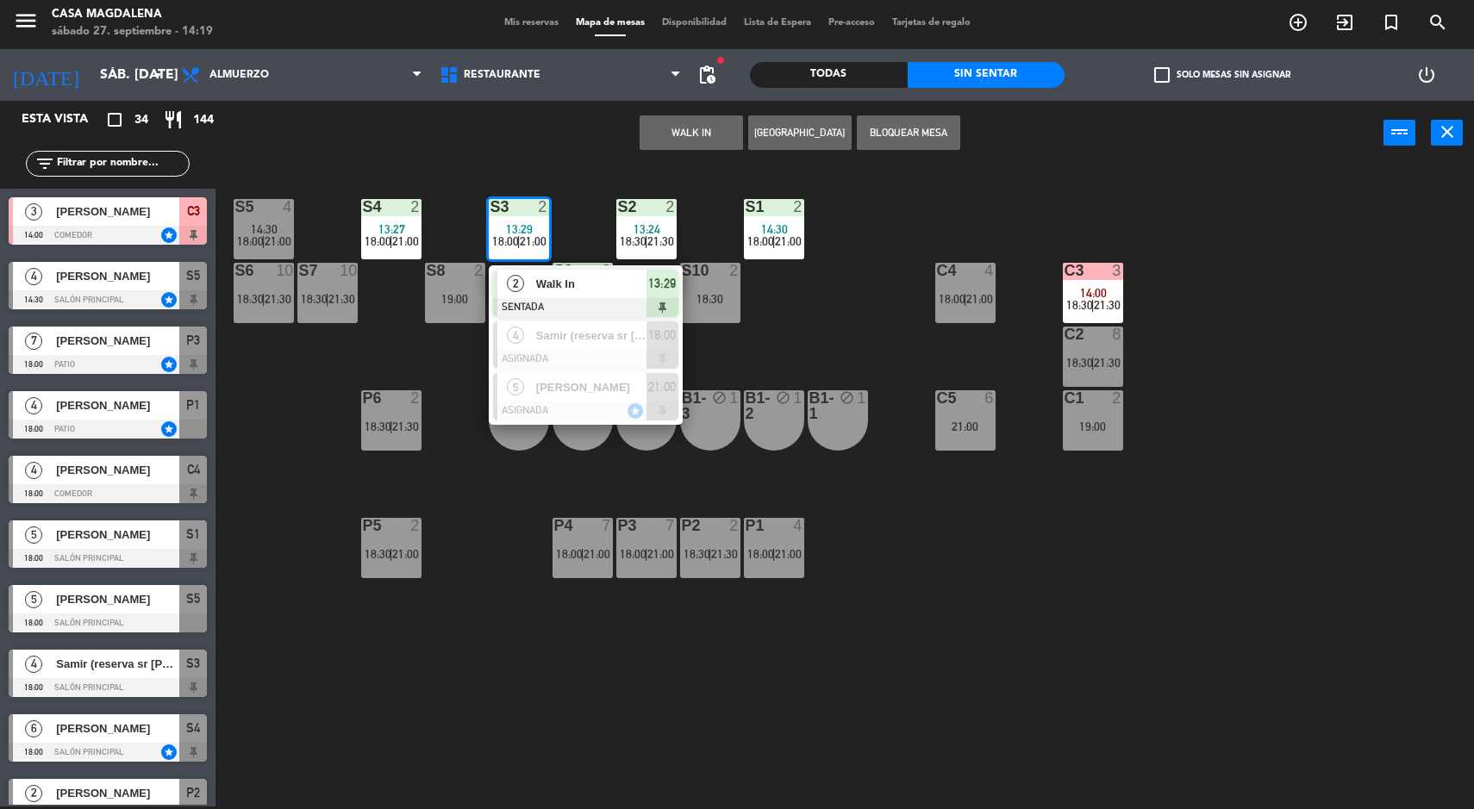
click at [970, 579] on div "S5 4 14:30 18:00 | 21:00 S4 2 13:27 18:00 | 21:00 S3 2 13:29 18:00 | 21:00 2 Wa…" at bounding box center [852, 488] width 1244 height 641
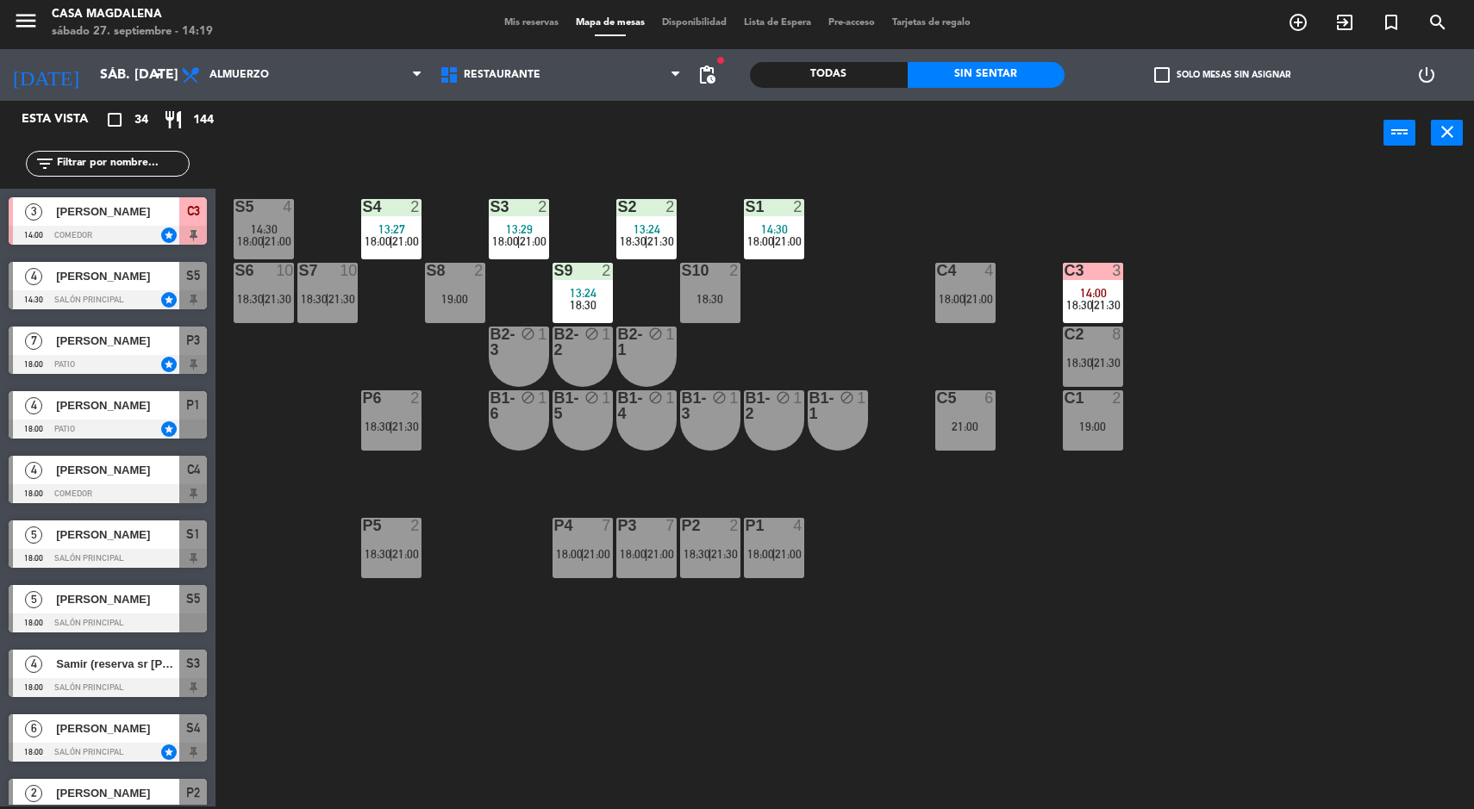
click at [379, 238] on span "18:00" at bounding box center [378, 241] width 27 height 14
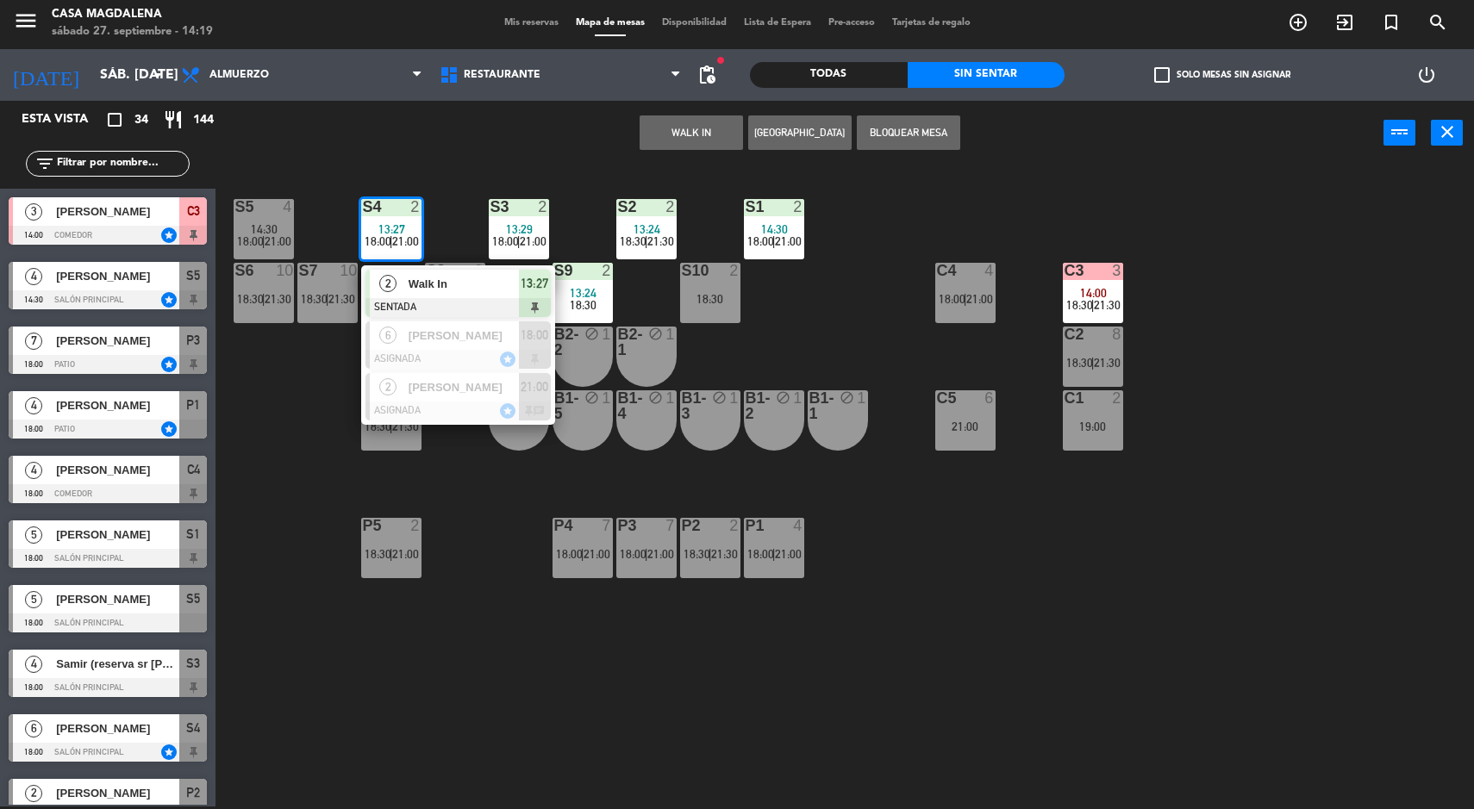
click at [1124, 554] on div "S5 4 14:30 18:00 | 21:00 S4 2 13:27 18:00 | 21:00 2 Walk In SENTADA 13:27 6 [PE…" at bounding box center [852, 488] width 1244 height 641
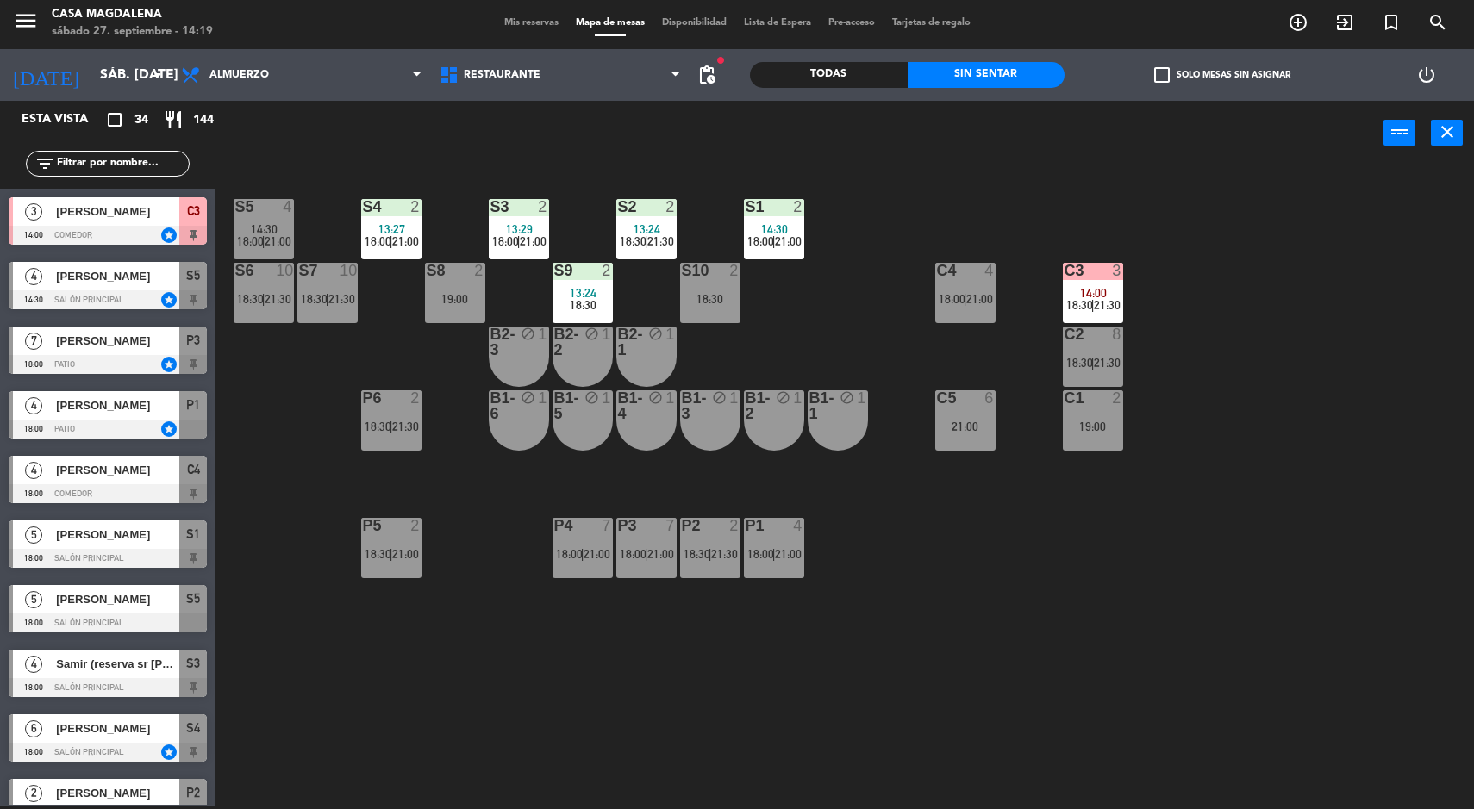
click at [260, 216] on div "S5 4 14:30 18:00 | 21:00" at bounding box center [264, 229] width 60 height 60
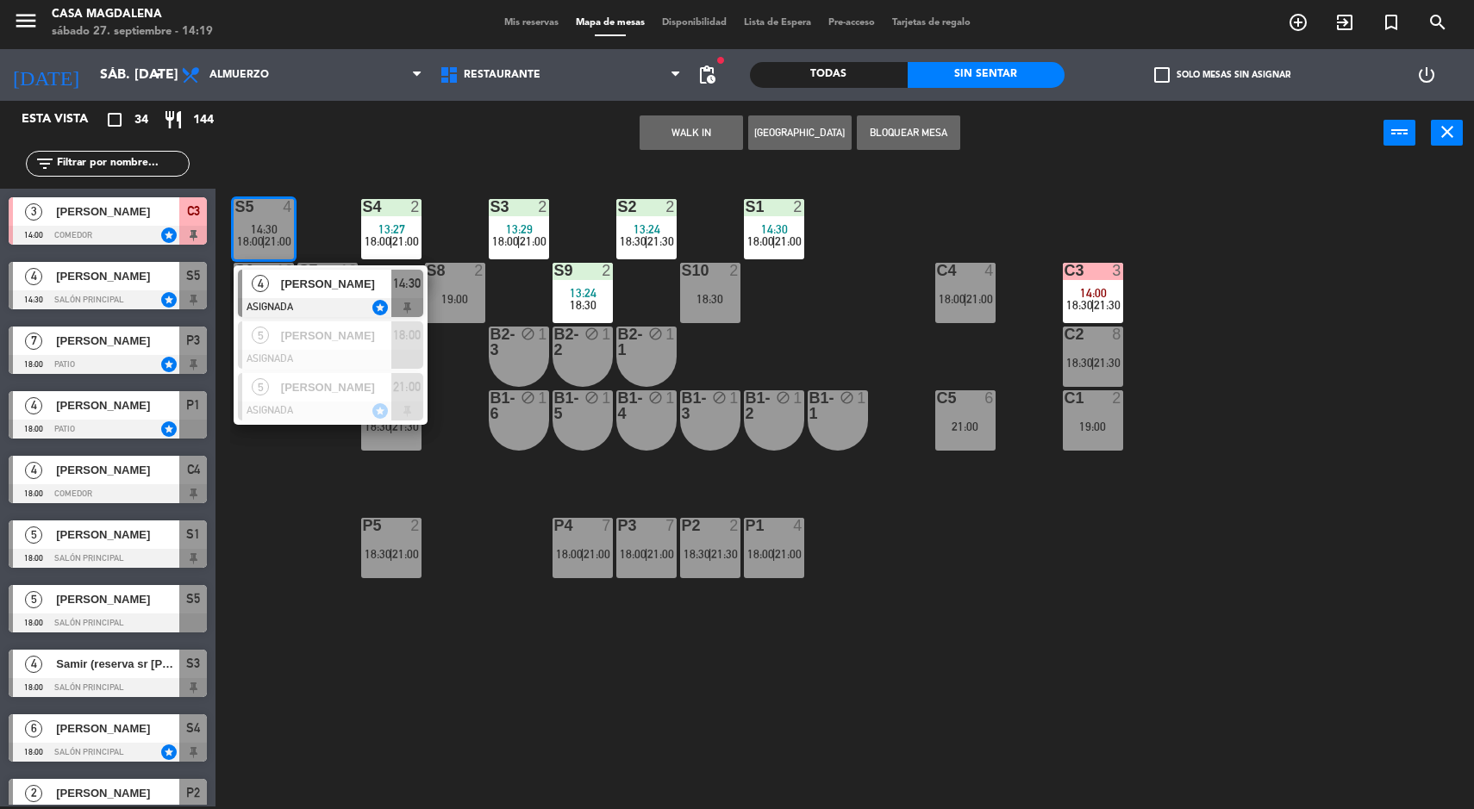
click at [1133, 521] on div "S5 4 14:30 18:00 | 21:00 4 [PERSON_NAME] ASIGNADA star 14:30 5 [PERSON_NAME] AS…" at bounding box center [852, 488] width 1244 height 641
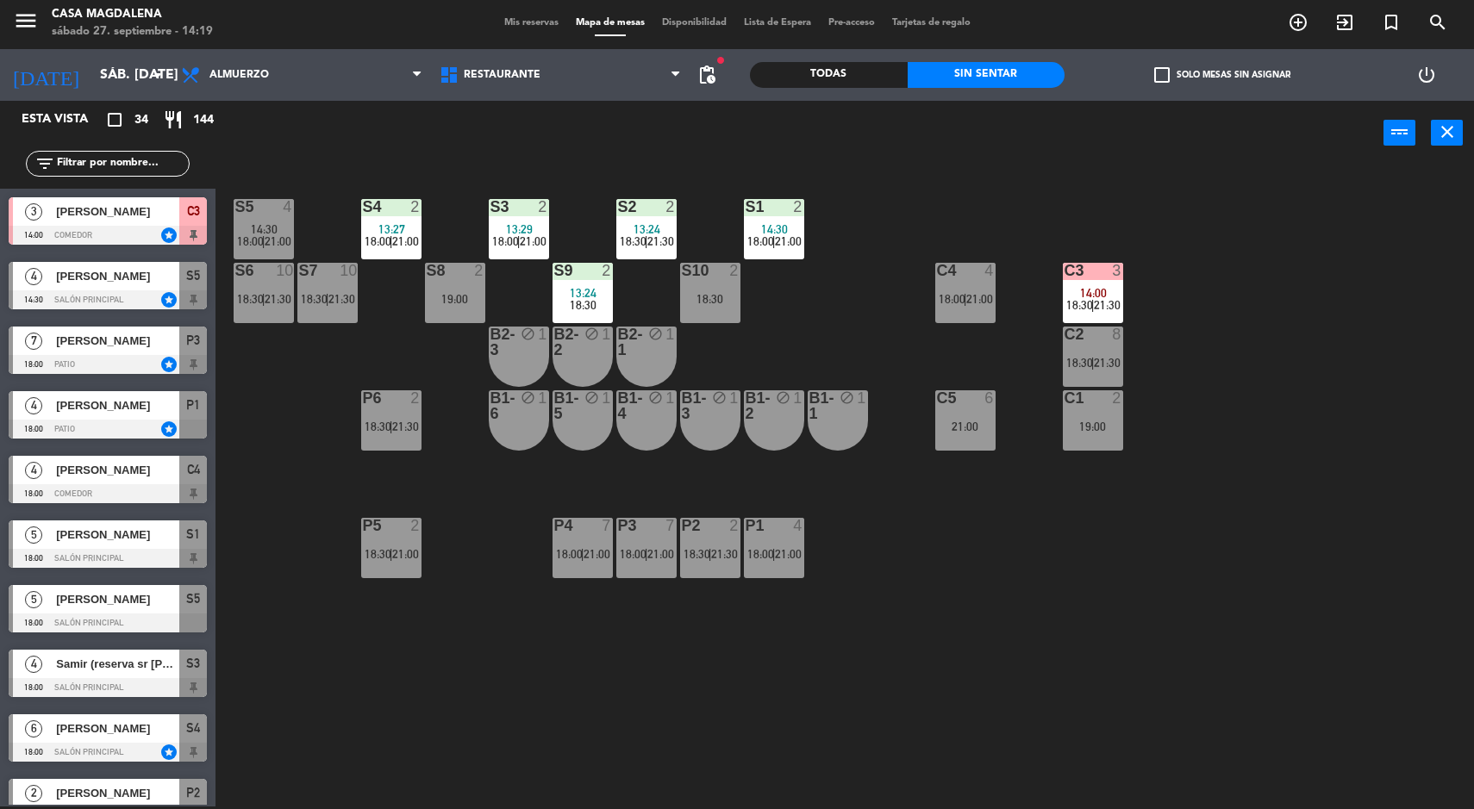
click at [334, 296] on span "21:30" at bounding box center [341, 299] width 27 height 14
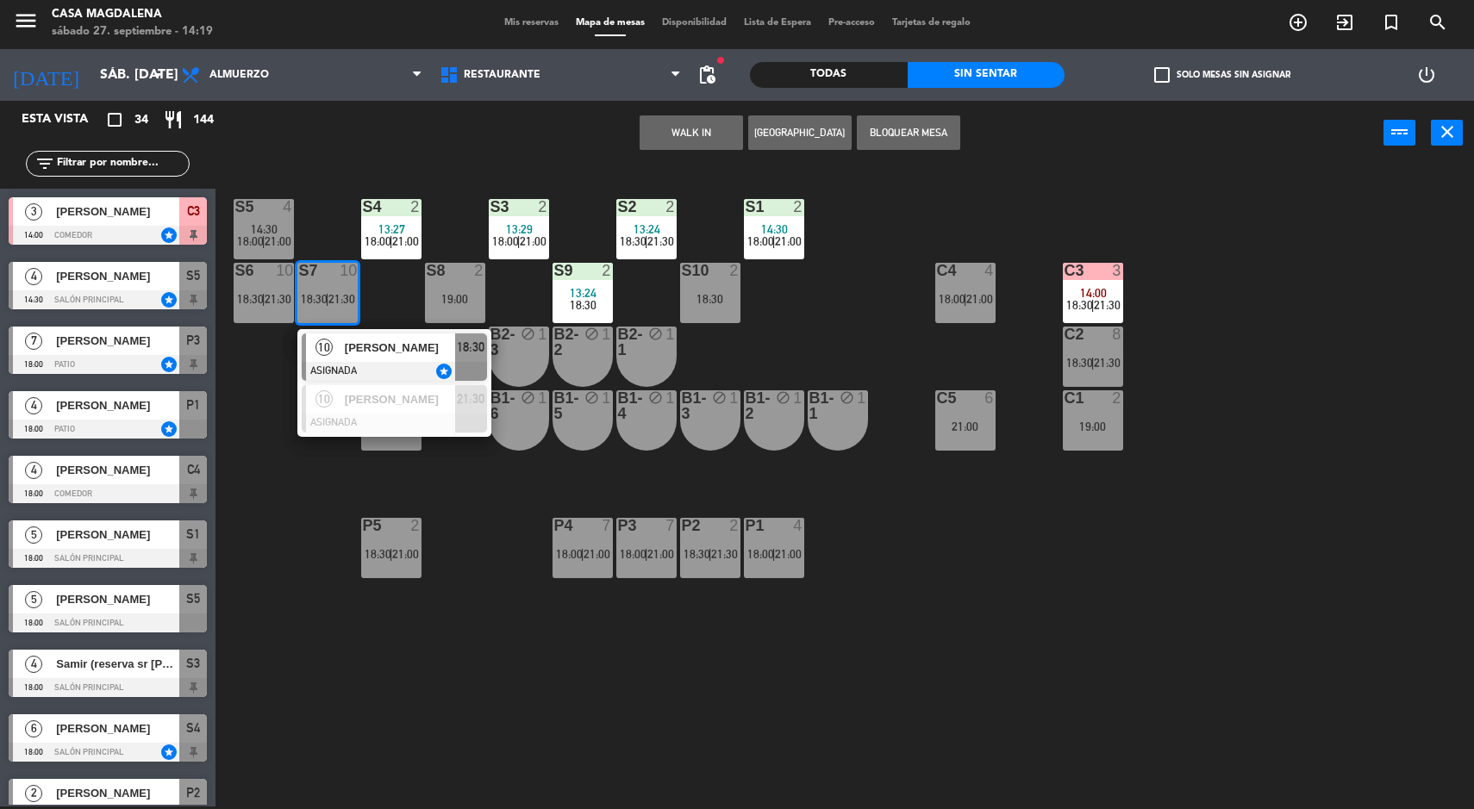
click at [1245, 574] on div "S5 4 14:30 18:00 | 21:00 S4 2 13:27 18:00 | 21:00 S3 2 13:29 18:00 | 21:00 S2 2…" at bounding box center [852, 488] width 1244 height 641
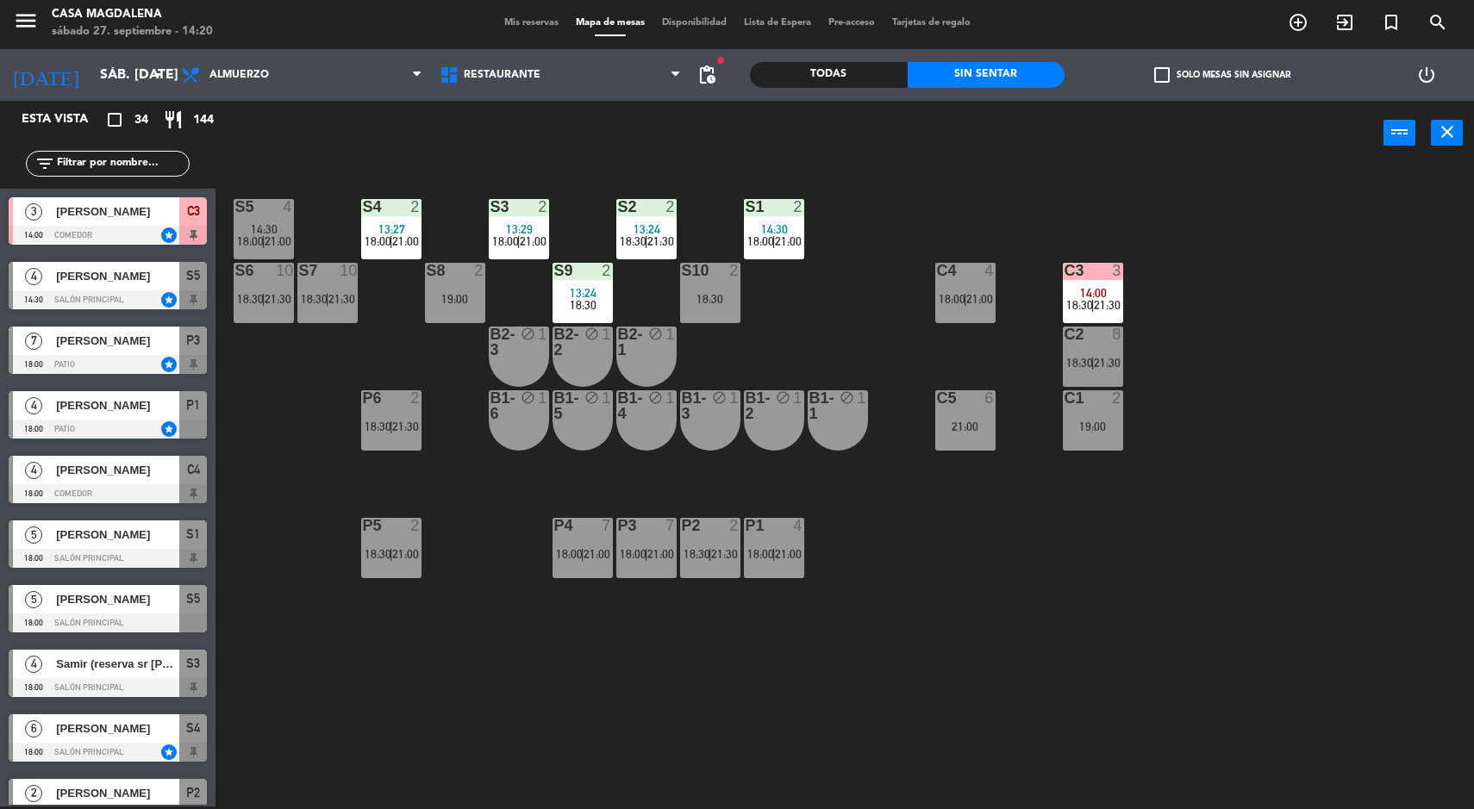
click at [542, 800] on div "S5 4 14:30 18:00 | 21:00 S4 2 13:27 18:00 | 21:00 S3 2 13:29 18:00 | 21:00 S2 2…" at bounding box center [852, 488] width 1244 height 641
click at [436, 633] on div "S5 4 14:30 18:00 | 21:00 S4 2 13:27 18:00 | 21:00 S3 2 13:29 18:00 | 21:00 S2 2…" at bounding box center [852, 488] width 1244 height 641
click at [1435, 646] on div "S5 4 14:30 18:00 | 21:00 S4 2 13:27 18:00 | 21:00 S3 2 13:29 18:00 | 21:00 S2 2…" at bounding box center [852, 488] width 1244 height 641
click at [654, 218] on div "S2 2 13:24 18:30 | 21:30" at bounding box center [646, 229] width 60 height 60
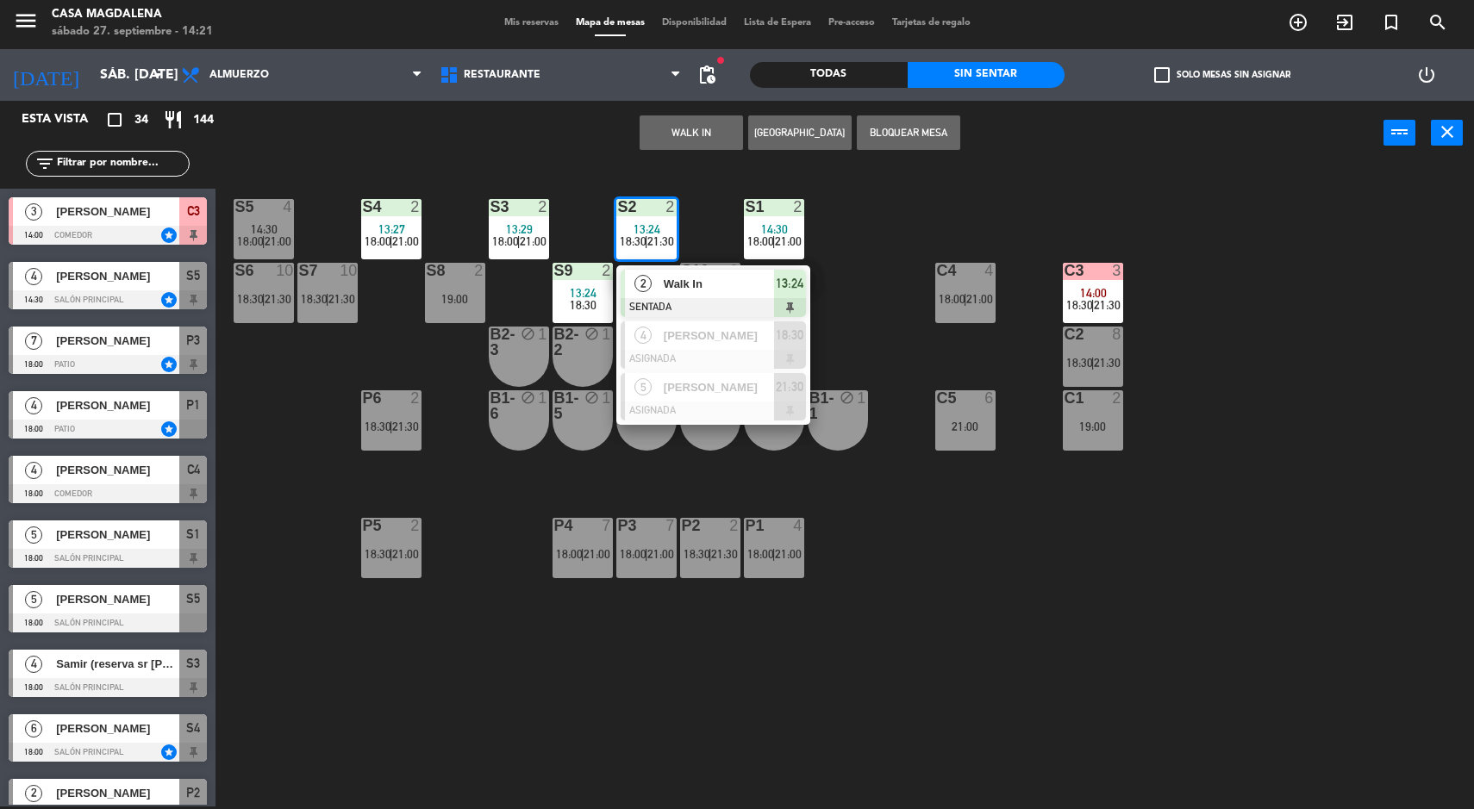
click at [690, 291] on span "Walk In" at bounding box center [719, 284] width 110 height 18
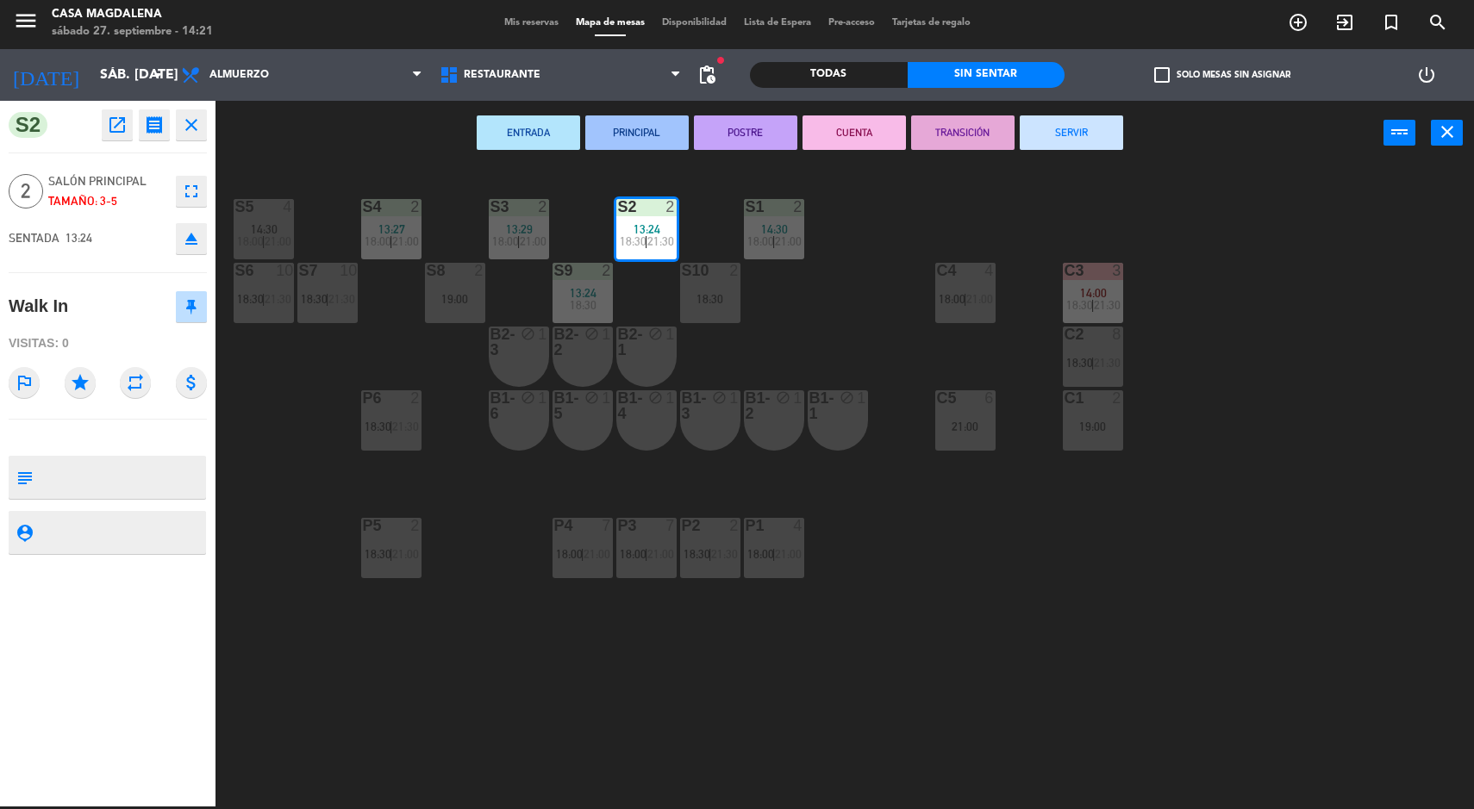
click at [1093, 122] on button "SERVIR" at bounding box center [1071, 132] width 103 height 34
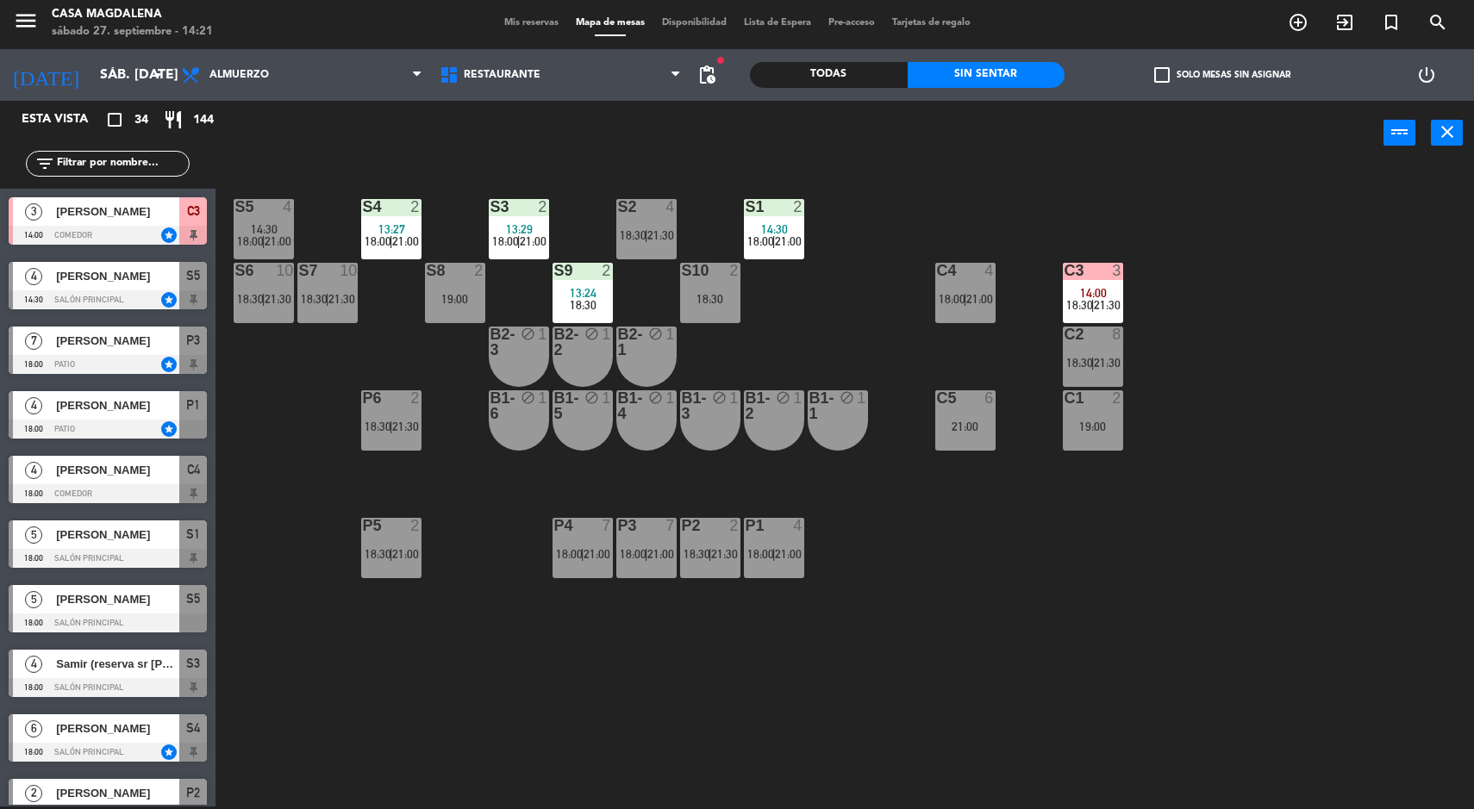
click at [1276, 784] on div "S5 4 14:30 18:00 | 21:00 S4 2 13:27 18:00 | 21:00 S3 2 13:29 18:00 | 21:00 S2 4…" at bounding box center [852, 488] width 1244 height 641
click at [1282, 774] on div "S5 4 14:30 18:00 | 21:00 S4 2 13:27 18:00 | 21:00 S3 2 13:29 18:00 | 21:00 S2 4…" at bounding box center [852, 488] width 1244 height 641
click at [91, 237] on div at bounding box center [108, 235] width 198 height 19
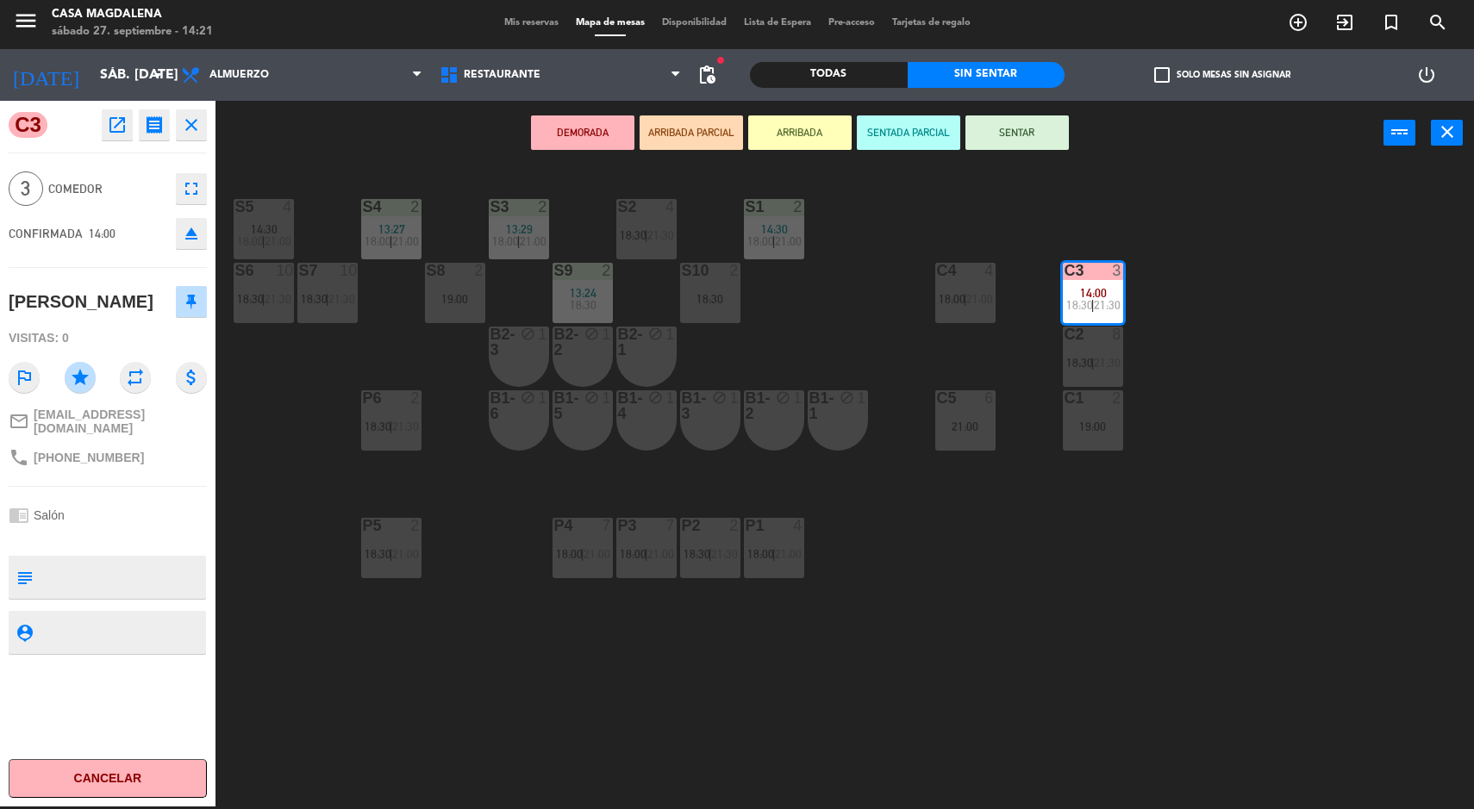
click at [1048, 139] on button "SENTAR" at bounding box center [1016, 132] width 103 height 34
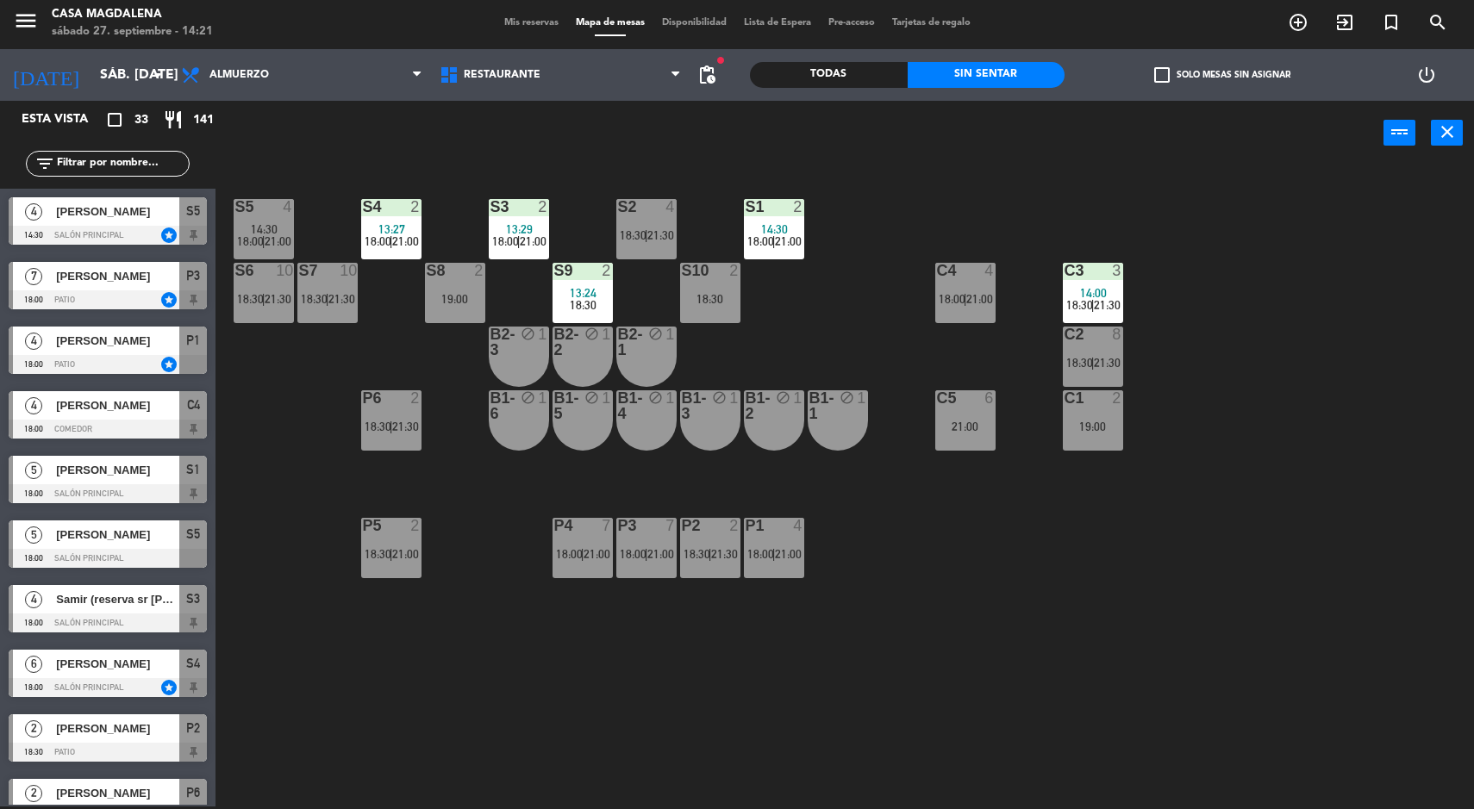
click at [255, 211] on div at bounding box center [263, 207] width 28 height 16
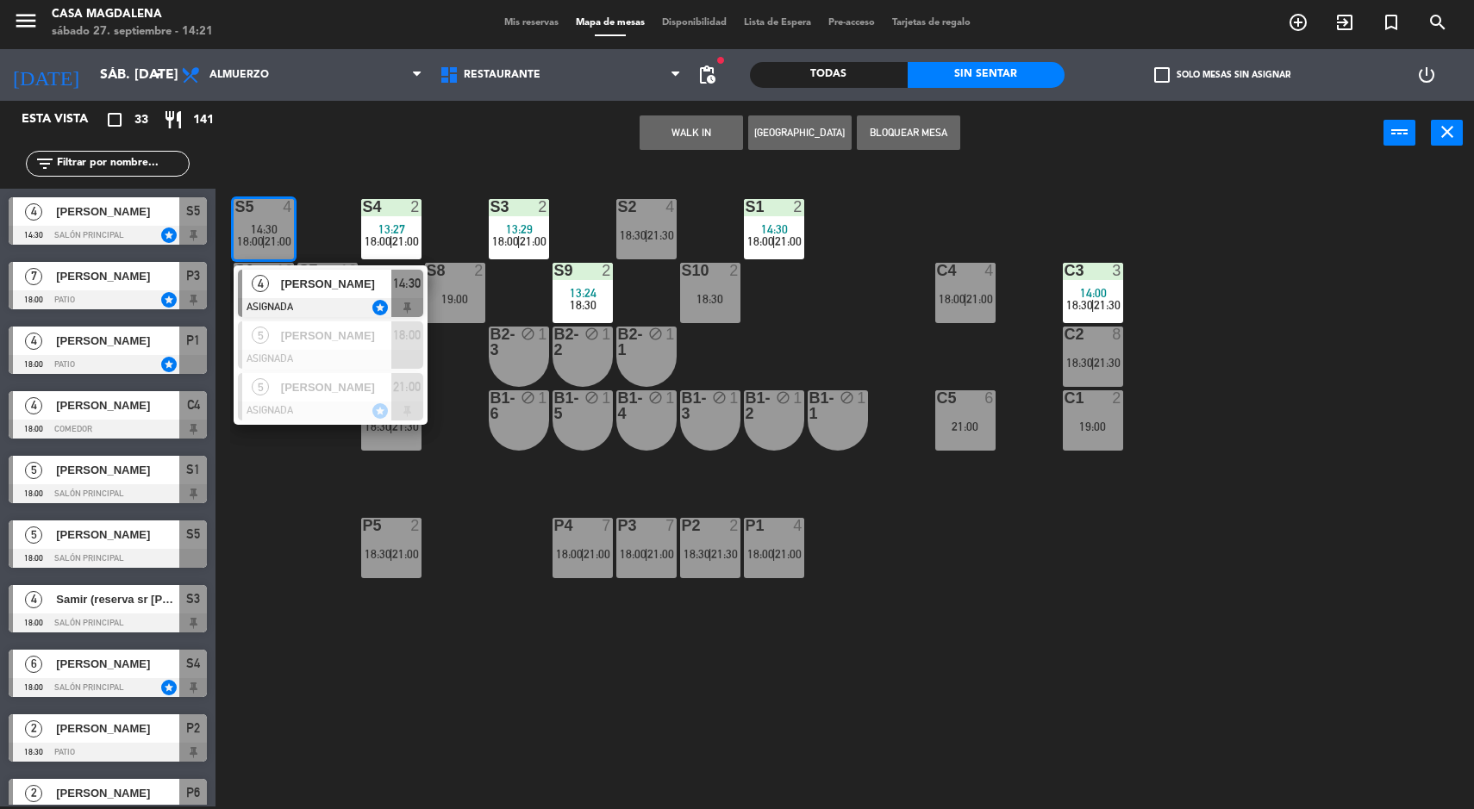
click at [356, 267] on div "4 [PERSON_NAME] ASIGNADA star 14:30" at bounding box center [331, 293] width 194 height 56
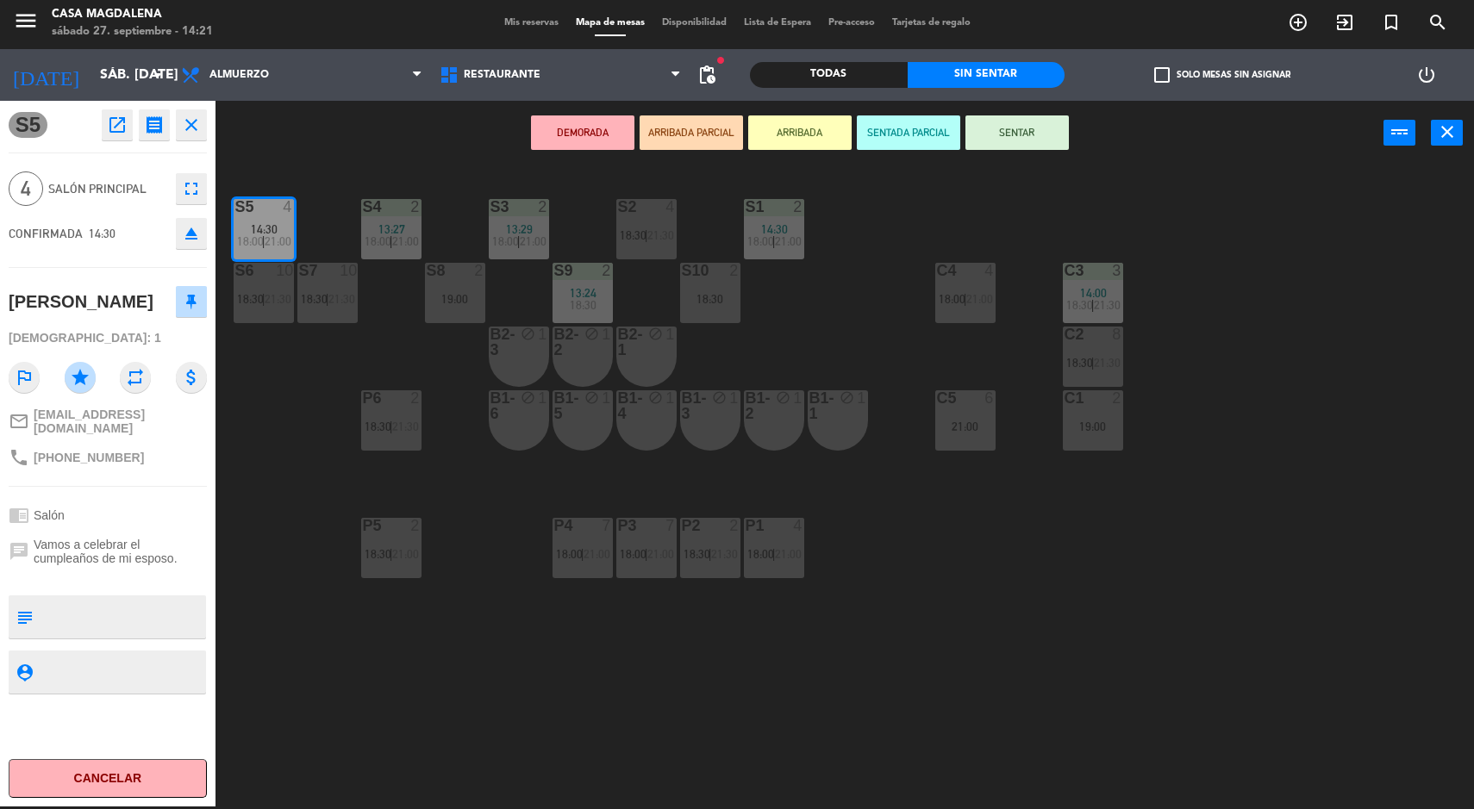
click at [666, 257] on div "S2 4 18:30 | 21:30" at bounding box center [646, 229] width 60 height 60
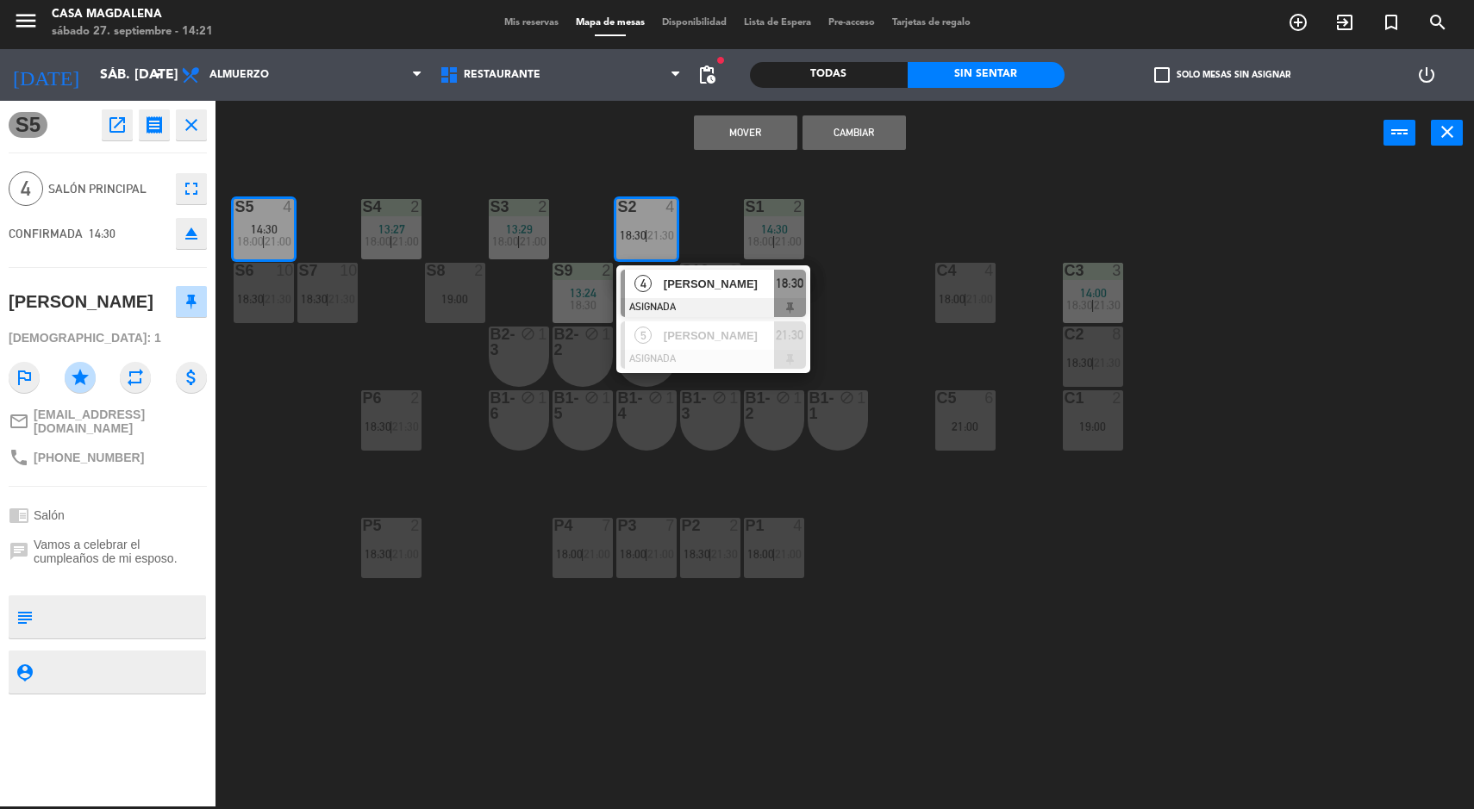
click at [752, 115] on button "Mover" at bounding box center [745, 132] width 103 height 34
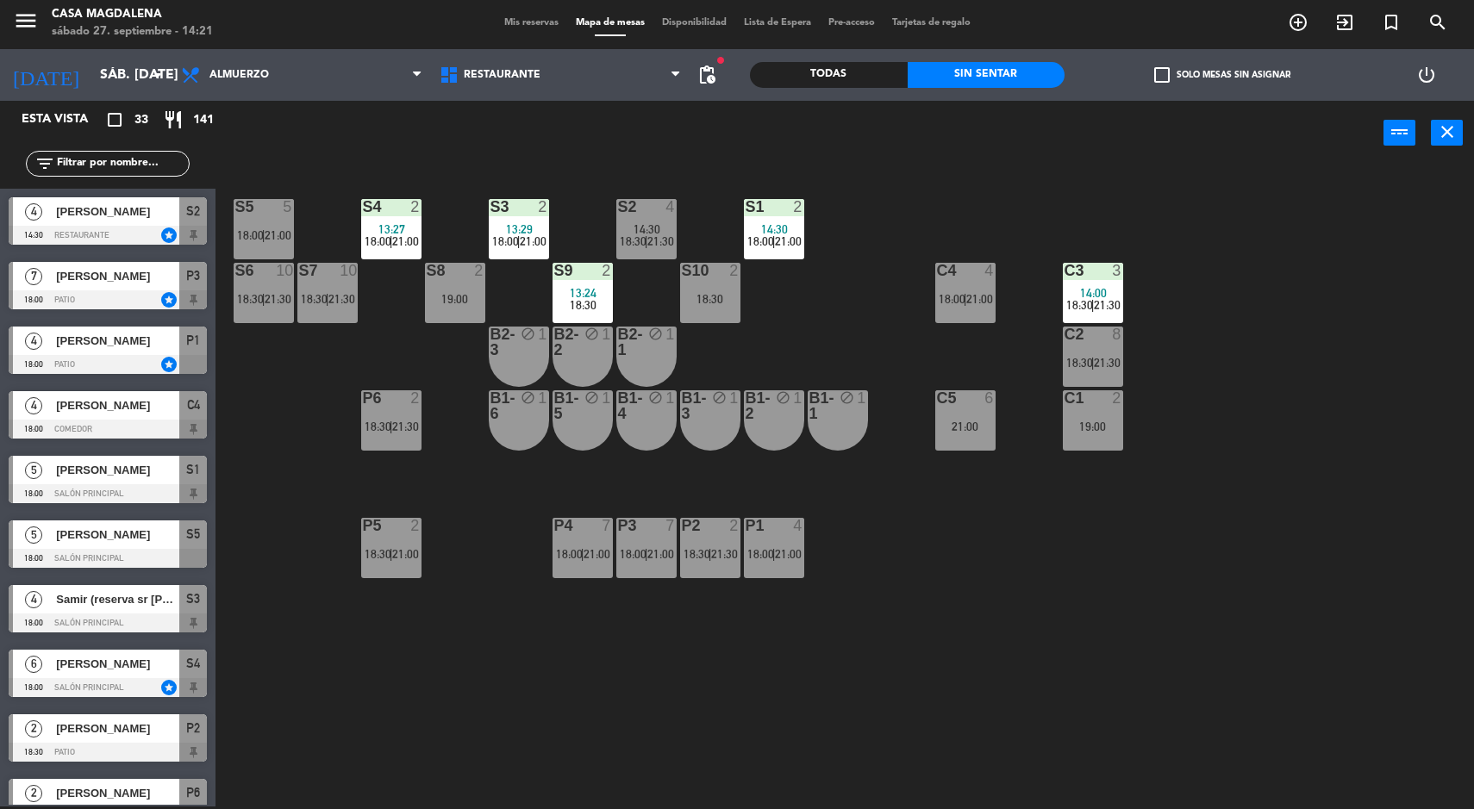
click at [1092, 288] on span "14:00" at bounding box center [1093, 293] width 27 height 14
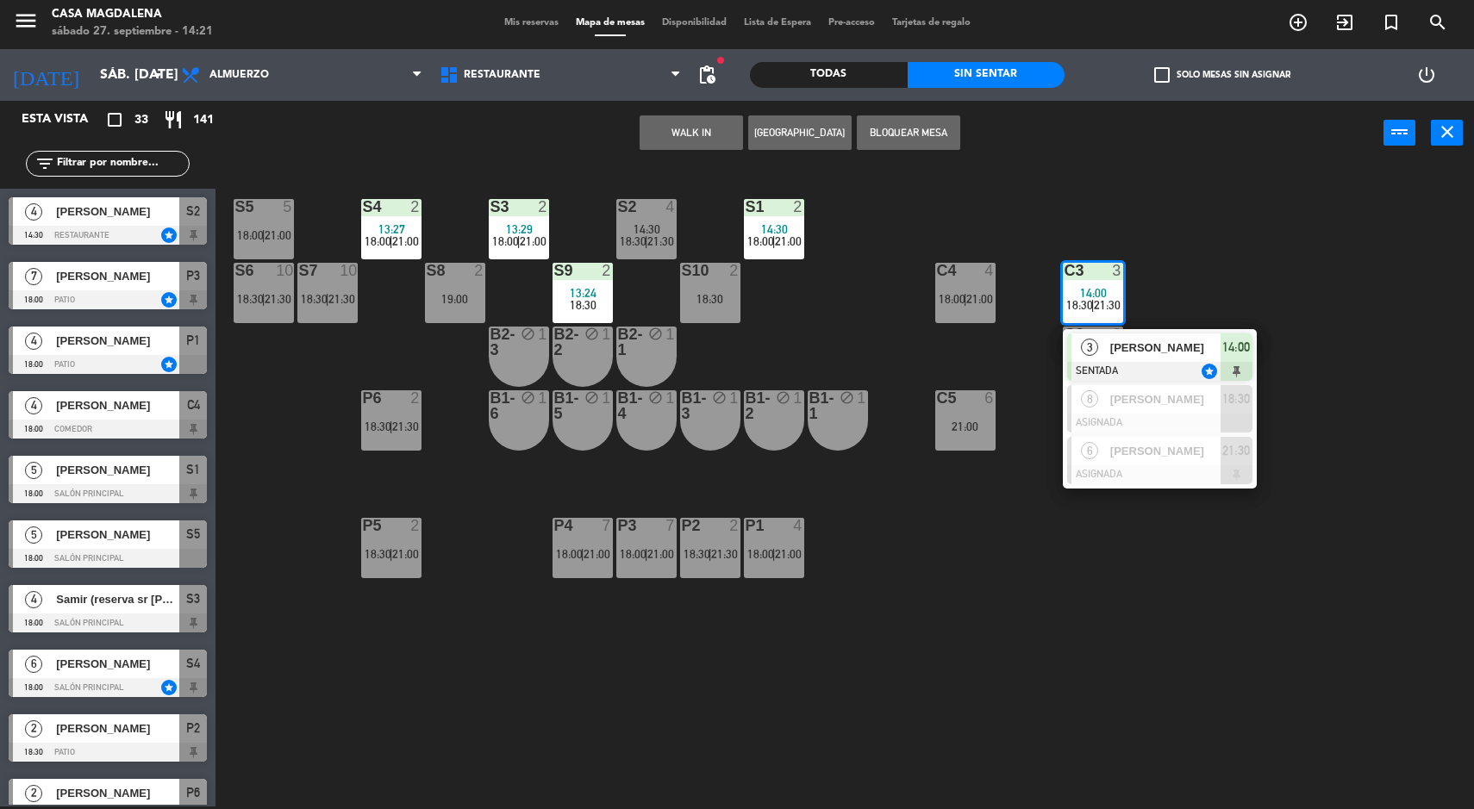
click at [1181, 360] on div "[PERSON_NAME]" at bounding box center [1164, 348] width 112 height 28
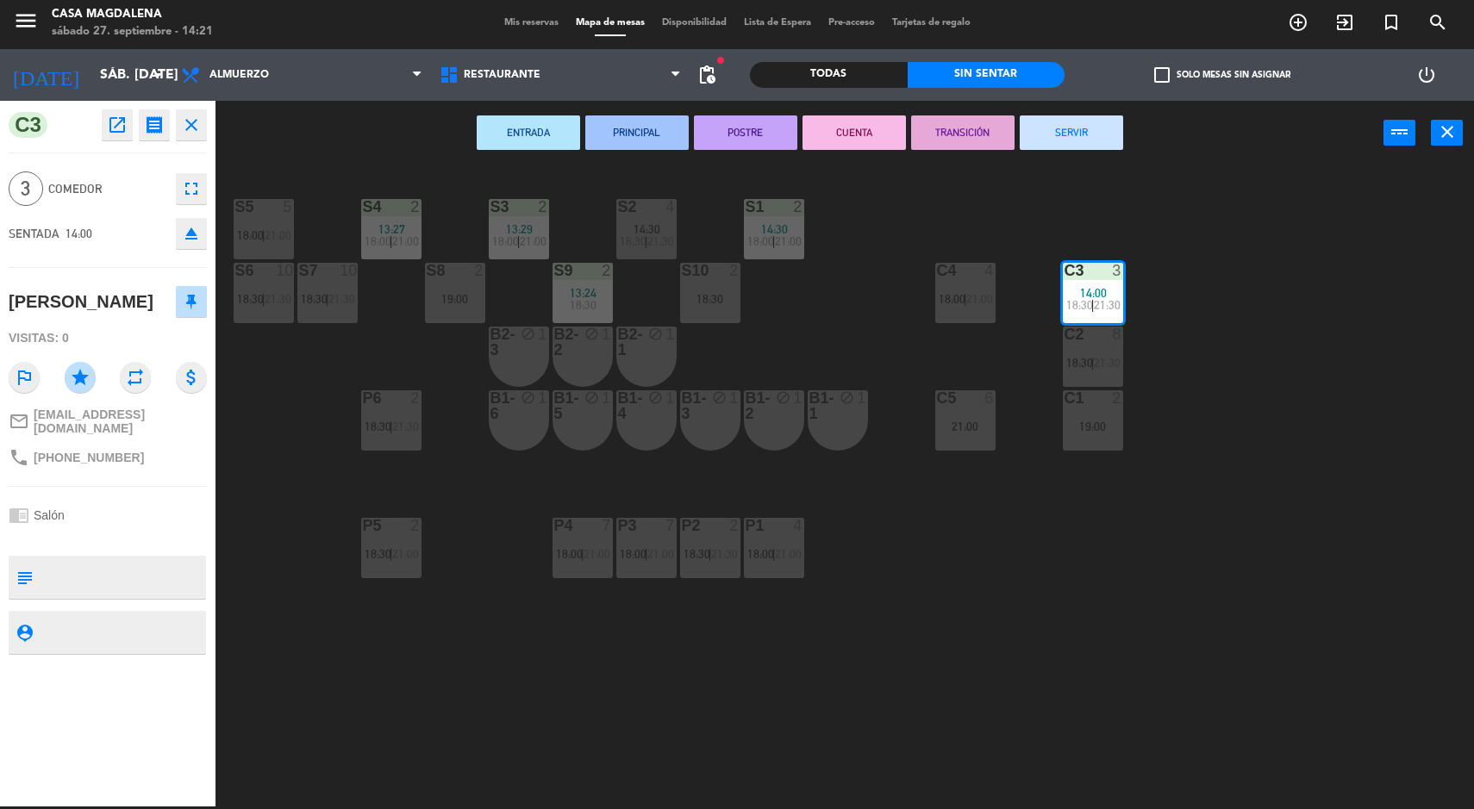
click at [258, 226] on div "S5 5 18:00 | 21:00" at bounding box center [264, 229] width 60 height 60
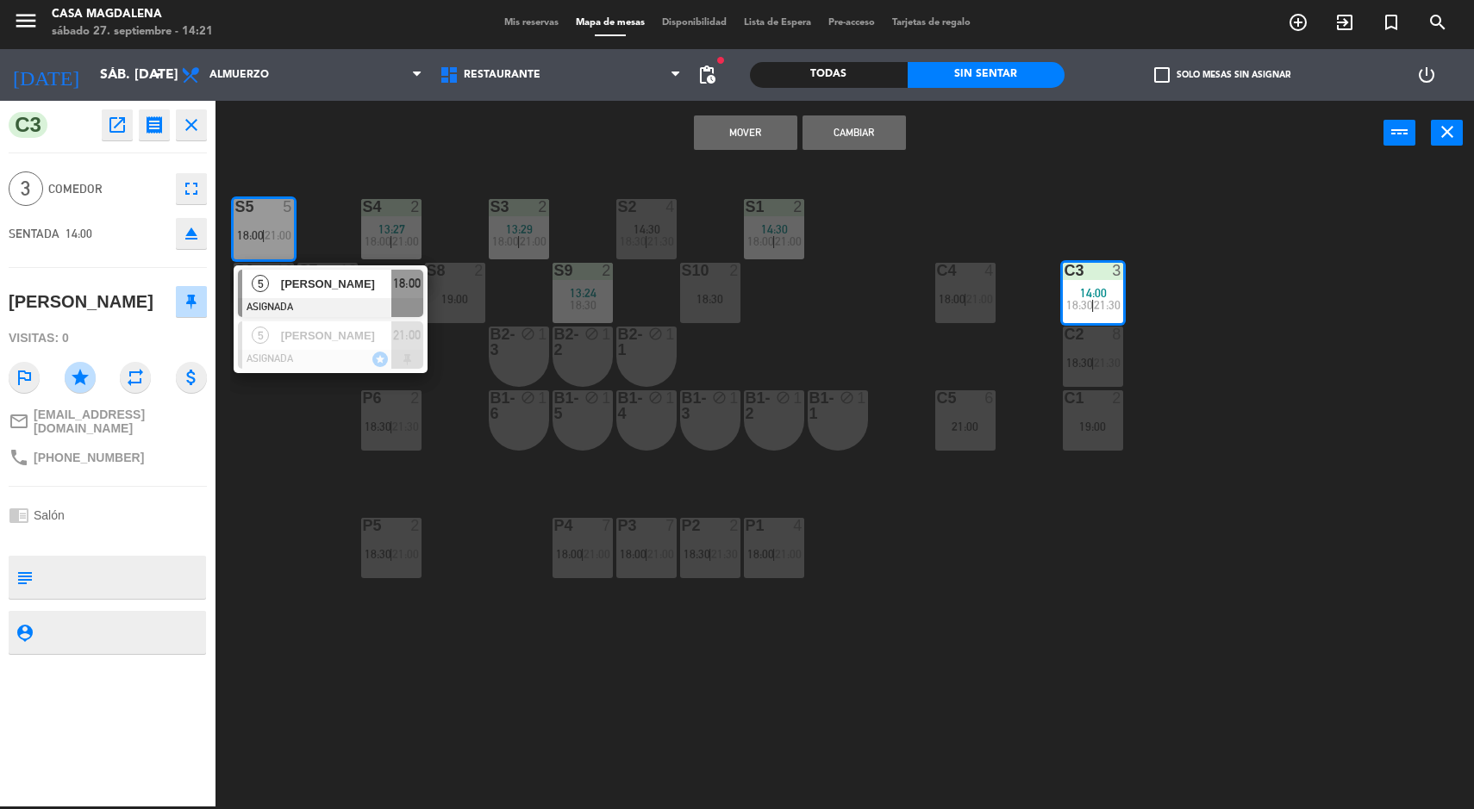
click at [721, 130] on button "Mover" at bounding box center [745, 132] width 103 height 34
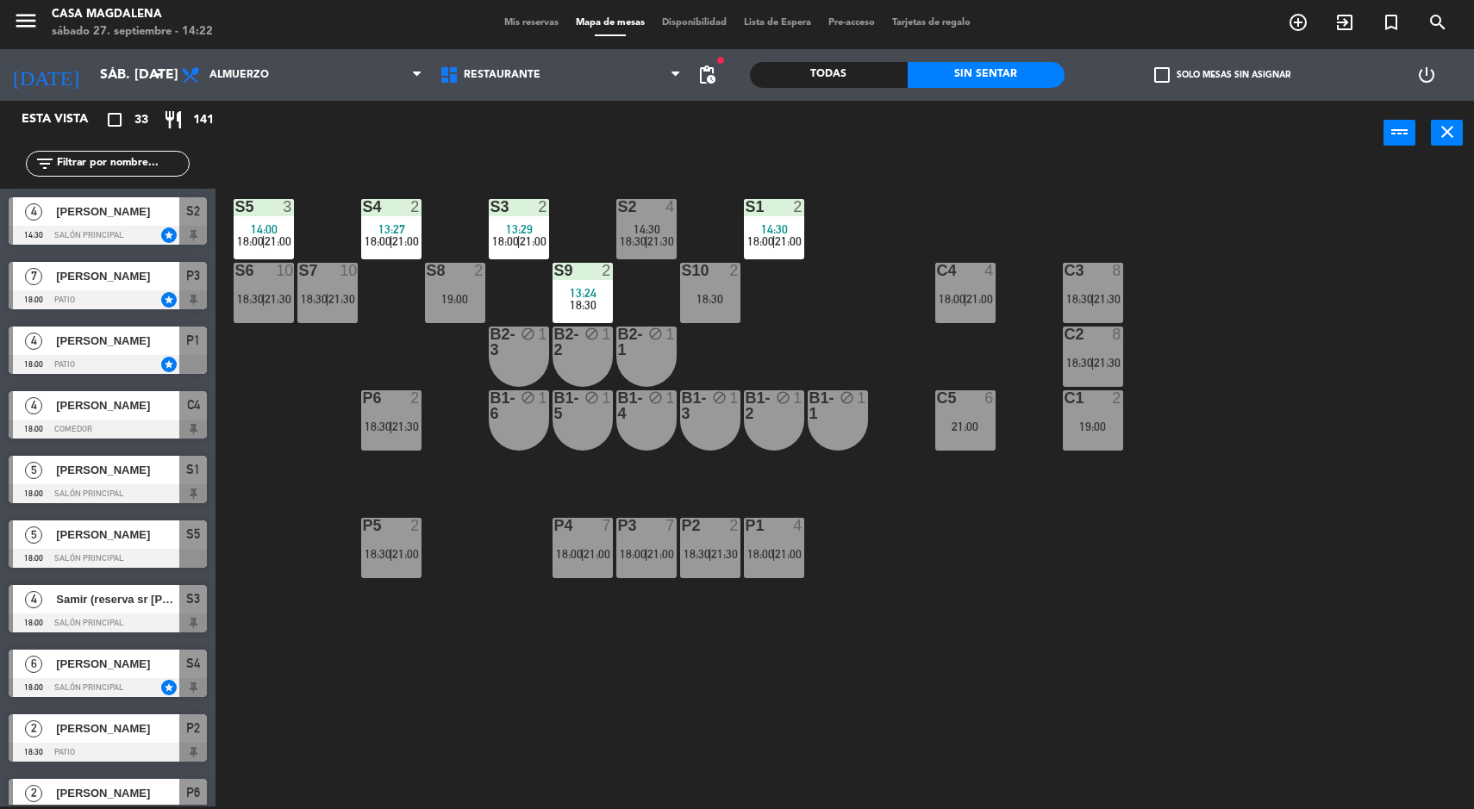
click at [555, 270] on div "S9" at bounding box center [554, 271] width 1 height 16
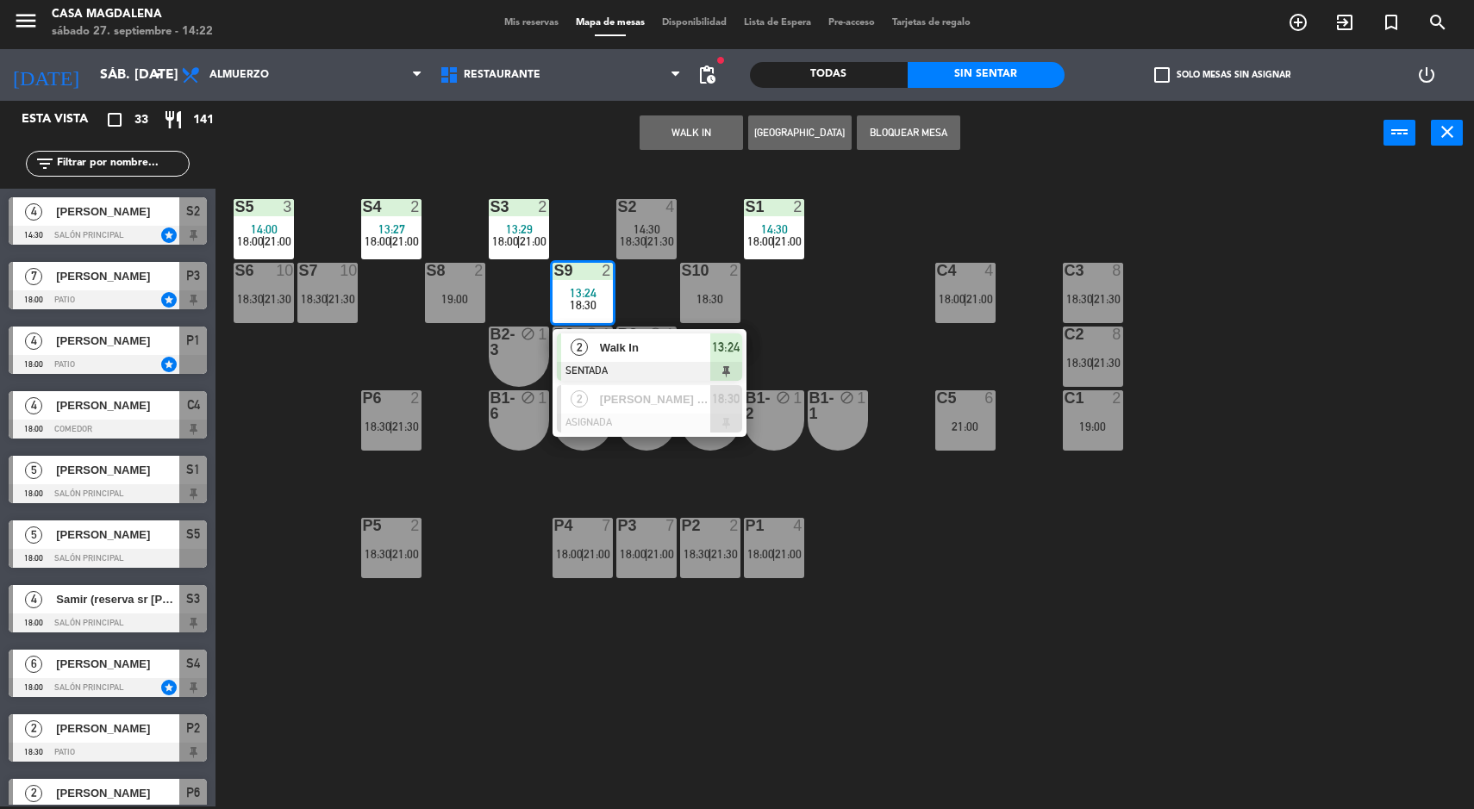
click at [655, 352] on span "Walk In" at bounding box center [655, 348] width 110 height 18
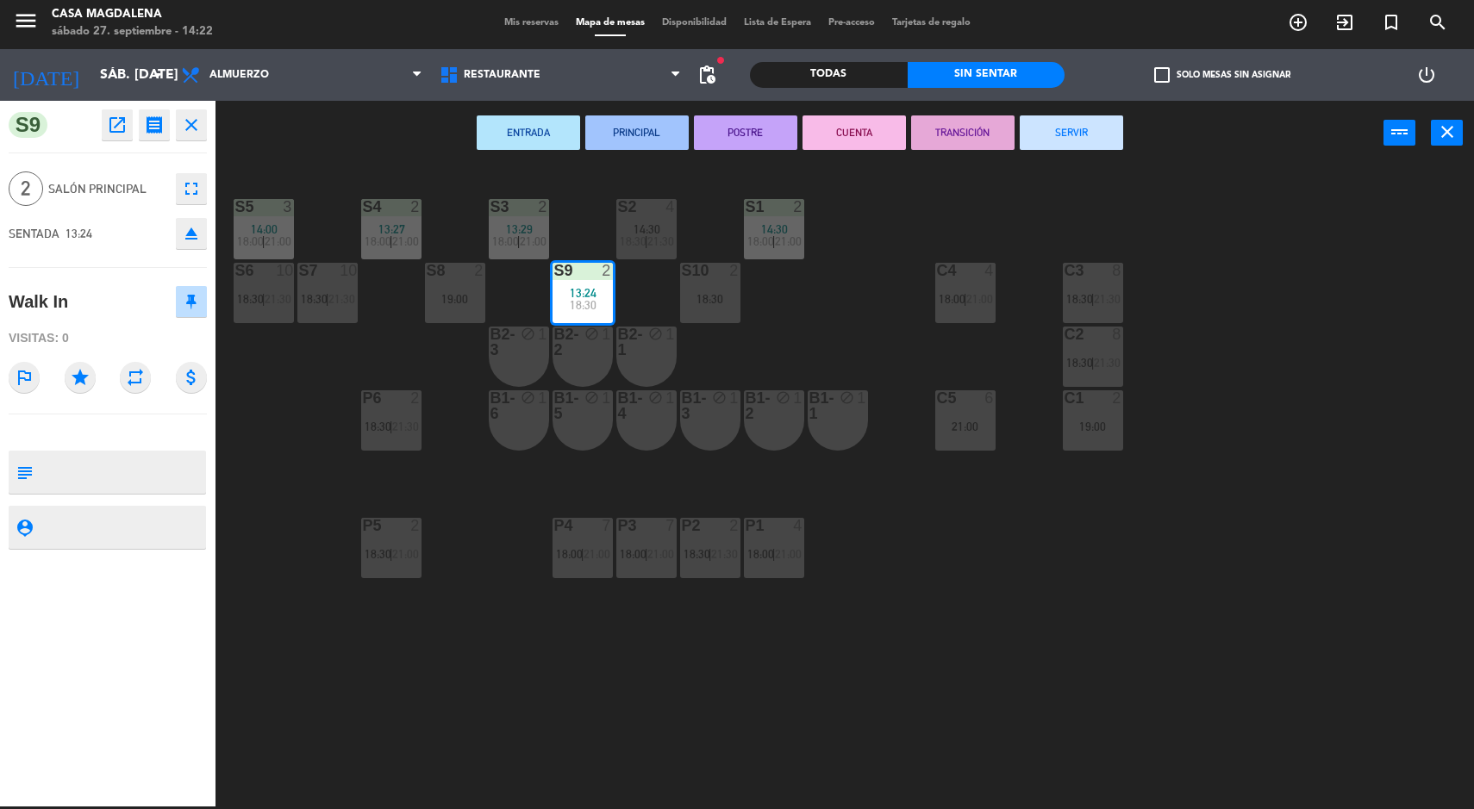
click at [1095, 128] on button "SERVIR" at bounding box center [1071, 132] width 103 height 34
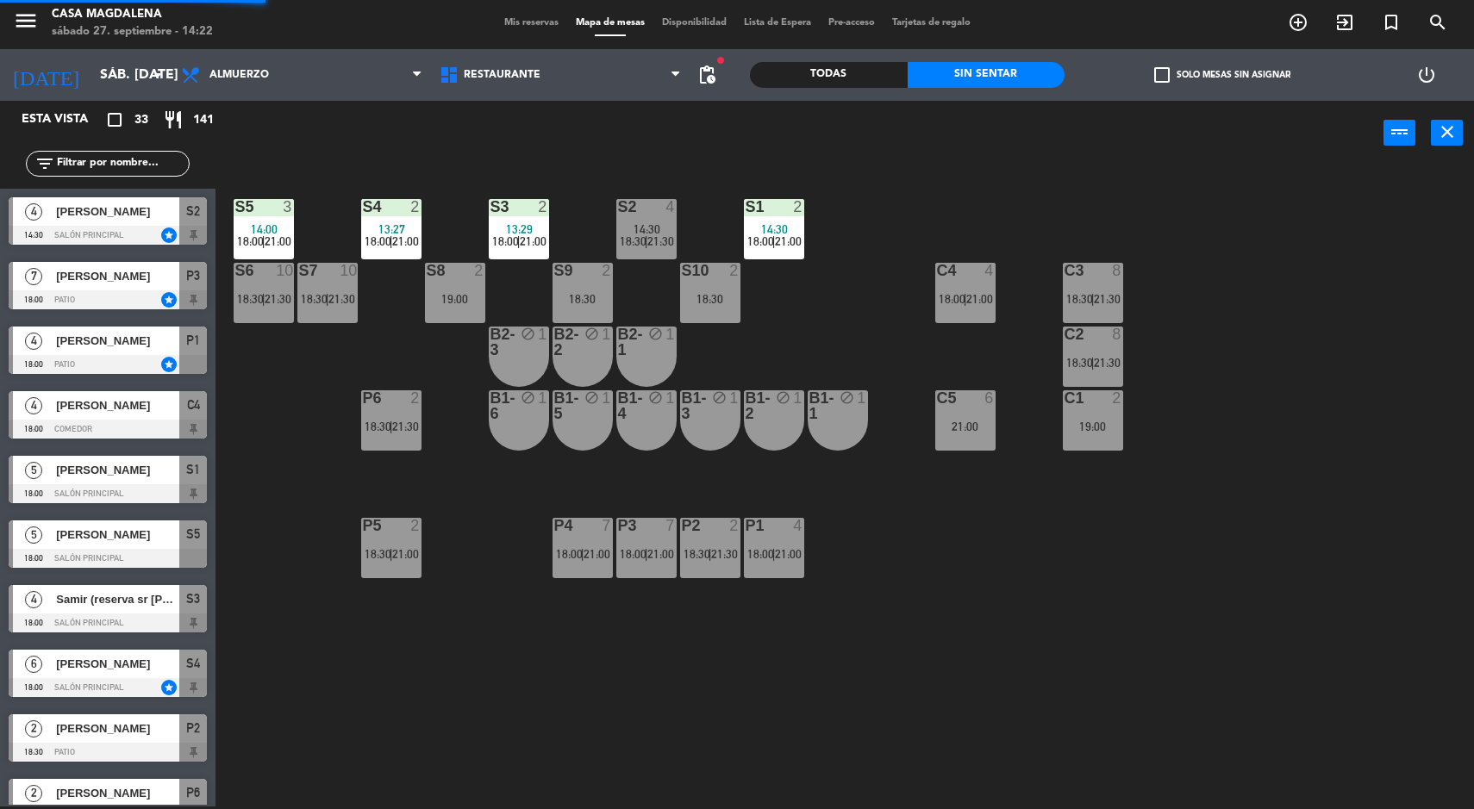
click at [1313, 236] on div "S5 3 14:00 18:00 | 21:00 S4 2 13:27 18:00 | 21:00 S3 2 13:29 18:00 | 21:00 S2 4…" at bounding box center [852, 488] width 1244 height 641
click at [1241, 614] on div "S5 3 14:00 18:00 | 21:00 S4 2 13:27 18:00 | 21:00 S3 2 13:29 18:00 | 21:00 S2 4…" at bounding box center [852, 488] width 1244 height 641
click at [192, 234] on div at bounding box center [108, 235] width 198 height 19
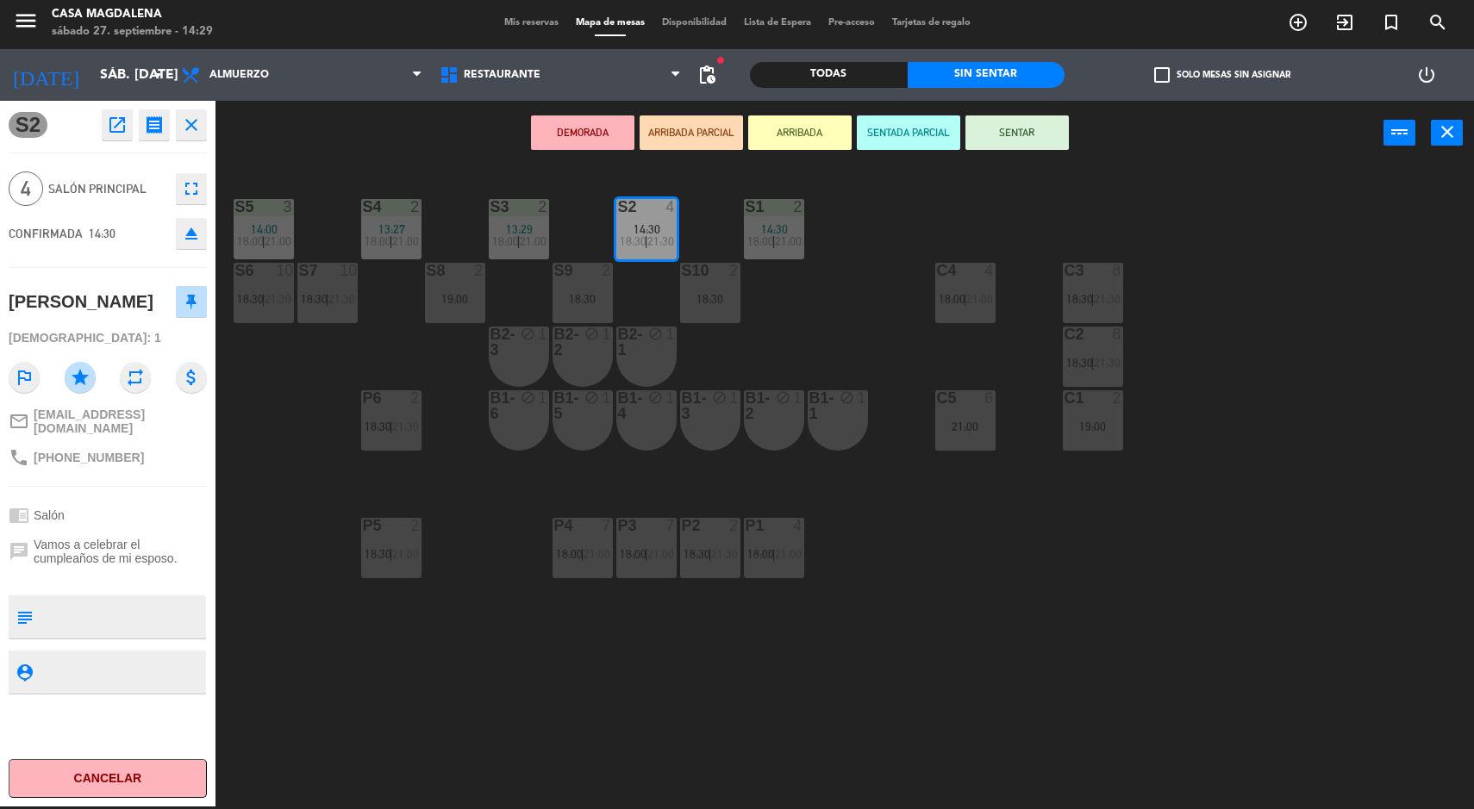
click at [100, 733] on div "S2 open_in_new receipt 2:30 PM sáb., [DATE] 4 personas birthday [PERSON_NAME] M…" at bounding box center [107, 454] width 215 height 706
click at [84, 778] on button "Cancelar" at bounding box center [108, 778] width 198 height 39
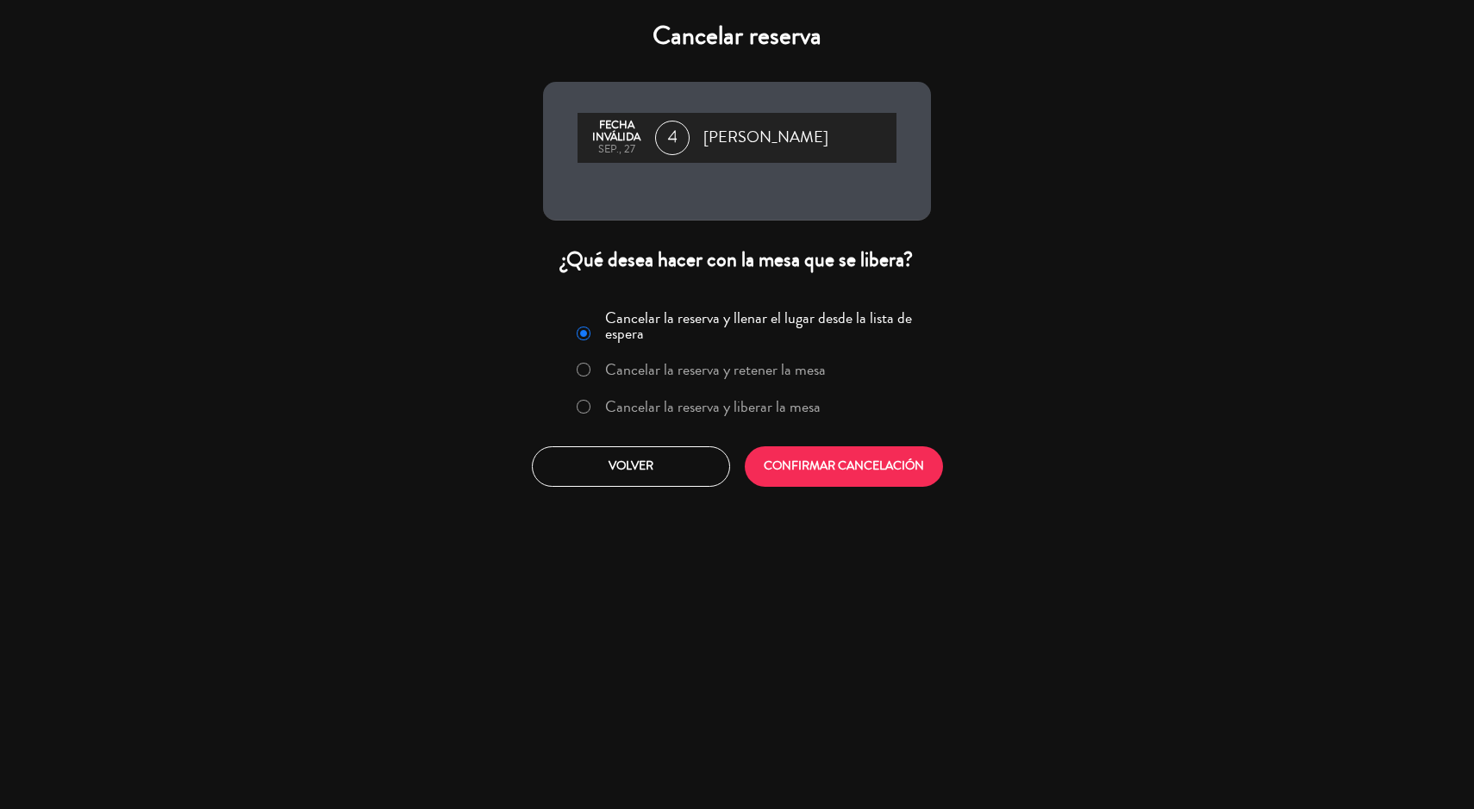
click at [720, 409] on label "Cancelar la reserva y liberar la mesa" at bounding box center [712, 407] width 215 height 16
click at [865, 471] on button "CONFIRMAR CANCELACIÓN" at bounding box center [844, 466] width 198 height 41
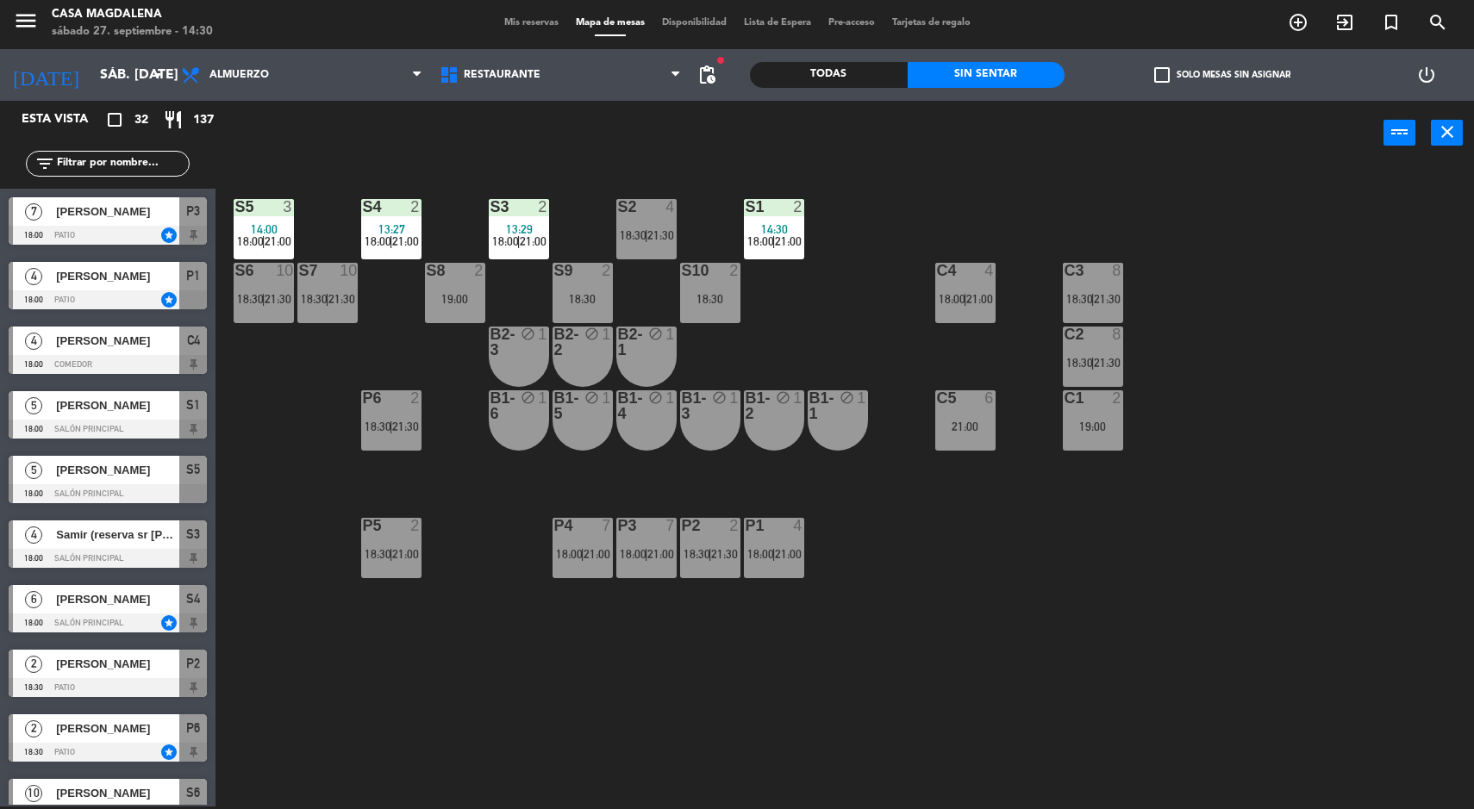
click at [508, 22] on span "Mis reservas" at bounding box center [532, 22] width 72 height 9
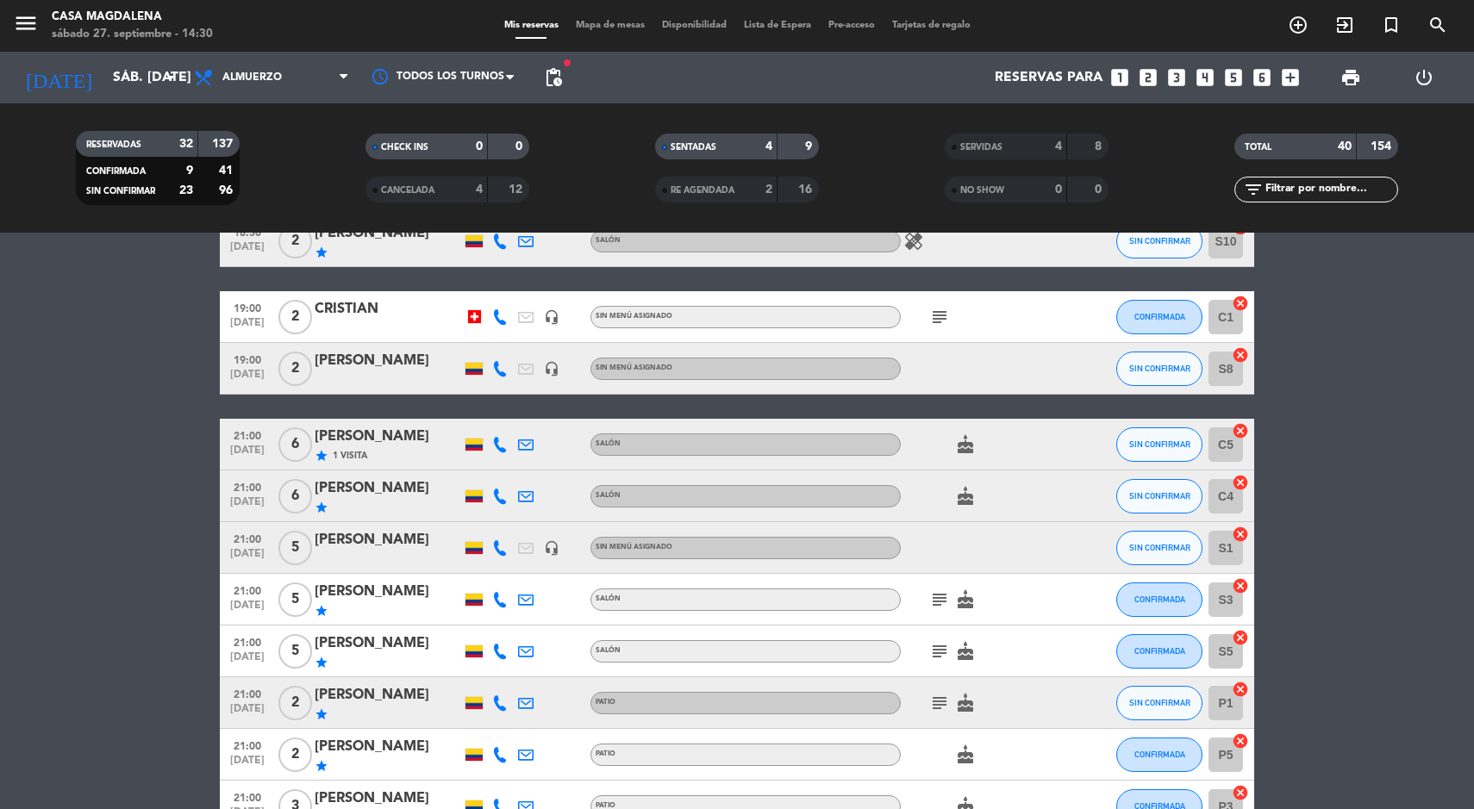
scroll to position [1163, 0]
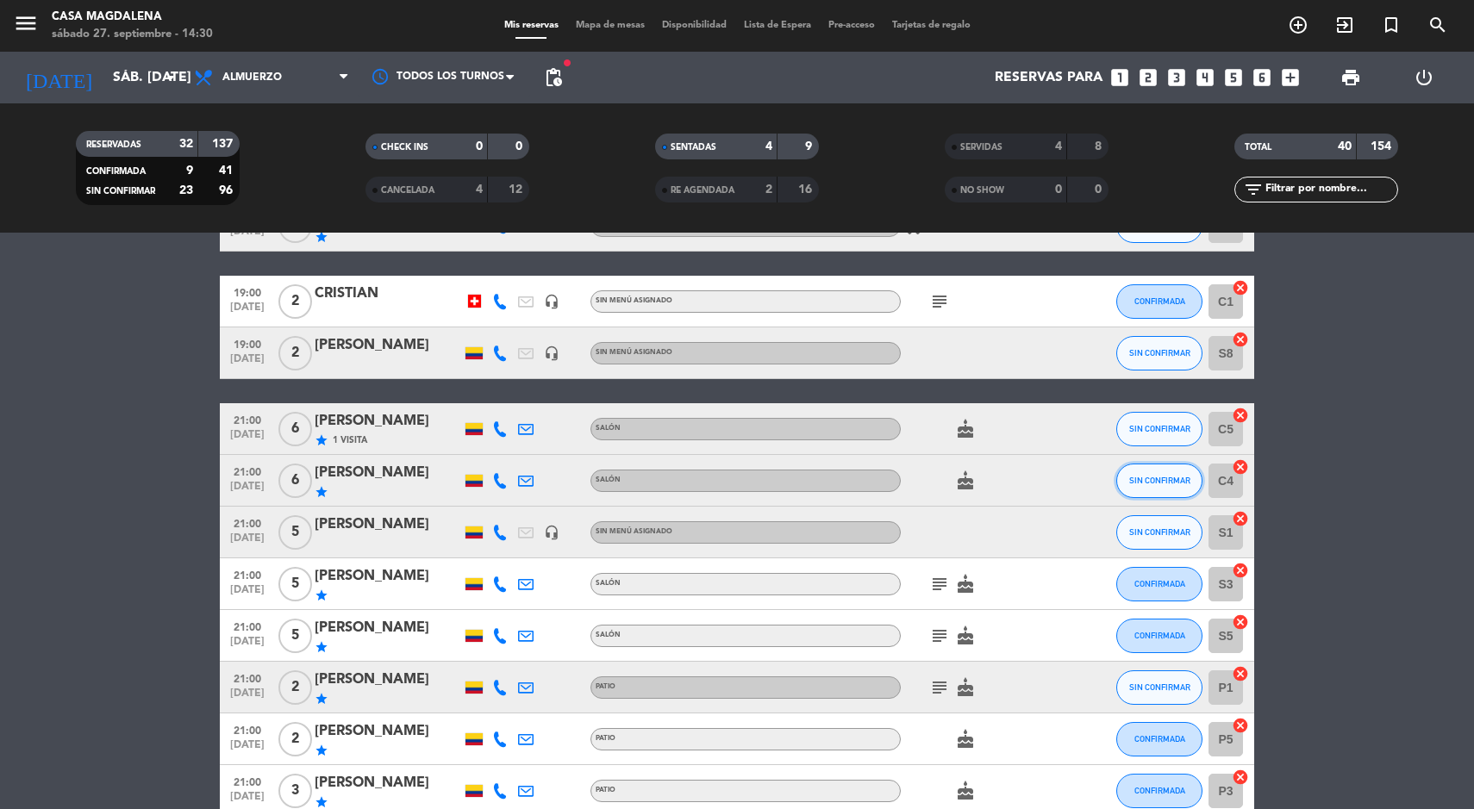
click at [1157, 493] on button "SIN CONFIRMAR" at bounding box center [1159, 481] width 86 height 34
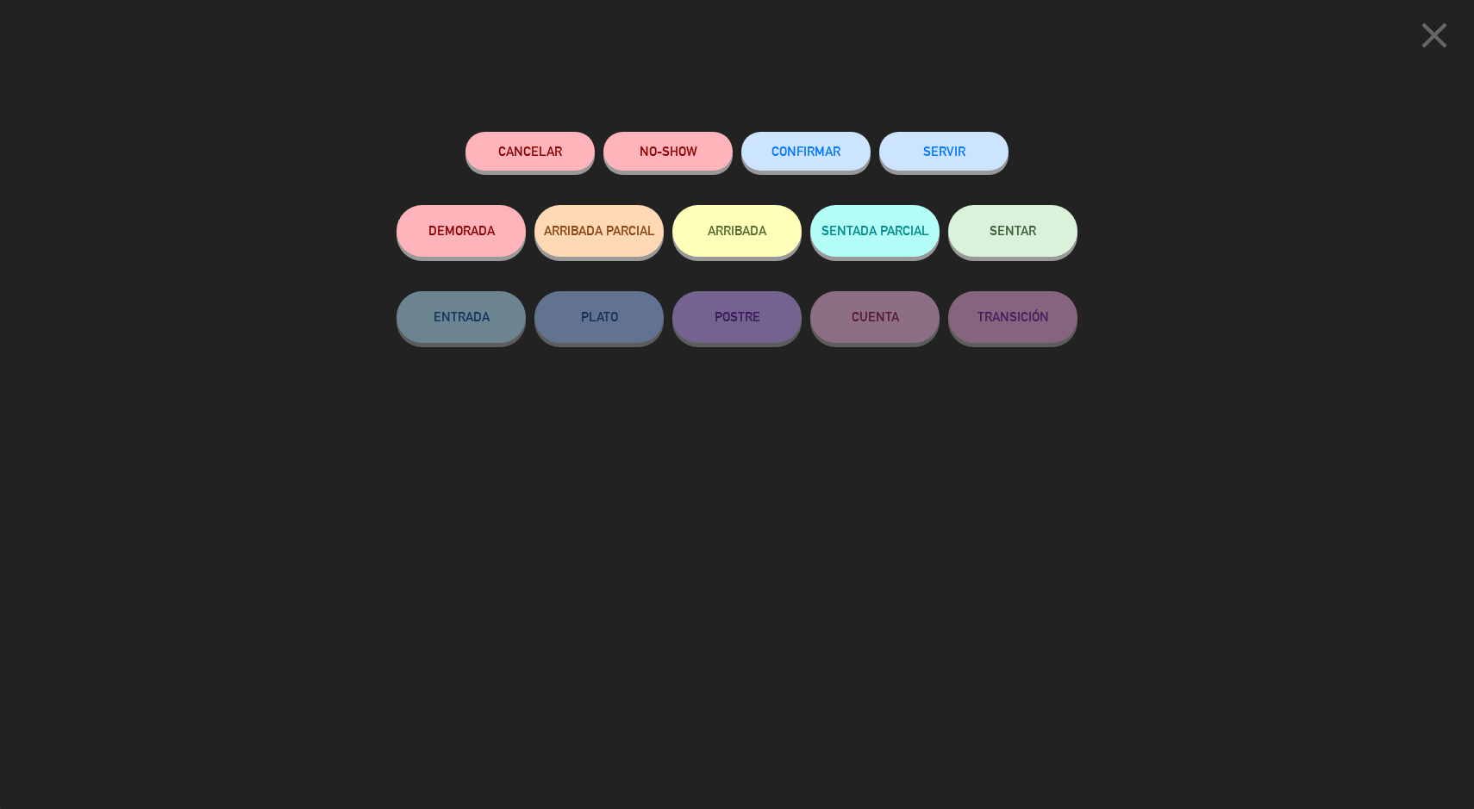
click at [822, 150] on span "CONFIRMAR" at bounding box center [805, 151] width 69 height 15
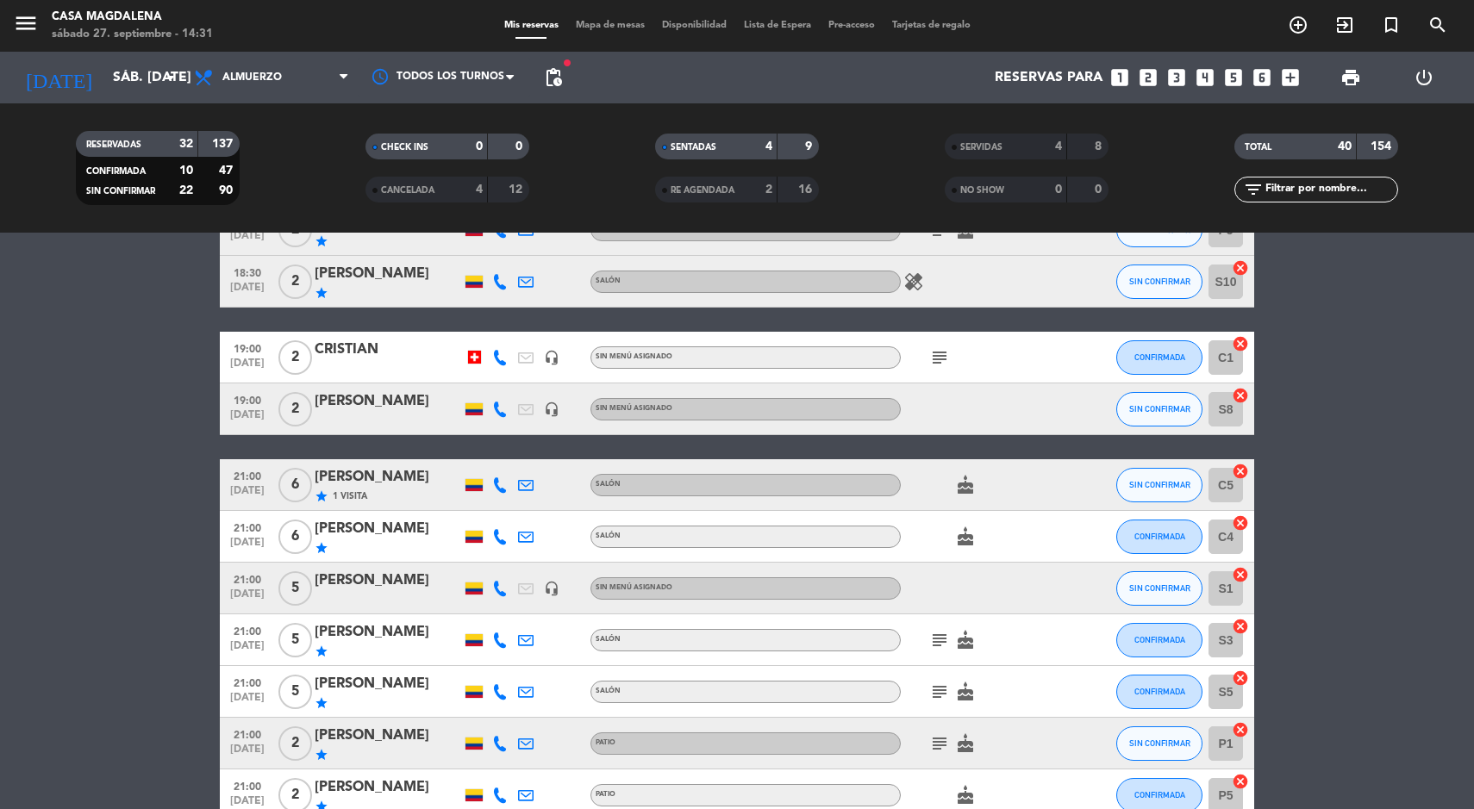
scroll to position [1111, 0]
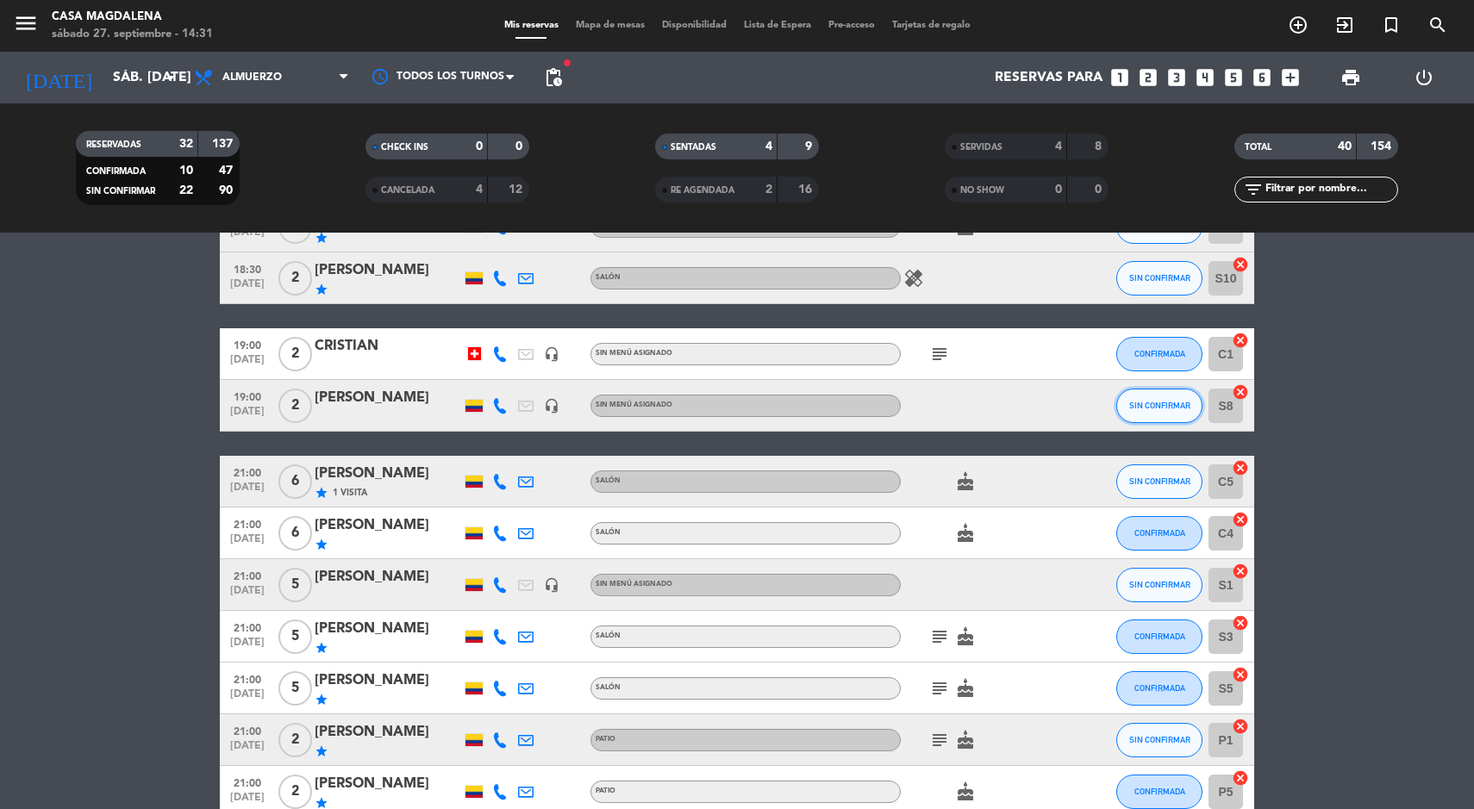
click at [1175, 405] on span "SIN CONFIRMAR" at bounding box center [1159, 405] width 61 height 9
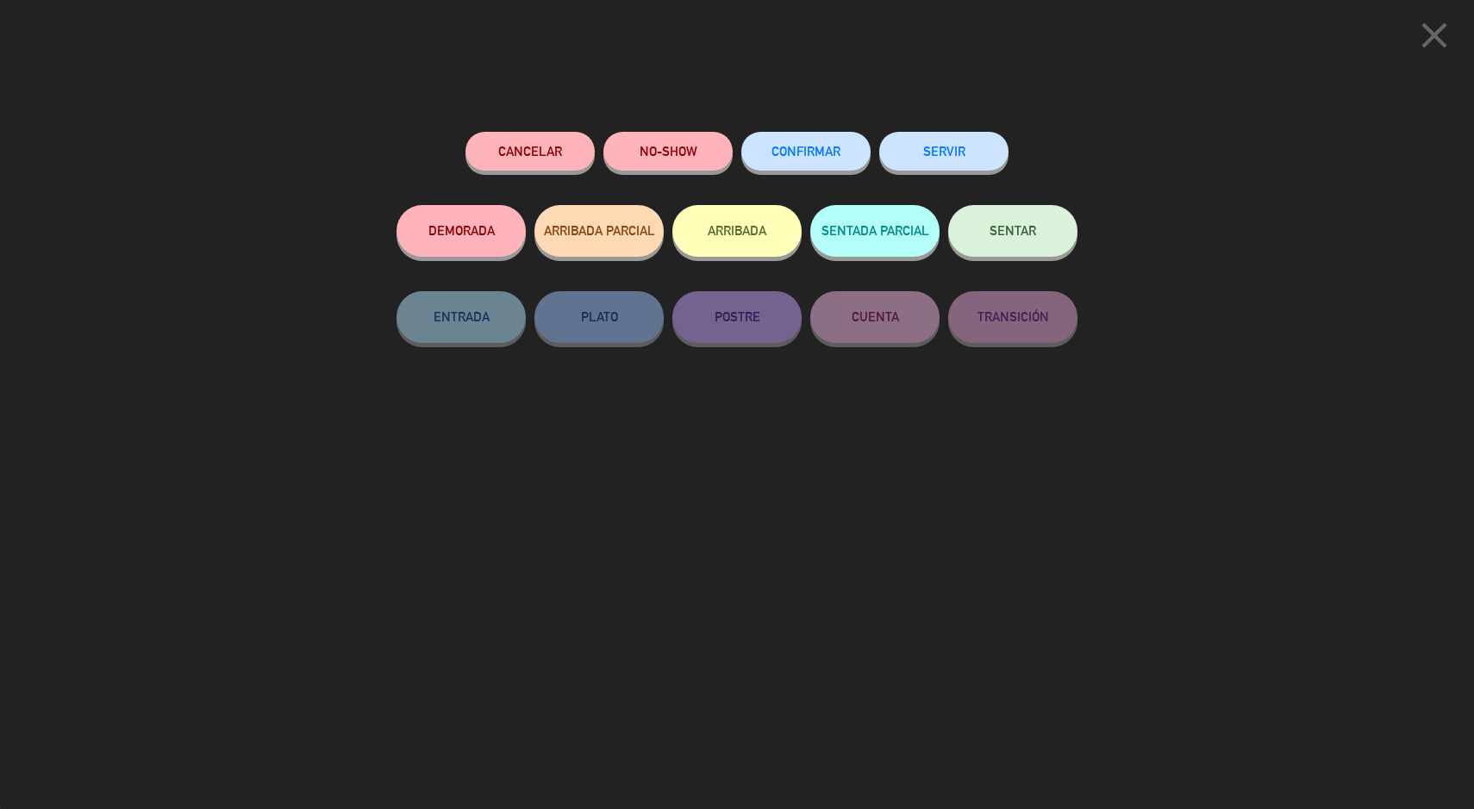
click at [795, 151] on span "CONFIRMAR" at bounding box center [805, 151] width 69 height 15
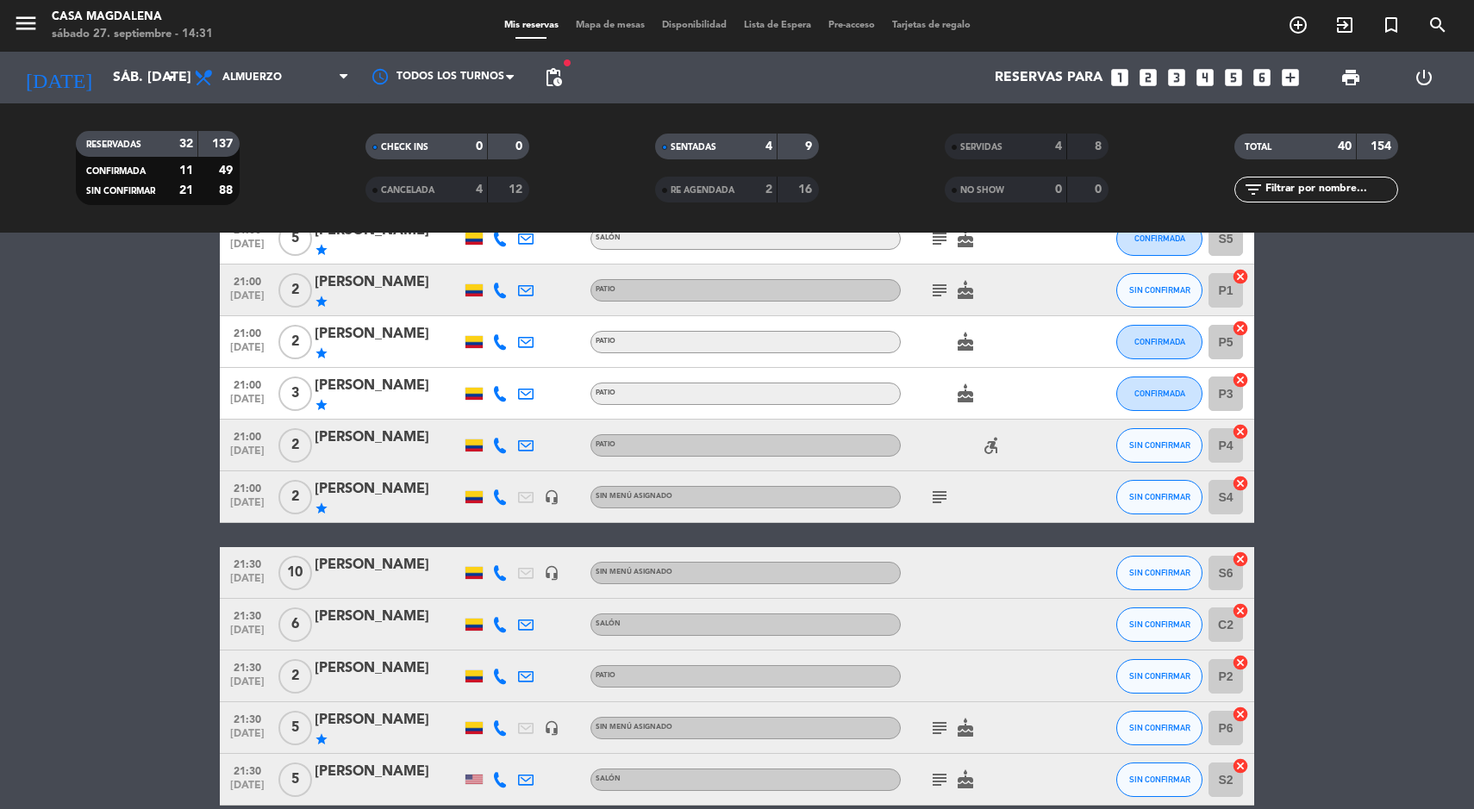
scroll to position [1644, 0]
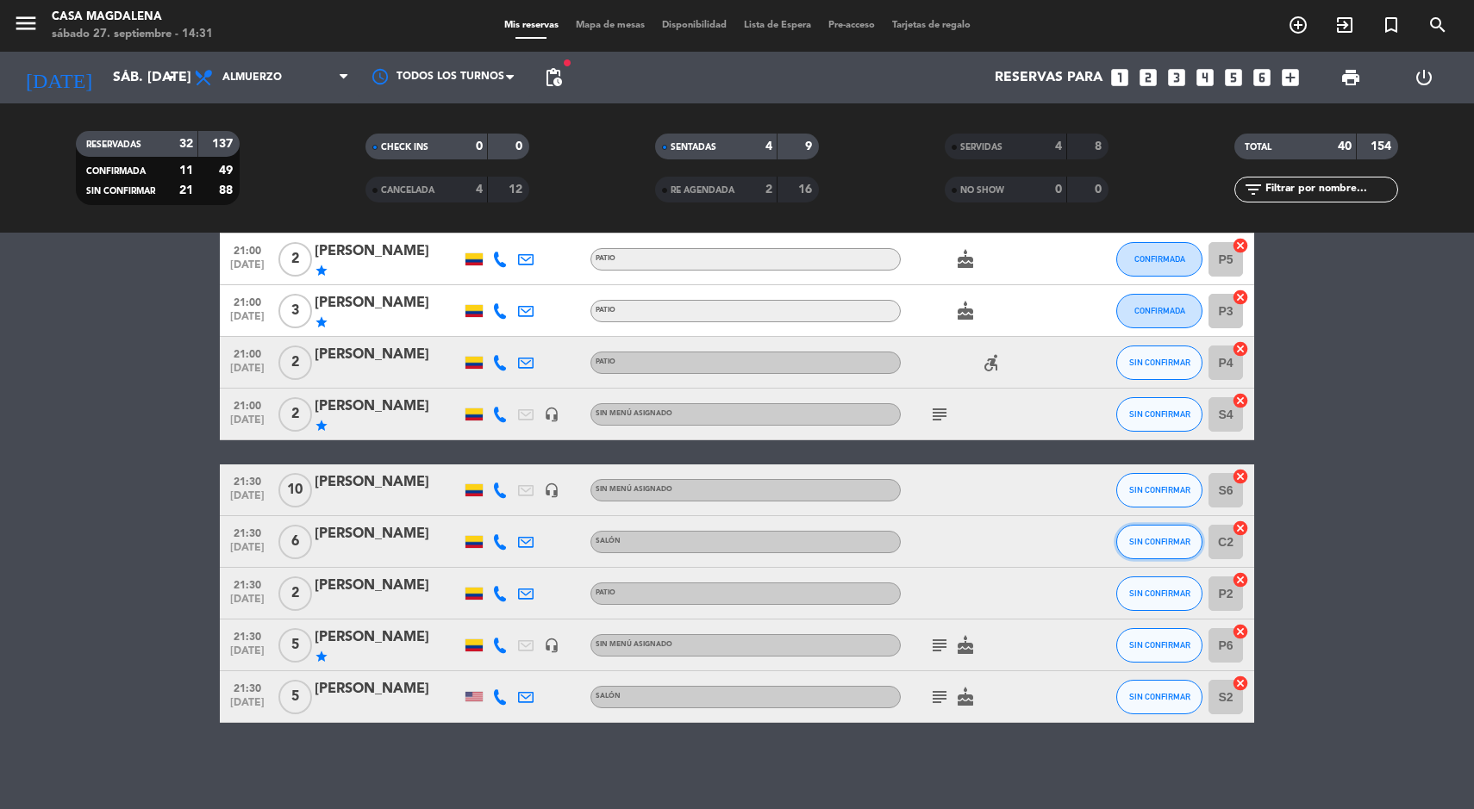
click at [1151, 541] on span "SIN CONFIRMAR" at bounding box center [1159, 541] width 61 height 9
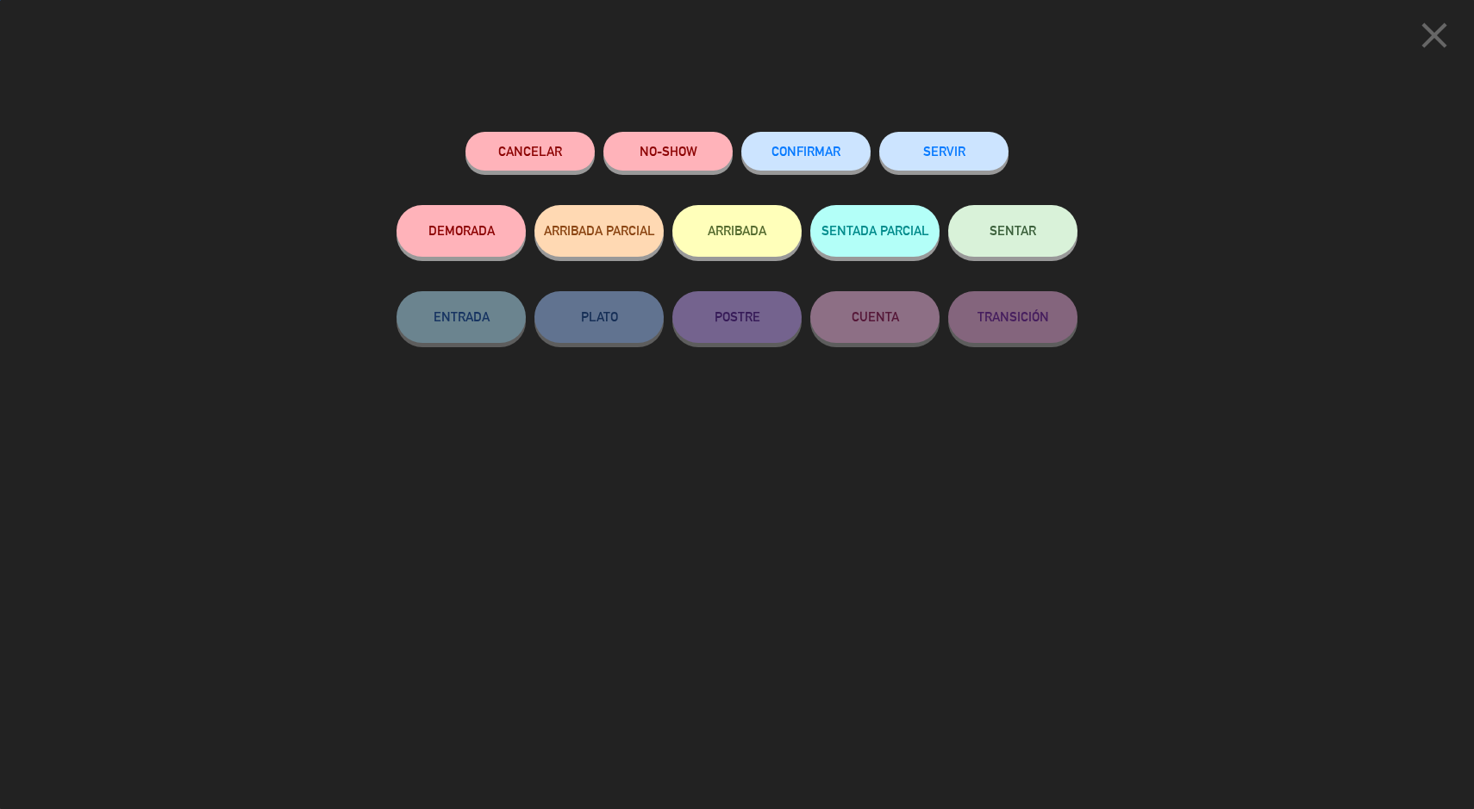
click at [811, 155] on span "CONFIRMAR" at bounding box center [805, 151] width 69 height 15
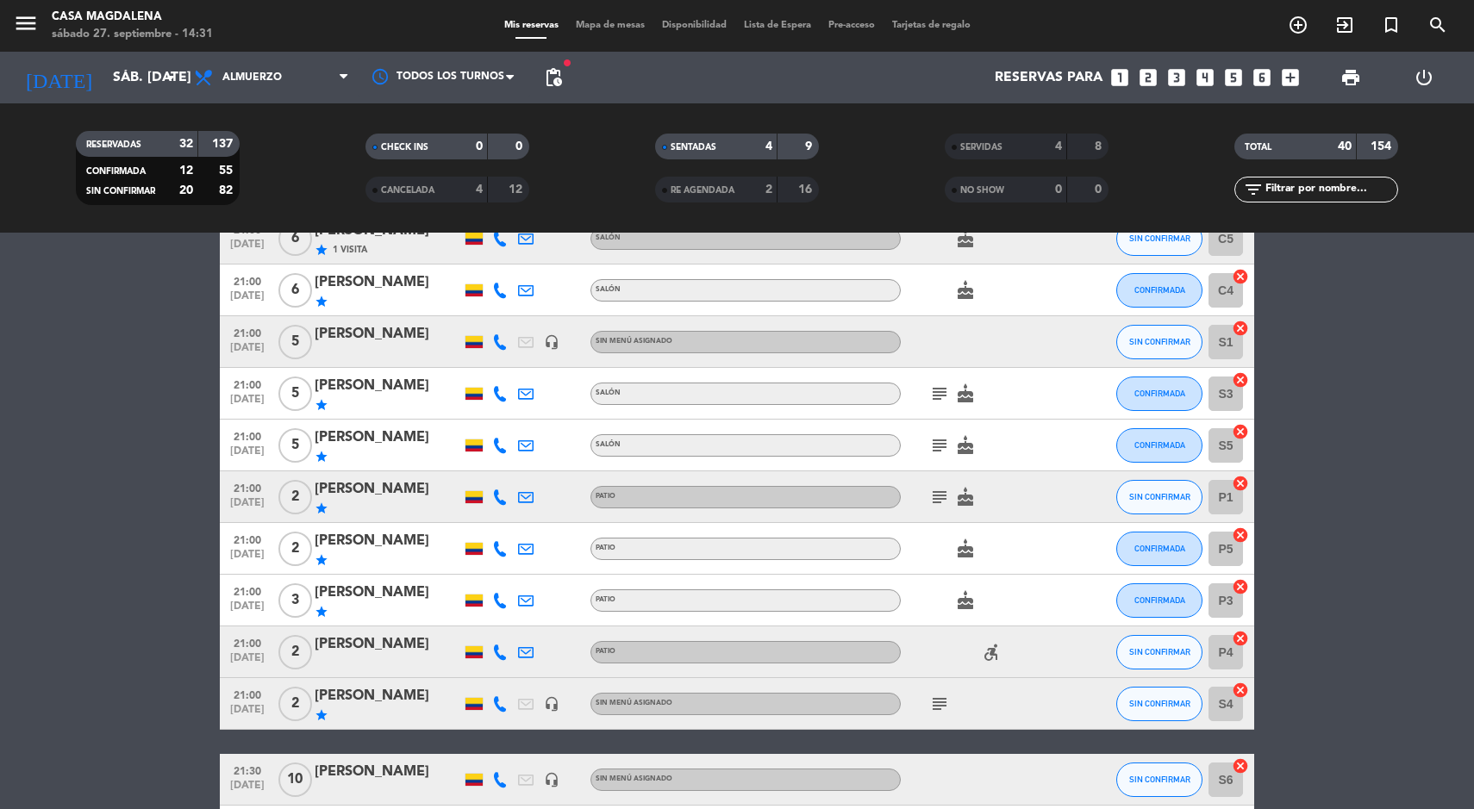
scroll to position [1351, 0]
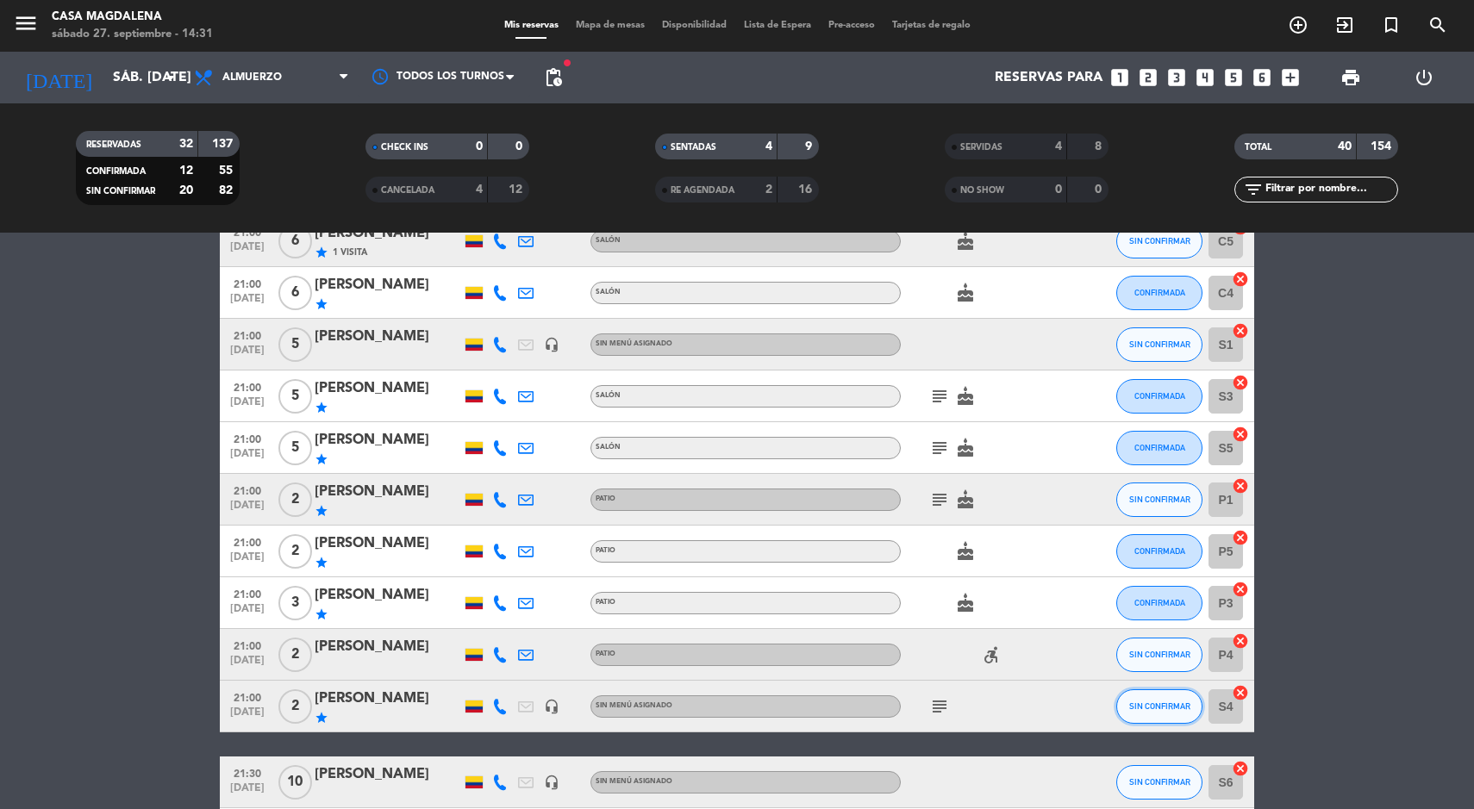
click at [1163, 695] on button "SIN CONFIRMAR" at bounding box center [1159, 706] width 86 height 34
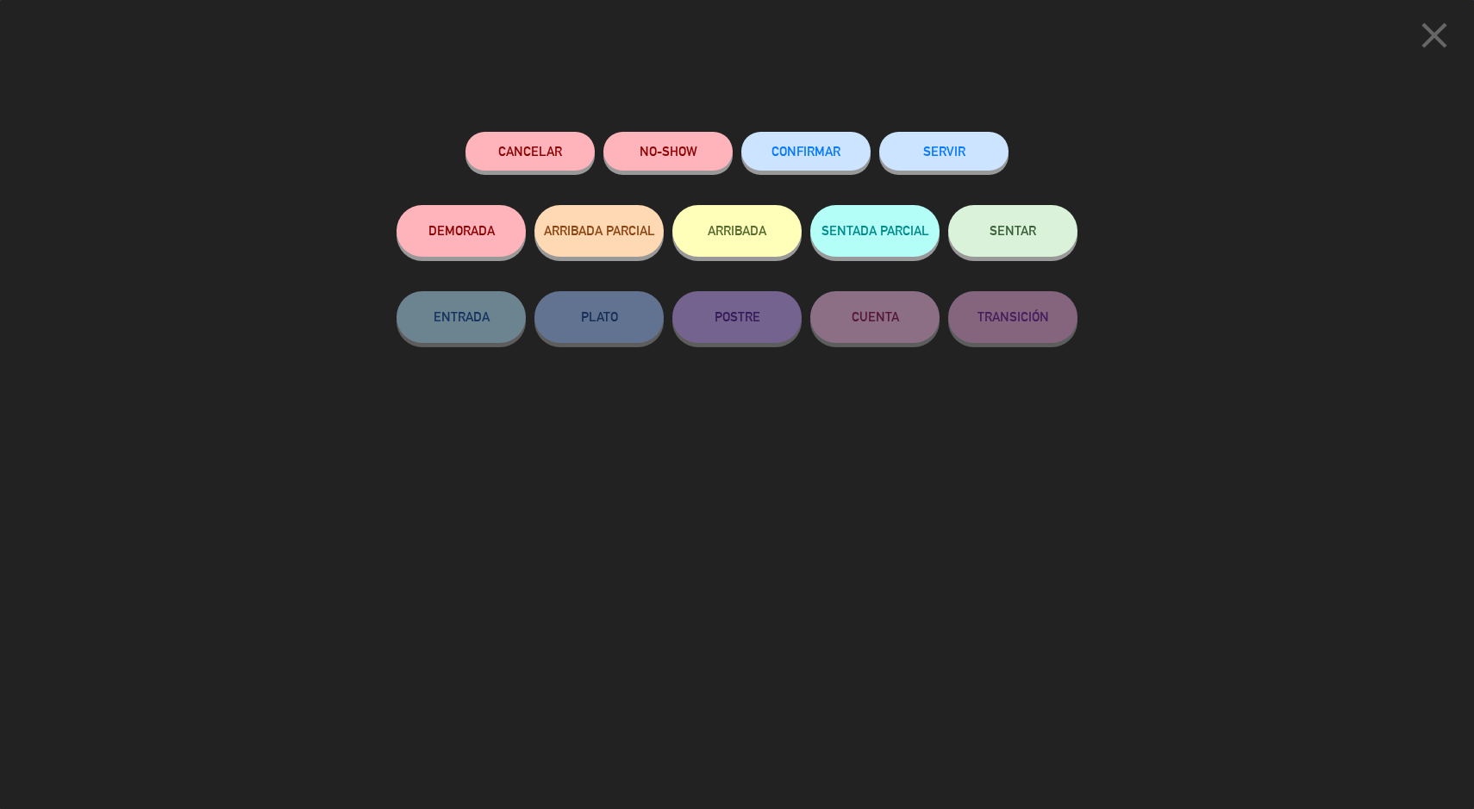
click at [1444, 51] on icon "close" at bounding box center [1434, 35] width 43 height 43
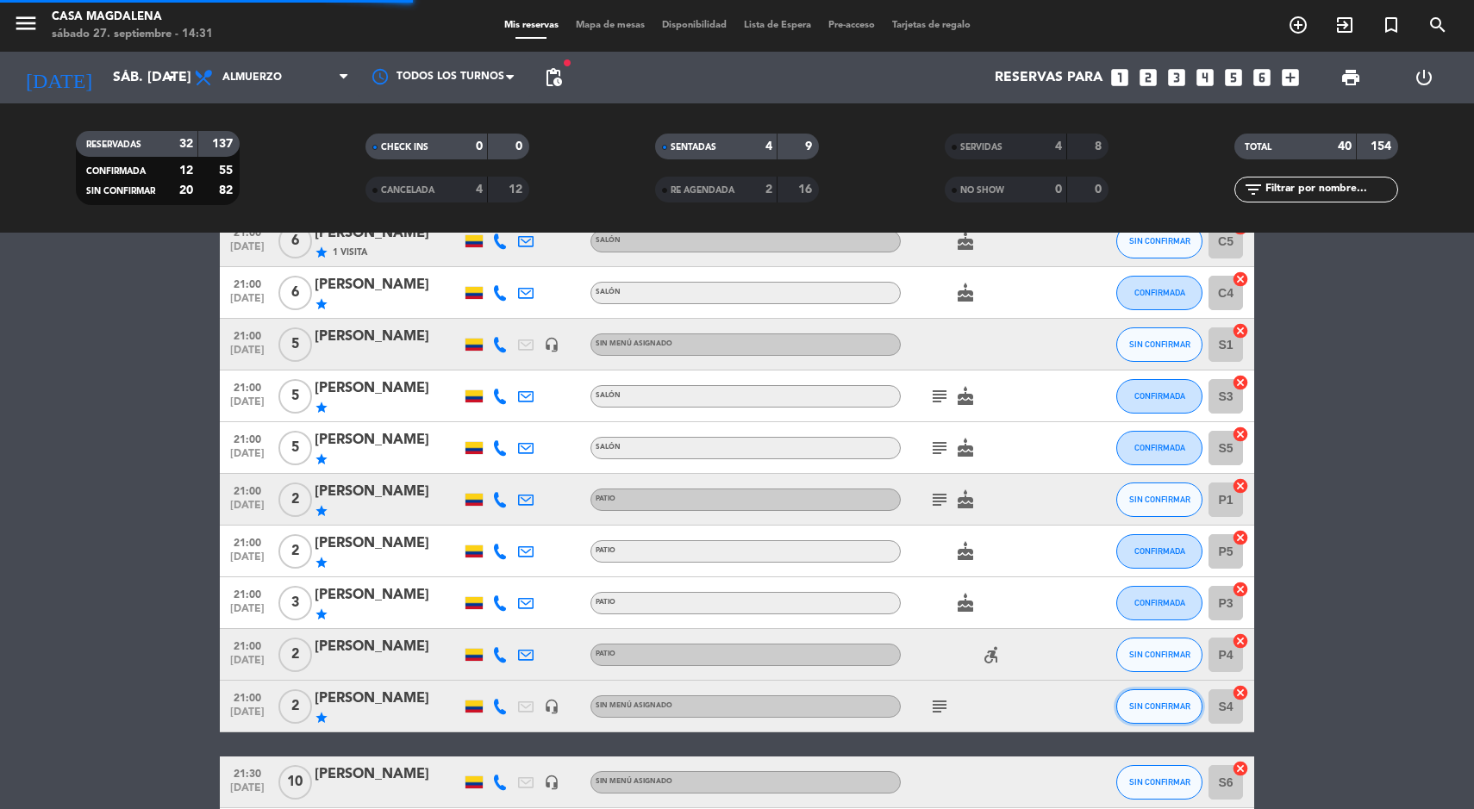
click at [1176, 709] on span "SIN CONFIRMAR" at bounding box center [1159, 706] width 61 height 9
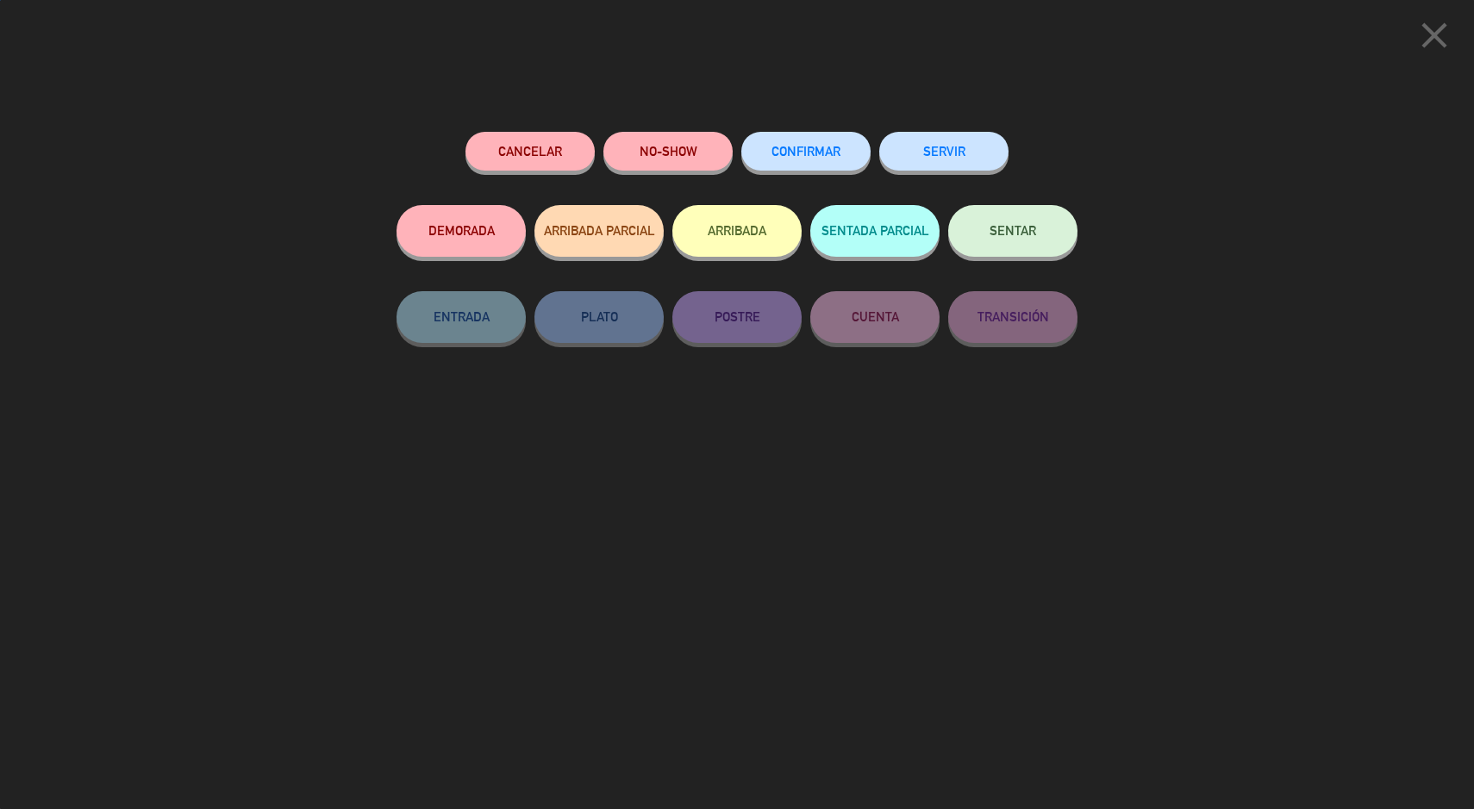
scroll to position [1695, 0]
click at [806, 152] on span "CONFIRMAR" at bounding box center [805, 151] width 69 height 15
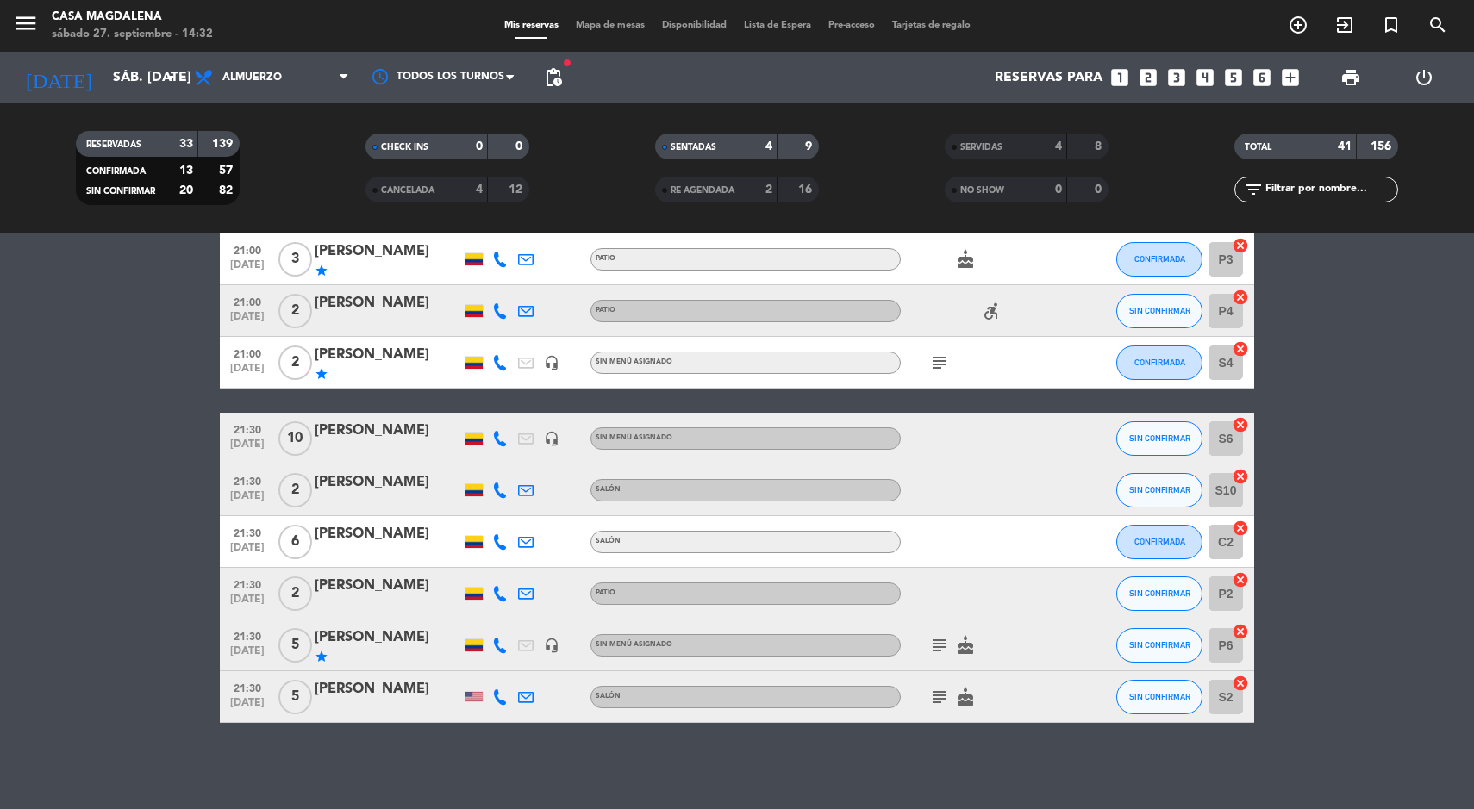
click at [586, 29] on span "Mapa de mesas" at bounding box center [610, 25] width 86 height 9
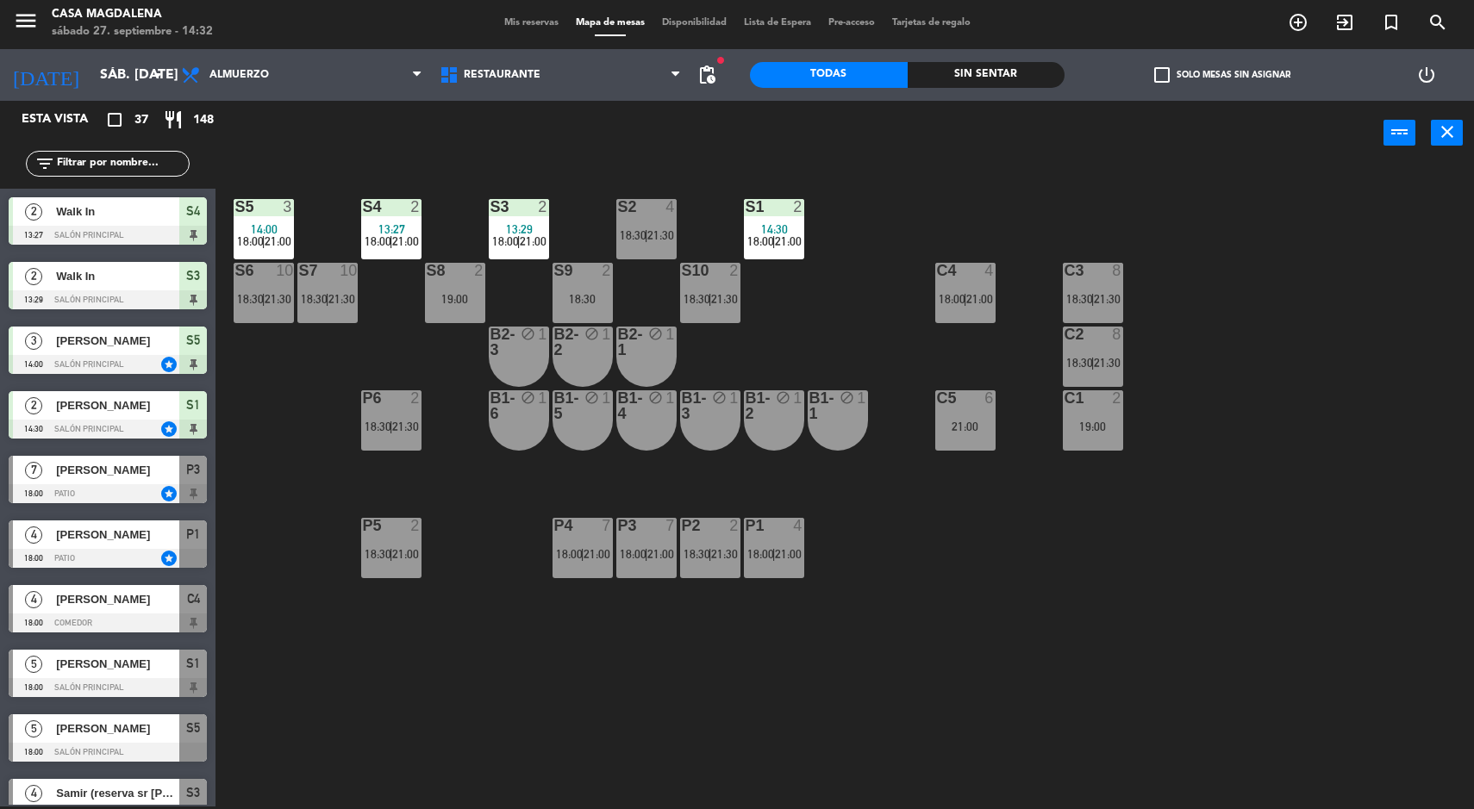
click at [522, 27] on span "Mis reservas" at bounding box center [532, 22] width 72 height 9
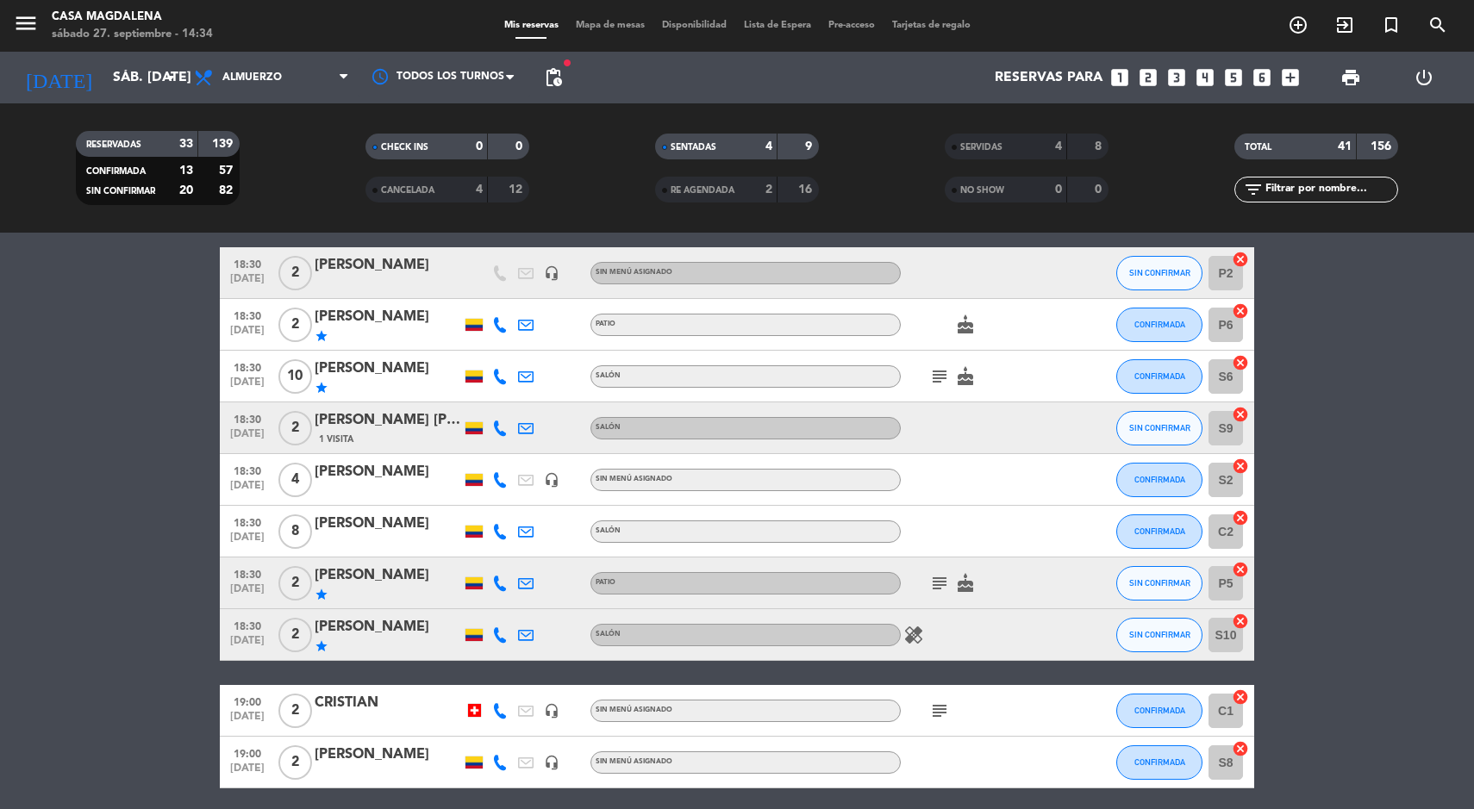
scroll to position [757, 0]
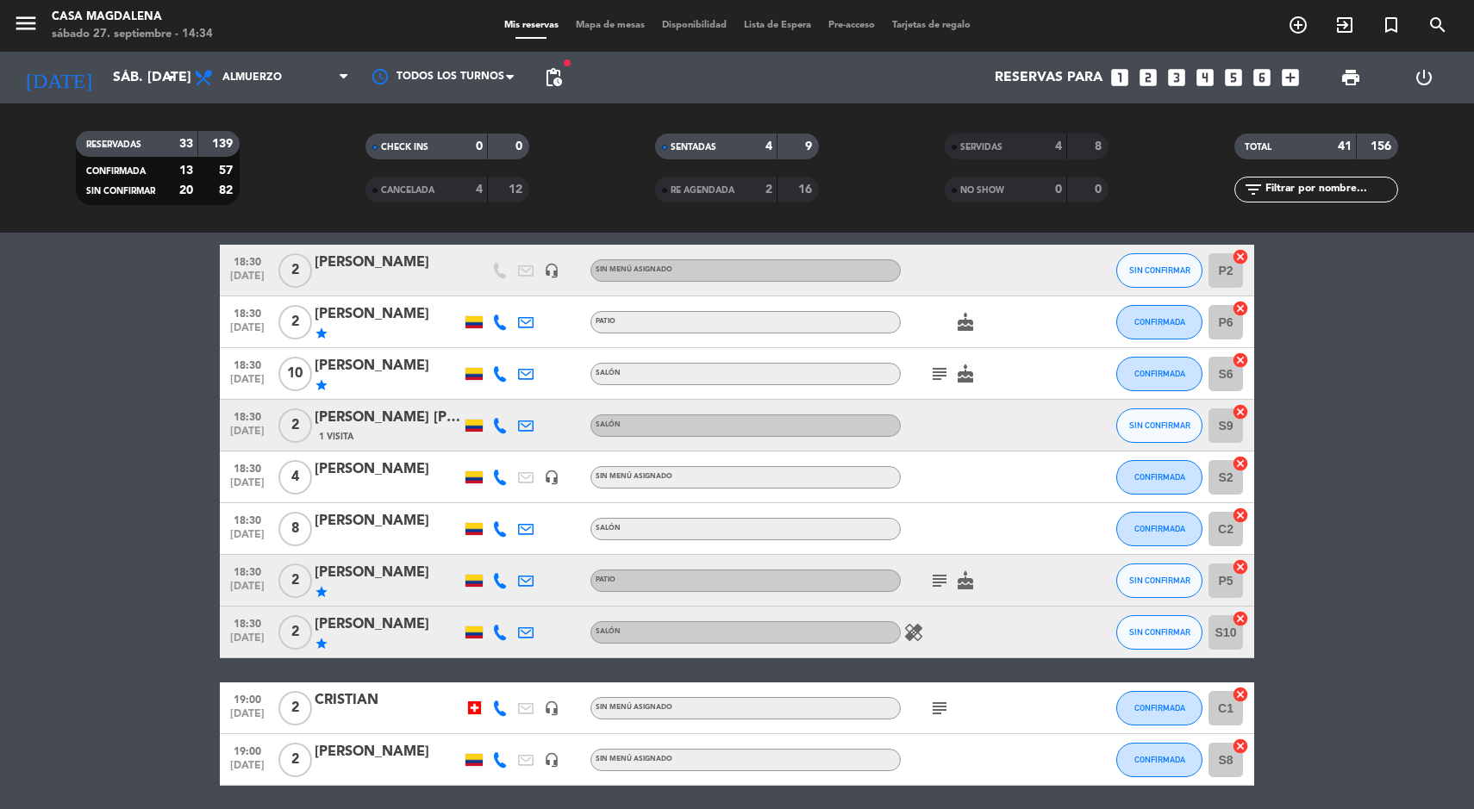
click at [623, 25] on span "Mapa de mesas" at bounding box center [610, 25] width 86 height 9
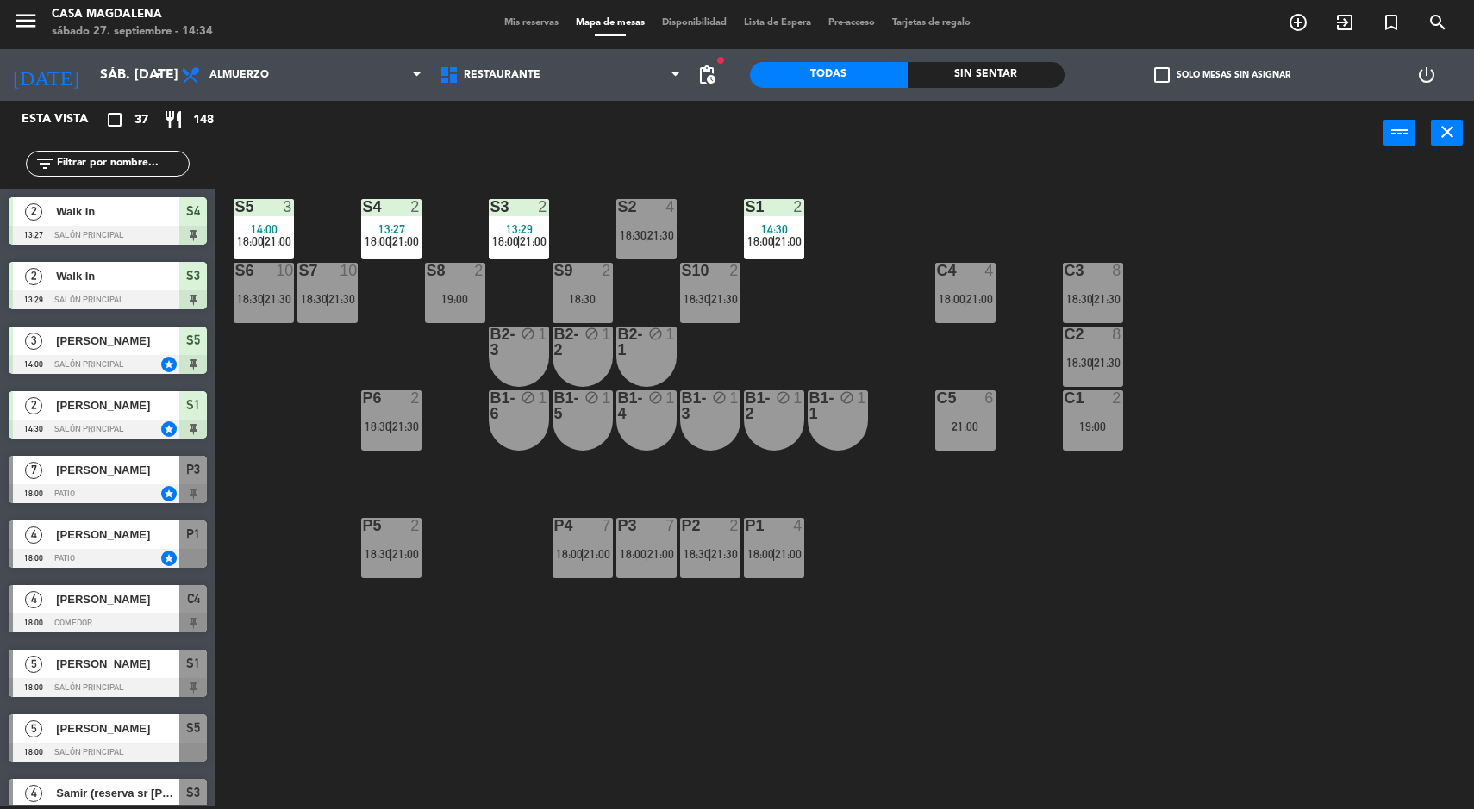
click at [527, 26] on span "Mis reservas" at bounding box center [532, 22] width 72 height 9
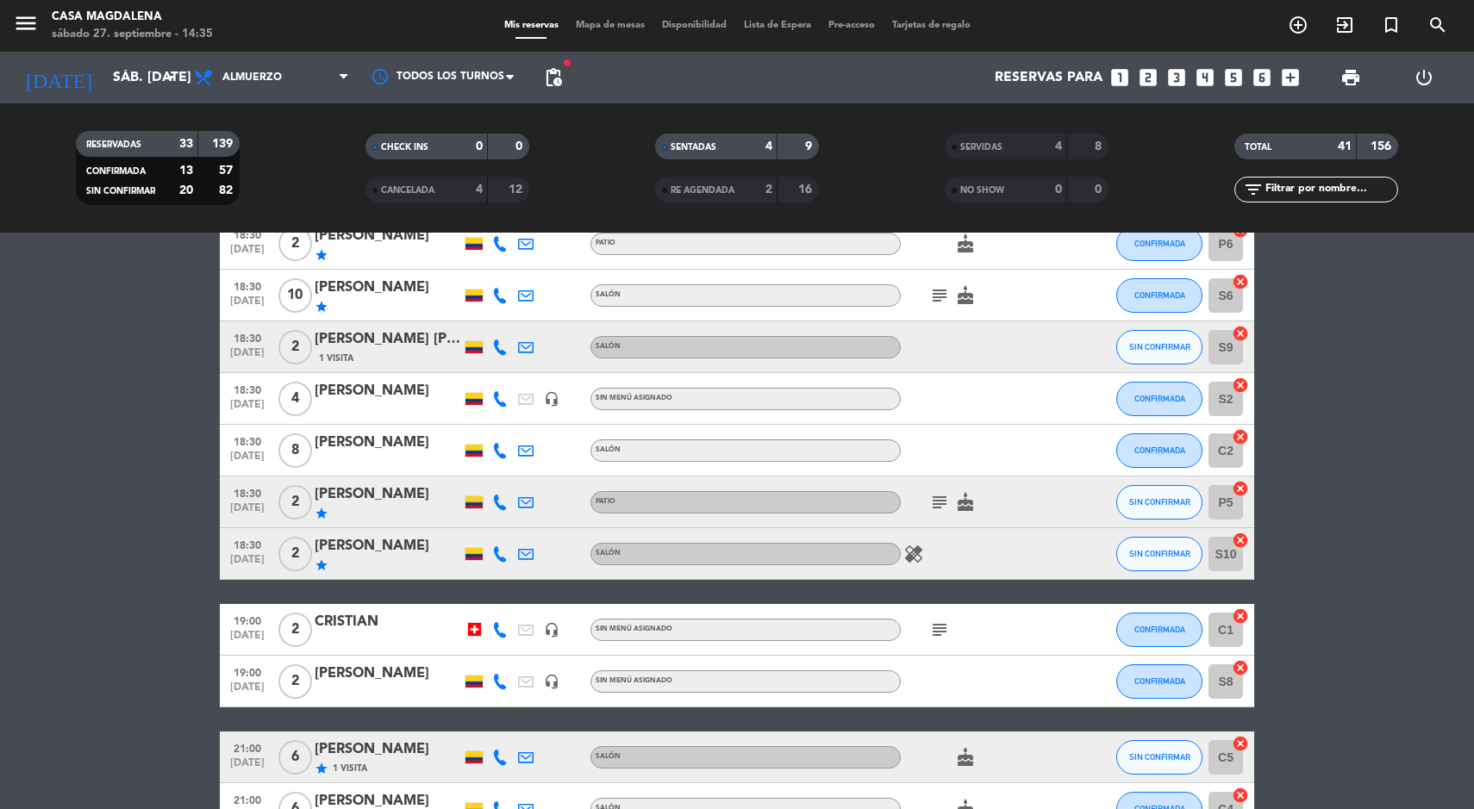
scroll to position [870, 0]
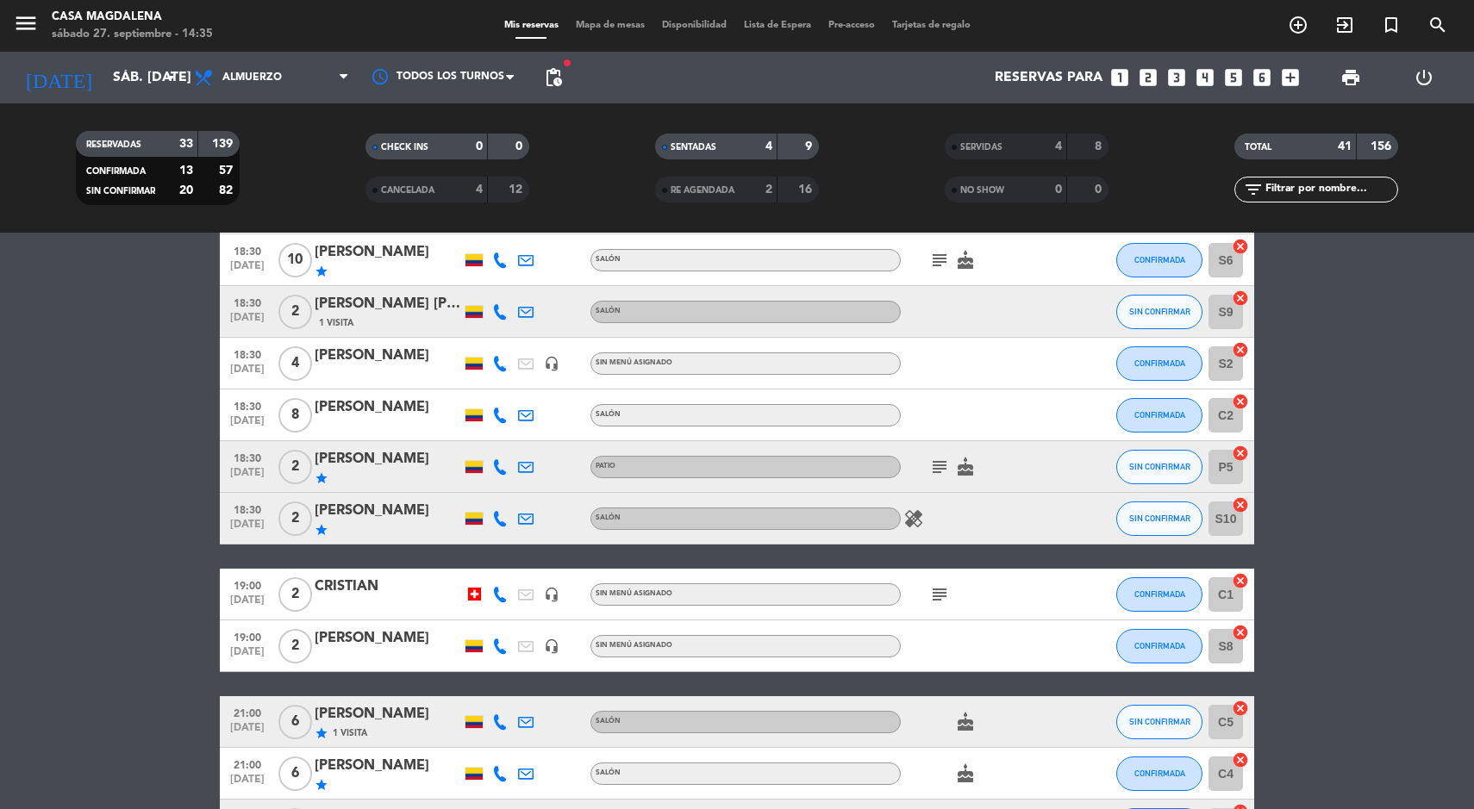
click at [917, 515] on icon "healing" at bounding box center [913, 518] width 21 height 21
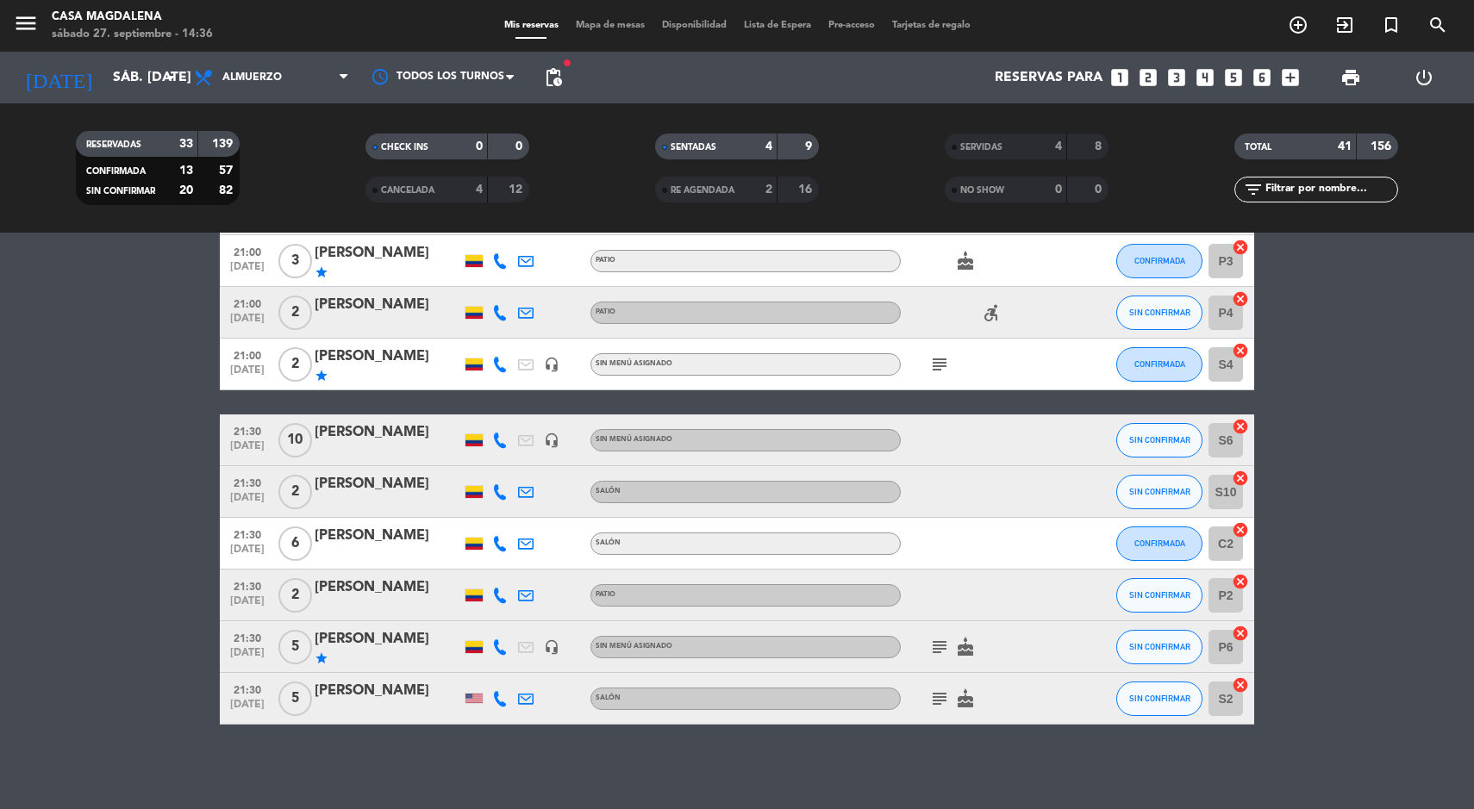
scroll to position [1695, 0]
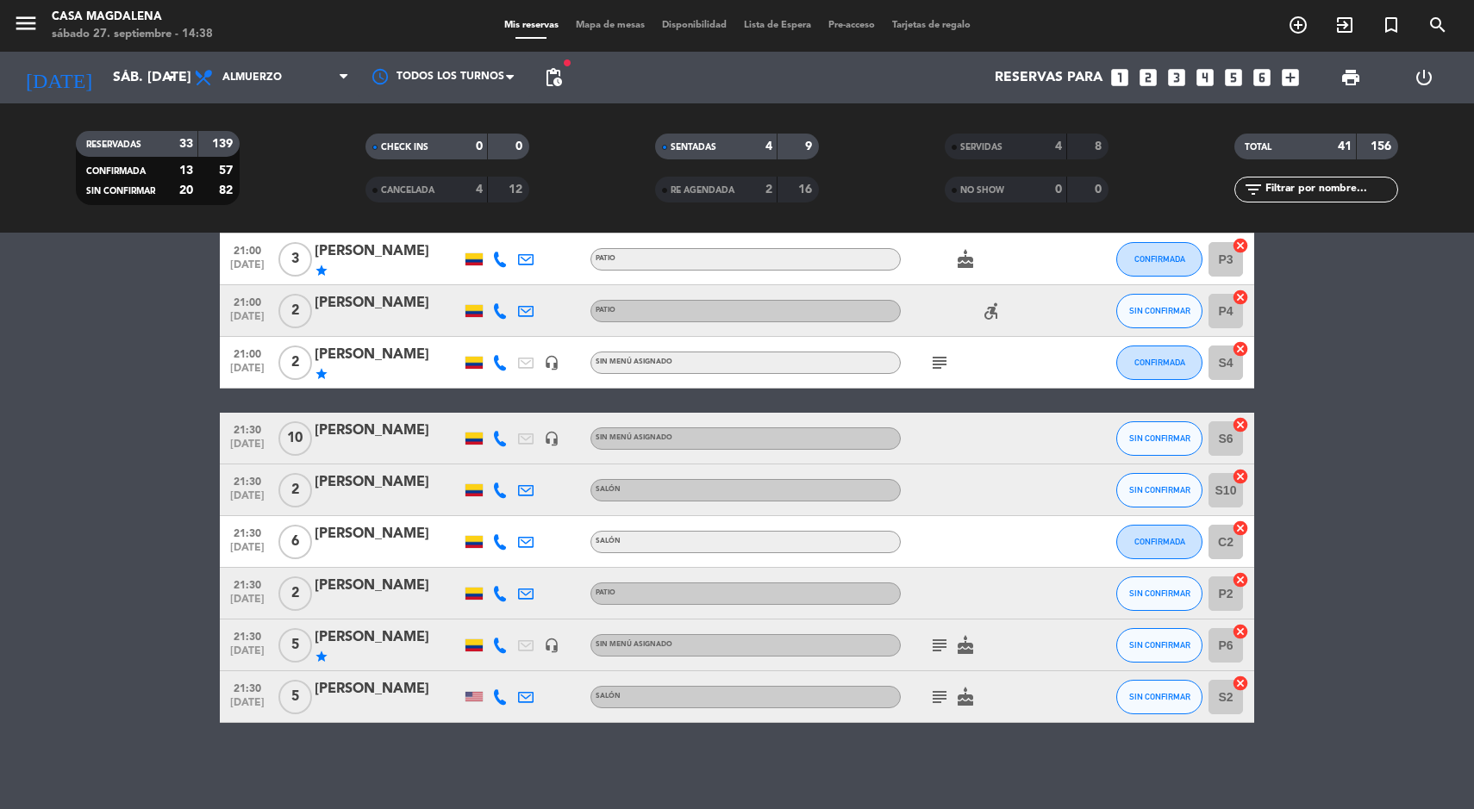
click at [343, 733] on div "No hay notas para este servicio. Haz clic para agregar una 13:27 [DATE] 2 Walk …" at bounding box center [737, 521] width 1474 height 577
click at [431, 686] on div "[PERSON_NAME]" at bounding box center [388, 689] width 147 height 22
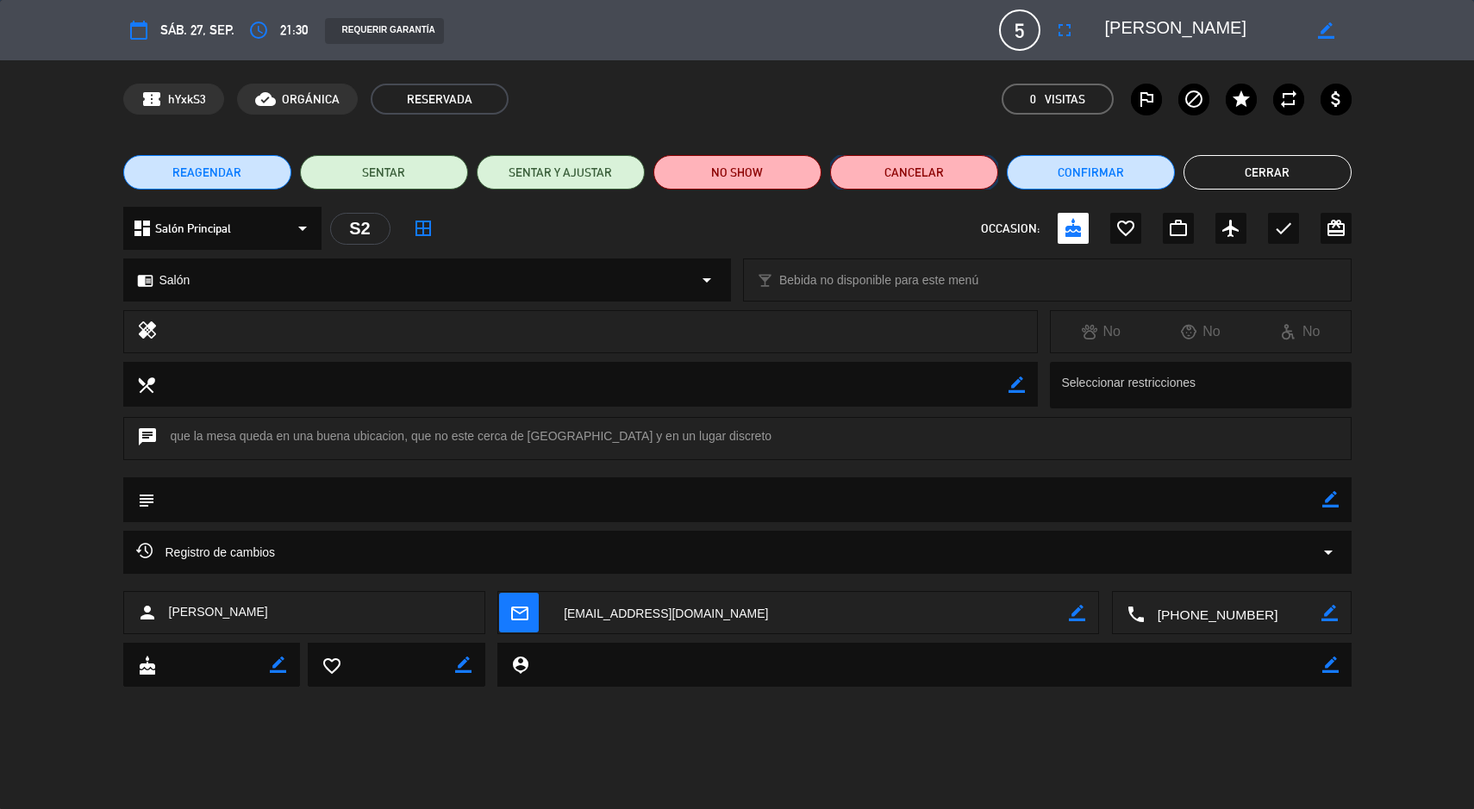
click at [909, 171] on button "Cancelar" at bounding box center [914, 172] width 168 height 34
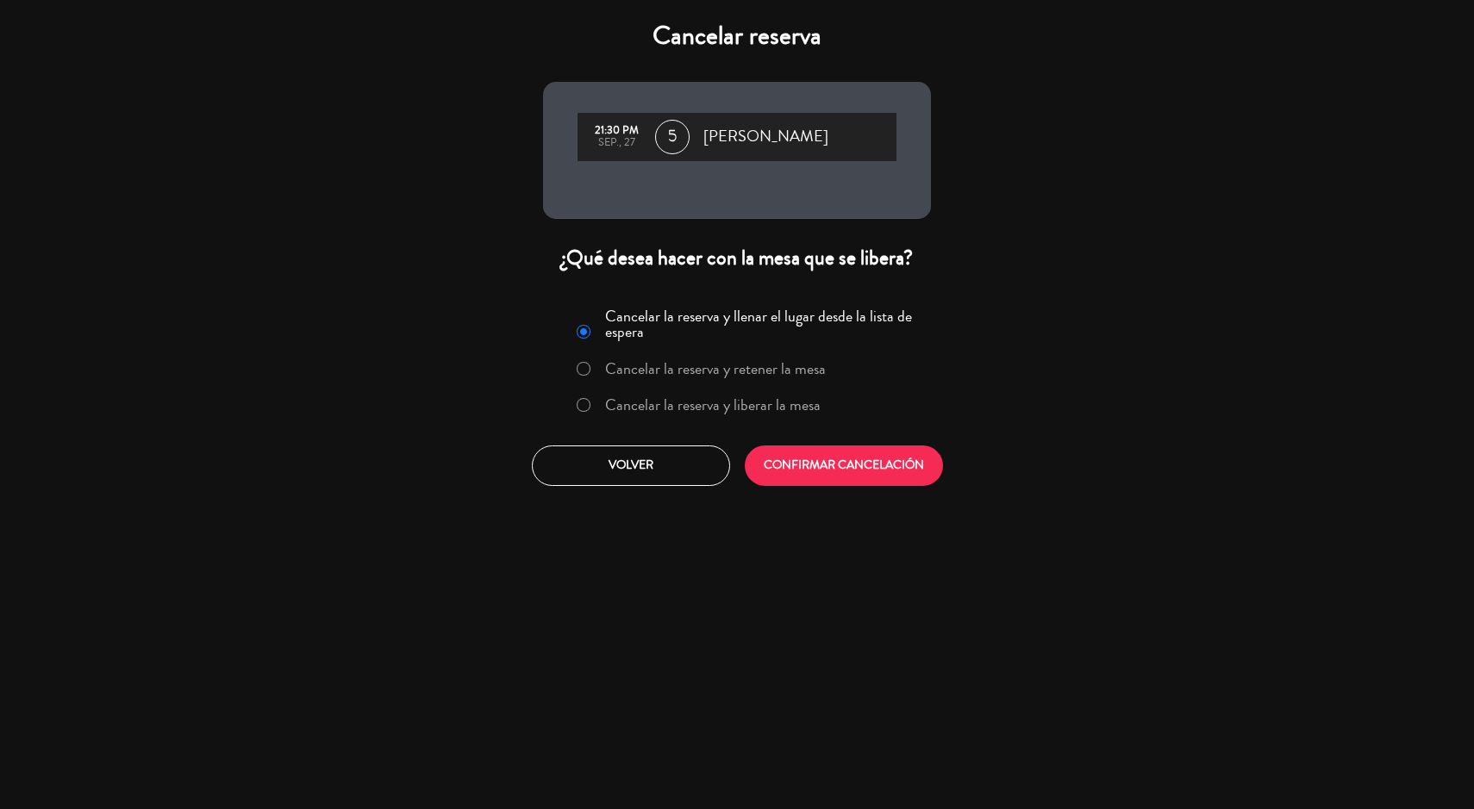
click at [688, 418] on label "Cancelar la reserva y liberar la mesa" at bounding box center [698, 405] width 262 height 31
click at [832, 477] on button "CONFIRMAR CANCELACIÓN" at bounding box center [844, 466] width 198 height 41
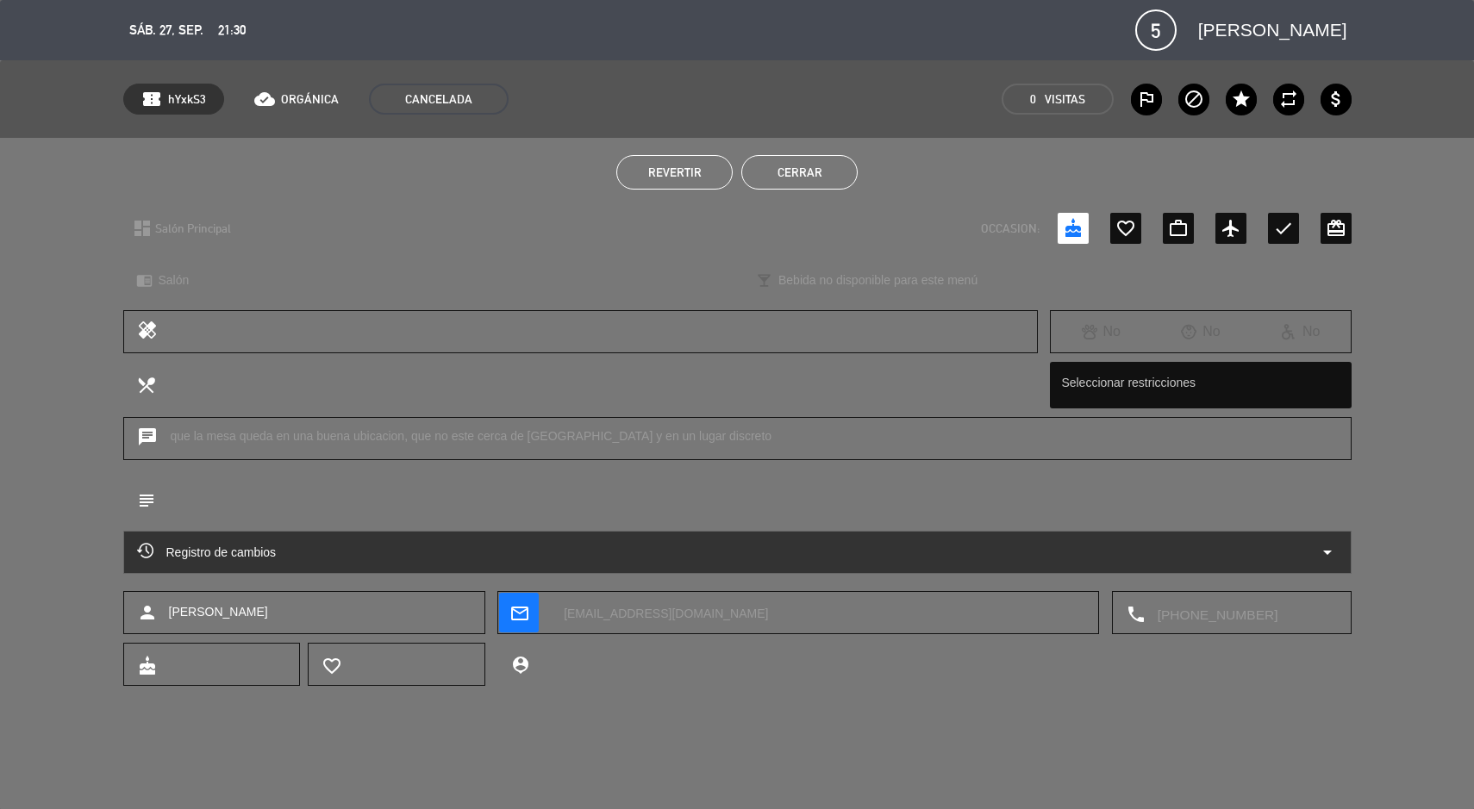
click at [818, 166] on button "Cerrar" at bounding box center [799, 172] width 116 height 34
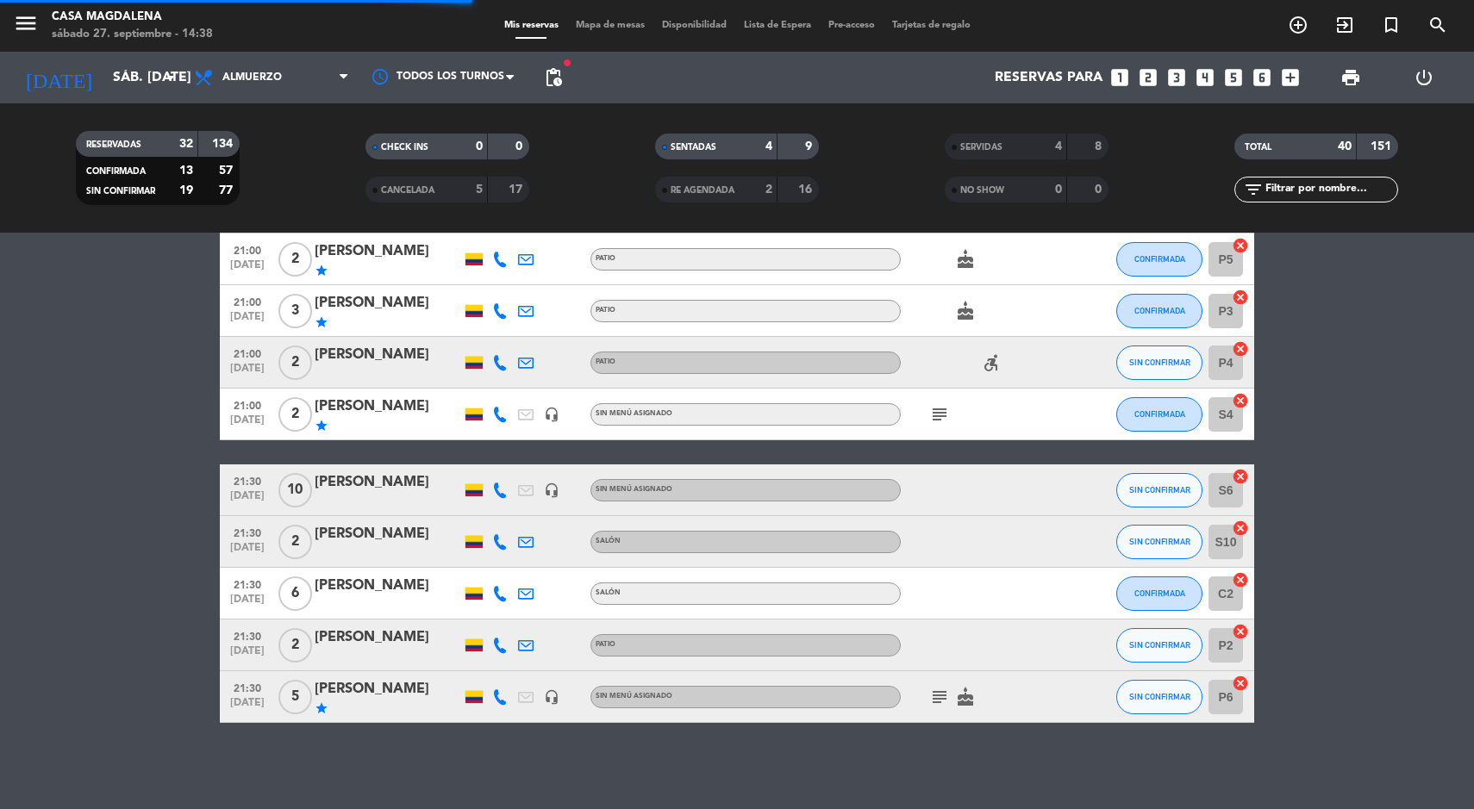
scroll to position [1644, 0]
click at [621, 25] on span "Mapa de mesas" at bounding box center [610, 25] width 86 height 9
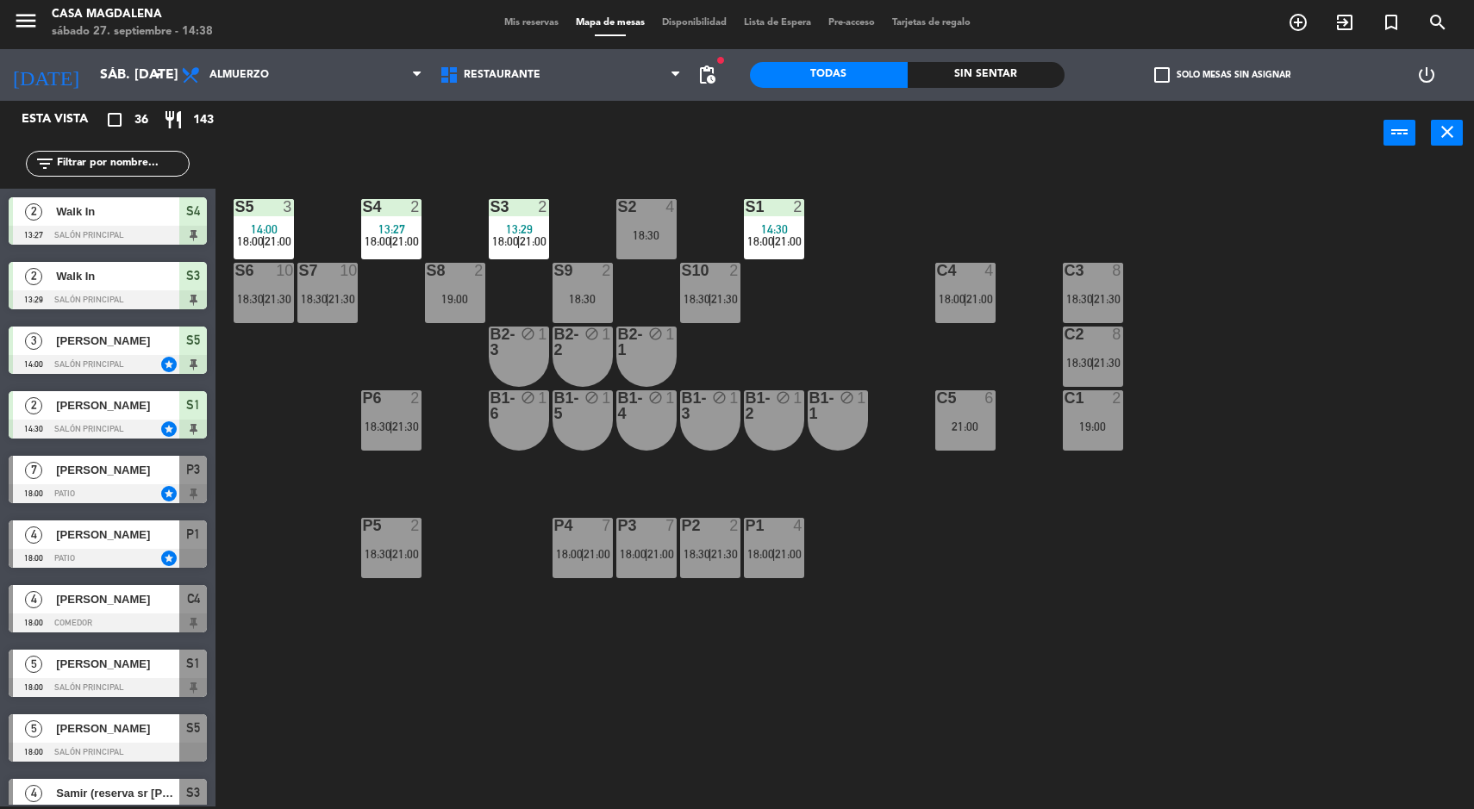
click at [697, 290] on div "S10 2 18:30 | 21:30" at bounding box center [710, 293] width 60 height 60
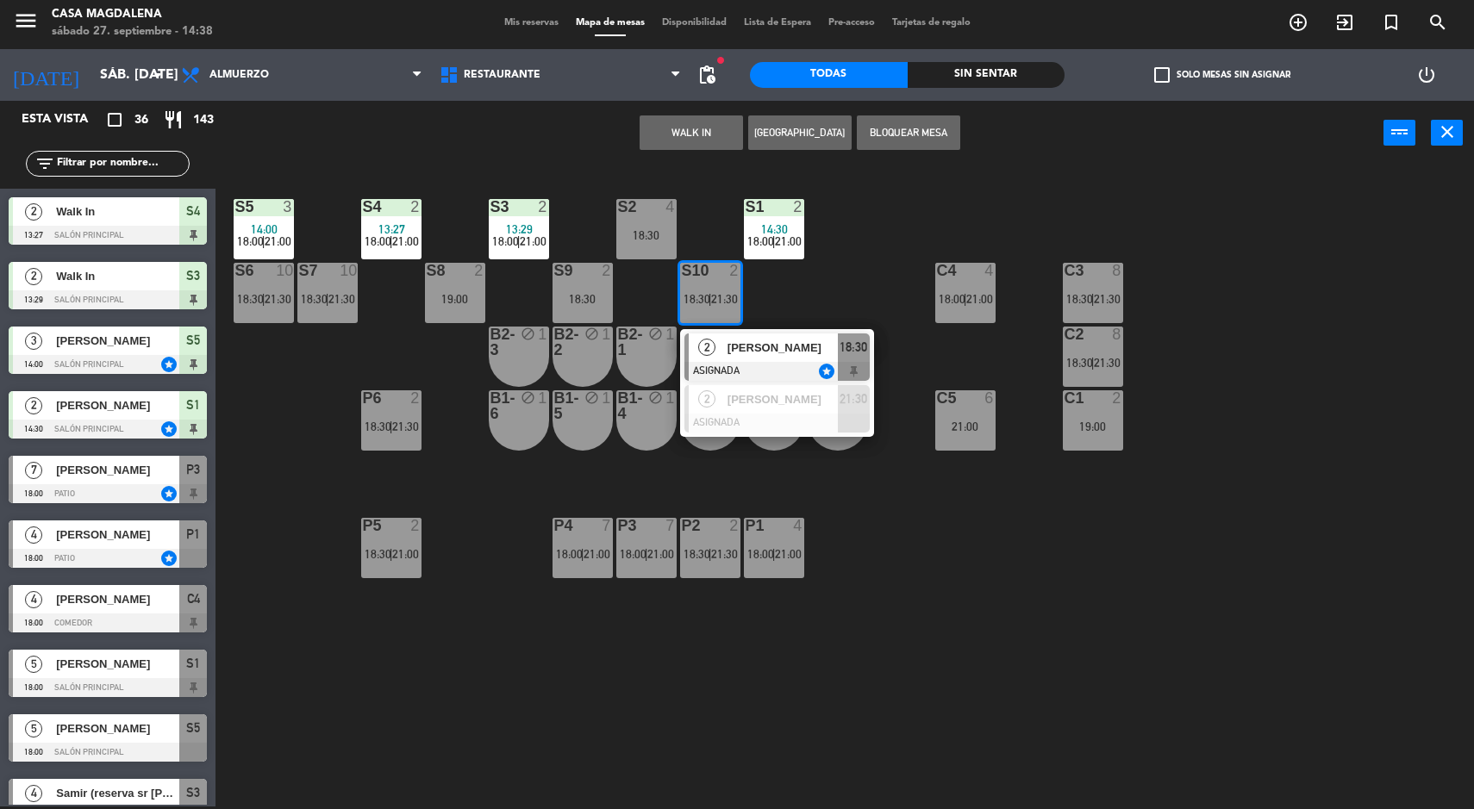
click at [1078, 541] on div "S5 3 14:00 18:00 | 21:00 S4 2 13:27 18:00 | 21:00 S3 2 13:29 18:00 | 21:00 S2 4…" at bounding box center [852, 488] width 1244 height 641
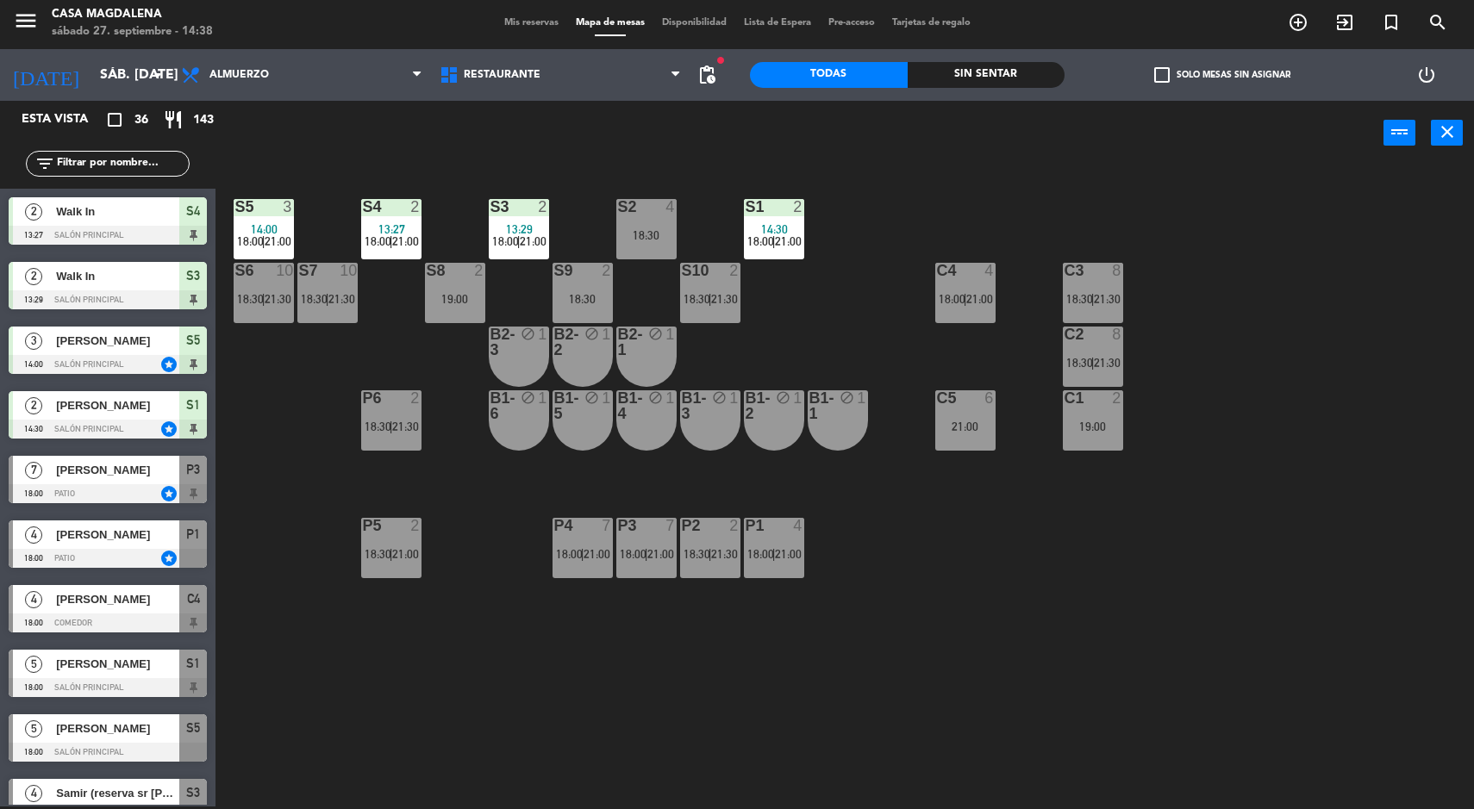
click at [1341, 485] on div "S5 3 14:00 18:00 | 21:00 S4 2 13:27 18:00 | 21:00 S3 2 13:29 18:00 | 21:00 S2 4…" at bounding box center [852, 488] width 1244 height 641
click at [720, 276] on div at bounding box center [709, 271] width 28 height 16
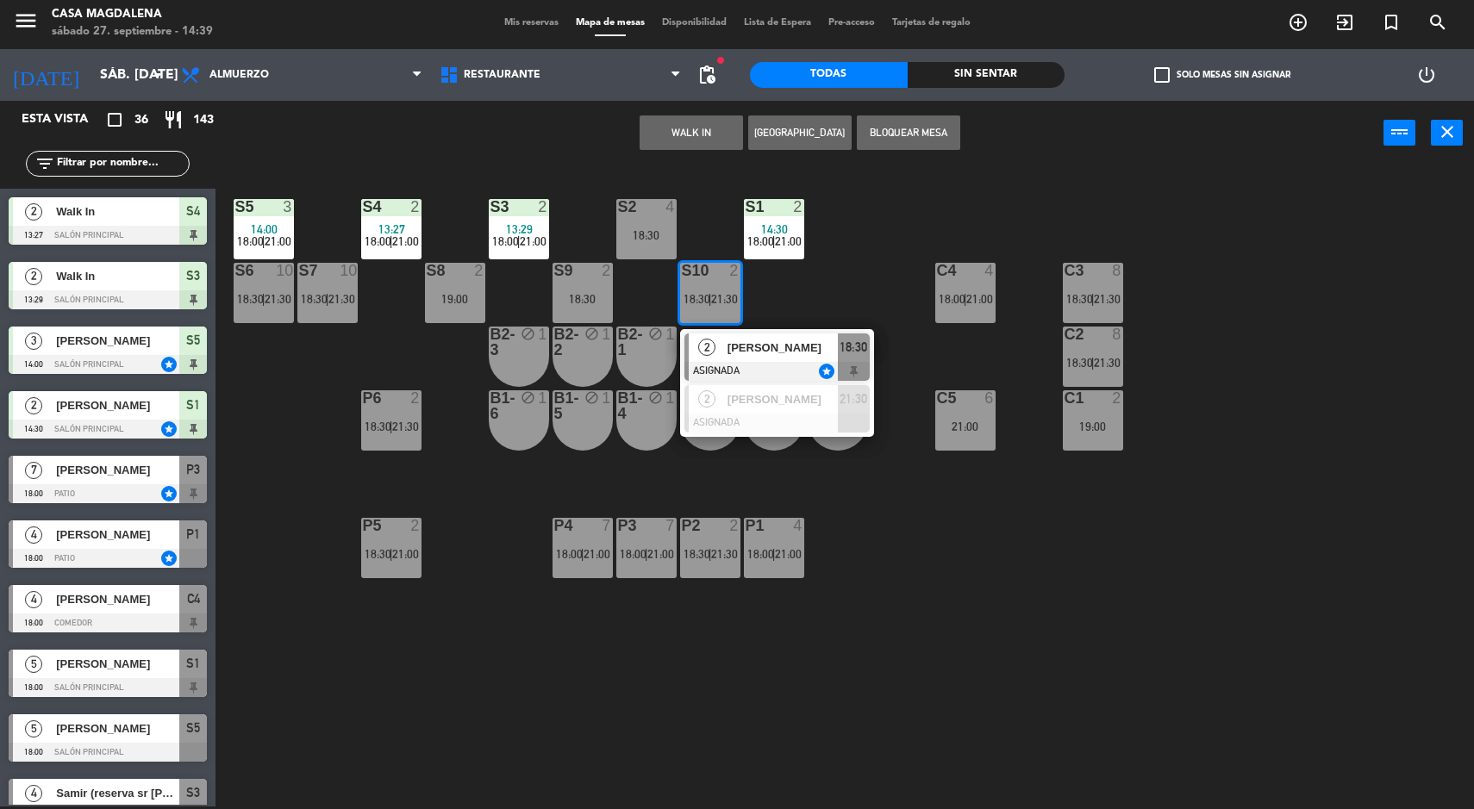
click at [801, 345] on span "[PERSON_NAME]" at bounding box center [782, 348] width 110 height 18
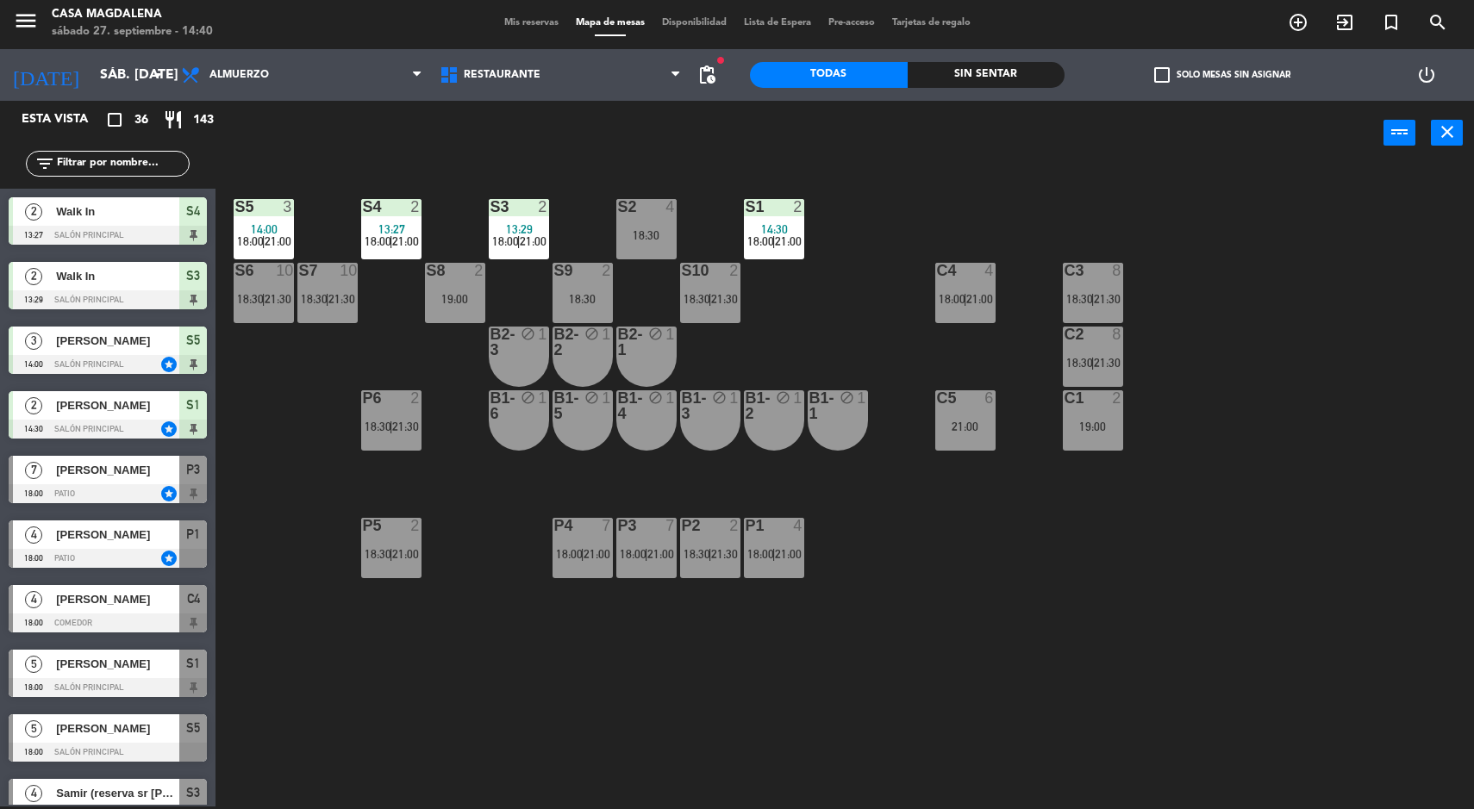
scroll to position [3, 0]
click at [1263, 436] on div "S5 3 14:00 18:00 | 21:00 S4 2 13:27 18:00 | 21:00 S3 2 13:29 18:00 | 21:00 S2 4…" at bounding box center [852, 488] width 1244 height 641
click at [975, 67] on div "Sin sentar" at bounding box center [987, 75] width 158 height 26
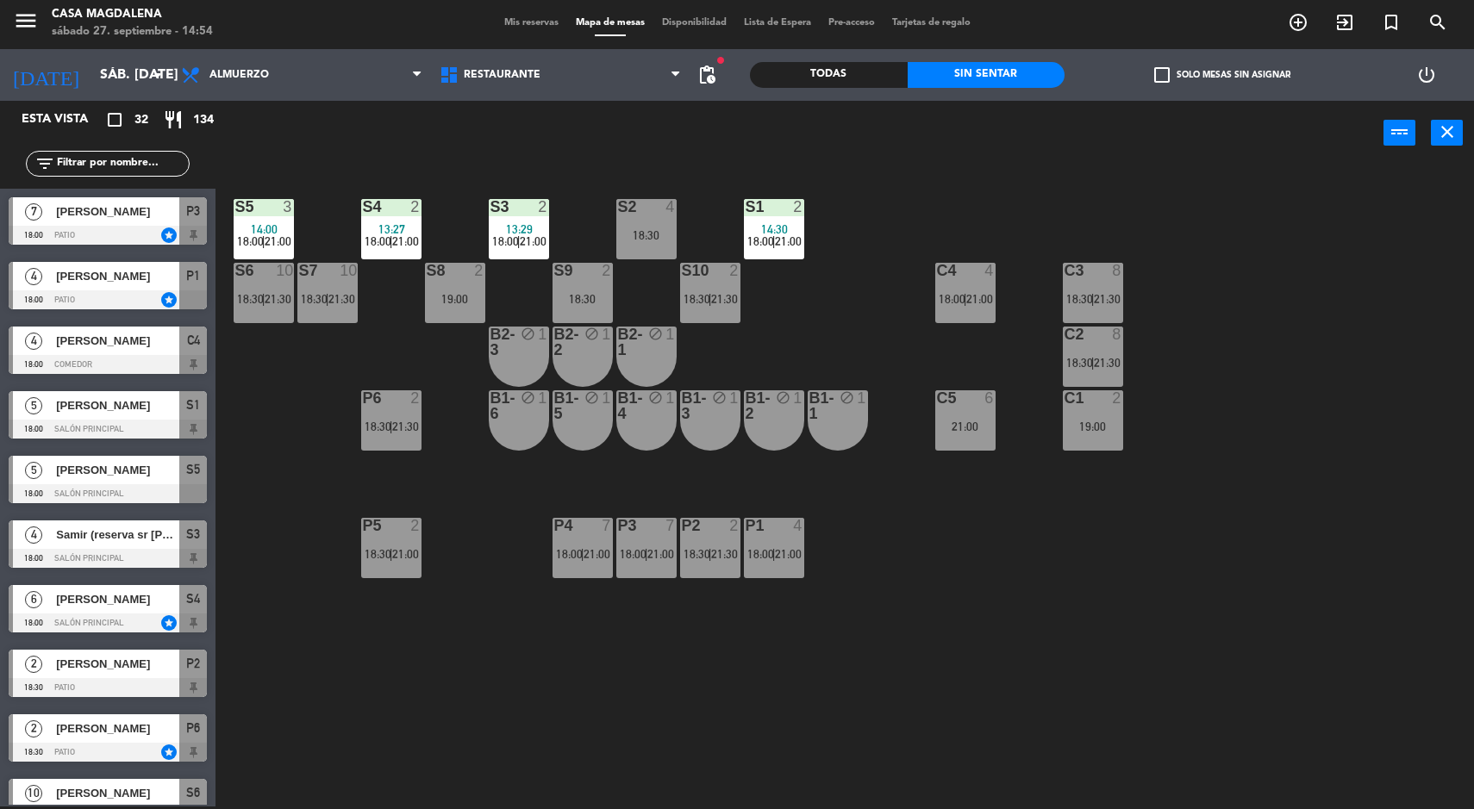
click at [787, 213] on div at bounding box center [773, 207] width 28 height 16
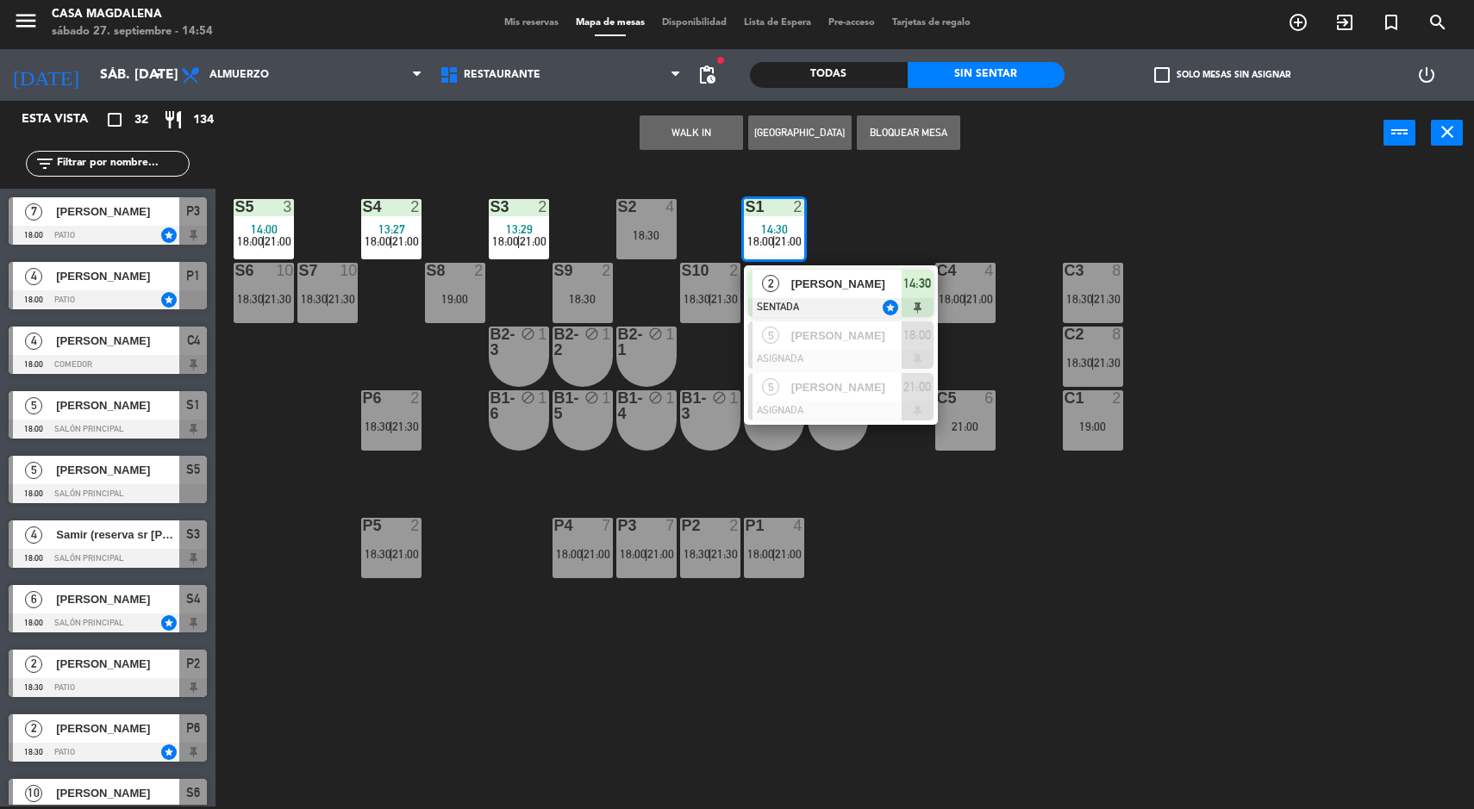
click at [914, 289] on span "14:30" at bounding box center [917, 283] width 28 height 21
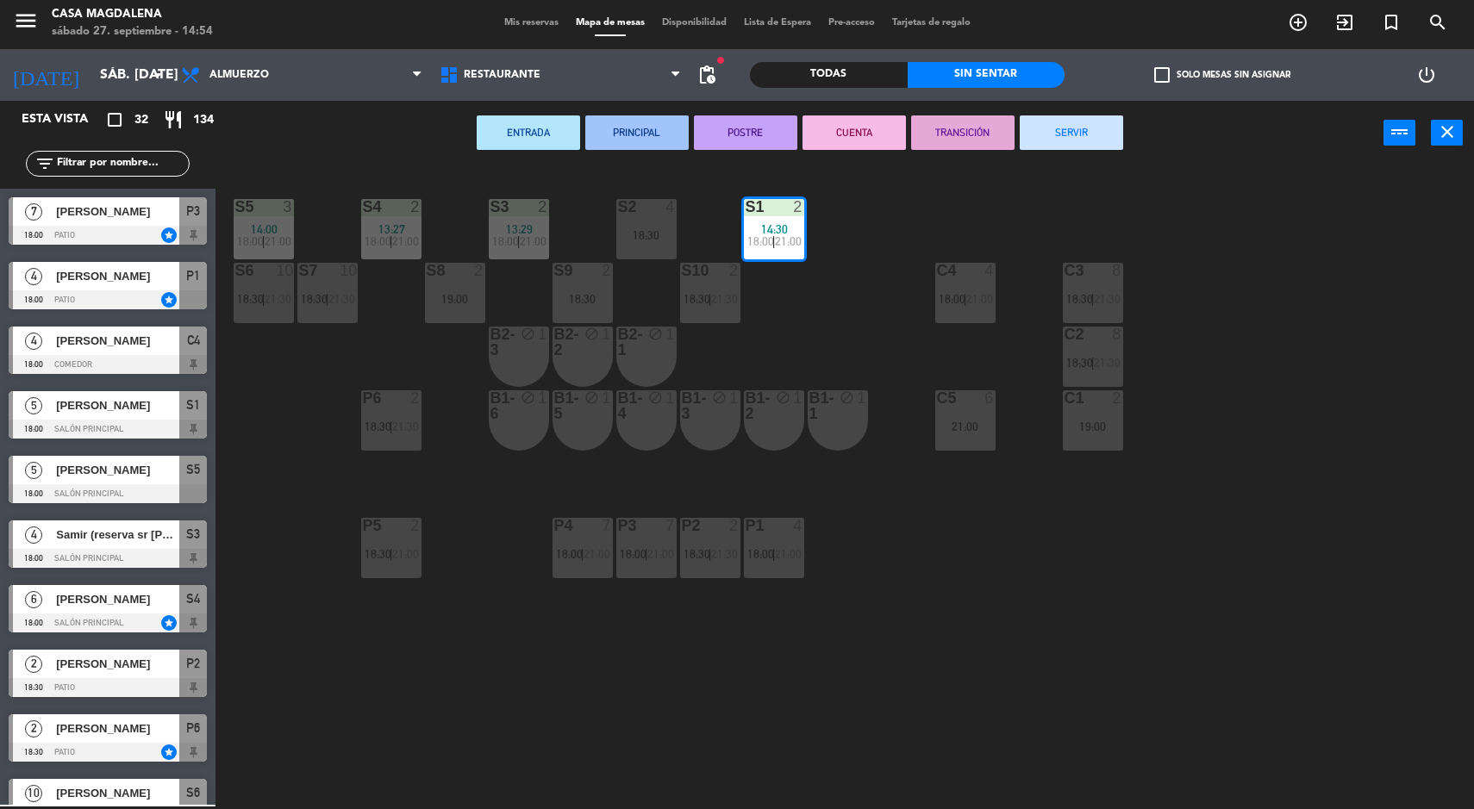
click at [1093, 149] on button "SERVIR" at bounding box center [1071, 132] width 103 height 34
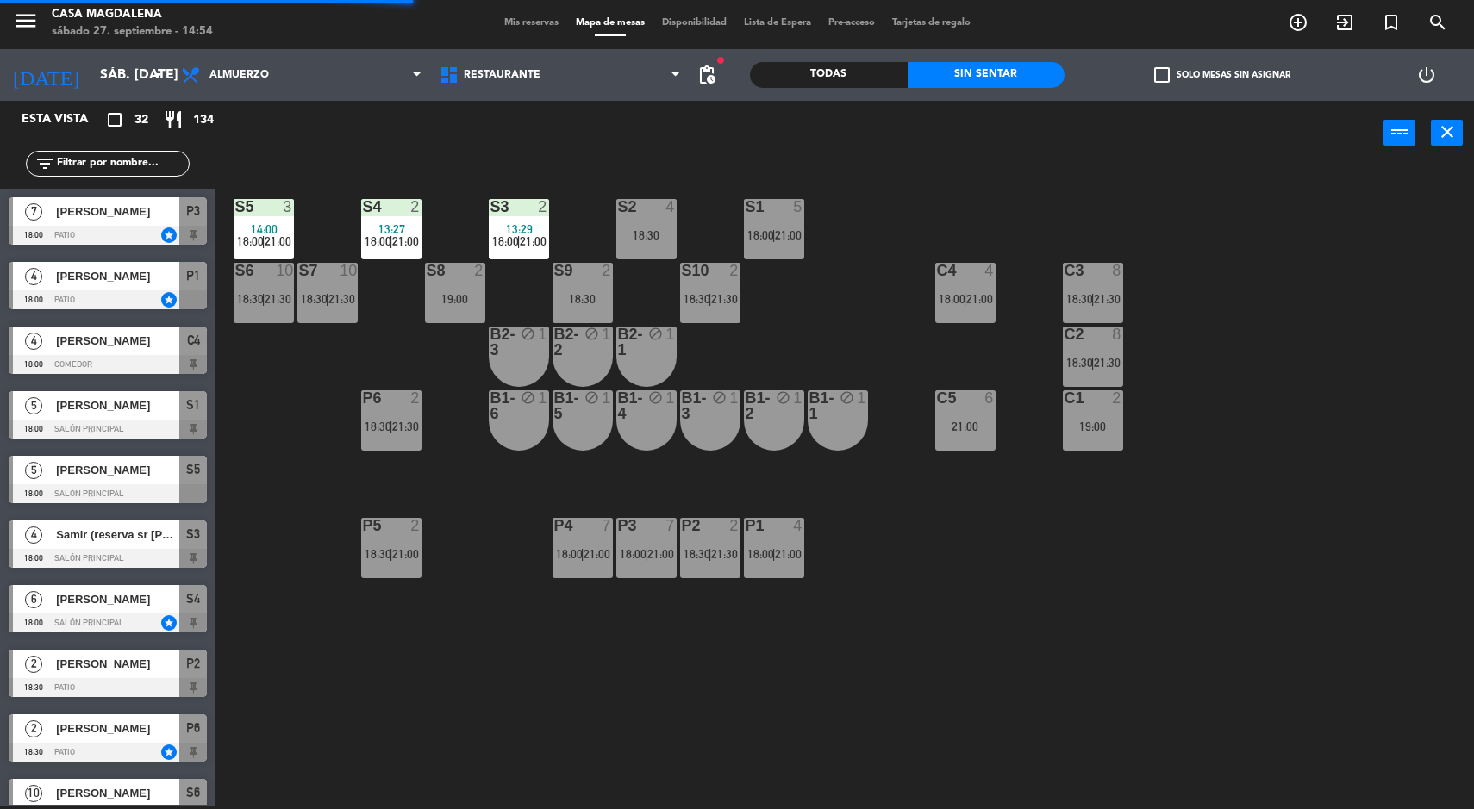
click at [523, 225] on span "13:29" at bounding box center [519, 229] width 27 height 14
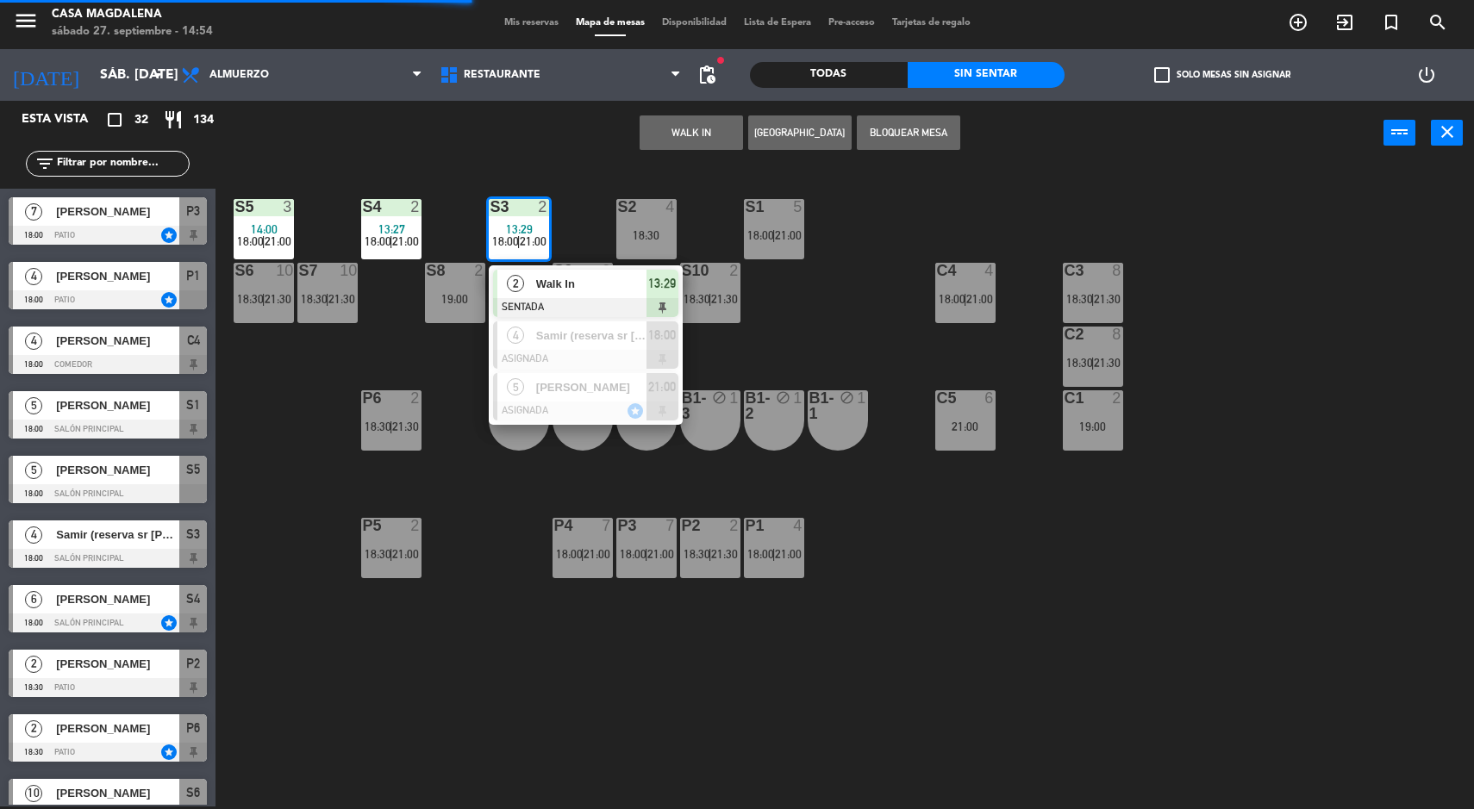
click at [616, 270] on div "Walk In" at bounding box center [590, 284] width 112 height 28
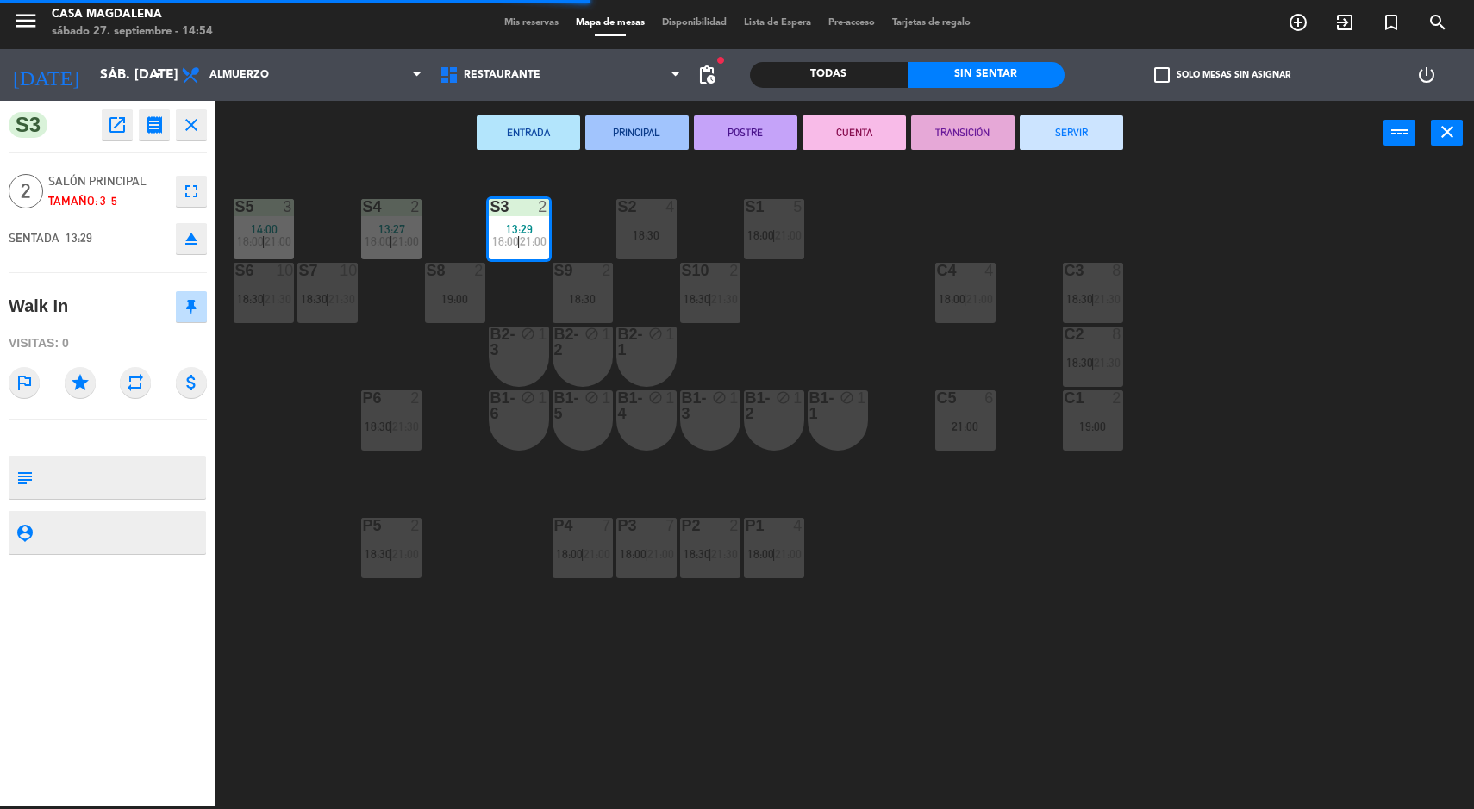
click at [1101, 118] on button "SERVIR" at bounding box center [1071, 132] width 103 height 34
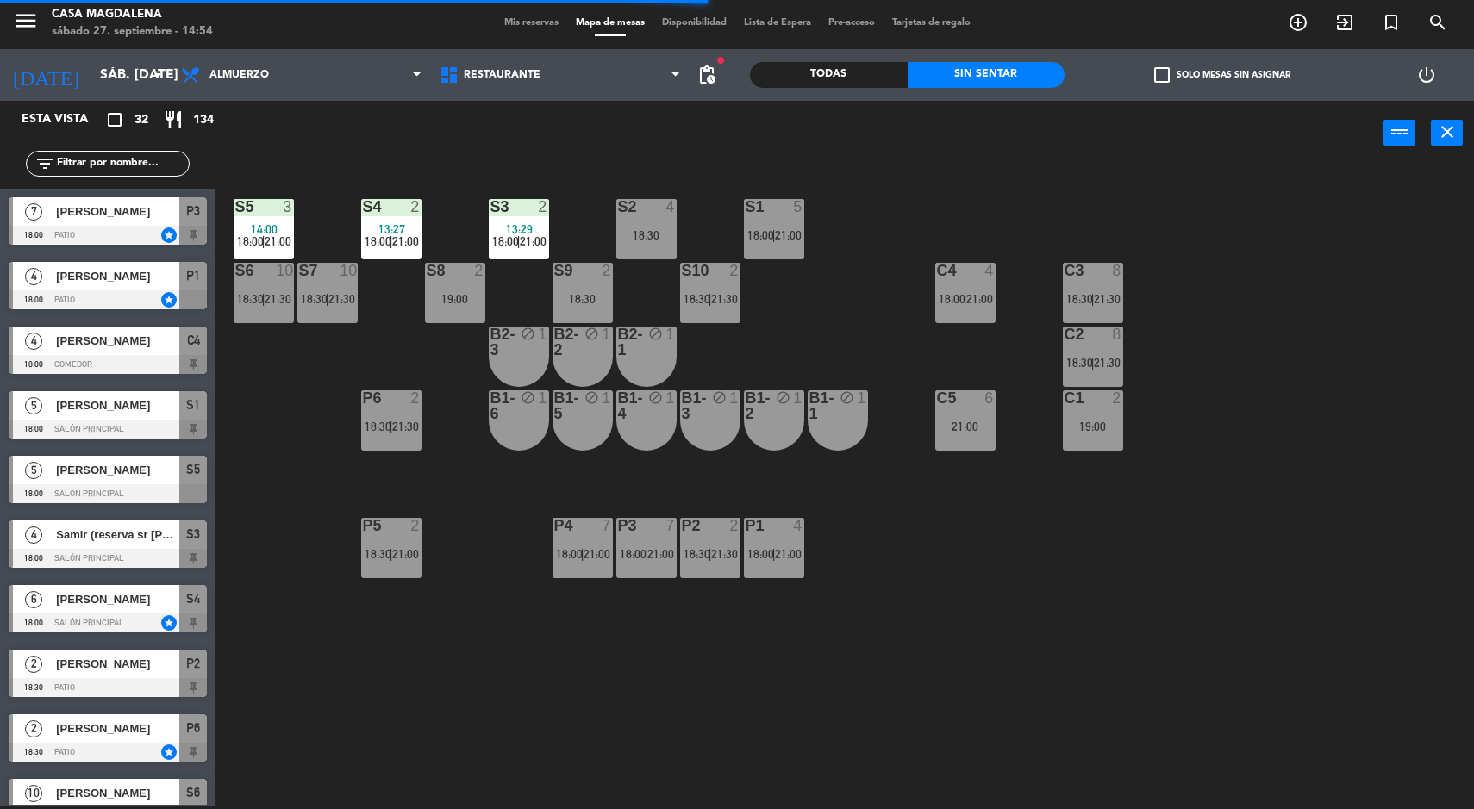
click at [372, 234] on span "18:00" at bounding box center [378, 241] width 27 height 14
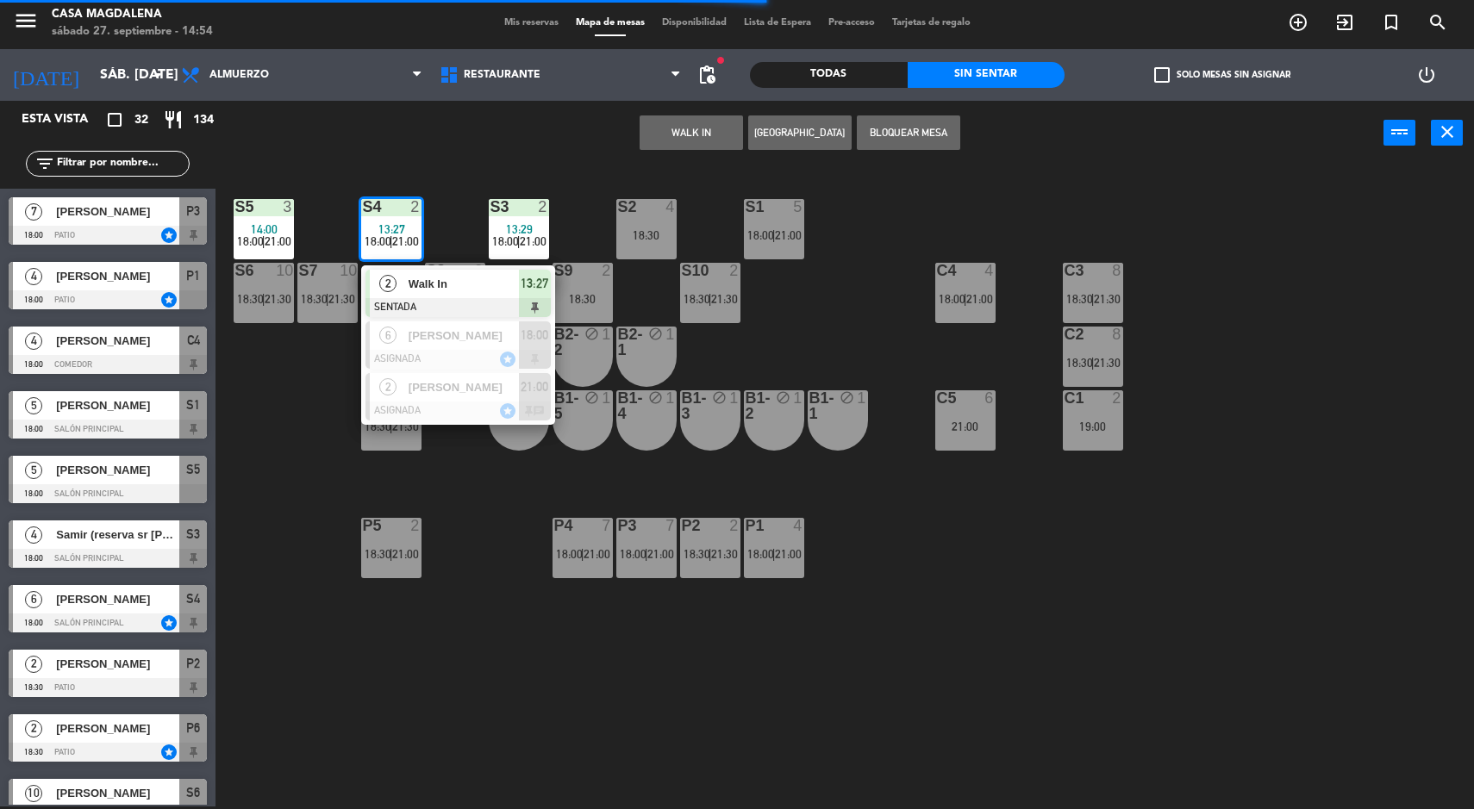
click at [554, 270] on div "2 Walk In SENTADA 13:27" at bounding box center [458, 293] width 194 height 56
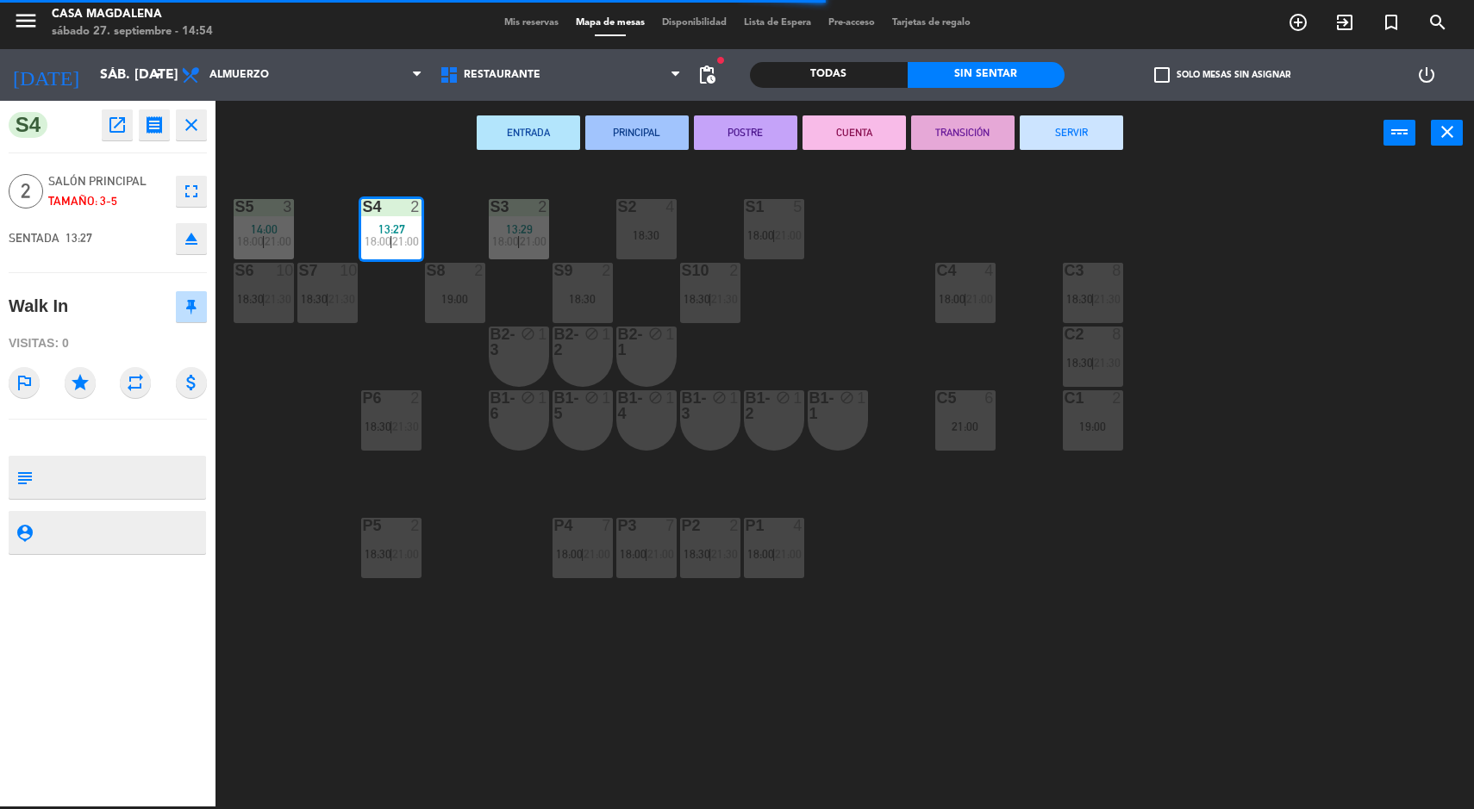
click at [1112, 136] on button "SERVIR" at bounding box center [1071, 132] width 103 height 34
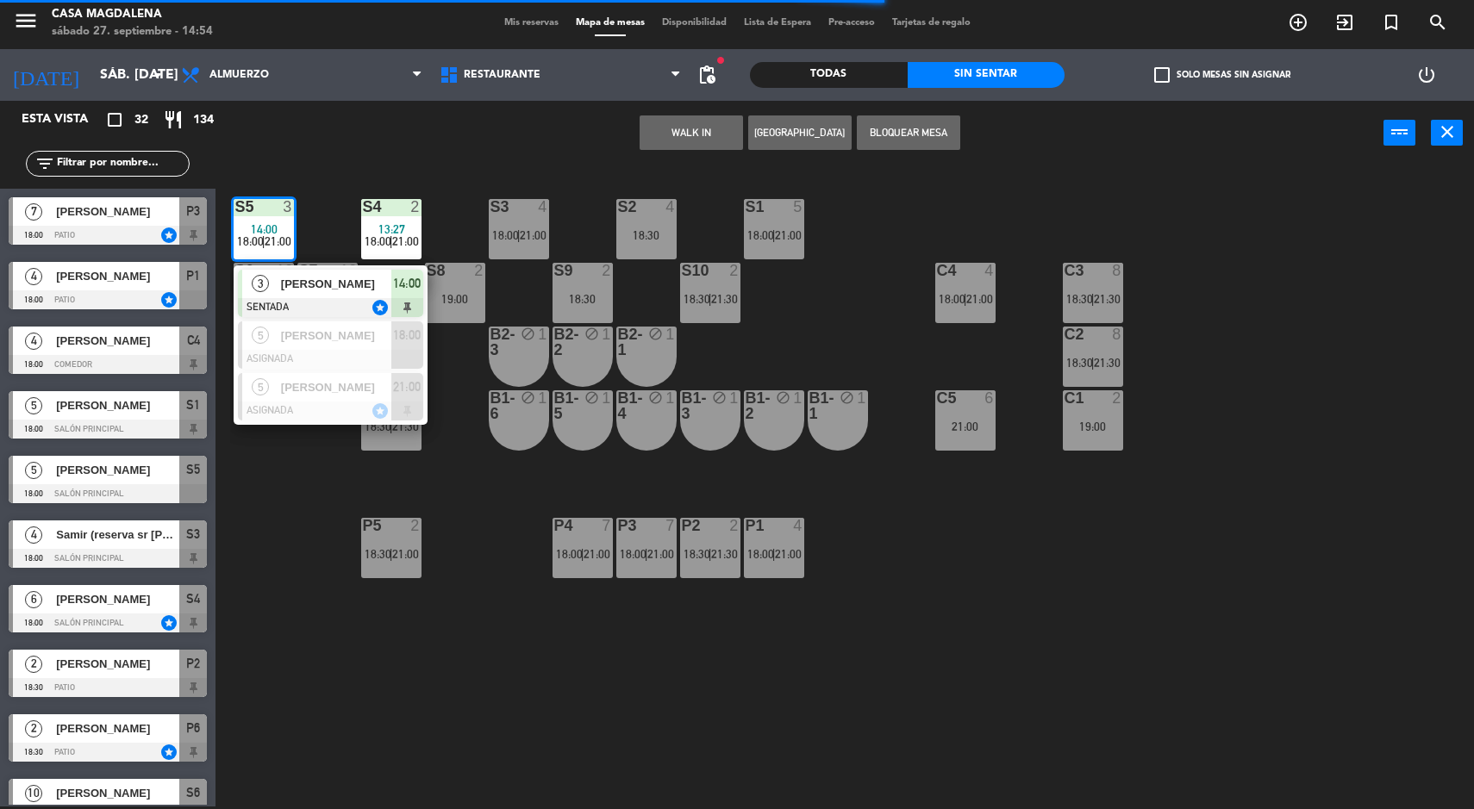
click at [395, 256] on div "S4 2 13:27 18:00 | 21:00" at bounding box center [391, 229] width 60 height 60
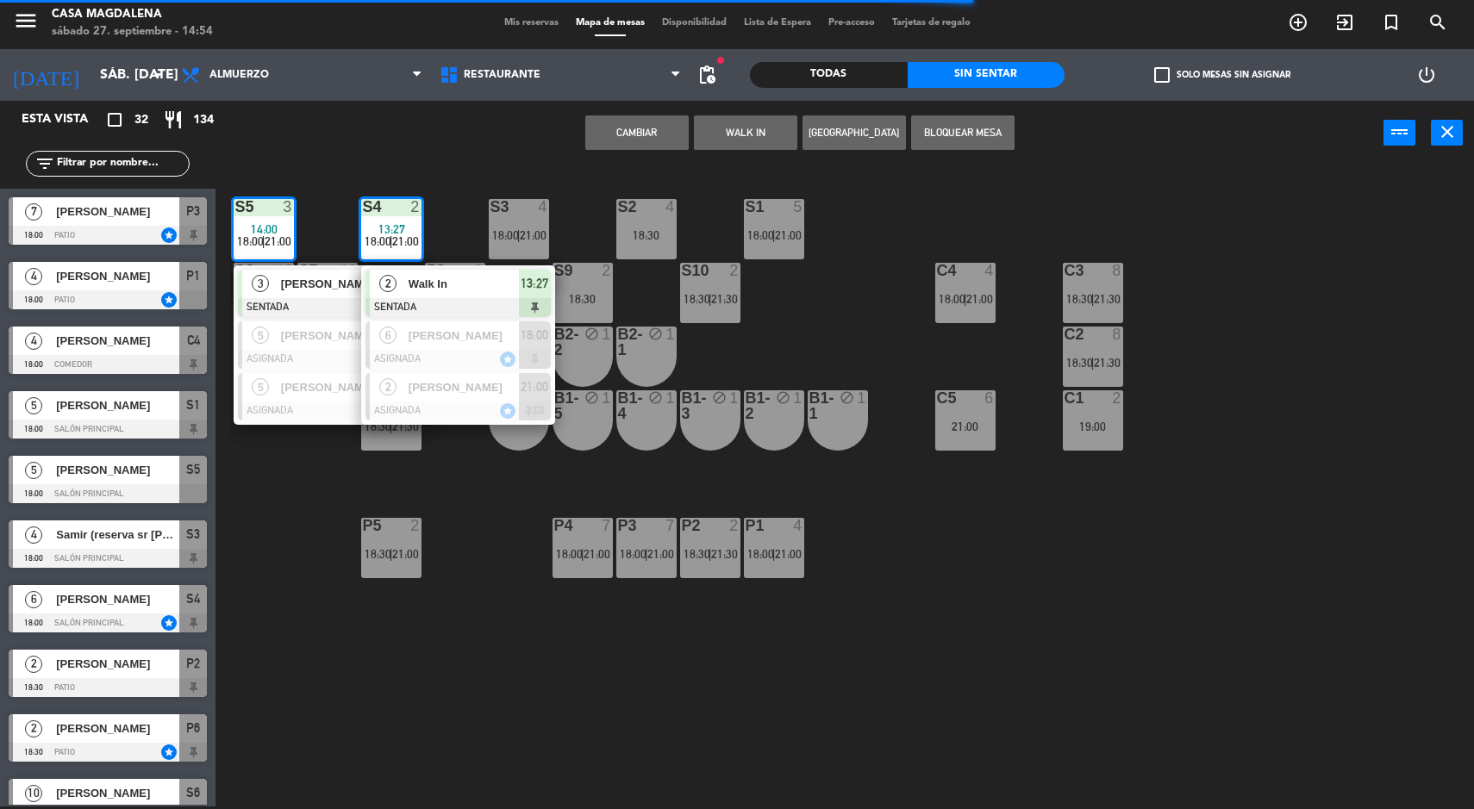
click at [883, 273] on div "S5 3 14:00 18:00 | 21:00 3 [PERSON_NAME] SENTADA star 14:00 5 [PERSON_NAME] ASI…" at bounding box center [852, 488] width 1244 height 641
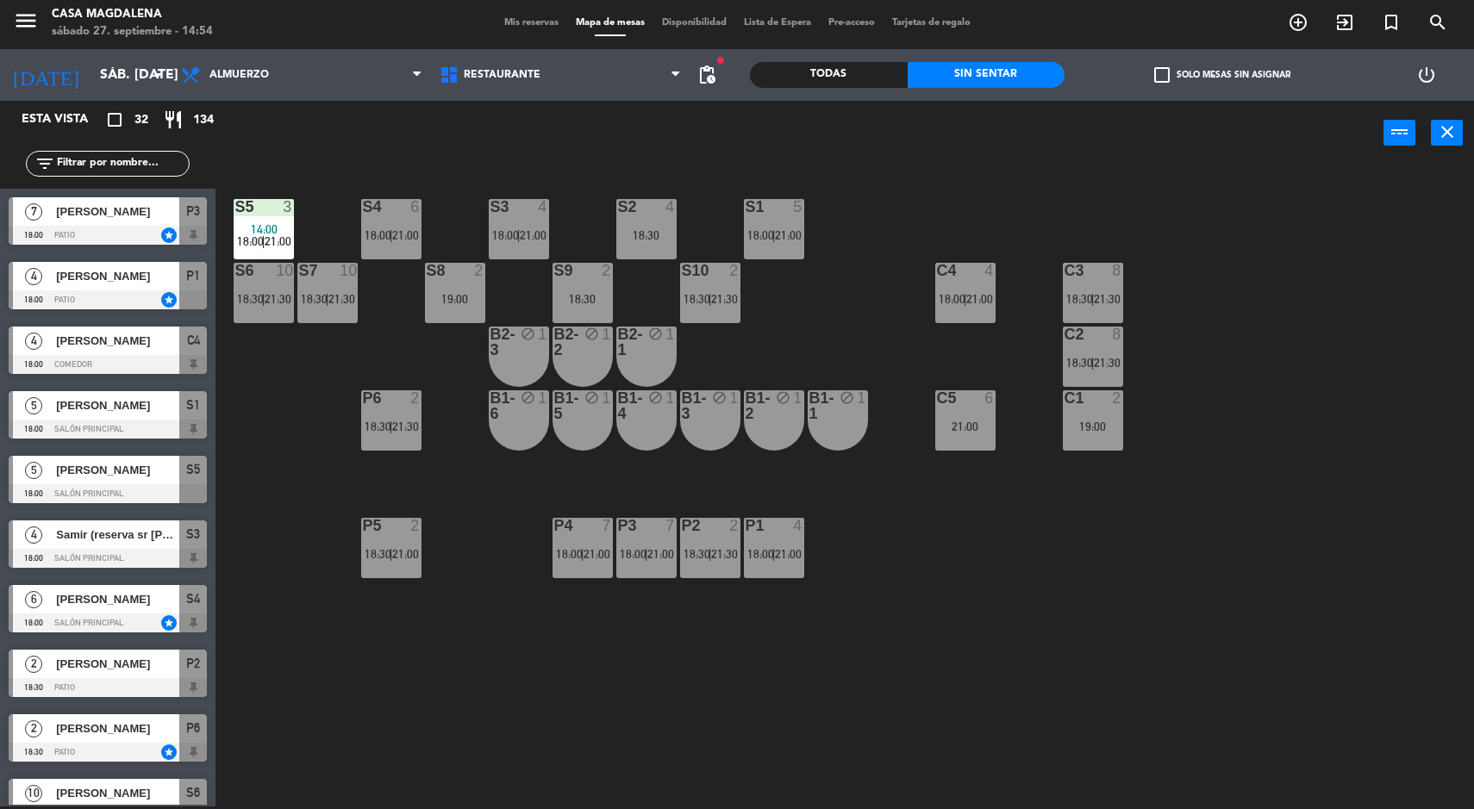
click at [288, 206] on div "3" at bounding box center [288, 207] width 10 height 16
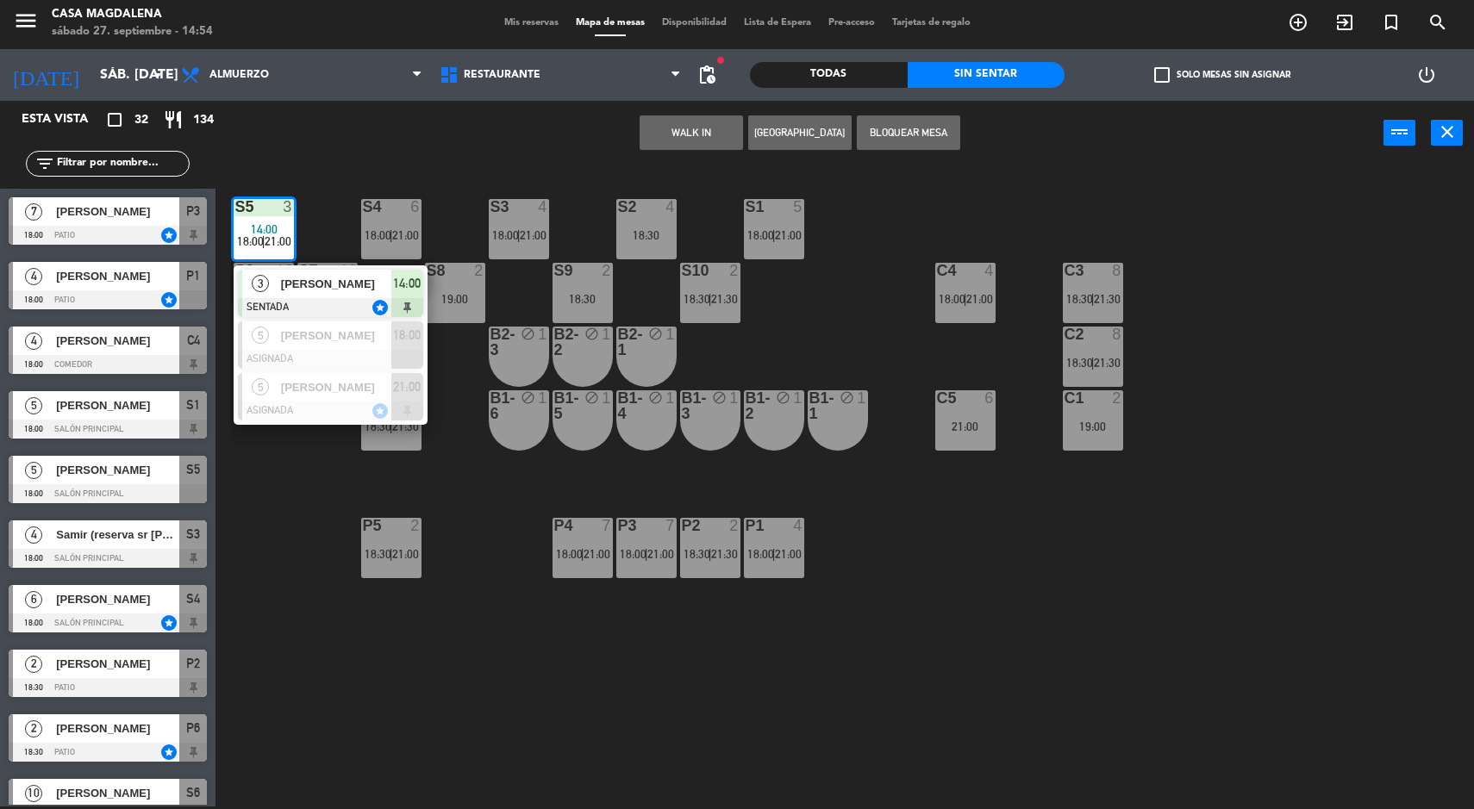
click at [298, 279] on span "[PERSON_NAME]" at bounding box center [336, 284] width 110 height 18
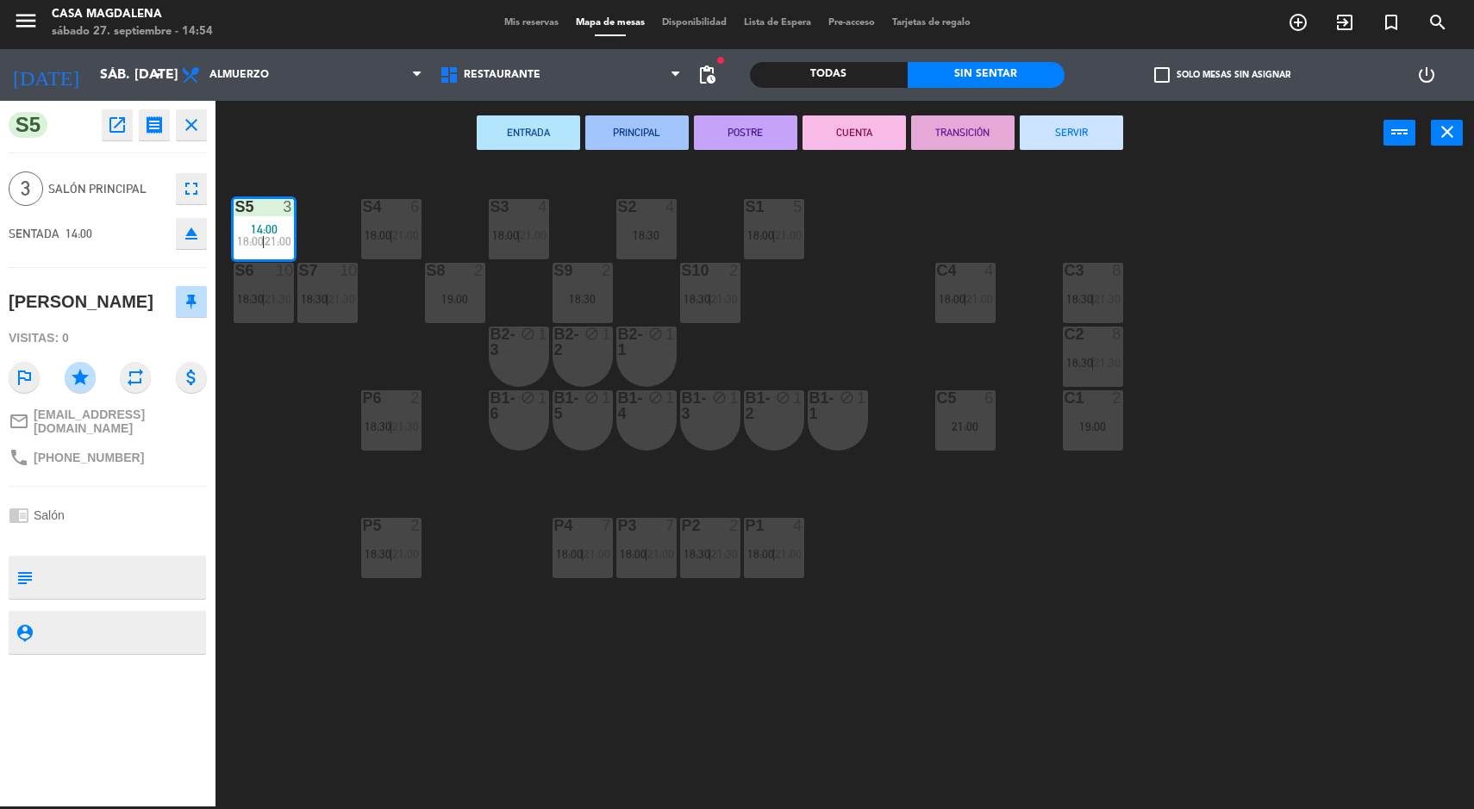
click at [1080, 142] on button "SERVIR" at bounding box center [1071, 132] width 103 height 34
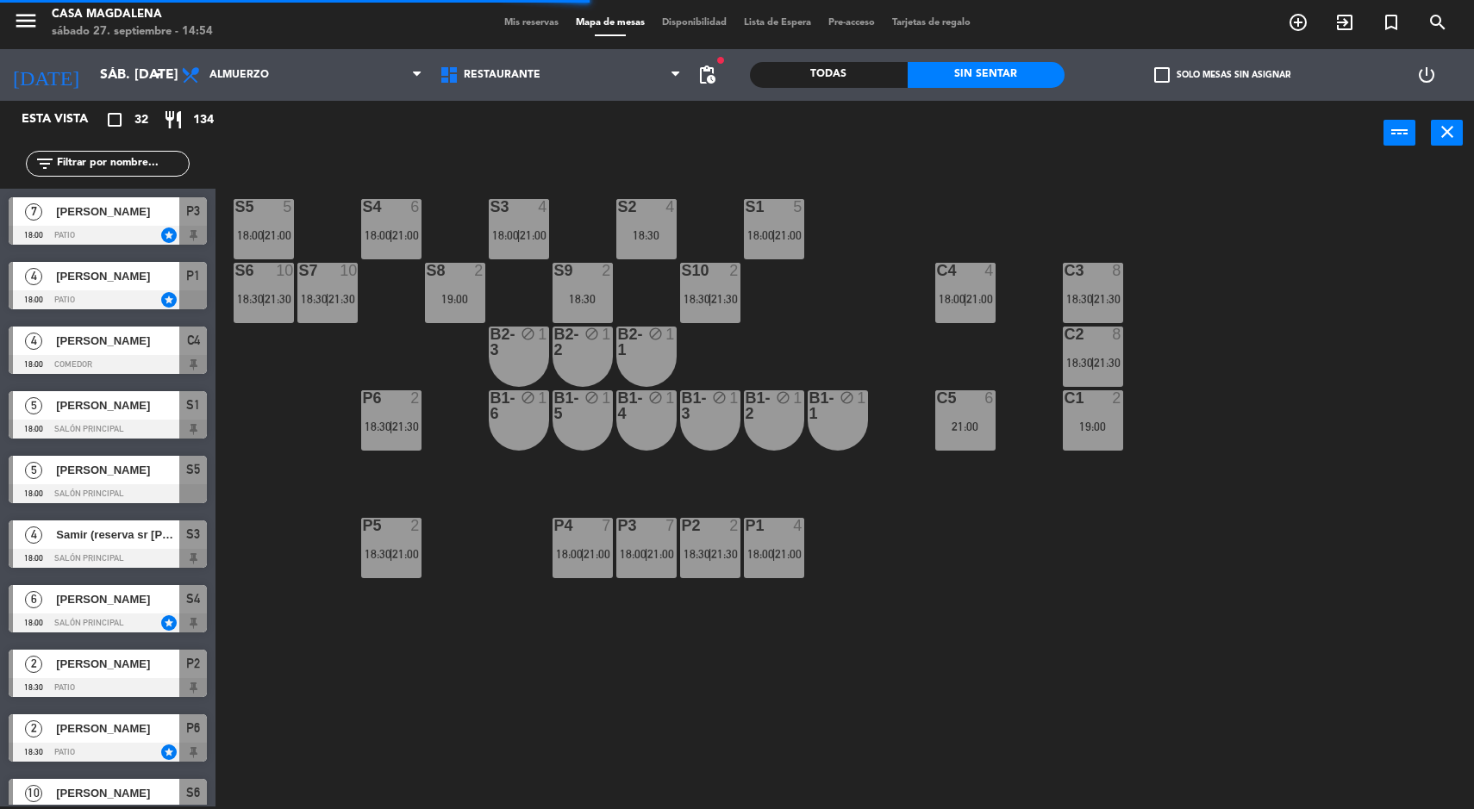
click at [777, 783] on div "S5 5 18:00 | 21:00 S4 6 18:00 | 21:00 S3 4 18:00 | 21:00 S2 4 18:30 S1 5 18:00 …" at bounding box center [852, 488] width 1244 height 641
